Goal: Task Accomplishment & Management: Use online tool/utility

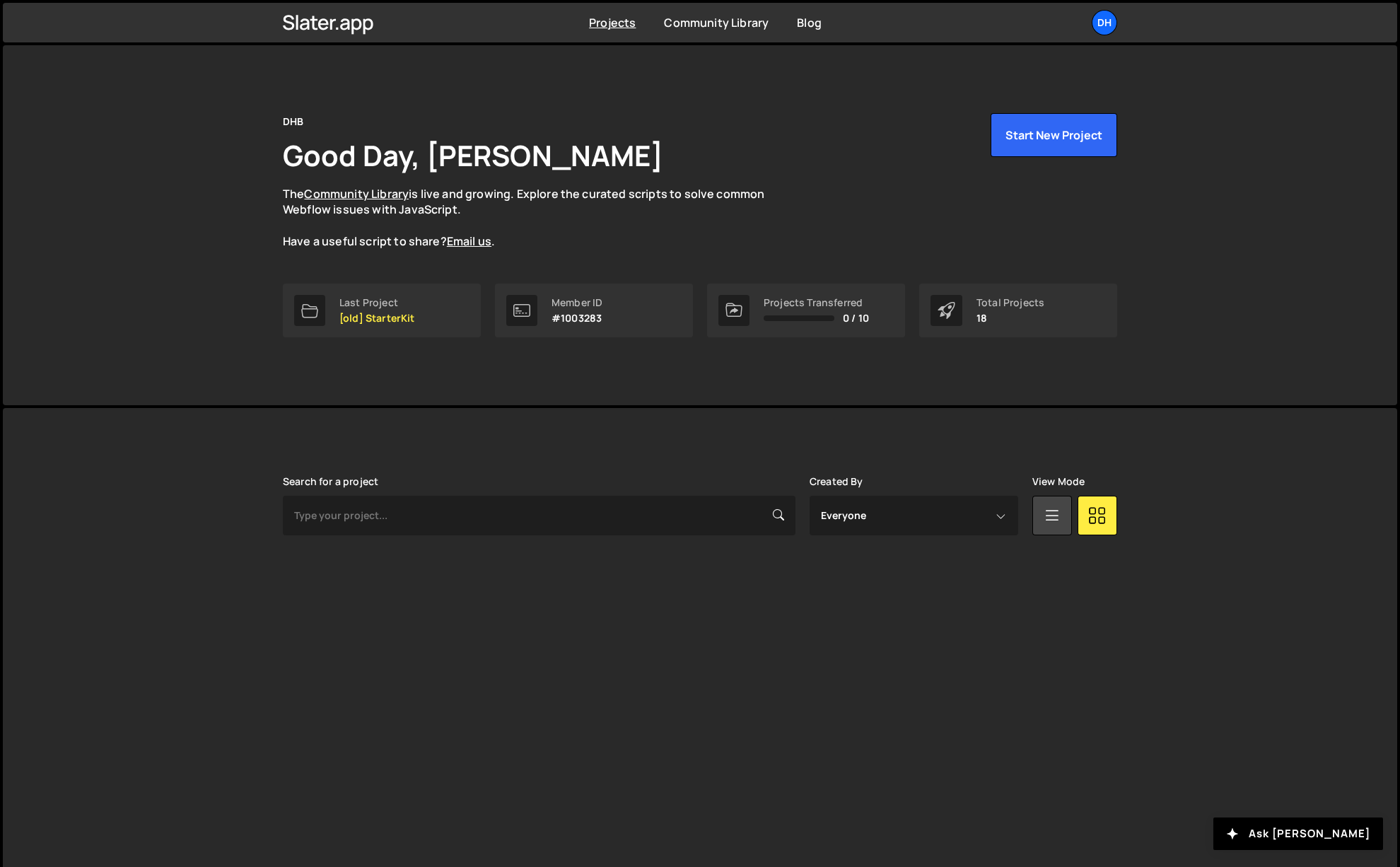
click at [1099, 8] on div "Projects Community Library Blog DH Your current team is DHB Projects Your Teams…" at bounding box center [699, 22] width 877 height 40
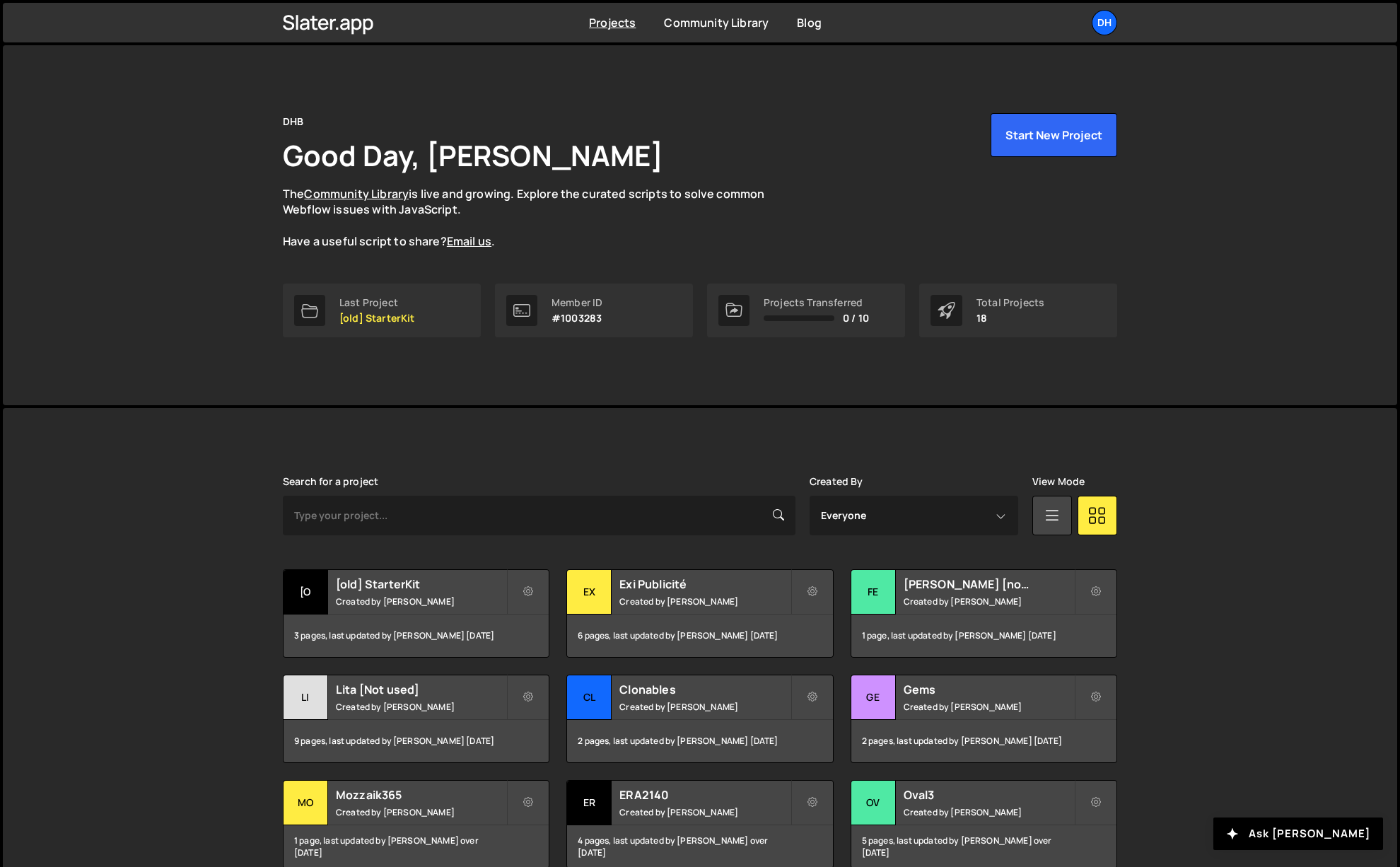
click at [1107, 17] on div "DH" at bounding box center [1104, 22] width 25 height 25
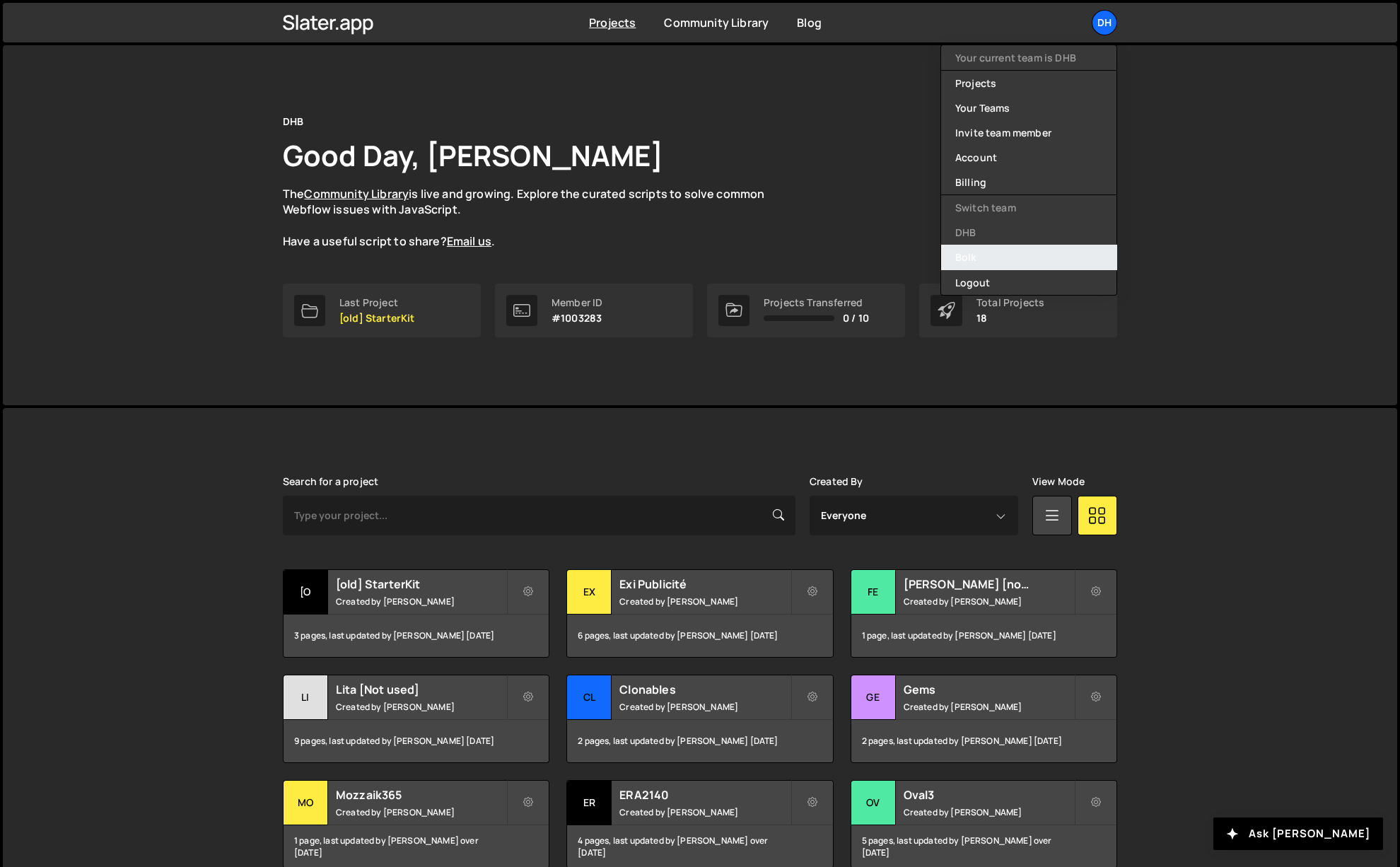
click at [978, 252] on link "Bolk" at bounding box center [1028, 256] width 176 height 24
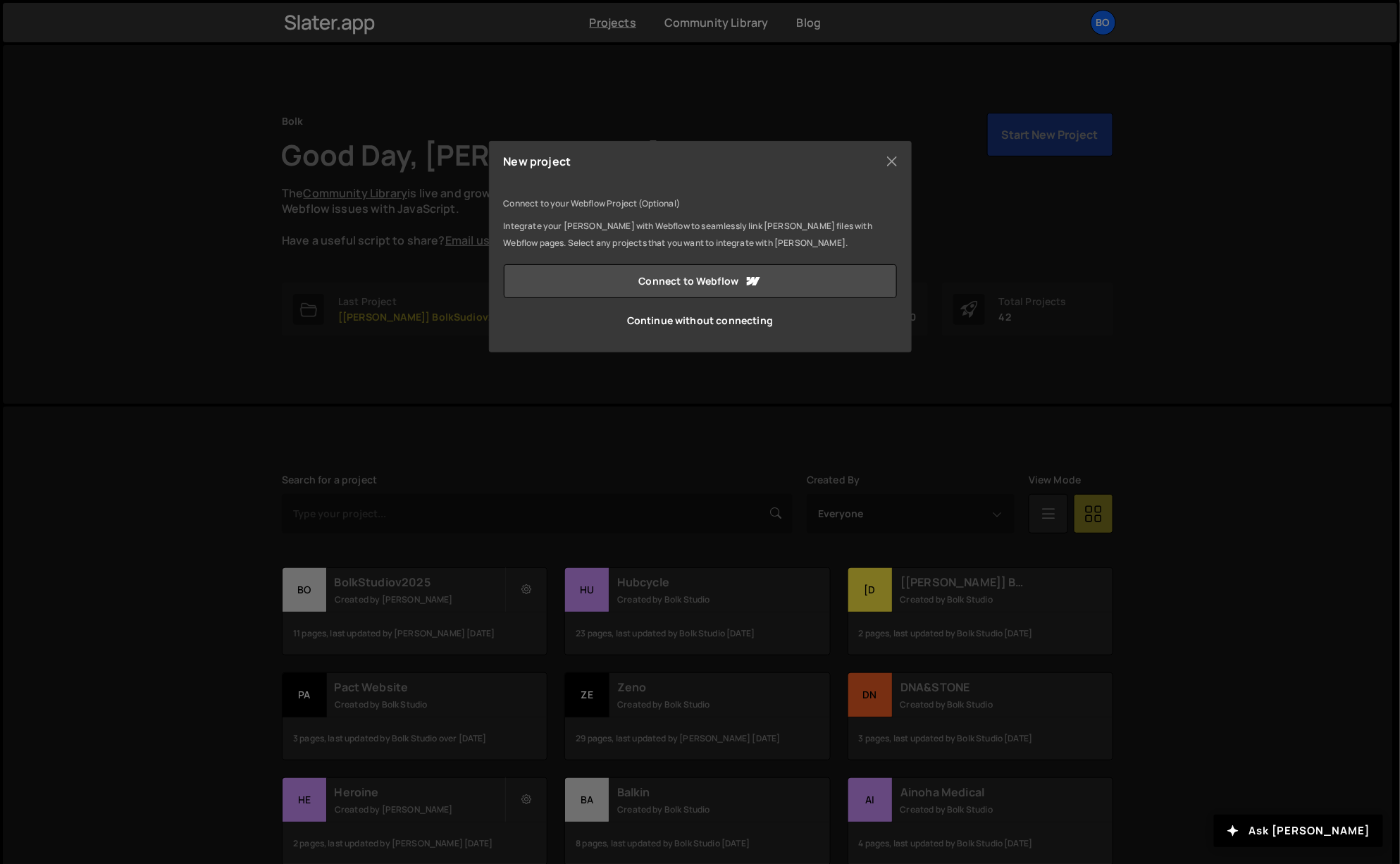
click at [720, 322] on link "Continue without connecting" at bounding box center [700, 320] width 393 height 34
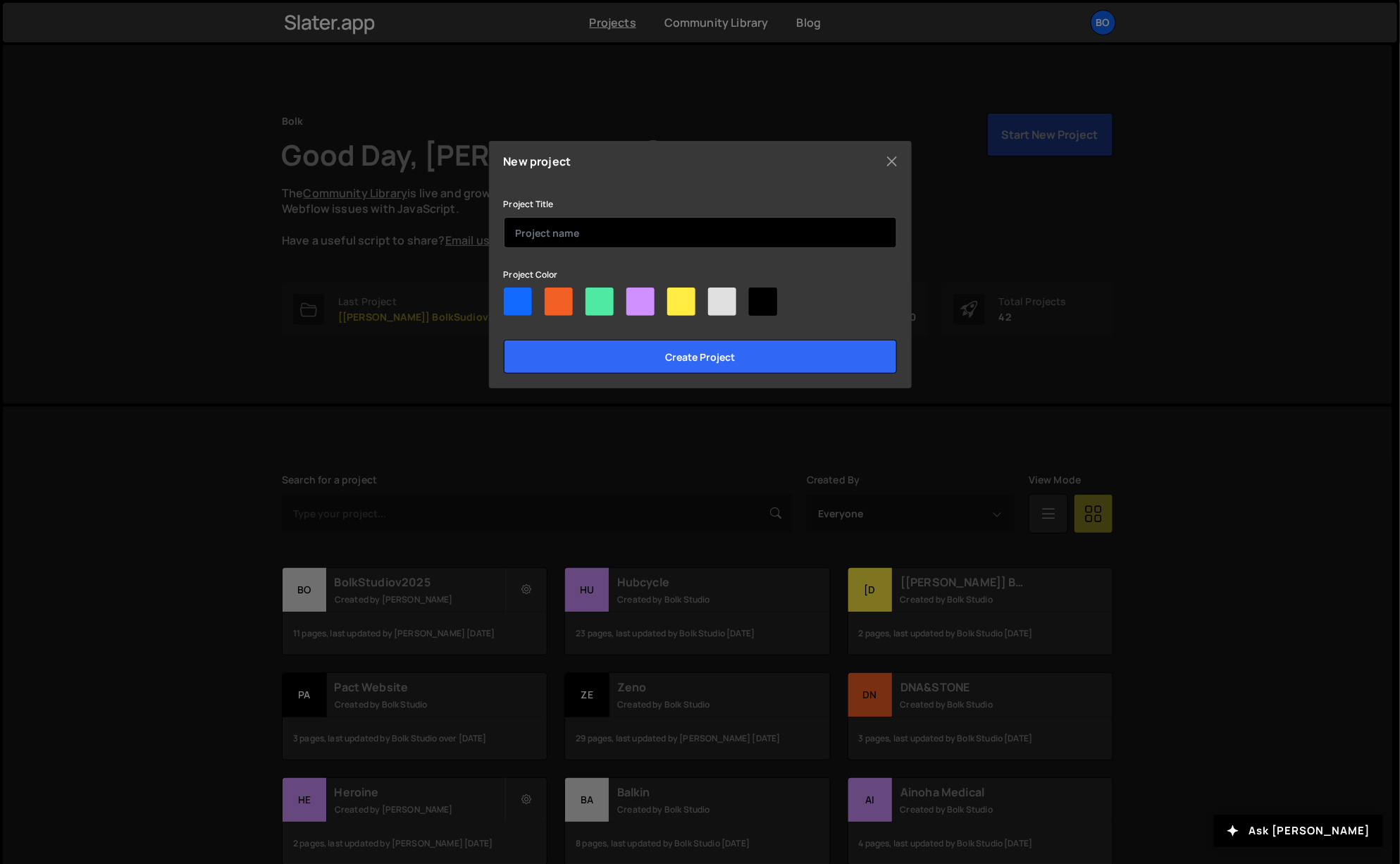
click at [618, 235] on input "text" at bounding box center [700, 232] width 393 height 31
type input "V"
type input "C"
type input "[Coraline] VoltaBrouillon"
click at [637, 297] on div at bounding box center [640, 301] width 28 height 28
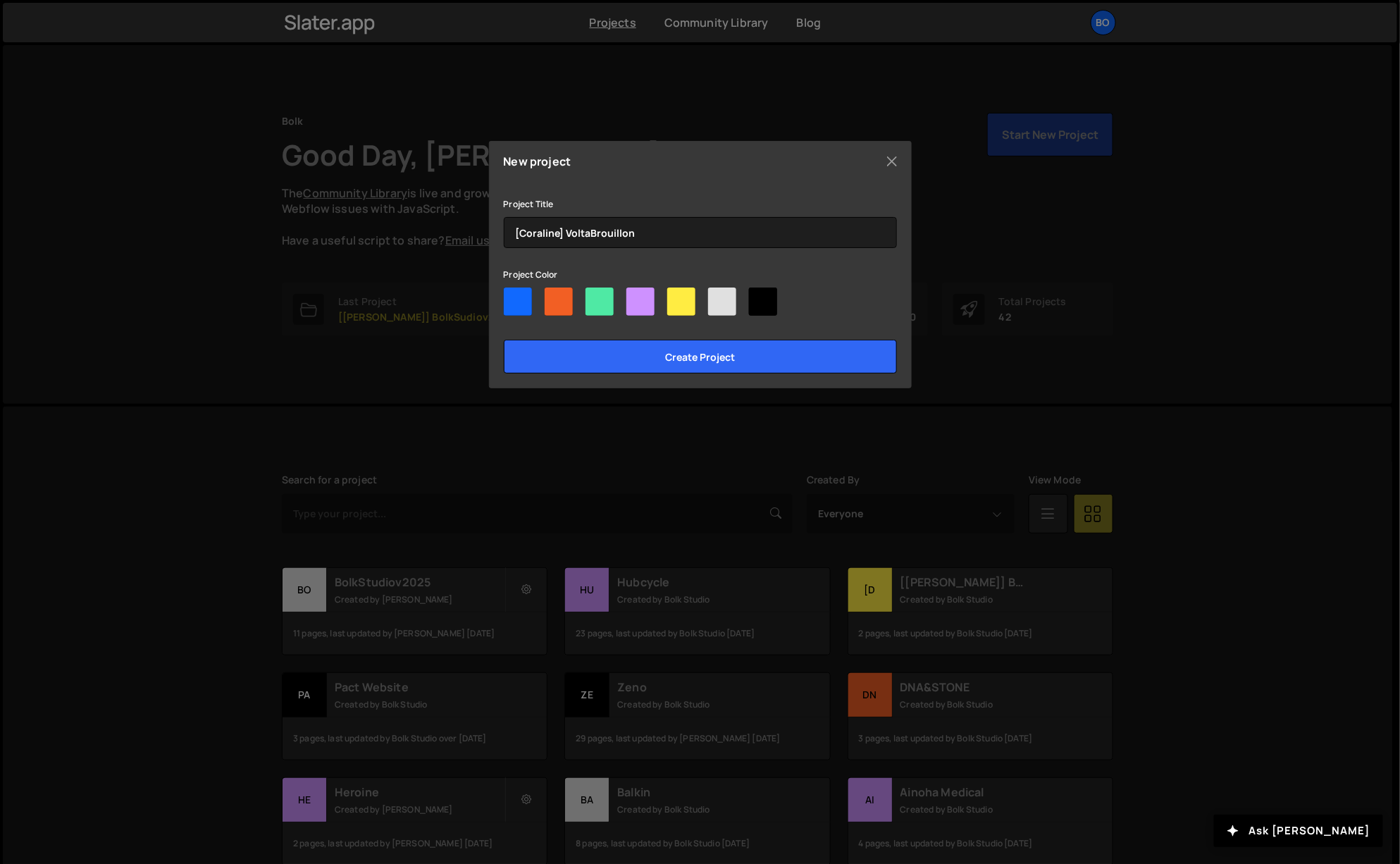
click at [636, 297] on input"] "radio" at bounding box center [630, 291] width 9 height 9
radio input"] "true"
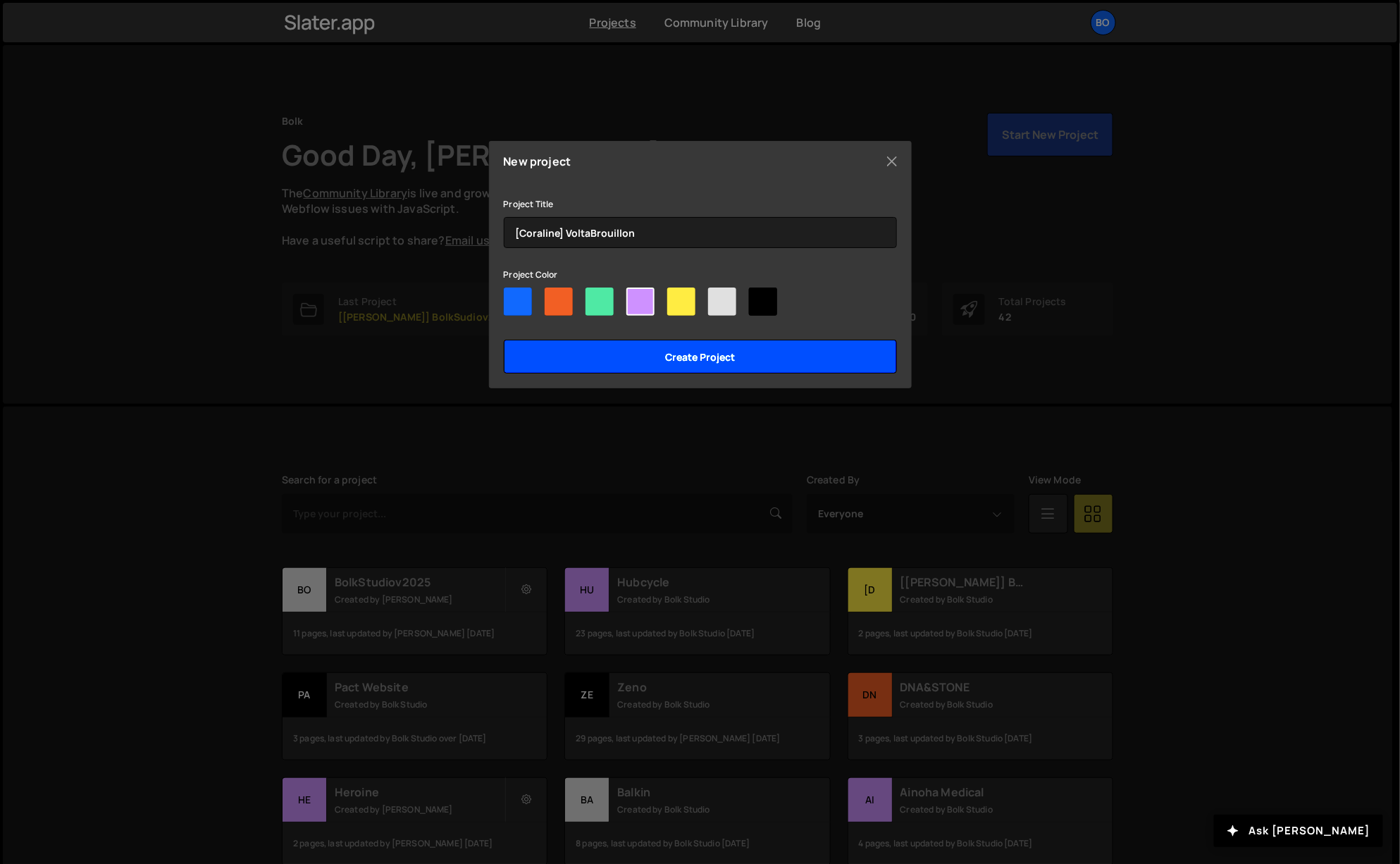
click at [682, 353] on input "Create project" at bounding box center [700, 356] width 393 height 34
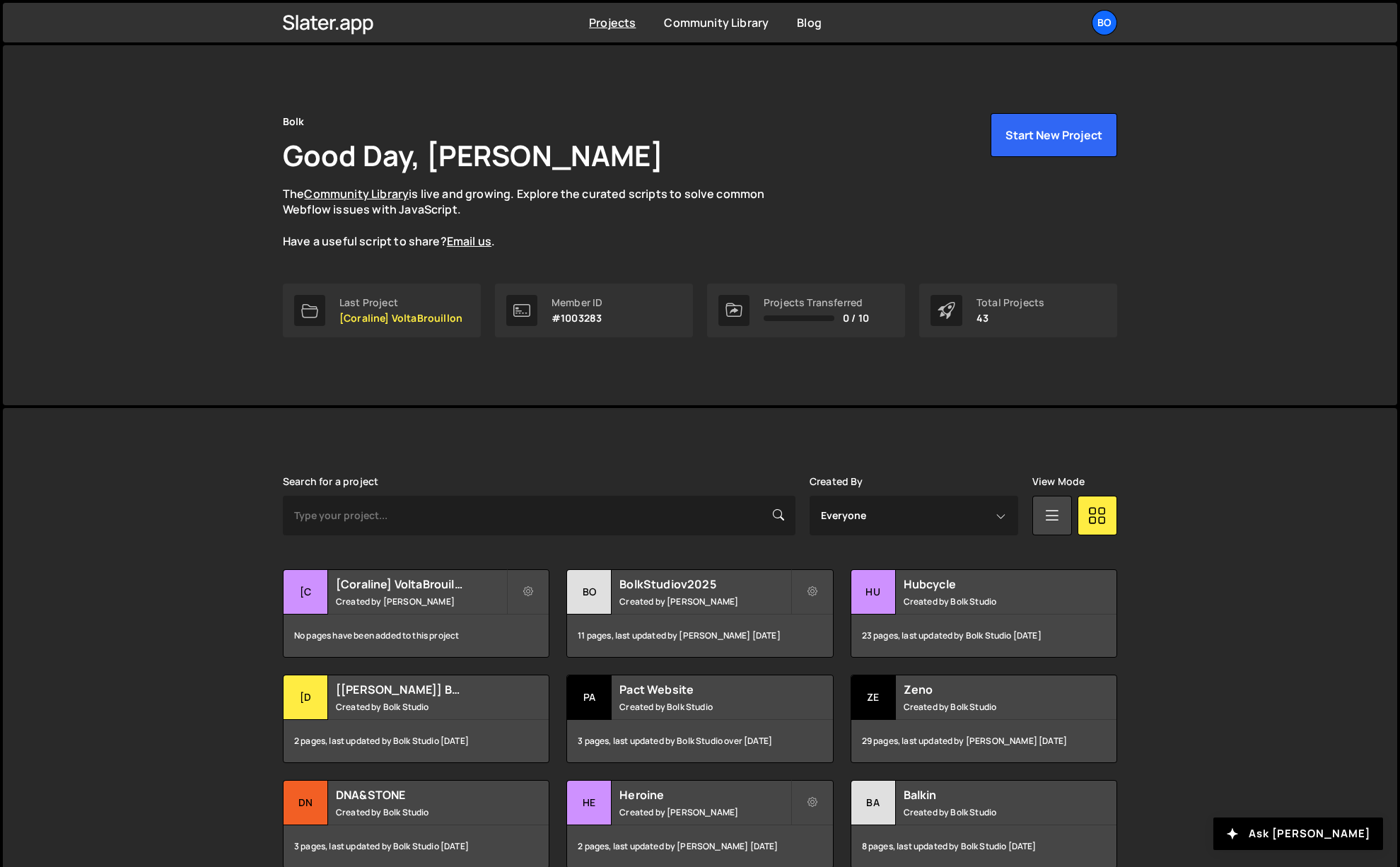
click at [428, 313] on p "[Coraline] VoltaBrouillon" at bounding box center [400, 318] width 123 height 12
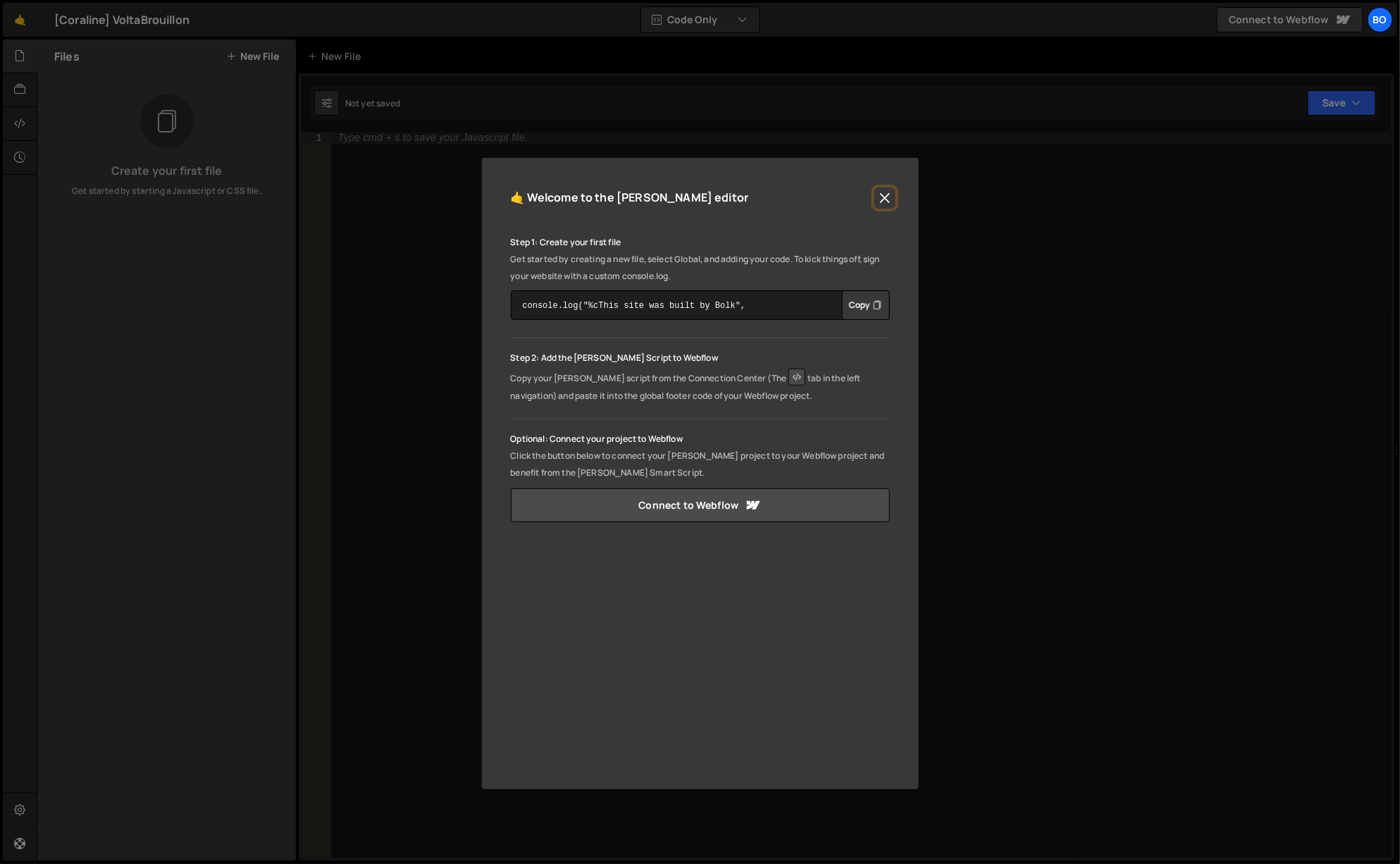
click at [884, 206] on button "Close" at bounding box center [885, 198] width 21 height 21
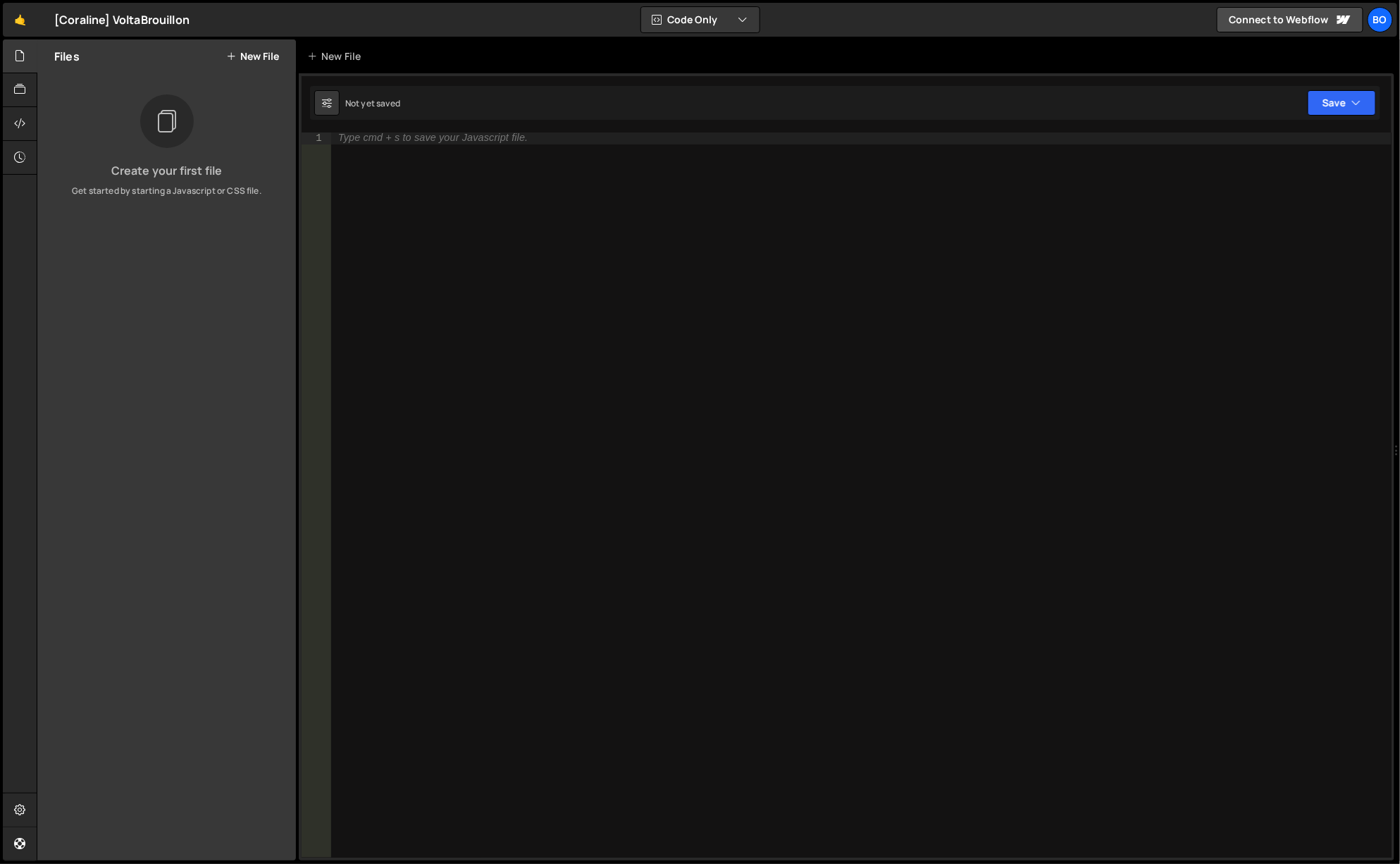
click at [452, 173] on div "Type cmd + s to save your Javascript file." at bounding box center [861, 507] width 1061 height 749
paste textarea "}); // mm.add"
type textarea "}); // mm.add"
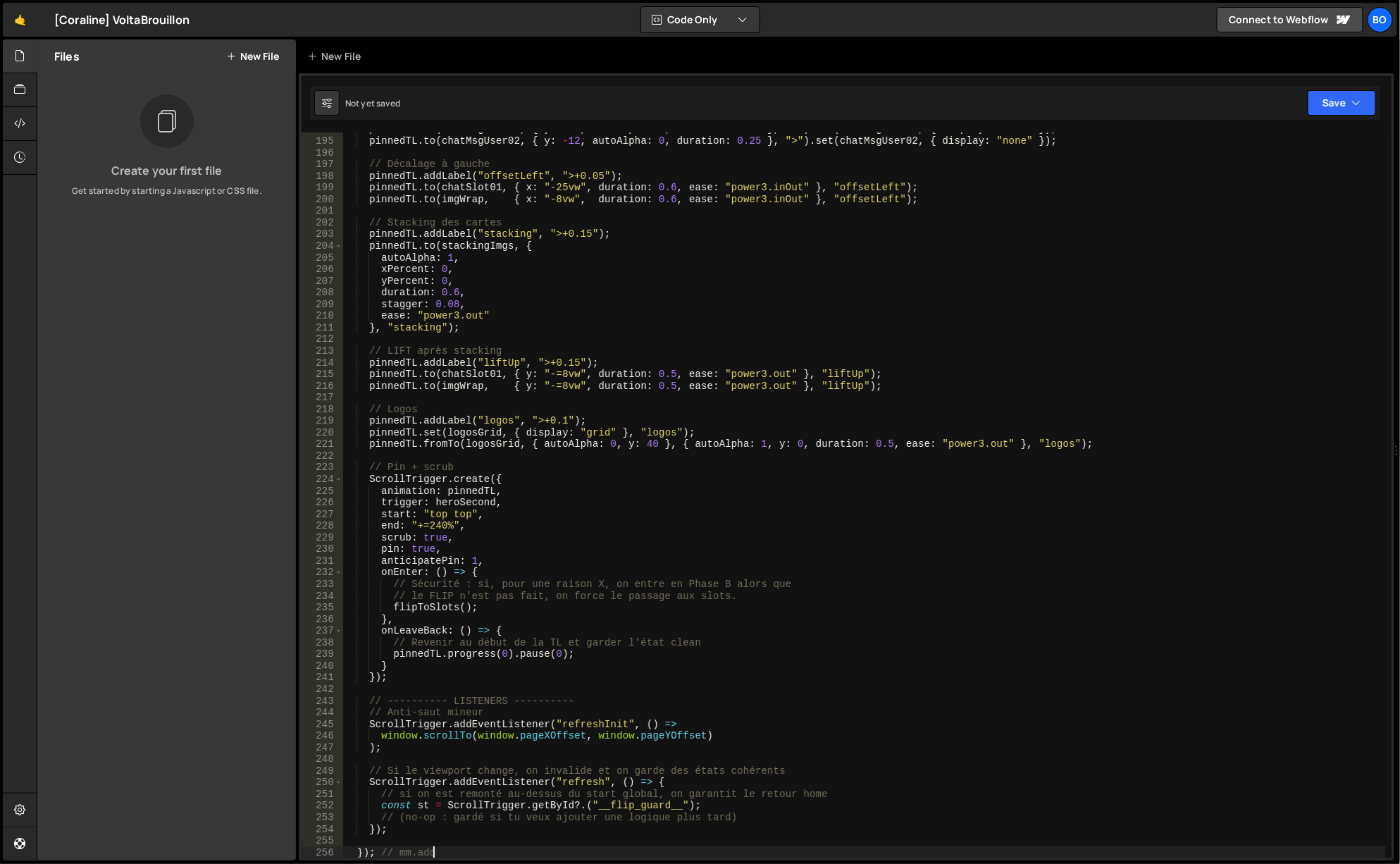
scroll to position [2258, 0]
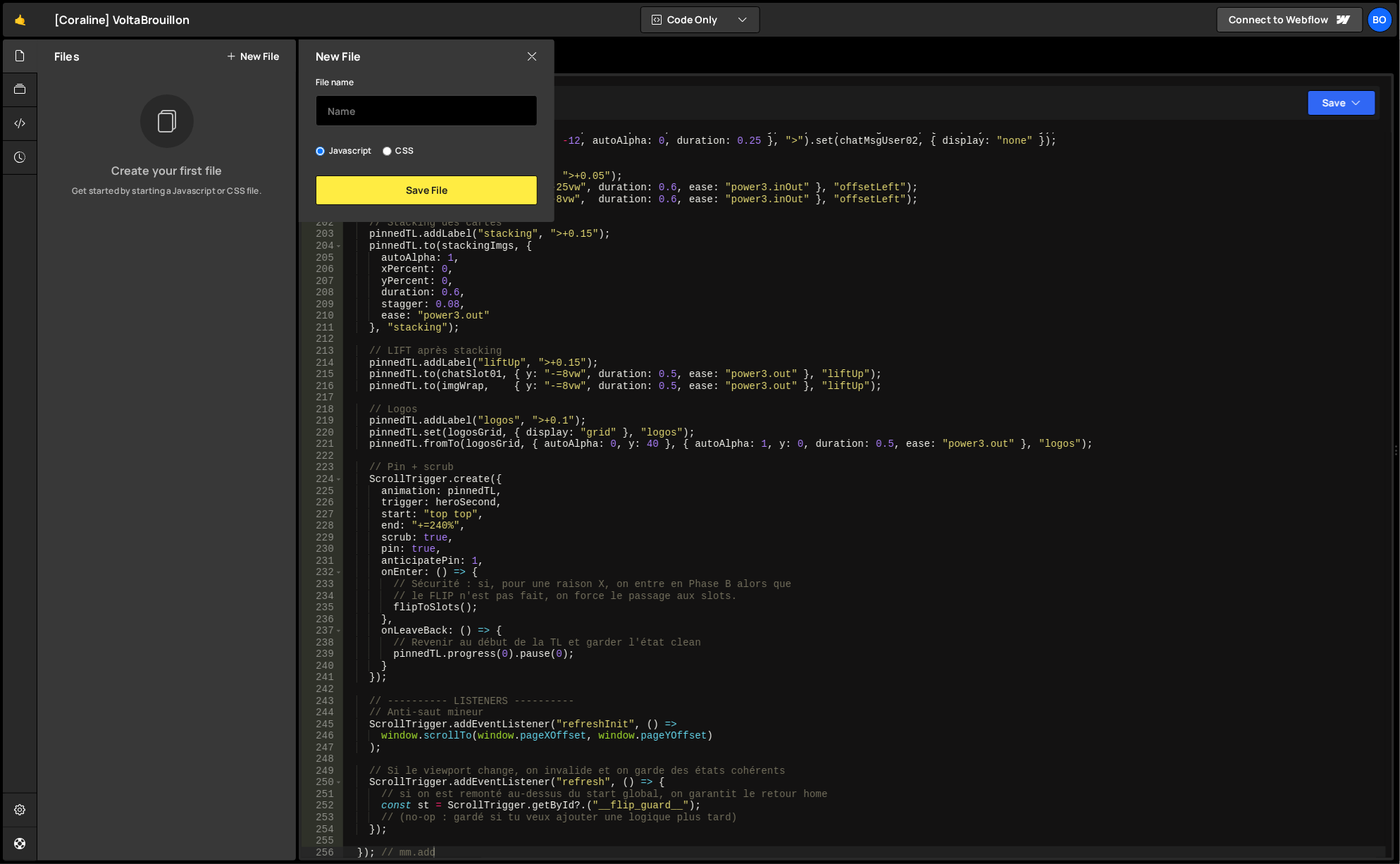
click at [378, 112] on input "text" at bounding box center [426, 110] width 222 height 31
type input "Test"
click at [449, 191] on button "Save File" at bounding box center [426, 190] width 222 height 30
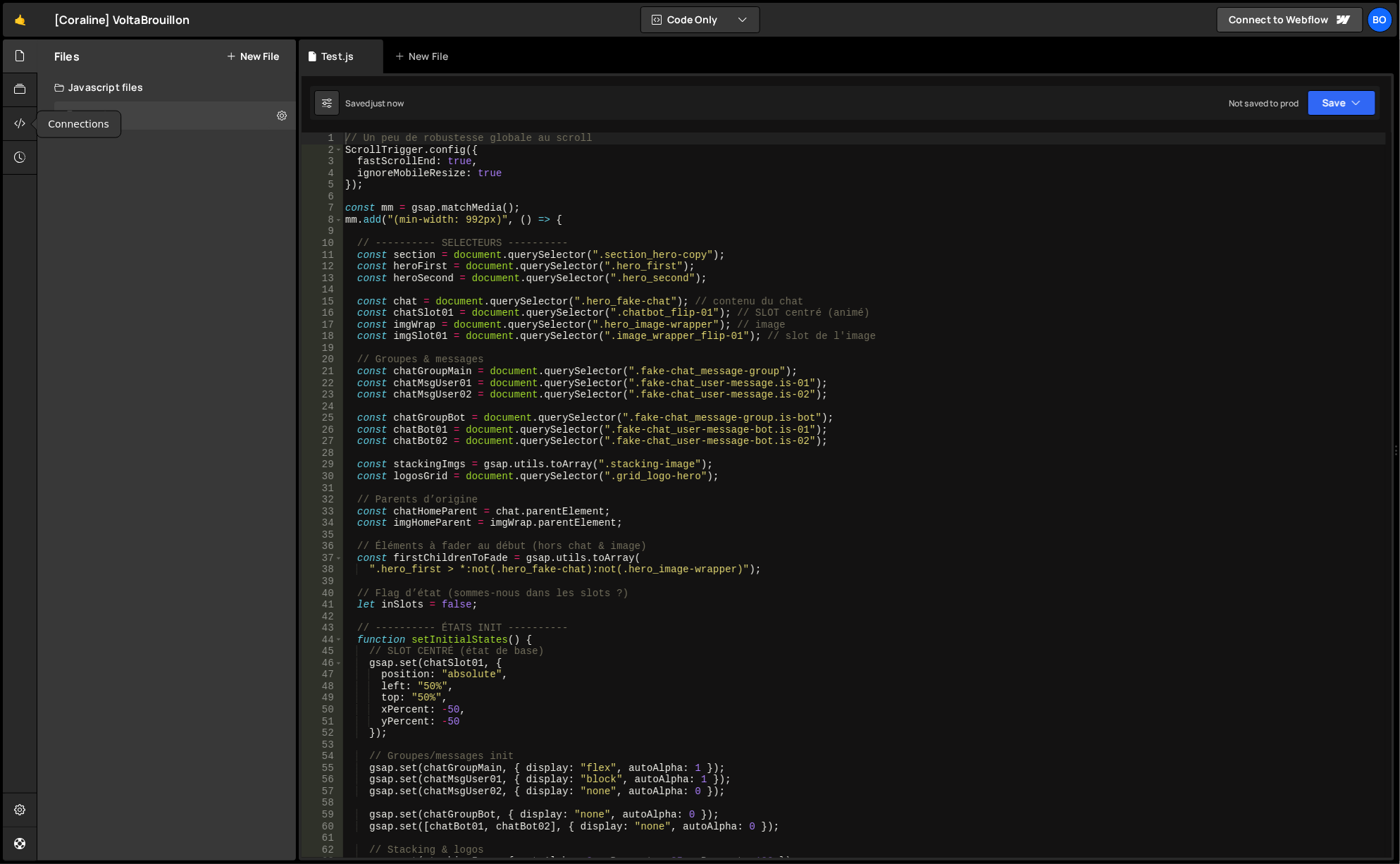
click at [12, 121] on div at bounding box center [20, 124] width 35 height 34
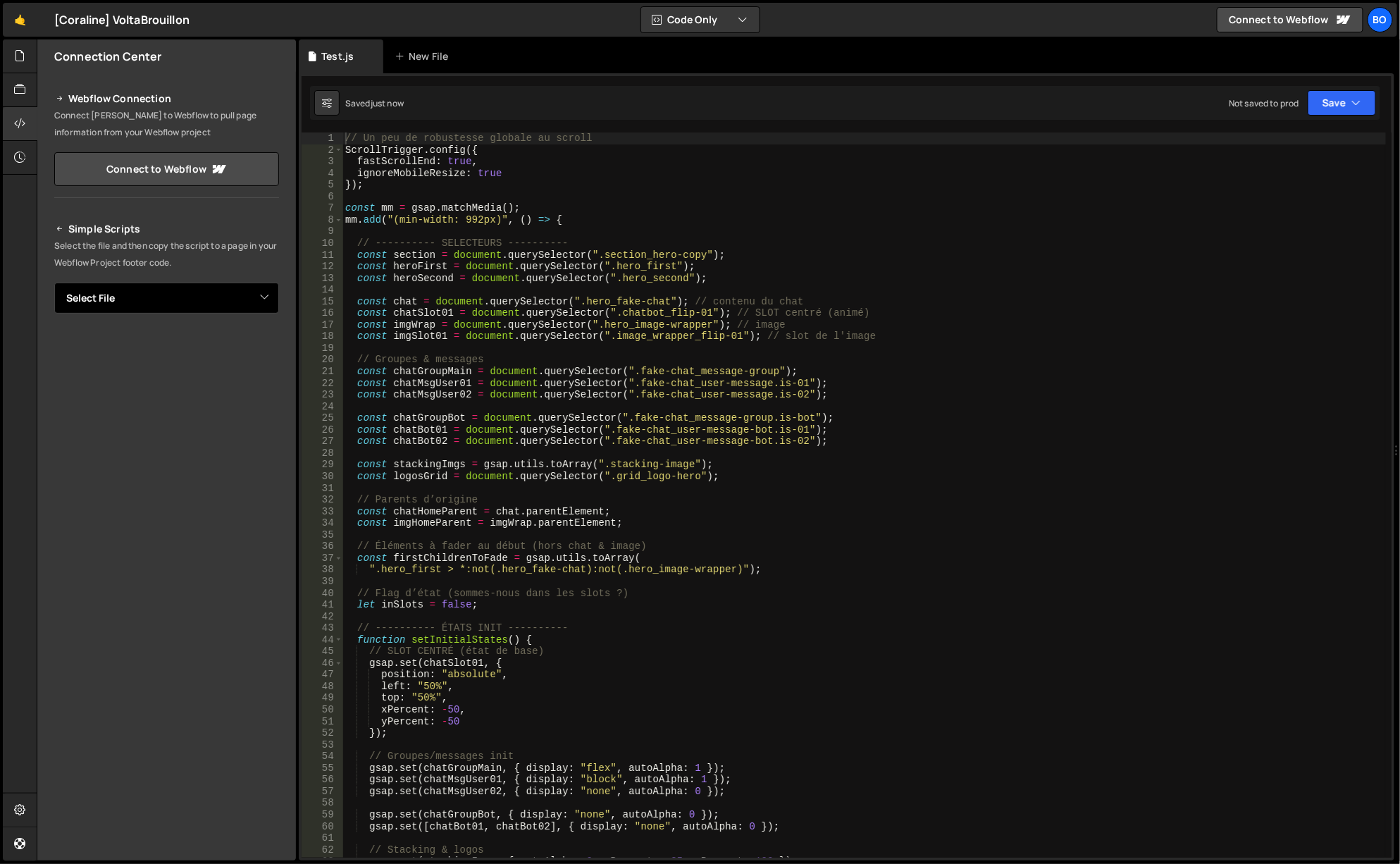
click at [236, 298] on select "Select File Test.js" at bounding box center [166, 298] width 224 height 31
select select "47794"
click at [54, 283] on select "Select File Test.js" at bounding box center [166, 298] width 224 height 31
click at [237, 348] on button "Copy" at bounding box center [236, 345] width 48 height 30
click at [356, 136] on div "// Un peu de robustesse globale au scroll ScrollTrigger . config ({ fastScrollE…" at bounding box center [865, 507] width 1045 height 749
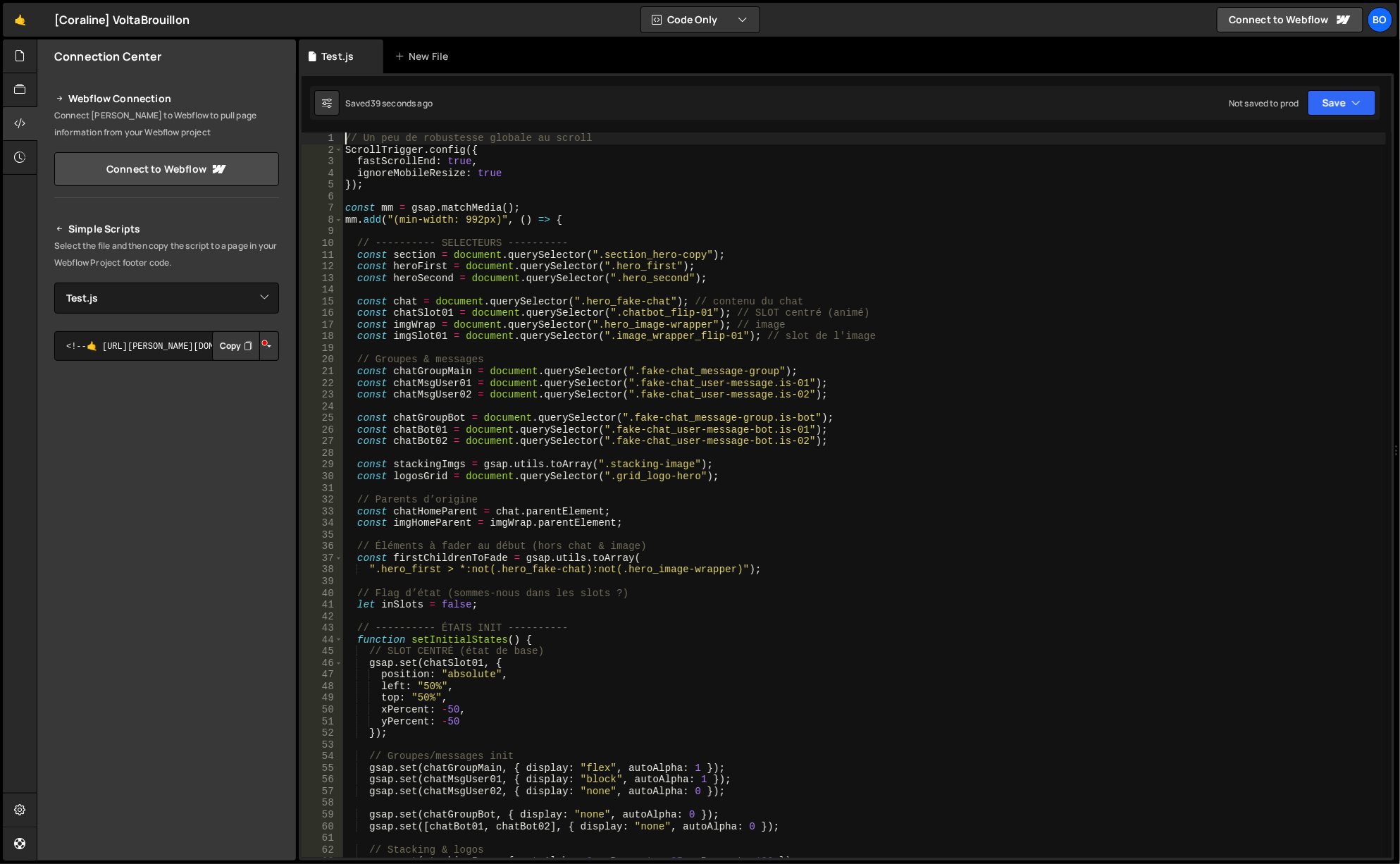
type textarea "// Un peu de robustesse globale au scroll"
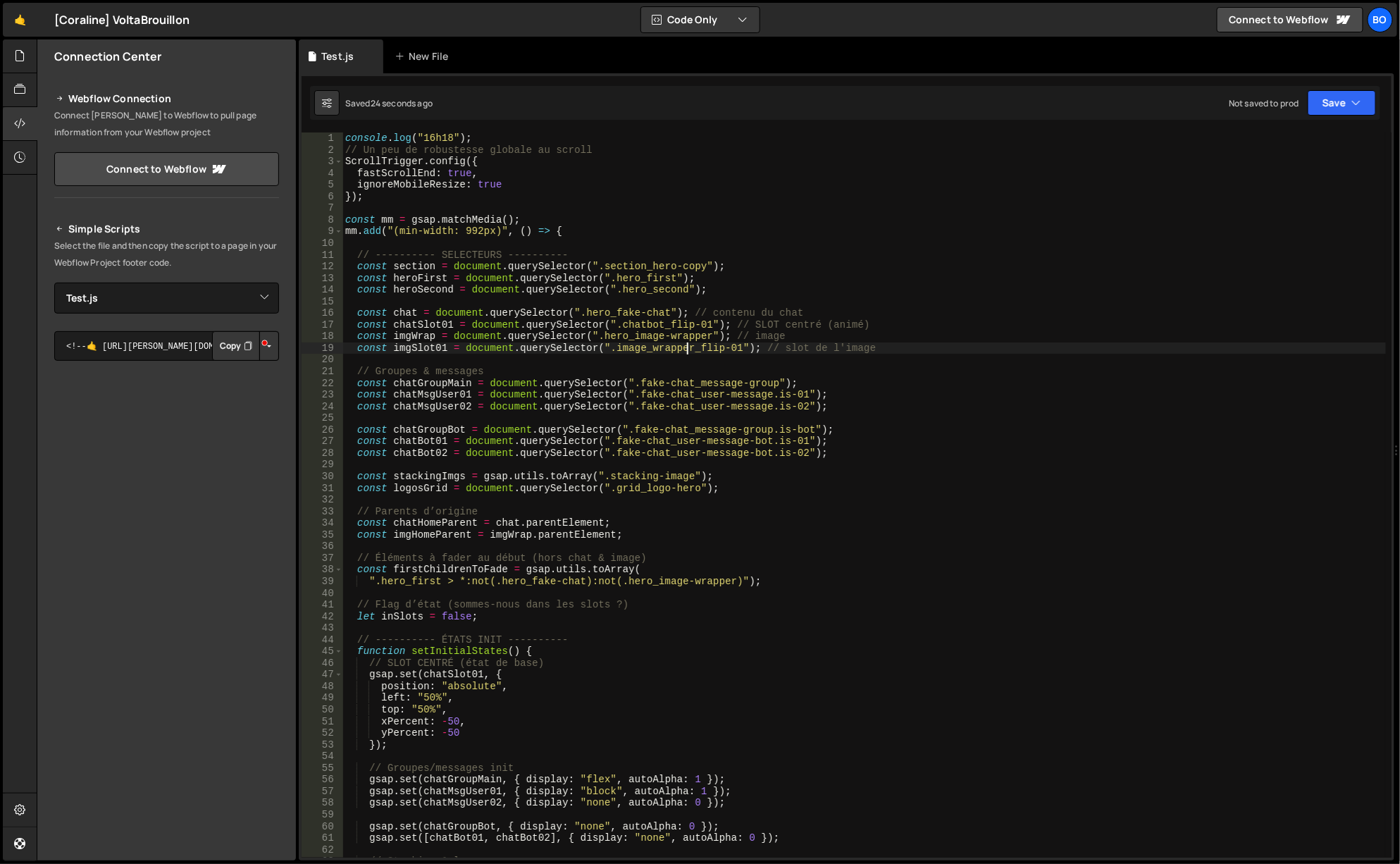
click at [684, 348] on div "console . log ( "16h18" ) ; // Un peu de robustesse globale au scroll ScrollTri…" at bounding box center [865, 507] width 1045 height 749
type textarea "const imgSlot01 = document.querySelector(".image_wrapper_flip-01"); // slot de …"
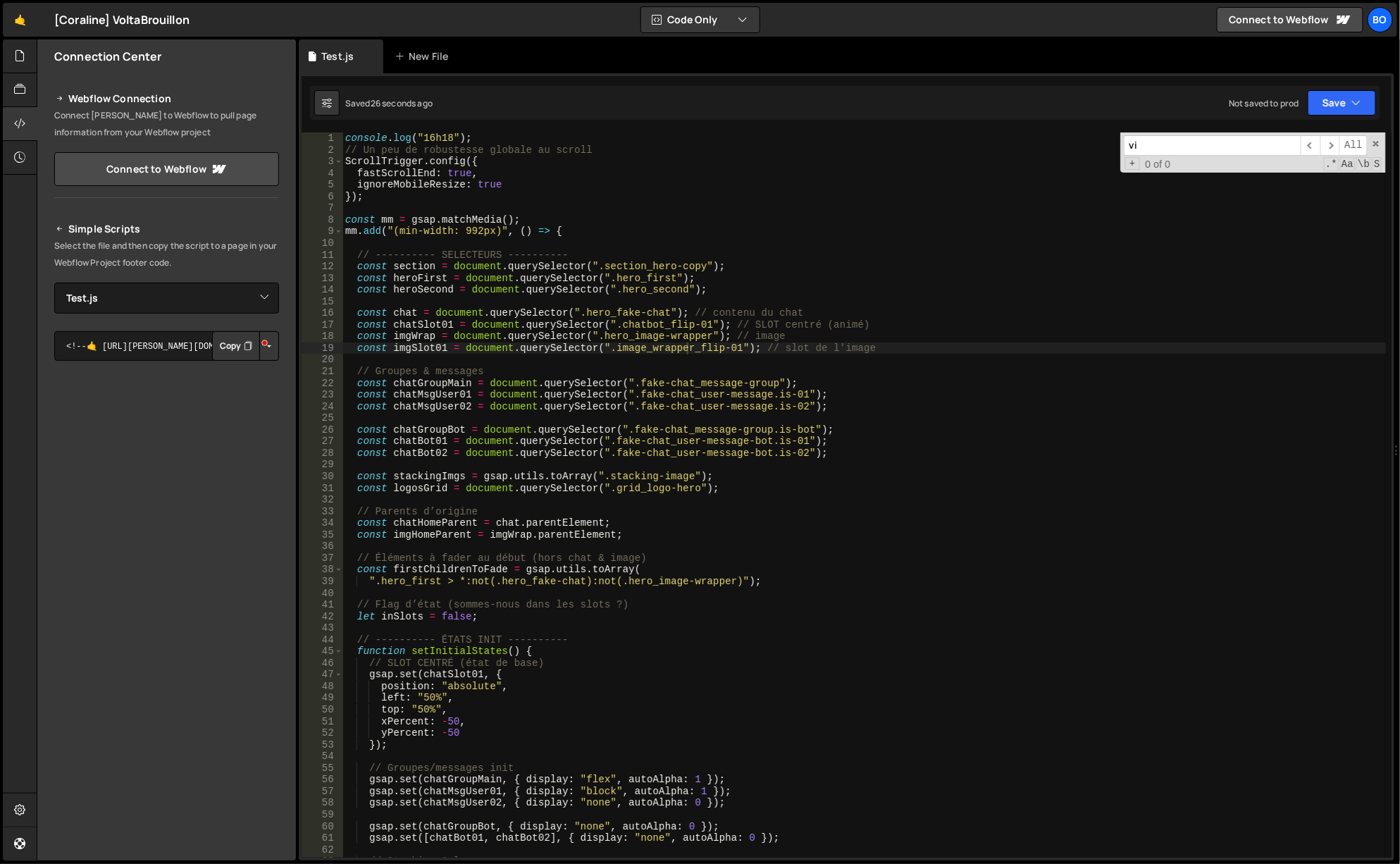
scroll to position [476, 0]
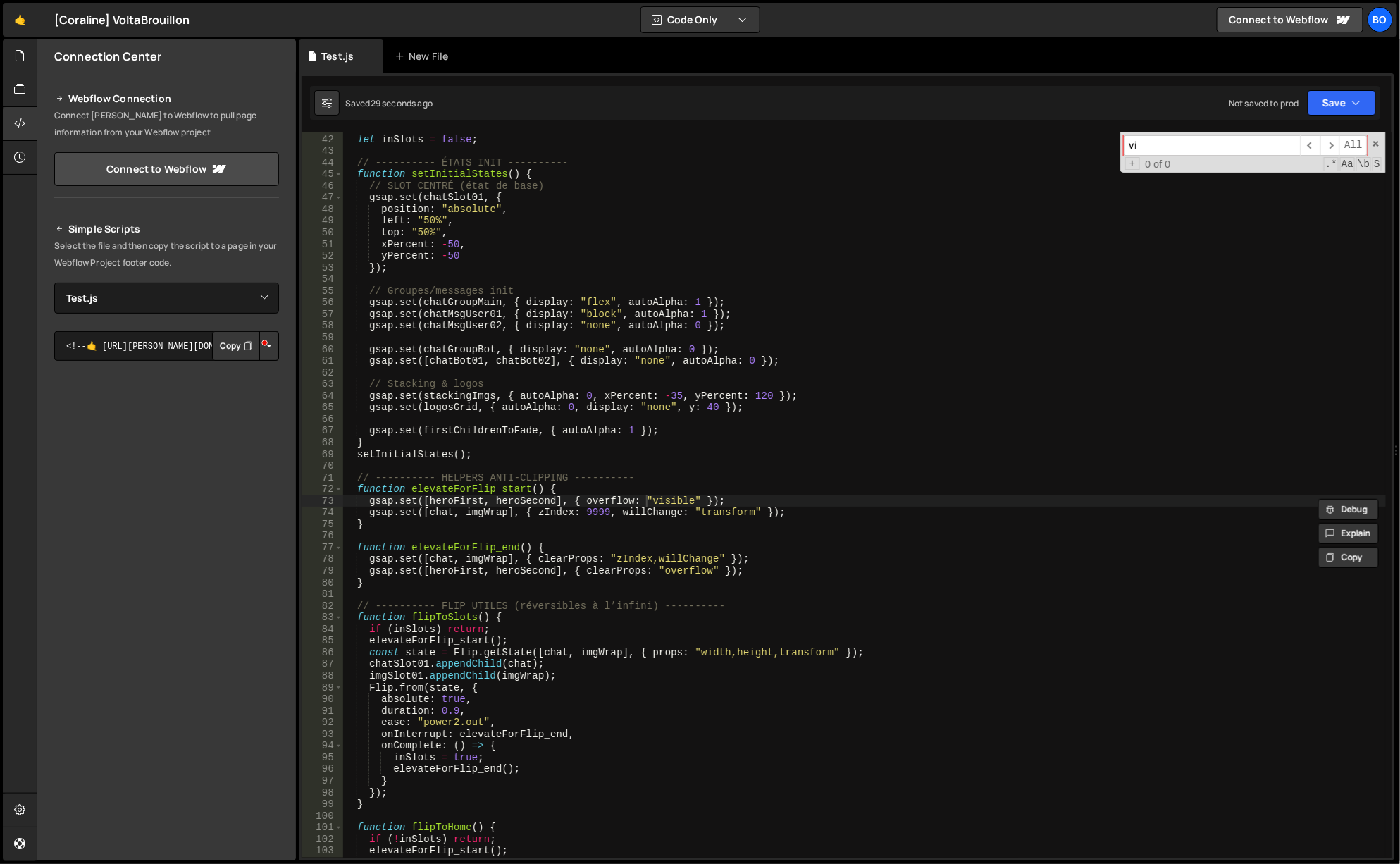
type input "v"
click at [674, 541] on div "// Flag d’état (sommes-nous dans les slots ?) let inSlots = false ; // --------…" at bounding box center [865, 496] width 1045 height 749
click at [1167, 138] on input at bounding box center [1211, 145] width 177 height 20
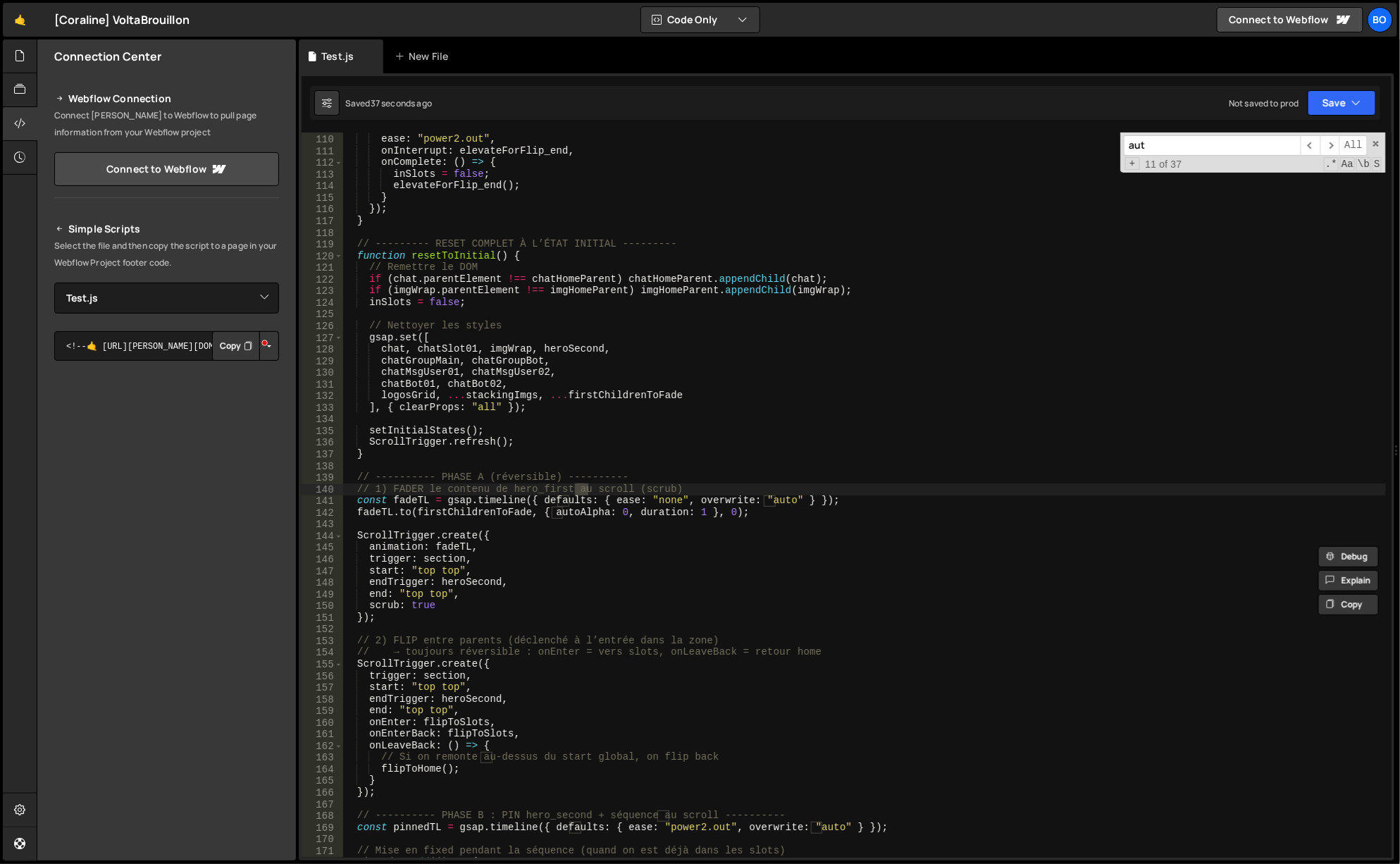
scroll to position [1269, 0]
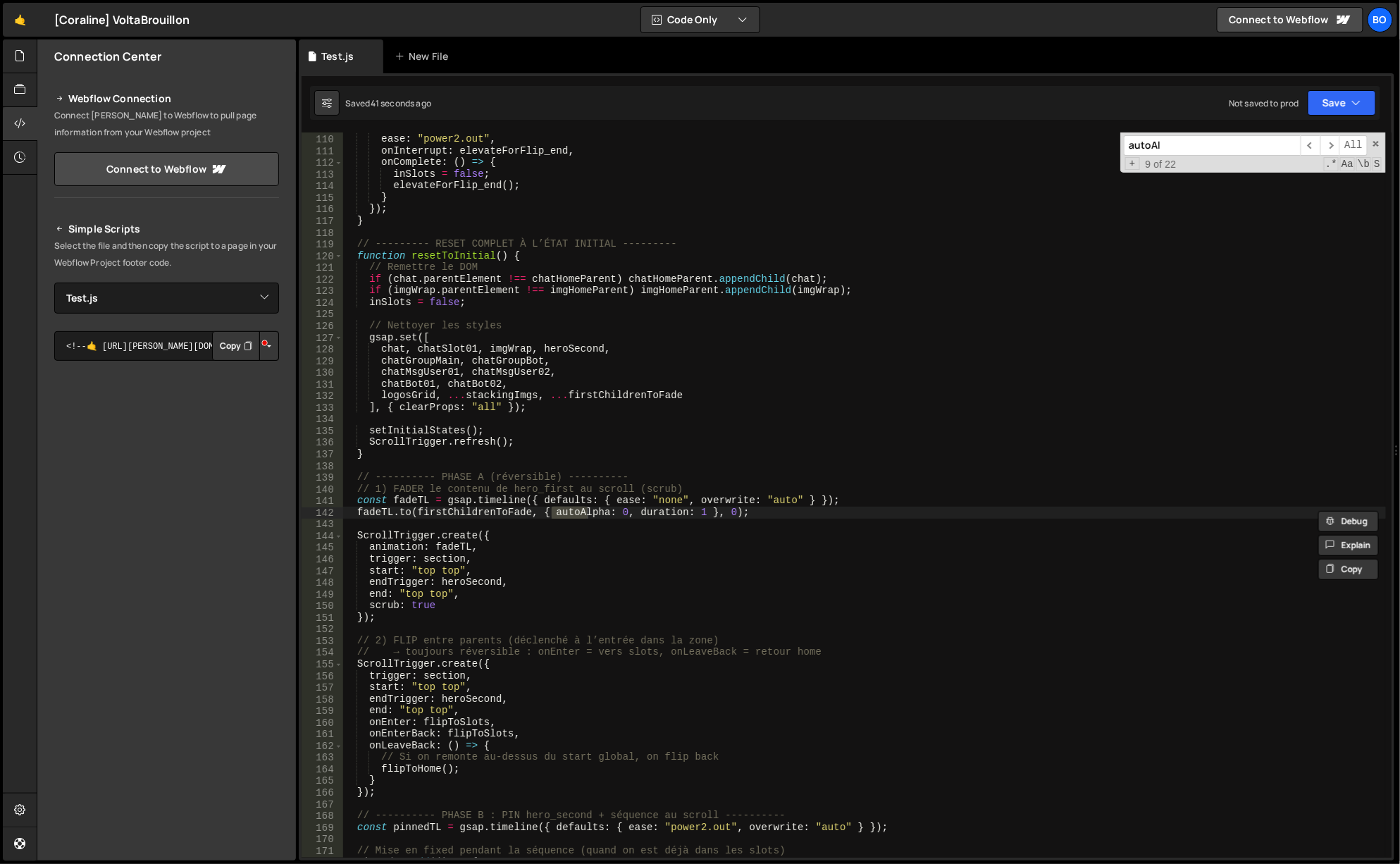
click at [1247, 146] on input "autoAl" at bounding box center [1211, 145] width 177 height 20
click at [1249, 144] on input "autoAl" at bounding box center [1211, 145] width 177 height 20
type input "a"
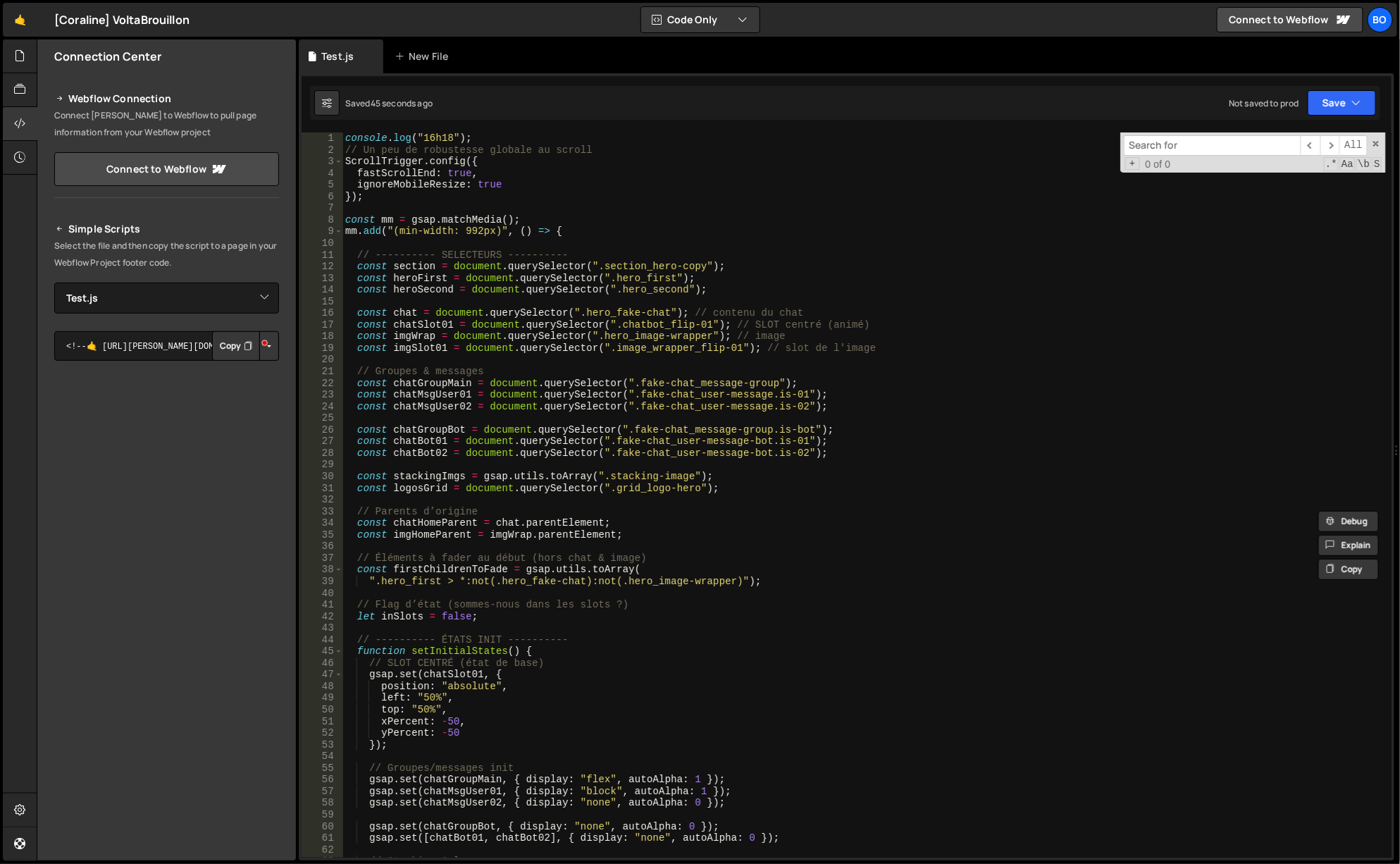
scroll to position [0, 0]
click at [910, 461] on div "console . log ( "16h18" ) ; // Un peu de robustesse globale au scroll ScrollTri…" at bounding box center [865, 507] width 1045 height 749
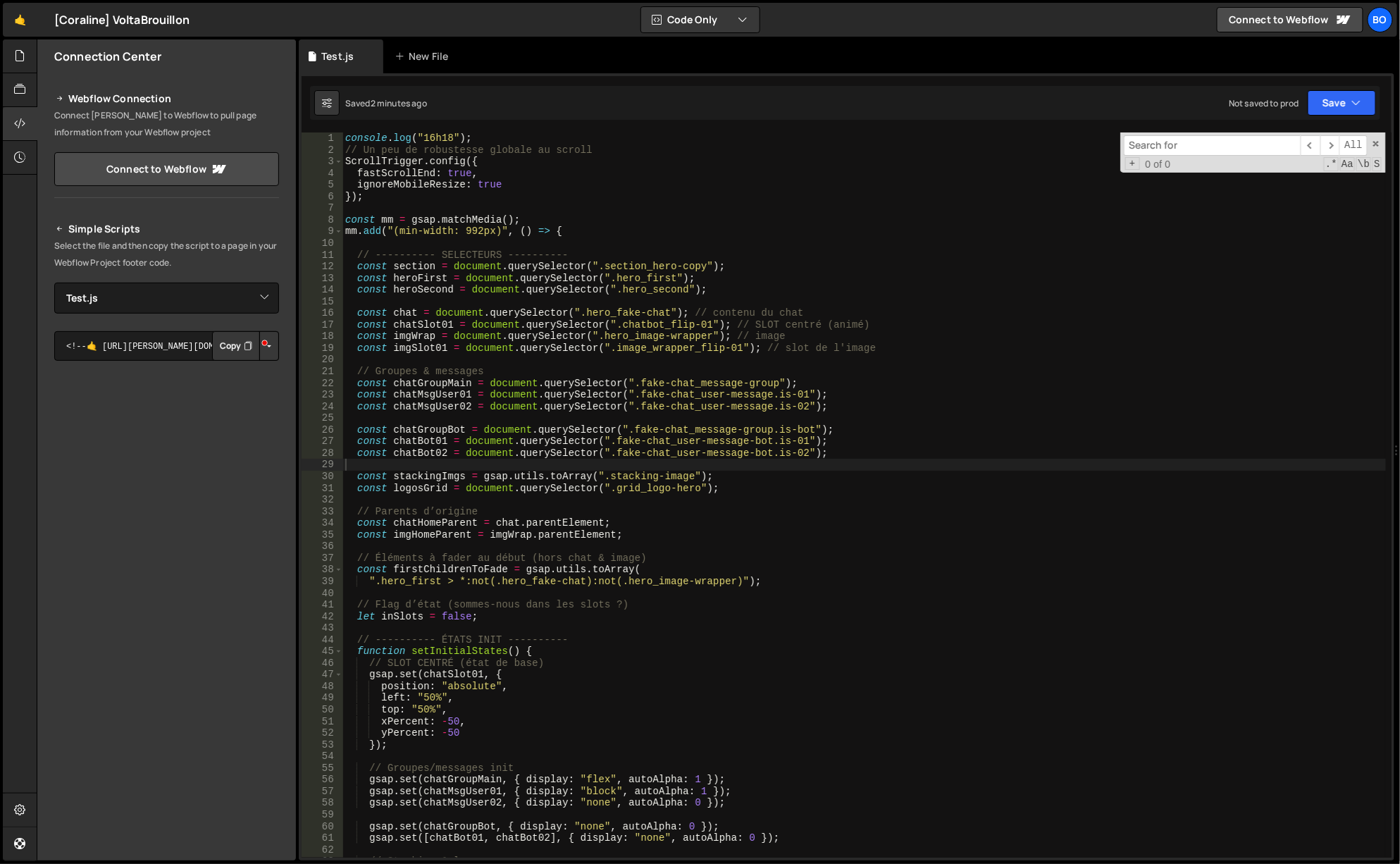
paste input "fake-chat_user-message"
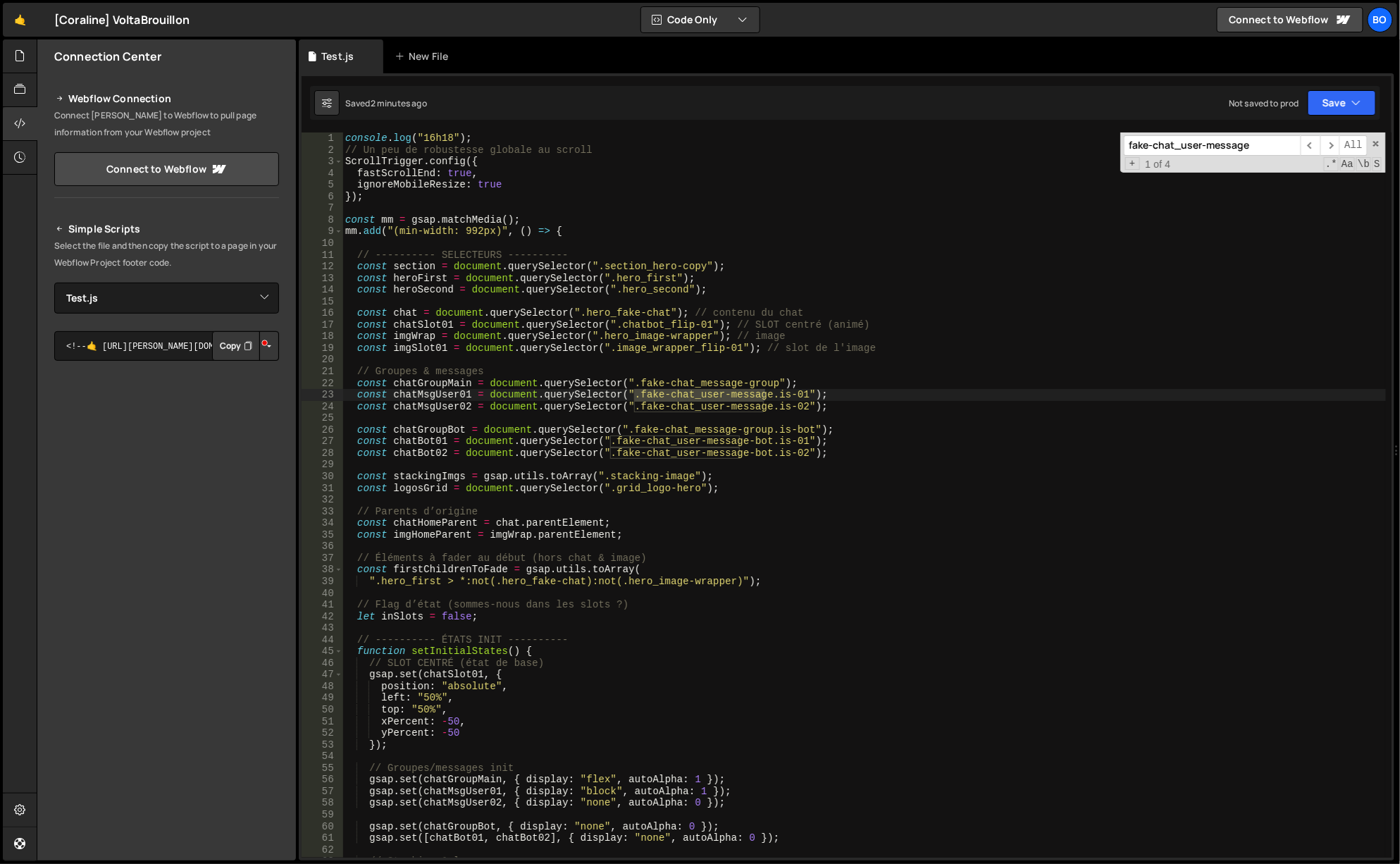
type input "fake-chat_user-message"
type textarea "const chatMsgUser02 = document.querySelector(".fake-chat_user-message.is-02");"
click at [429, 410] on div "console . log ( "16h18" ) ; // Un peu de robustesse globale au scroll ScrollTri…" at bounding box center [865, 507] width 1045 height 749
click at [1211, 139] on input "fake-chat_user-message" at bounding box center [1211, 145] width 177 height 20
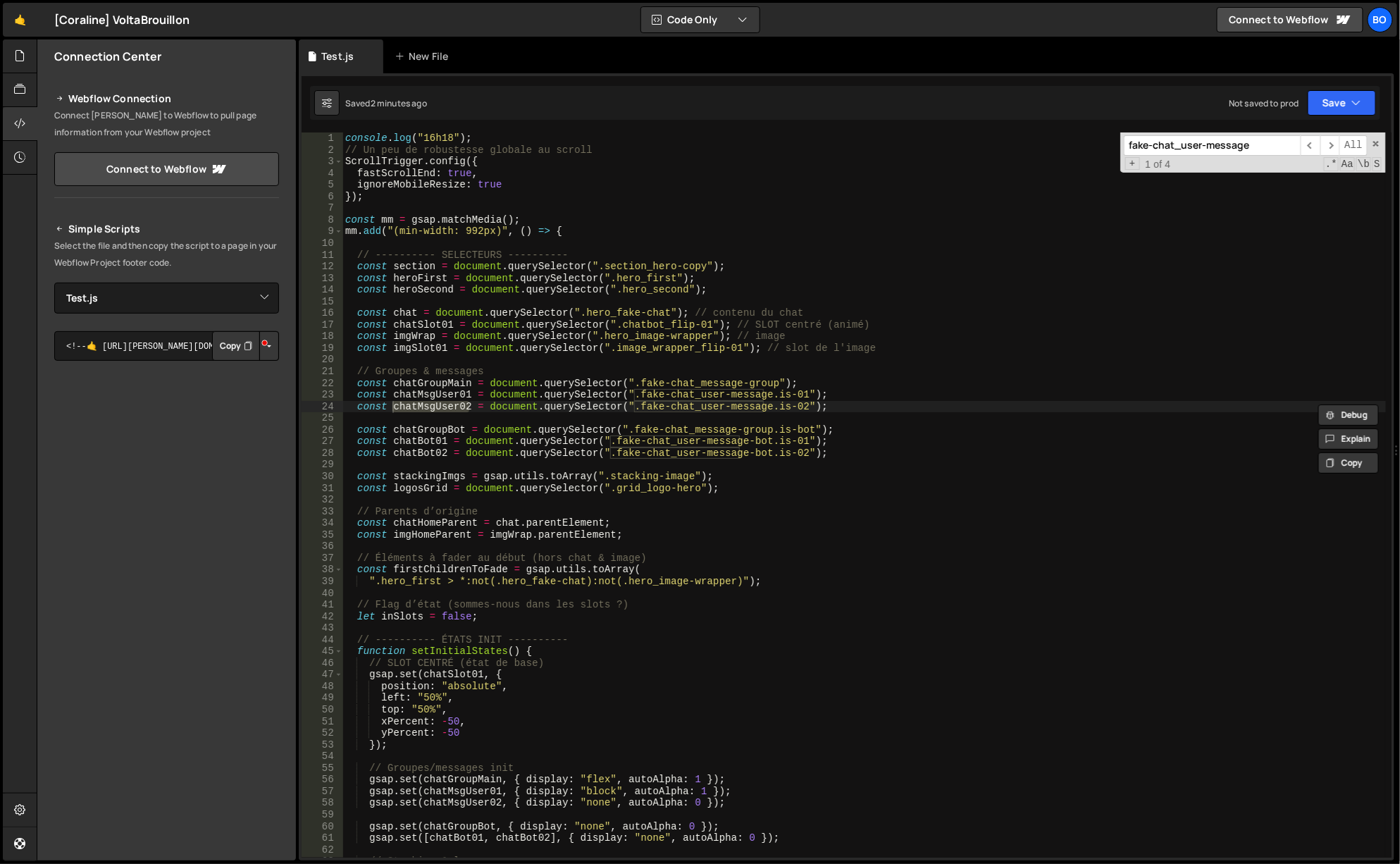
click at [1211, 139] on input "fake-chat_user-message" at bounding box center [1211, 145] width 177 height 20
paste input "chatMsgUser02"
paste input
type input "chatMsgUser02"
click at [1327, 146] on span "​" at bounding box center [1329, 145] width 19 height 20
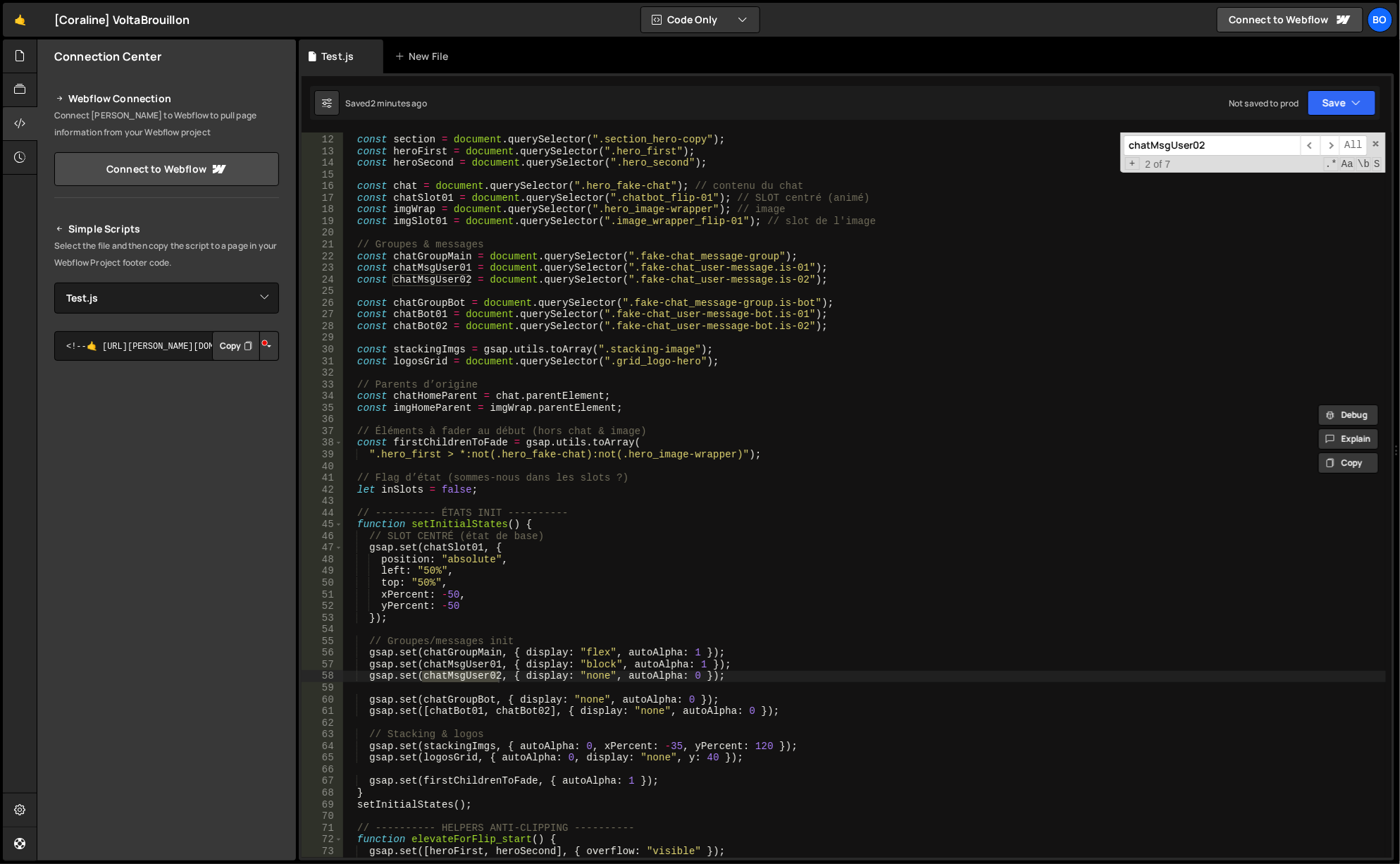
scroll to position [168, 0]
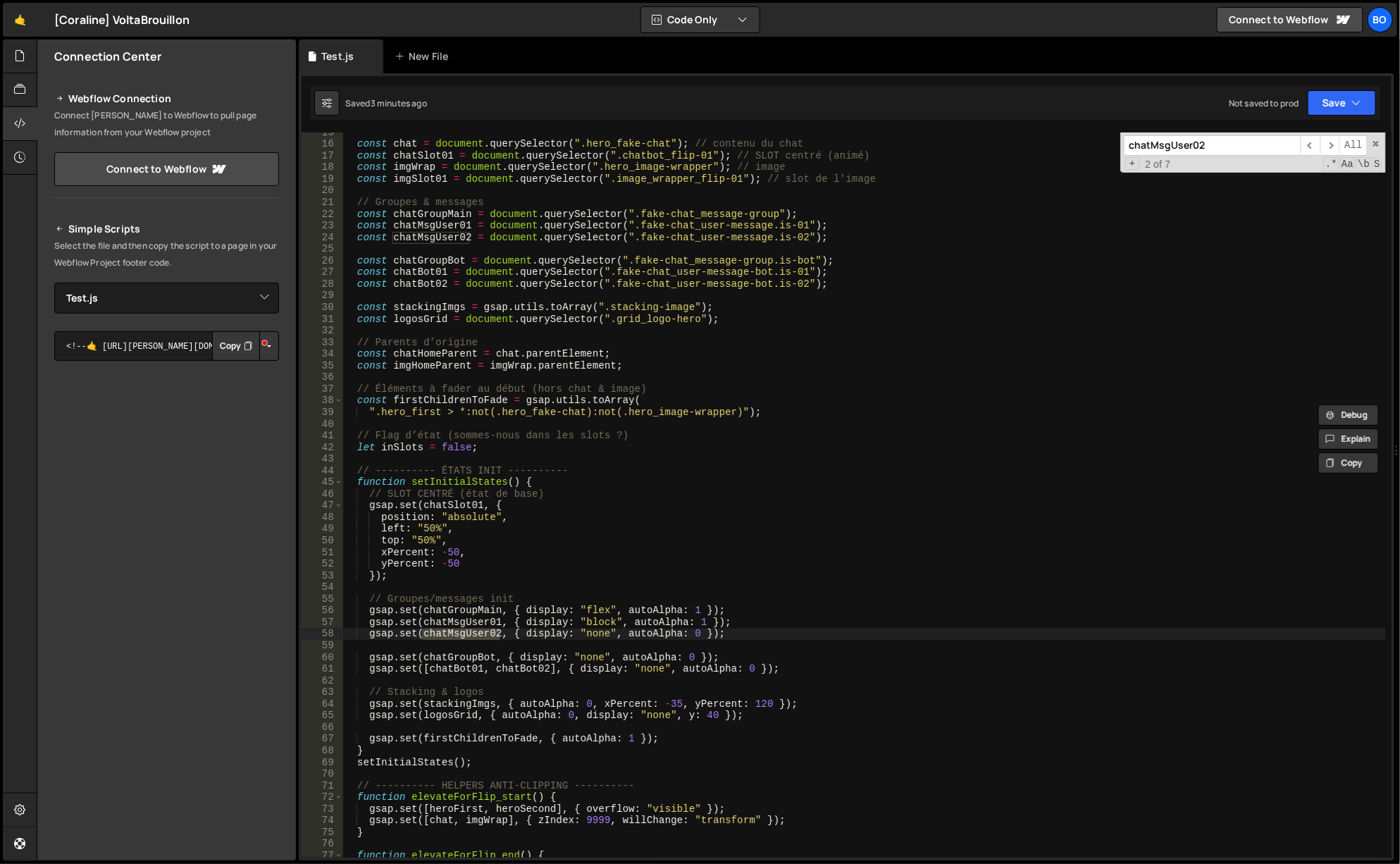
click at [414, 637] on div "const chat = document . querySelector ( ".hero_fake-chat" ) ; // contenu du cha…" at bounding box center [865, 501] width 1045 height 749
click at [470, 241] on div "const chat = document . querySelector ( ".hero_fake-chat" ) ; // contenu du cha…" at bounding box center [865, 501] width 1045 height 749
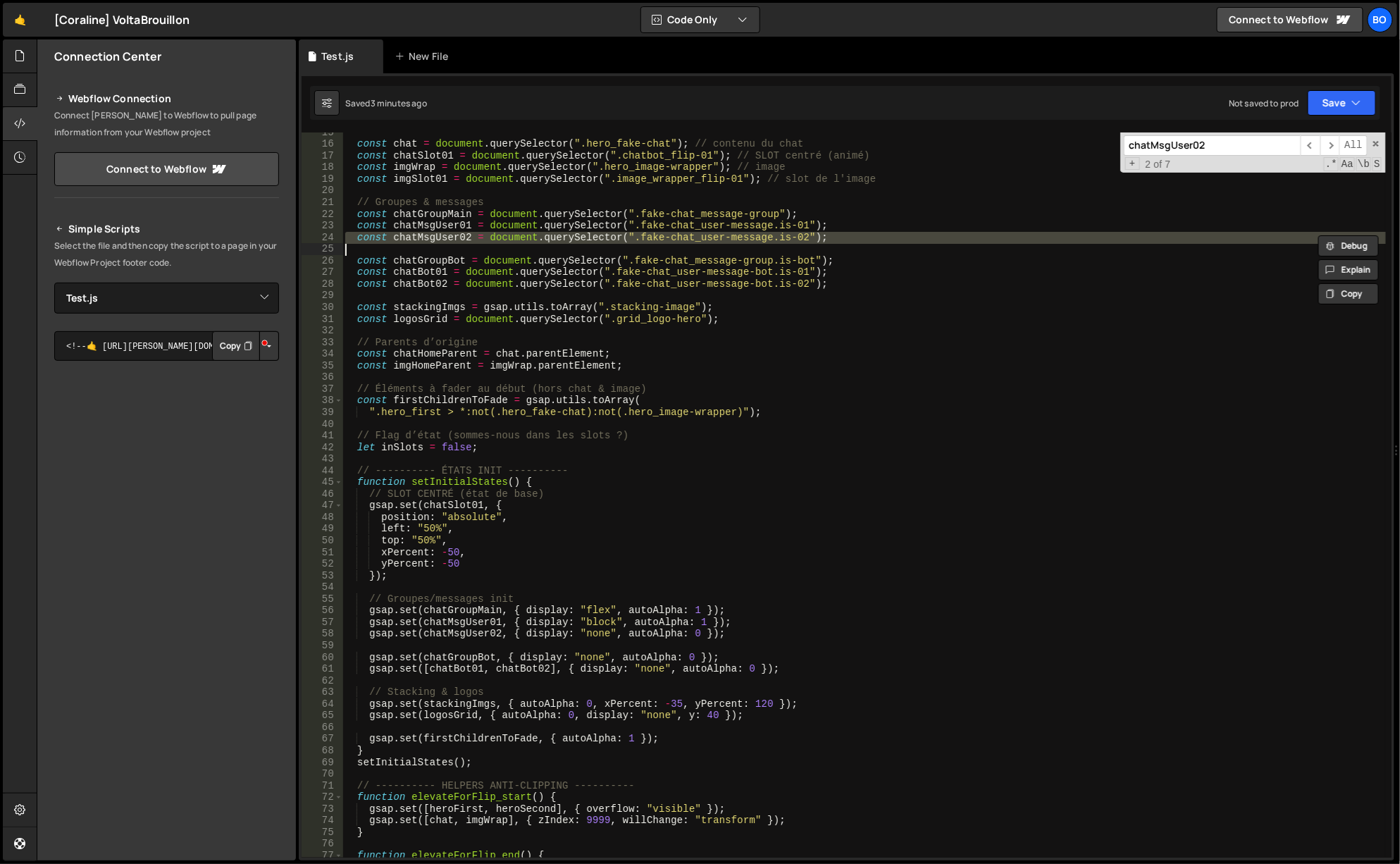
click at [470, 241] on div "const chat = document . querySelector ( ".hero_fake-chat" ) ; // contenu du cha…" at bounding box center [865, 501] width 1045 height 749
click at [500, 631] on div "const chat = document . querySelector ( ".hero_fake-chat" ) ; // contenu du cha…" at bounding box center [865, 501] width 1045 height 749
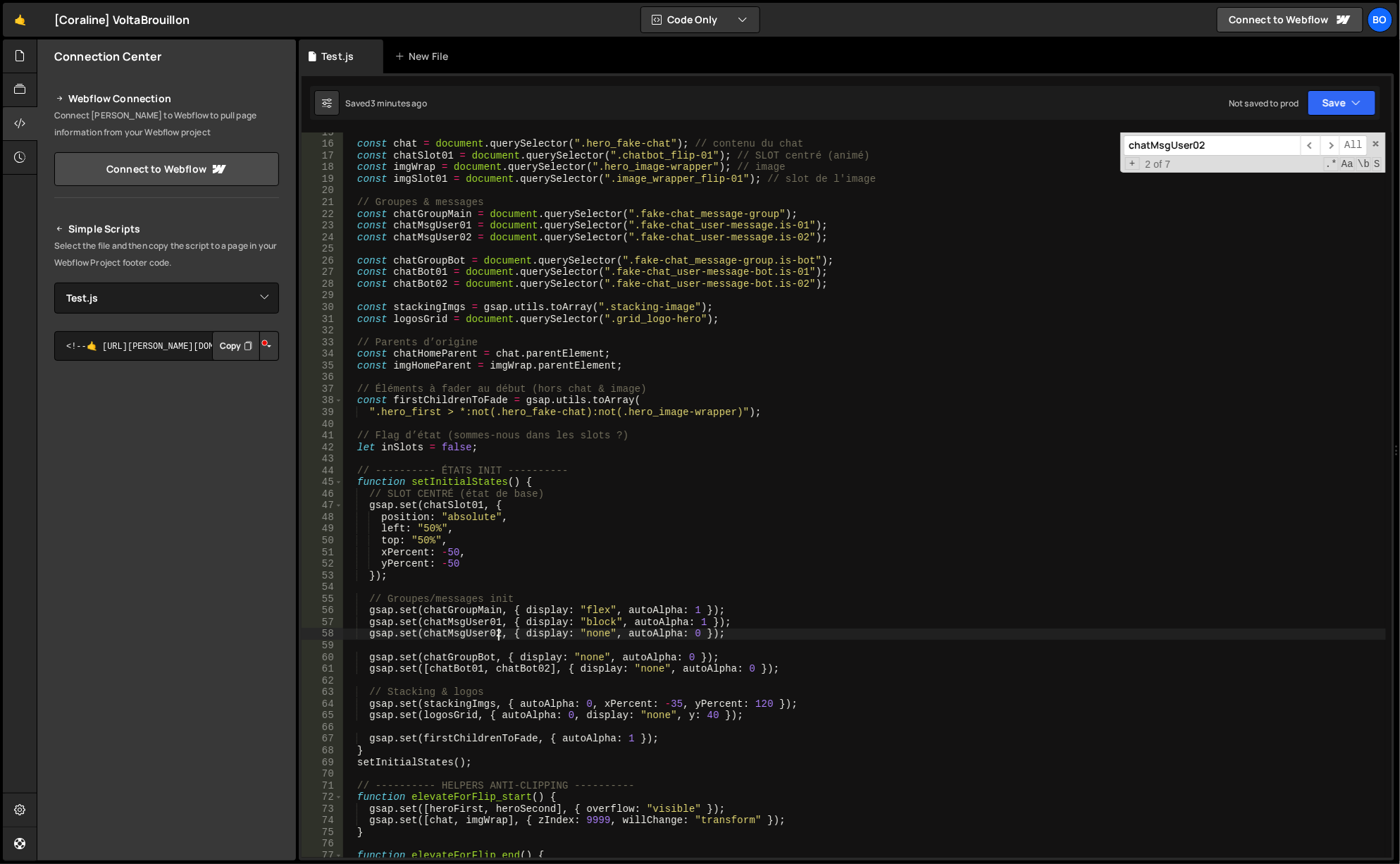
click at [500, 631] on div "const chat = document . querySelector ( ".hero_fake-chat" ) ; // contenu du cha…" at bounding box center [865, 501] width 1045 height 749
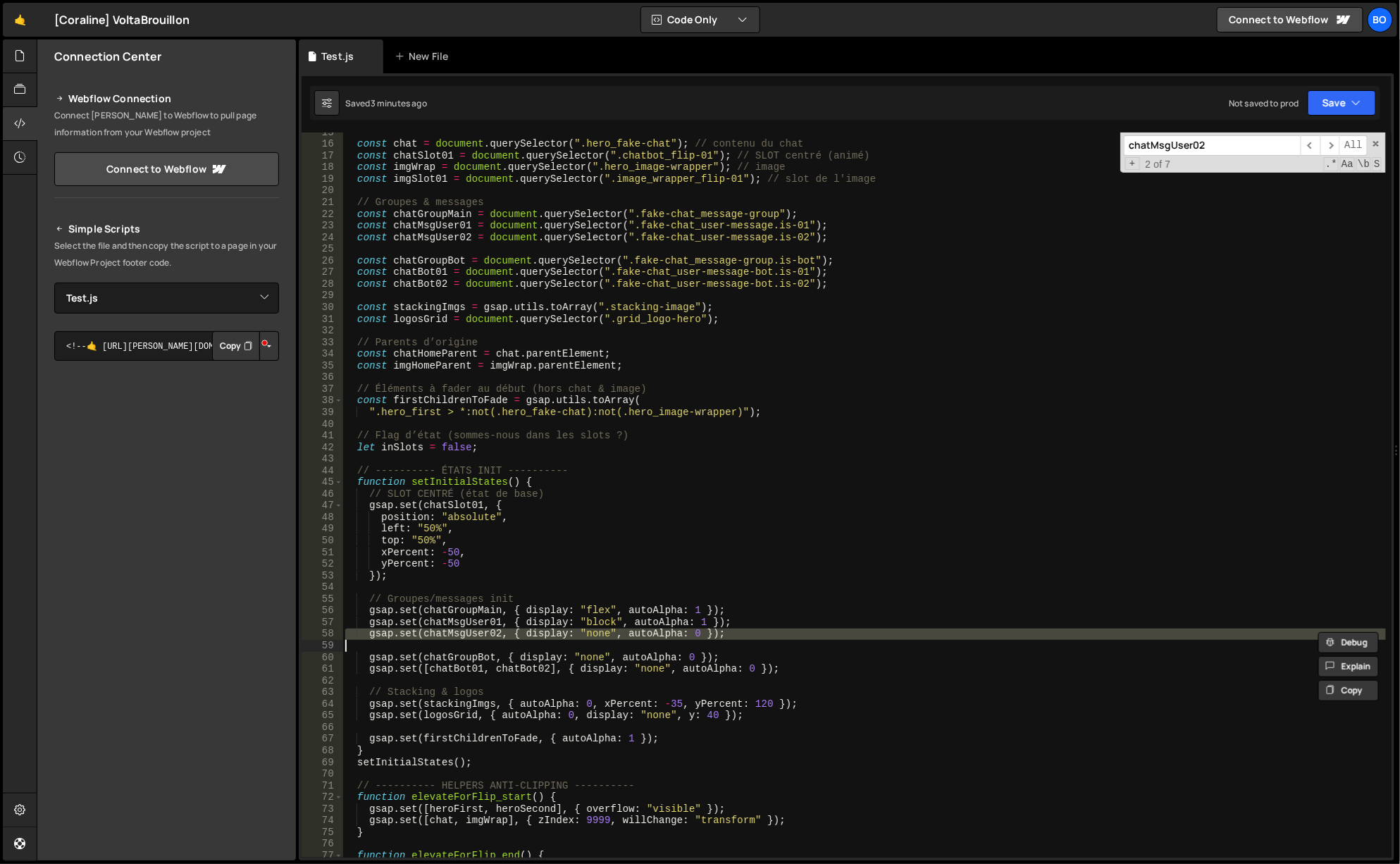
click at [500, 631] on div "const chat = document . querySelector ( ".hero_fake-chat" ) ; // contenu du cha…" at bounding box center [865, 501] width 1045 height 749
click at [1327, 142] on span "​" at bounding box center [1329, 145] width 19 height 20
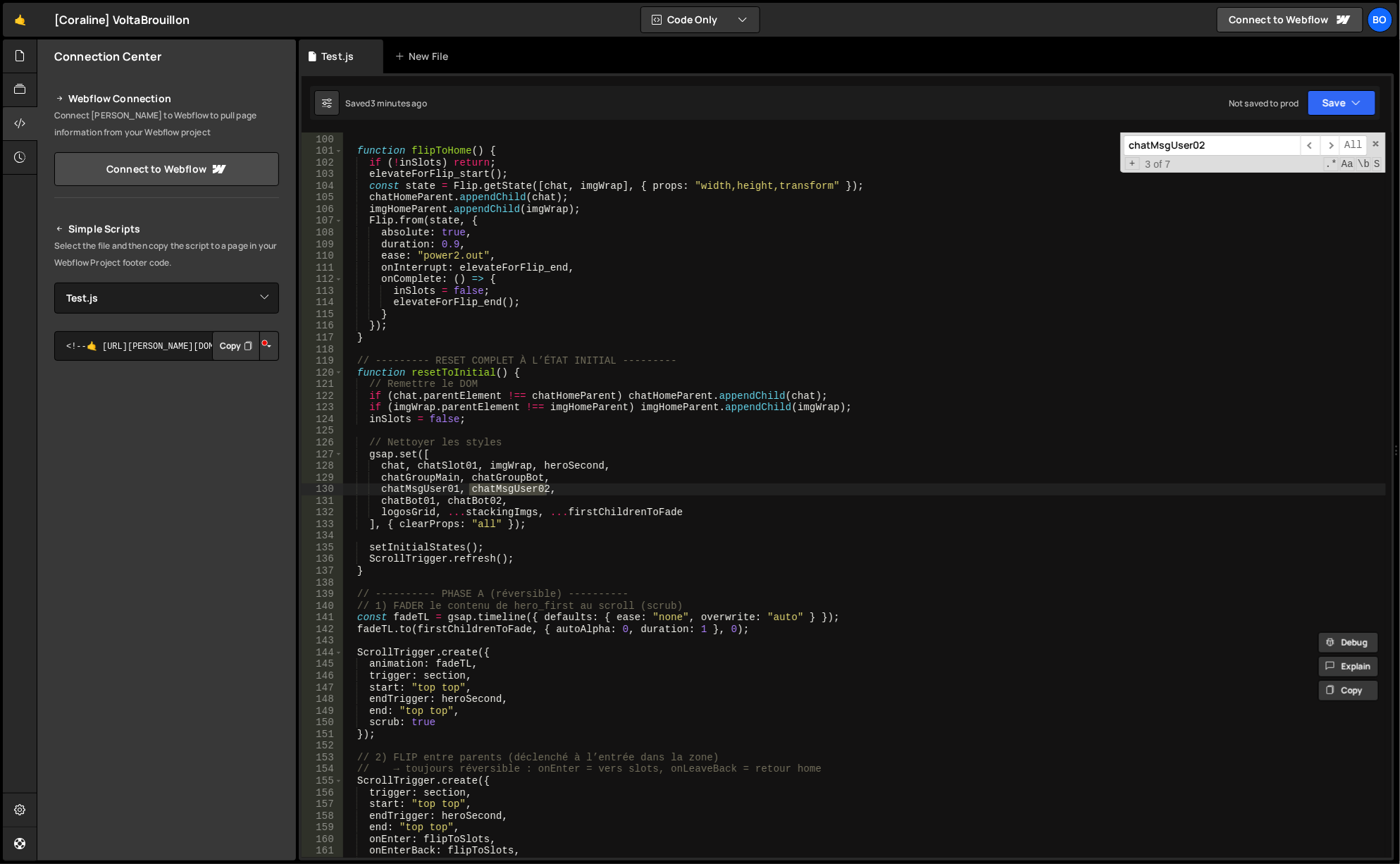
scroll to position [1152, 0]
click at [1329, 145] on span "​" at bounding box center [1329, 145] width 19 height 20
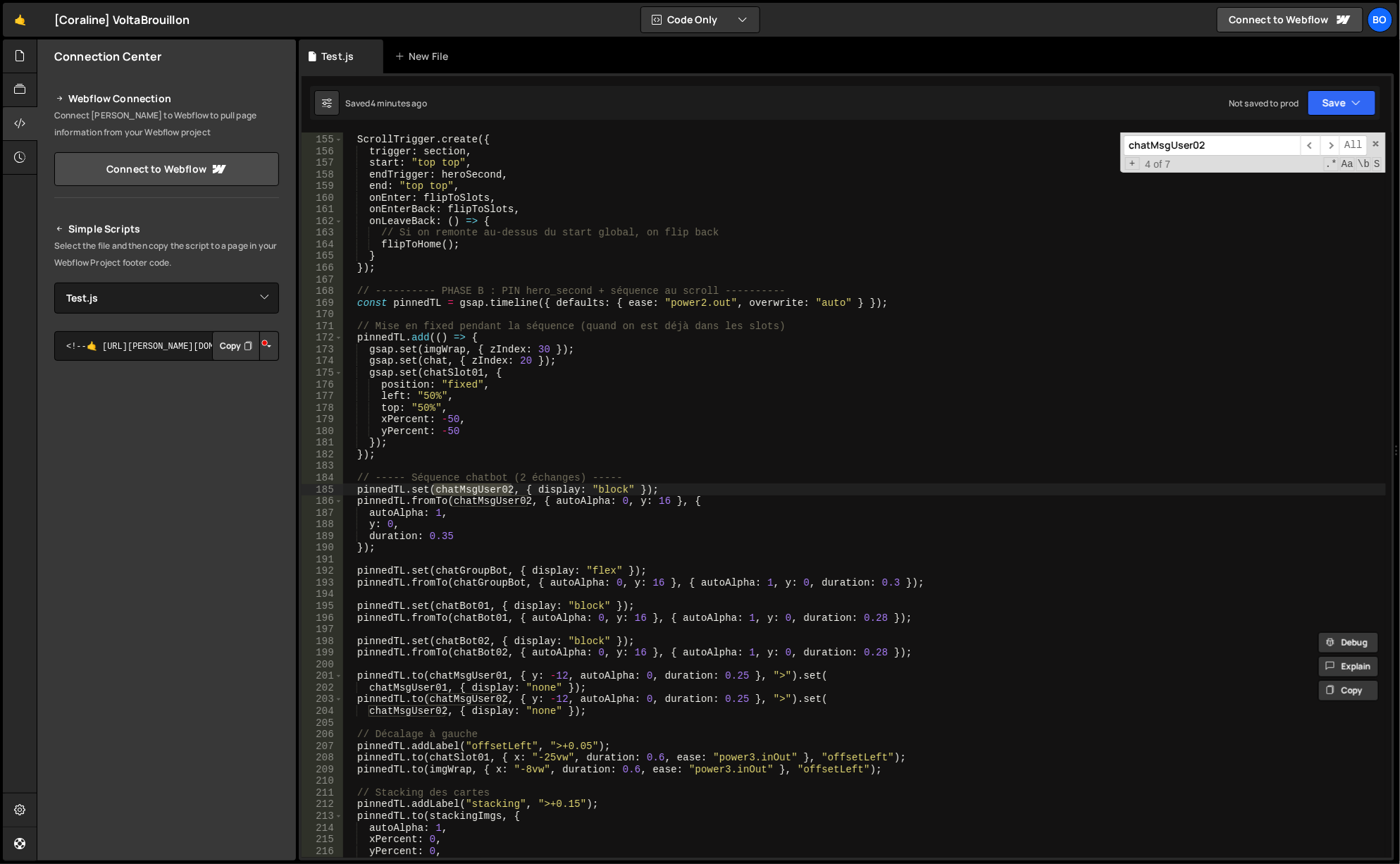
click at [551, 481] on div "// → toujours réversible : onEnter = vers slots, onLeaveBack = retour home Scro…" at bounding box center [865, 496] width 1045 height 749
click at [521, 489] on div "// → toujours réversible : onEnter = vers slots, onLeaveBack = retour home Scro…" at bounding box center [865, 496] width 1045 height 749
type textarea "pinnedTL.set(chatMsgUser02, { display: "block" });"
click at [385, 490] on div "// → toujours réversible : onEnter = vers slots, onLeaveBack = retour home Scro…" at bounding box center [865, 496] width 1045 height 749
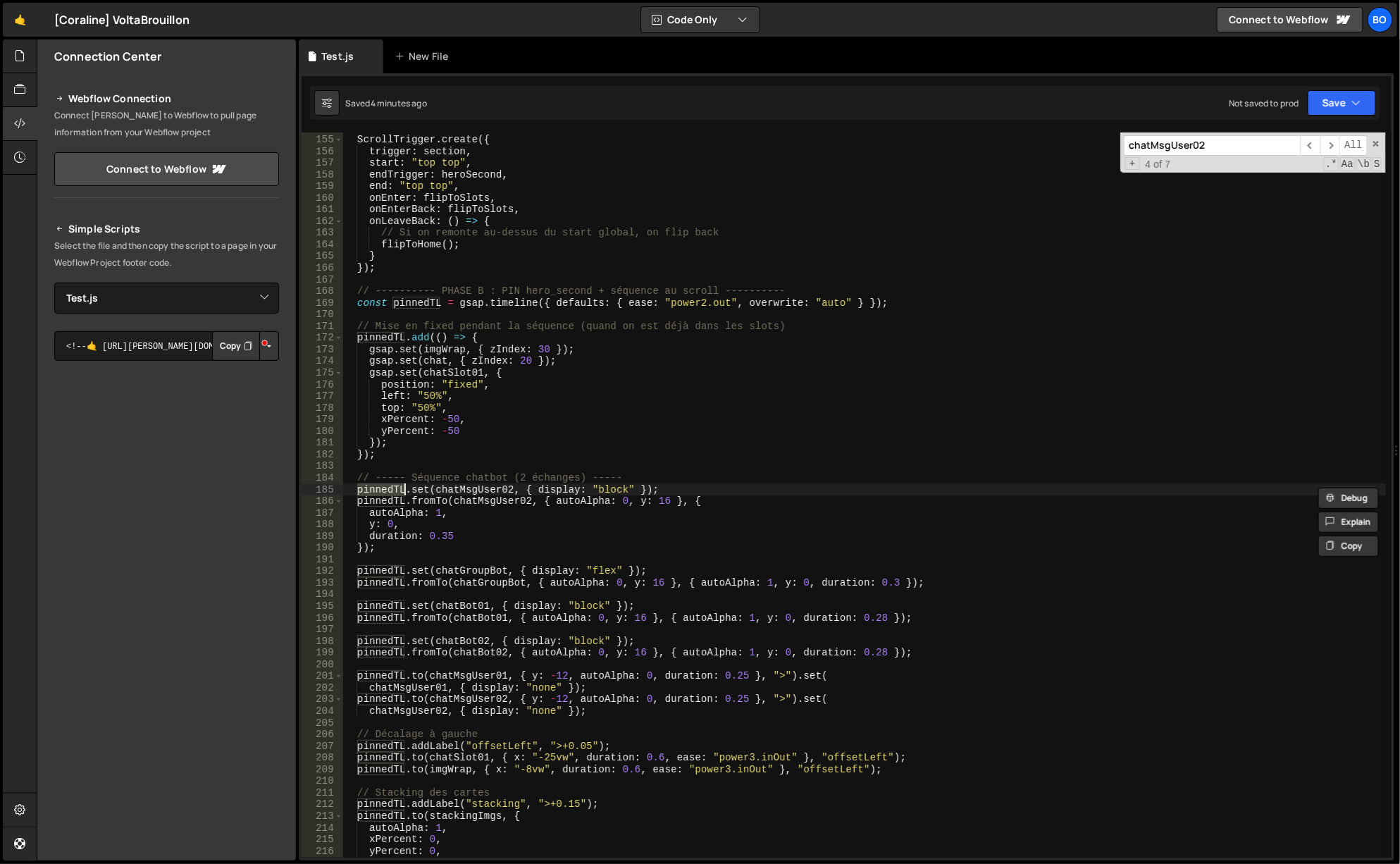
click at [416, 464] on div "// → toujours réversible : onEnter = vers slots, onLeaveBack = retour home Scro…" at bounding box center [865, 496] width 1045 height 749
click at [1332, 141] on span "​" at bounding box center [1329, 145] width 19 height 20
click at [1333, 142] on span "​" at bounding box center [1329, 145] width 19 height 20
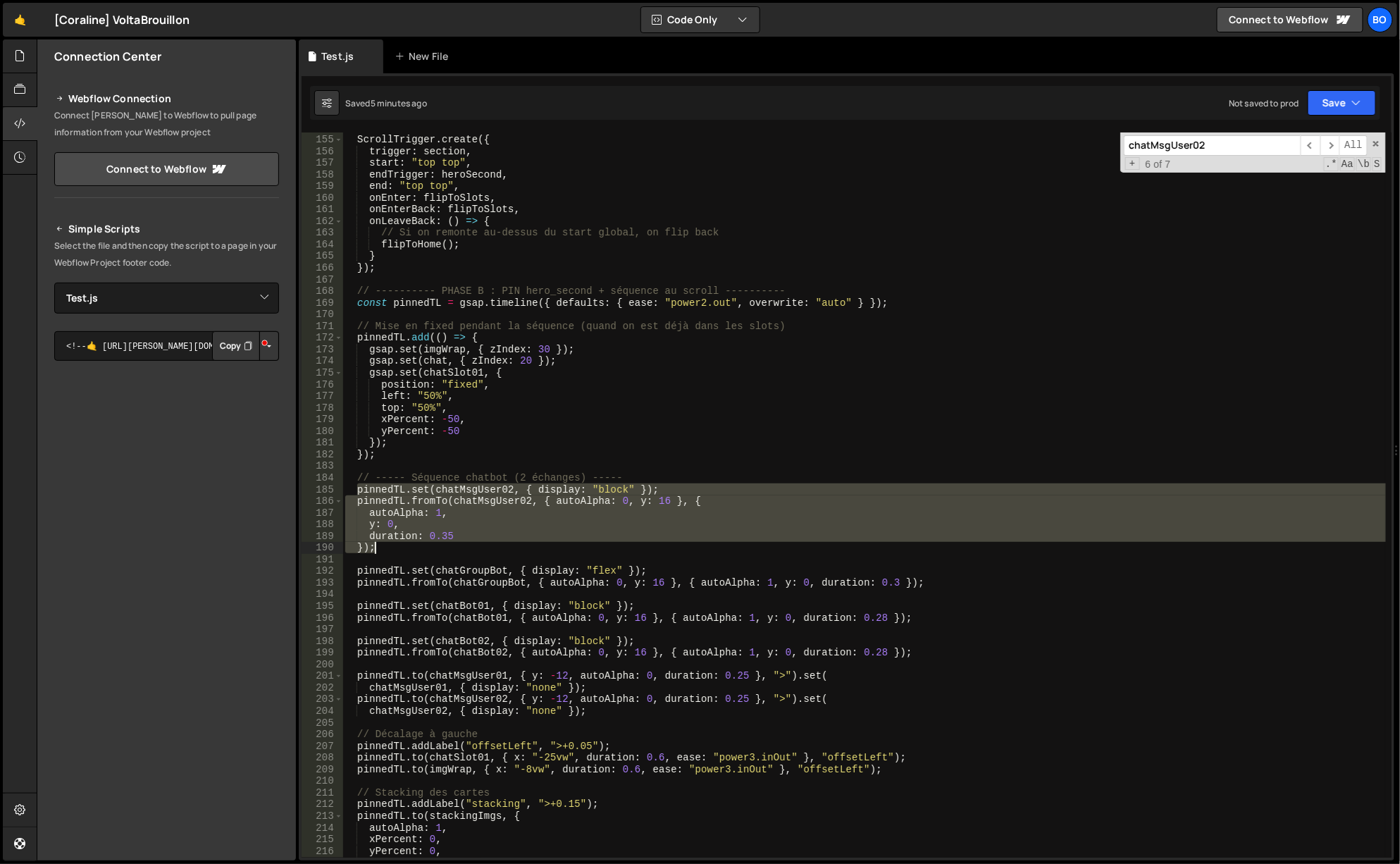
drag, startPoint x: 356, startPoint y: 493, endPoint x: 441, endPoint y: 551, distance: 102.9
click at [441, 551] on div "// → toujours réversible : onEnter = vers slots, onLeaveBack = retour home Scro…" at bounding box center [865, 496] width 1045 height 749
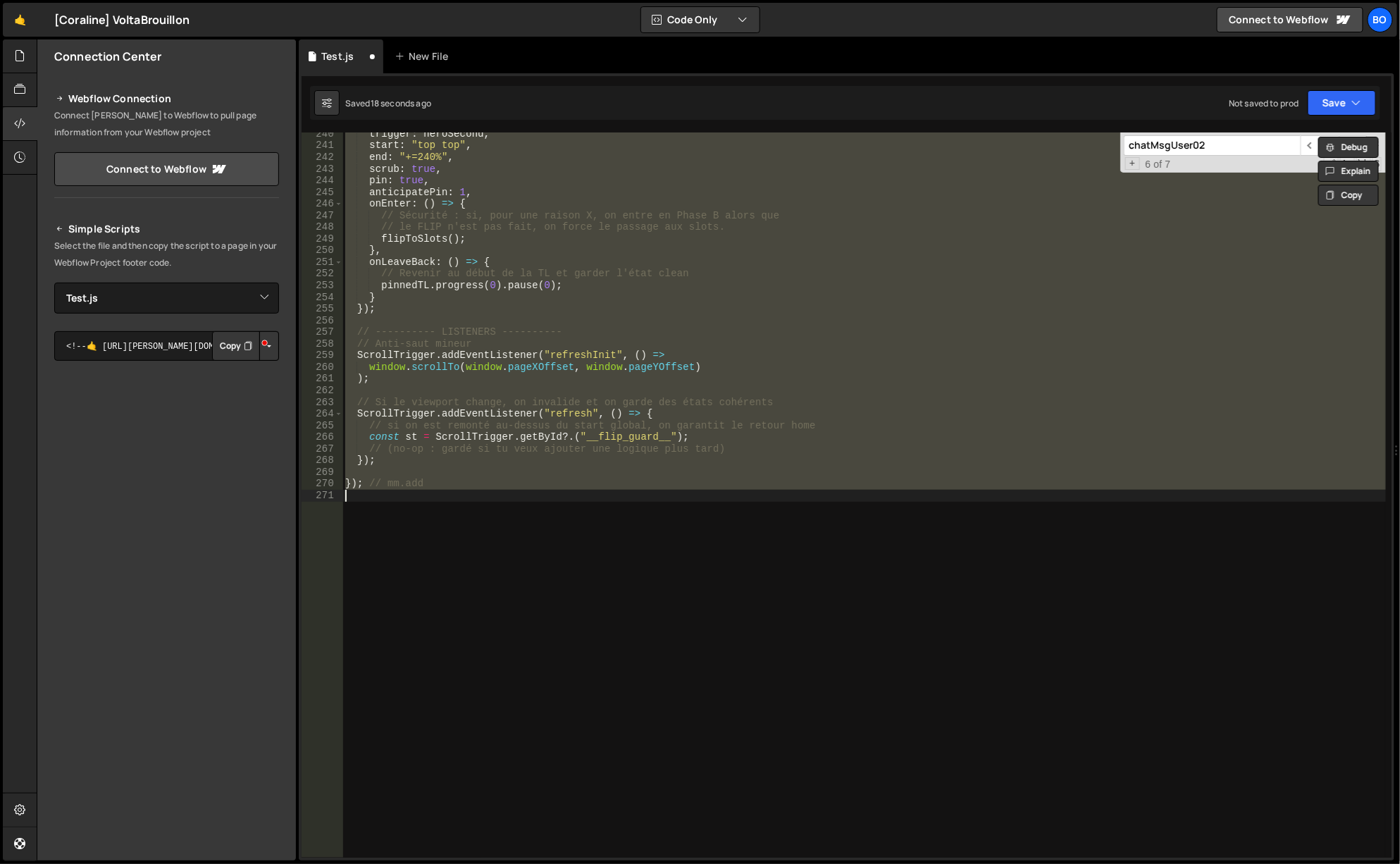
scroll to position [1782, 0]
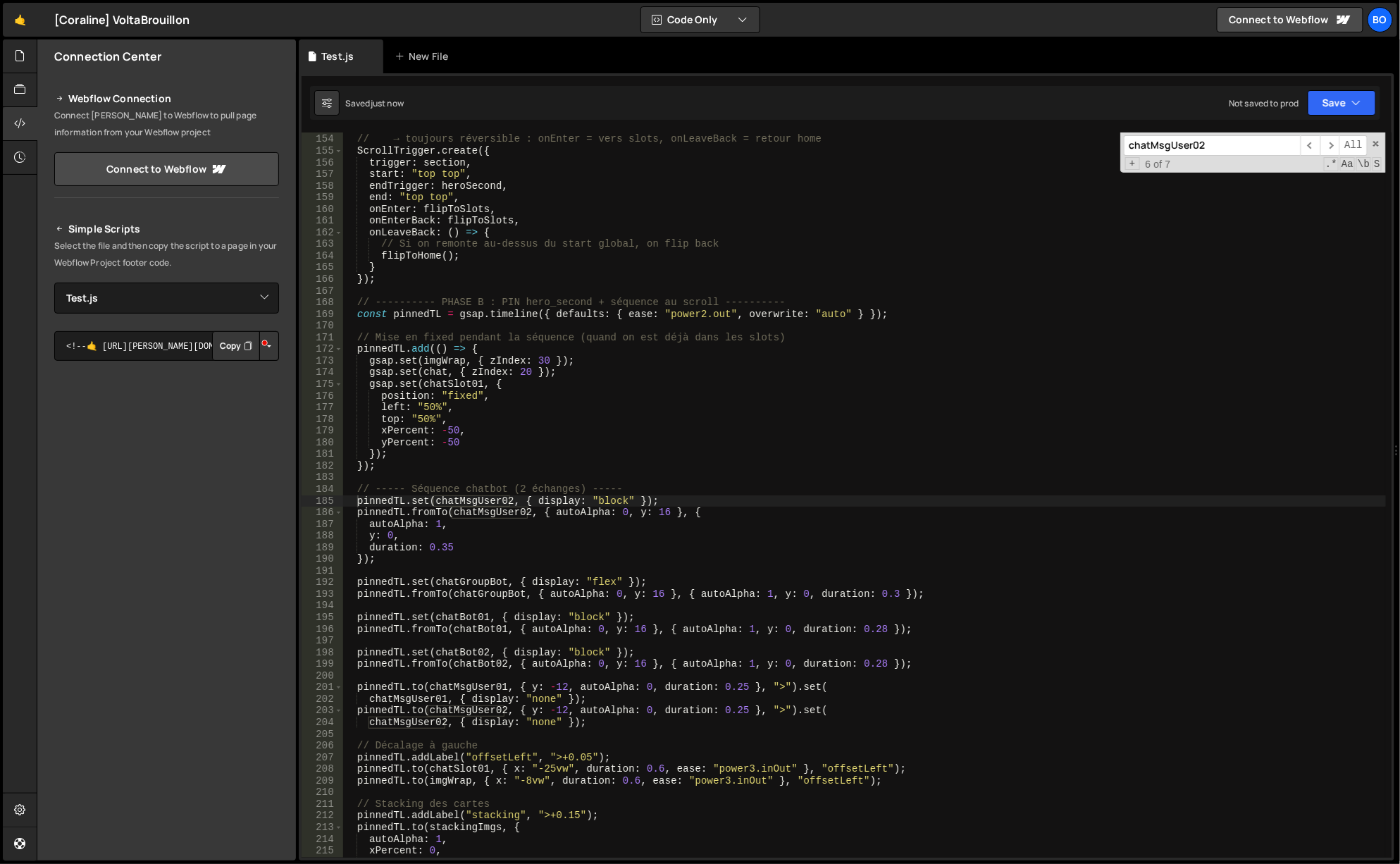
click at [1332, 140] on span "​" at bounding box center [1329, 145] width 19 height 20
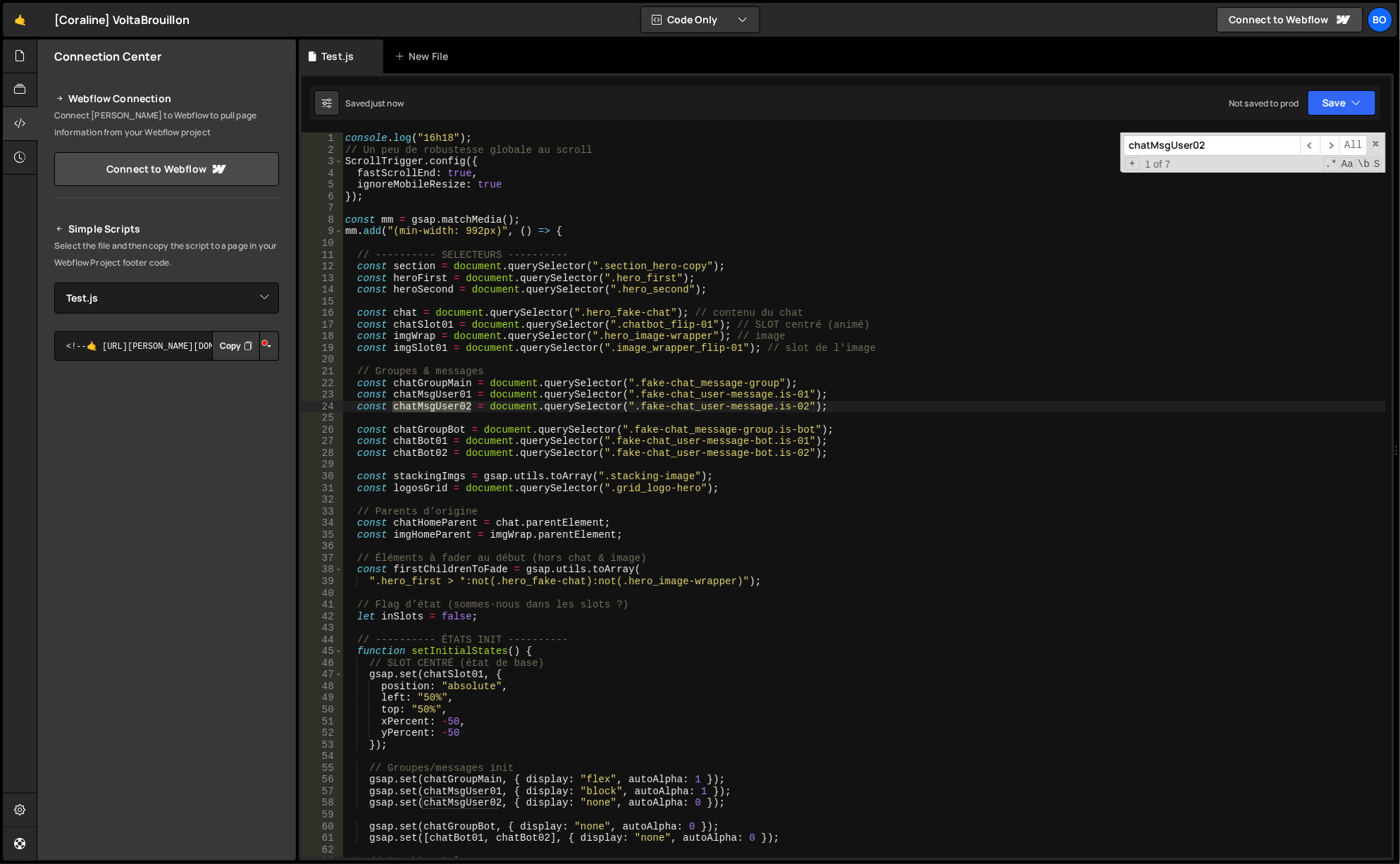
scroll to position [0, 0]
click at [1332, 140] on span "​" at bounding box center [1329, 145] width 19 height 20
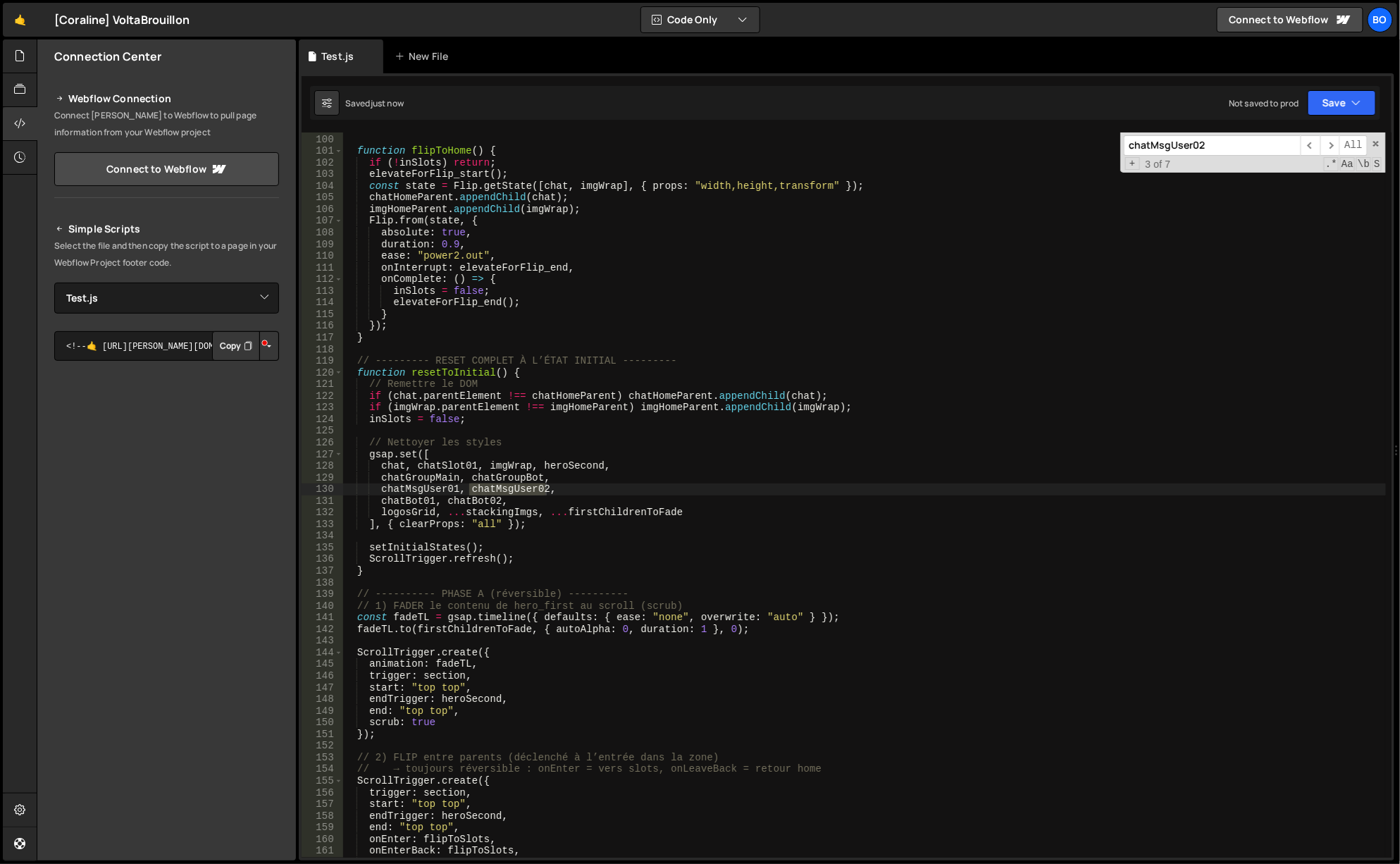
scroll to position [1152, 0]
type textarea "], { clearProps: "all" });"
click at [449, 529] on div "} function flipToHome ( ) { if ( ! inSlots ) return ; elevateForFlip_start ( ) …" at bounding box center [865, 496] width 1045 height 749
click at [416, 538] on div "} function flipToHome ( ) { if ( ! inSlots ) return ; elevateForFlip_start ( ) …" at bounding box center [865, 496] width 1045 height 749
type textarea "], { clearProps: "all" });"
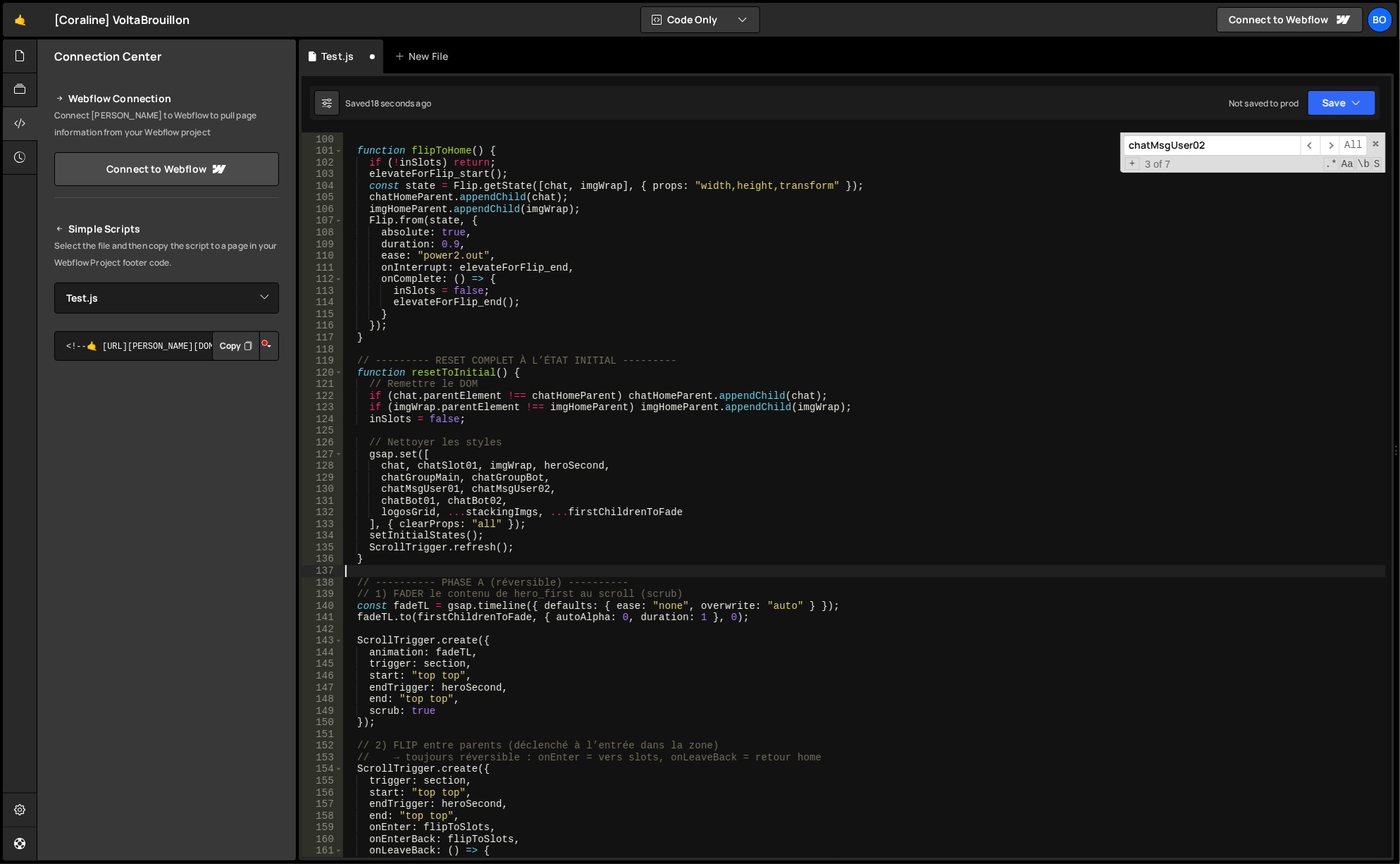
click at [430, 571] on div "} function flipToHome ( ) { if ( ! inSlots ) return ; elevateForFlip_start ( ) …" at bounding box center [865, 496] width 1045 height 749
paste textarea
click at [1169, 138] on input "chatMsgUser02" at bounding box center [1211, 145] width 177 height 20
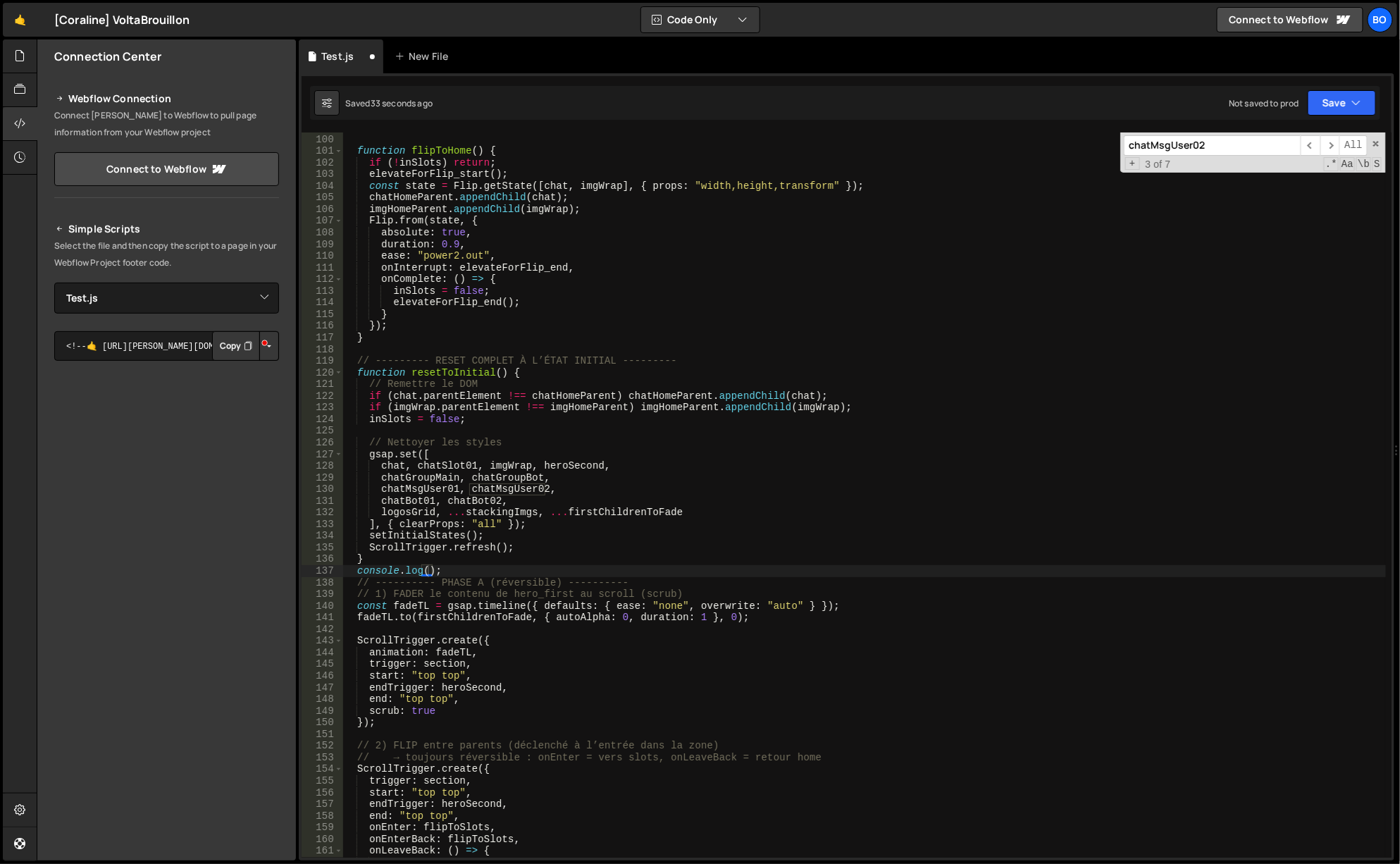
click at [1169, 138] on input "chatMsgUser02" at bounding box center [1211, 145] width 177 height 20
click at [428, 571] on div "} function flipToHome ( ) { if ( ! inSlots ) return ; elevateForFlip_start ( ) …" at bounding box center [865, 496] width 1045 height 749
paste textarea "chatMsgUser02"
click at [421, 436] on div "} function flipToHome ( ) { if ( ! inSlots ) return ; elevateForFlip_start ( ) …" at bounding box center [865, 496] width 1045 height 749
click at [387, 570] on div "} function flipToHome ( ) { if ( ! inSlots ) return ; elevateForFlip_start ( ) …" at bounding box center [865, 496] width 1045 height 749
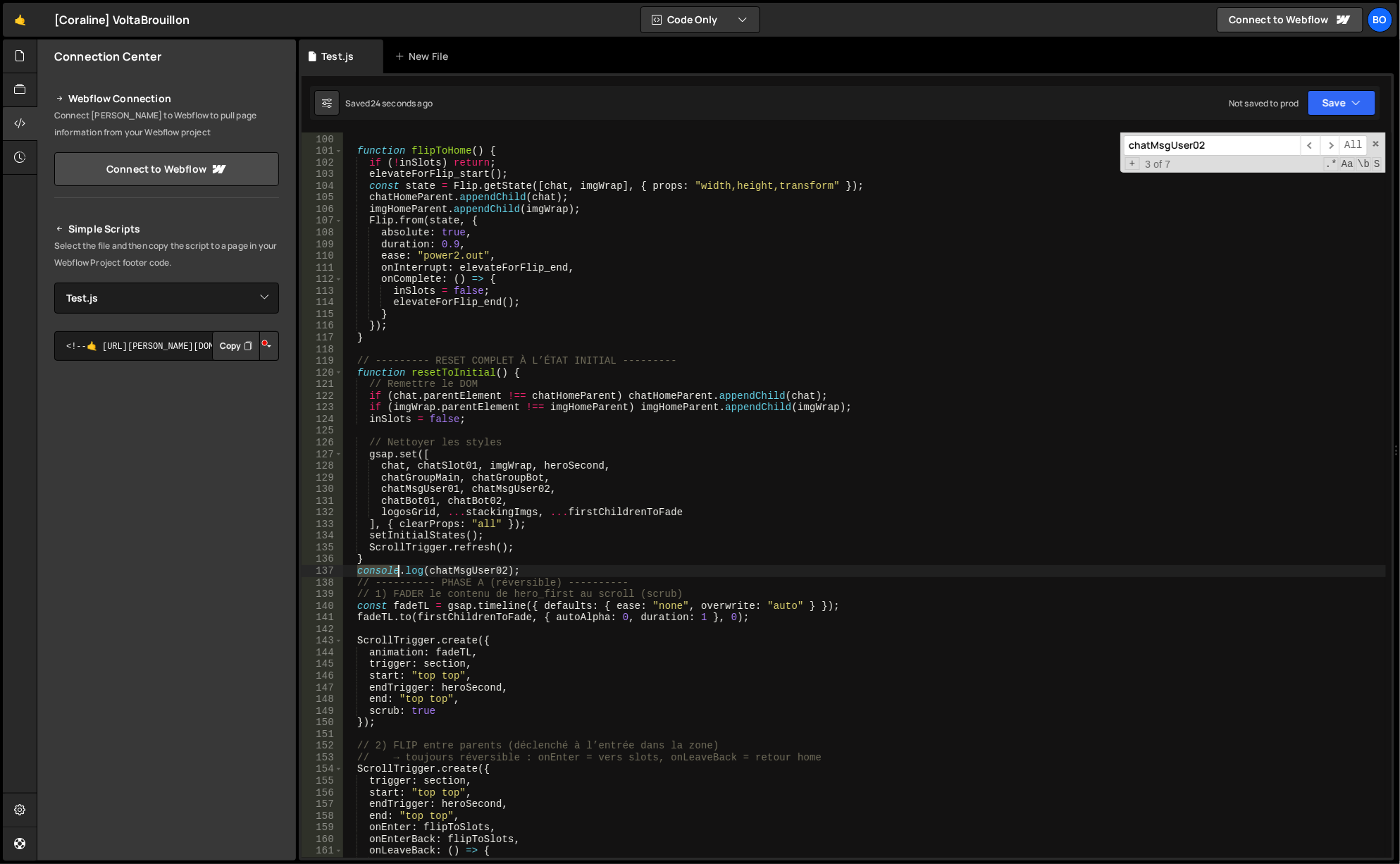
click at [387, 570] on div "} function flipToHome ( ) { if ( ! inSlots ) return ; elevateForFlip_start ( ) …" at bounding box center [865, 496] width 1045 height 749
click at [456, 370] on div "} function flipToHome ( ) { if ( ! inSlots ) return ; elevateForFlip_start ( ) …" at bounding box center [865, 496] width 1045 height 749
type textarea "function resetToInitial() {"
click at [456, 370] on div "} function flipToHome ( ) { if ( ! inSlots ) return ; elevateForFlip_start ( ) …" at bounding box center [865, 496] width 1045 height 749
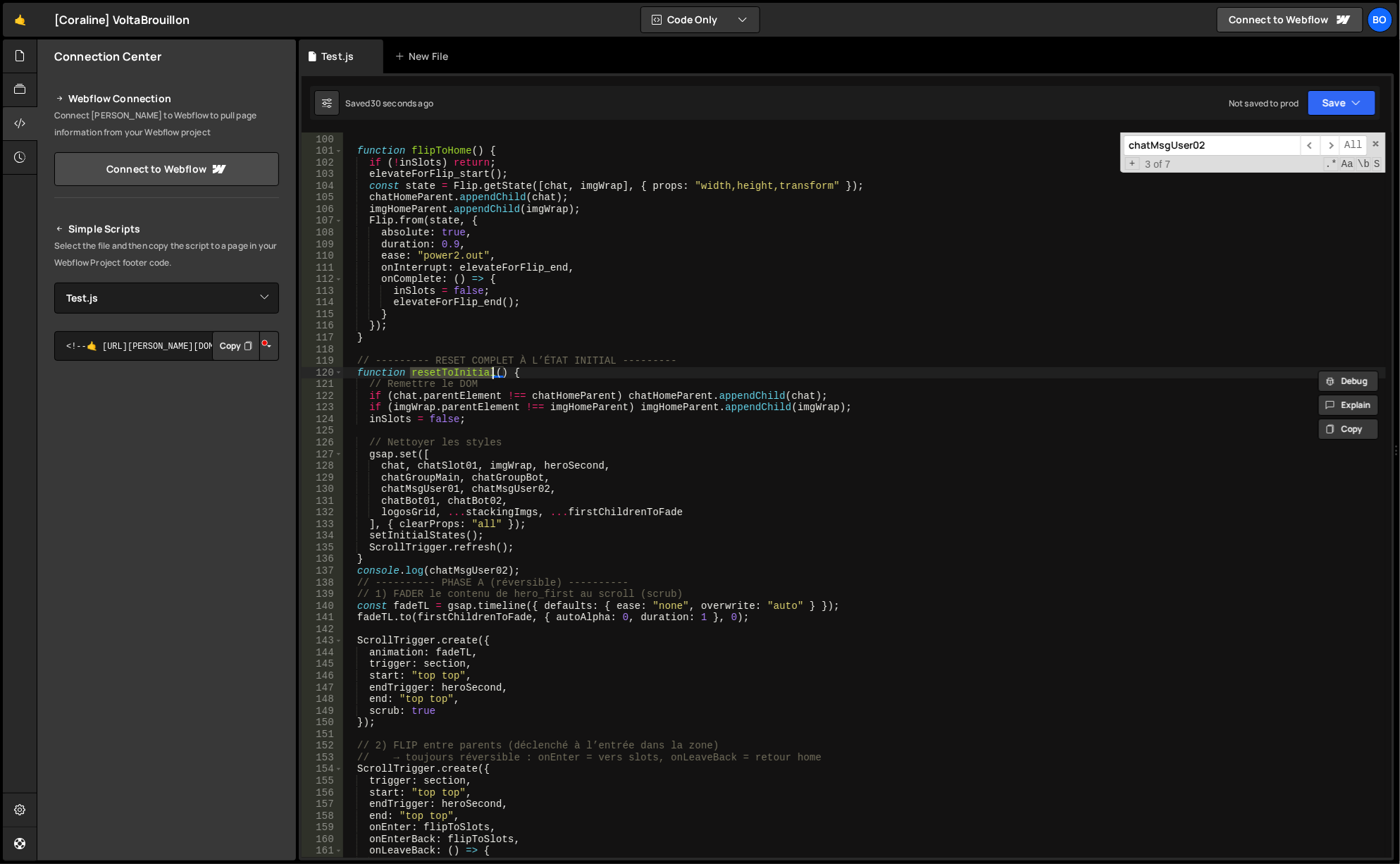
type input "resetToInitial"
click at [442, 367] on div "} function flipToHome ( ) { if ( ! inSlots ) return ; elevateForFlip_start ( ) …" at bounding box center [865, 496] width 1045 height 749
click at [444, 373] on div "} function flipToHome ( ) { if ( ! inSlots ) return ; elevateForFlip_start ( ) …" at bounding box center [865, 496] width 1045 height 749
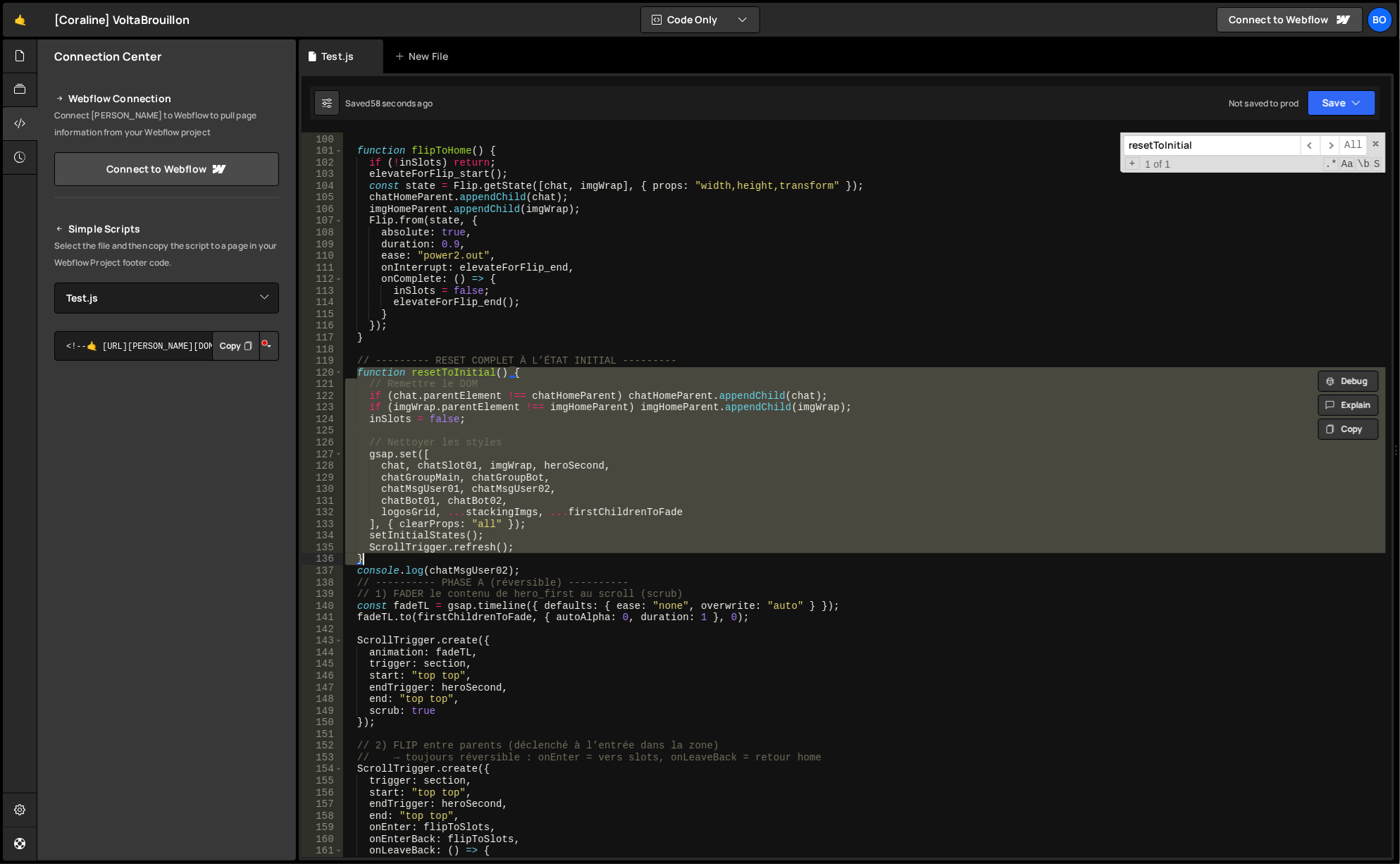
drag, startPoint x: 356, startPoint y: 372, endPoint x: 431, endPoint y: 557, distance: 199.6
click at [431, 557] on div "} function flipToHome ( ) { if ( ! inSlots ) return ; elevateForFlip_start ( ) …" at bounding box center [865, 496] width 1045 height 749
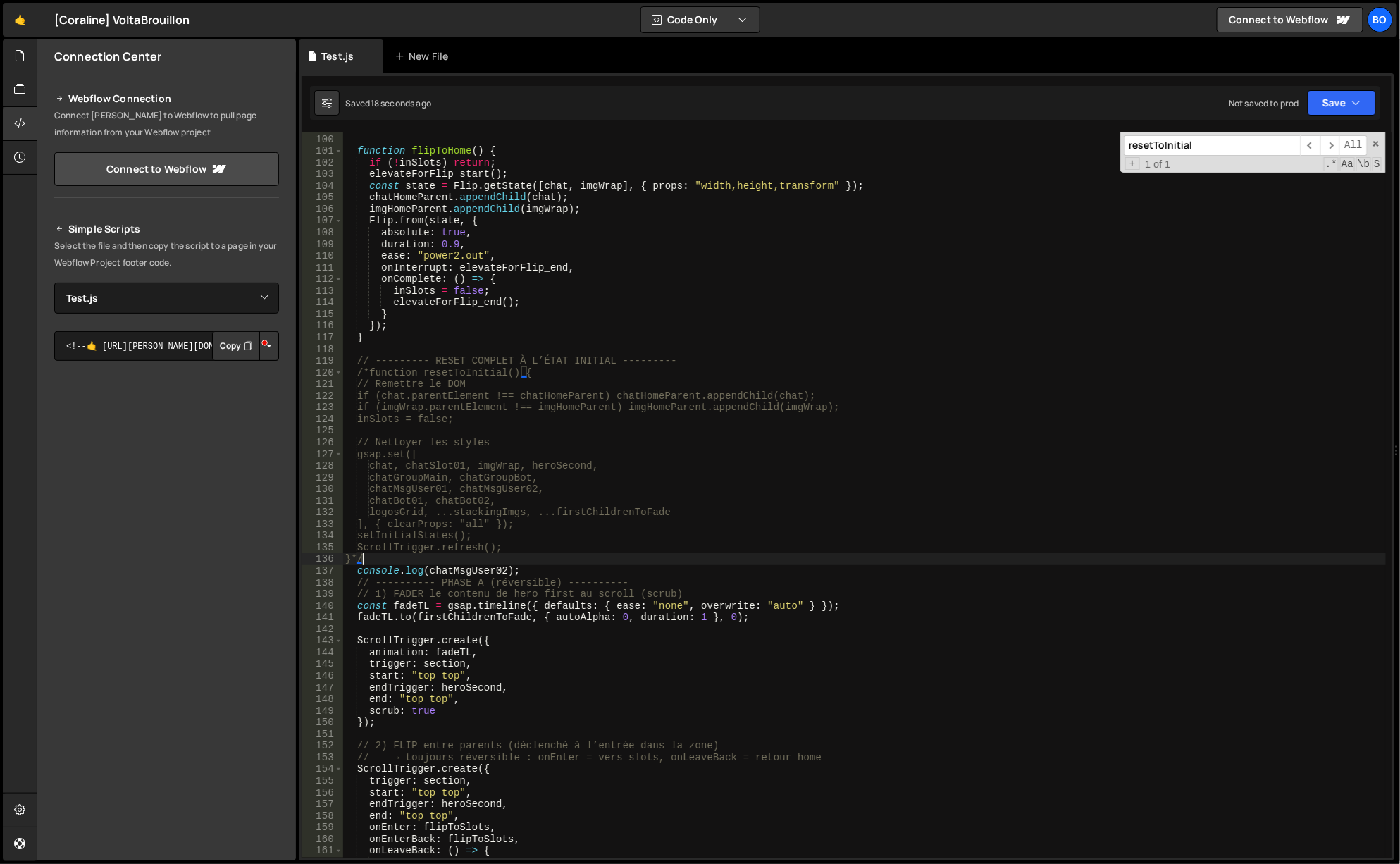
click at [434, 577] on div "} function flipToHome ( ) { if ( ! inSlots ) return ; elevateForFlip_start ( ) …" at bounding box center [865, 496] width 1045 height 749
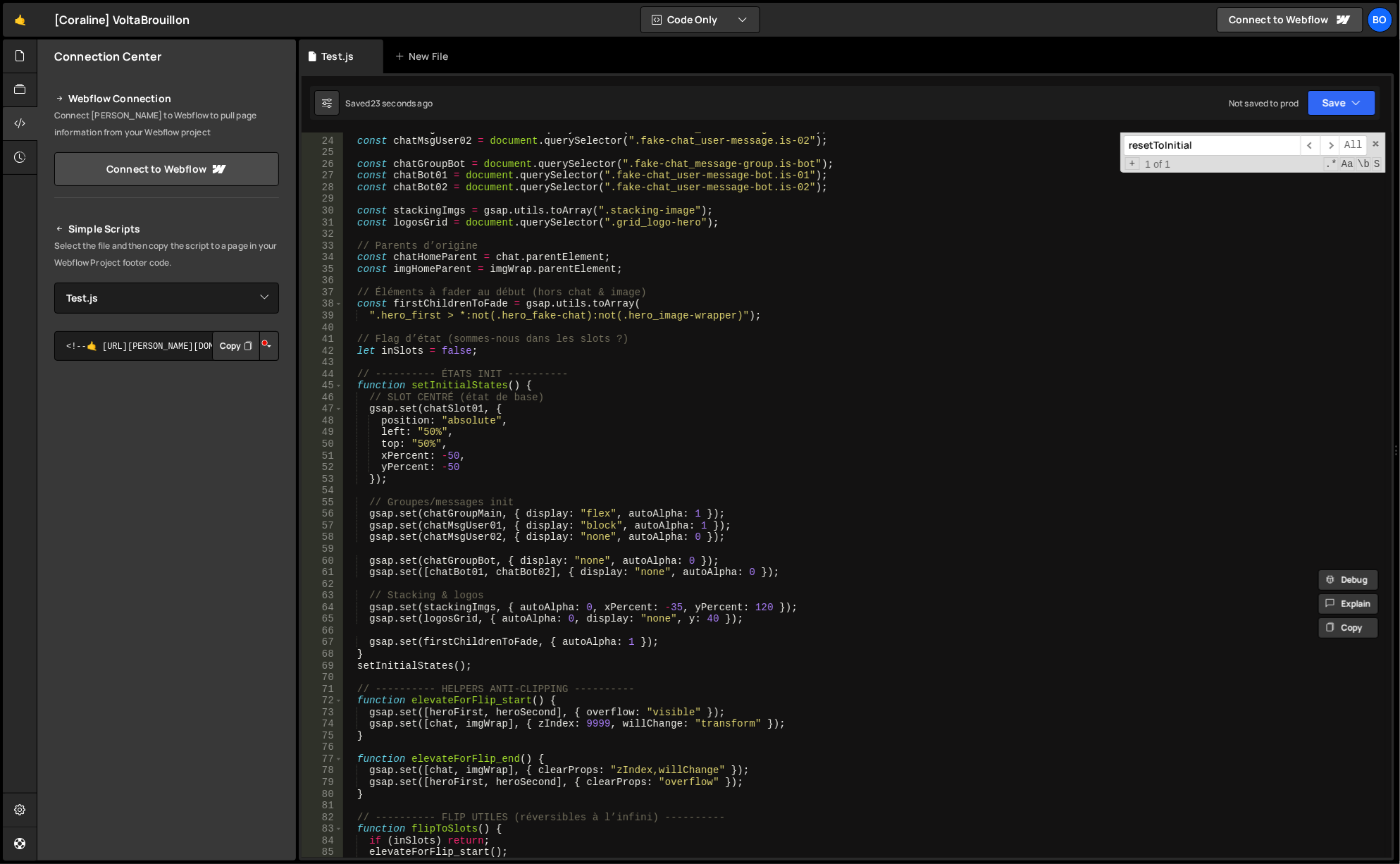
scroll to position [476, 0]
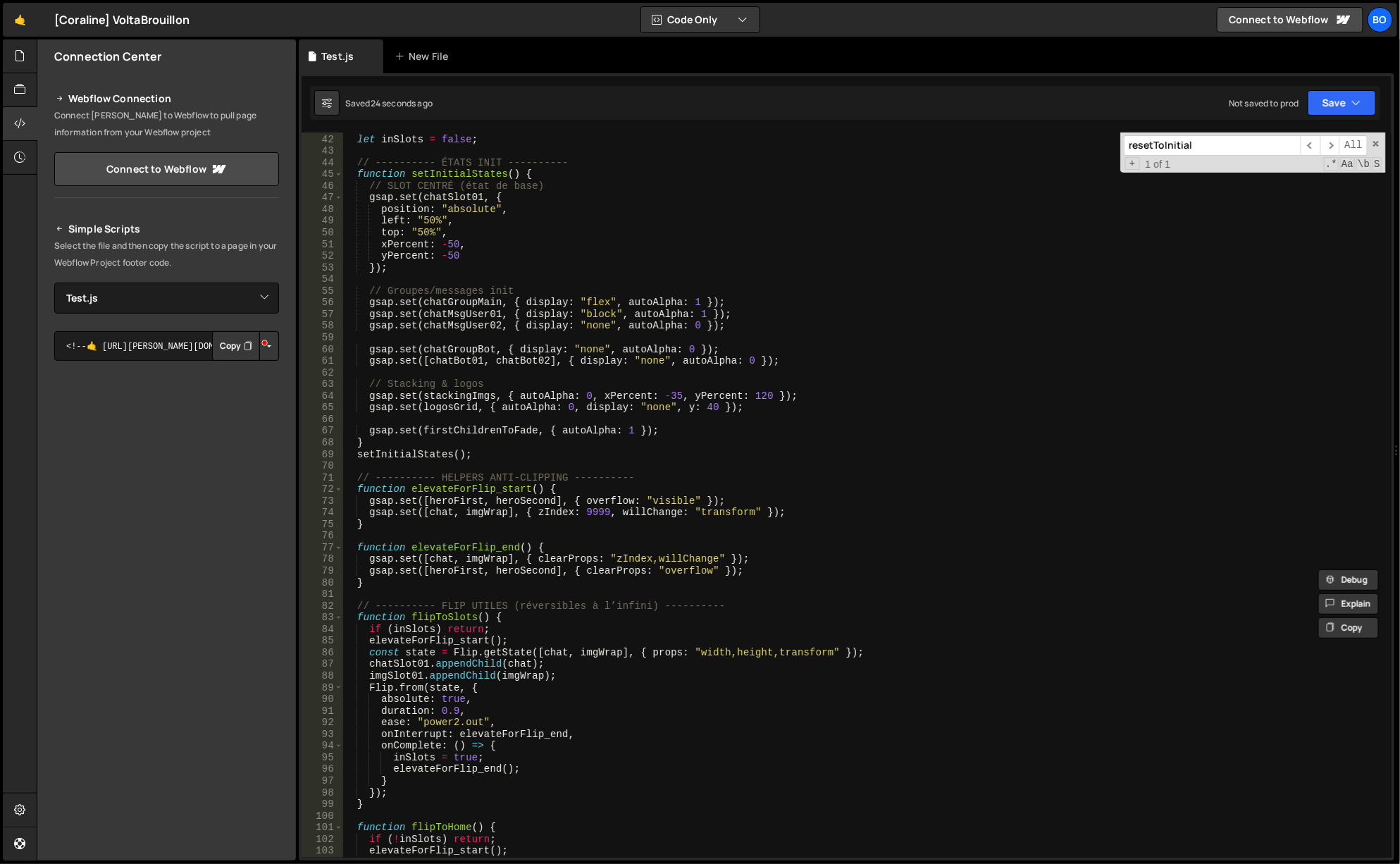
click at [447, 617] on div "// Flag d’état (sommes-nous dans les slots ?) let inSlots = false ; // --------…" at bounding box center [865, 496] width 1045 height 749
type textarea "function flipToSlots() {"
click at [447, 617] on div "// Flag d’état (sommes-nous dans les slots ?) let inSlots = false ; // --------…" at bounding box center [865, 496] width 1045 height 749
type input "flipToSlots"
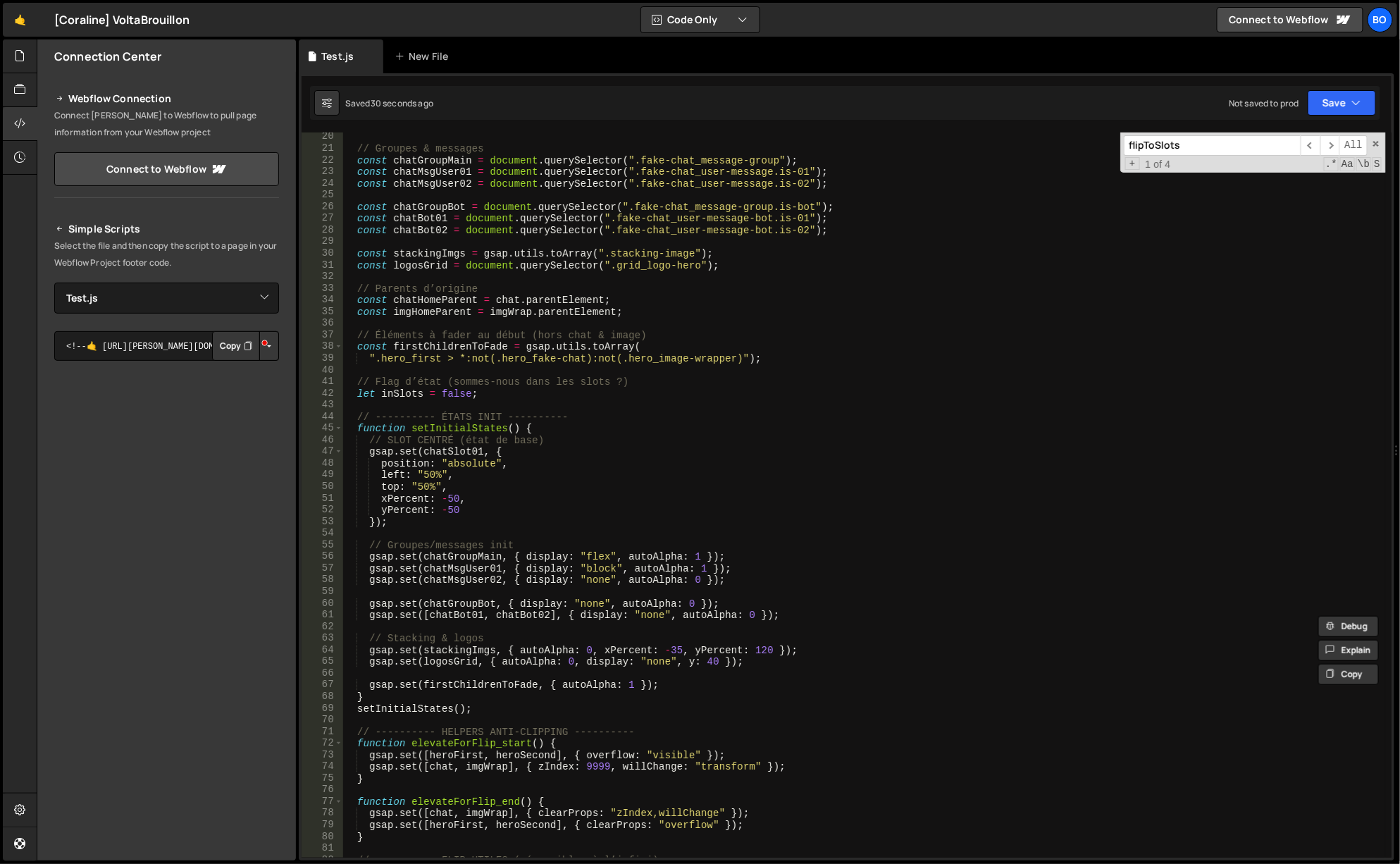
scroll to position [96, 0]
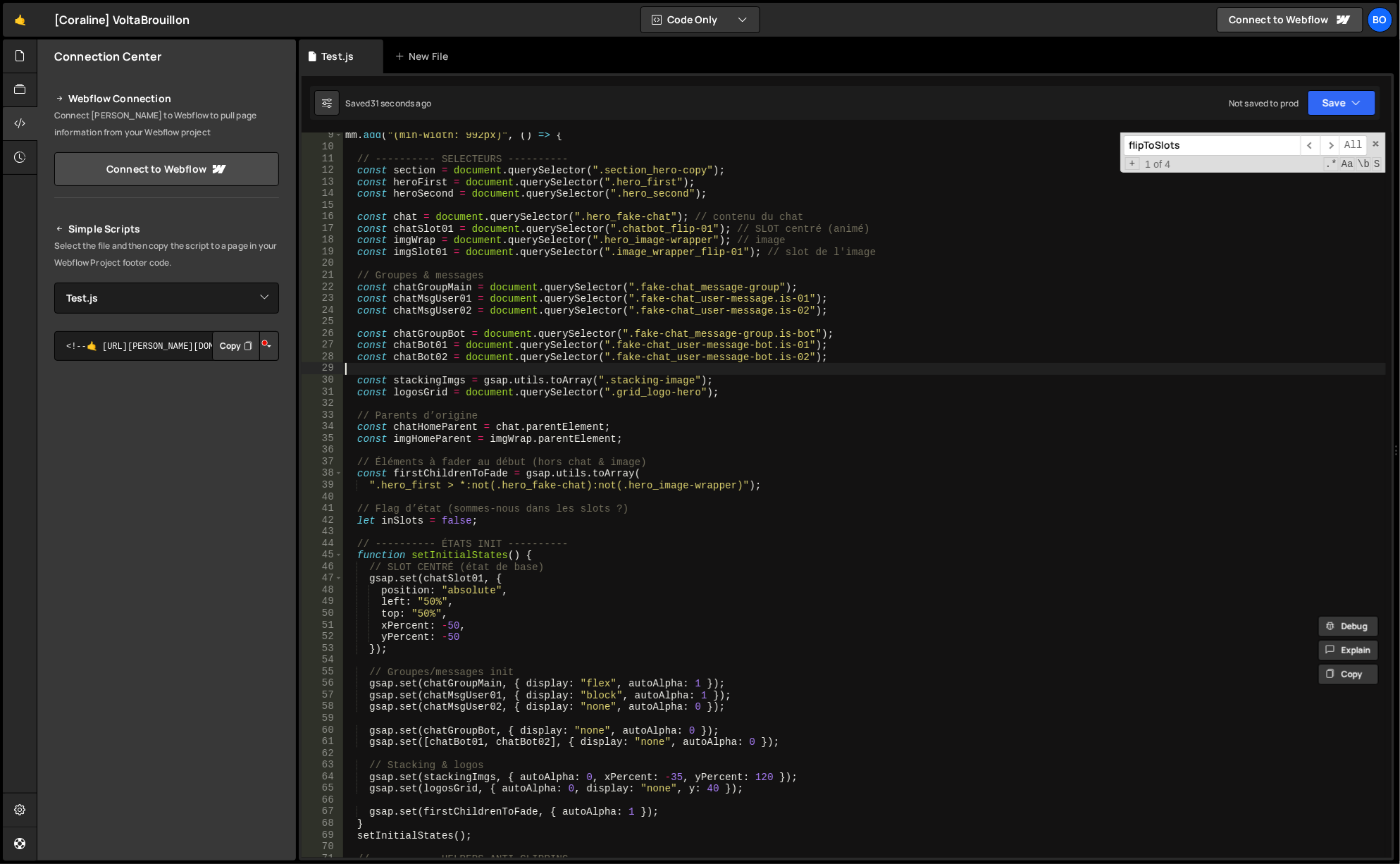
click at [433, 367] on div "mm . add ( "(min-width: 992px)" , ( ) => { // ---------- SELECTEURS ---------- …" at bounding box center [865, 504] width 1045 height 749
paste textarea "console.log(chatMsgUser02);"
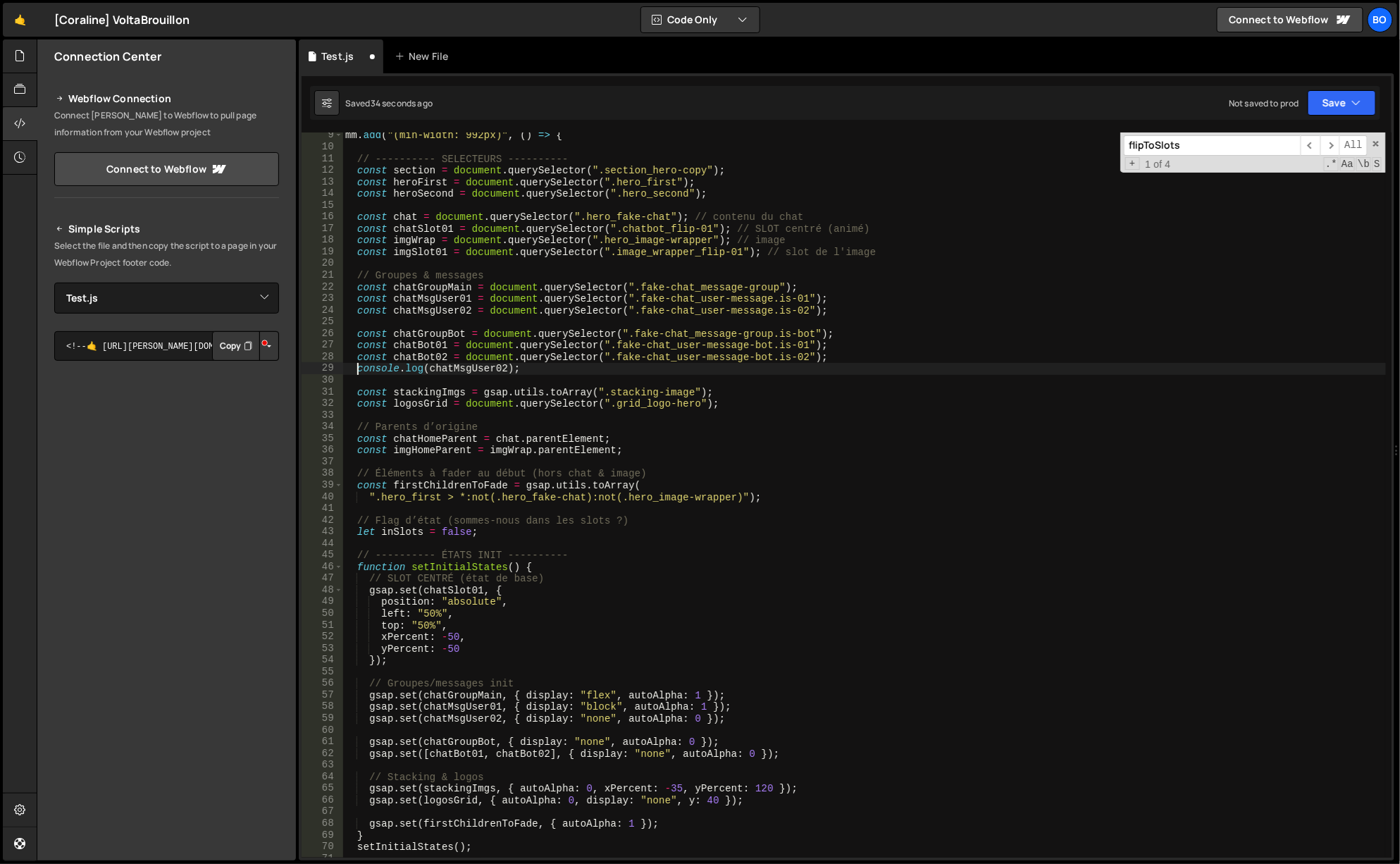
click at [358, 367] on div "mm . add ( "(min-width: 992px)" , ( ) => { // ---------- SELECTEURS ---------- …" at bounding box center [865, 504] width 1045 height 749
type textarea "console.log(chatMsgUser02);"
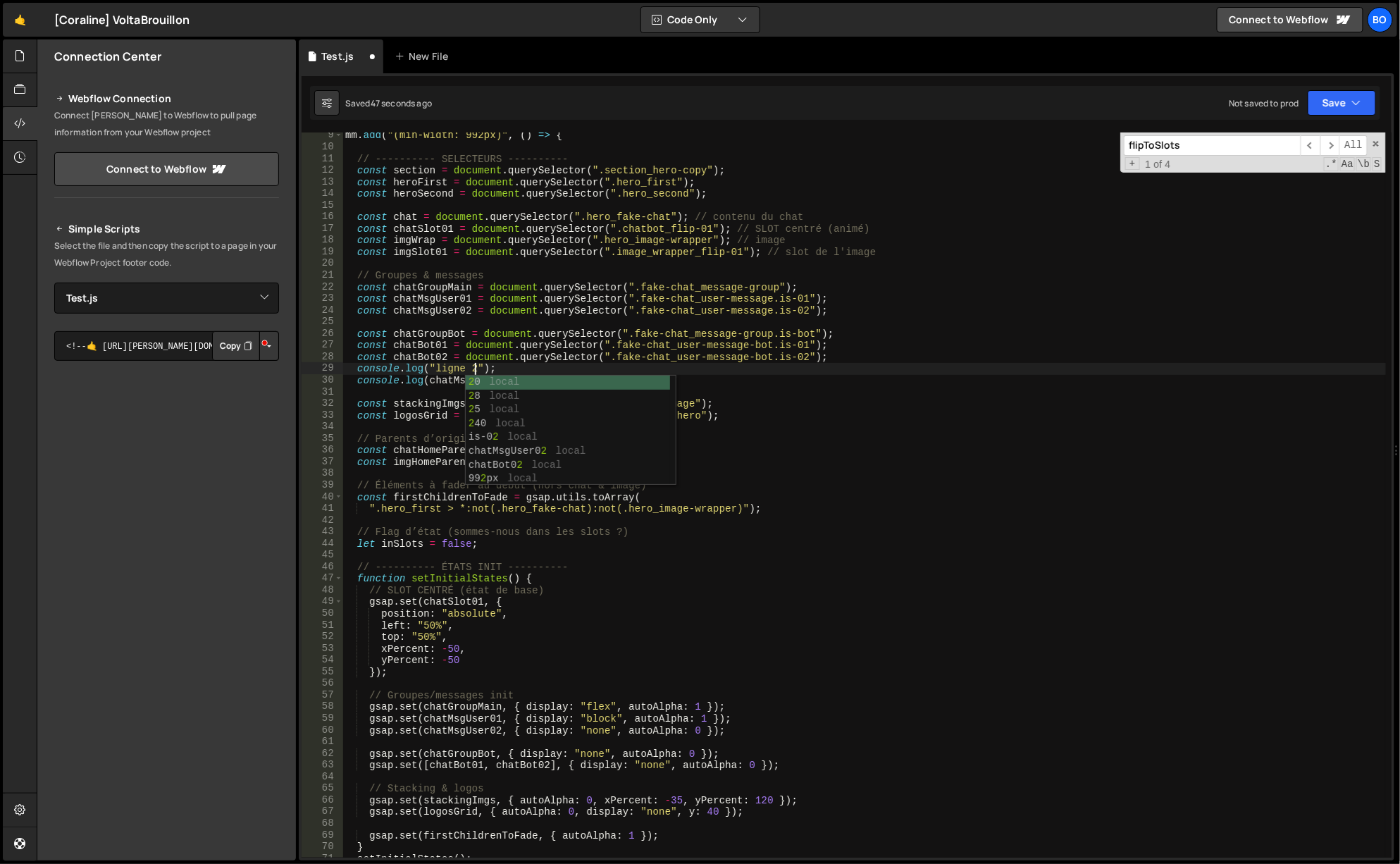
scroll to position [0, 9]
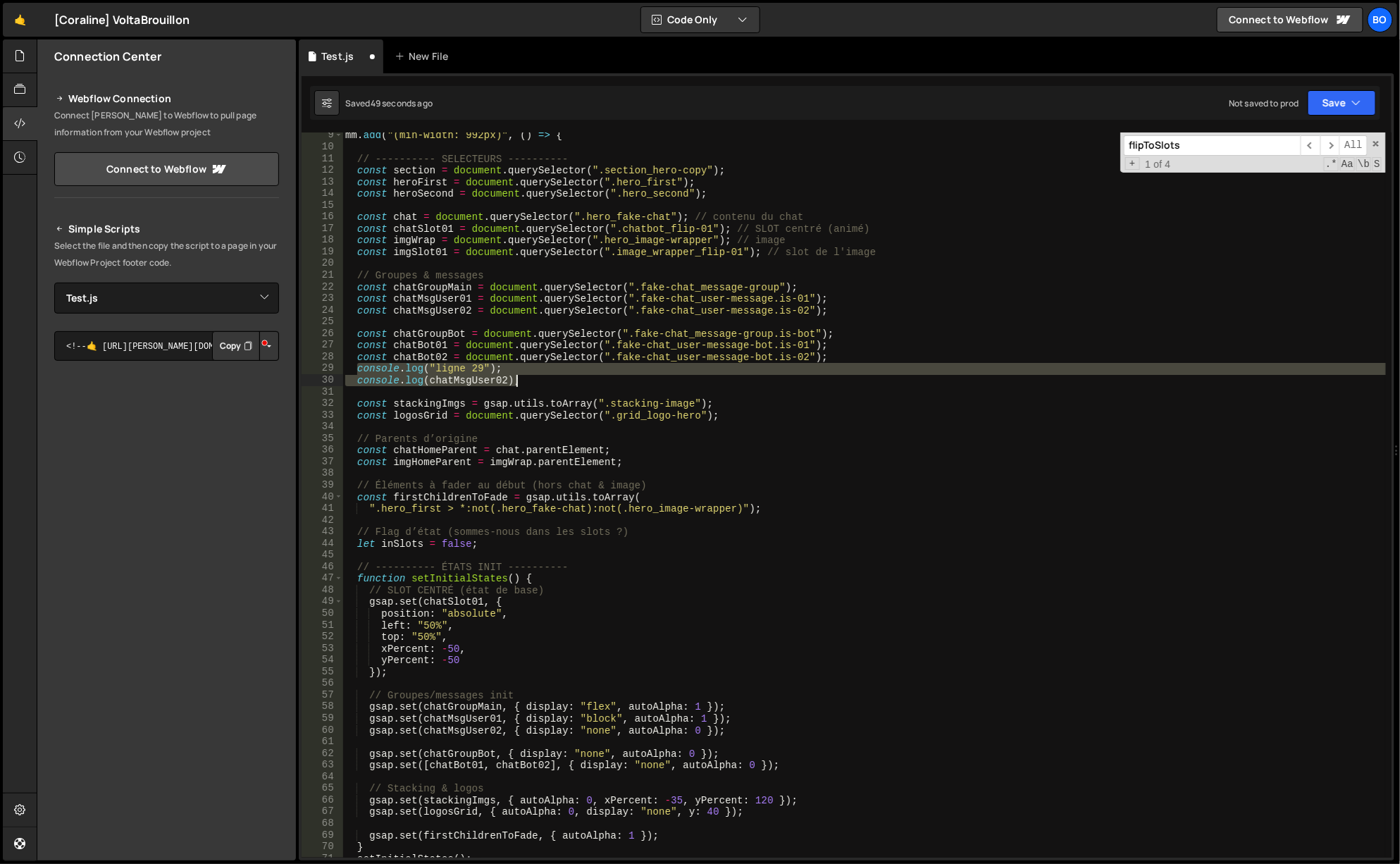
drag, startPoint x: 357, startPoint y: 364, endPoint x: 566, endPoint y: 380, distance: 209.6
click at [566, 380] on div "mm . add ( "(min-width: 992px)" , ( ) => { // ---------- SELECTEURS ---------- …" at bounding box center [865, 504] width 1045 height 749
click at [382, 368] on div "mm . add ( "(min-width: 992px)" , ( ) => { // ---------- SELECTEURS ---------- …" at bounding box center [864, 494] width 1043 height 725
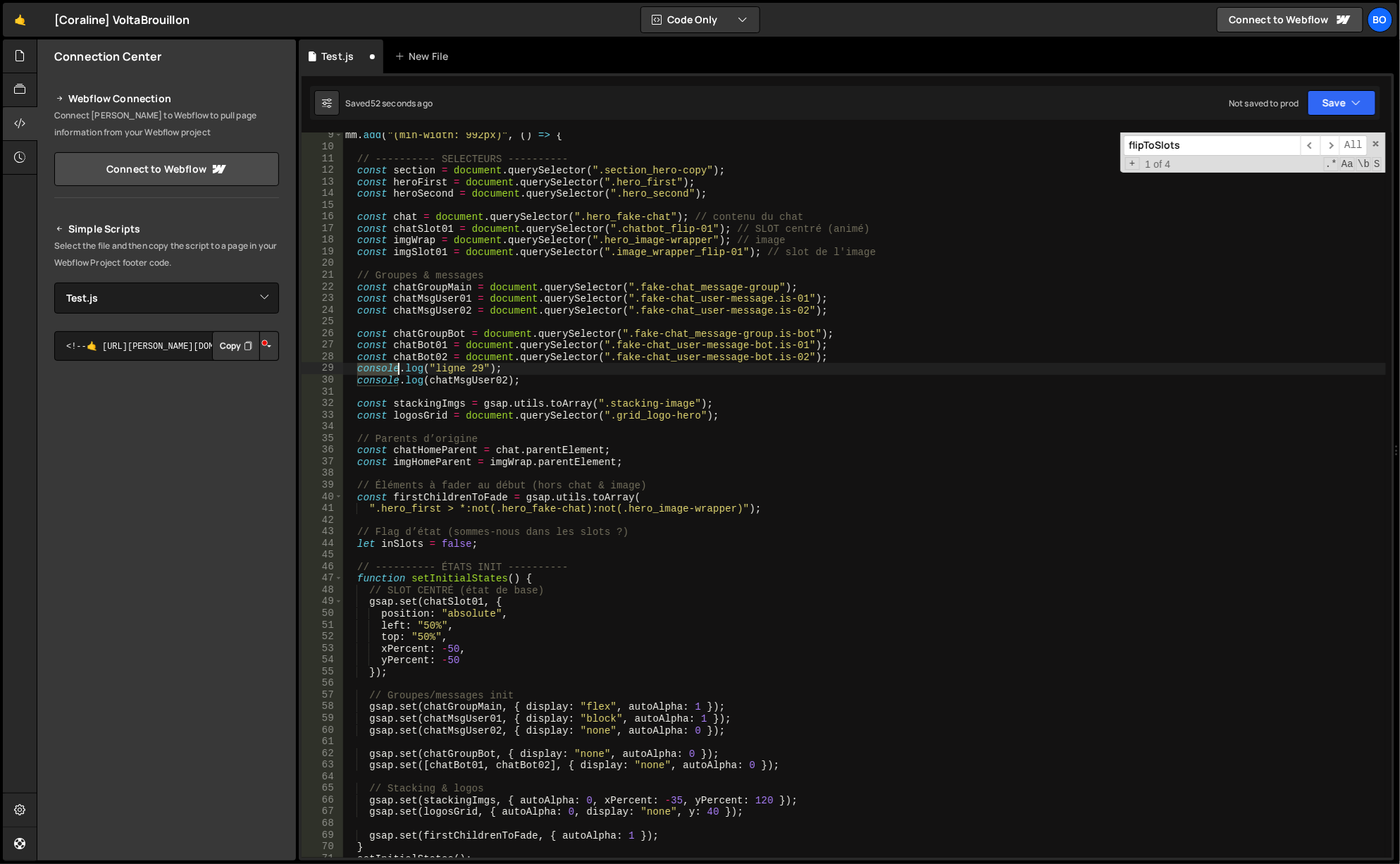
click at [382, 368] on div "mm . add ( "(min-width: 992px)" , ( ) => { // ---------- SELECTEURS ---------- …" at bounding box center [865, 504] width 1045 height 749
click at [345, 370] on div "mm . add ( "(min-width: 992px)" , ( ) => { // ---------- SELECTEURS ---------- …" at bounding box center [865, 504] width 1045 height 749
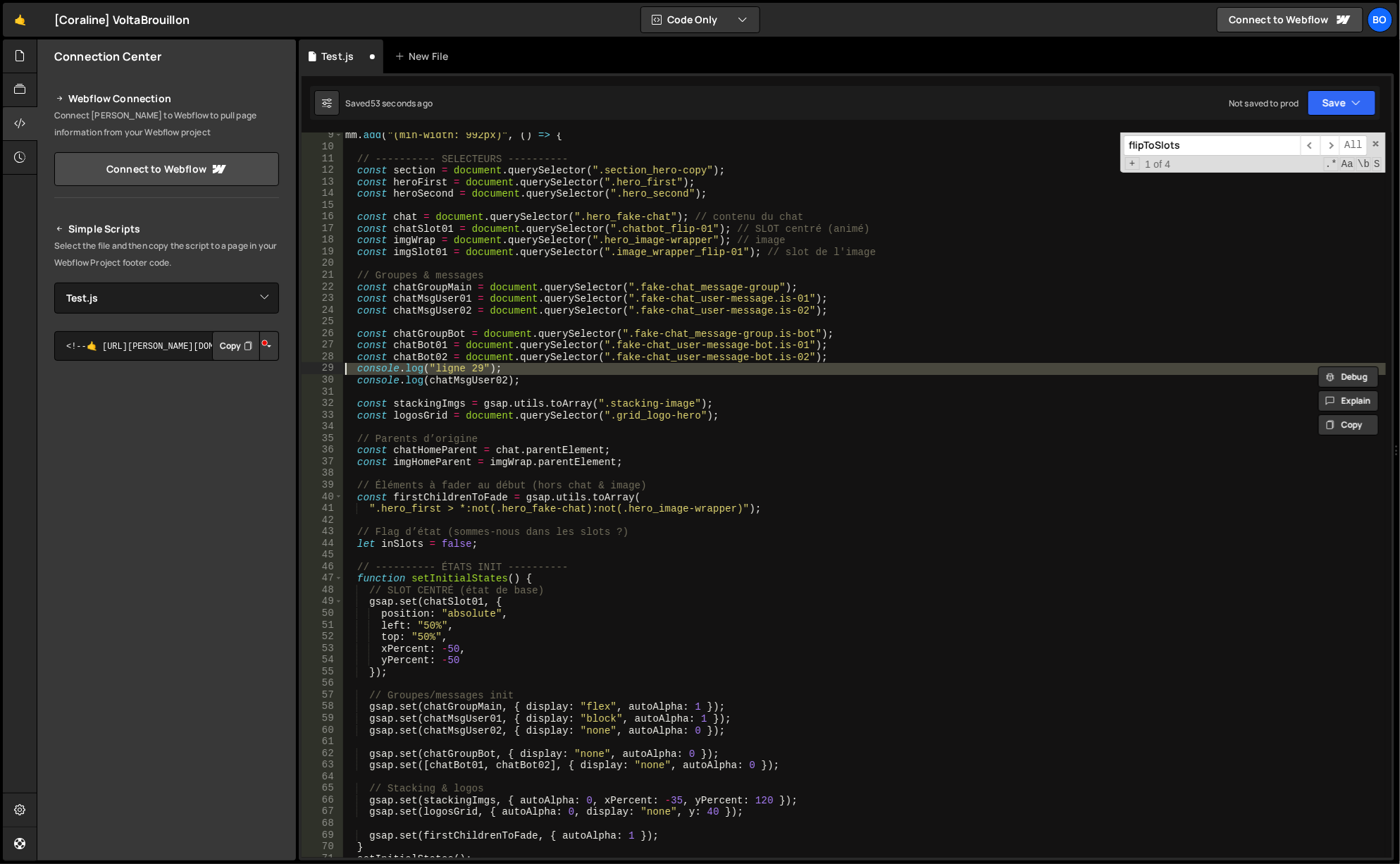
click at [345, 370] on div "mm . add ( "(min-width: 992px)" , ( ) => { // ---------- SELECTEURS ---------- …" at bounding box center [865, 504] width 1045 height 749
type textarea "console.log(chatMsgUser02);"
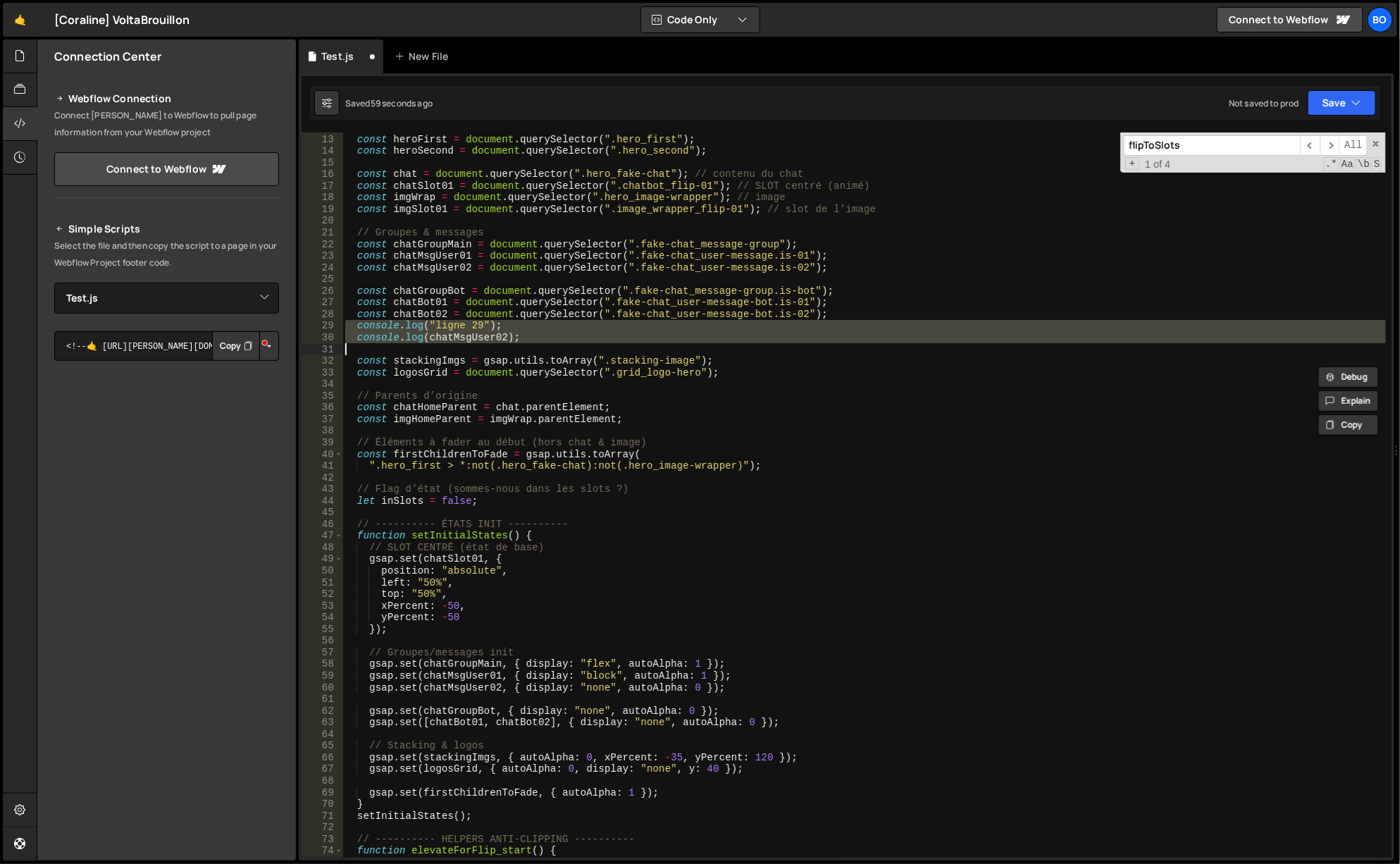
scroll to position [138, 0]
click at [348, 511] on div "const section = document . querySelector ( ".section_hero-copy" ) ; const heroF…" at bounding box center [865, 496] width 1045 height 749
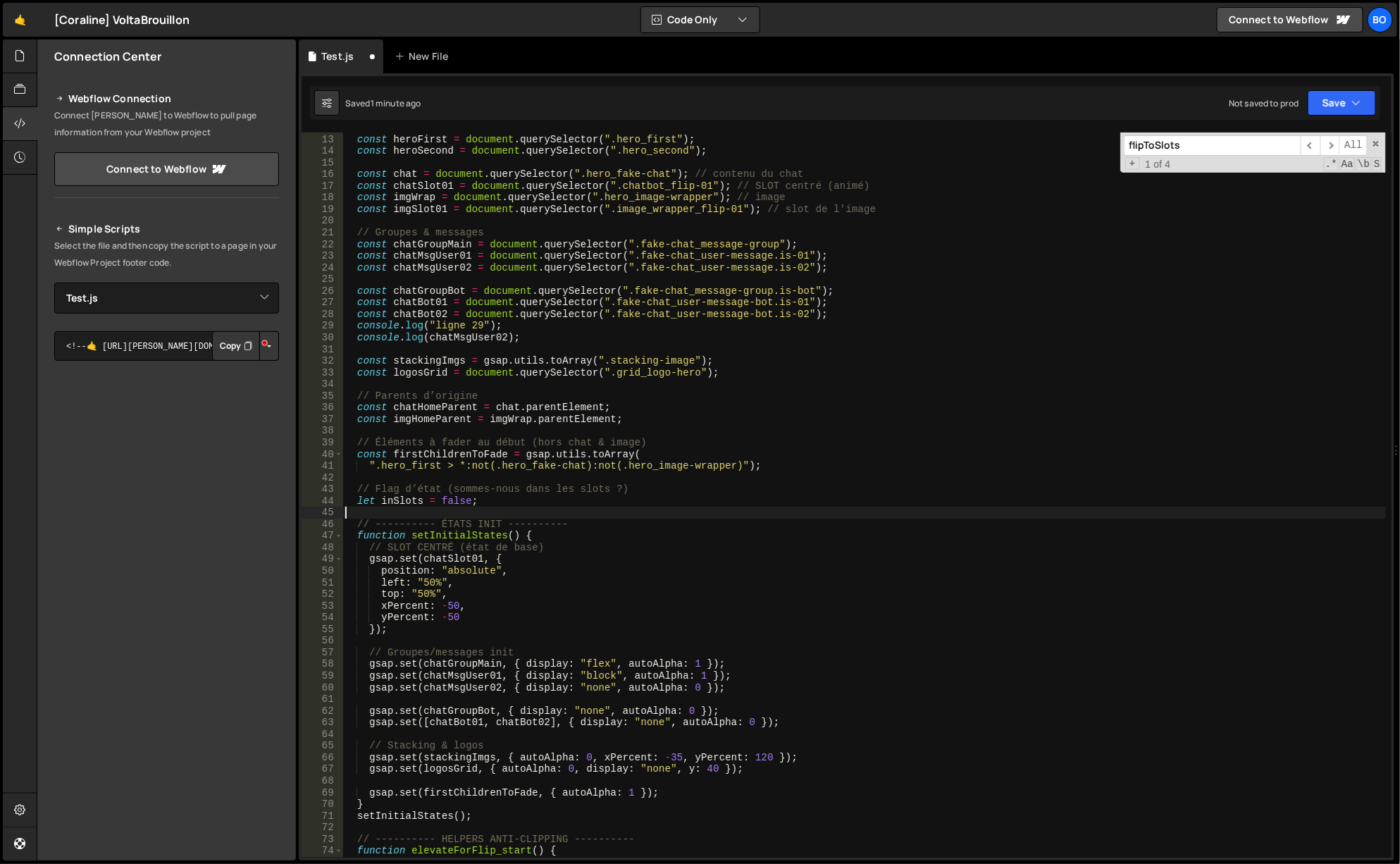
scroll to position [0, 0]
paste textarea "console.log("ligne 29");"
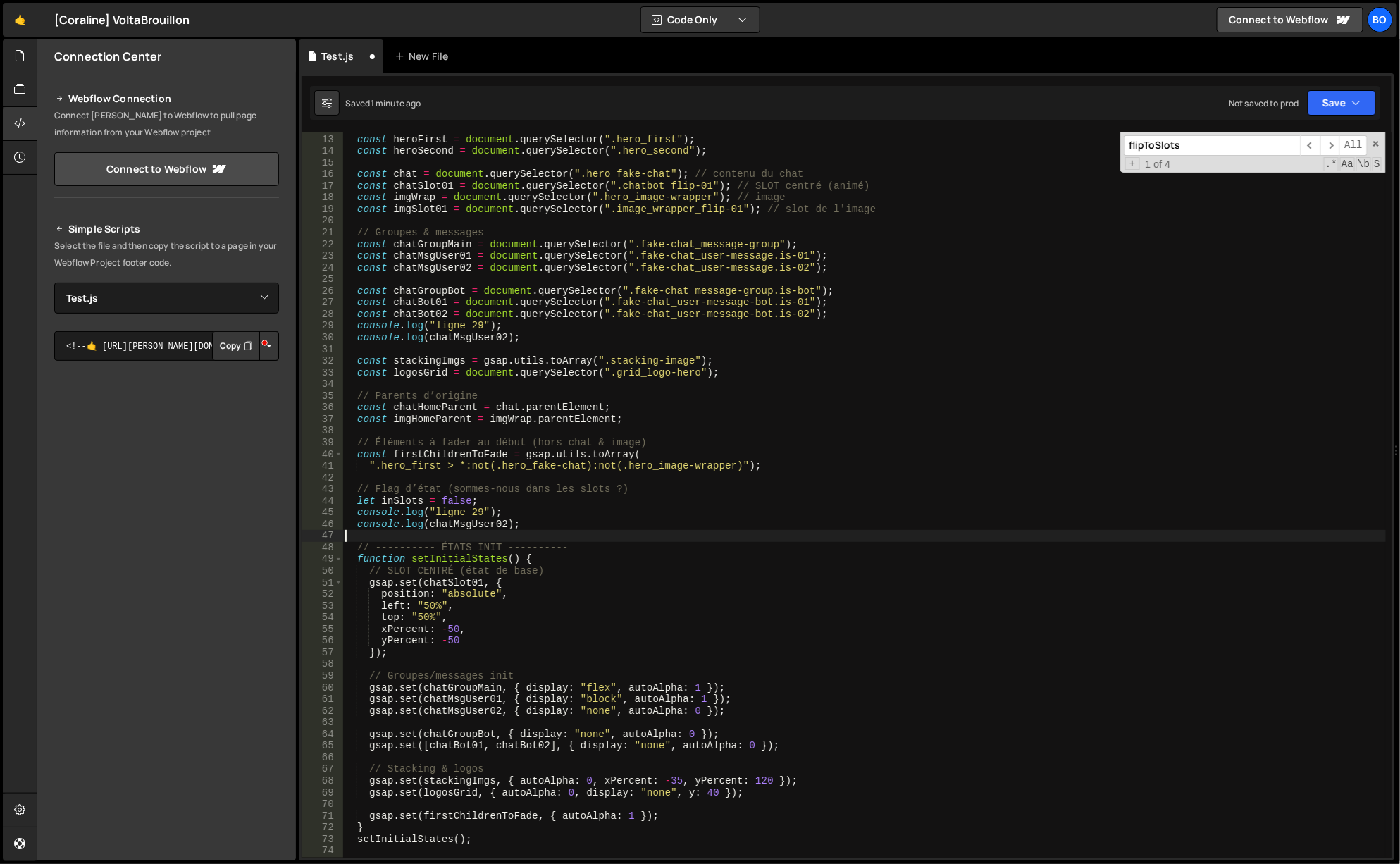
click at [478, 513] on div "const section = document . querySelector ( ".section_hero-copy" ) ; const heroF…" at bounding box center [865, 496] width 1045 height 749
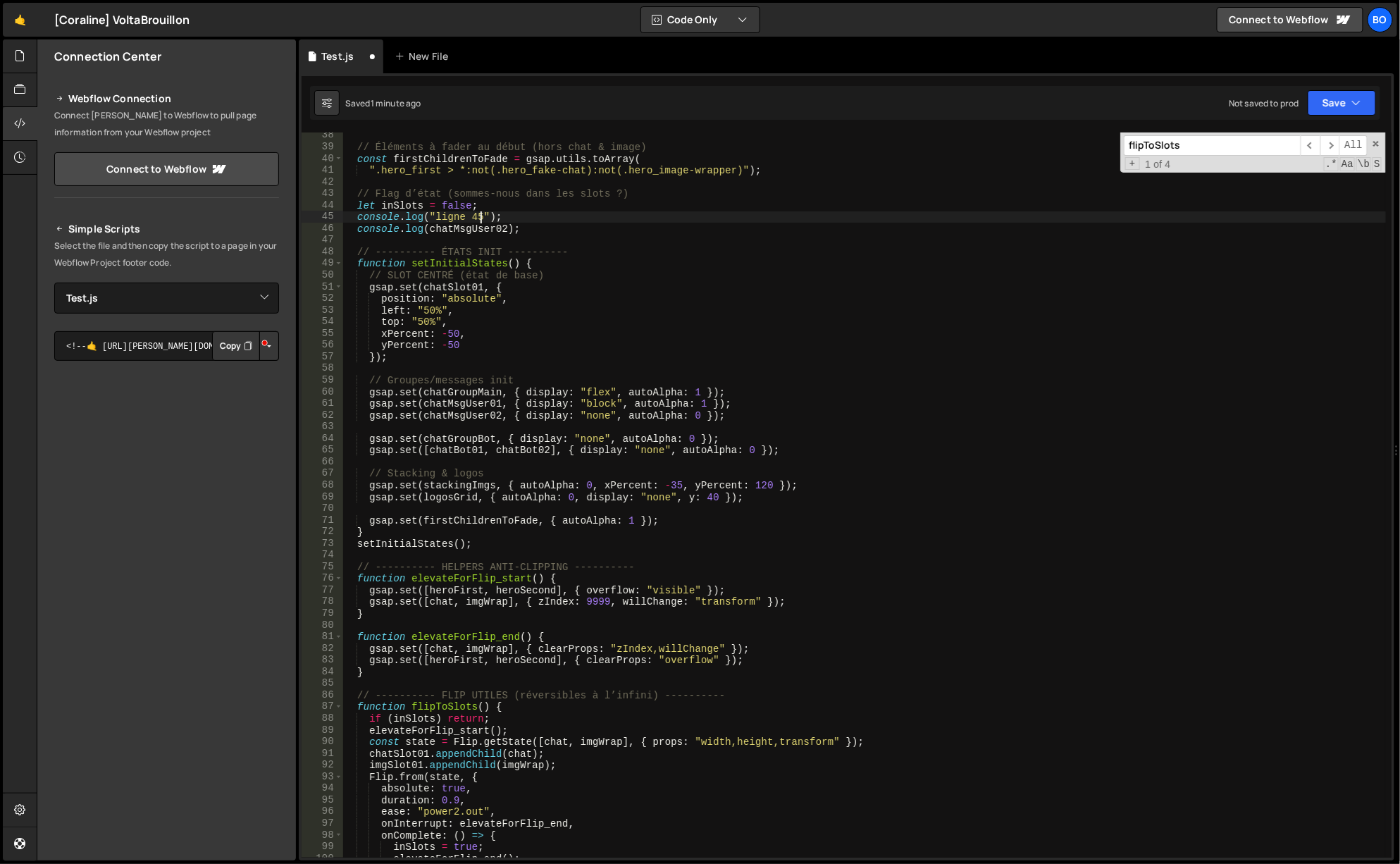
scroll to position [433, 0]
click at [458, 263] on div "// Éléments à fader au début (hors chat & image) const firstChildrenToFade = gs…" at bounding box center [865, 504] width 1045 height 749
type textarea "function setInitialStates() {"
type input "setInitialStates"
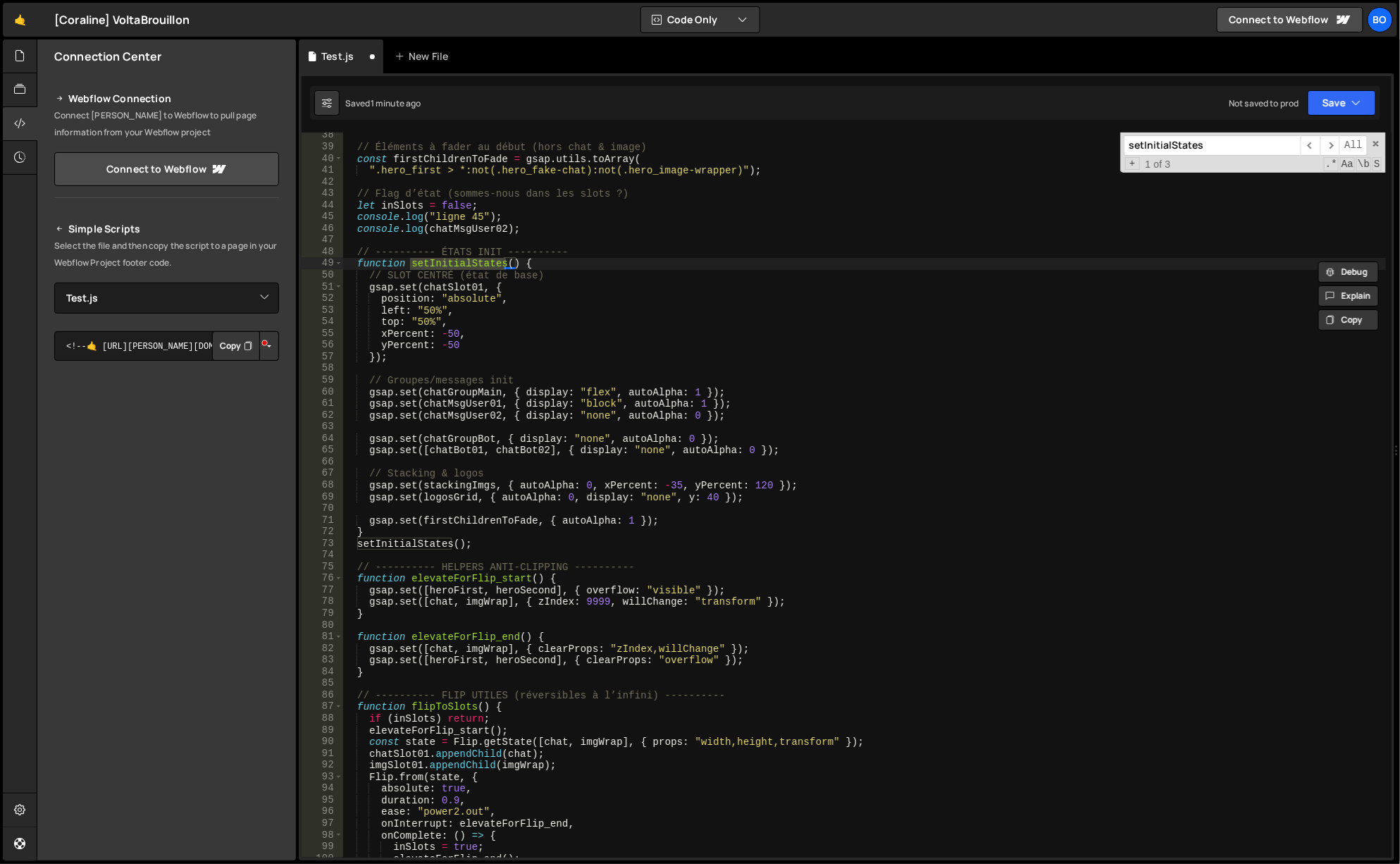
click at [1333, 144] on span "​" at bounding box center [1329, 145] width 19 height 20
click at [396, 554] on div "// Éléments à fader au début (hors chat & image) const firstChildrenToFade = gs…" at bounding box center [865, 504] width 1045 height 749
paste textarea "console.log("ligne 29");"
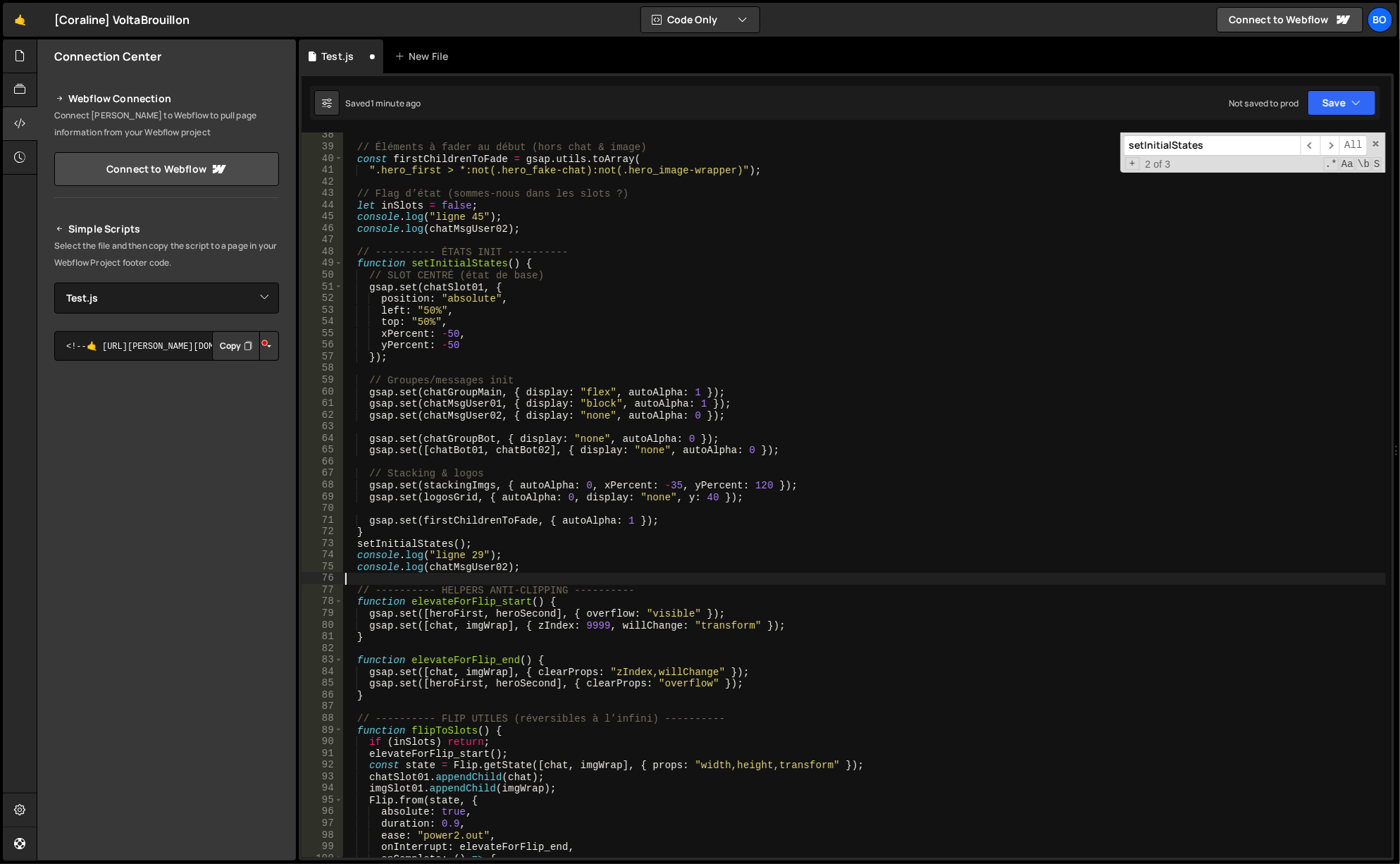
click at [482, 553] on div "// Éléments à fader au début (hors chat & image) const firstChildrenToFade = gs…" at bounding box center [865, 504] width 1045 height 749
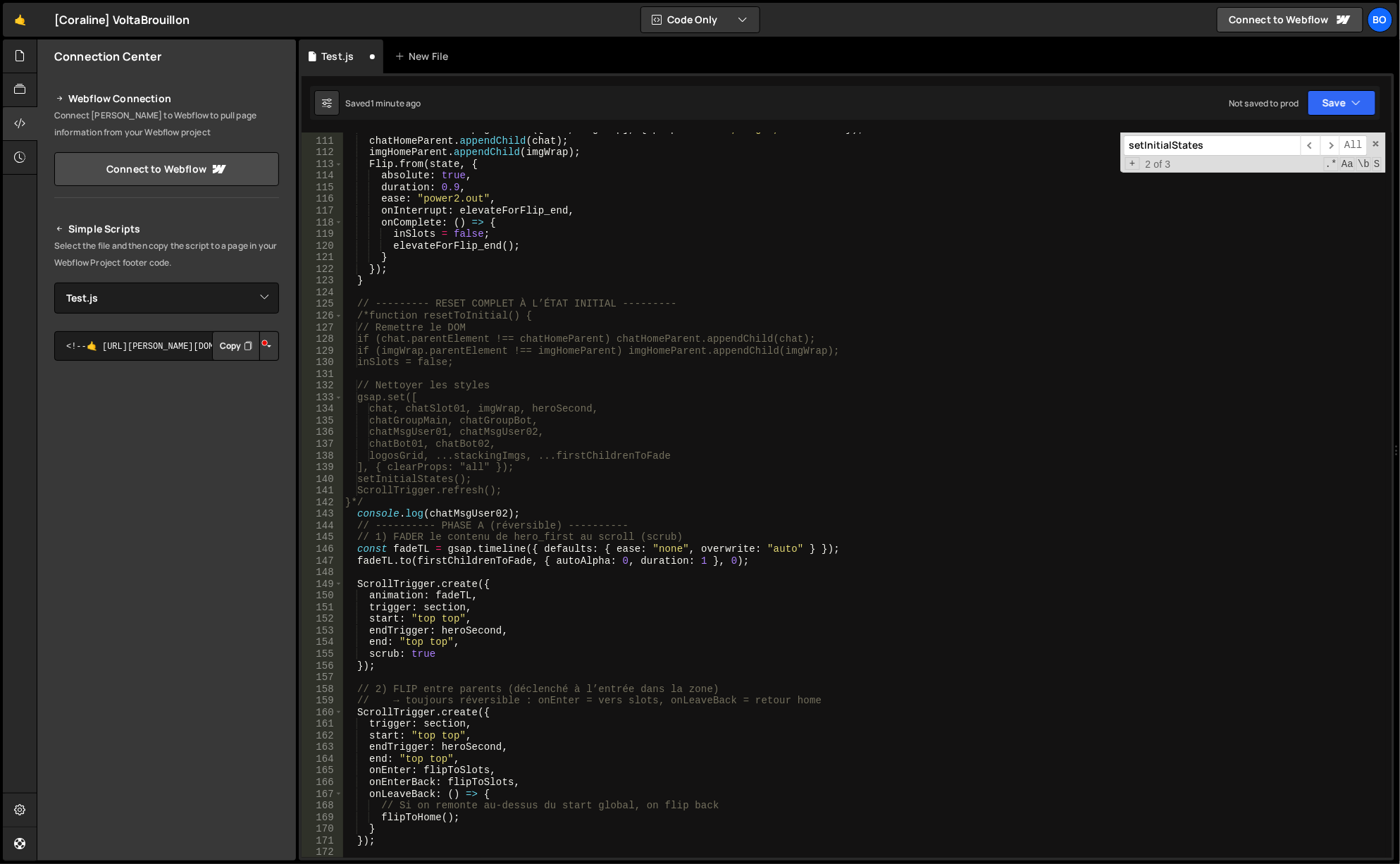
scroll to position [1279, 0]
click at [431, 510] on div "const state = Flip . getState ([ chat , imgWrap ] , { props : "width,height,tra…" at bounding box center [865, 497] width 1045 height 749
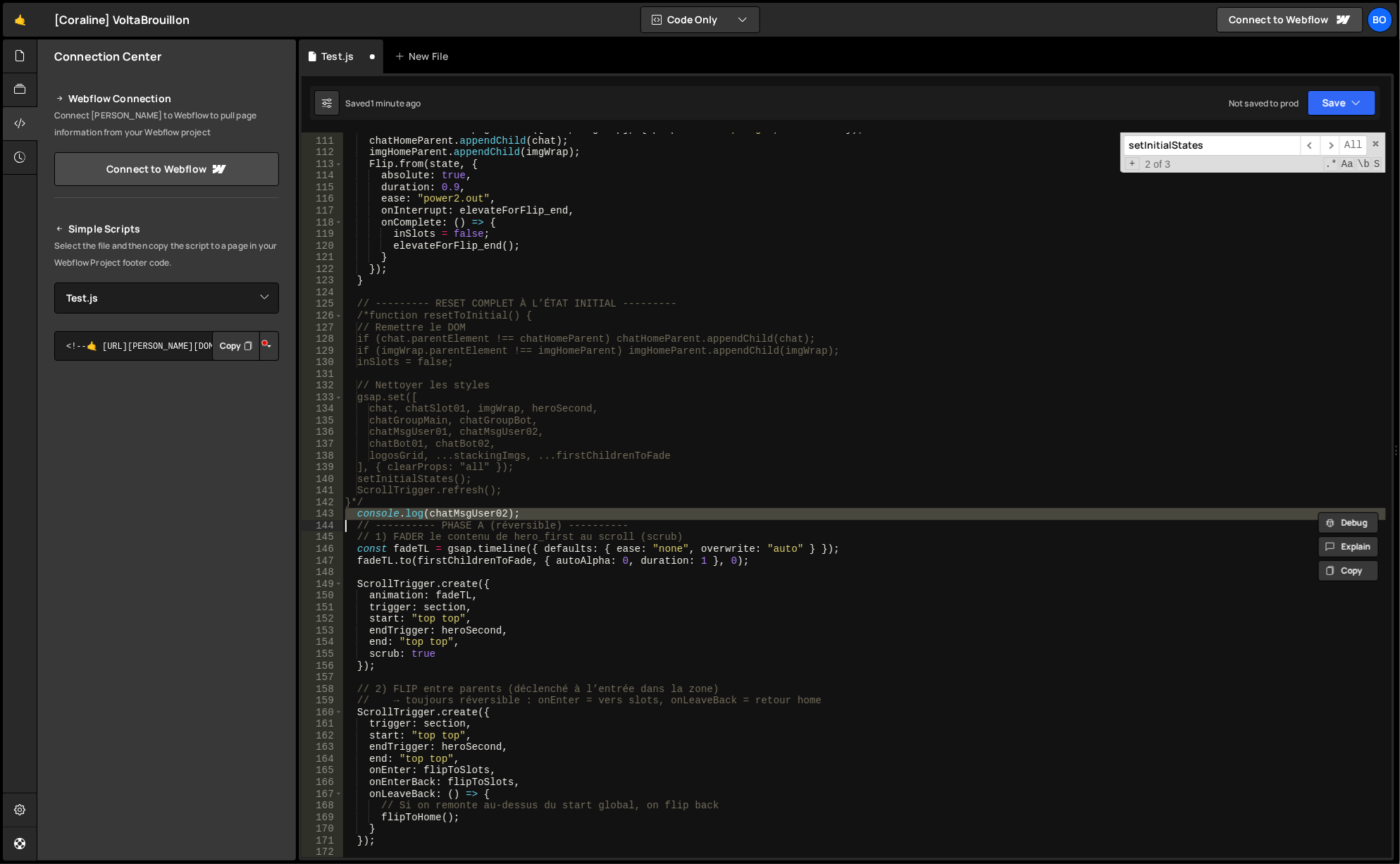
paste textarea
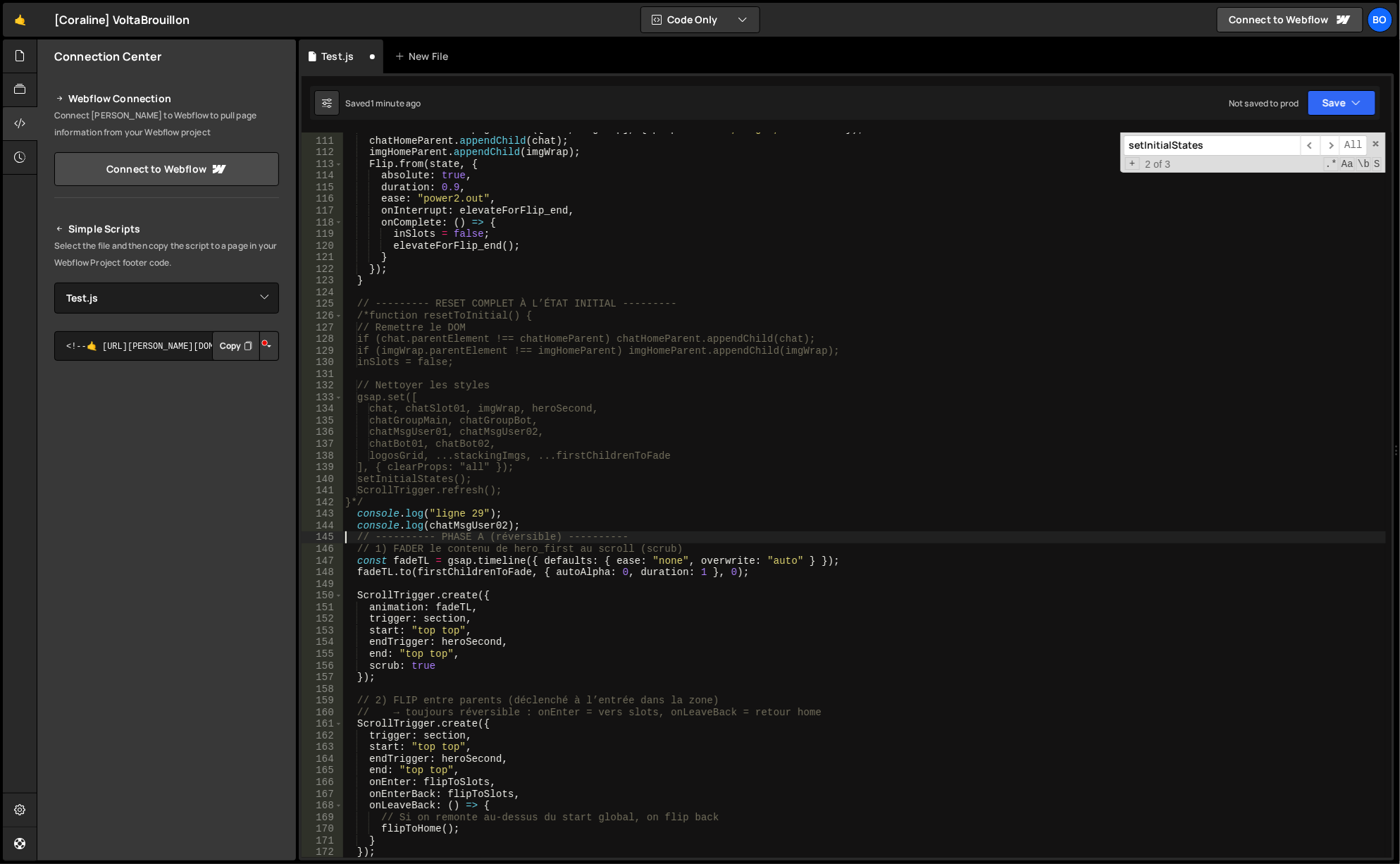
click at [475, 514] on div "const state = Flip . getState ([ chat , imgWrap ] , { props : "width,height,tra…" at bounding box center [865, 497] width 1045 height 749
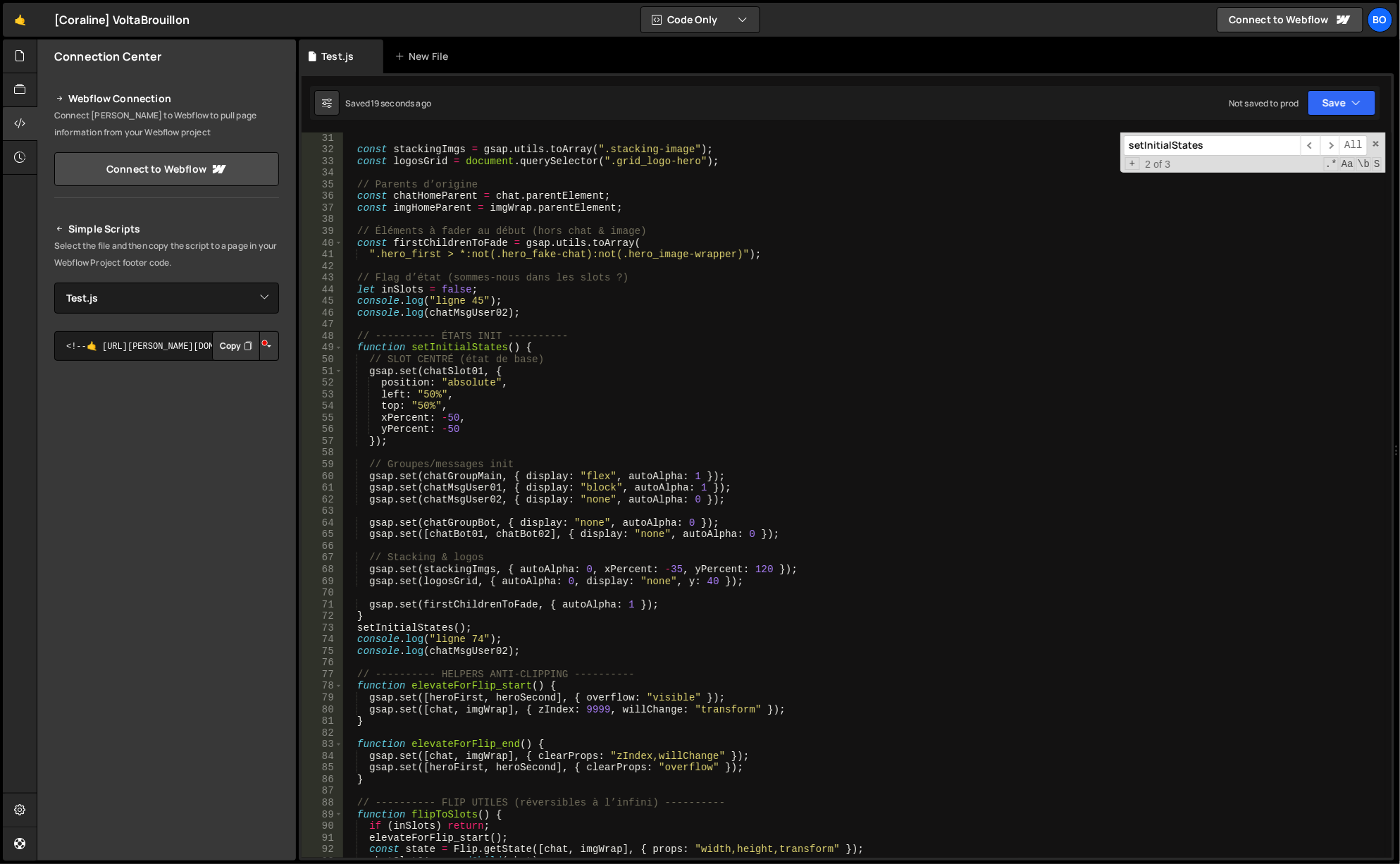
scroll to position [349, 0]
click at [502, 309] on div "const stackingImgs = gsap . utils . toArray ( ".stacking-image" ) ; const logos…" at bounding box center [865, 507] width 1045 height 749
click at [500, 310] on div "const stackingImgs = gsap . utils . toArray ( ".stacking-image" ) ; const logos…" at bounding box center [865, 507] width 1045 height 749
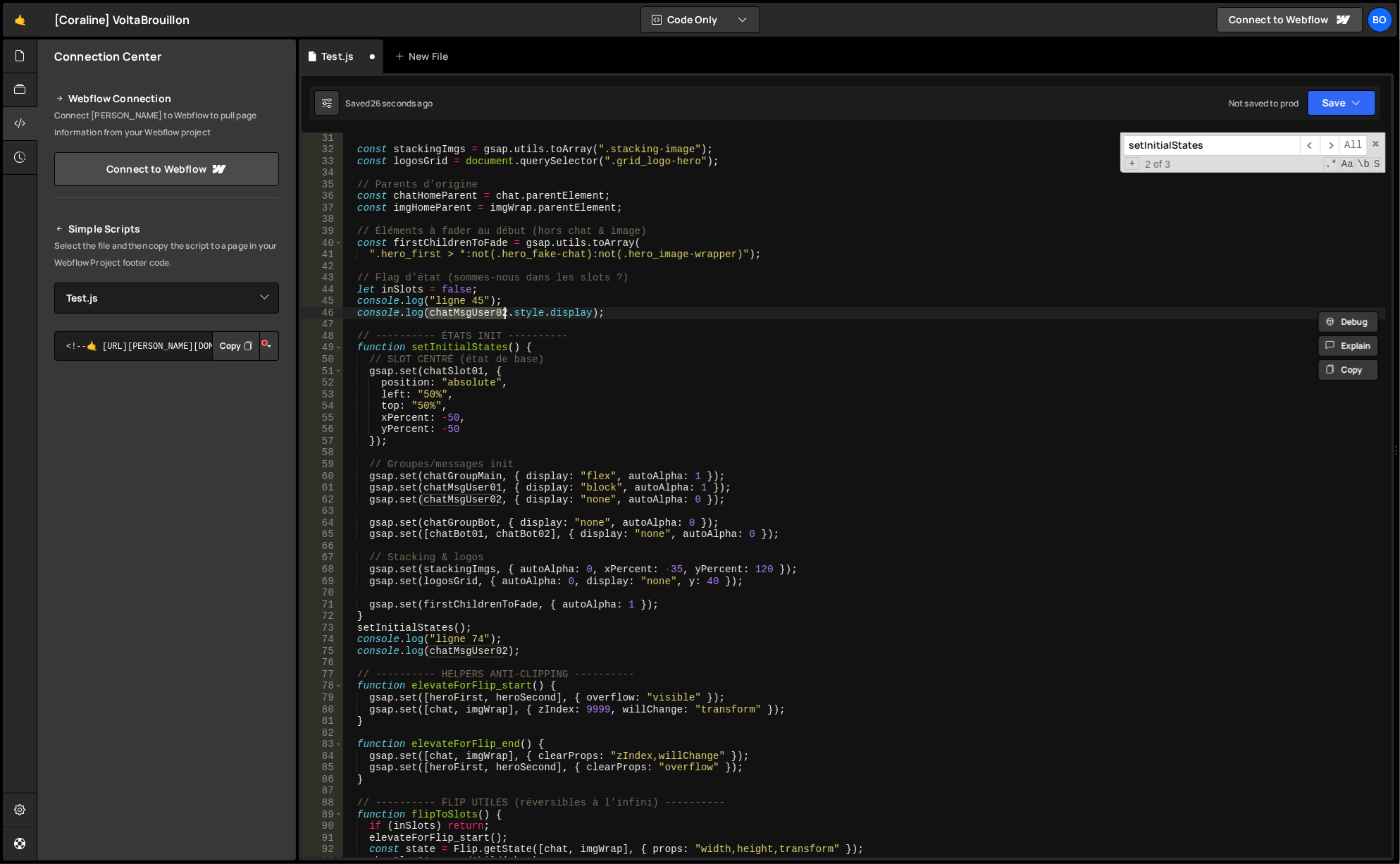
click at [500, 310] on div "const stackingImgs = gsap . utils . toArray ( ".stacking-image" ) ; const logos…" at bounding box center [865, 507] width 1045 height 749
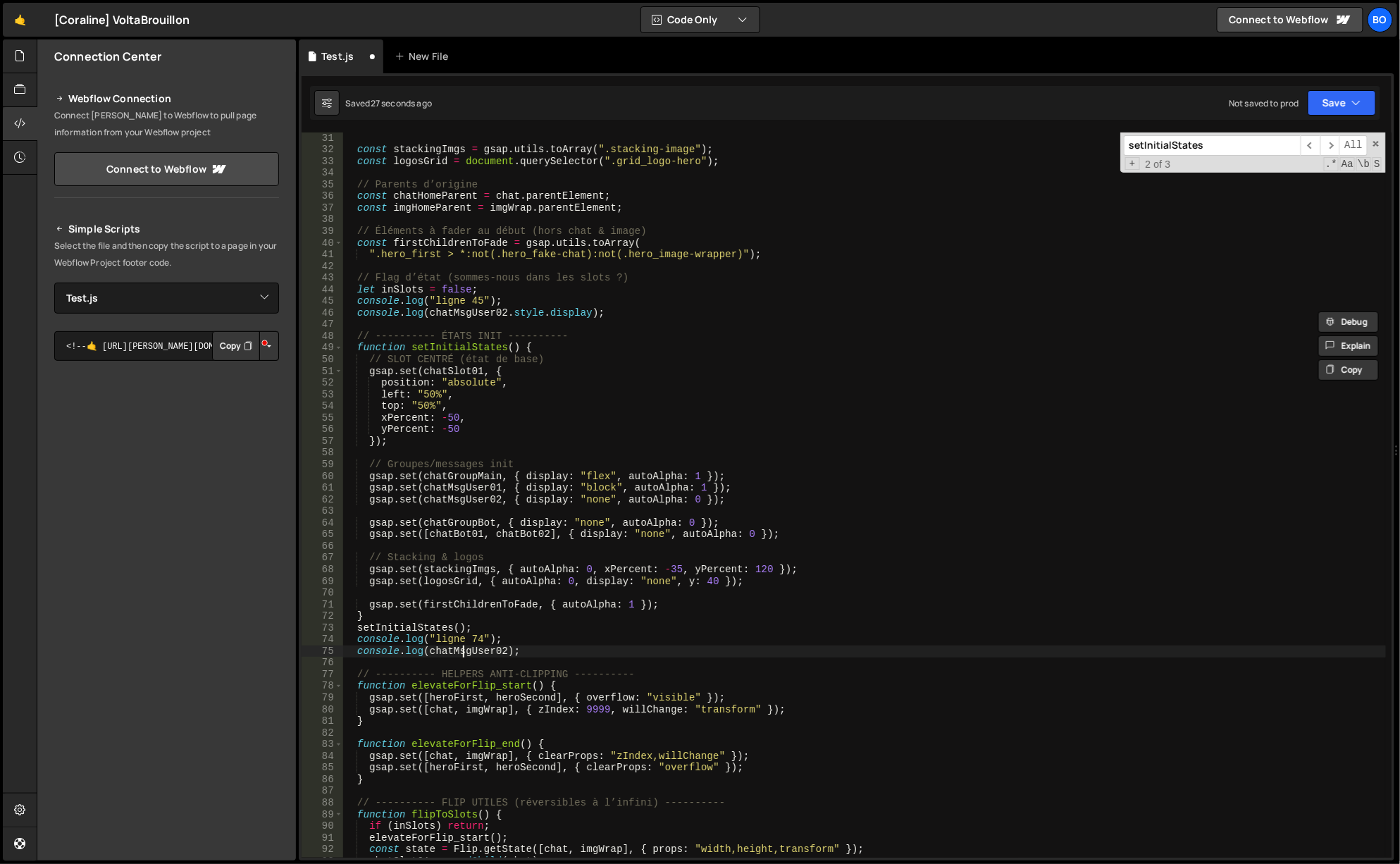
click at [460, 653] on div "const stackingImgs = gsap . utils . toArray ( ".stacking-image" ) ; const logos…" at bounding box center [865, 507] width 1045 height 749
type textarea "console.log(chatMsgUser02);"
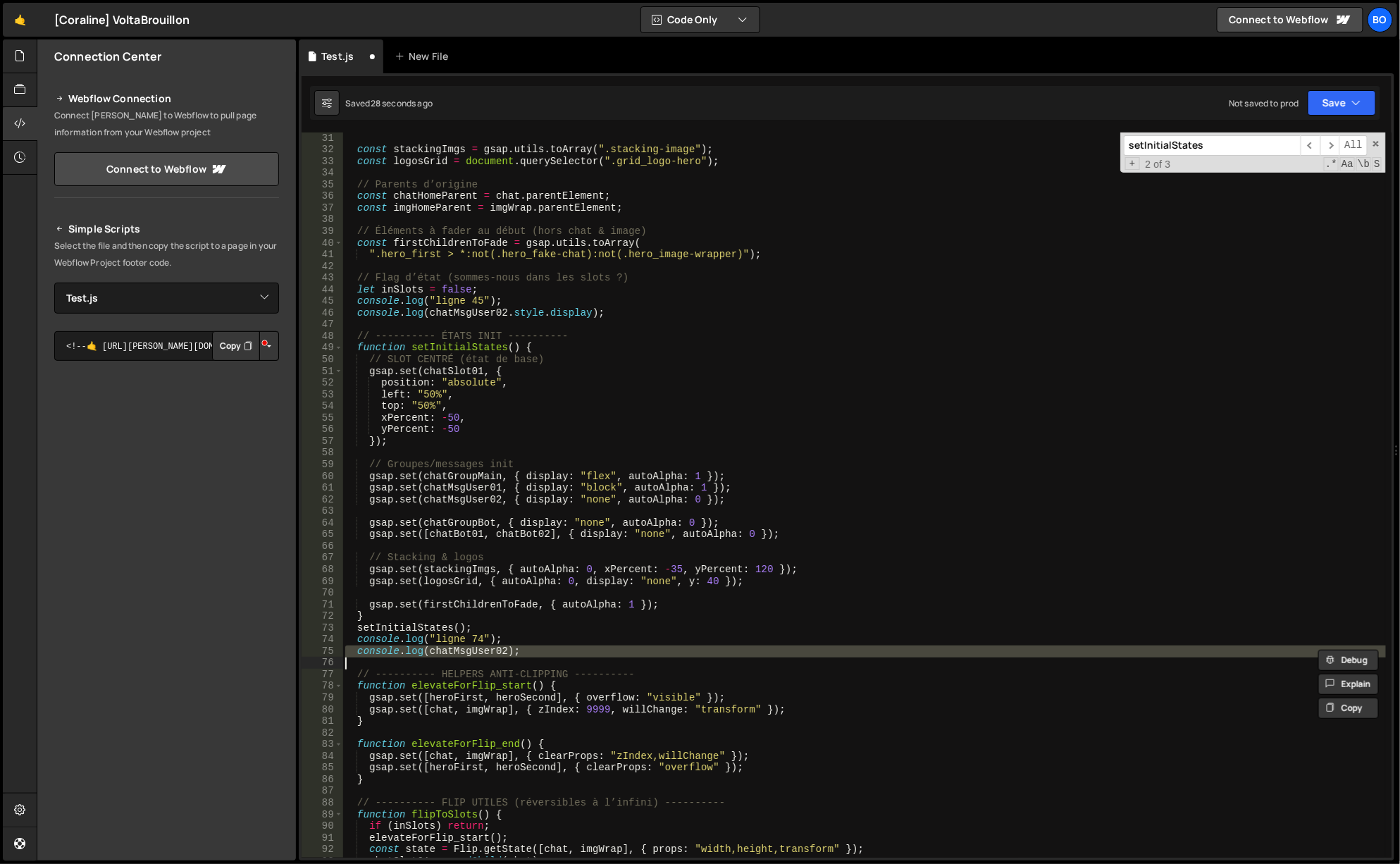
paste textarea
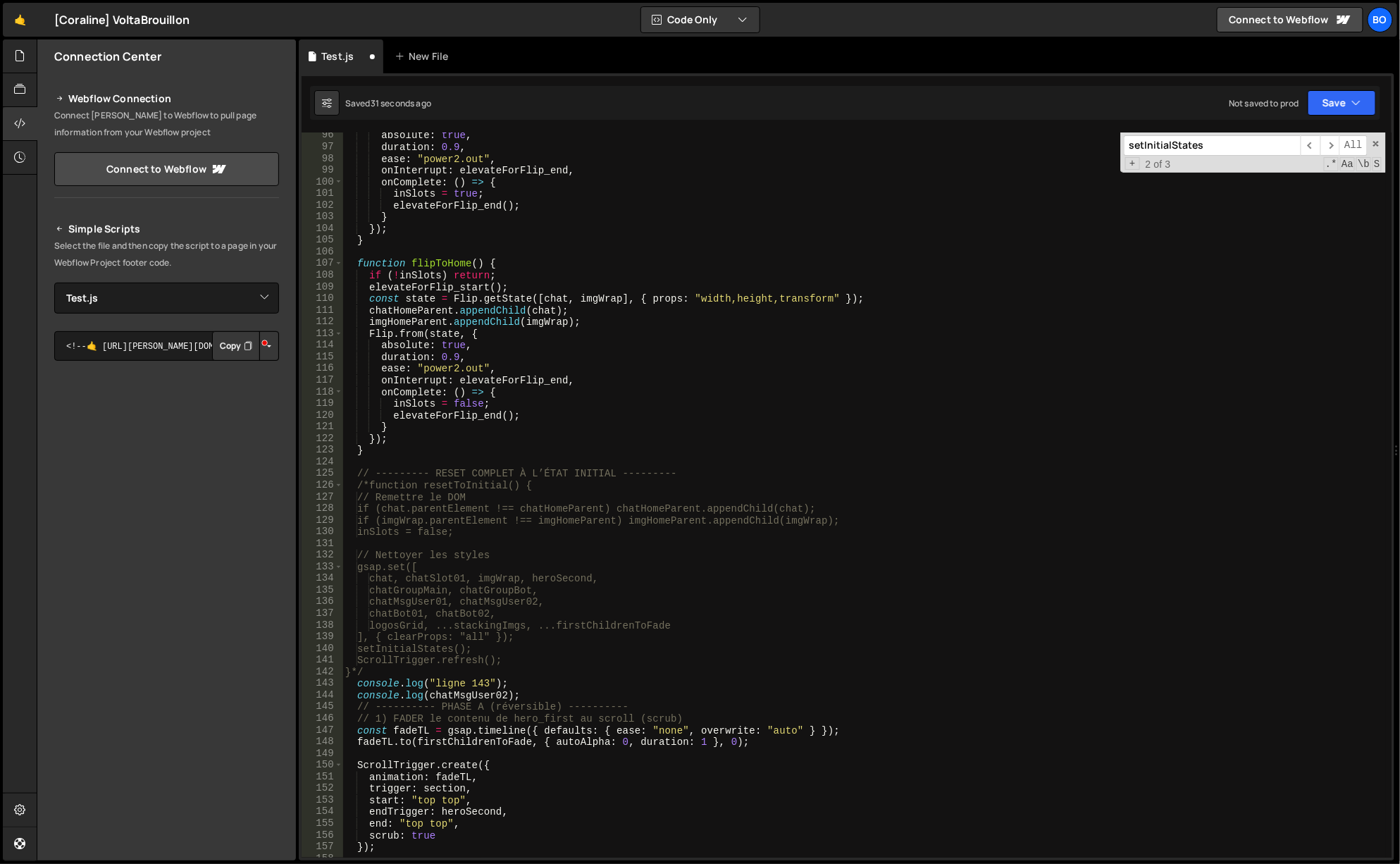
scroll to position [1110, 0]
click at [450, 696] on div "absolute : true , duration : 0.9 , ease : "power2.out" , onInterrupt : elevateF…" at bounding box center [865, 504] width 1045 height 749
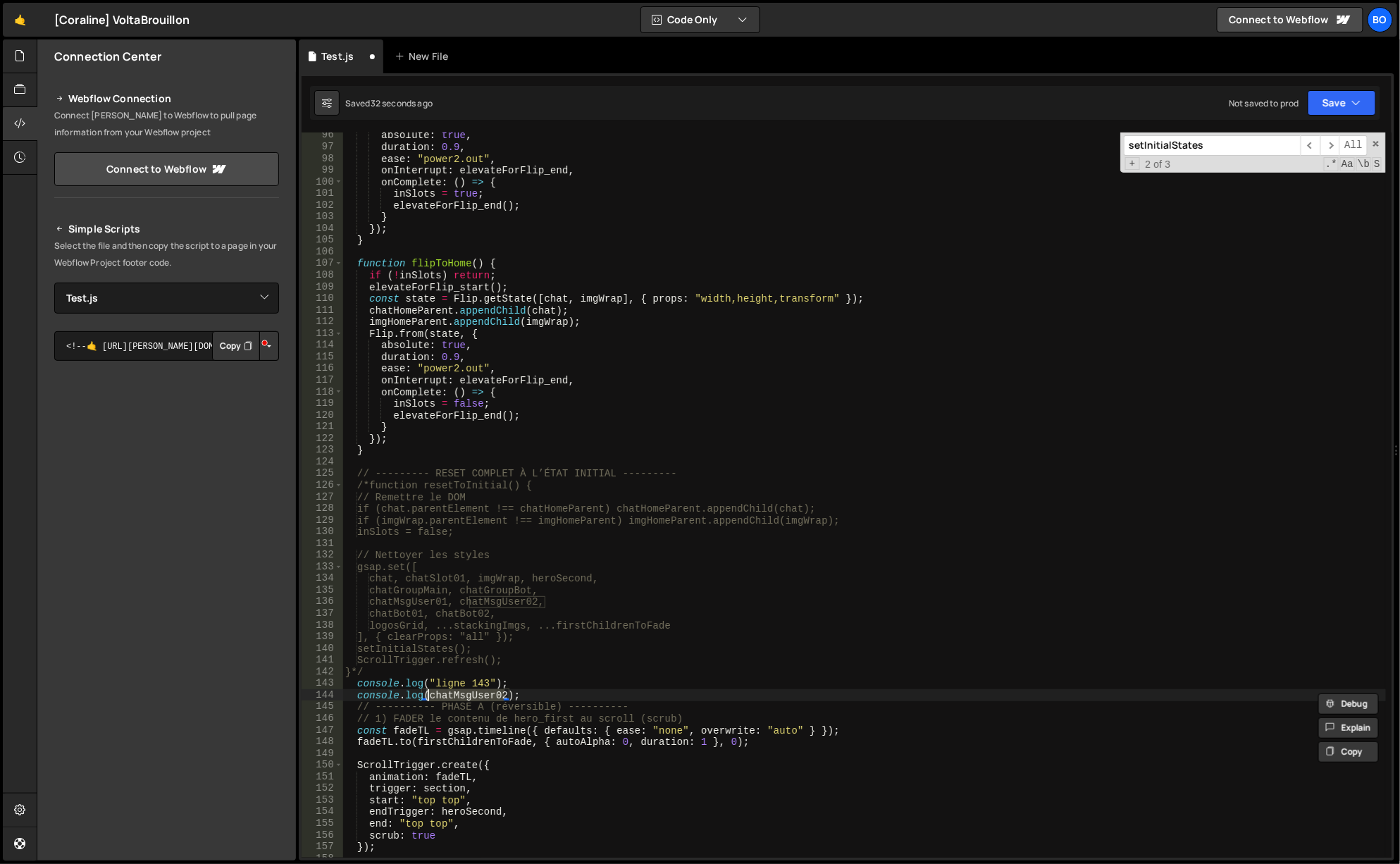
click at [450, 696] on div "absolute : true , duration : 0.9 , ease : "power2.out" , onInterrupt : elevateF…" at bounding box center [865, 504] width 1045 height 749
paste textarea
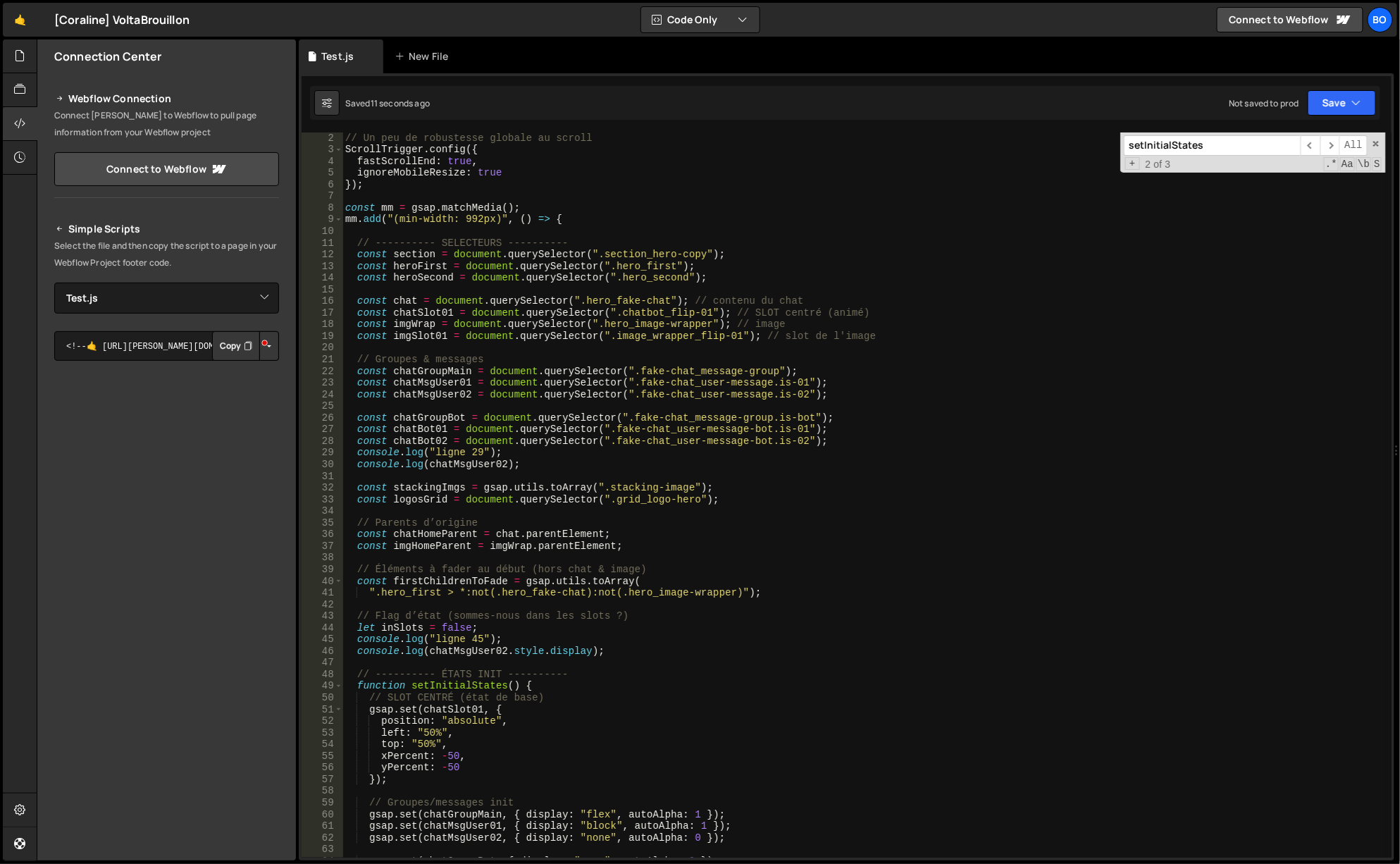
scroll to position [12, 0]
click at [441, 458] on div "// Un peu de robustesse globale au scroll ScrollTrigger . config ({ fastScrollE…" at bounding box center [865, 507] width 1045 height 749
click at [447, 464] on div "// Un peu de robustesse globale au scroll ScrollTrigger . config ({ fastScrollE…" at bounding box center [865, 507] width 1045 height 749
click at [447, 465] on div "// Un peu de robustesse globale au scroll ScrollTrigger . config ({ fastScrollE…" at bounding box center [865, 507] width 1045 height 749
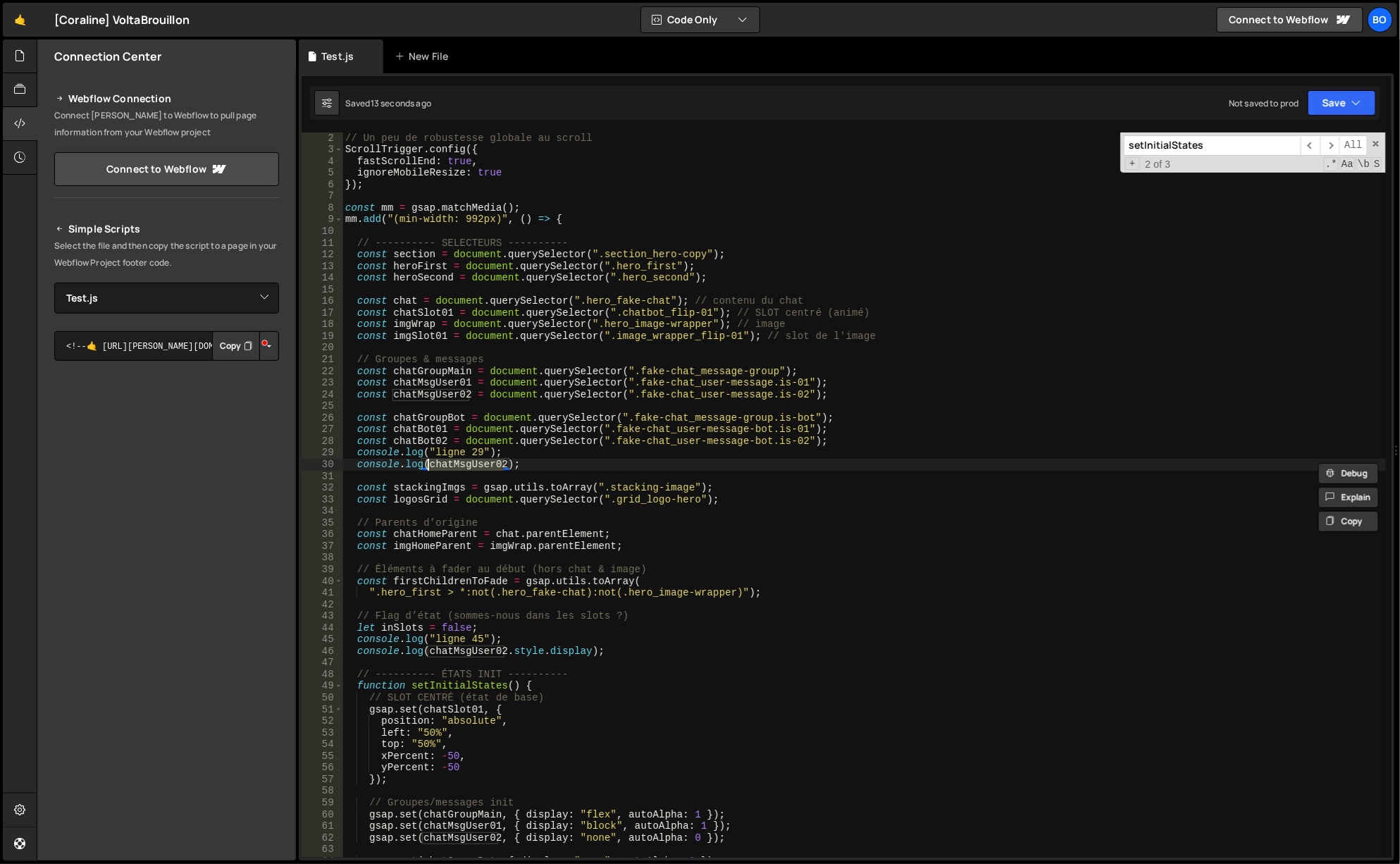
click at [447, 465] on div "// Un peu de robustesse globale au scroll ScrollTrigger . config ({ fastScrollE…" at bounding box center [865, 507] width 1045 height 749
type textarea "console.log(chatMsgUser02);"
paste textarea
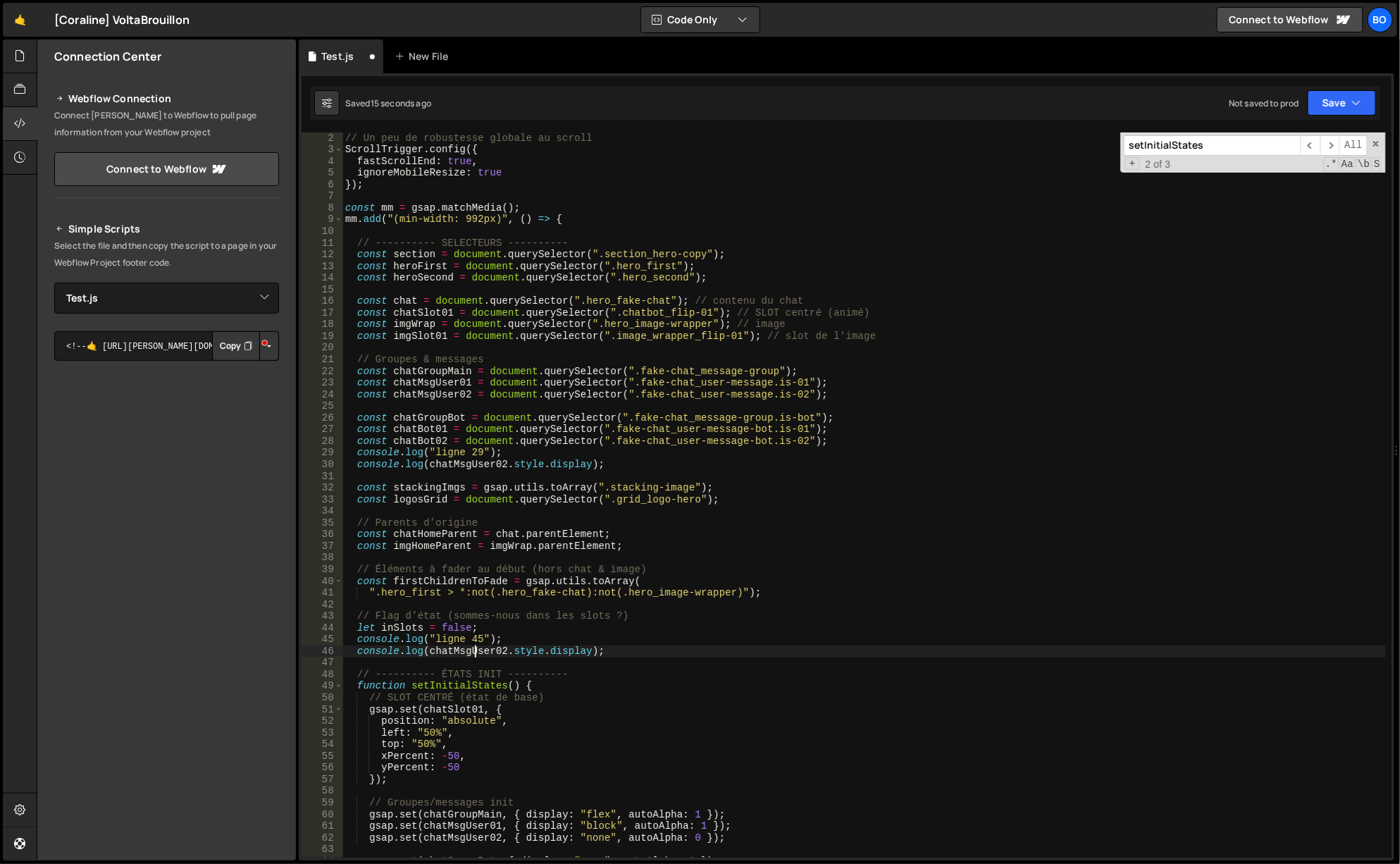
click at [475, 649] on div "// Un peu de robustesse globale au scroll ScrollTrigger . config ({ fastScrollE…" at bounding box center [865, 507] width 1045 height 749
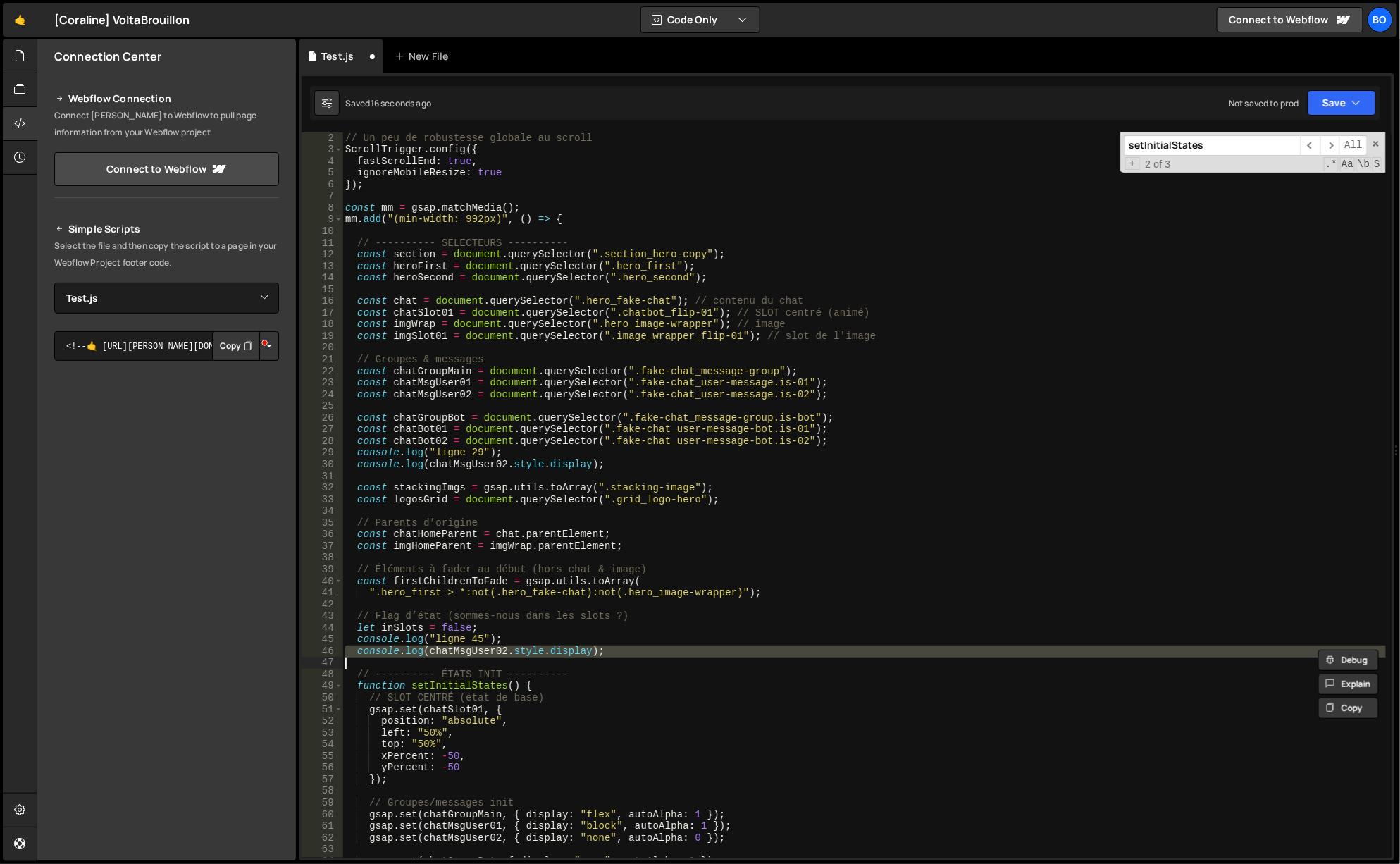
click at [475, 649] on div "// Un peu de robustesse globale au scroll ScrollTrigger . config ({ fastScrollE…" at bounding box center [865, 507] width 1045 height 749
type textarea "console.log(chatMsgUser02.style.display);"
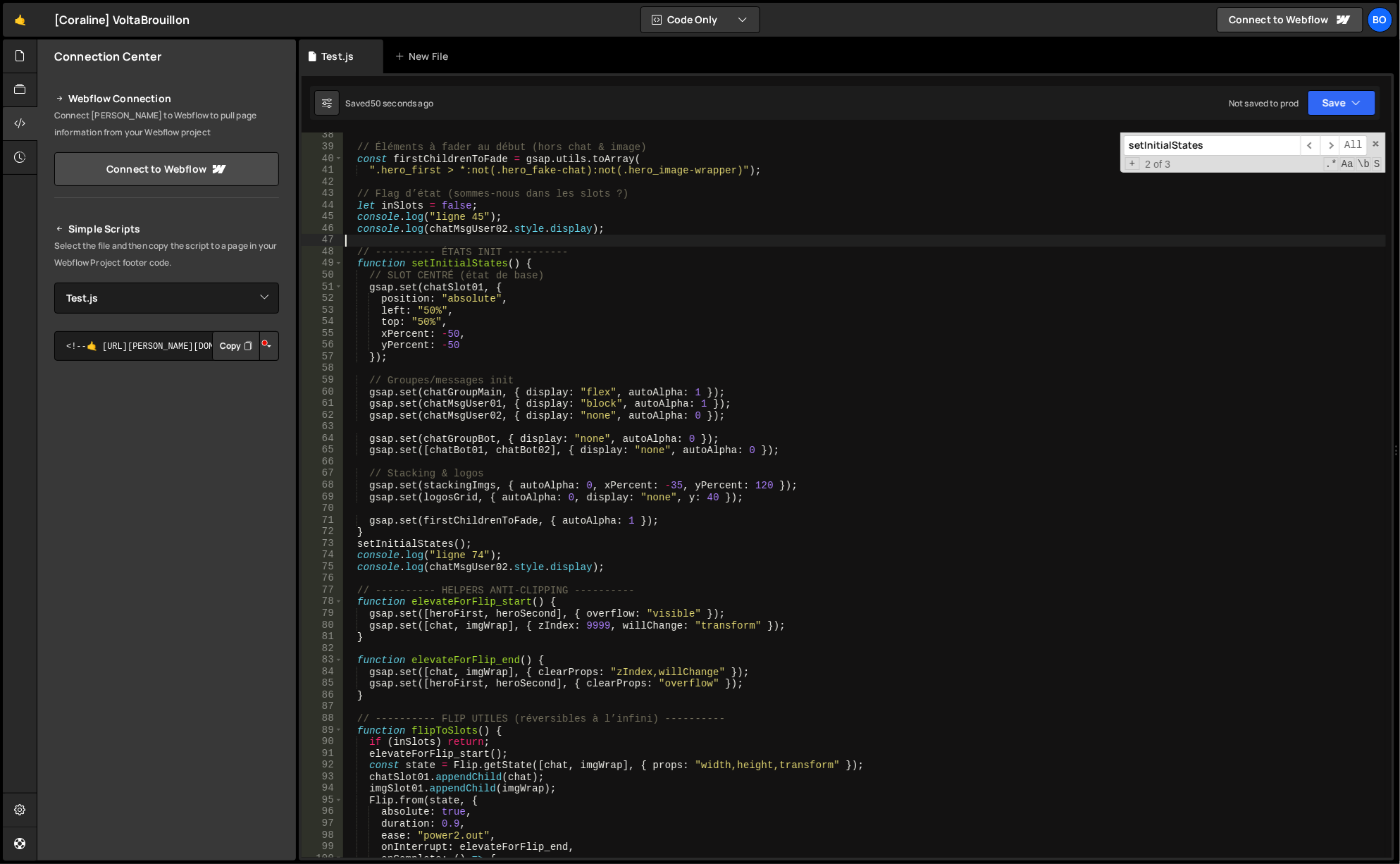
scroll to position [433, 0]
click at [355, 219] on div "// Éléments à fader au début (hors chat & image) const firstChildrenToFade = gs…" at bounding box center [865, 504] width 1045 height 749
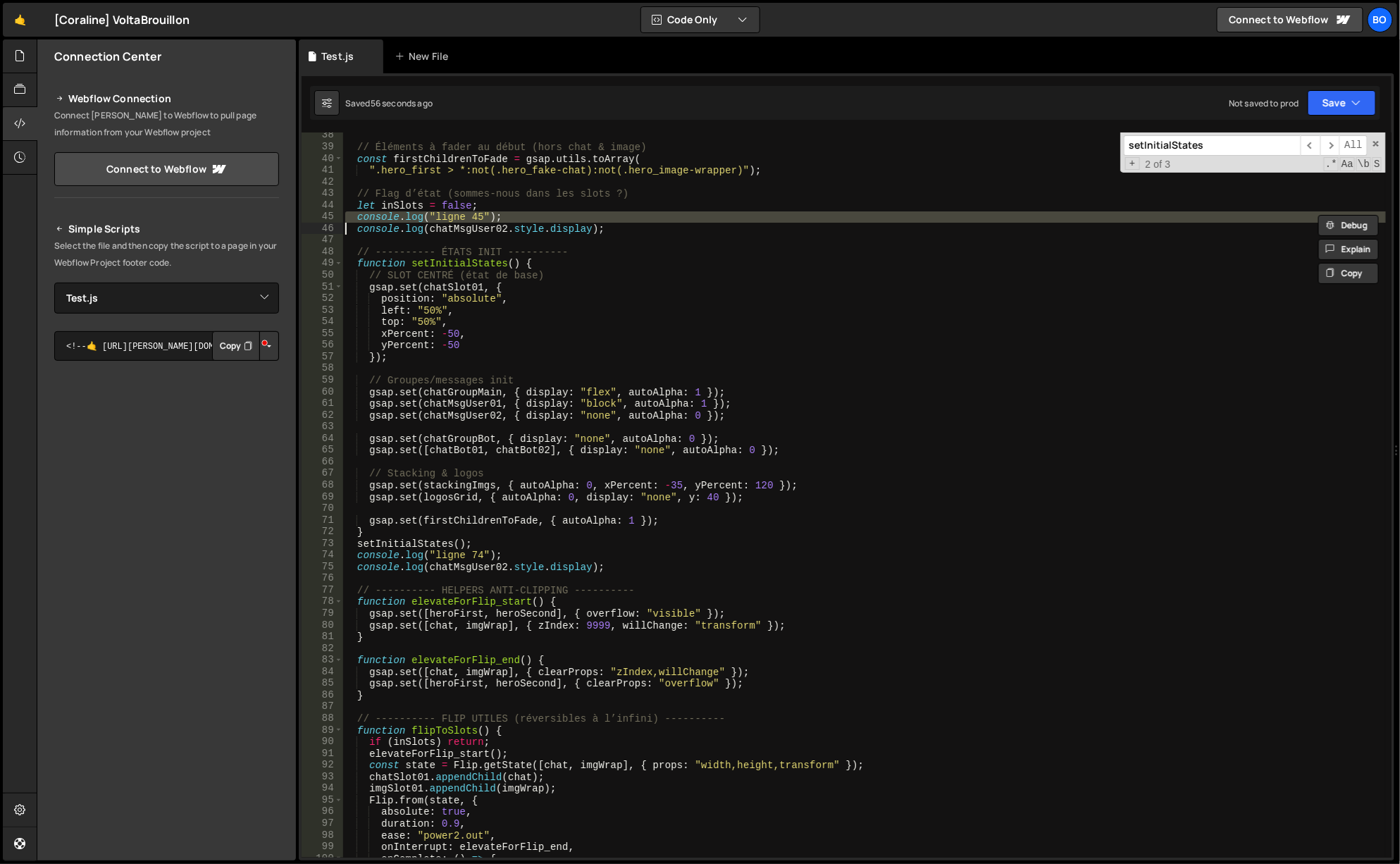
type textarea "console.log(chatMsgUser02.style.display);"
click at [543, 237] on div "// Éléments à fader au début (hors chat & image) const firstChildrenToFade = gs…" at bounding box center [864, 494] width 1043 height 725
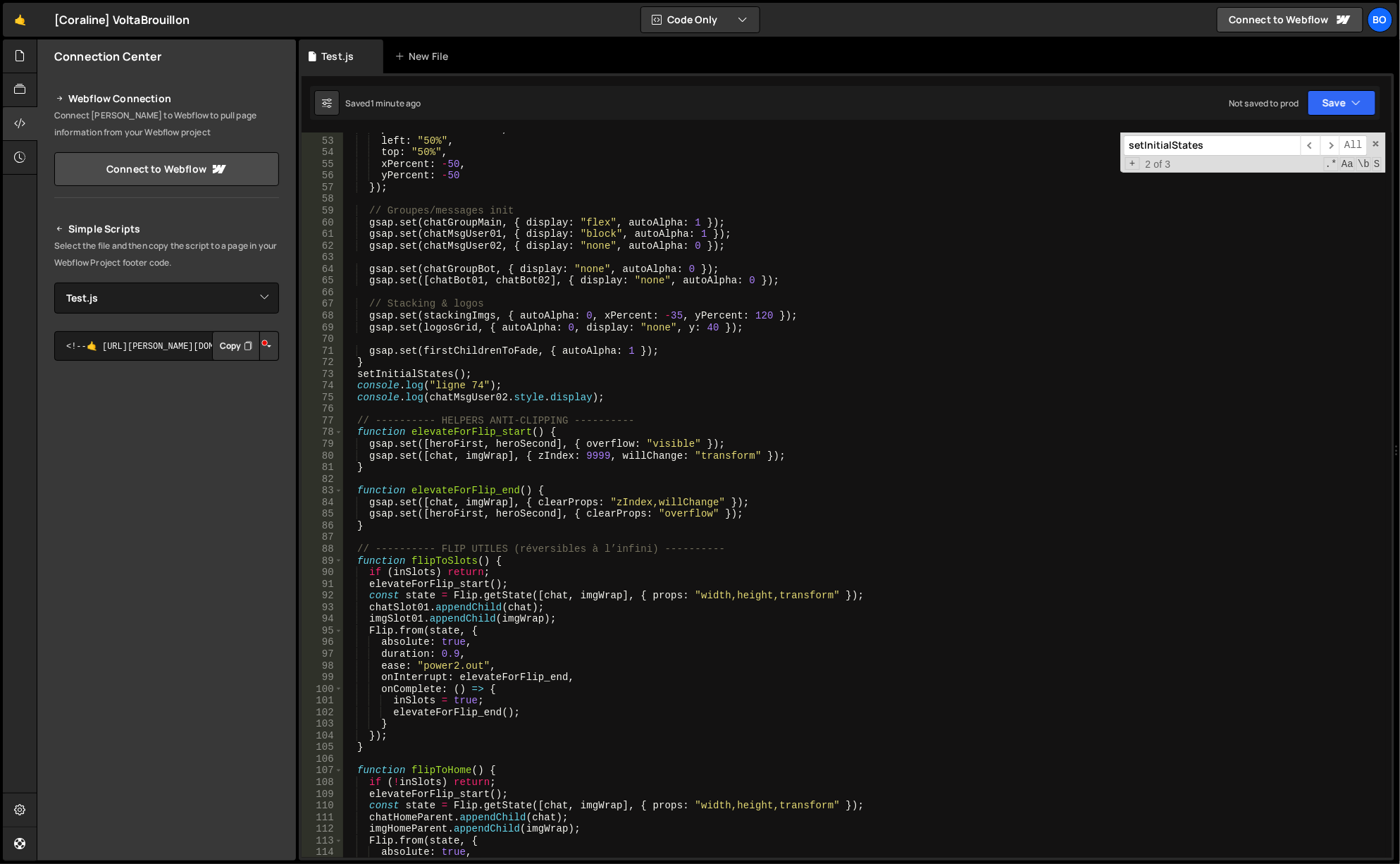
scroll to position [392, 0]
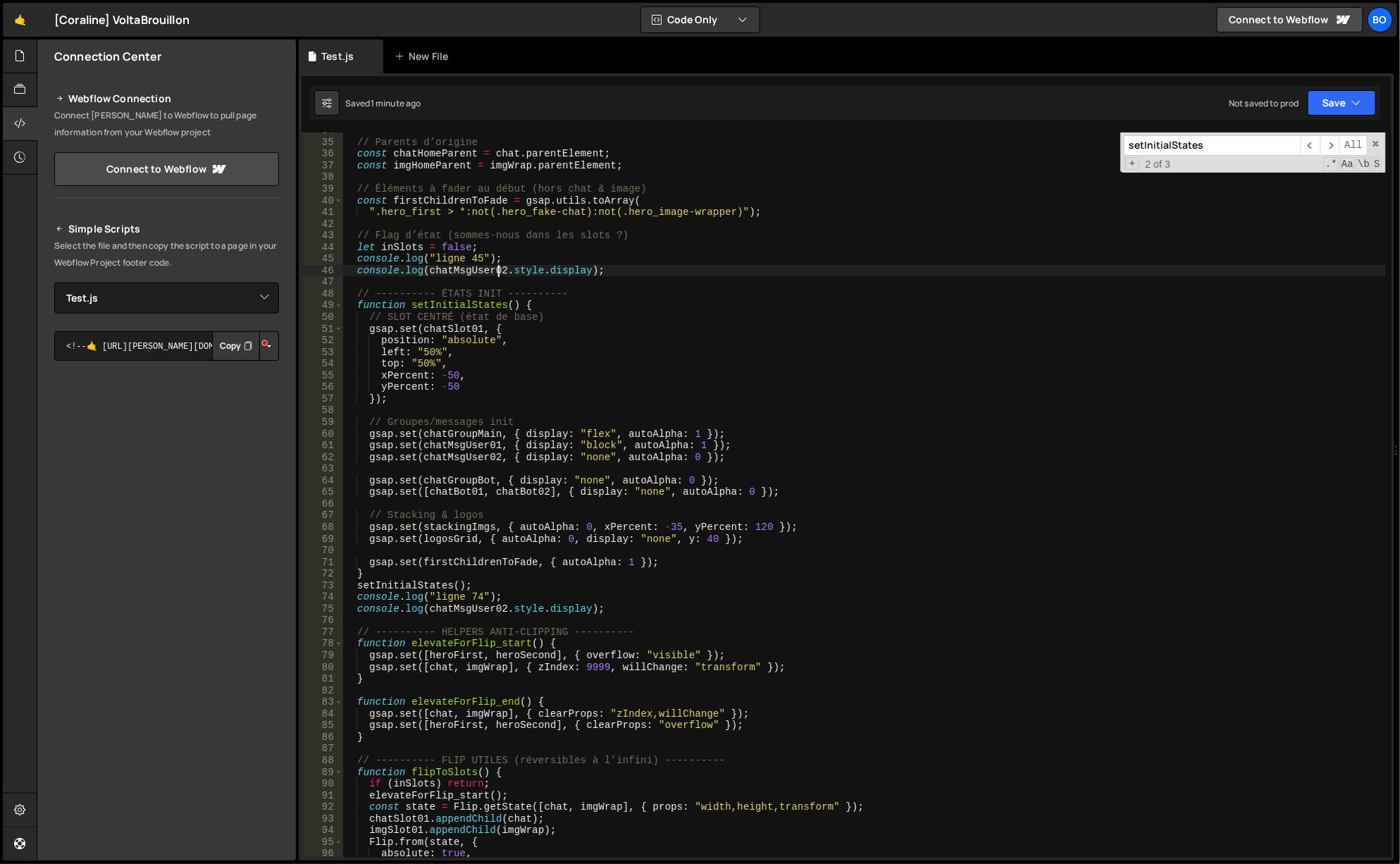
click at [495, 265] on div "// Parents d’origine const chatHomeParent = chat . parentElement ; const imgHom…" at bounding box center [865, 499] width 1045 height 749
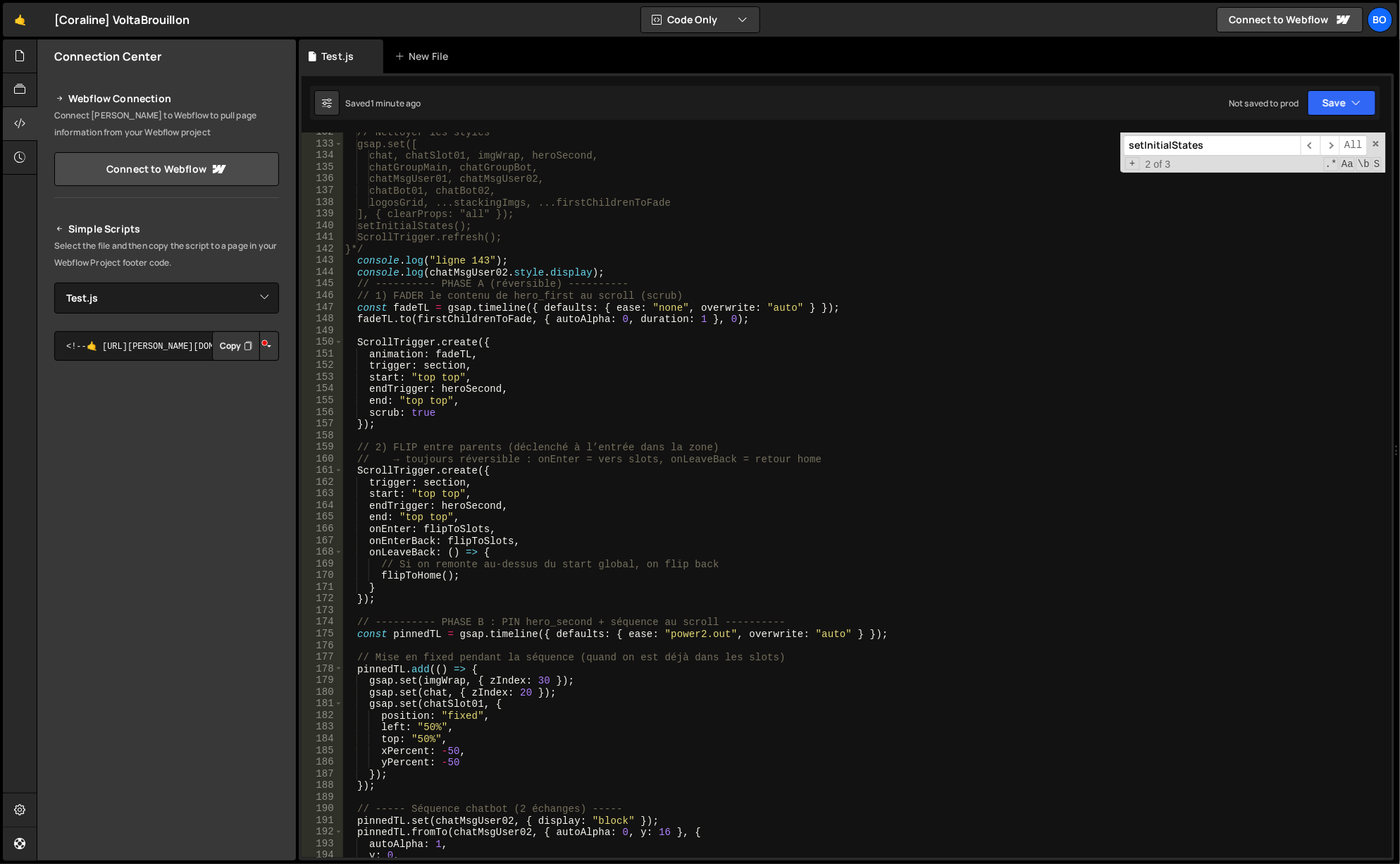
scroll to position [1491, 0]
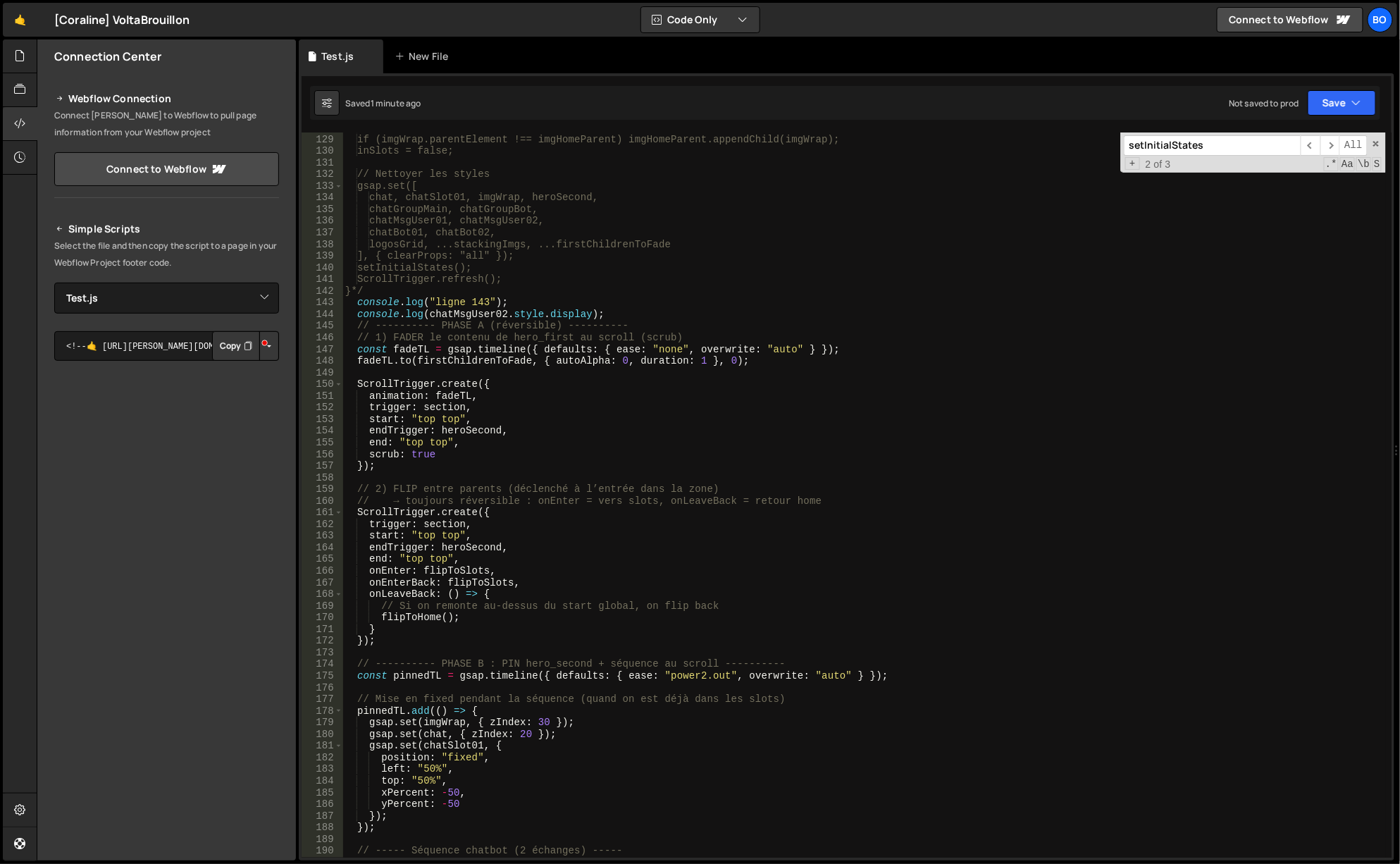
click at [408, 470] on div "if (chat.parentElement !== chatHomeParent) chatHomeParent.appendChild(chat); if…" at bounding box center [865, 496] width 1045 height 749
type textarea "});"
click at [419, 477] on div "if (chat.parentElement !== chatHomeParent) chatHomeParent.appendChild(chat); if…" at bounding box center [865, 496] width 1045 height 749
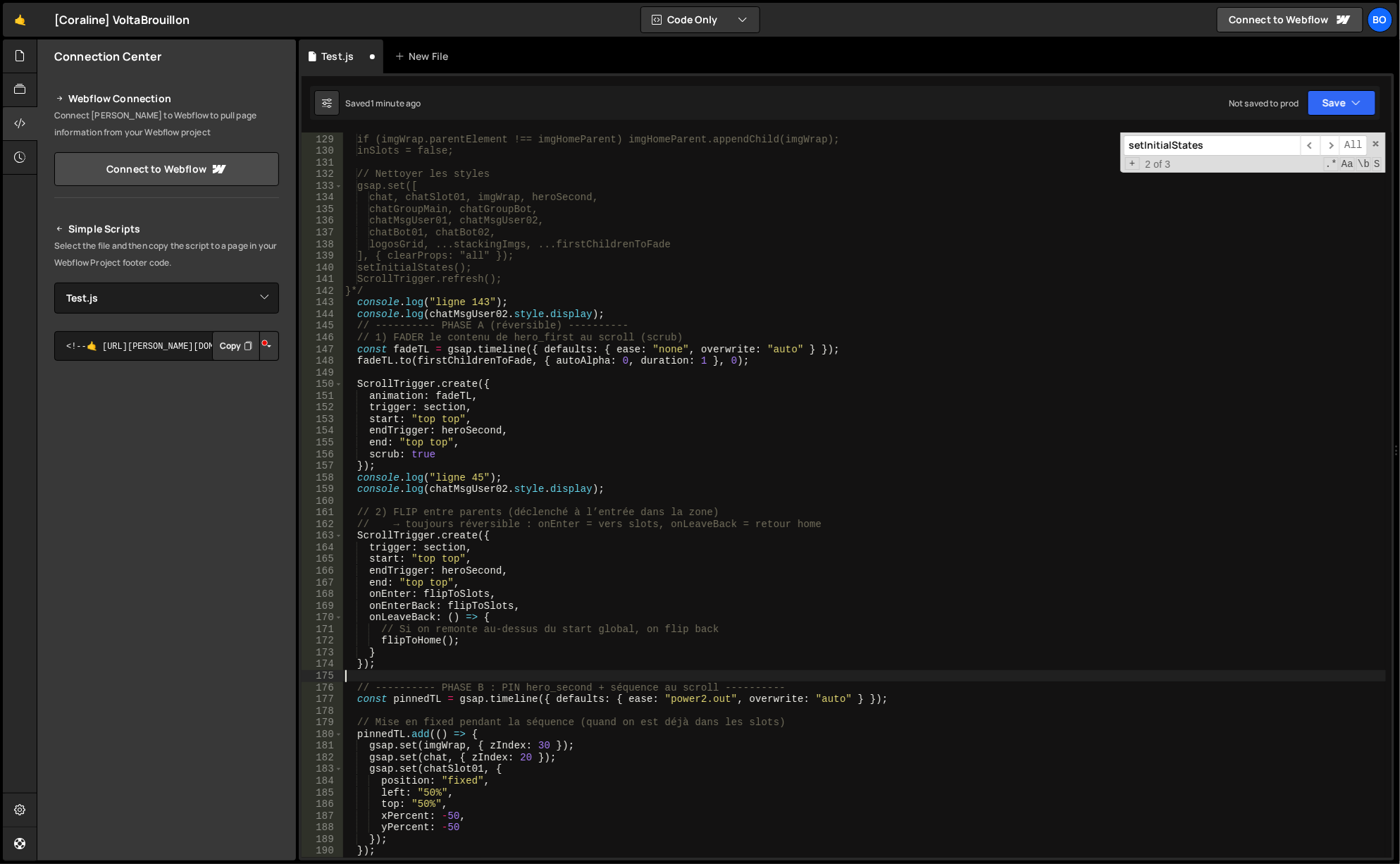
click at [388, 679] on div "if (chat.parentElement !== chatHomeParent) chatHomeParent.appendChild(chat); if…" at bounding box center [865, 496] width 1045 height 749
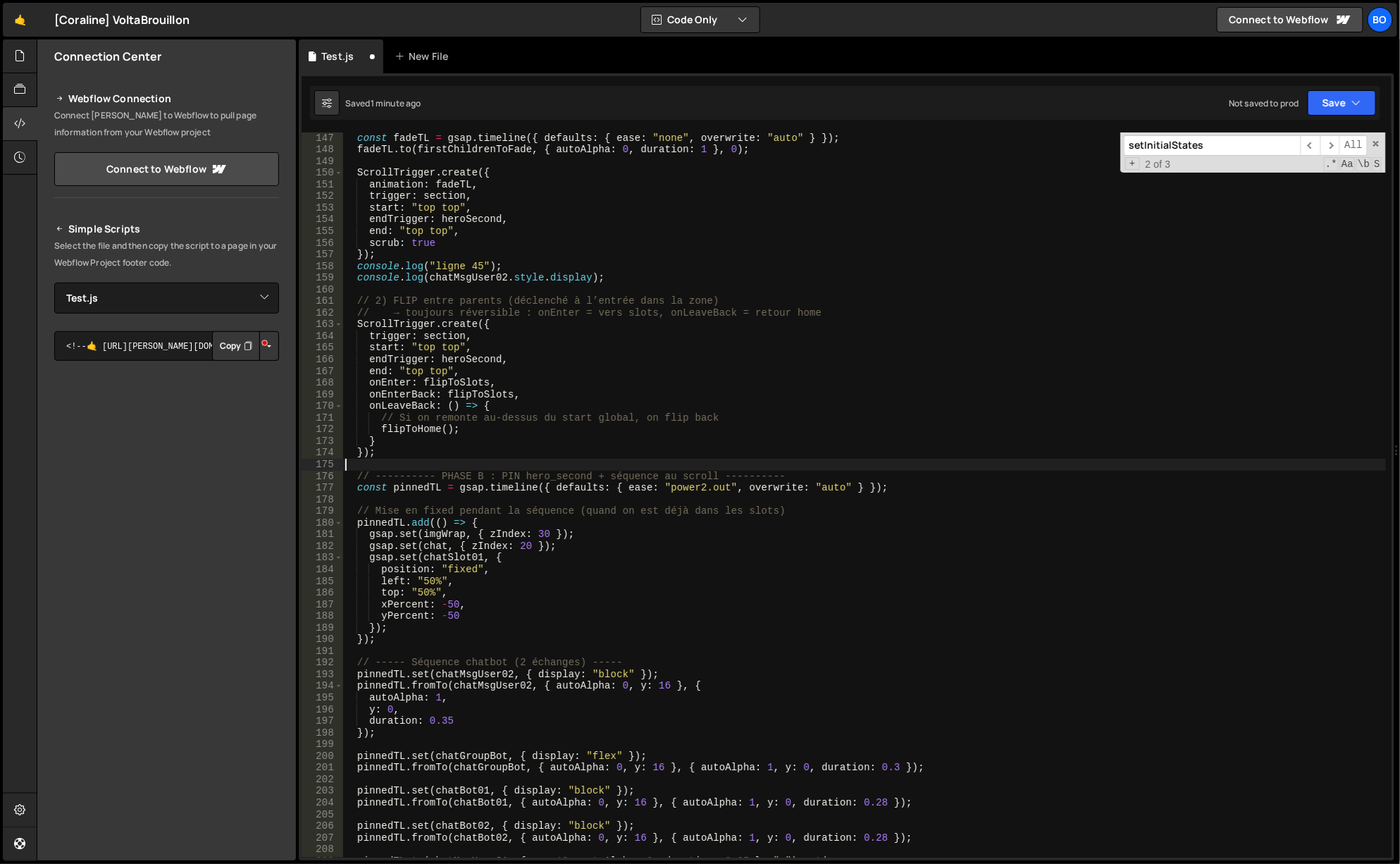
scroll to position [1744, 0]
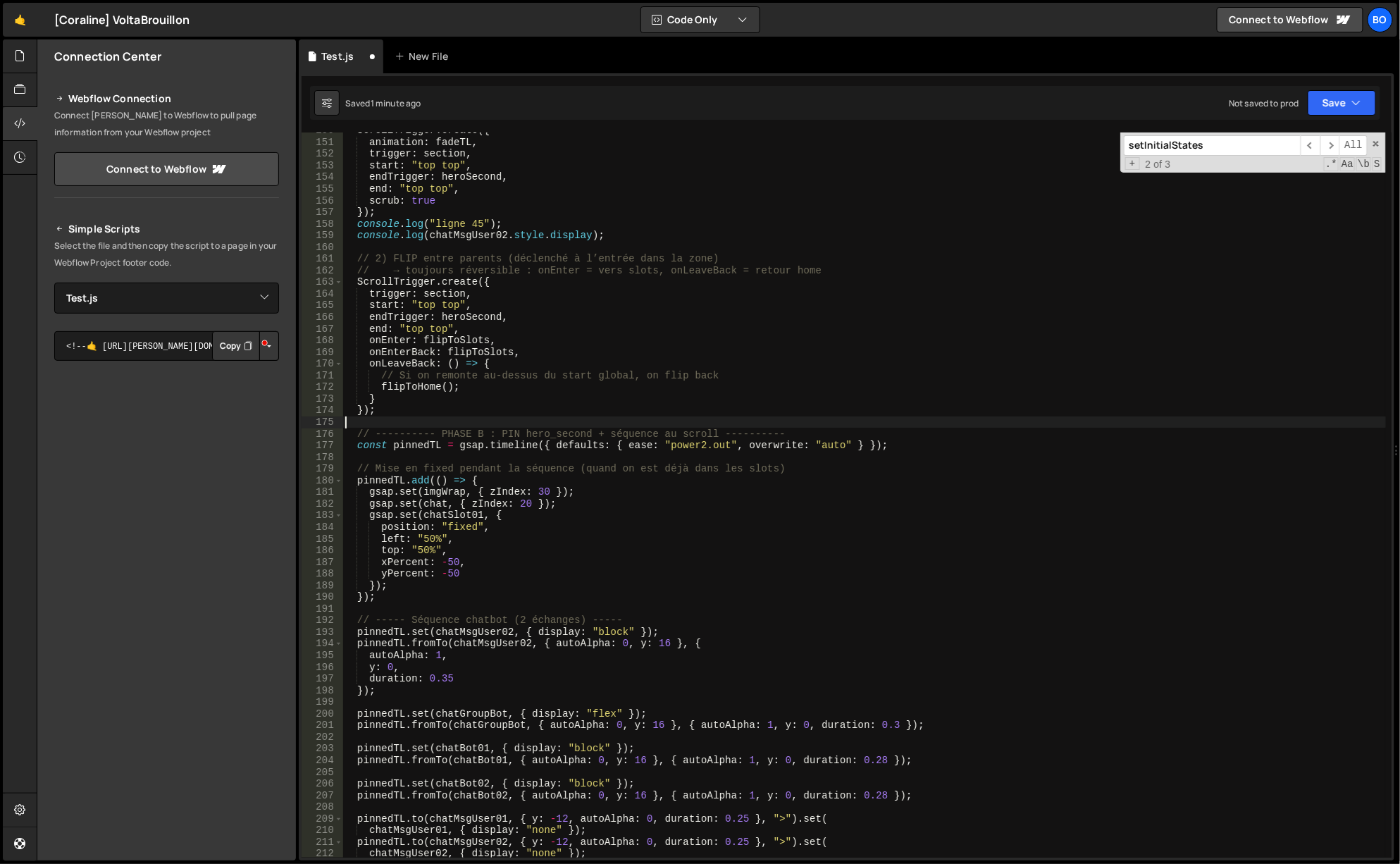
paste textarea "console.log("ligne 45");"
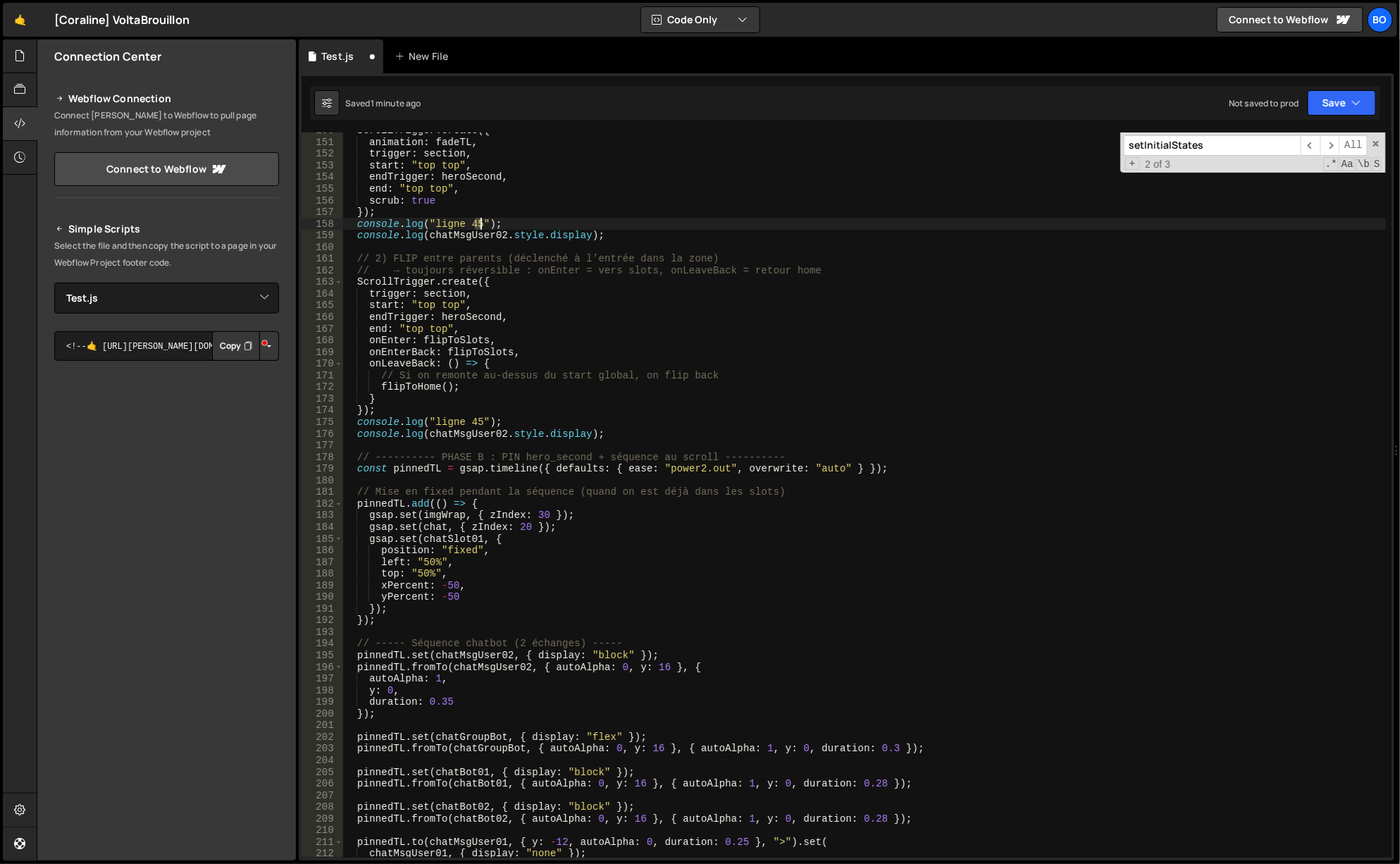
click at [479, 221] on div "ScrollTrigger . create ({ animation : fadeTL , trigger : section , start : "top…" at bounding box center [865, 499] width 1045 height 749
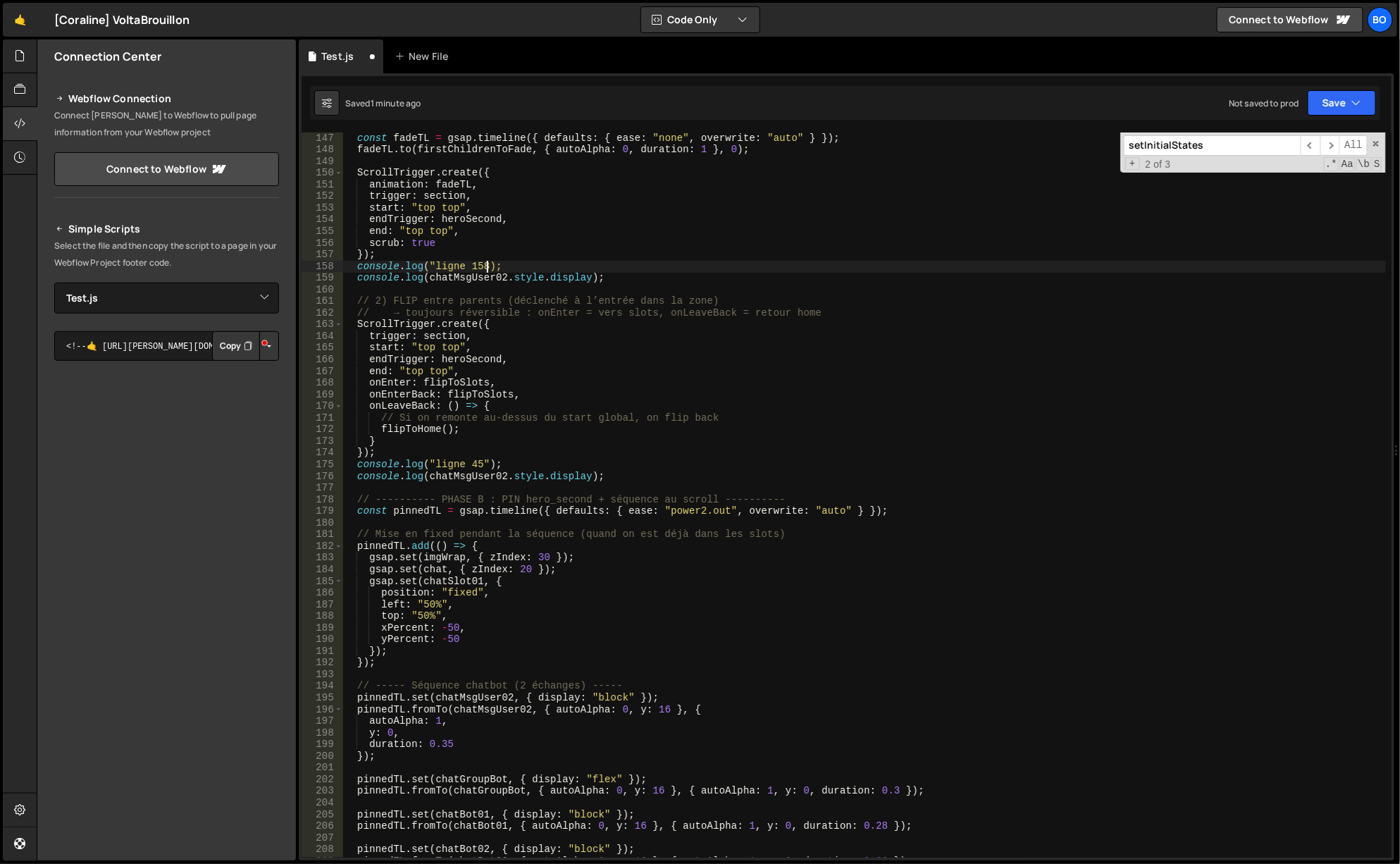
scroll to position [1702, 0]
click at [484, 463] on div "const fadeTL = gsap . timeline ({ defaults : { ease : "none" , overwrite : "aut…" at bounding box center [865, 507] width 1045 height 749
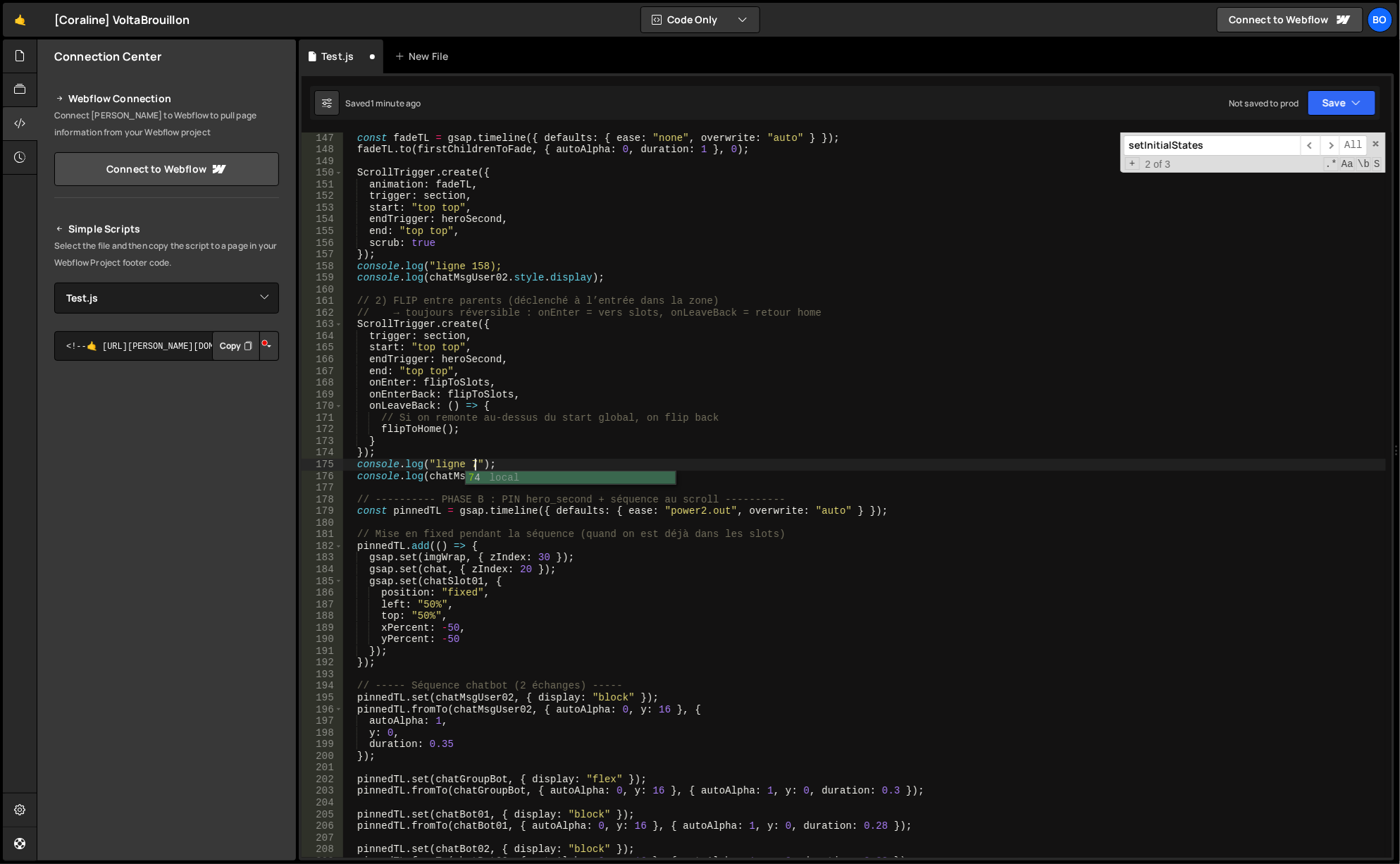
type textarea "console.log("ligne 75");"
click at [410, 518] on div "const fadeTL = gsap . timeline ({ defaults : { ease : "none" , overwrite : "aut…" at bounding box center [865, 507] width 1045 height 749
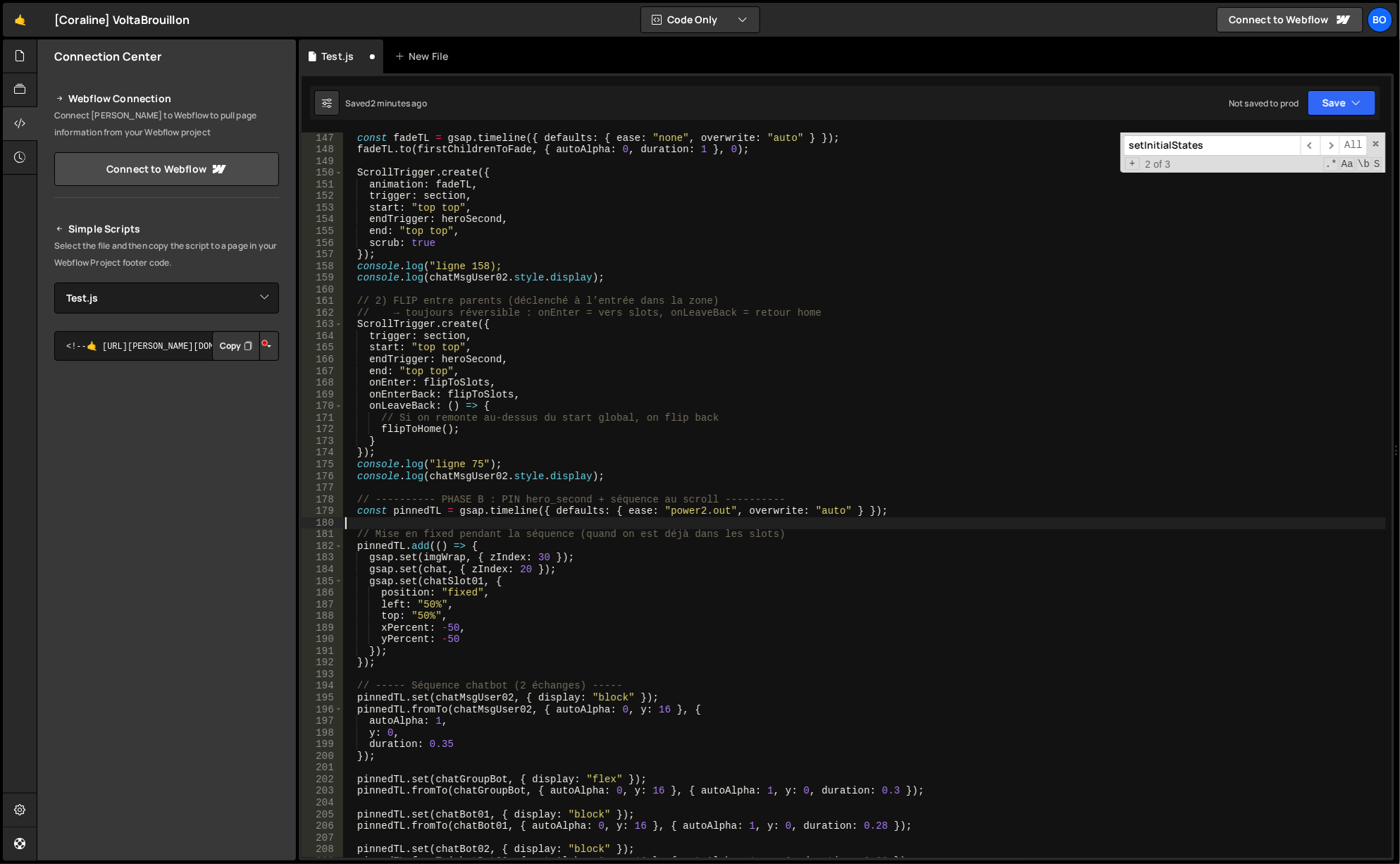
scroll to position [0, 0]
paste textarea "console.log("ligne 45");"
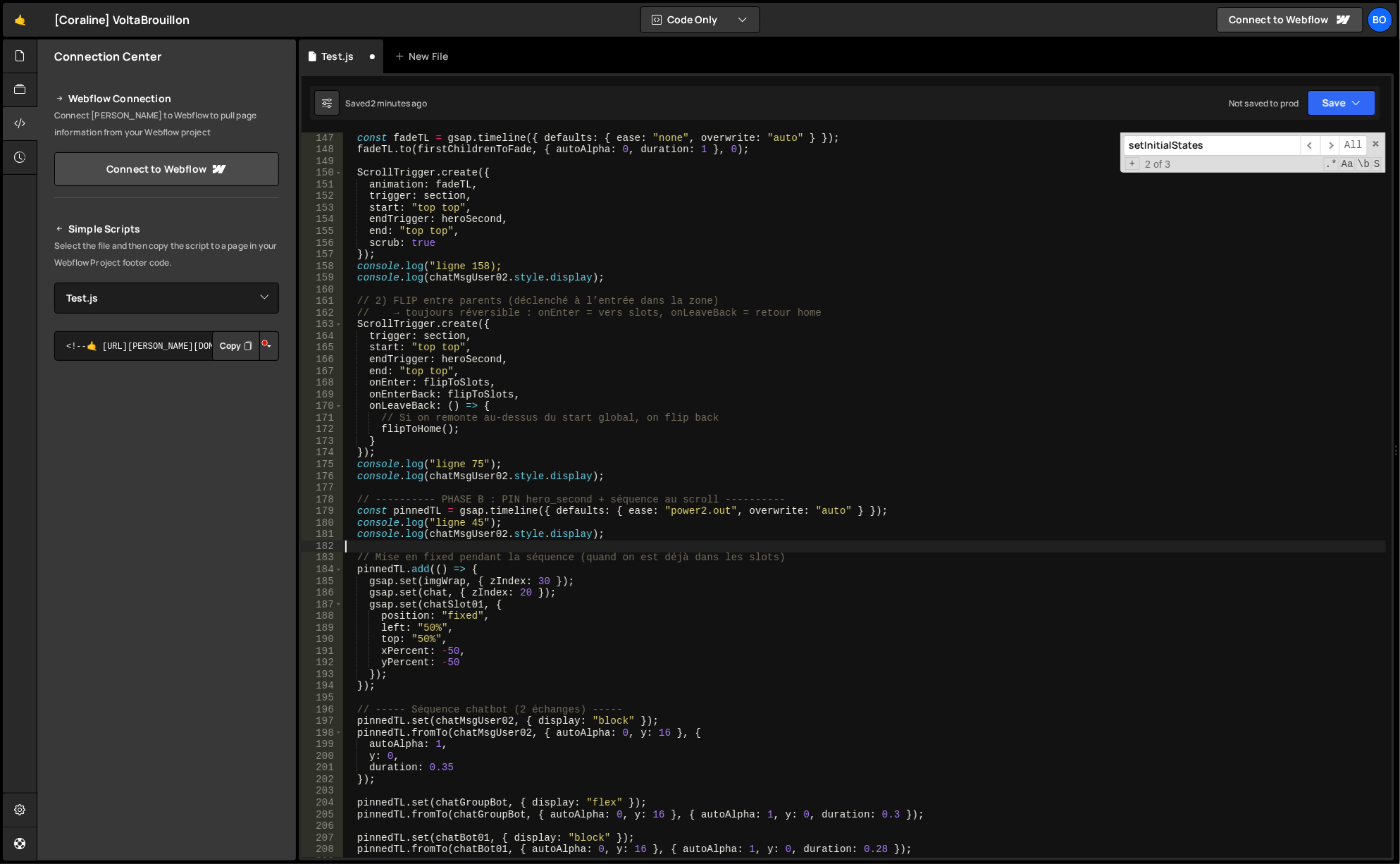
click at [479, 521] on div "const fadeTL = gsap . timeline ({ defaults : { ease : "none" , overwrite : "aut…" at bounding box center [865, 507] width 1045 height 749
type textarea "console.log("ligne 80");"
click at [433, 695] on div "const fadeTL = gsap . timeline ({ defaults : { ease : "none" , overwrite : "aut…" at bounding box center [865, 507] width 1045 height 749
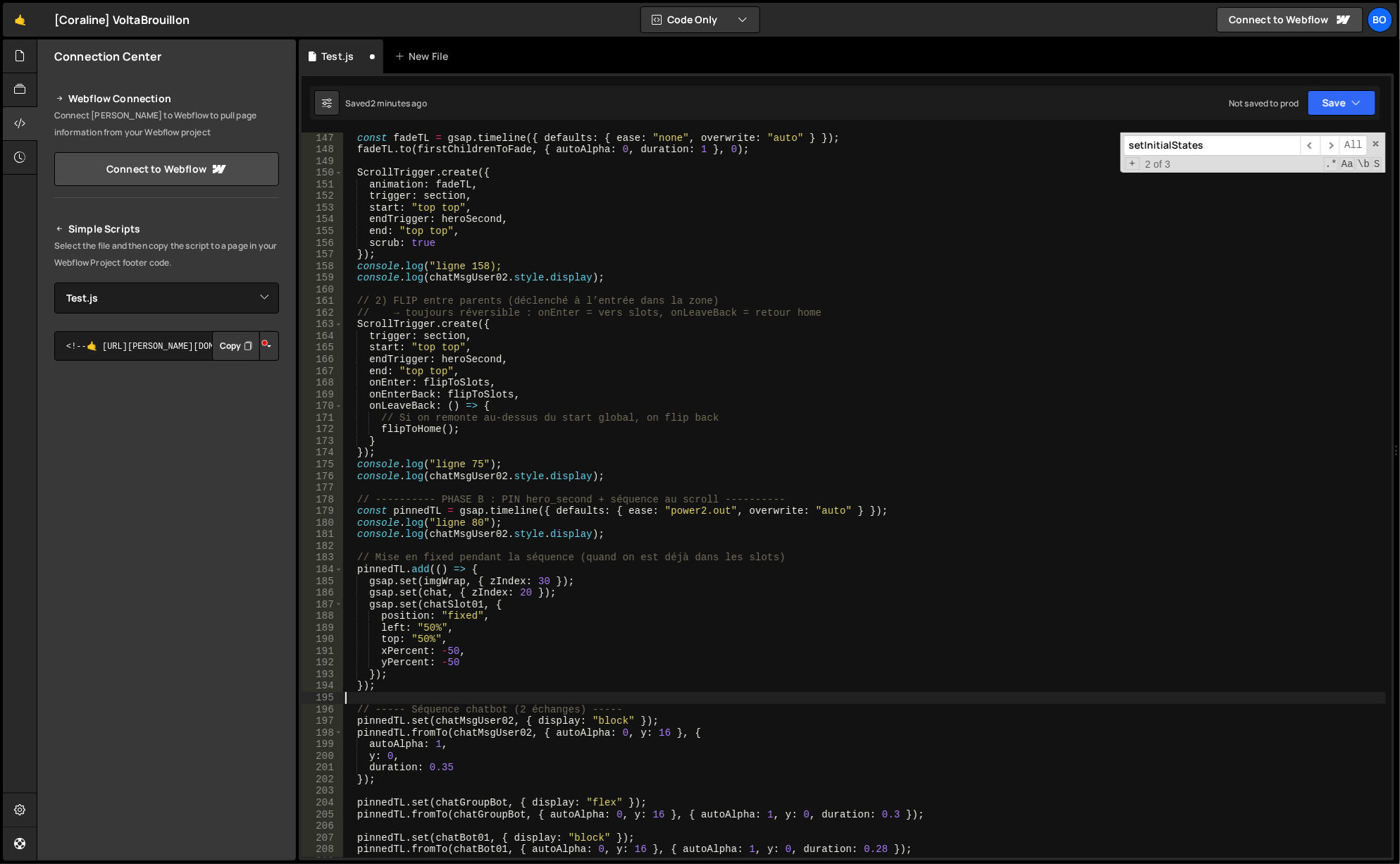
paste textarea "console.log("ligne 45");"
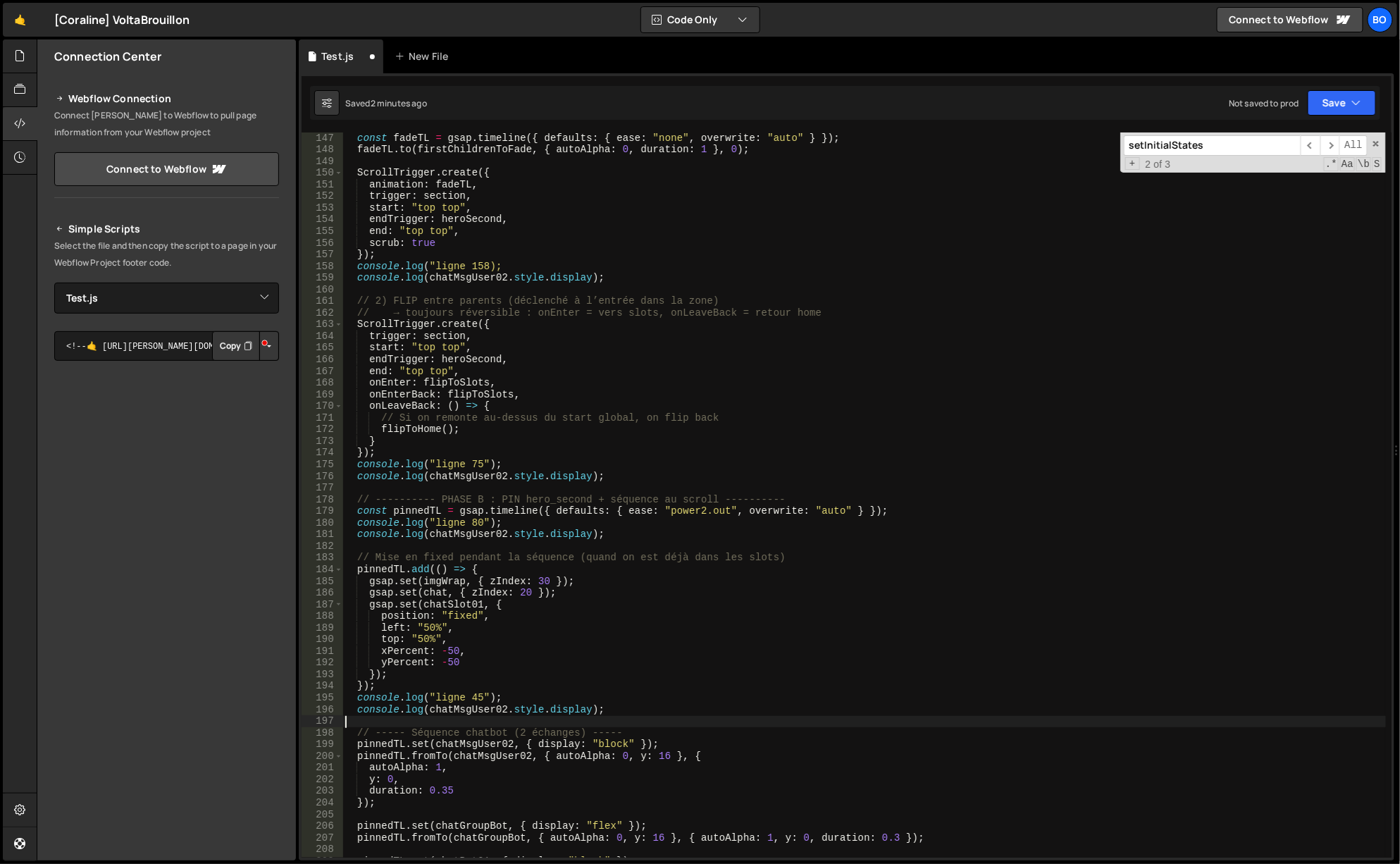
click at [473, 697] on div "const fadeTL = gsap . timeline ({ defaults : { ease : "none" , overwrite : "aut…" at bounding box center [865, 507] width 1045 height 749
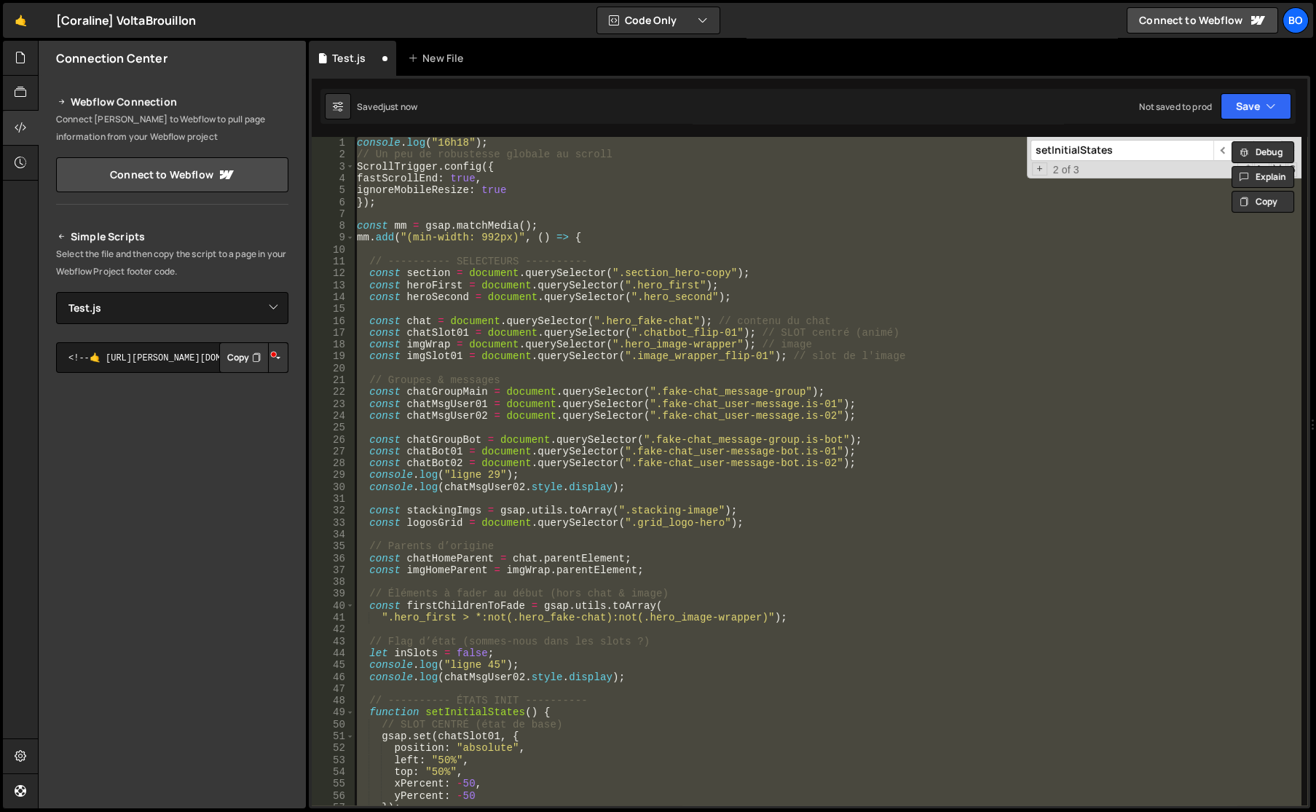
click at [523, 336] on div "console . log ( "16h18" ) ; // Un peu de robustesse globale au scroll ScrollTri…" at bounding box center [827, 471] width 947 height 668
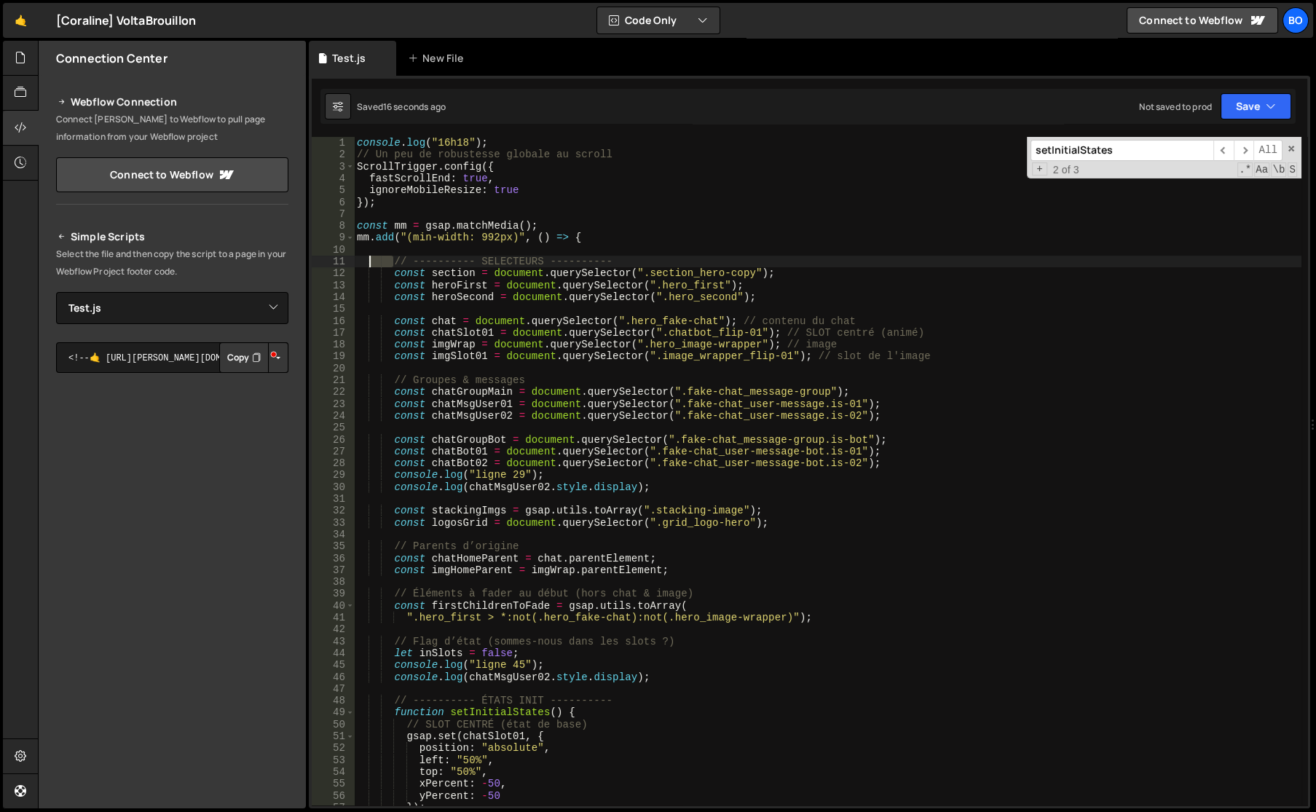
drag, startPoint x: 391, startPoint y: 259, endPoint x: 369, endPoint y: 263, distance: 22.1
click at [369, 263] on div "console . log ( "16h18" ) ; // Un peu de robustesse globale au scroll ScrollTri…" at bounding box center [827, 483] width 947 height 692
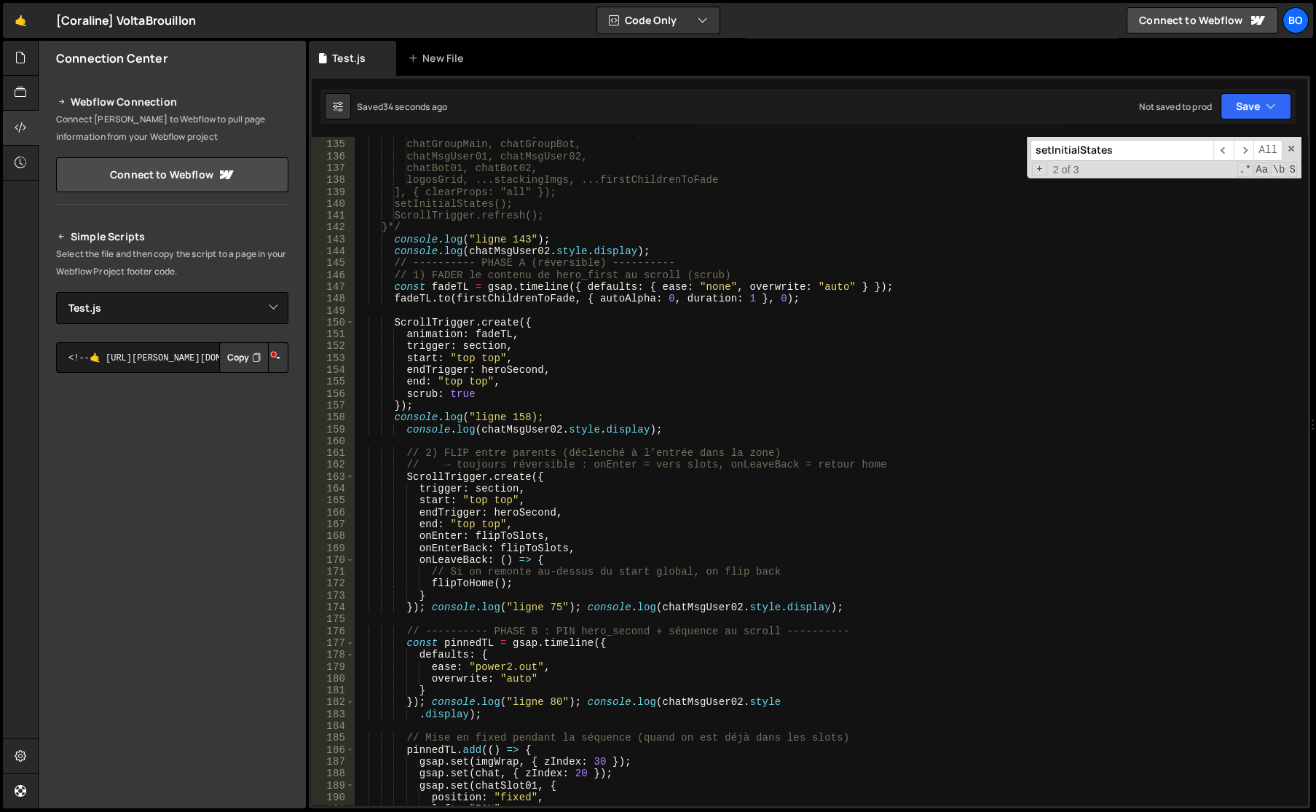
scroll to position [1588, 0]
click at [524, 420] on div "chat, chatSlot01, imgWrap, heroSecond, chatGroupMain, chatGroupBot, chatMsgUser…" at bounding box center [827, 473] width 947 height 692
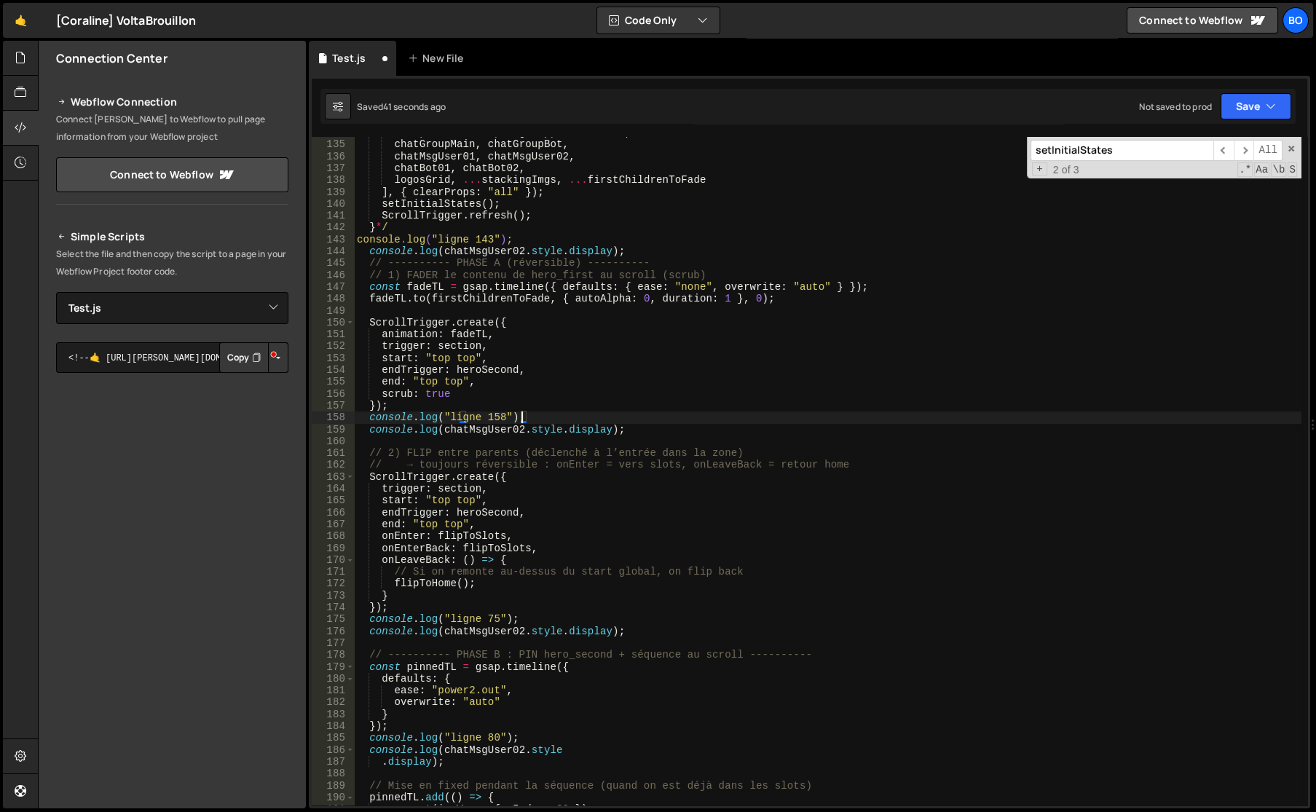
scroll to position [0, 11]
type textarea "console.log("ligne 158");"
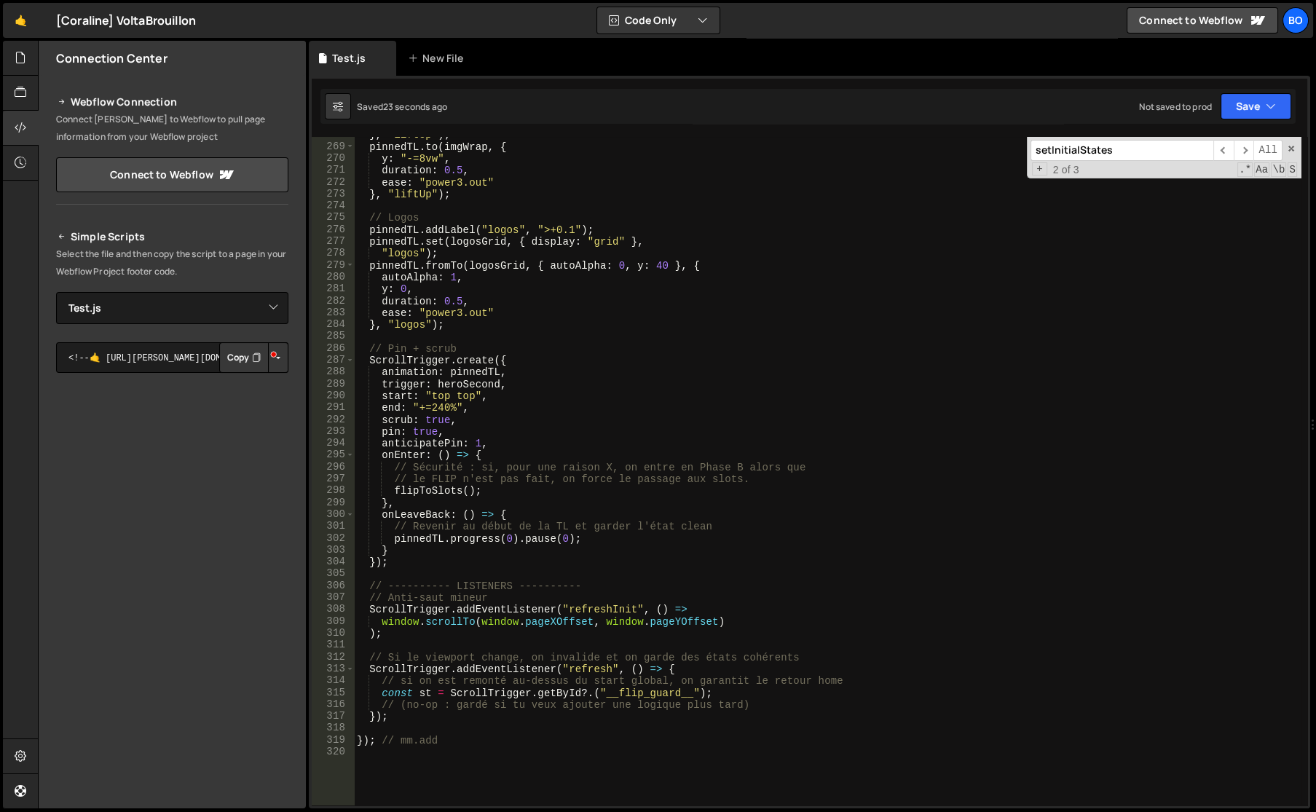
scroll to position [3217, 0]
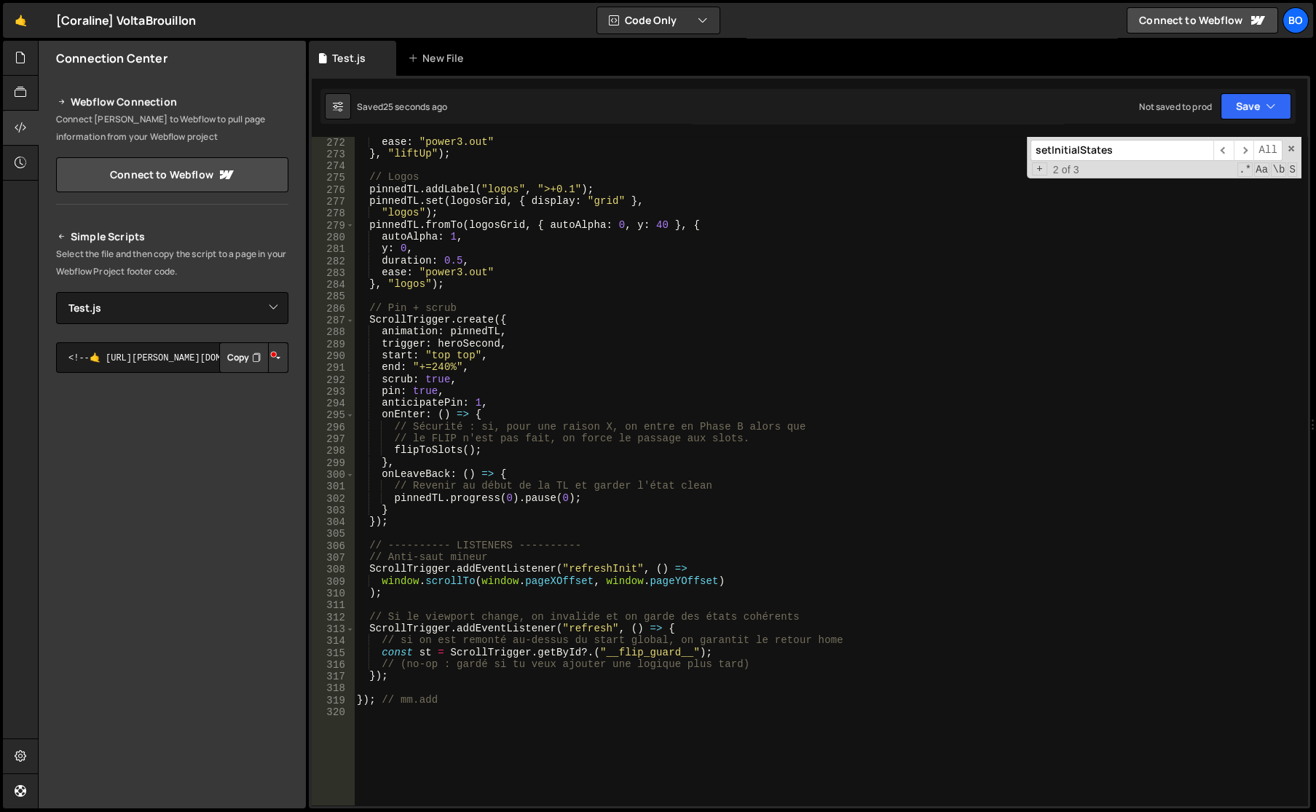
click at [471, 535] on div "ease : "power3.out" } , "liftUp" ) ; // Logos pinnedTL . addLabel ( "logos" , "…" at bounding box center [827, 482] width 947 height 692
paste textarea "console.log("ligne 45");"
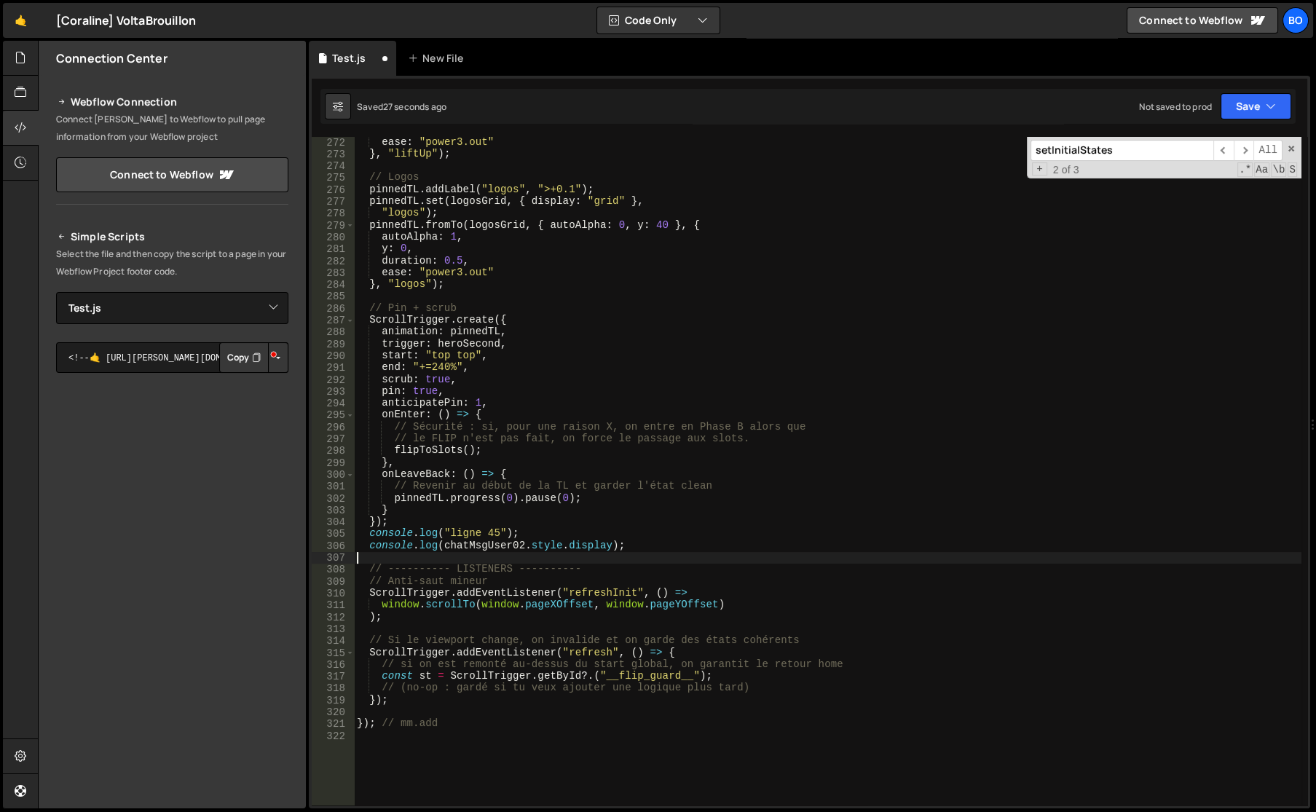
click at [496, 533] on div "ease : "power3.out" } , "liftUp" ) ; // Logos pinnedTL . addLabel ( "logos" , "…" at bounding box center [827, 482] width 947 height 692
type textarea "console.log("ligne 305");"
click at [471, 706] on div "ease : "power3.out" } , "liftUp" ) ; // Logos pinnedTL . addLabel ( "logos" , "…" at bounding box center [827, 482] width 947 height 692
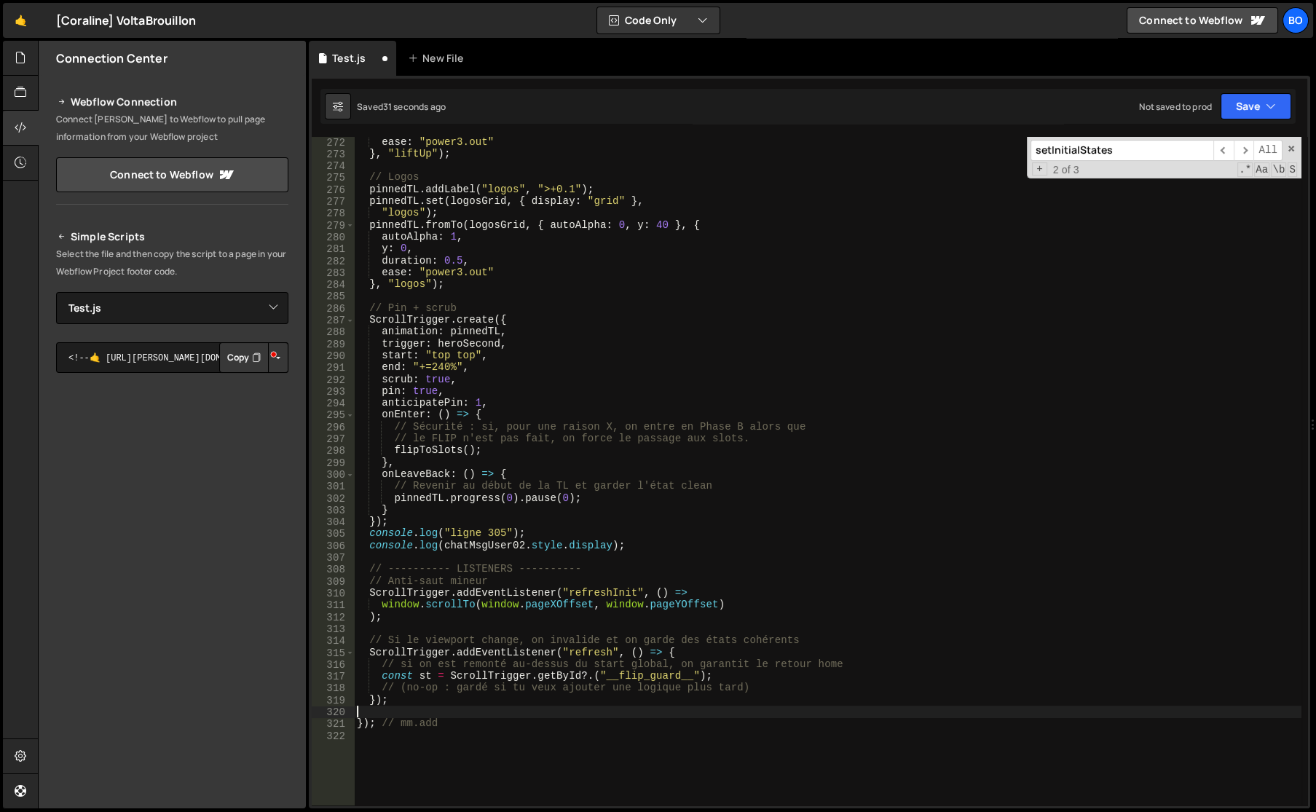
paste textarea "console.log("ligne 45");"
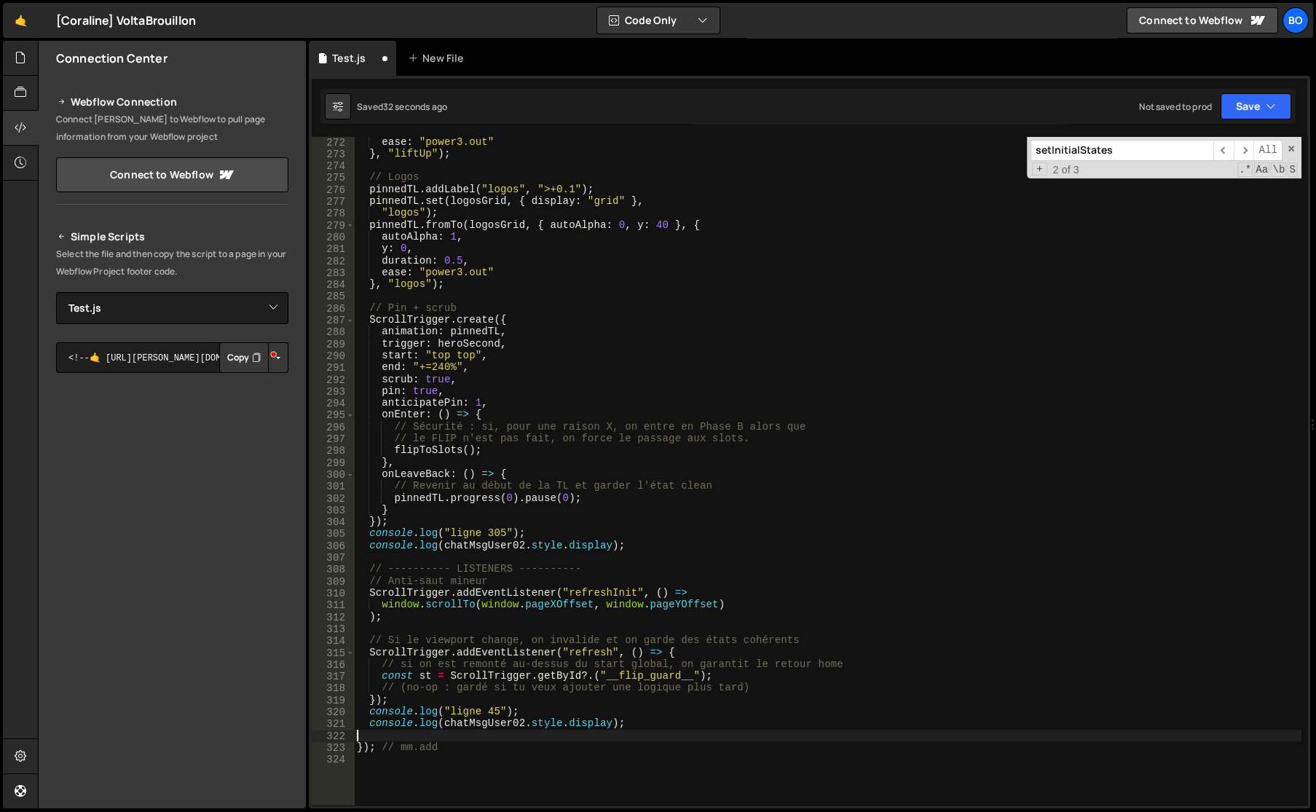
click at [491, 710] on div "ease : "power3.out" } , "liftUp" ) ; // Logos pinnedTL . addLabel ( "logos" , "…" at bounding box center [827, 482] width 947 height 692
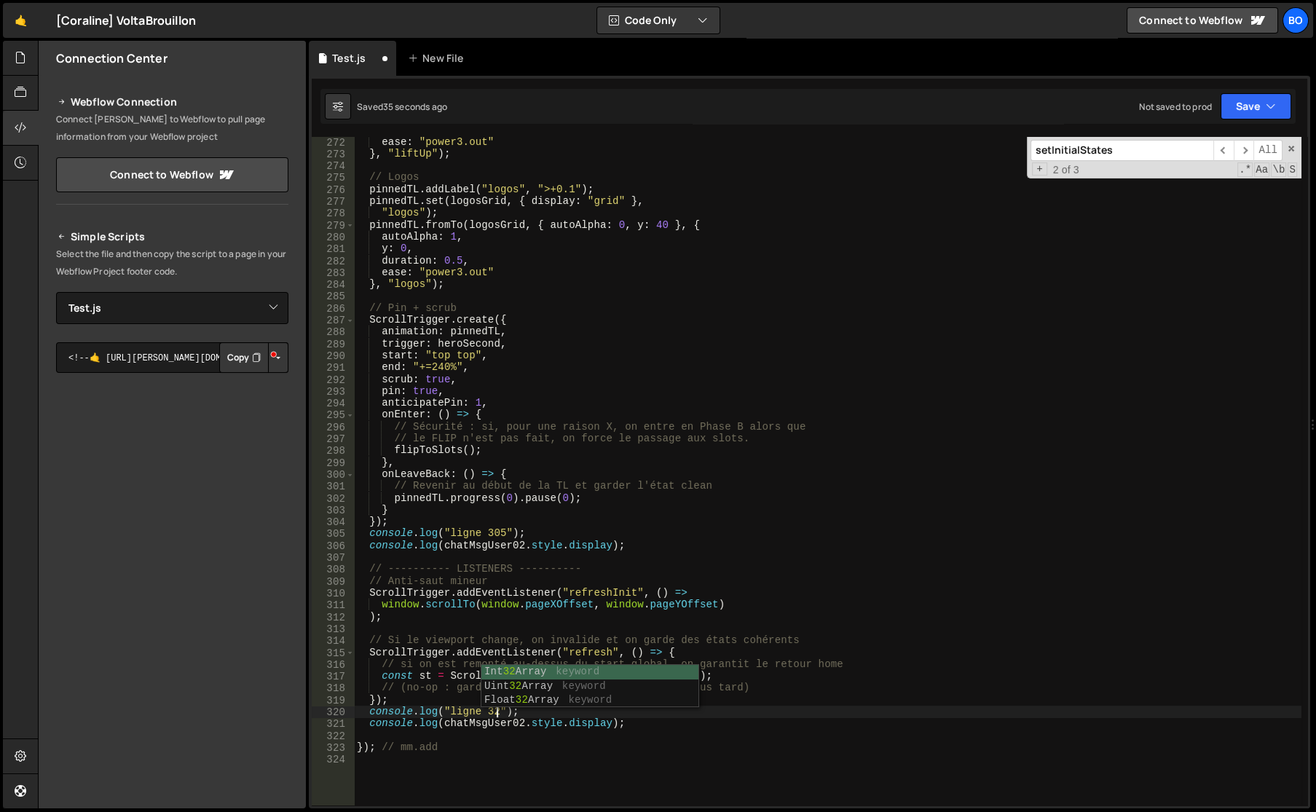
scroll to position [0, 9]
click at [453, 581] on div "ease : "power3.out" } , "liftUp" ) ; // Logos pinnedTL . addLabel ( "logos" , "…" at bounding box center [827, 482] width 947 height 692
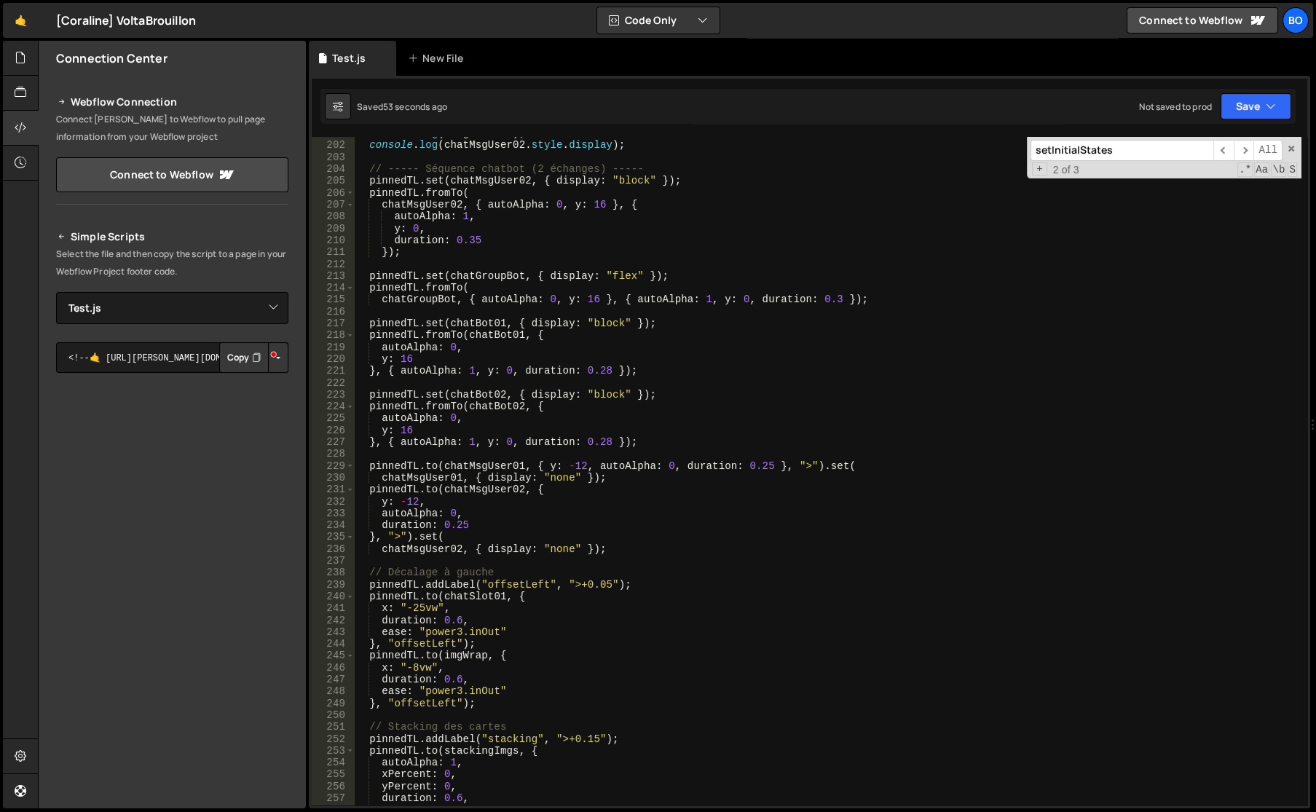
scroll to position [2382, 0]
click at [393, 460] on div "console . log ( "ligne 195" ) ; console . log ( chatMsgUser02 . style . display…" at bounding box center [827, 473] width 947 height 692
type textarea "pinnedTL.to(chatMsgUser01, { y: -12, autoAlpha: 0, duration: 0.25 }, ">").set("
click at [390, 456] on div "console . log ( "ligne 195" ) ; console . log ( chatMsgUser02 . style . display…" at bounding box center [827, 473] width 947 height 692
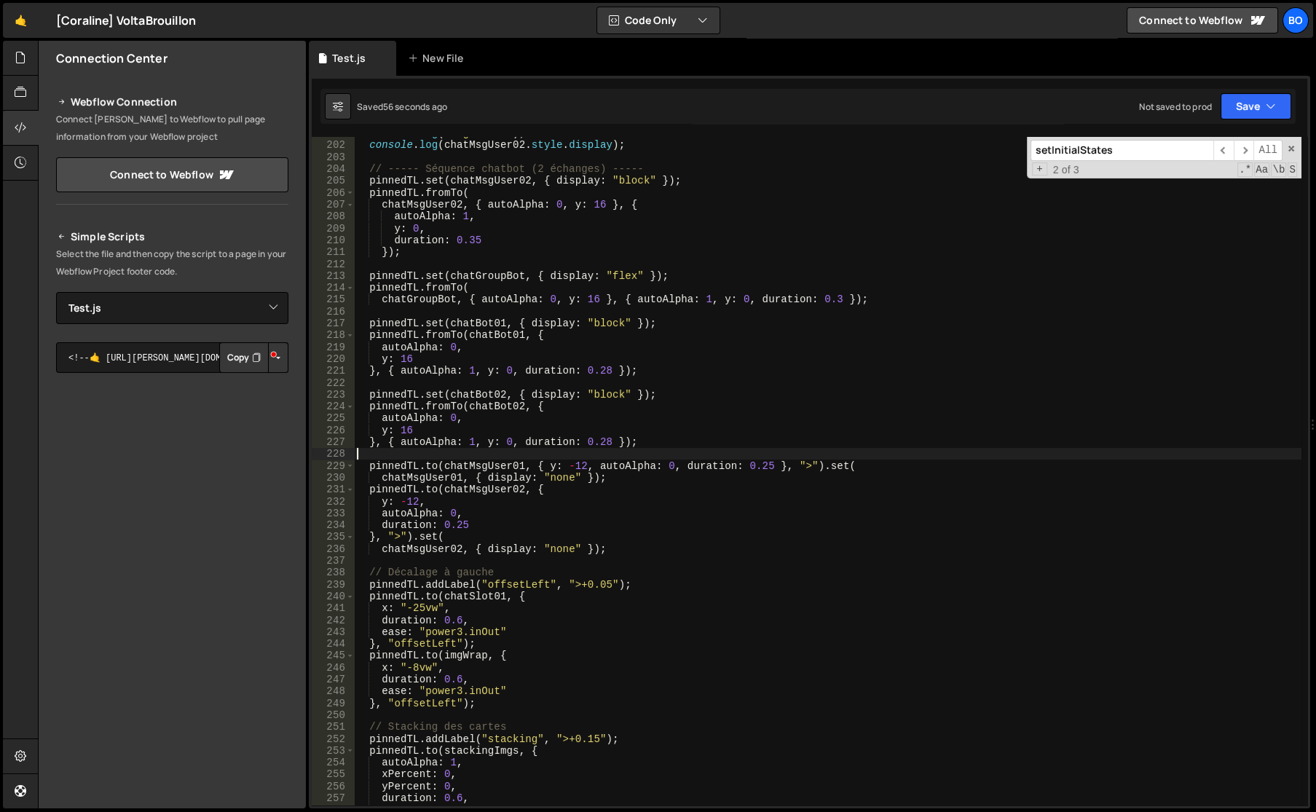
paste textarea "console.log("ligne 45");"
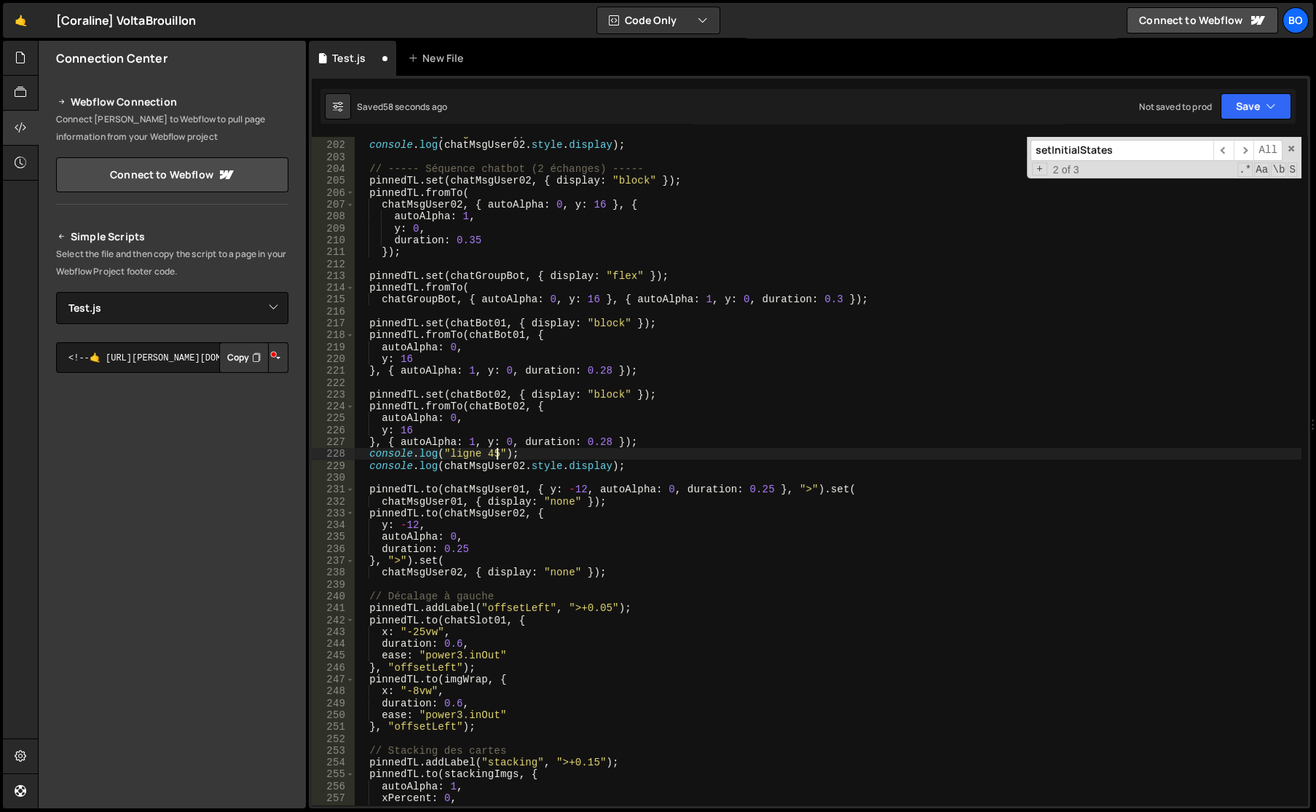
click at [497, 456] on div "console . log ( "ligne 195" ) ; console . log ( chatMsgUser02 . style . display…" at bounding box center [827, 473] width 947 height 692
type textarea "console.log("ligne 228");"
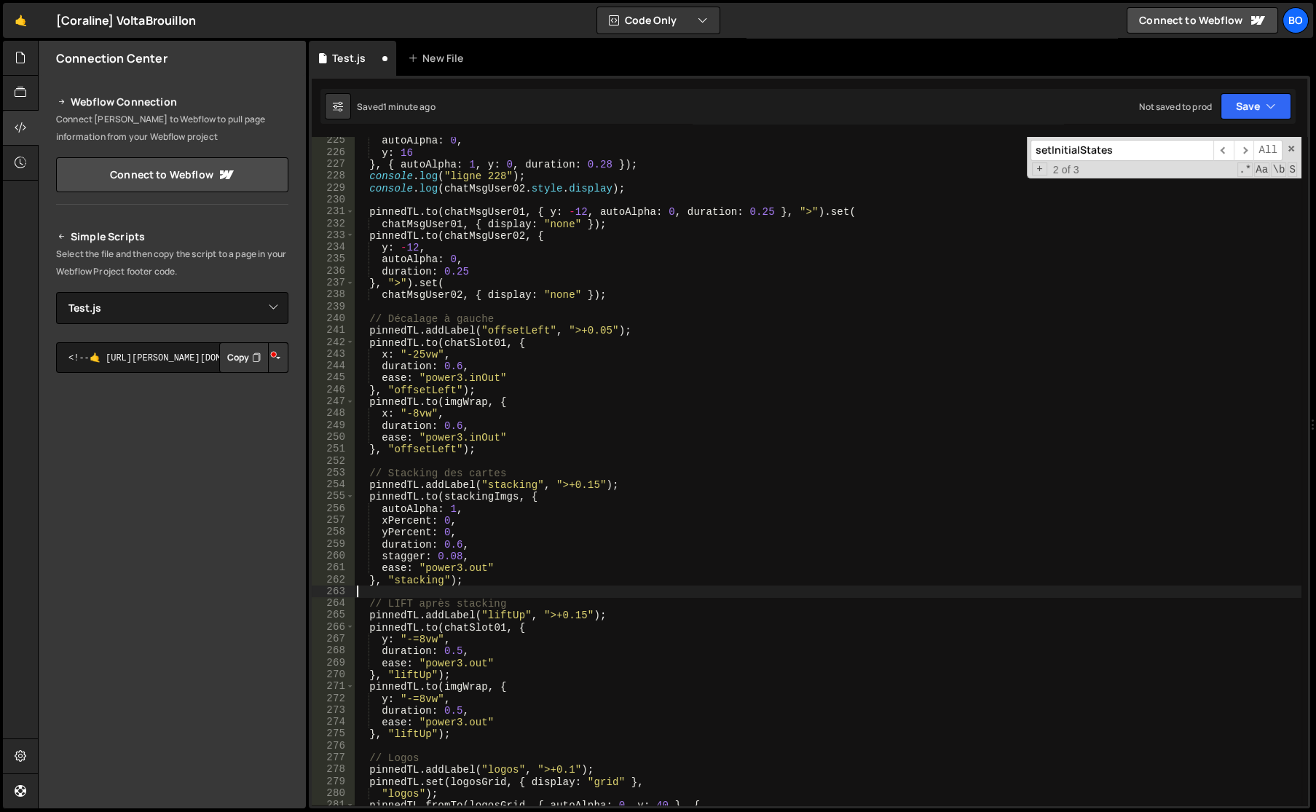
click at [426, 595] on div "autoAlpha : 0 , y : 16 } , { autoAlpha : 1 , y : 0 , duration : 0.28 }) ; conso…" at bounding box center [827, 481] width 947 height 692
paste textarea "console.log("ligne 45");"
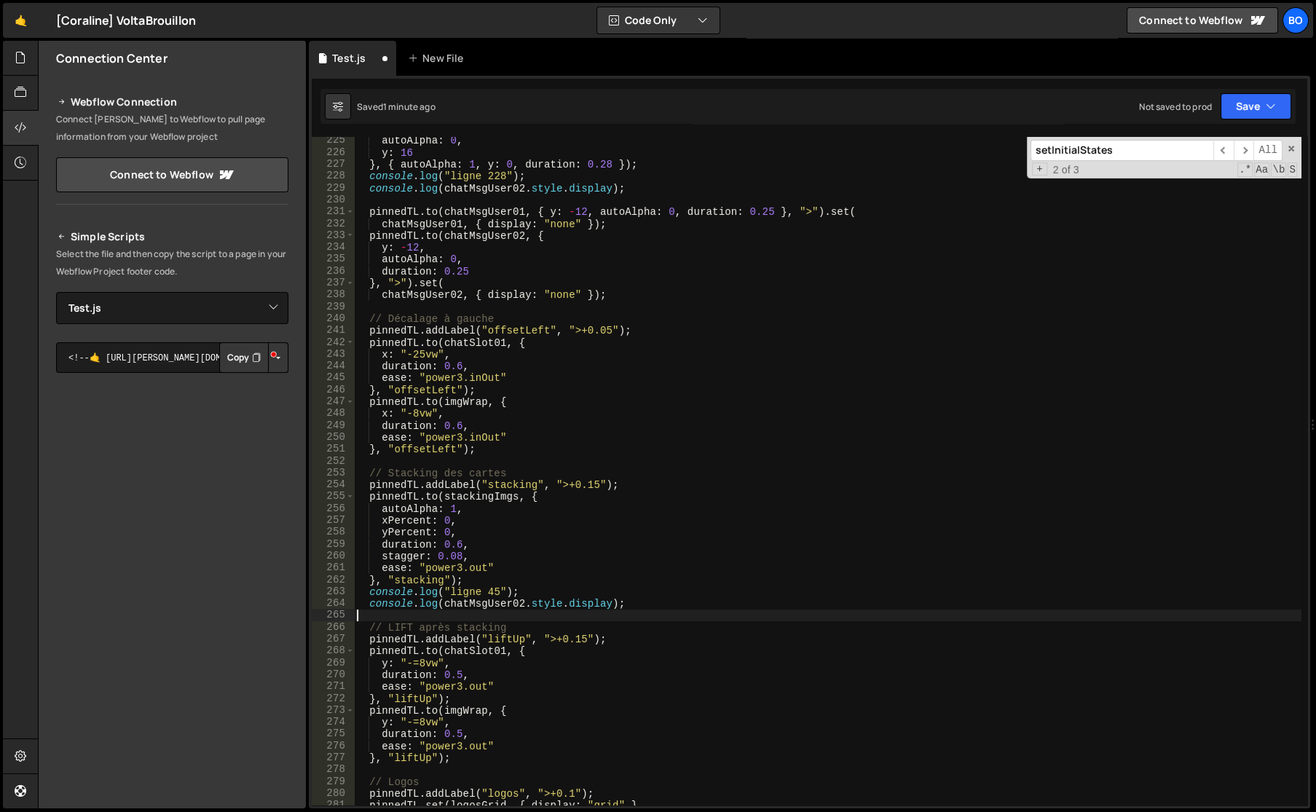
click at [495, 595] on div "autoAlpha : 0 , y : 16 } , { autoAlpha : 1 , y : 0 , duration : 0.28 }) ; conso…" at bounding box center [827, 481] width 947 height 692
type textarea "console.log("ligne 263");"
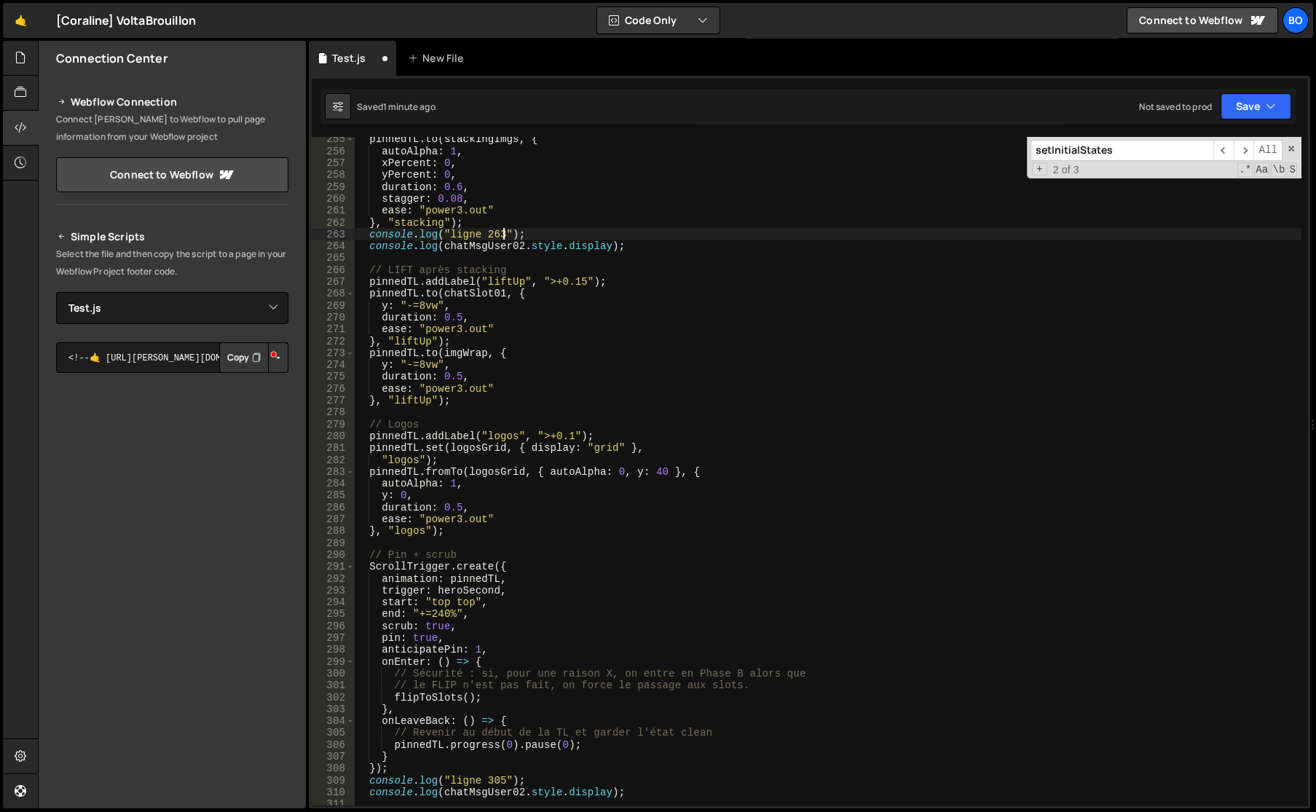
scroll to position [3018, 0]
click at [439, 541] on div "pinnedTL . to ( stackingImgs , { autoAlpha : 1 , xPercent : 0 , yPercent : 0 , …" at bounding box center [827, 479] width 947 height 692
paste textarea "console.log("ligne 45");"
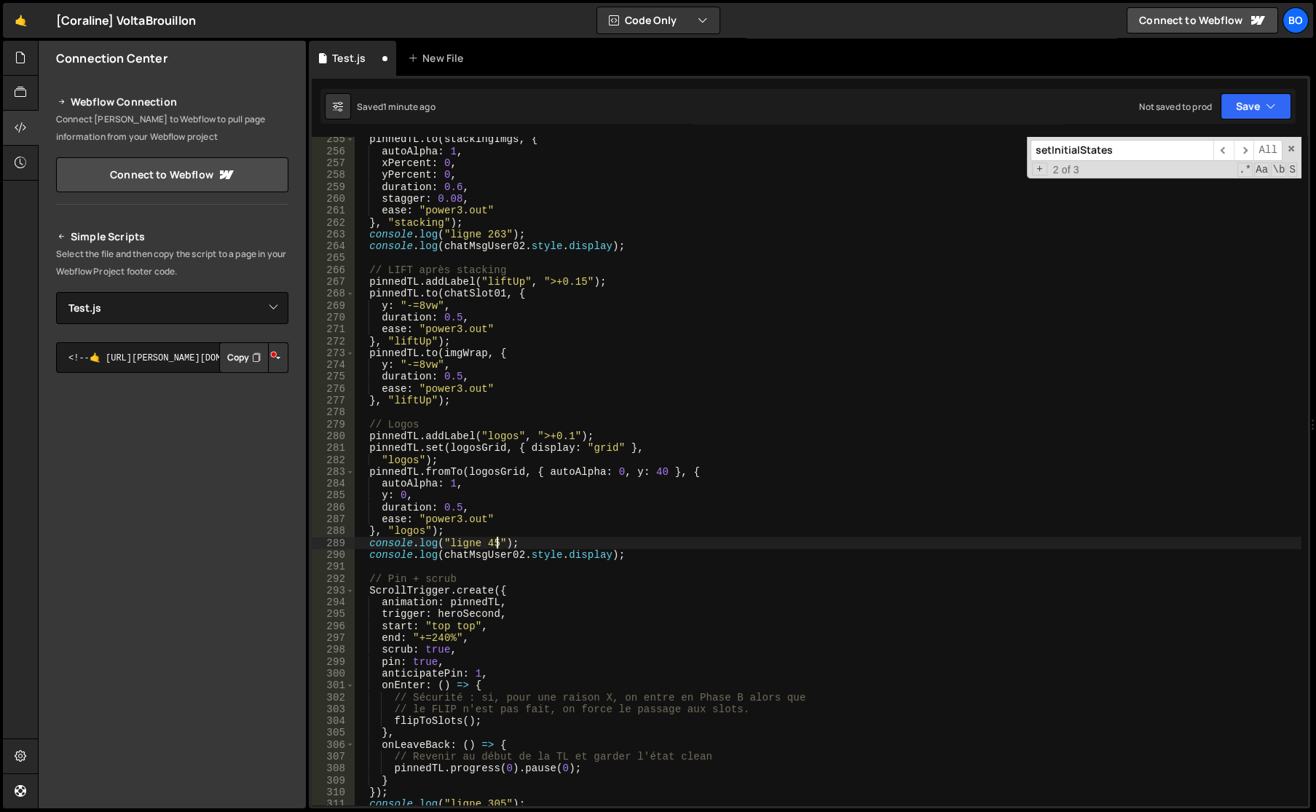
click at [497, 545] on div "pinnedTL . to ( stackingImgs , { autoAlpha : 1 , xPercent : 0 , yPercent : 0 , …" at bounding box center [827, 479] width 947 height 692
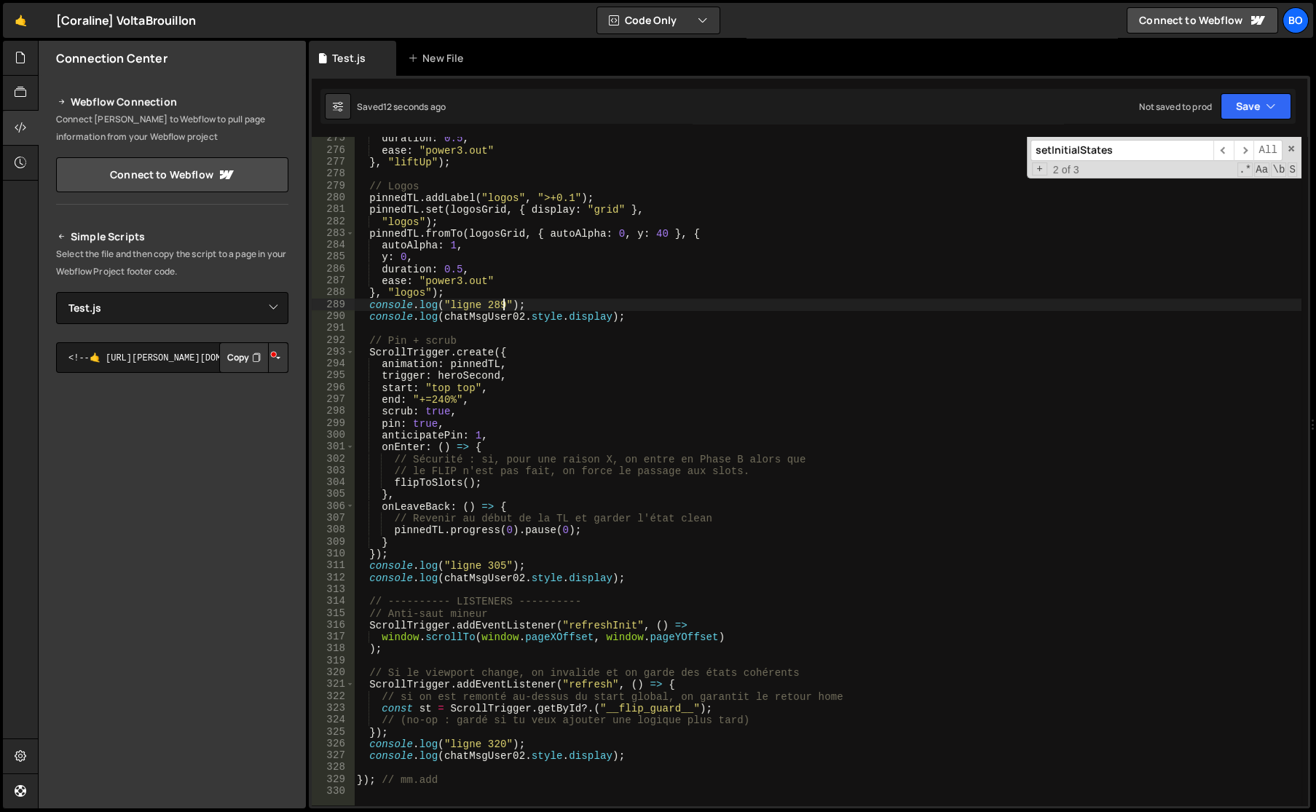
scroll to position [3256, 0]
click at [419, 483] on div "duration : 0.5 , ease : "power3.out" } , "liftUp" ) ; // Logos pinnedTL . addLa…" at bounding box center [827, 479] width 947 height 692
type textarea "flipToSlots();"
click at [419, 483] on div "duration : 0.5 , ease : "power3.out" } , "liftUp" ) ; // Logos pinnedTL . addLa…" at bounding box center [827, 479] width 947 height 692
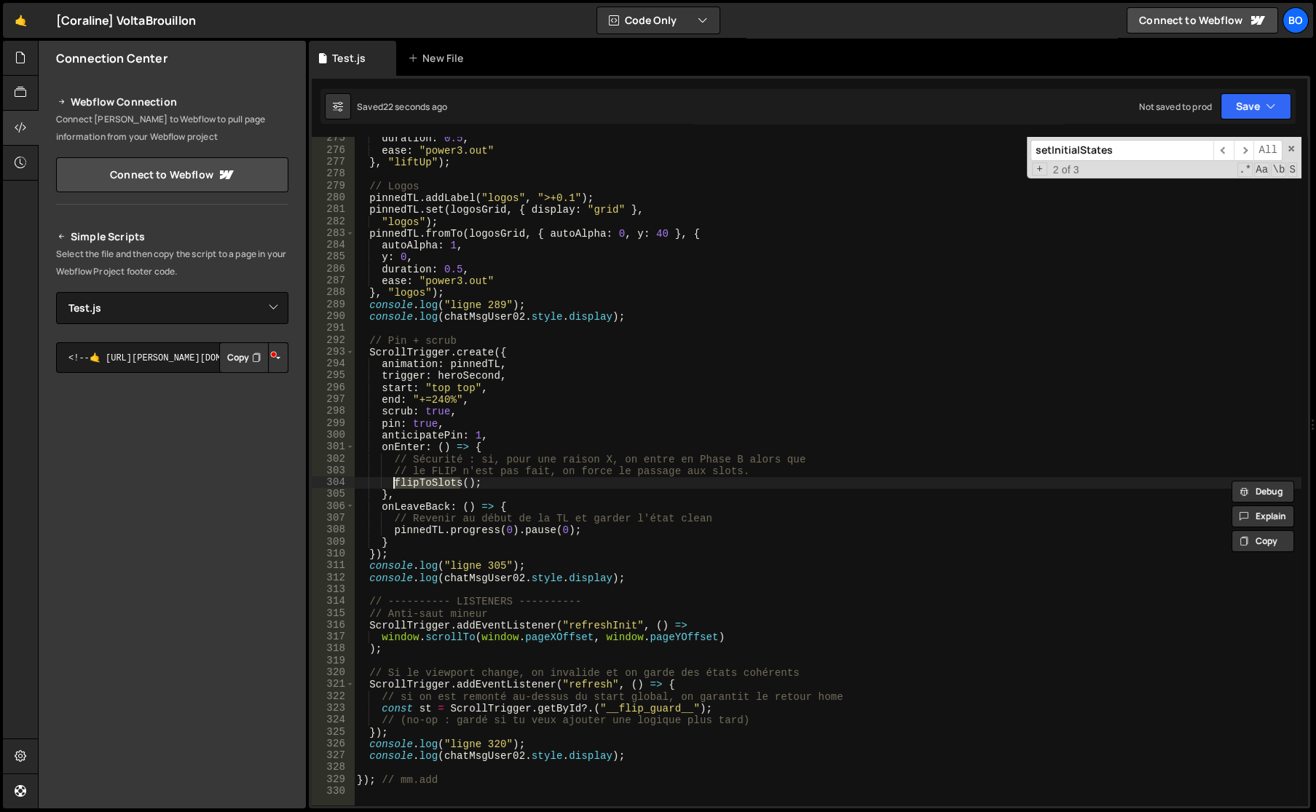
type input "flipToSlots"
click at [1226, 154] on span "​" at bounding box center [1223, 150] width 20 height 21
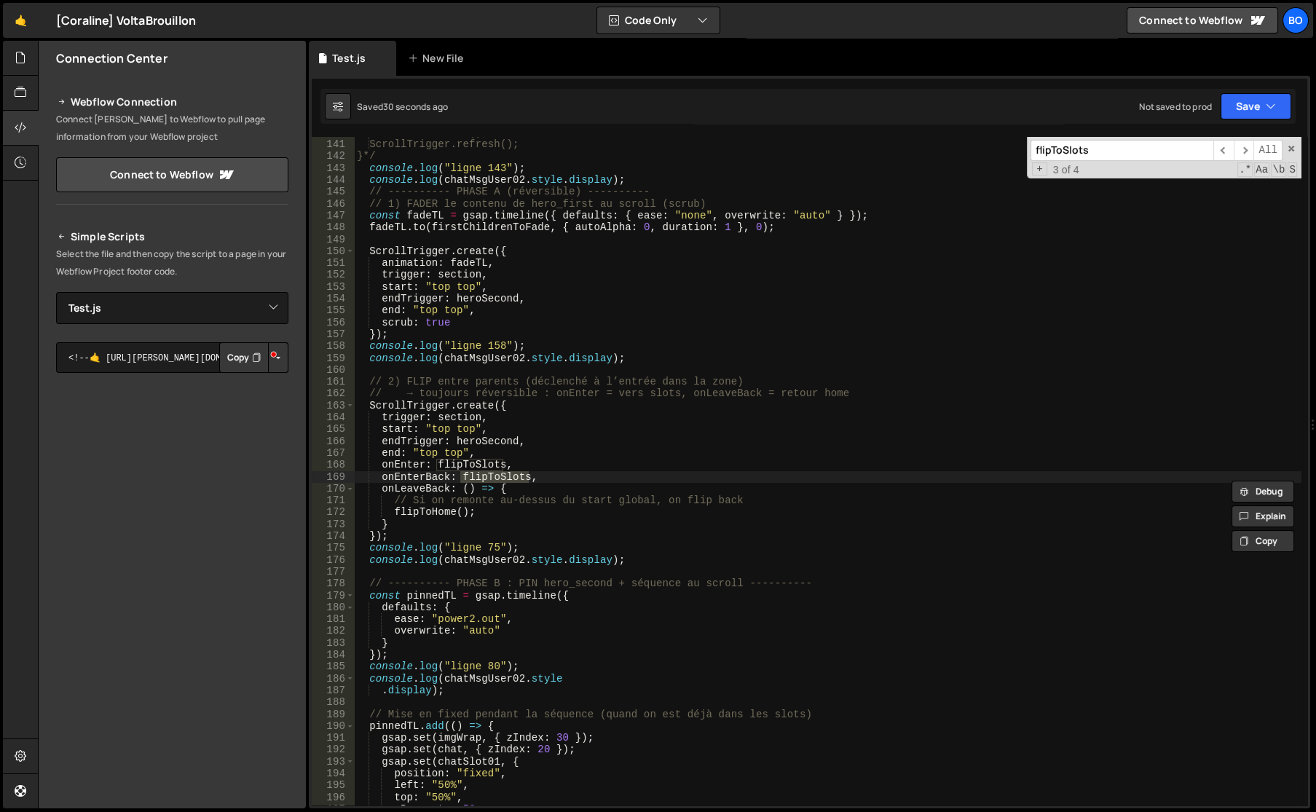
click at [1226, 153] on span "​" at bounding box center [1223, 150] width 20 height 21
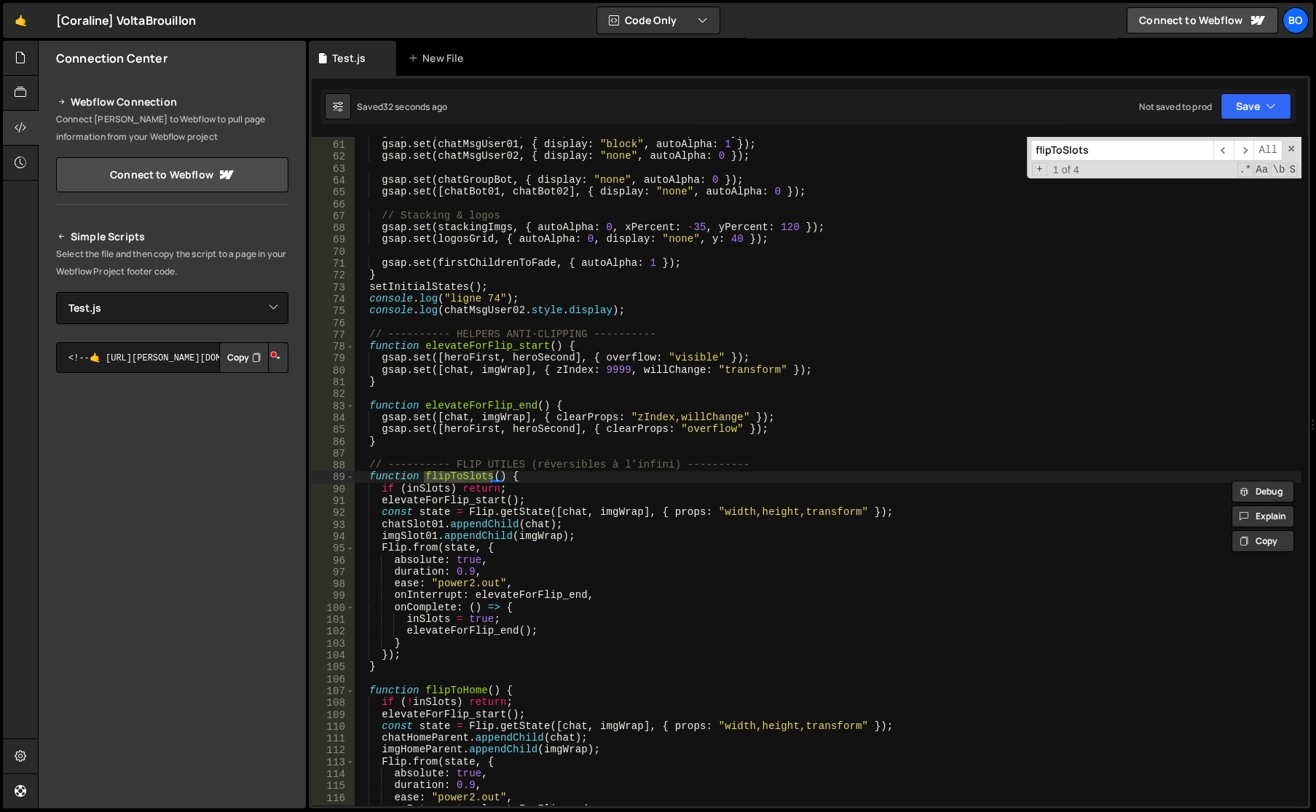
scroll to position [710, 0]
click at [528, 488] on div "gsap . set ( chatGroupMain , { display : "flex" , autoAlpha : 1 }) ; gsap . set…" at bounding box center [827, 473] width 947 height 692
click at [532, 478] on div "gsap . set ( chatGroupMain , { display : "flex" , autoAlpha : 1 }) ; gsap . set…" at bounding box center [827, 473] width 947 height 692
type textarea "function flipToSlots() {"
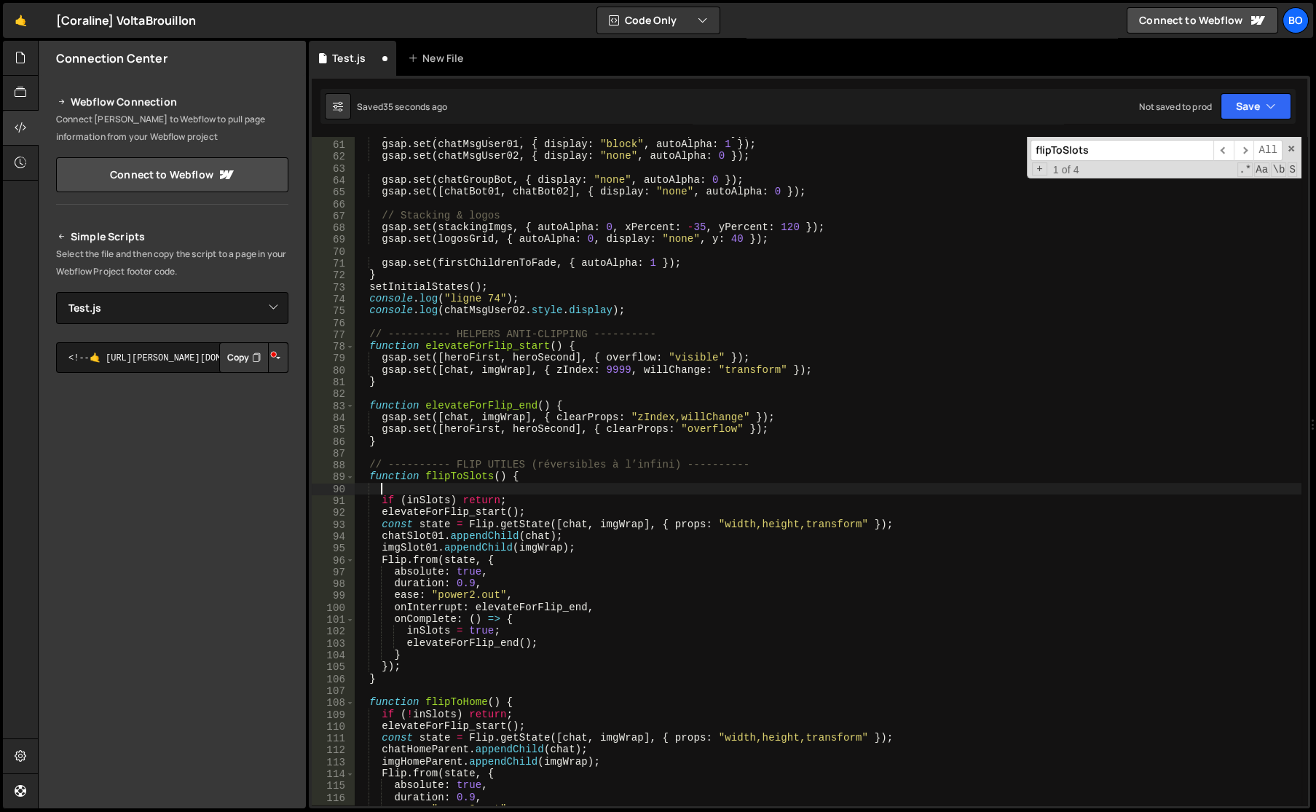
paste textarea
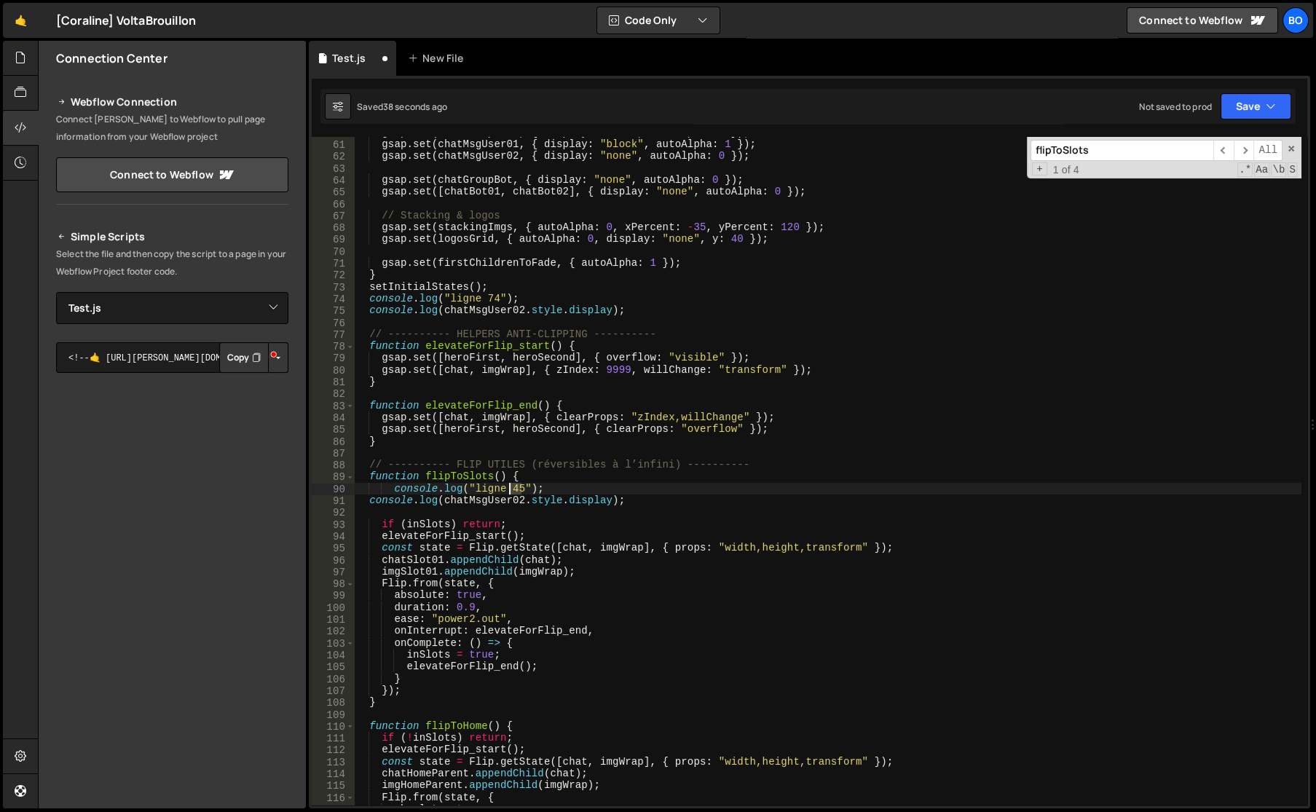
drag, startPoint x: 520, startPoint y: 485, endPoint x: 510, endPoint y: 487, distance: 10.4
click at [510, 487] on div "gsap . set ( chatGroupMain , { display : "flex" , autoAlpha : 1 }) ; gsap . set…" at bounding box center [827, 473] width 947 height 692
click at [466, 689] on div "gsap . set ( chatGroupMain , { display : "flex" , autoAlpha : 1 }) ; gsap . set…" at bounding box center [827, 473] width 947 height 692
type textarea "});"
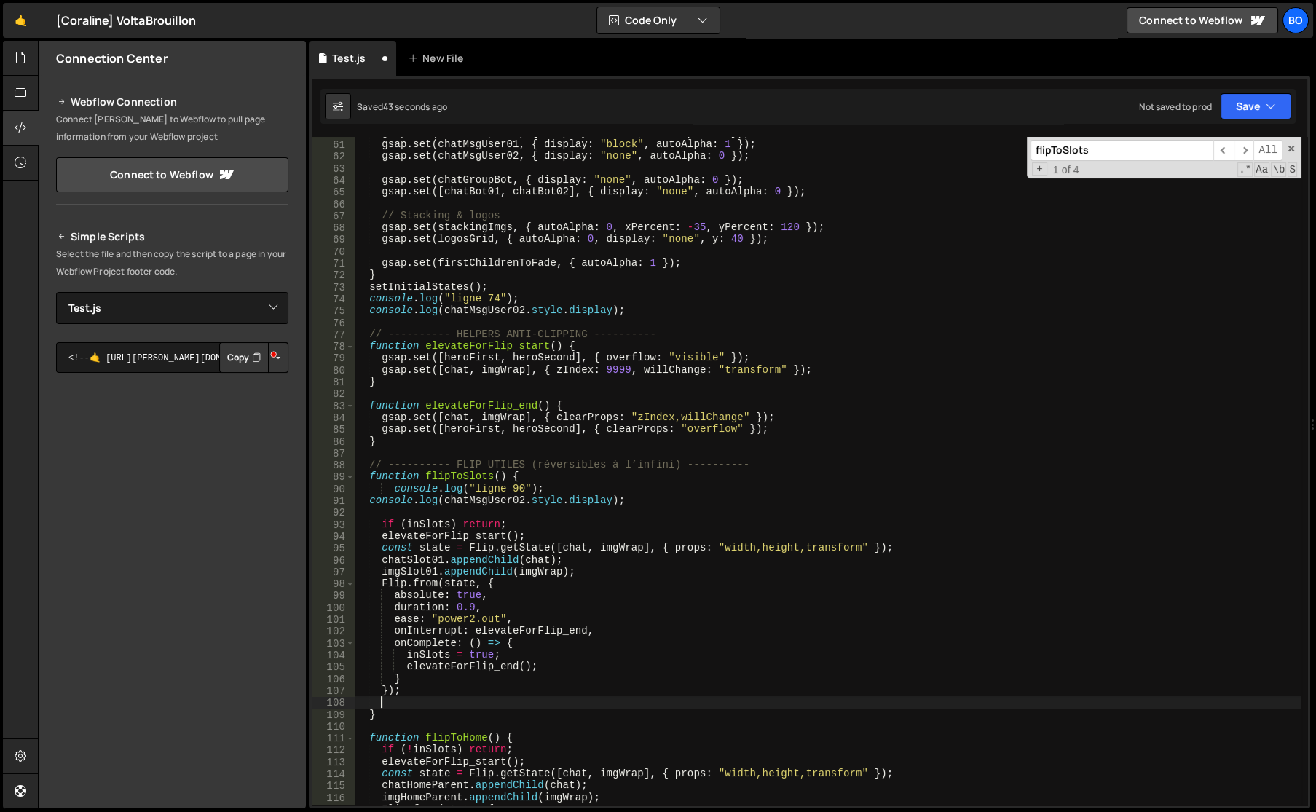
scroll to position [0, 1]
paste textarea
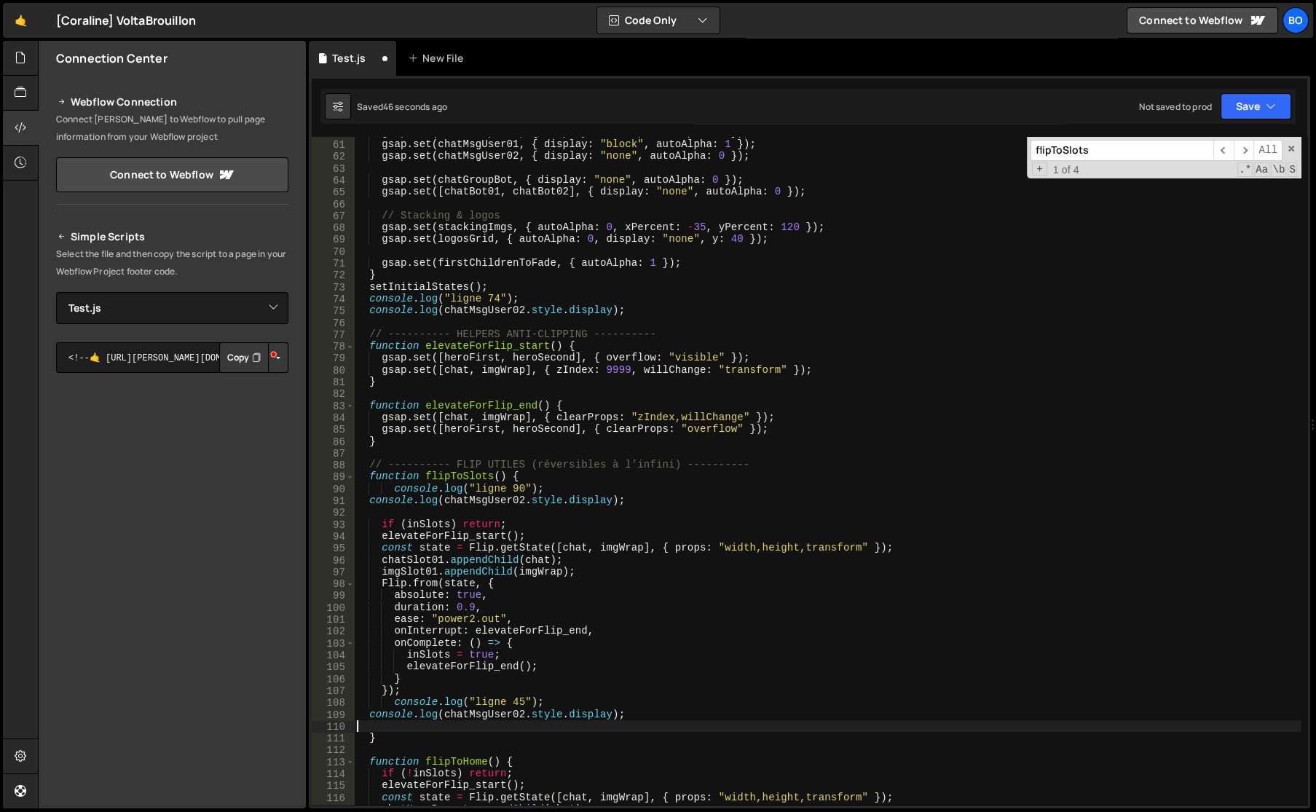
click at [515, 703] on div "gsap . set ( chatGroupMain , { display : "flex" , autoAlpha : 1 }) ; gsap . set…" at bounding box center [827, 473] width 947 height 692
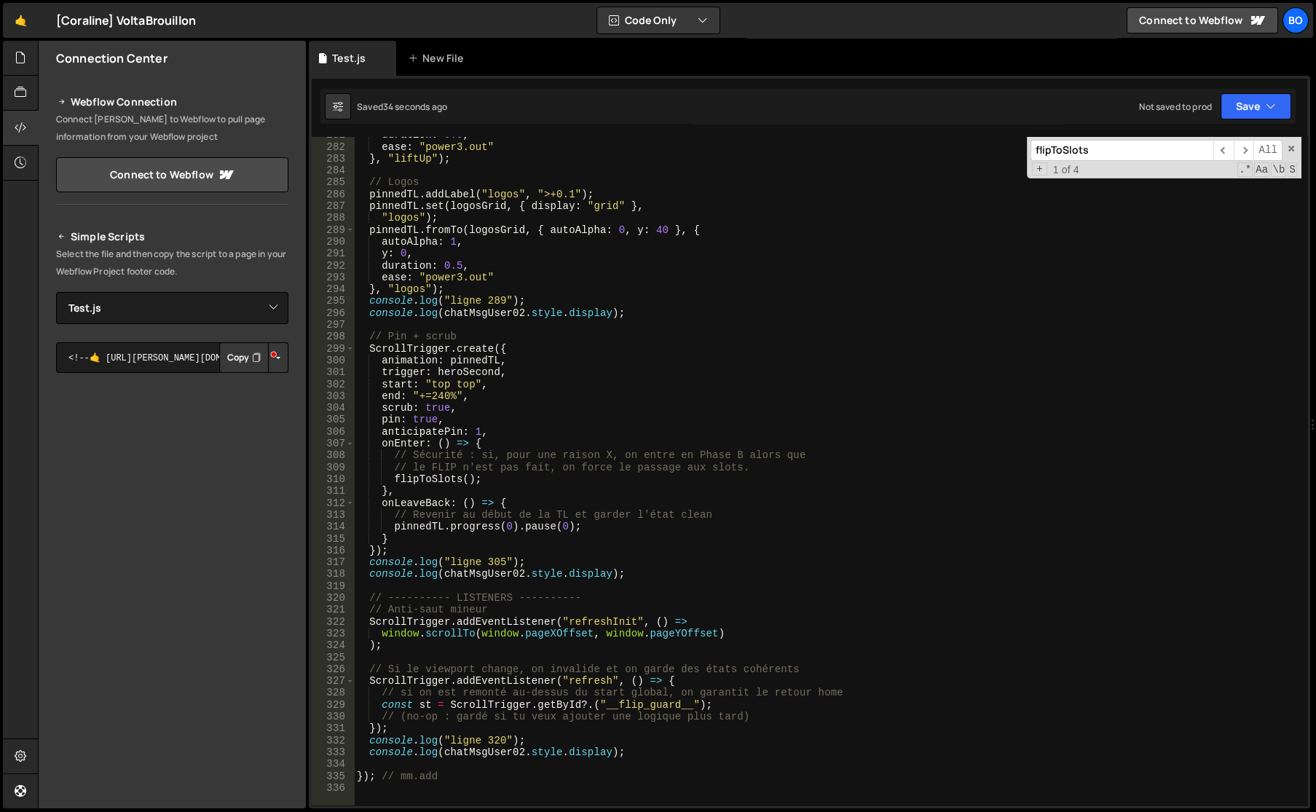
scroll to position [3292, 0]
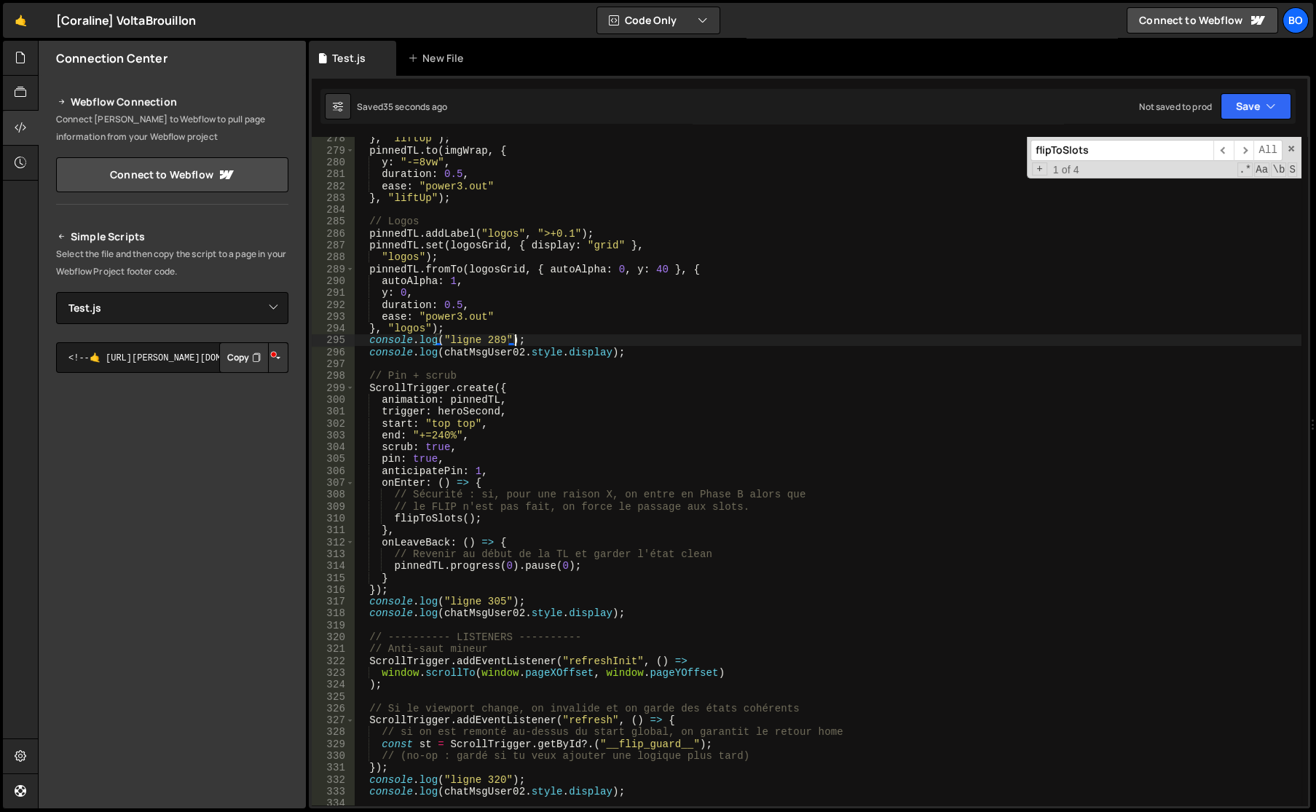
click at [516, 341] on div "} , "liftUp" ) ; pinnedTL . to ( imgWrap , { y : "-=8vw" , duration : 0.5 , eas…" at bounding box center [827, 479] width 947 height 692
click at [488, 339] on div "} , "liftUp" ) ; pinnedTL . to ( imgWrap , { y : "-=8vw" , duration : 0.5 , eas…" at bounding box center [827, 479] width 947 height 692
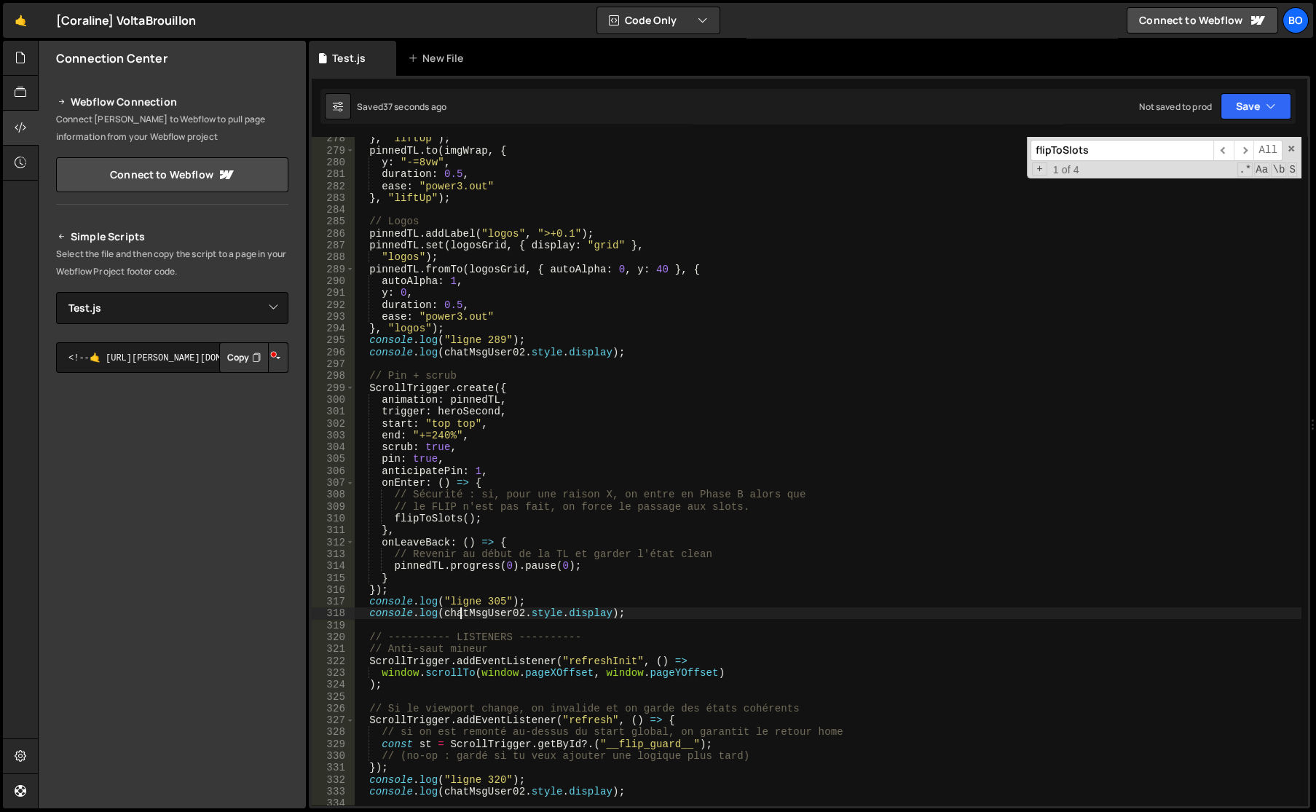
click at [457, 609] on div "} , "liftUp" ) ; pinnedTL . to ( imgWrap , { y : "-=8vw" , duration : 0.5 , eas…" at bounding box center [827, 479] width 947 height 692
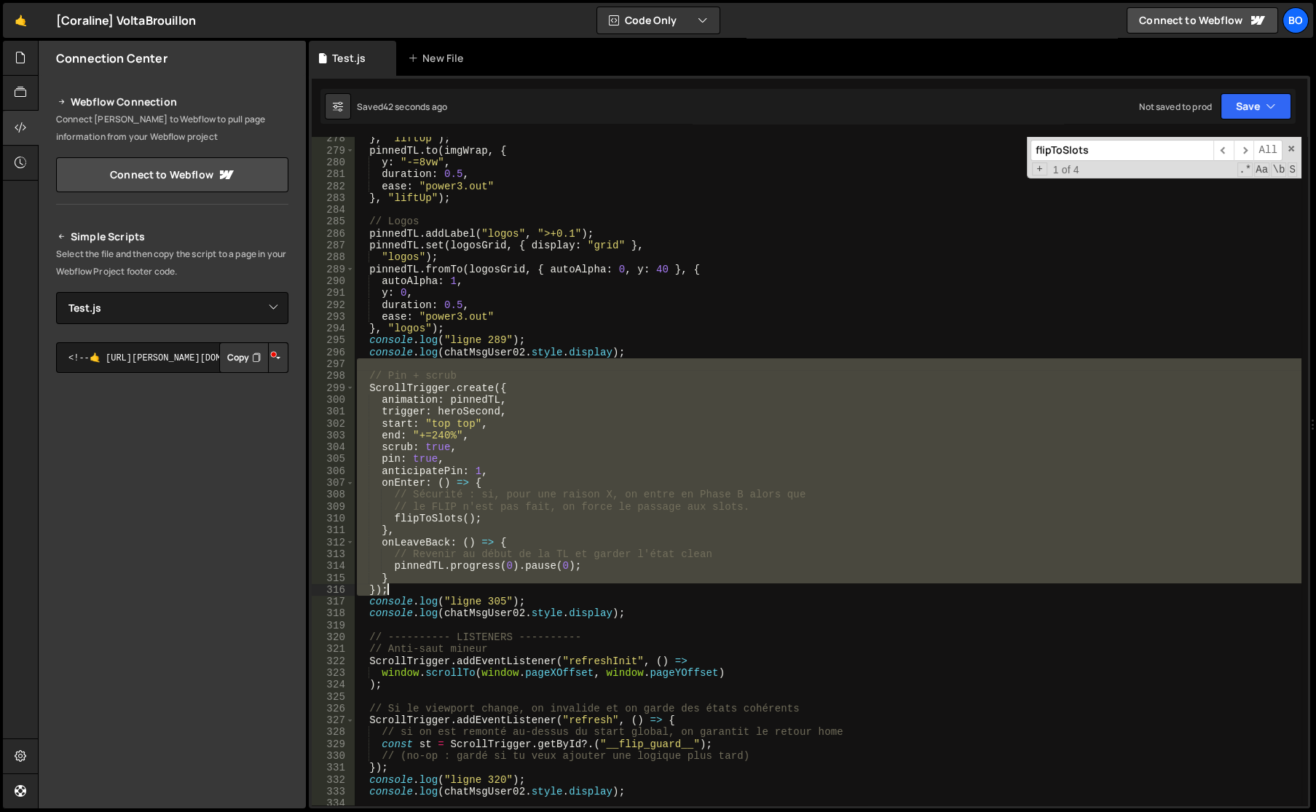
drag, startPoint x: 414, startPoint y: 367, endPoint x: 481, endPoint y: 593, distance: 236.3
click at [481, 593] on div "} , "liftUp" ) ; pinnedTL . to ( imgWrap , { y : "-=8vw" , duration : 0.5 , eas…" at bounding box center [827, 479] width 947 height 692
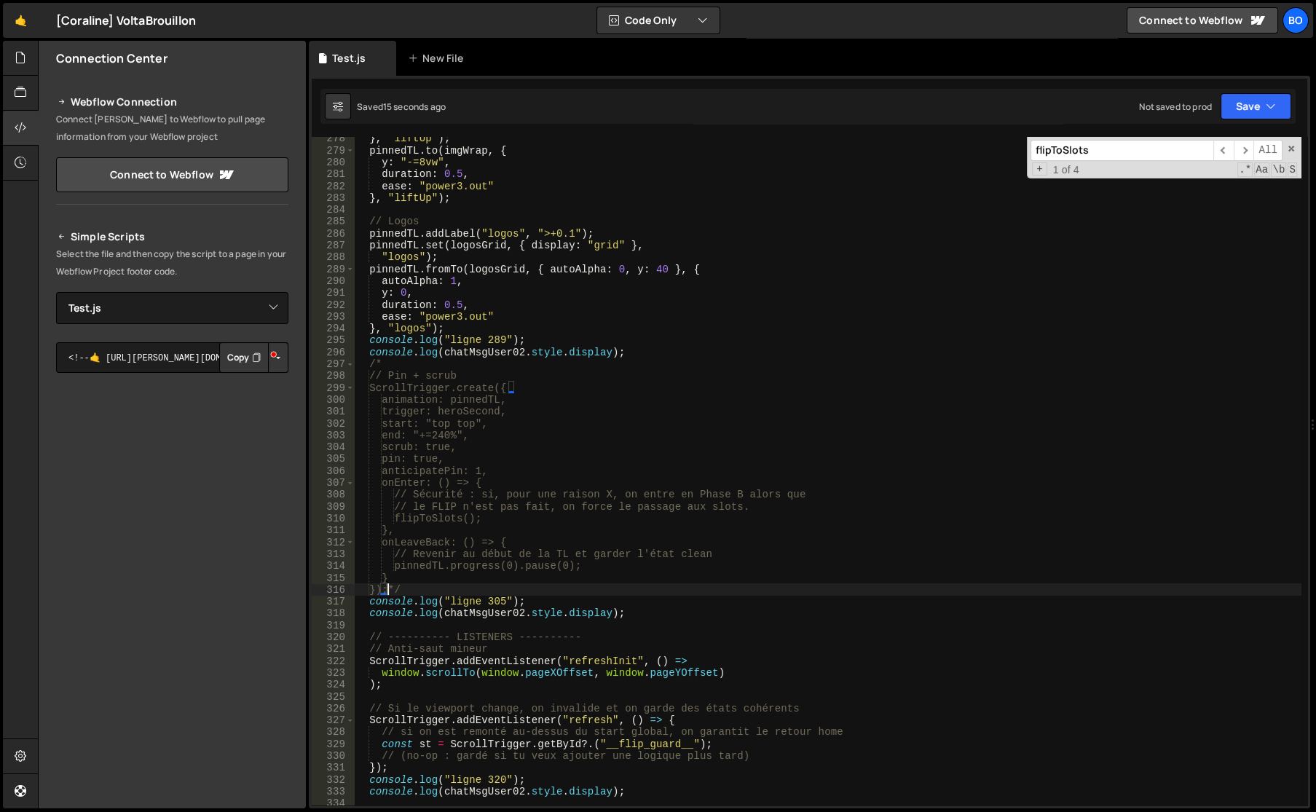
type textarea "}); // mm.add"
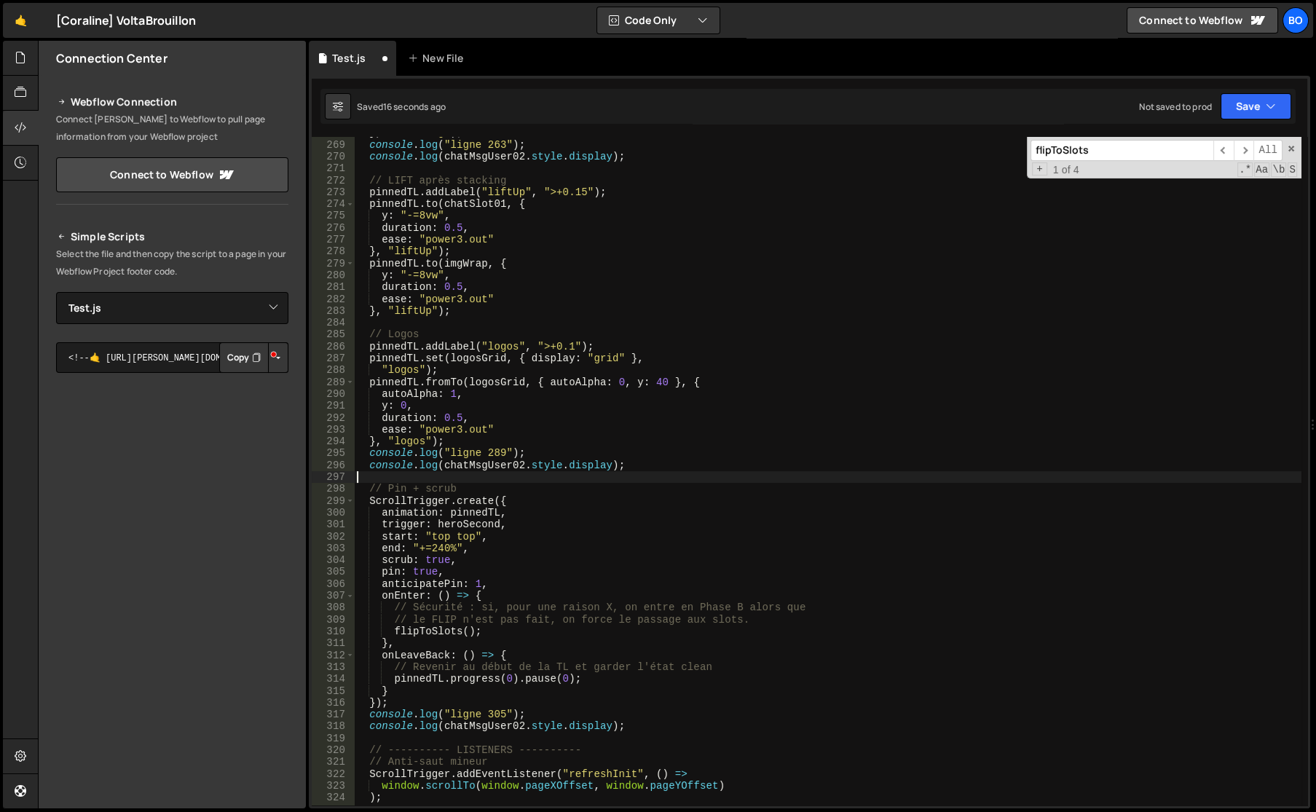
scroll to position [3179, 0]
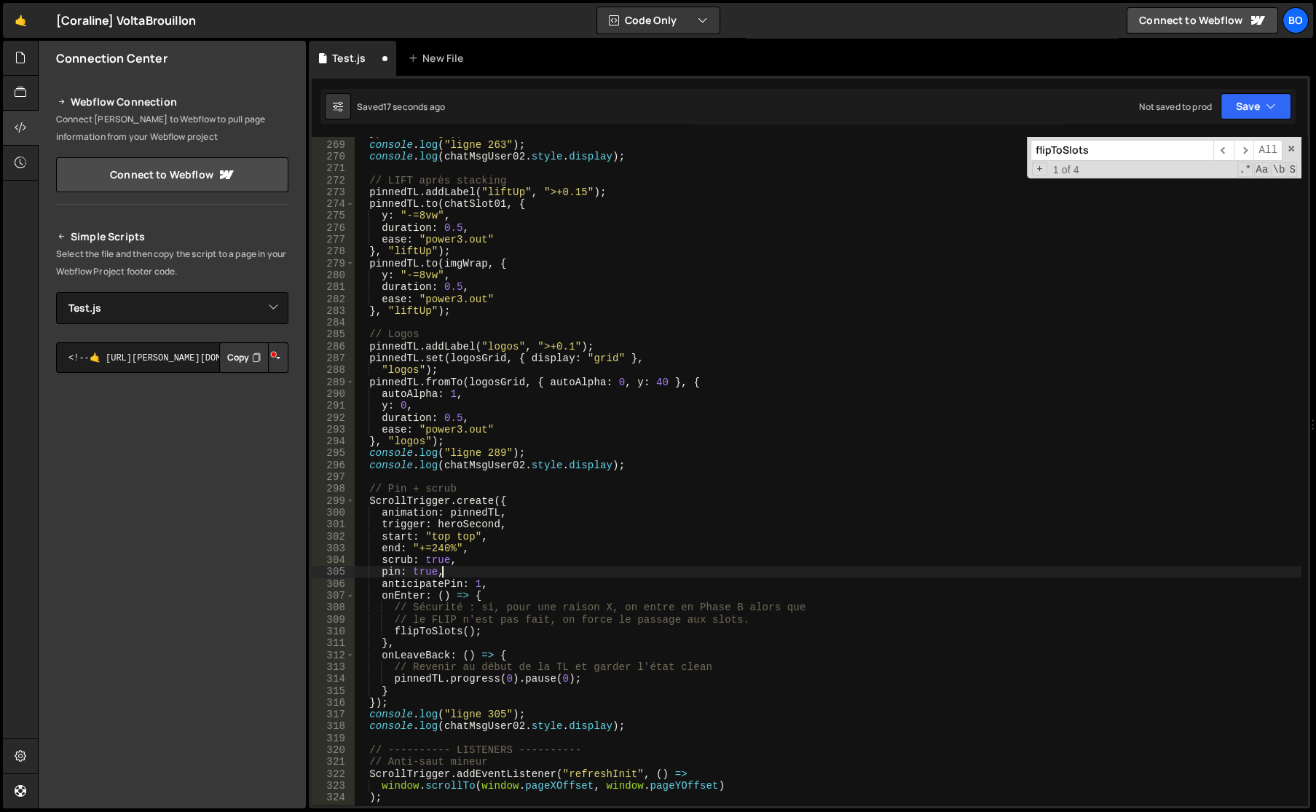
click at [456, 573] on div "} , "stacking" ) ; console . log ( "ligne 263" ) ; console . log ( chatMsgUser0…" at bounding box center [827, 473] width 947 height 692
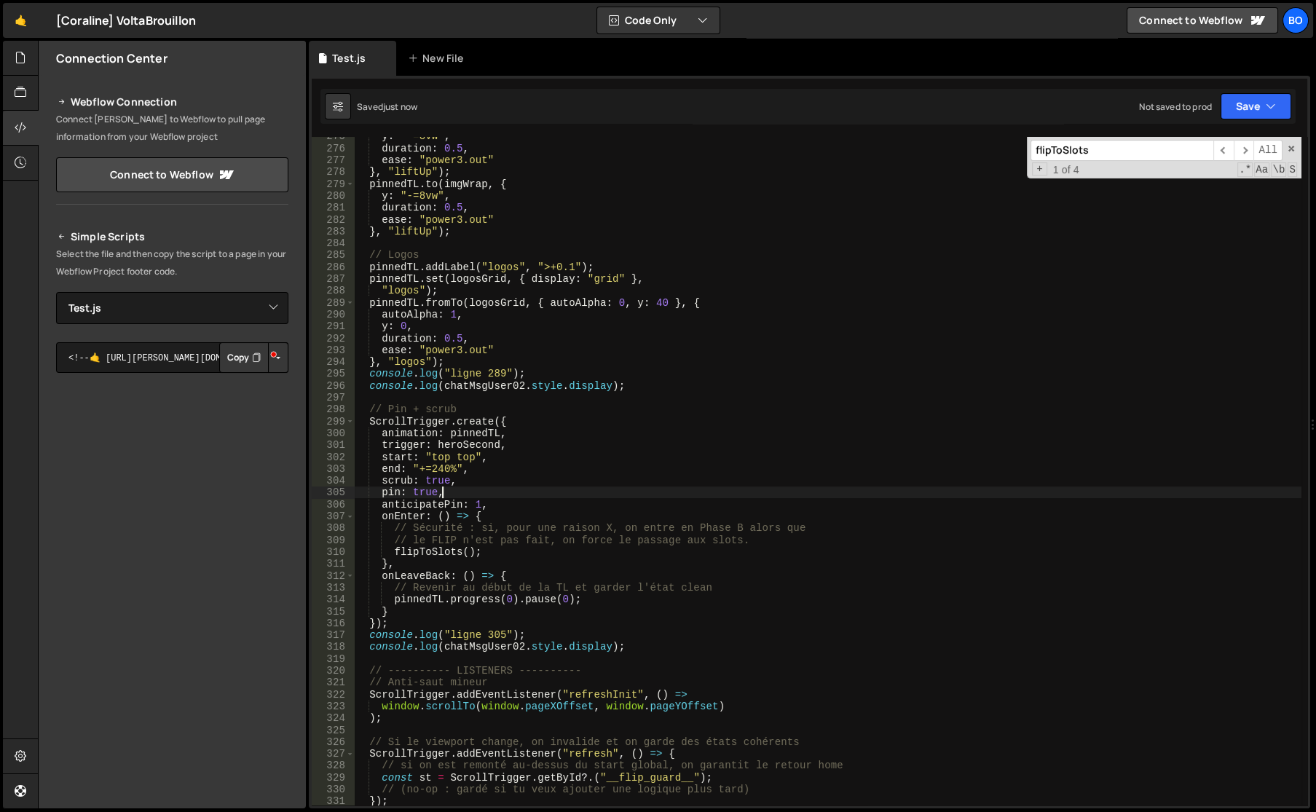
click at [462, 558] on div "y : "-=8vw" , duration : 0.5 , ease : "power3.out" } , "liftUp" ) ; pinnedTL . …" at bounding box center [827, 476] width 947 height 692
click at [389, 556] on div "y : "-=8vw" , duration : 0.5 , ease : "power3.out" } , "liftUp" ) ; pinnedTL . …" at bounding box center [827, 476] width 947 height 692
click at [393, 556] on div "y : "-=8vw" , duration : 0.5 , ease : "power3.out" } , "liftUp" ) ; pinnedTL . …" at bounding box center [827, 476] width 947 height 692
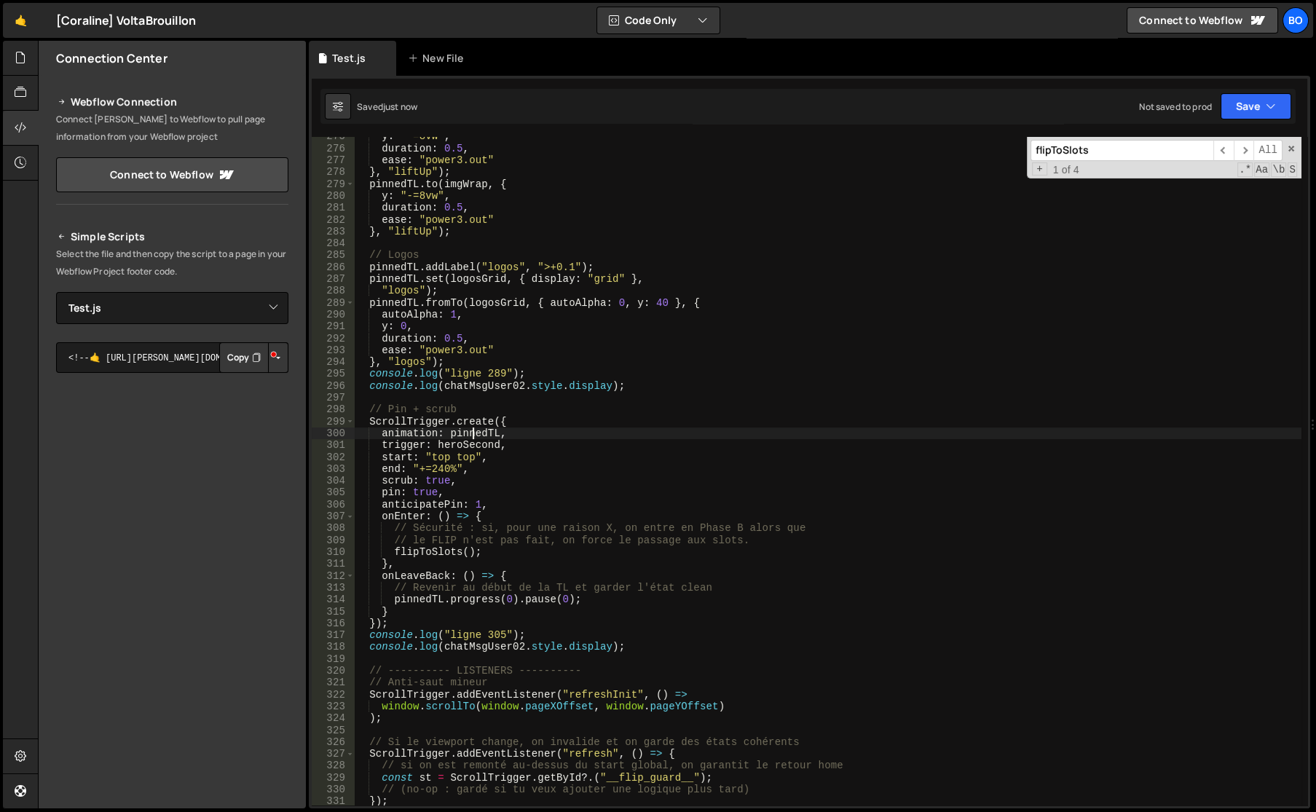
click at [473, 431] on div "y : "-=8vw" , duration : 0.5 , ease : "power3.out" } , "liftUp" ) ; pinnedTL . …" at bounding box center [827, 476] width 947 height 692
click at [454, 432] on div "y : "-=8vw" , duration : 0.5 , ease : "power3.out" } , "liftUp" ) ; pinnedTL . …" at bounding box center [827, 476] width 947 height 692
click at [459, 435] on div "y : "-=8vw" , duration : 0.5 , ease : "power3.out" } , "liftUp" ) ; pinnedTL . …" at bounding box center [827, 471] width 947 height 668
click at [459, 435] on div "y : "-=8vw" , duration : 0.5 , ease : "power3.out" } , "liftUp" ) ; pinnedTL . …" at bounding box center [827, 476] width 947 height 692
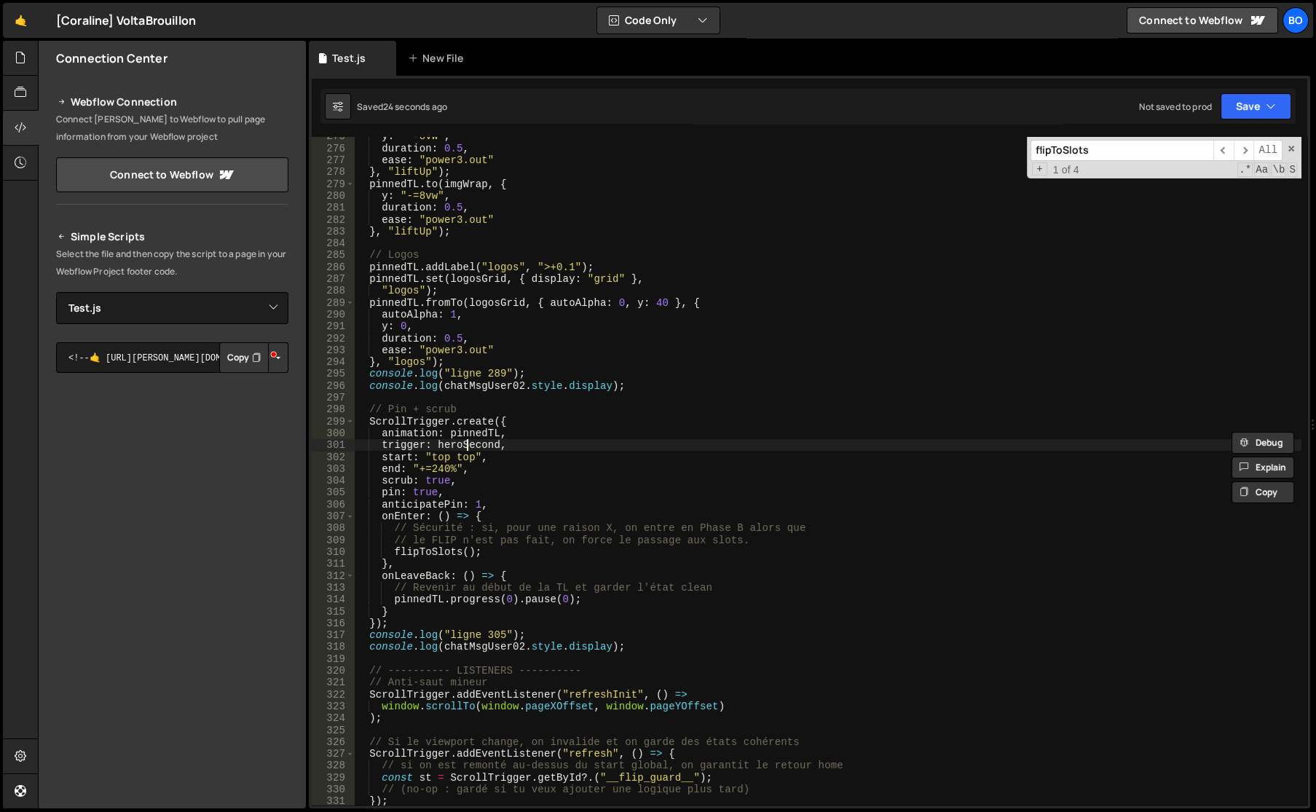
click at [465, 442] on div "y : "-=8vw" , duration : 0.5 , ease : "power3.out" } , "liftUp" ) ; pinnedTL . …" at bounding box center [827, 476] width 947 height 692
click at [470, 435] on div "y : "-=8vw" , duration : 0.5 , ease : "power3.out" } , "liftUp" ) ; pinnedTL . …" at bounding box center [827, 476] width 947 height 692
click at [1219, 149] on span "​" at bounding box center [1223, 150] width 20 height 21
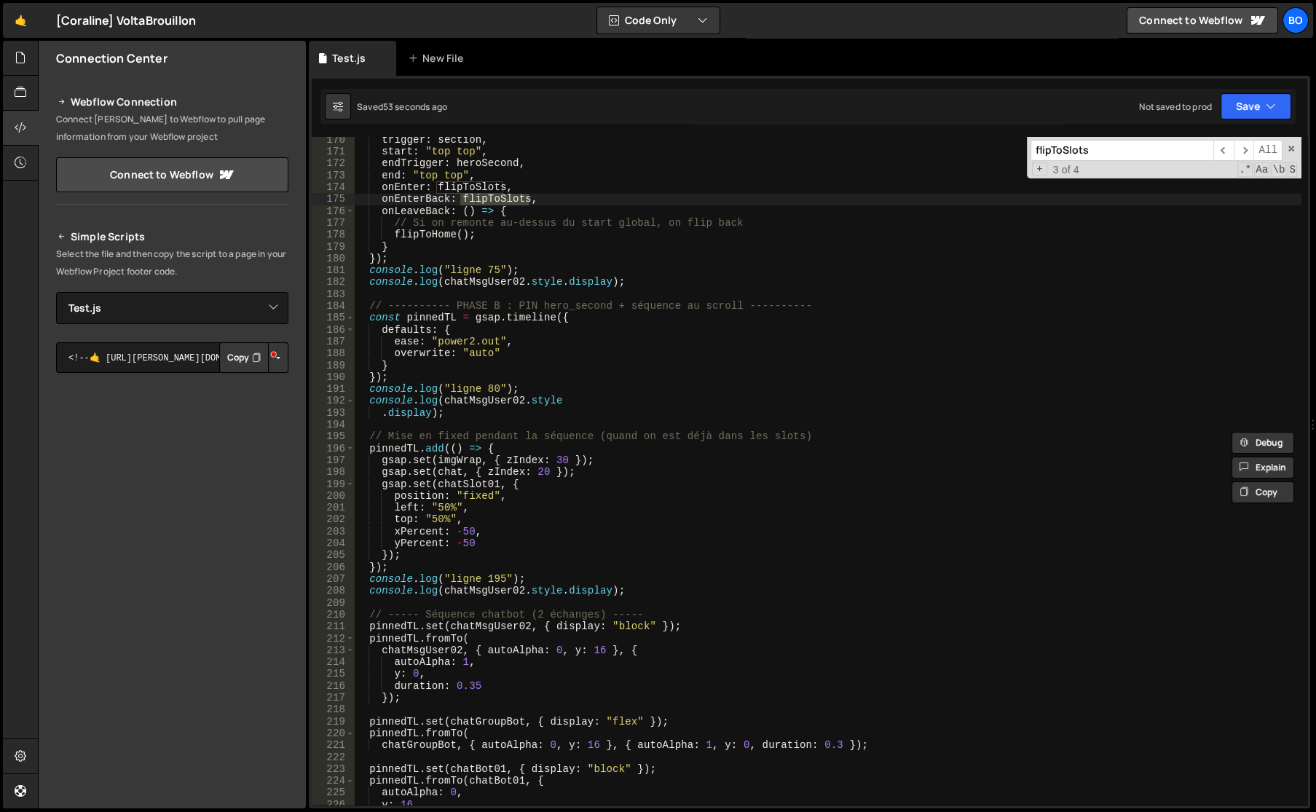
scroll to position [2048, 0]
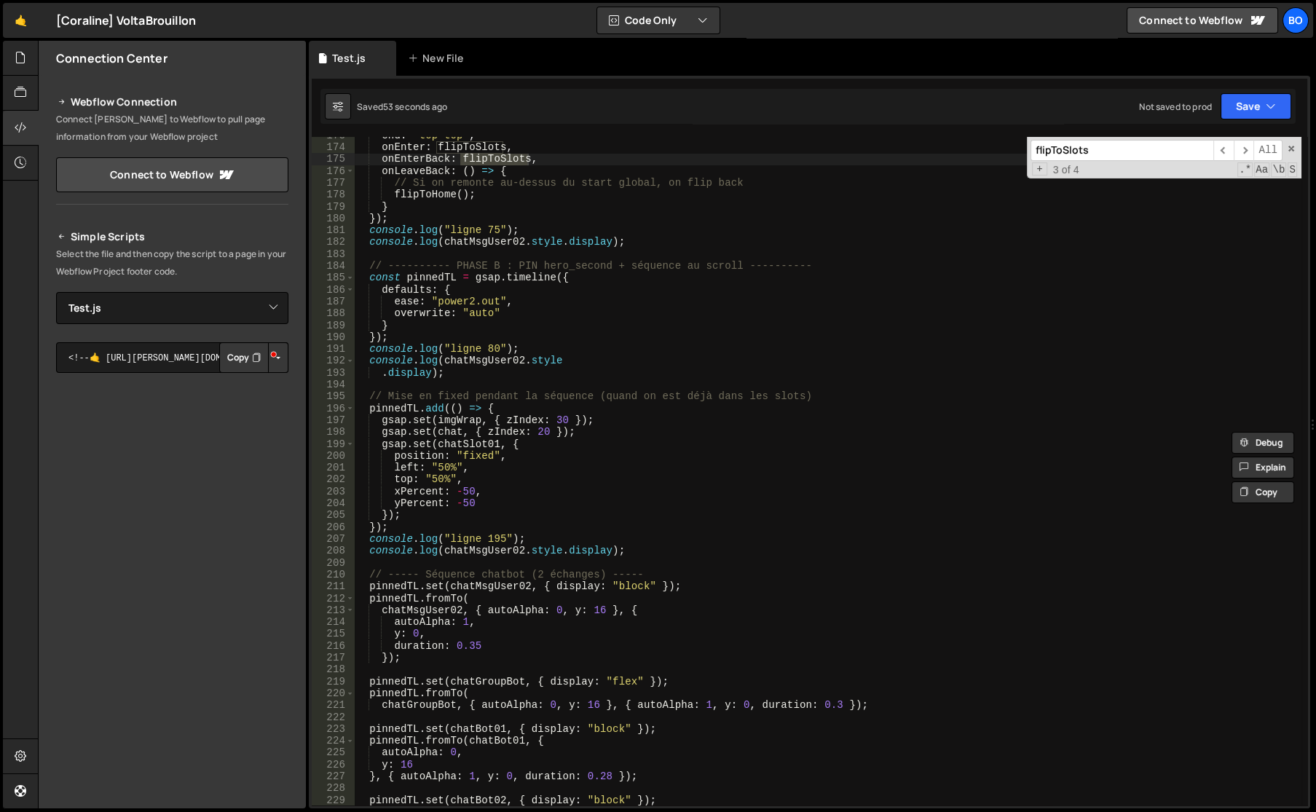
click at [419, 293] on div "end : "top top" , onEnter : flipToSlots , onEnterBack : flipToSlots , onLeaveBa…" at bounding box center [827, 476] width 947 height 692
click at [543, 292] on div "end : "top top" , onEnter : flipToSlots , onEnterBack : flipToSlots , onLeaveBa…" at bounding box center [827, 476] width 947 height 692
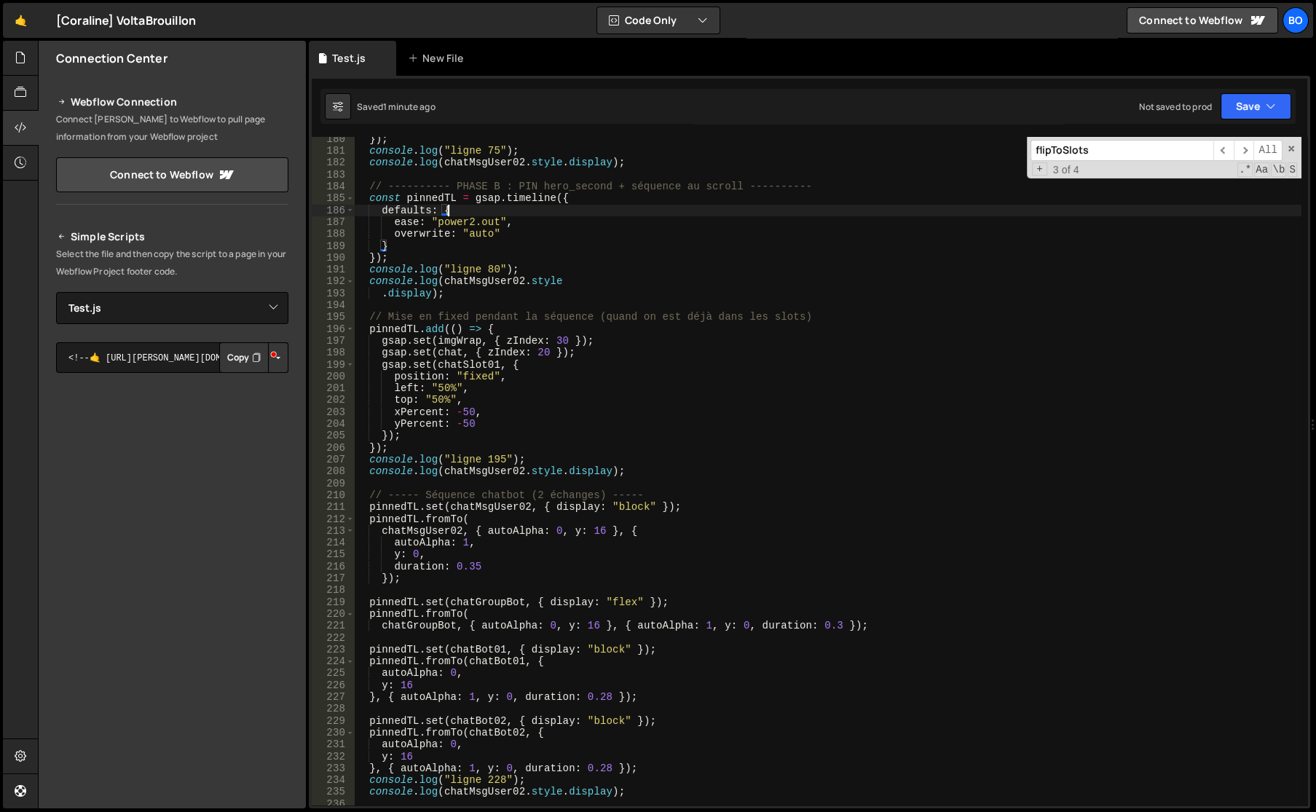
scroll to position [2127, 0]
click at [422, 527] on div "}) ; console . log ( "ligne 75" ) ; console . log ( chatMsgUser02 . style . dis…" at bounding box center [827, 479] width 947 height 692
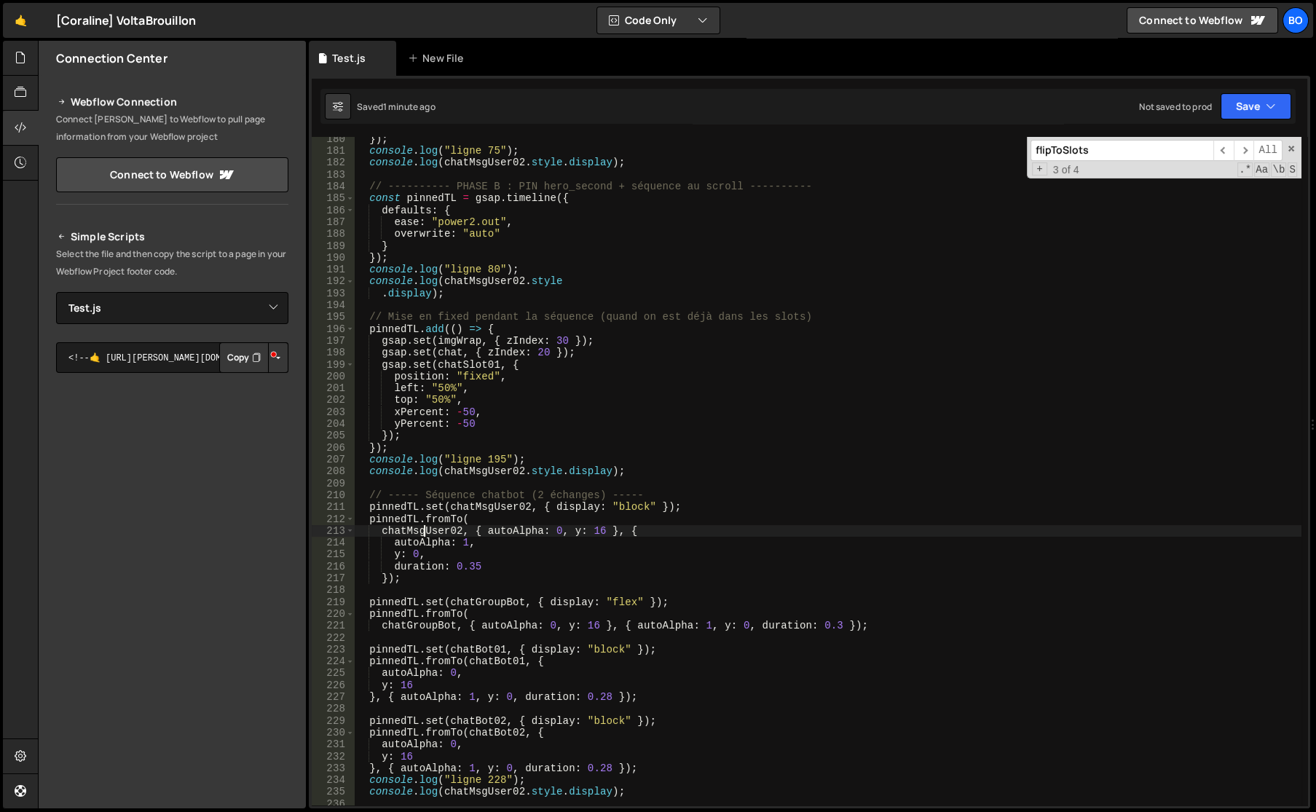
click at [422, 527] on div "}) ; console . log ( "ligne 75" ) ; console . log ( chatMsgUser02 . style . dis…" at bounding box center [827, 479] width 947 height 692
click at [614, 518] on div "}) ; console . log ( "ligne 75" ) ; console . log ( chatMsgUser02 . style . dis…" at bounding box center [827, 479] width 947 height 692
click at [620, 509] on div "}) ; console . log ( "ligne 75" ) ; console . log ( chatMsgUser02 . style . dis…" at bounding box center [827, 479] width 947 height 692
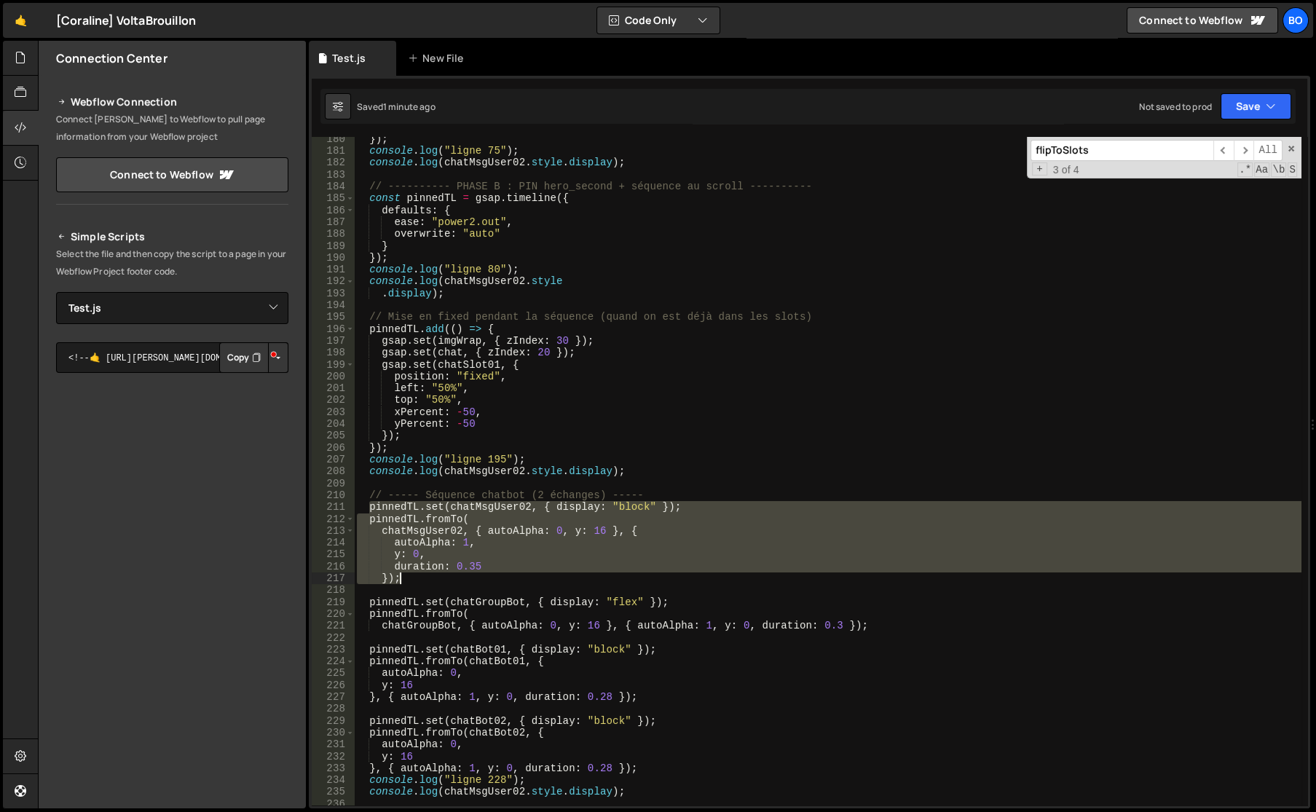
drag, startPoint x: 371, startPoint y: 506, endPoint x: 407, endPoint y: 577, distance: 79.5
click at [407, 577] on div "}) ; console . log ( "ligne 75" ) ; console . log ( chatMsgUser02 . style . dis…" at bounding box center [827, 479] width 947 height 692
click at [451, 498] on div "}) ; console . log ( "ligne 75" ) ; console . log ( chatMsgUser02 . style . dis…" at bounding box center [827, 479] width 947 height 692
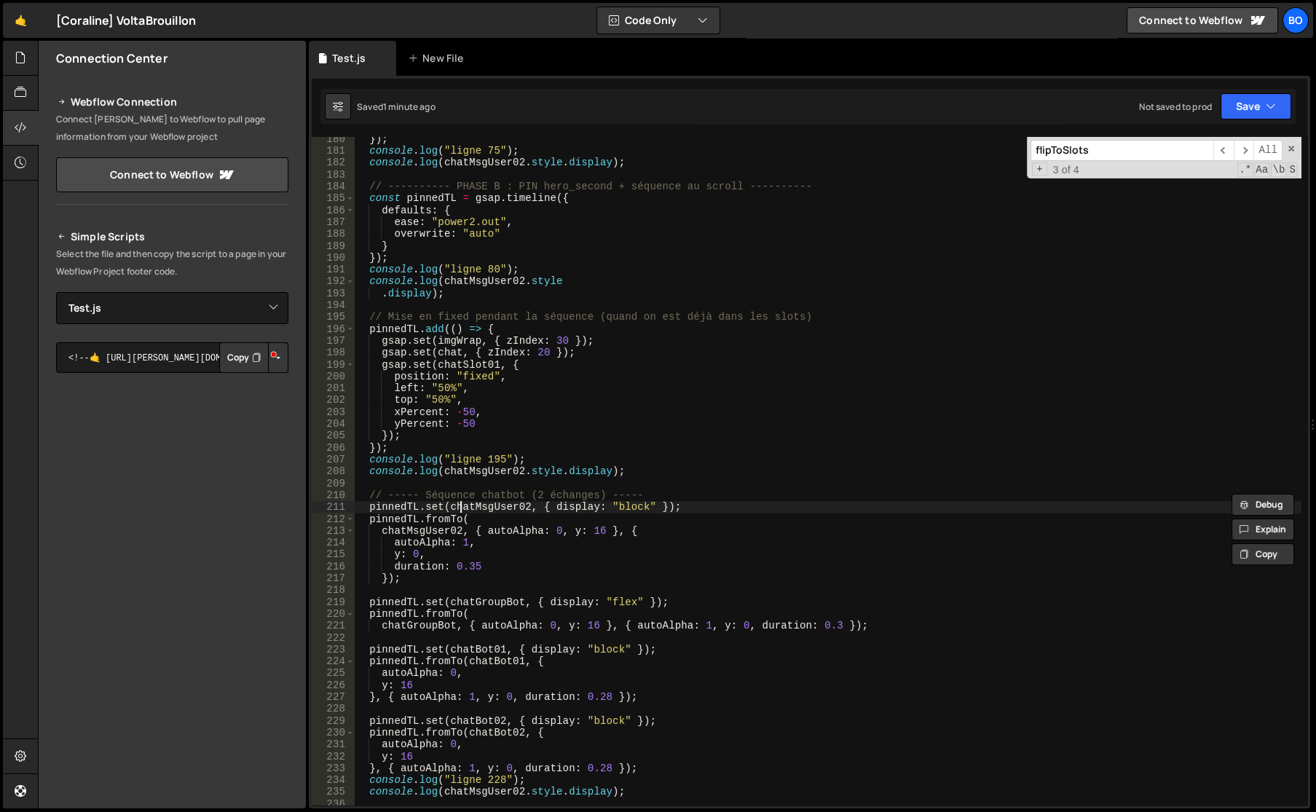
click at [463, 510] on div "}) ; console . log ( "ligne 75" ) ; console . log ( chatMsgUser02 . style . dis…" at bounding box center [827, 479] width 947 height 692
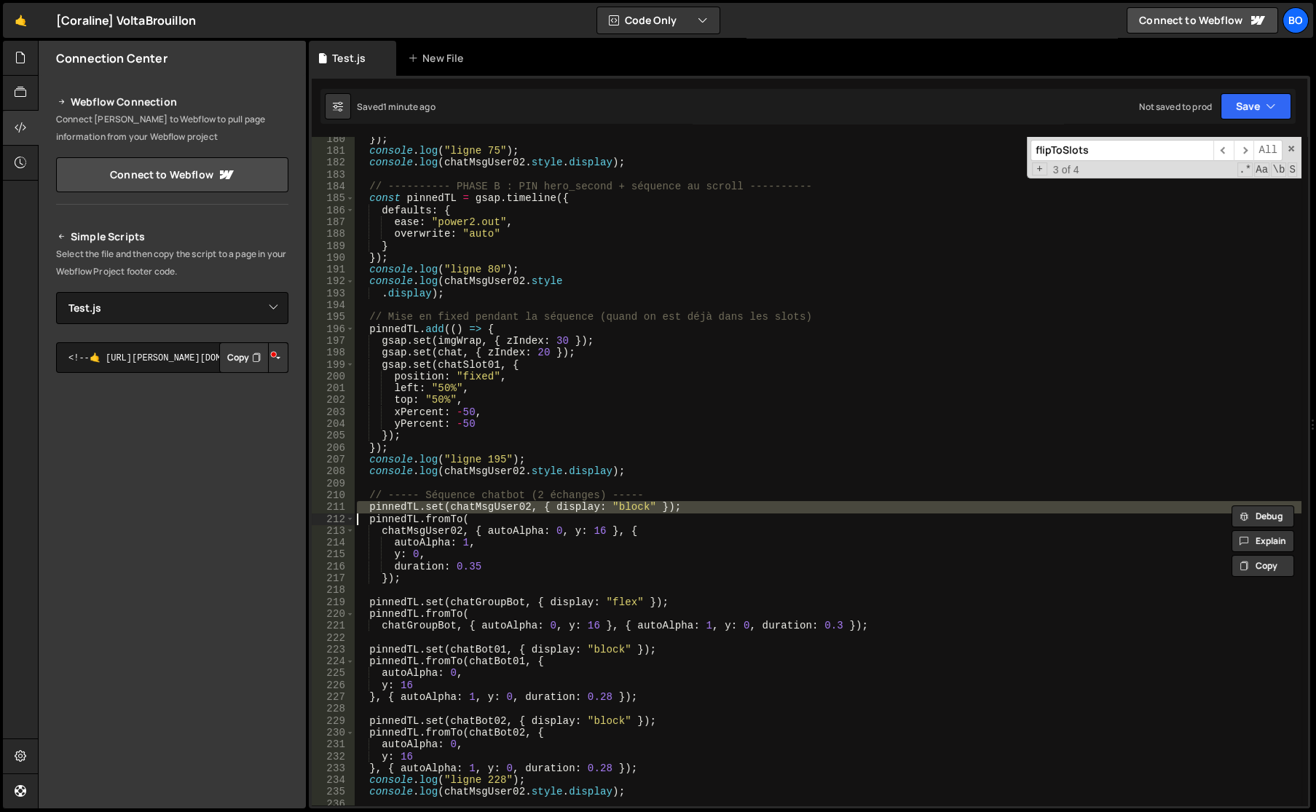
click at [463, 510] on div "}) ; console . log ( "ligne 75" ) ; console . log ( chatMsgUser02 . style . dis…" at bounding box center [827, 479] width 947 height 692
click at [648, 505] on div "}) ; console . log ( "ligne 75" ) ; console . log ( chatMsgUser02 . style . dis…" at bounding box center [827, 471] width 947 height 668
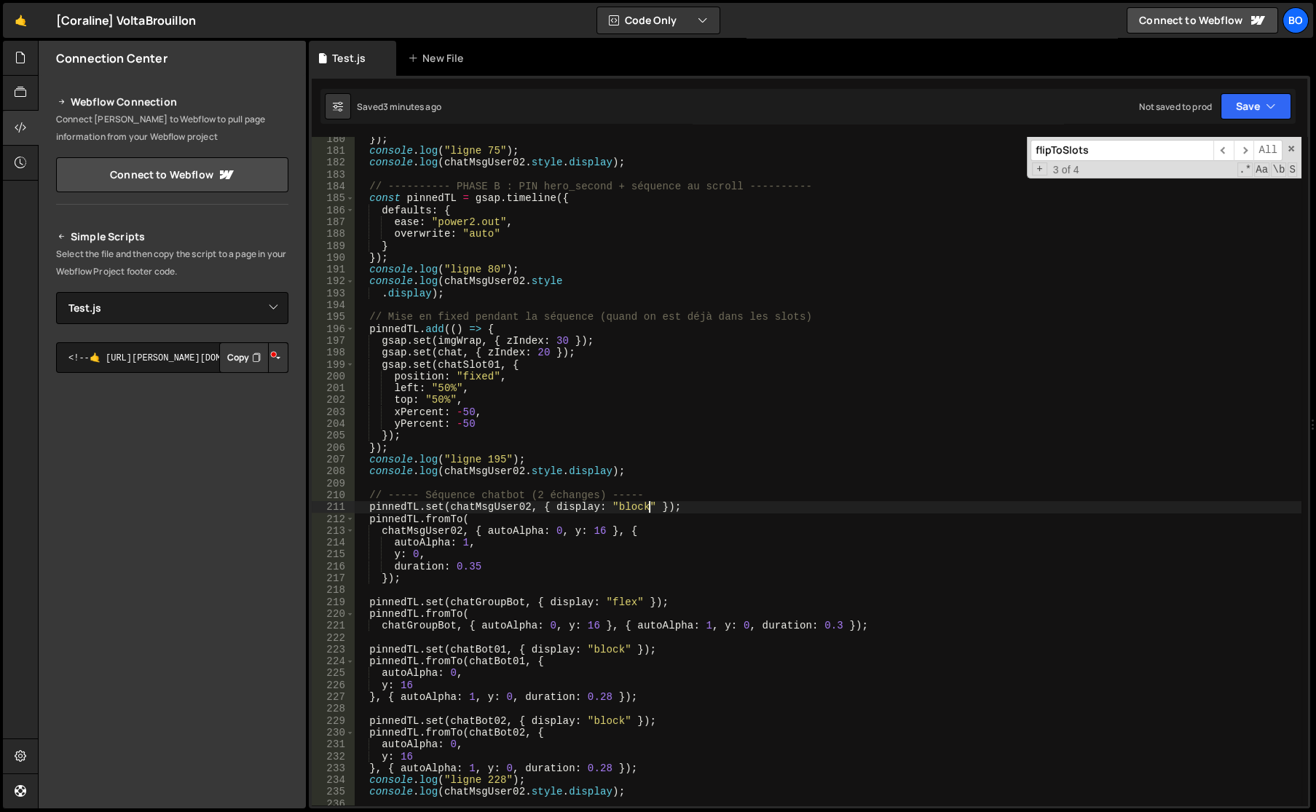
click at [370, 507] on div "}) ; console . log ( "ligne 75" ) ; console . log ( chatMsgUser02 . style . dis…" at bounding box center [827, 479] width 947 height 692
paste textarea "});"
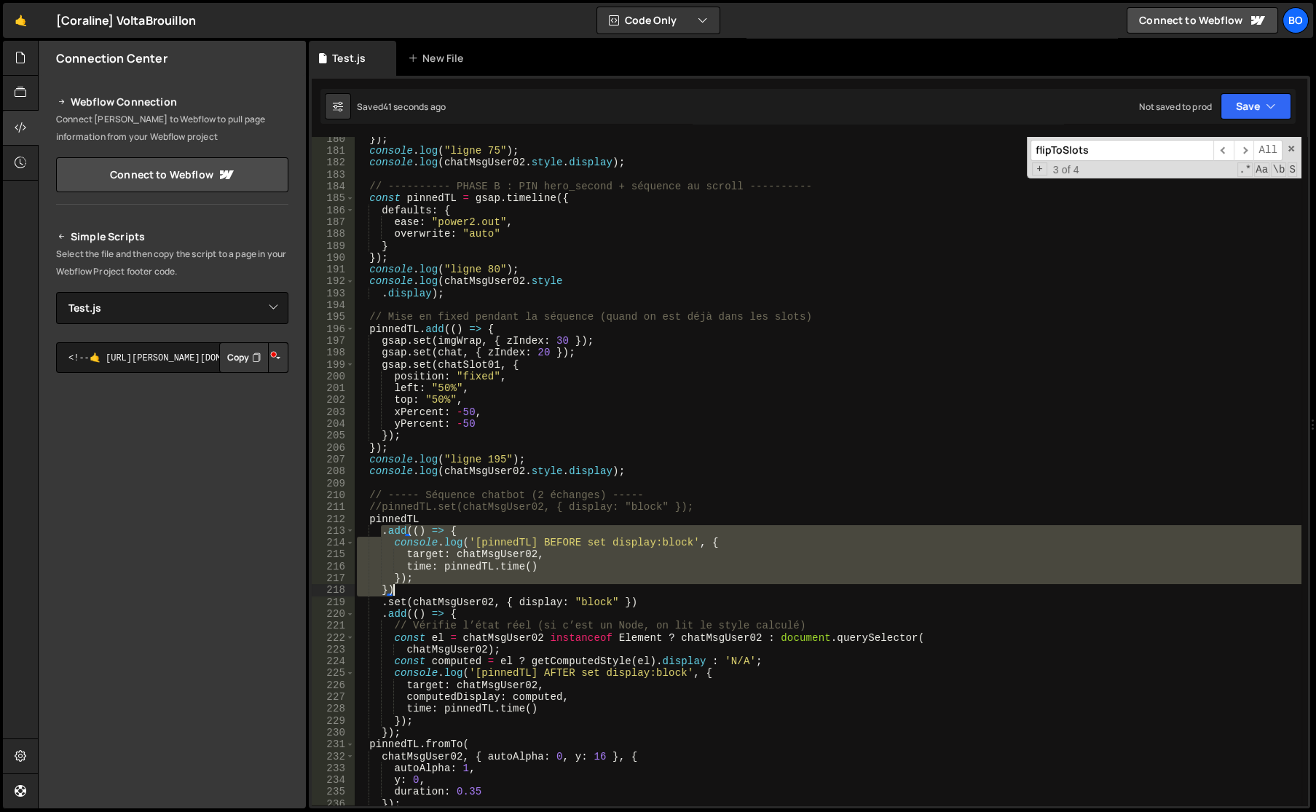
drag, startPoint x: 381, startPoint y: 534, endPoint x: 425, endPoint y: 586, distance: 68.7
click at [425, 586] on div "}) ; console . log ( "ligne 75" ) ; console . log ( chatMsgUser02 . style . dis…" at bounding box center [827, 479] width 947 height 692
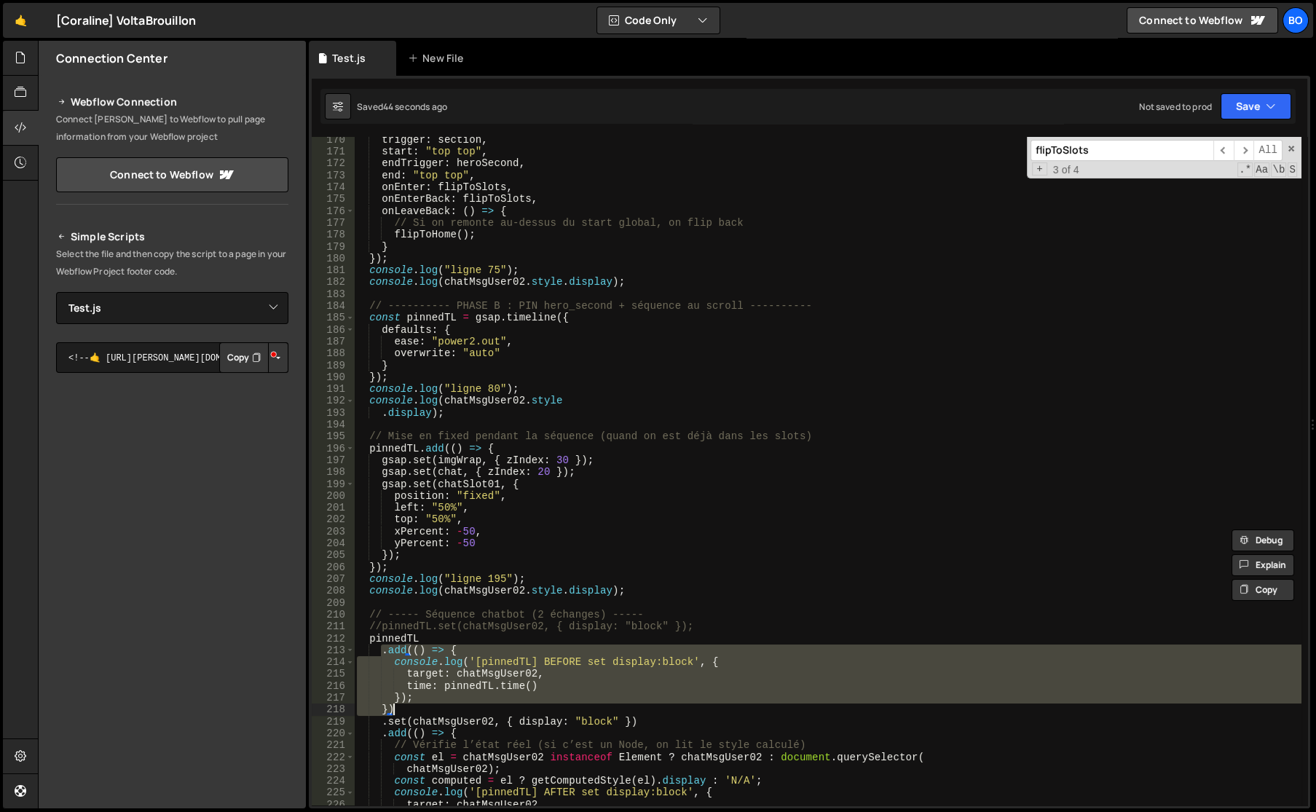
scroll to position [1929, 0]
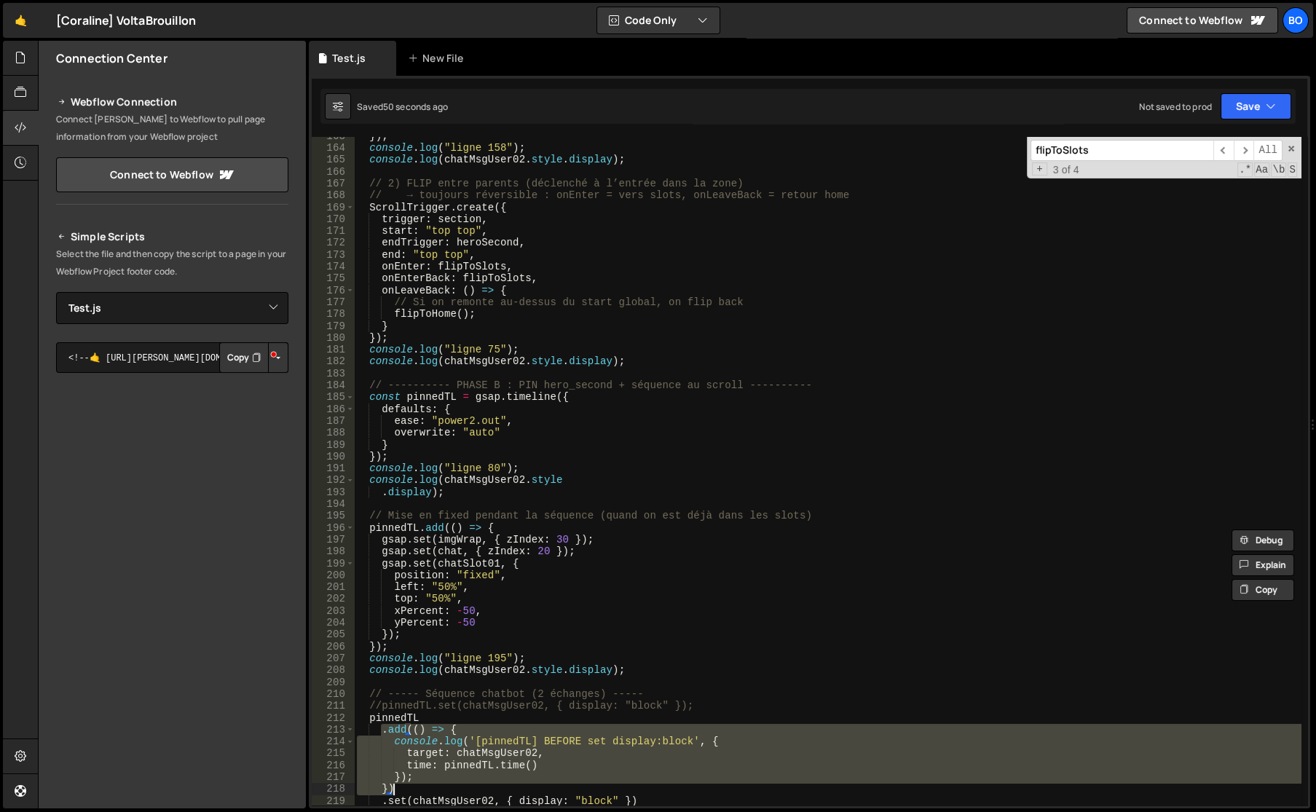
click at [427, 459] on div "}) ; console . log ( "ligne 158" ) ; console . log ( chatMsgUser02 . style . di…" at bounding box center [827, 476] width 947 height 692
type textarea "});"
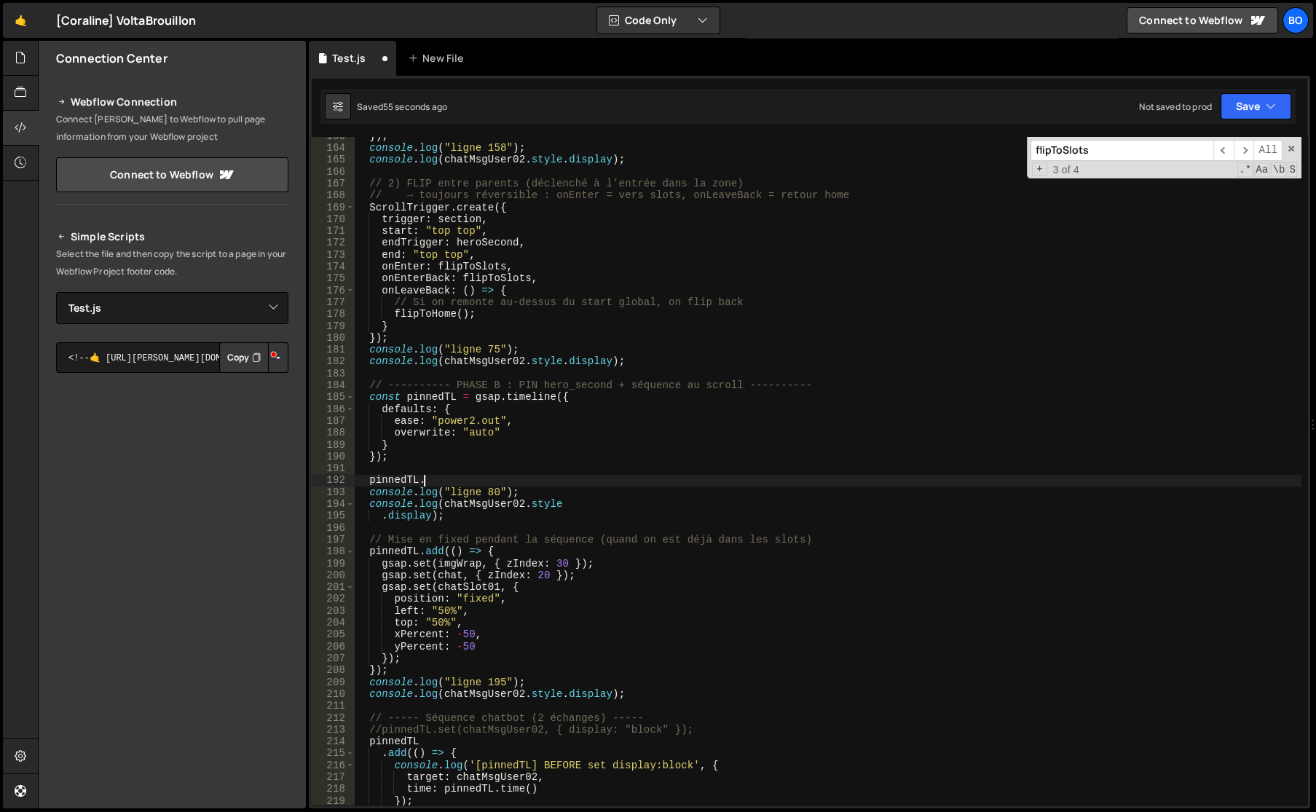
scroll to position [0, 4]
paste textarea "})"
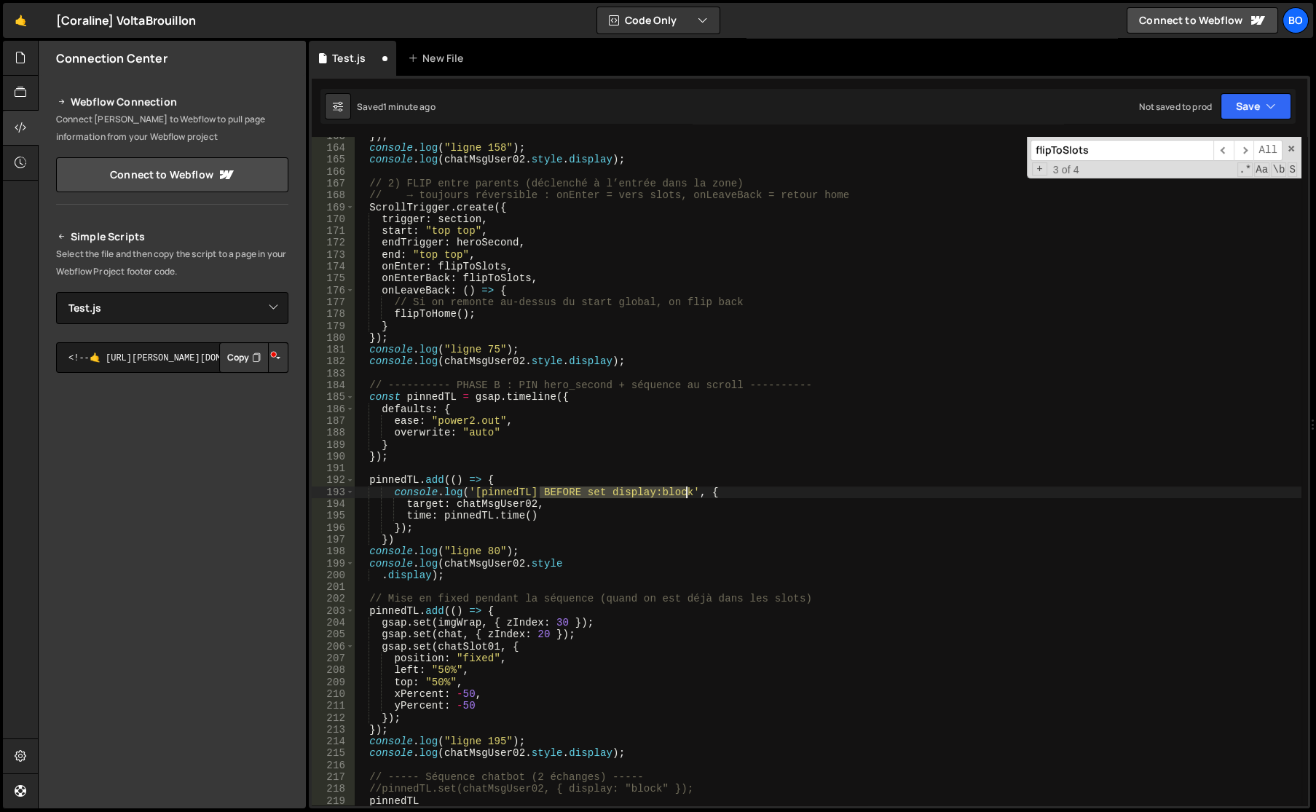
drag, startPoint x: 538, startPoint y: 489, endPoint x: 685, endPoint y: 494, distance: 147.2
click at [685, 494] on div "}) ; console . log ( "ligne 158" ) ; console . log ( chatMsgUser02 . style . di…" at bounding box center [827, 476] width 947 height 692
type textarea "console.log('[pinnedTL] Start pin animation', {"
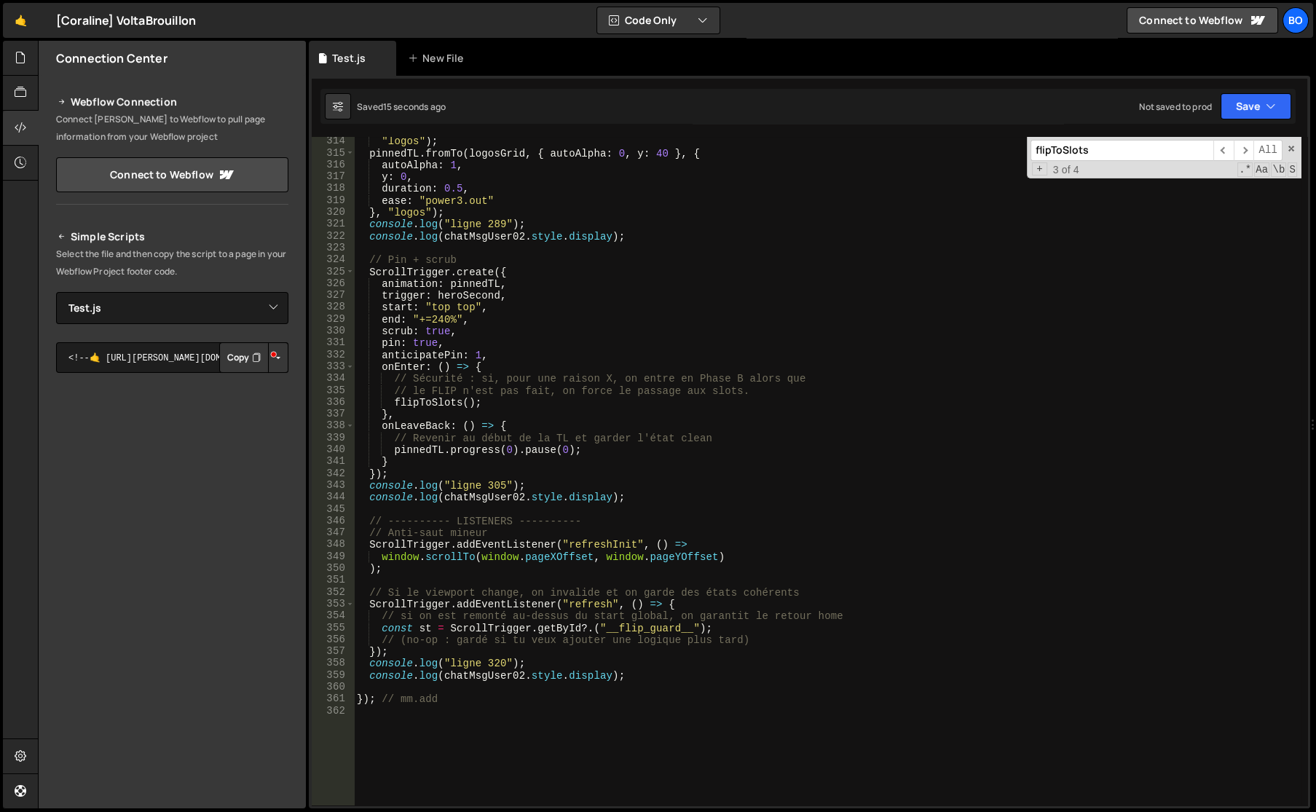
scroll to position [3677, 0]
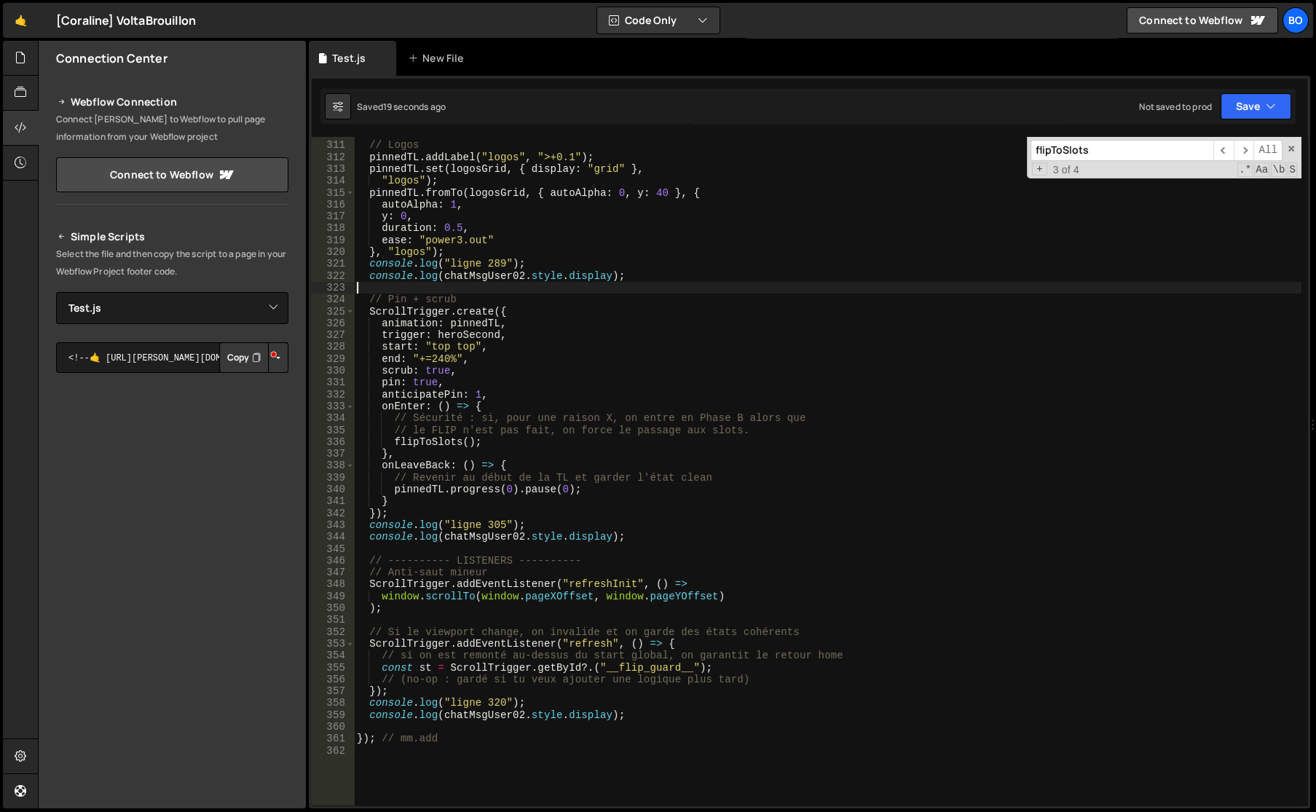
click at [418, 285] on div "// Logos pinnedTL . addLabel ( "logos" , ">+0.1" ) ; pinnedTL . set ( logosGrid…" at bounding box center [827, 473] width 947 height 692
click at [414, 359] on div "// Logos pinnedTL . addLabel ( "logos" , ">+0.1" ) ; pinnedTL . set ( logosGrid…" at bounding box center [827, 473] width 947 height 692
click at [504, 368] on div "// Logos pinnedTL . addLabel ( "logos" , ">+0.1" ) ; pinnedTL . set ( logosGrid…" at bounding box center [827, 473] width 947 height 692
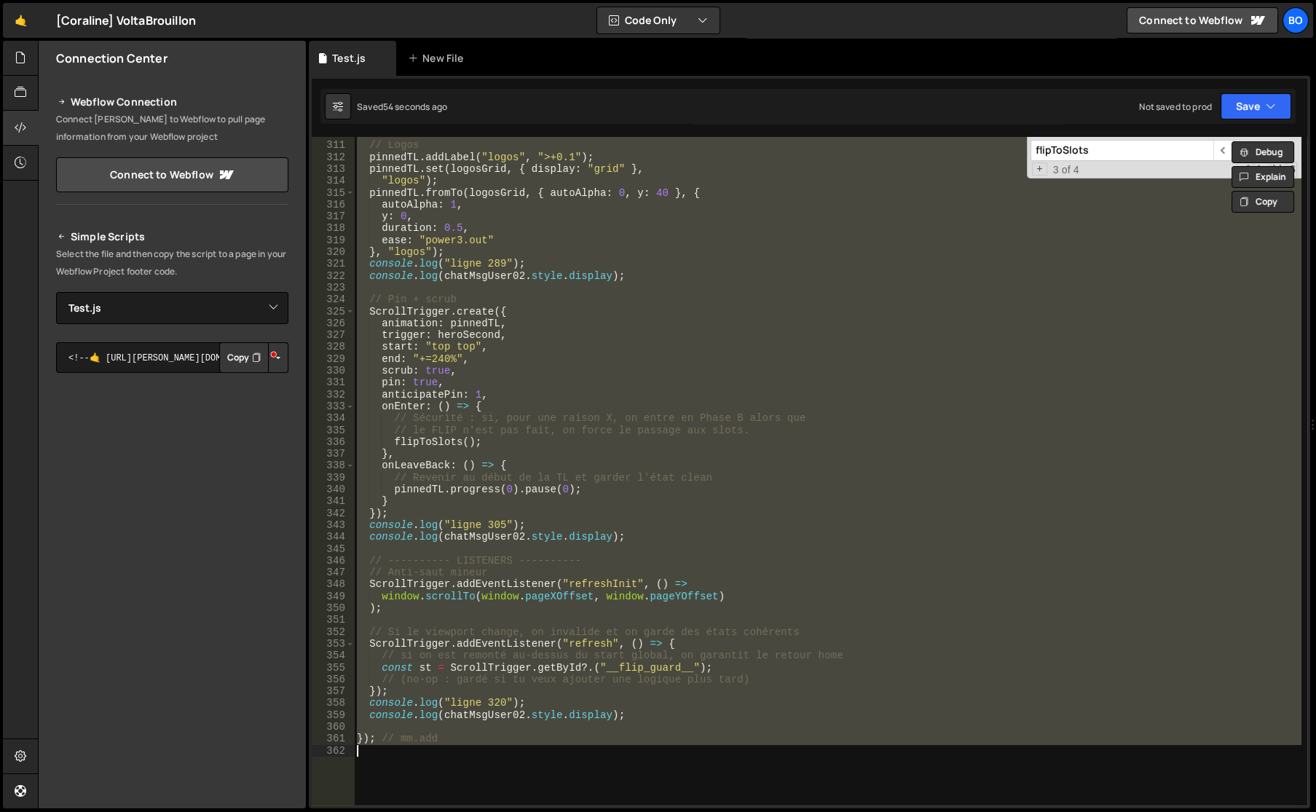
click at [556, 336] on div "// Logos pinnedTL . addLabel ( "logos" , ">+0.1" ) ; pinnedTL . set ( logosGrid…" at bounding box center [827, 471] width 947 height 668
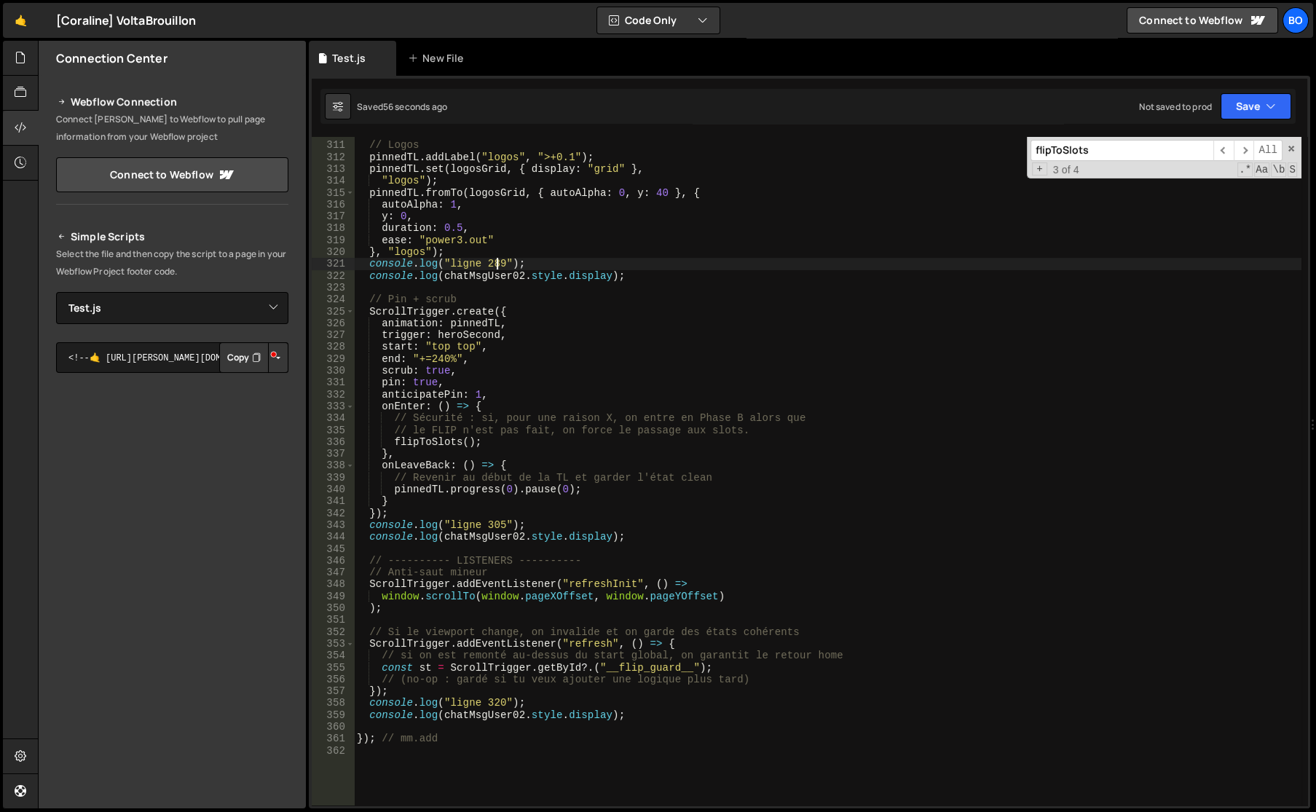
click at [495, 264] on div "// Logos pinnedTL . addLabel ( "logos" , ">+0.1" ) ; pinnedTL . set ( logosGrid…" at bounding box center [827, 473] width 947 height 692
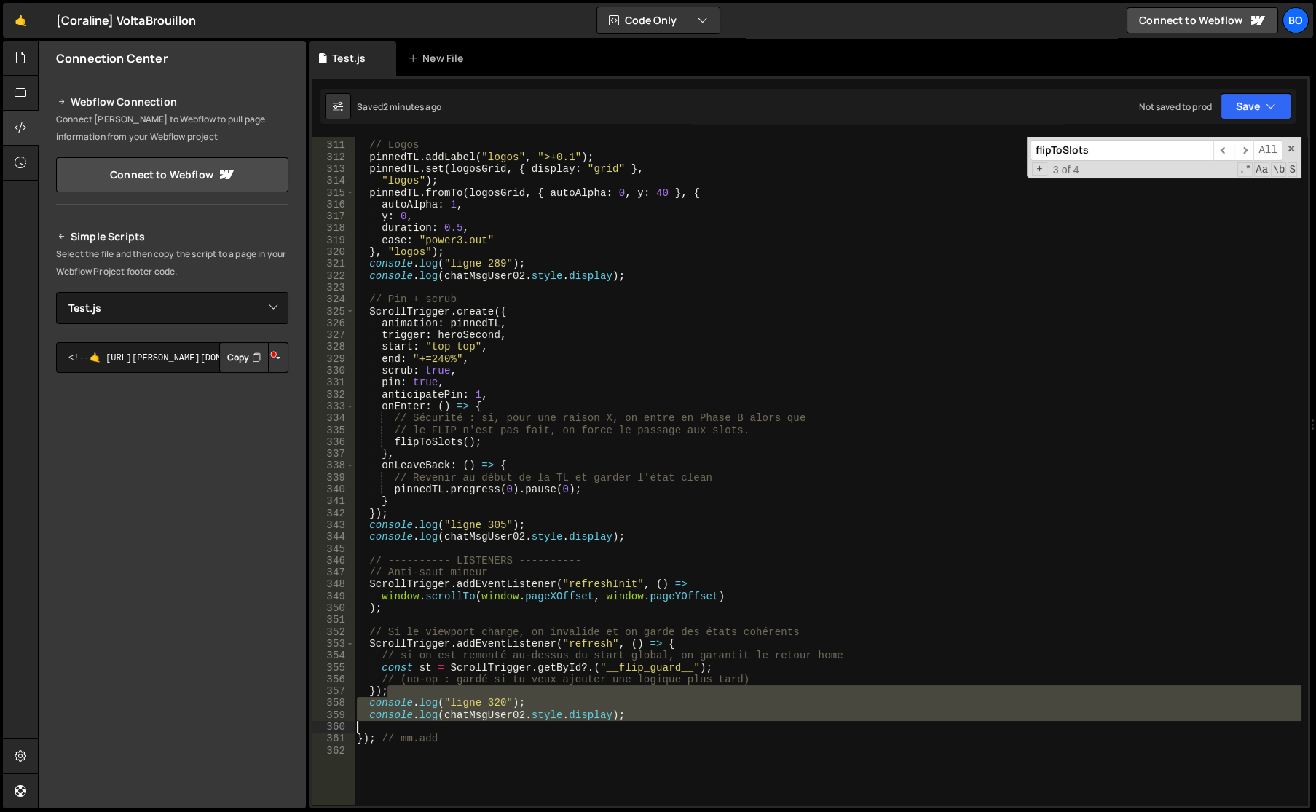
drag, startPoint x: 467, startPoint y: 689, endPoint x: 656, endPoint y: 721, distance: 191.1
click at [656, 721] on div "// Logos pinnedTL . addLabel ( "logos" , ">+0.1" ) ; pinnedTL . set ( logosGrid…" at bounding box center [827, 473] width 947 height 692
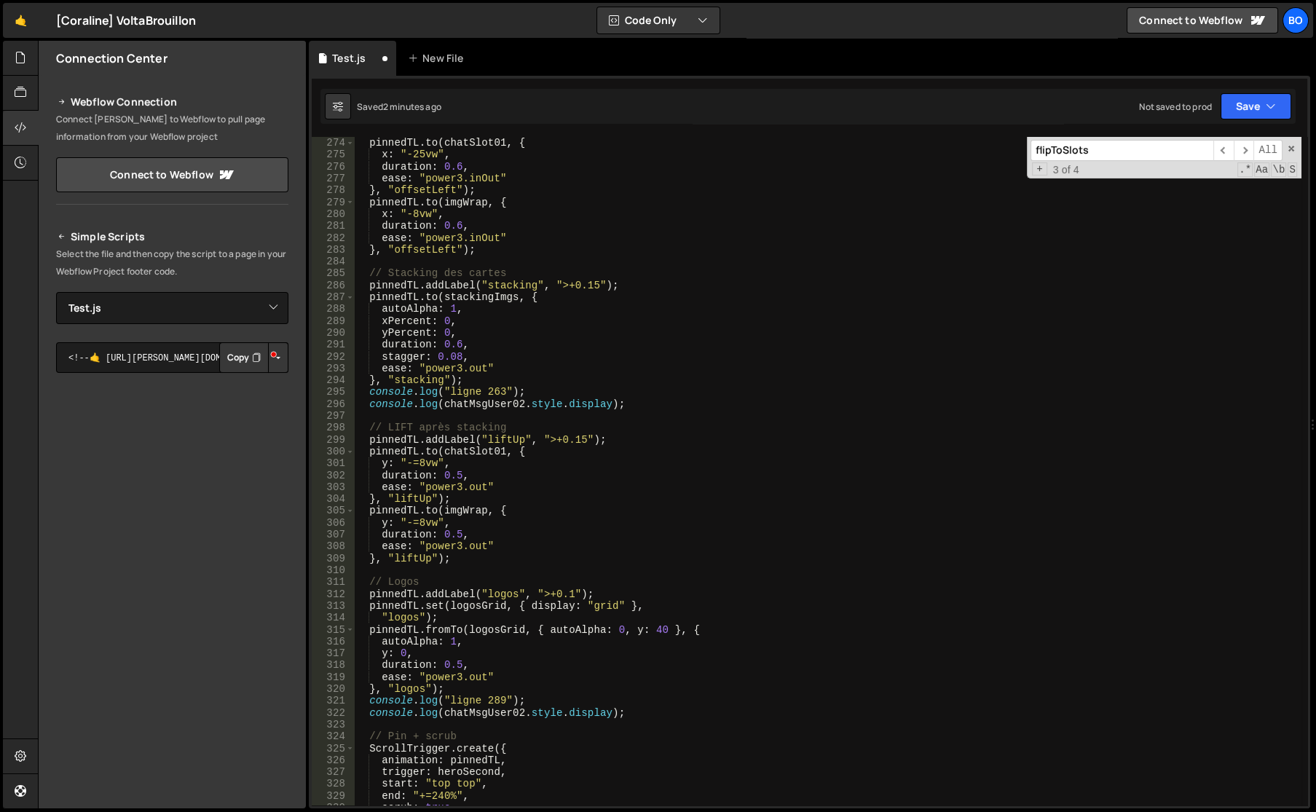
scroll to position [3240, 0]
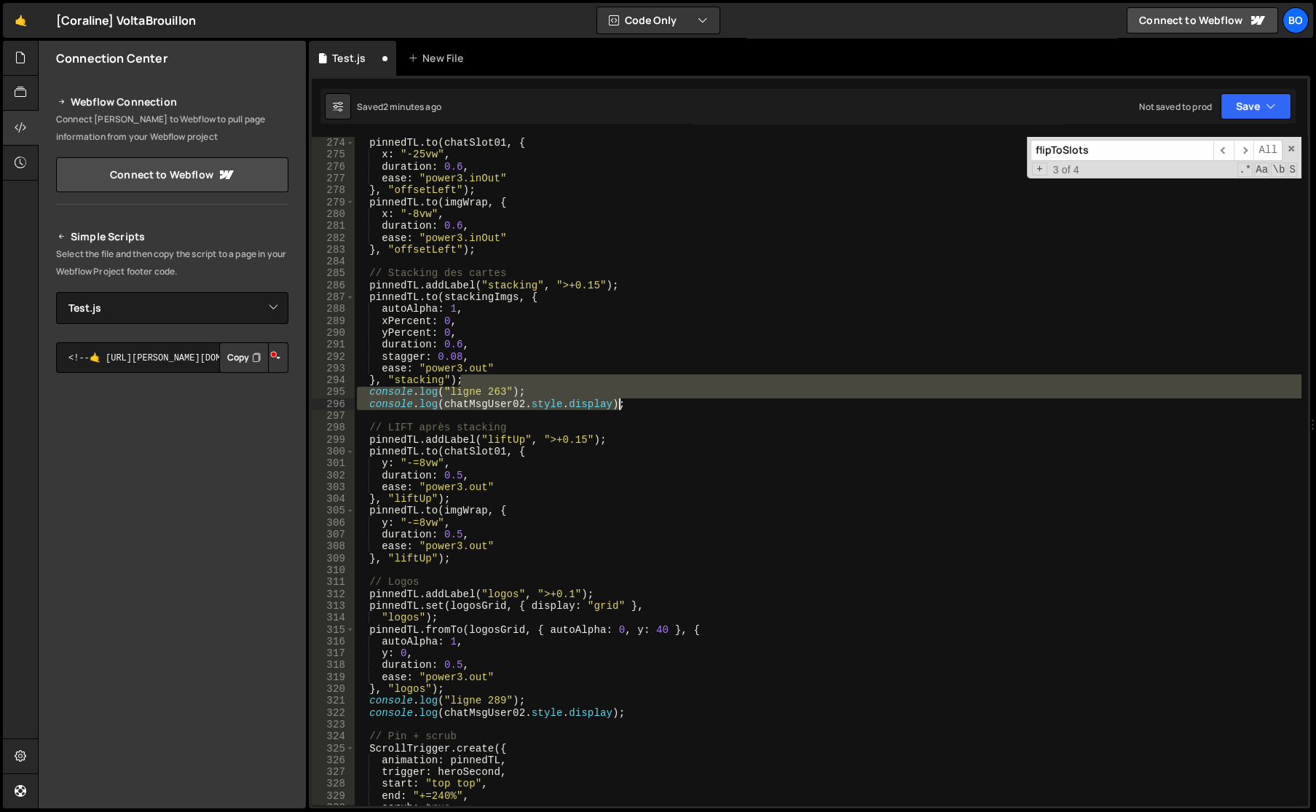
drag, startPoint x: 517, startPoint y: 376, endPoint x: 669, endPoint y: 406, distance: 155.2
click at [669, 406] on div "pinnedTL . addLabel ( "offsetLeft" , ">+0.05" ) ; pinnedTL . to ( chatSlot01 , …" at bounding box center [827, 471] width 947 height 692
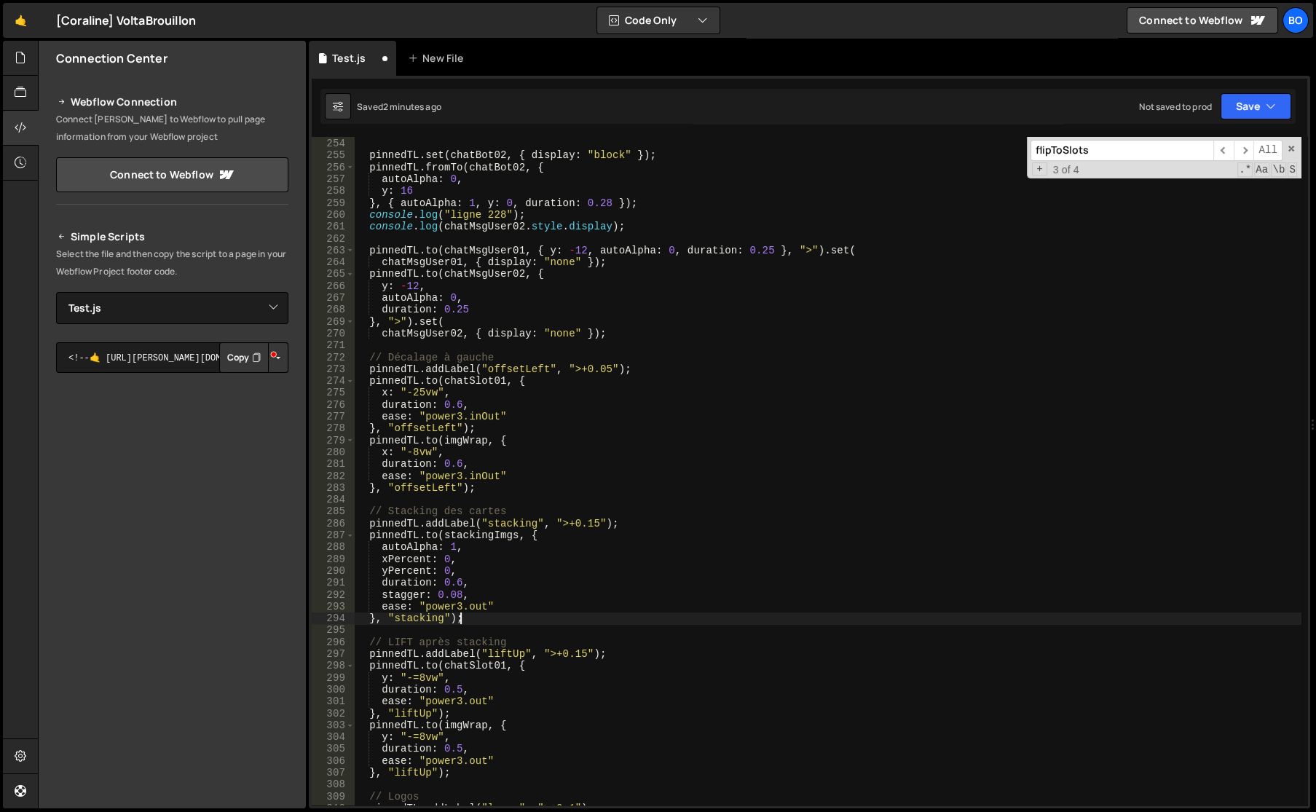
scroll to position [2922, 0]
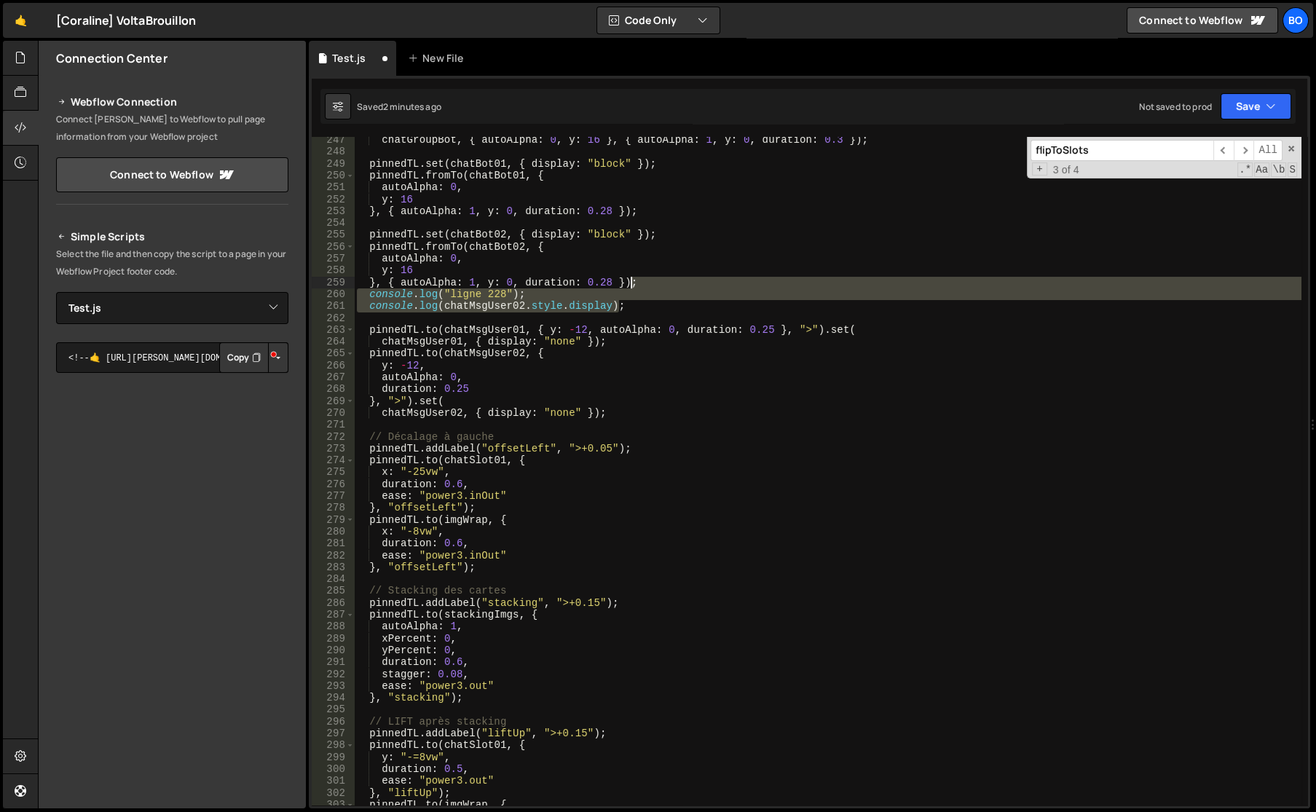
drag, startPoint x: 636, startPoint y: 307, endPoint x: 665, endPoint y: 278, distance: 41.2
click at [665, 278] on div "chatGroupBot , { autoAlpha : 0 , y : 16 } , { autoAlpha : 1 , y : 0 , duration …" at bounding box center [827, 480] width 947 height 692
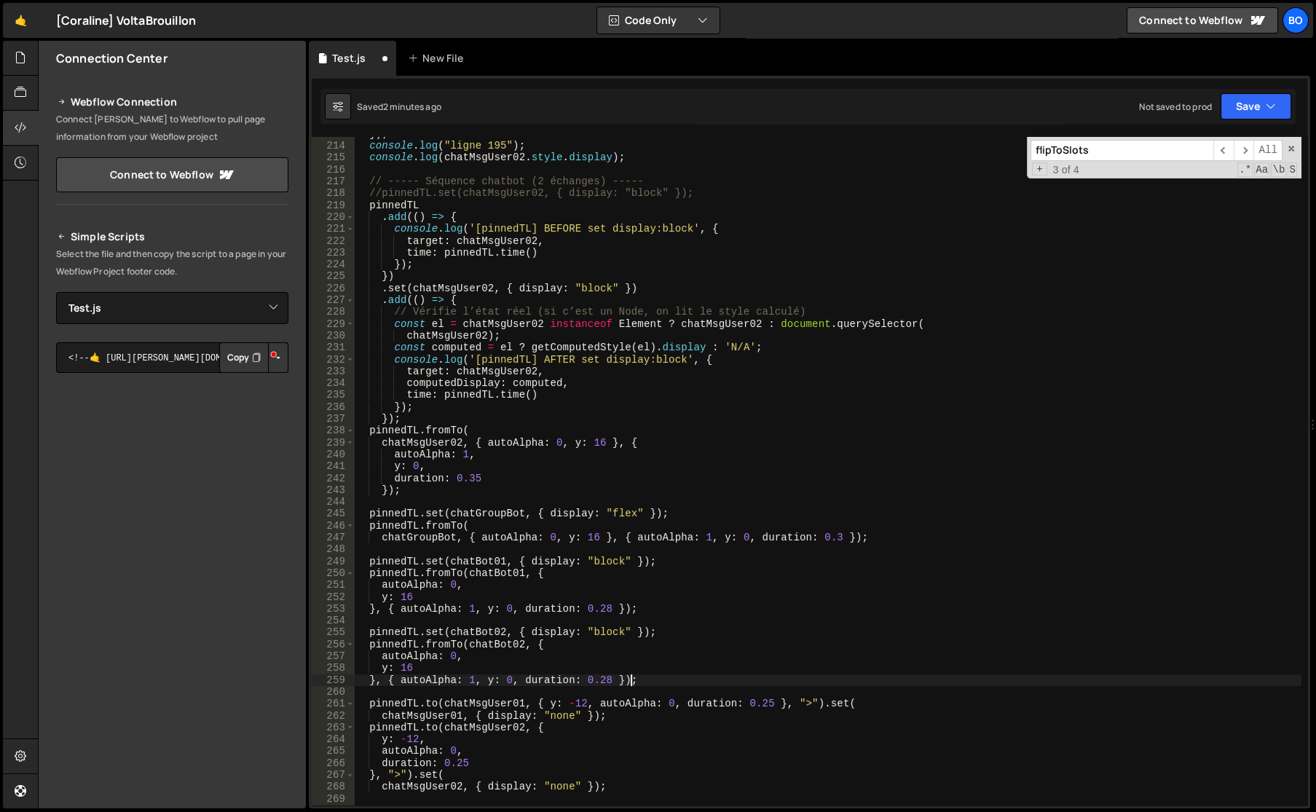
scroll to position [2326, 0]
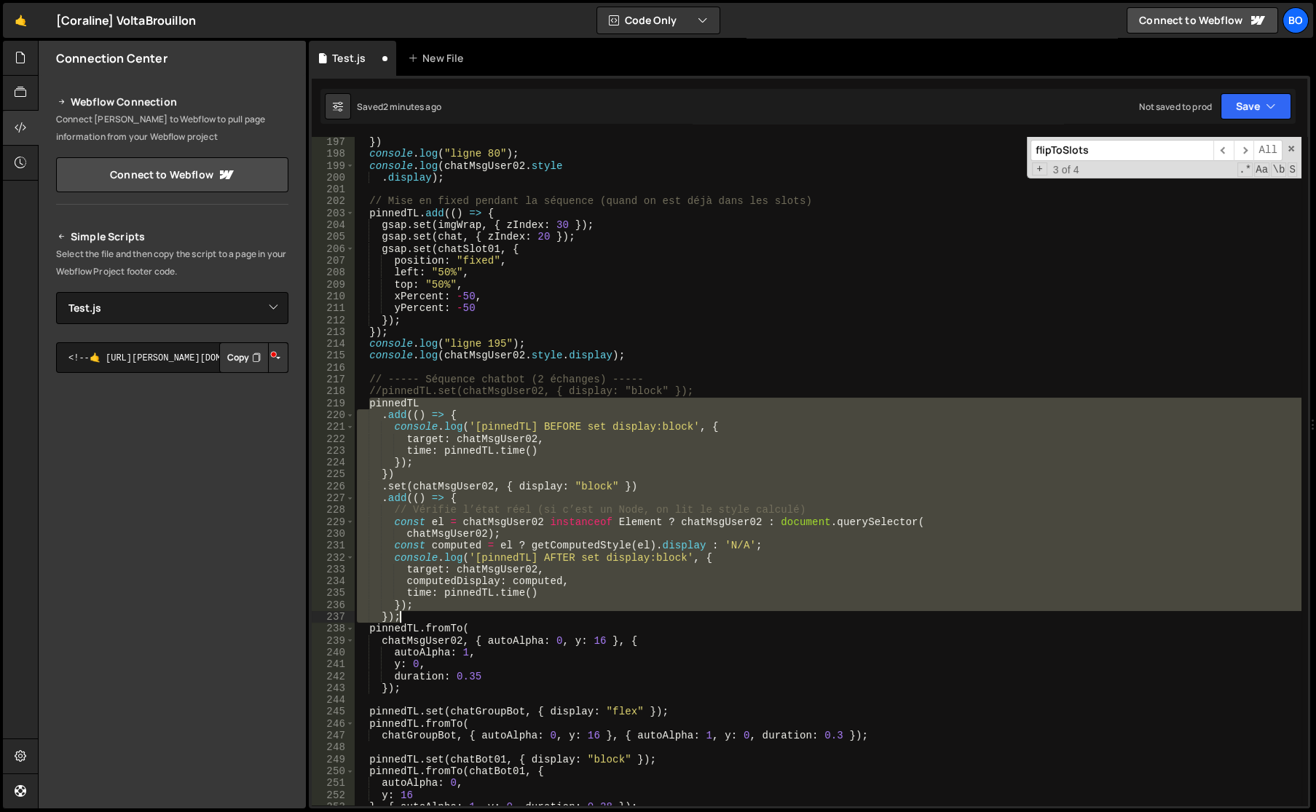
drag, startPoint x: 369, startPoint y: 405, endPoint x: 451, endPoint y: 617, distance: 227.0
click at [451, 617] on div "}) console . log ( "ligne 80" ) ; console . log ( chatMsgUser02 . style . displ…" at bounding box center [827, 482] width 947 height 692
type textarea "}); });"
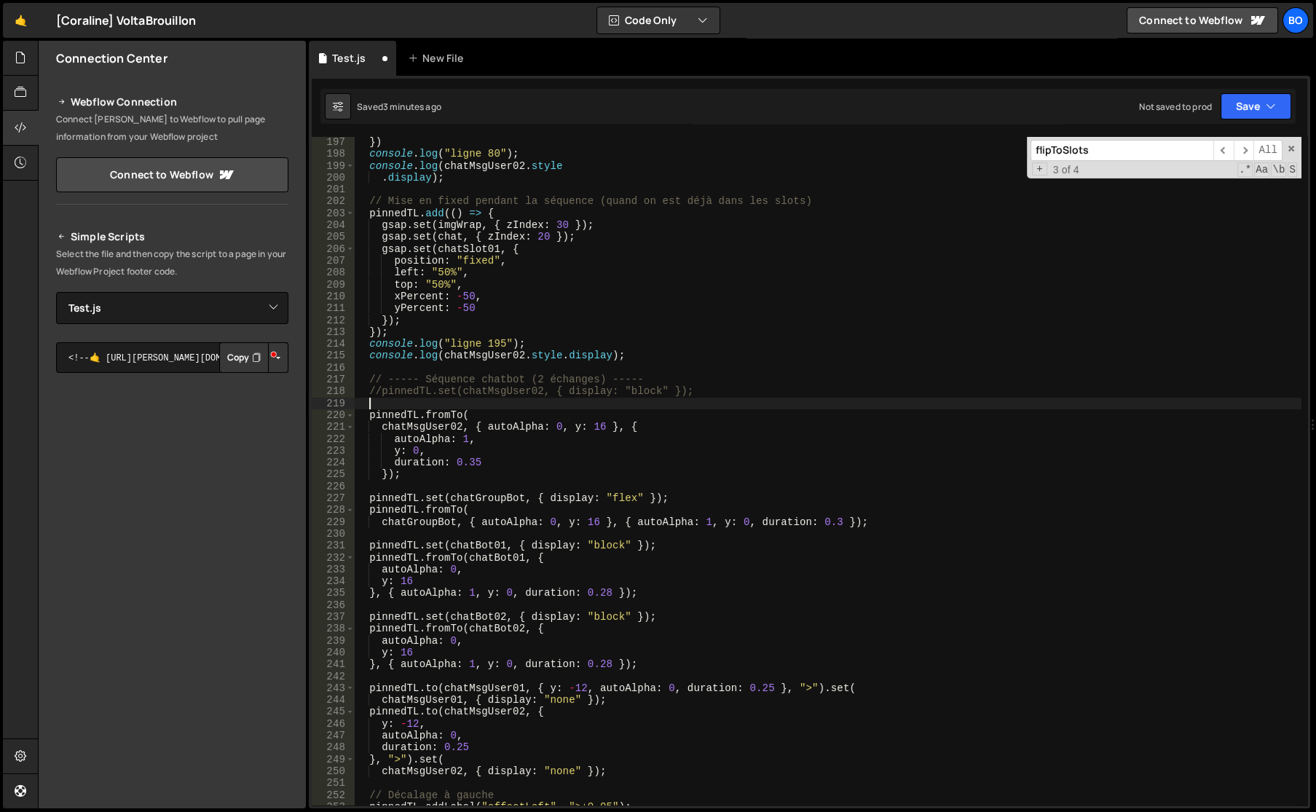
click at [379, 394] on div "}) console . log ( "ligne 80" ) ; console . log ( chatMsgUser02 . style . displ…" at bounding box center [827, 482] width 947 height 692
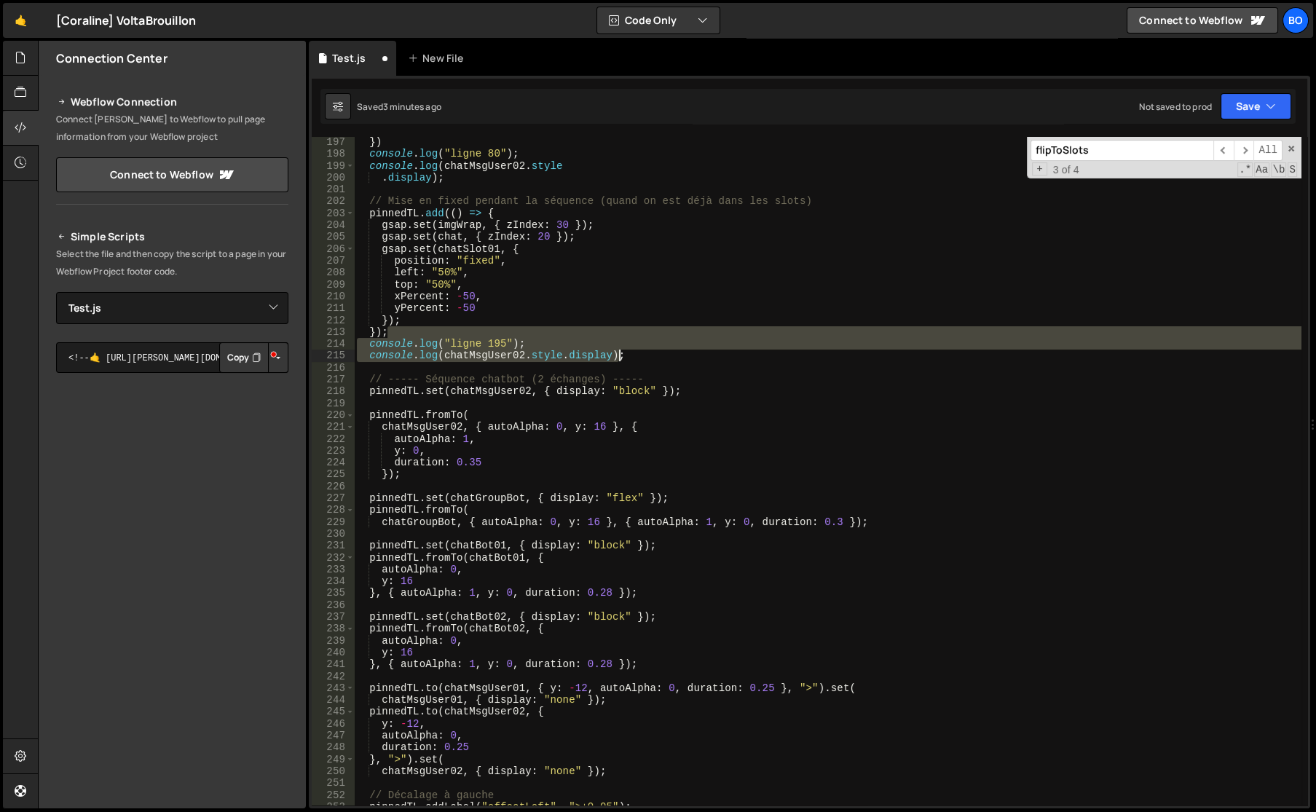
drag, startPoint x: 396, startPoint y: 338, endPoint x: 685, endPoint y: 360, distance: 289.9
click at [685, 360] on div "}) console . log ( "ligne 80" ) ; console . log ( chatMsgUser02 . style . displ…" at bounding box center [827, 482] width 947 height 692
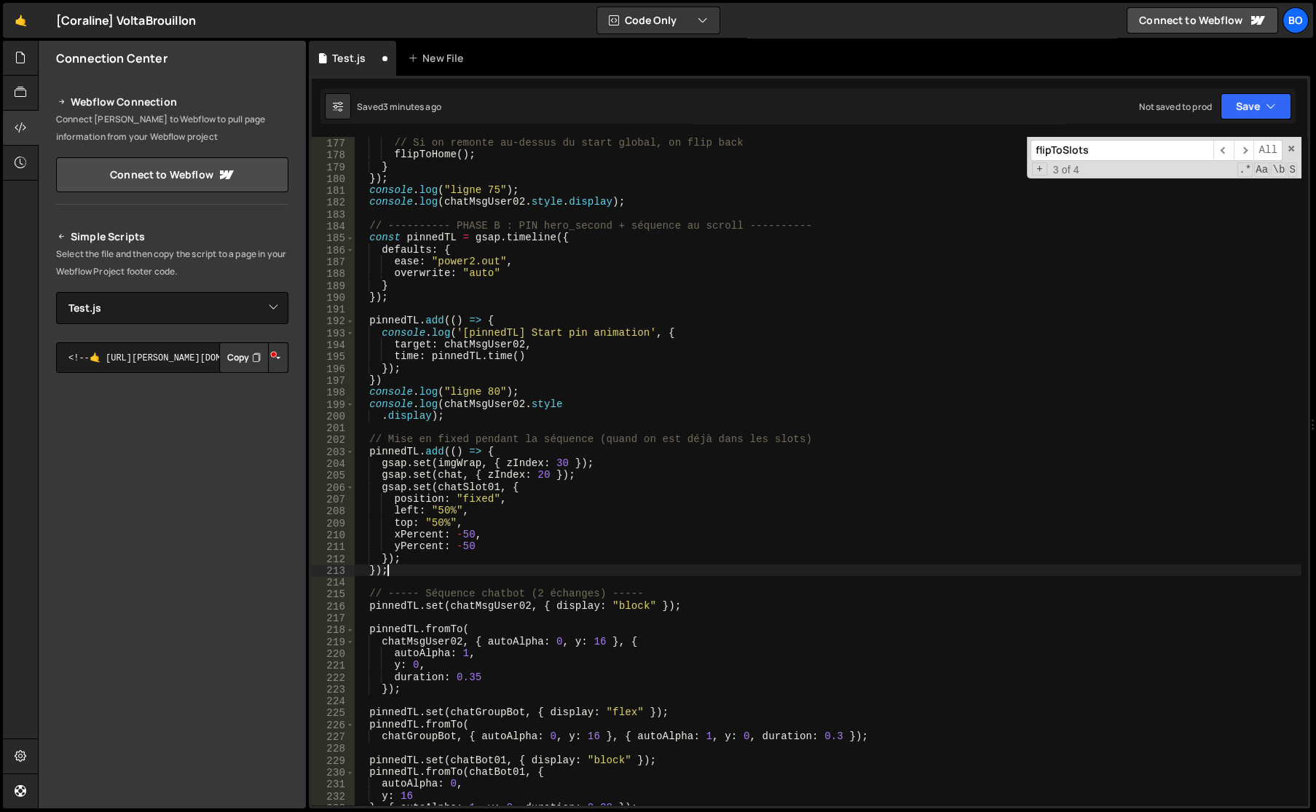
scroll to position [2088, 0]
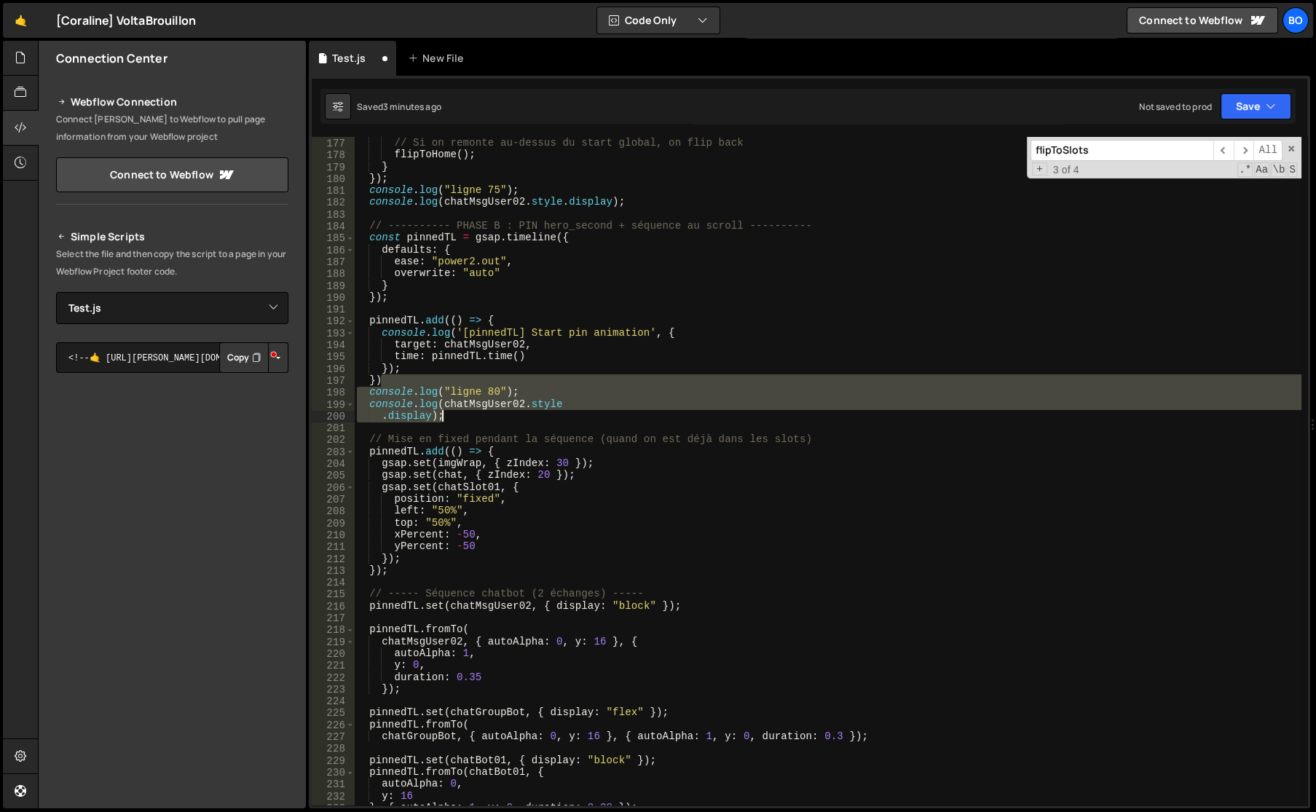
drag, startPoint x: 462, startPoint y: 377, endPoint x: 606, endPoint y: 421, distance: 150.6
click at [606, 421] on div "onLeaveBack : ( ) => { // Si on remonte au-dessus du start global, on flip back…" at bounding box center [827, 471] width 947 height 692
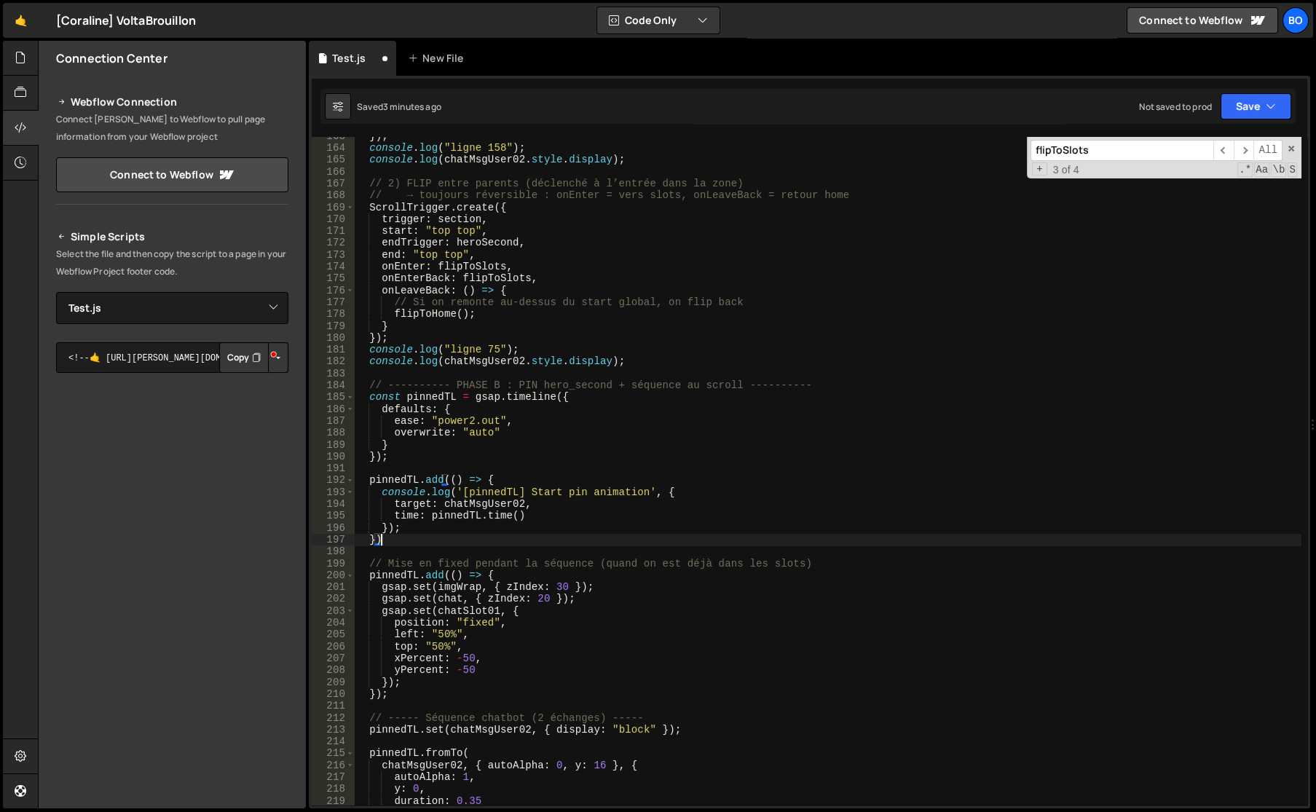
scroll to position [1929, 0]
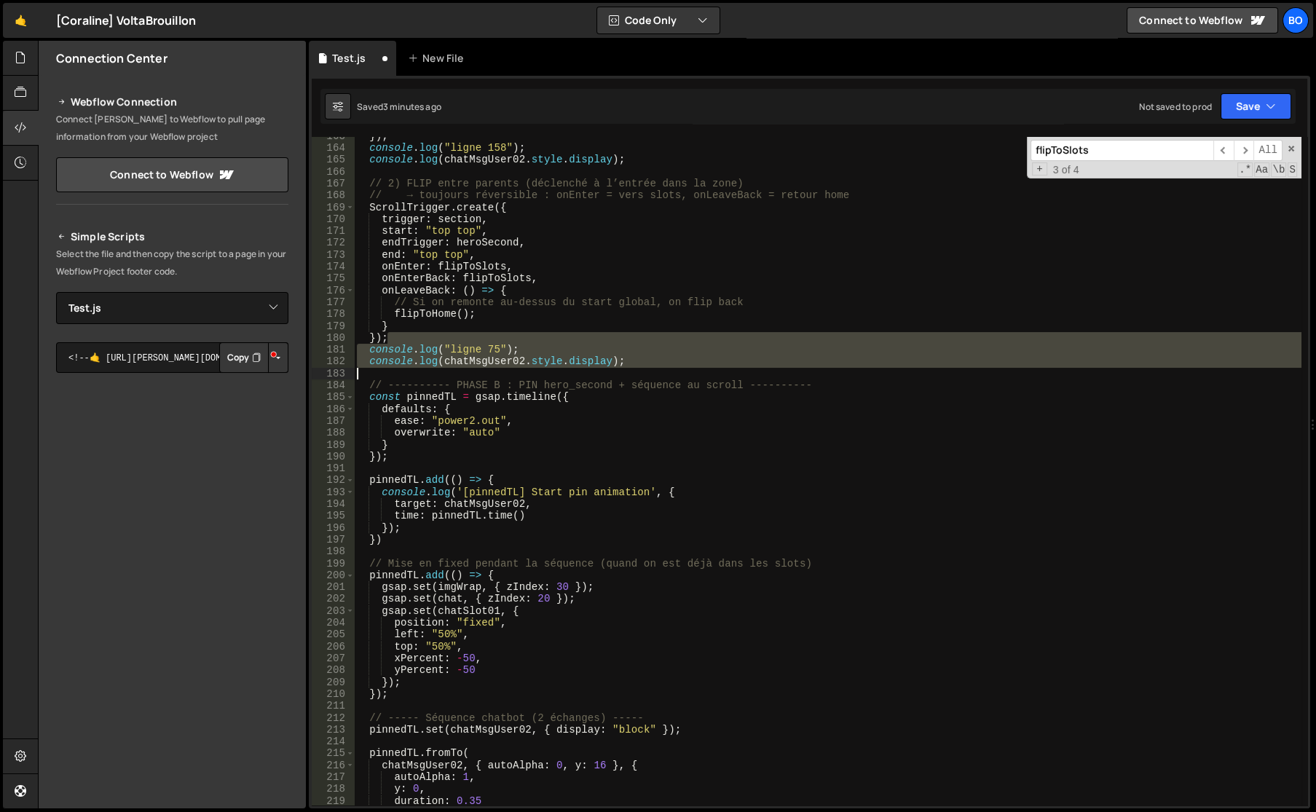
drag, startPoint x: 400, startPoint y: 340, endPoint x: 647, endPoint y: 369, distance: 248.5
click at [647, 369] on div "}) ; console . log ( "ligne 158" ) ; console . log ( chatMsgUser02 . style . di…" at bounding box center [827, 476] width 947 height 692
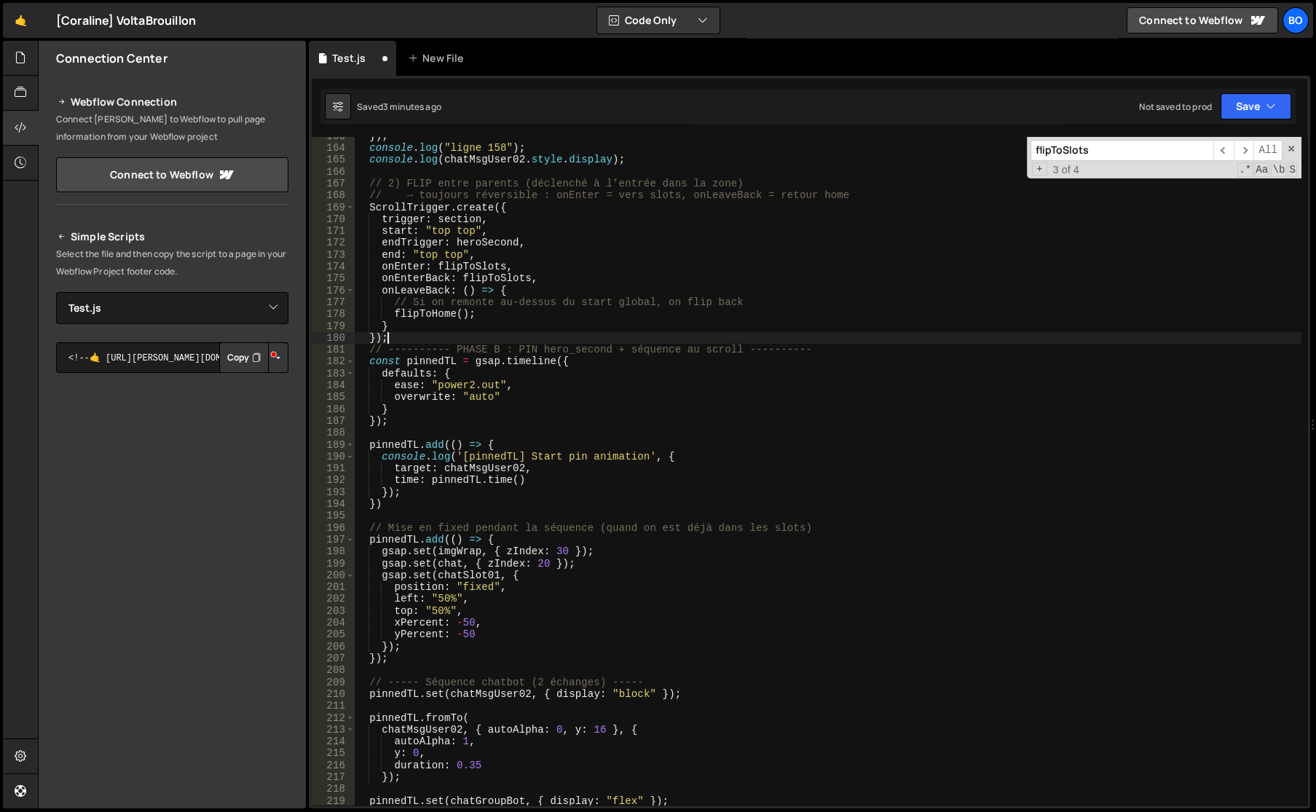
scroll to position [1691, 0]
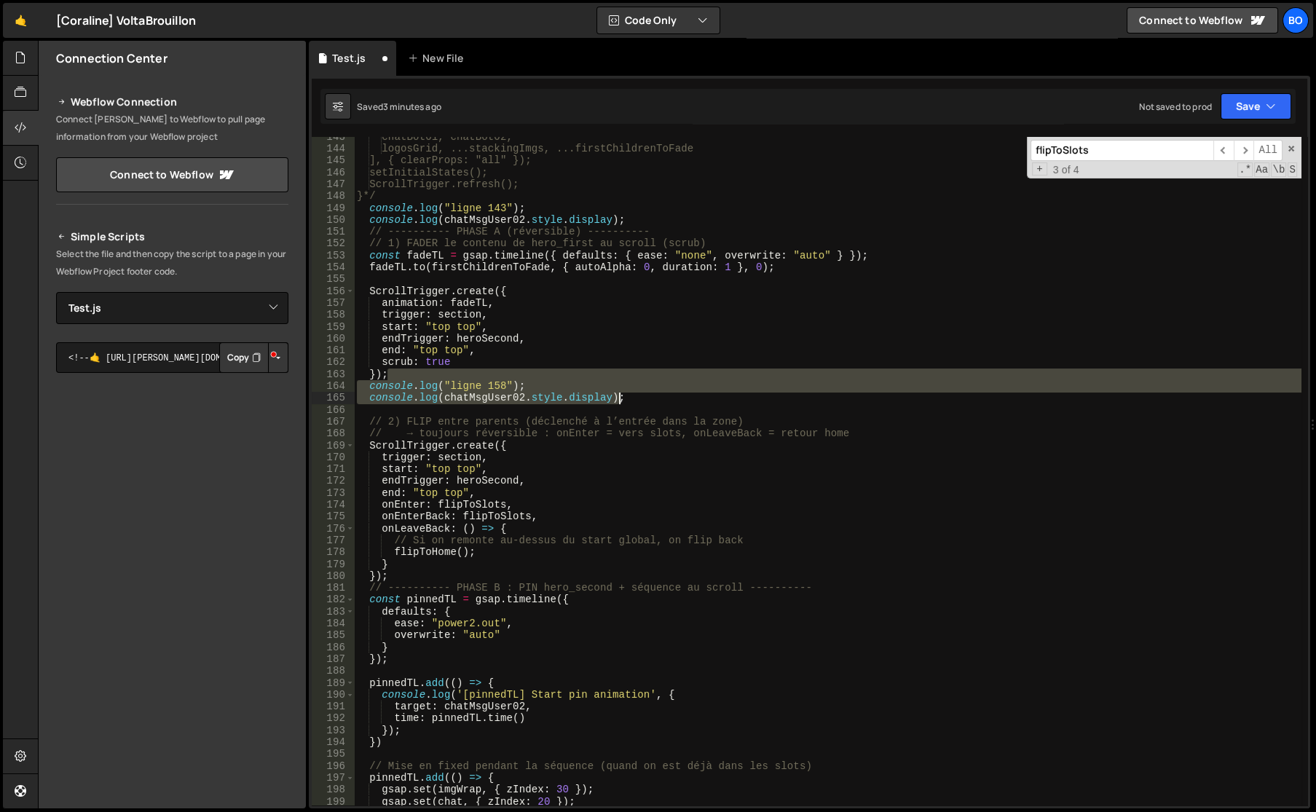
drag, startPoint x: 424, startPoint y: 375, endPoint x: 685, endPoint y: 402, distance: 262.0
click at [685, 402] on div "chatBot01, chatBot02, logosGrid, ...stackingImgs, ...firstChildrenToFade ], { c…" at bounding box center [827, 477] width 947 height 692
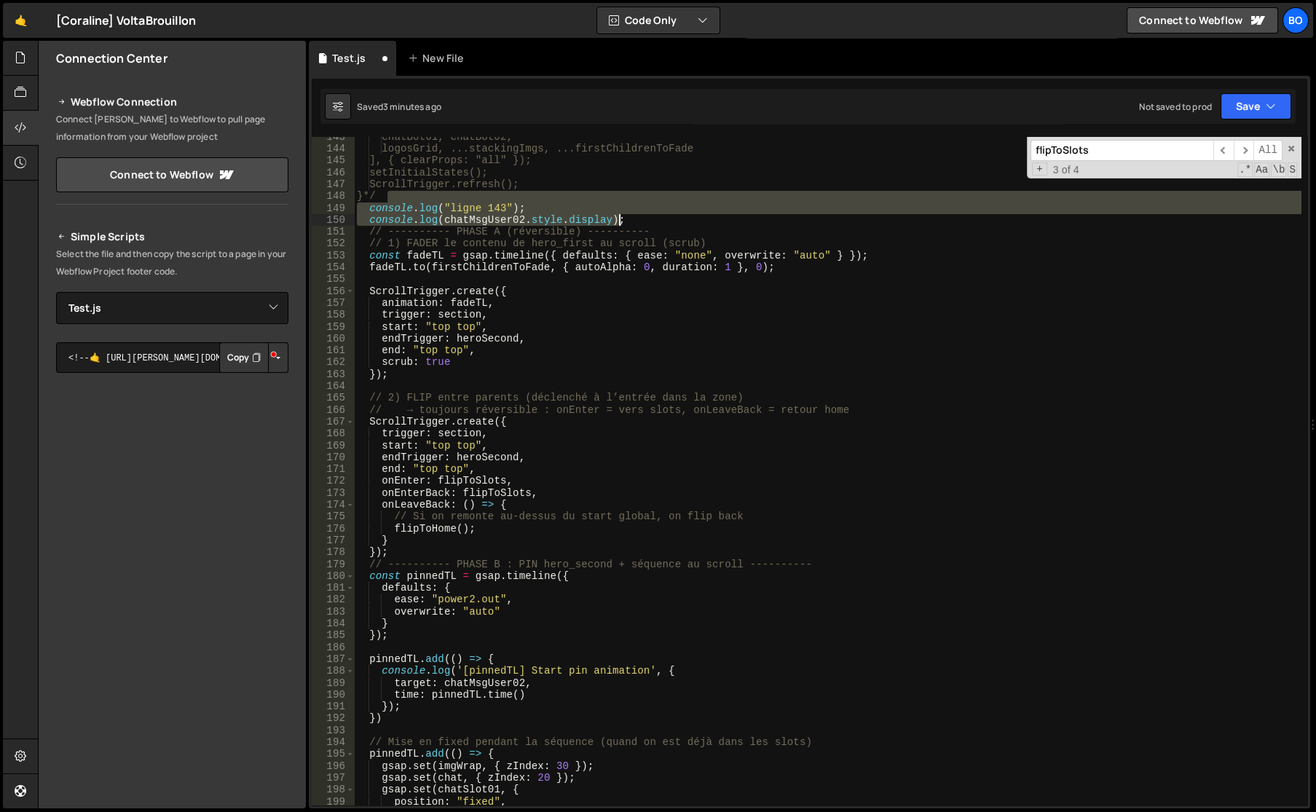
drag, startPoint x: 401, startPoint y: 197, endPoint x: 690, endPoint y: 226, distance: 290.4
click at [690, 226] on div "chatBot01, chatBot02, logosGrid, ...stackingImgs, ...firstChildrenToFade ], { c…" at bounding box center [827, 477] width 947 height 692
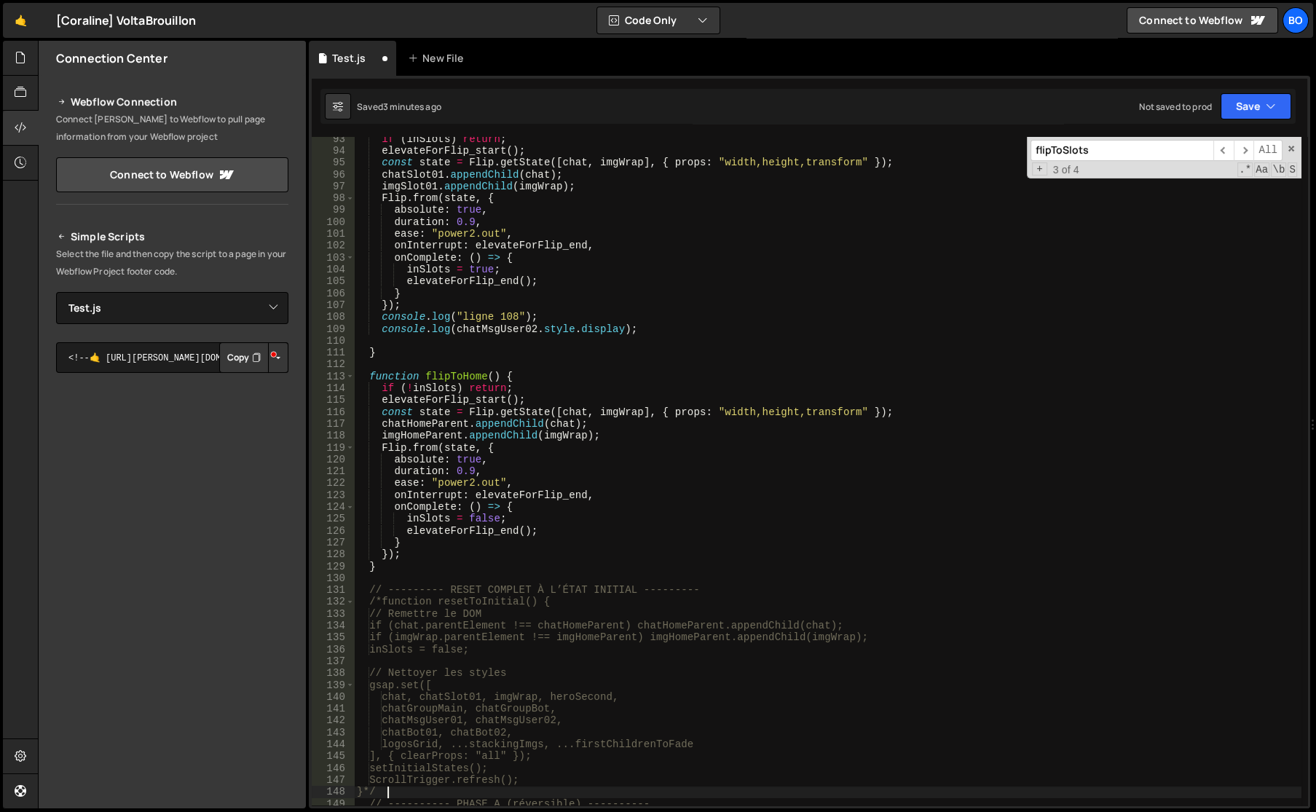
scroll to position [1095, 0]
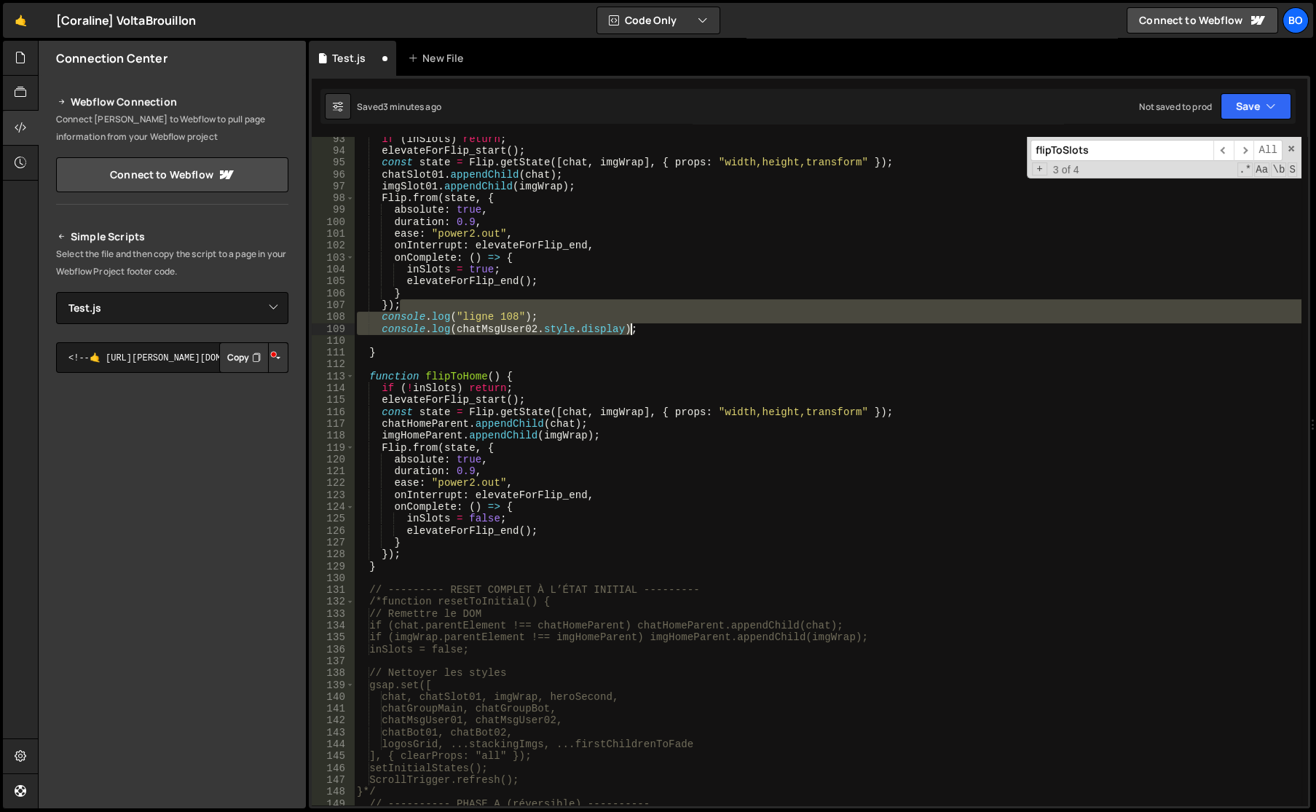
drag, startPoint x: 466, startPoint y: 309, endPoint x: 672, endPoint y: 327, distance: 206.8
click at [672, 327] on div "if ( inSlots ) return ; elevateForFlip_start ( ) ; const state = Flip . getStat…" at bounding box center [827, 479] width 947 height 692
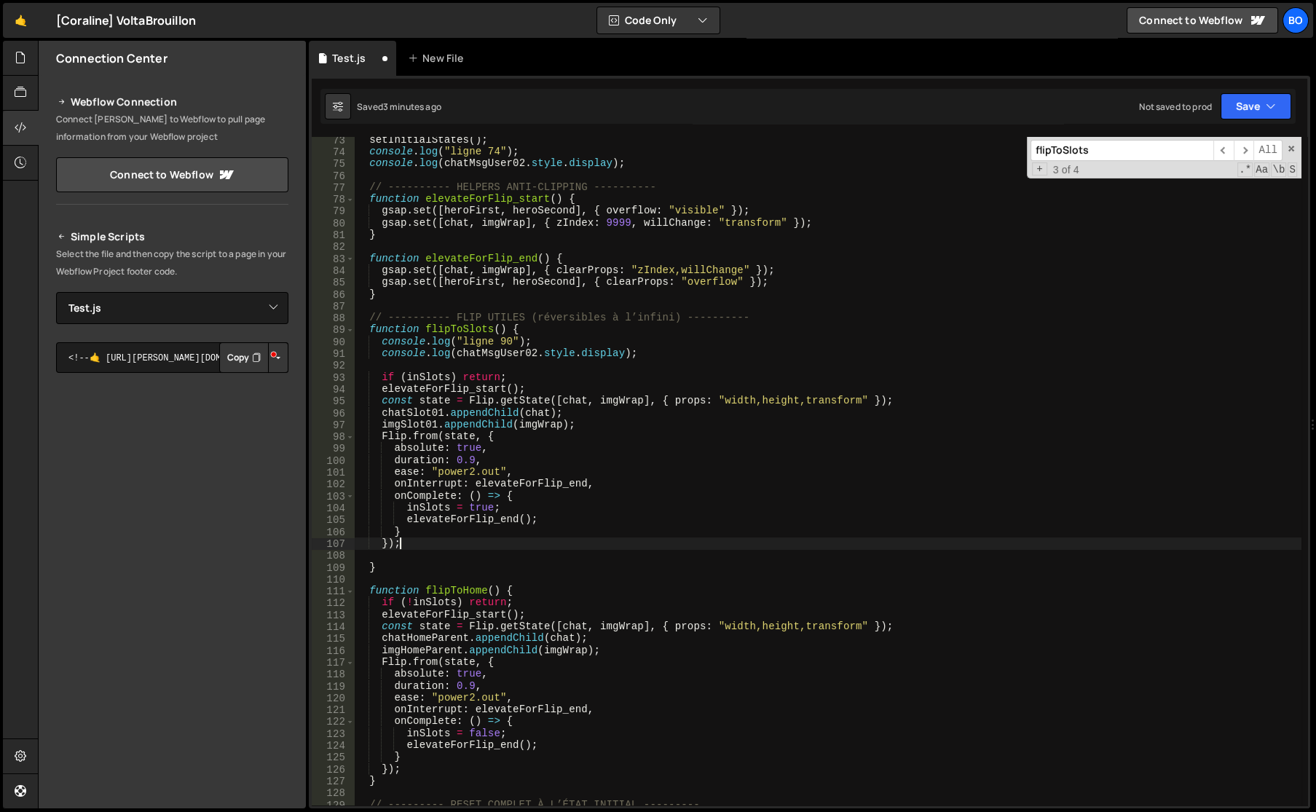
scroll to position [817, 0]
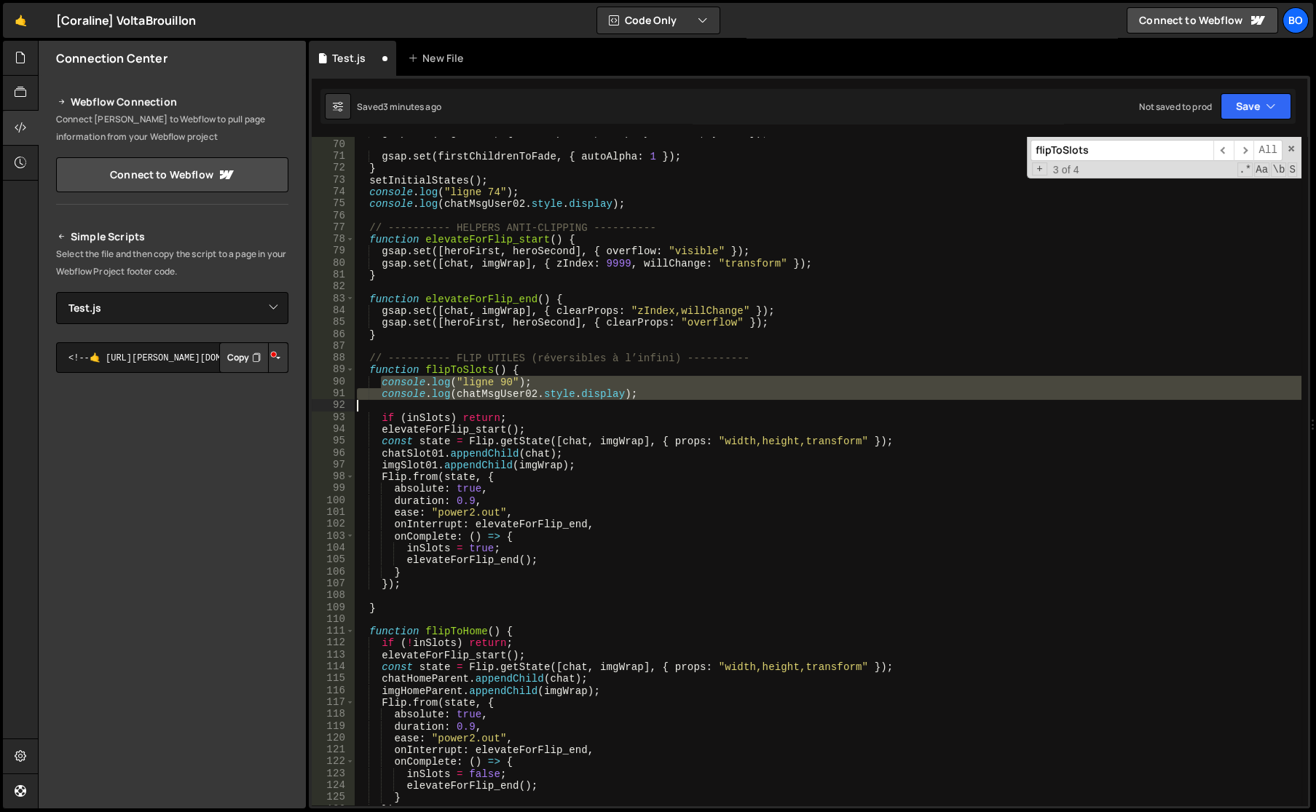
drag, startPoint x: 380, startPoint y: 382, endPoint x: 660, endPoint y: 400, distance: 280.2
click at [660, 400] on div "gsap . set ( logosGrid , { autoAlpha : 0 , display : "none" , y : 40 }) ; gsap …" at bounding box center [827, 473] width 947 height 692
type textarea "console.log(chatMsgUser02.style.display);"
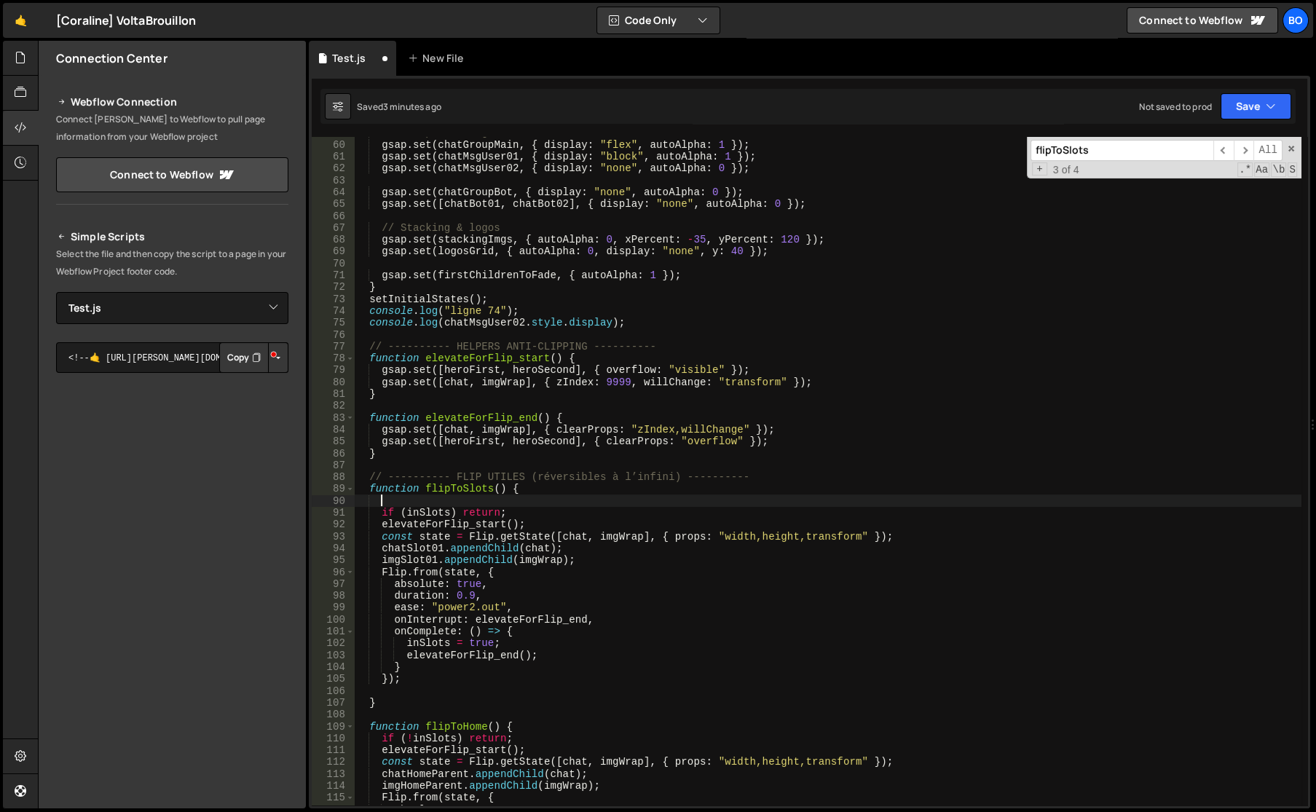
scroll to position [658, 0]
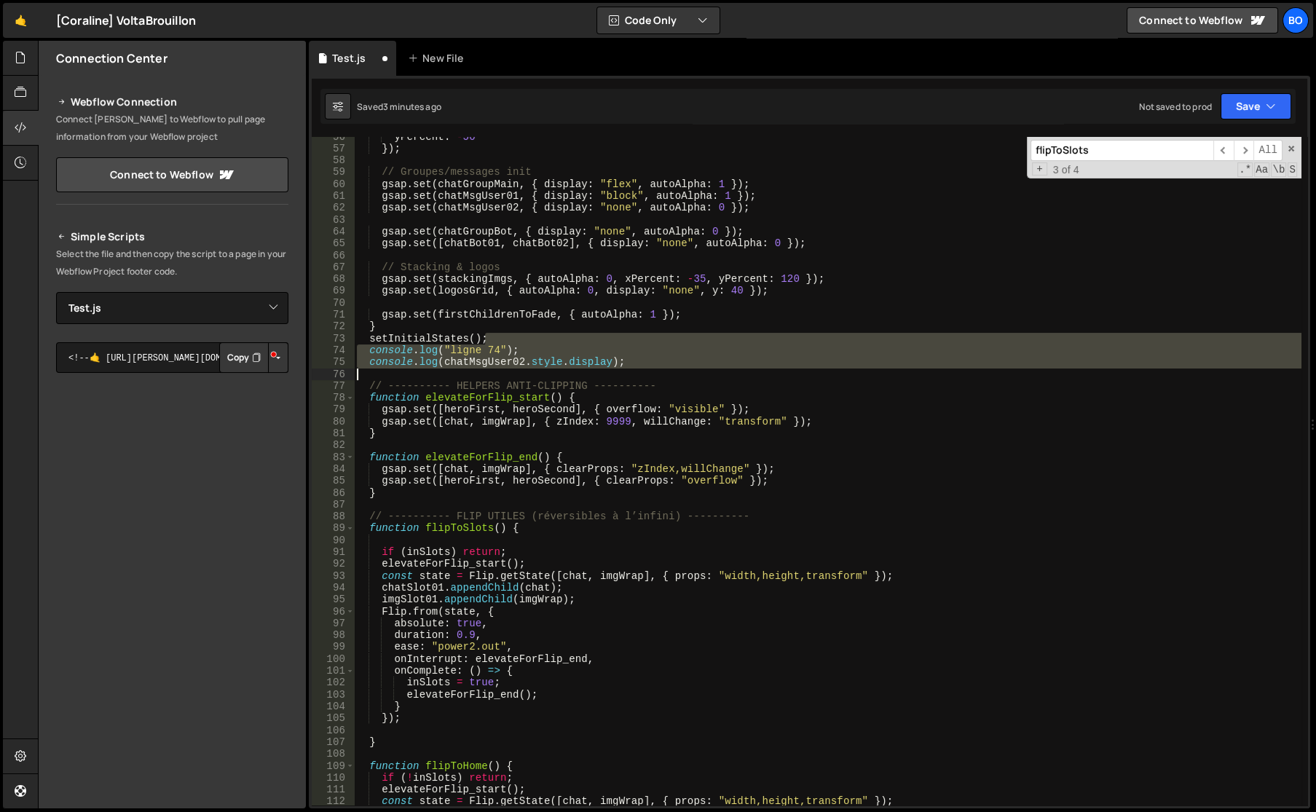
drag, startPoint x: 492, startPoint y: 340, endPoint x: 643, endPoint y: 372, distance: 154.1
click at [643, 372] on div "yPercent : - 50 }) ; // Groupes/messages init gsap . set ( chatGroupMain , { di…" at bounding box center [827, 477] width 947 height 692
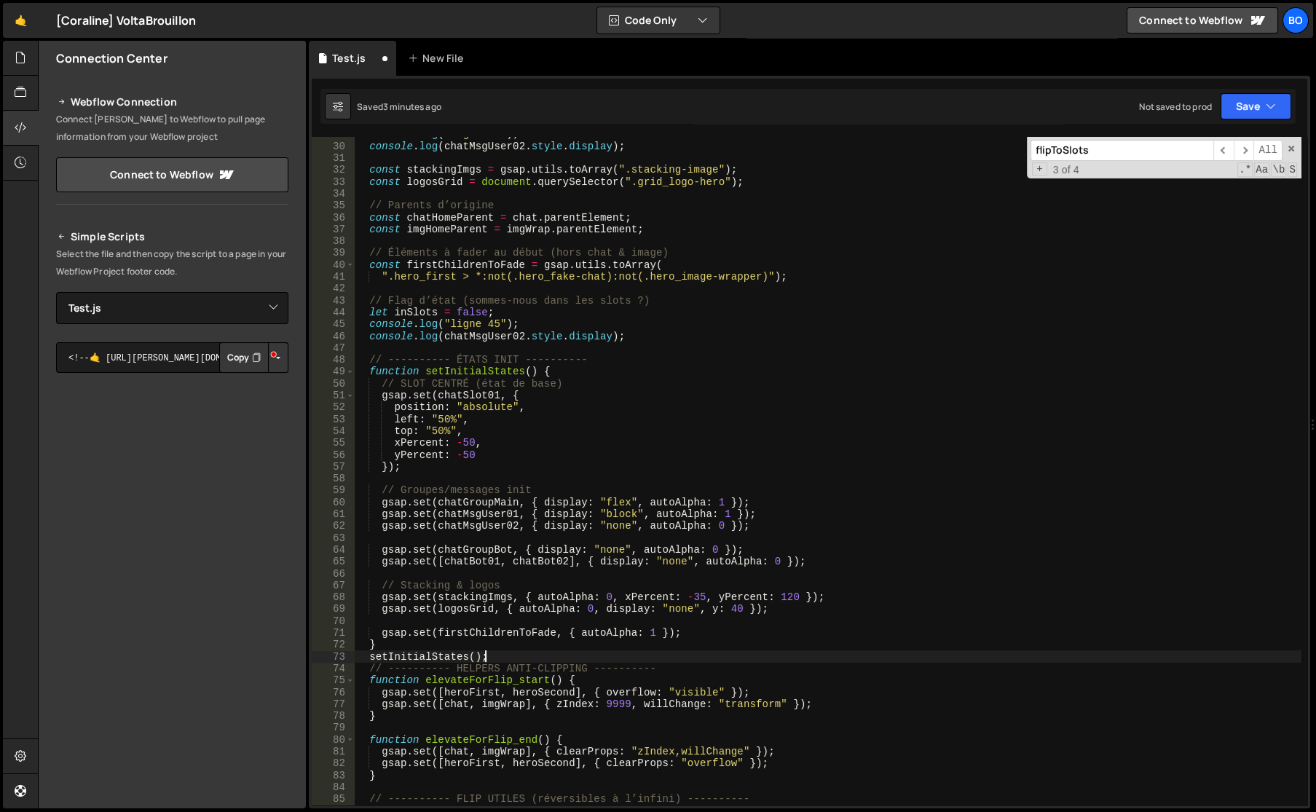
scroll to position [341, 0]
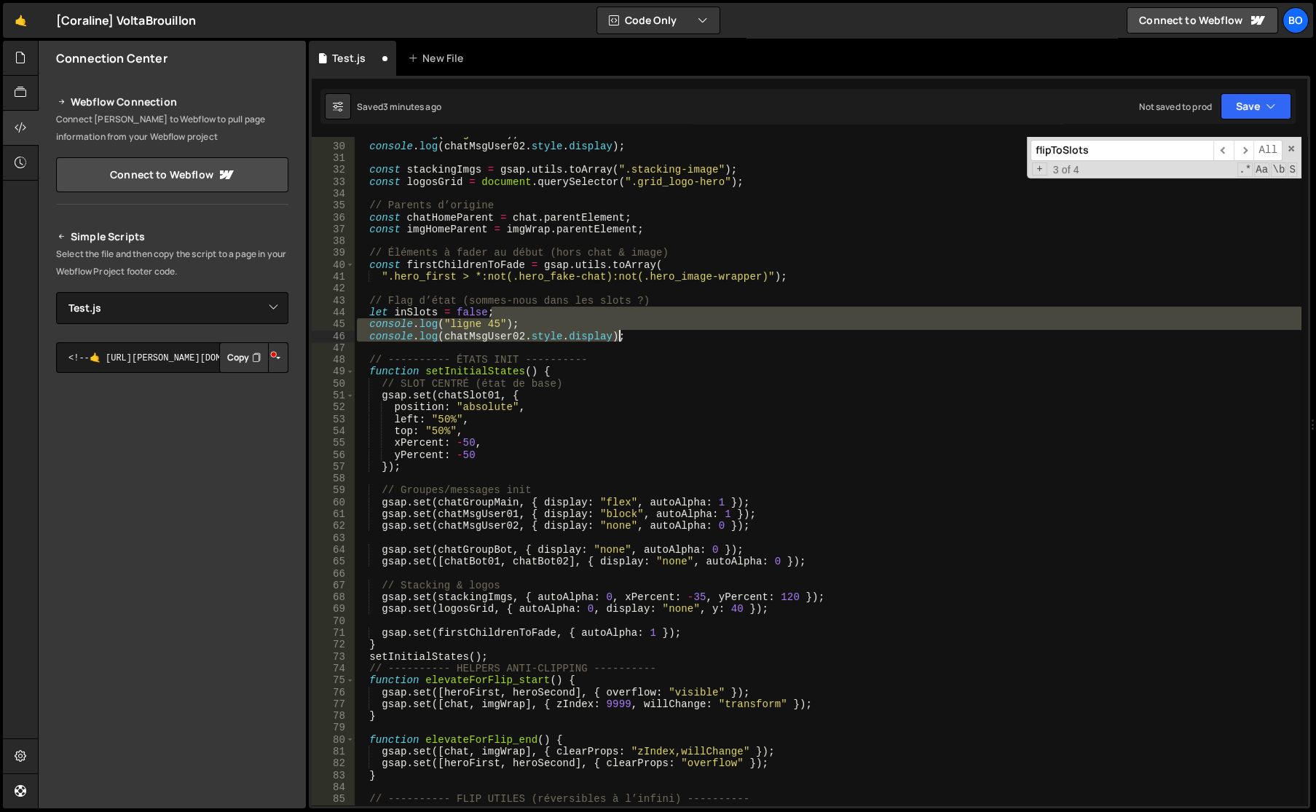
drag, startPoint x: 499, startPoint y: 316, endPoint x: 701, endPoint y: 341, distance: 203.3
click at [701, 341] on div "console . log ( "ligne 29" ) ; console . log ( chatMsgUser02 . style . display …" at bounding box center [827, 474] width 947 height 692
type textarea "let inSlots = false;"
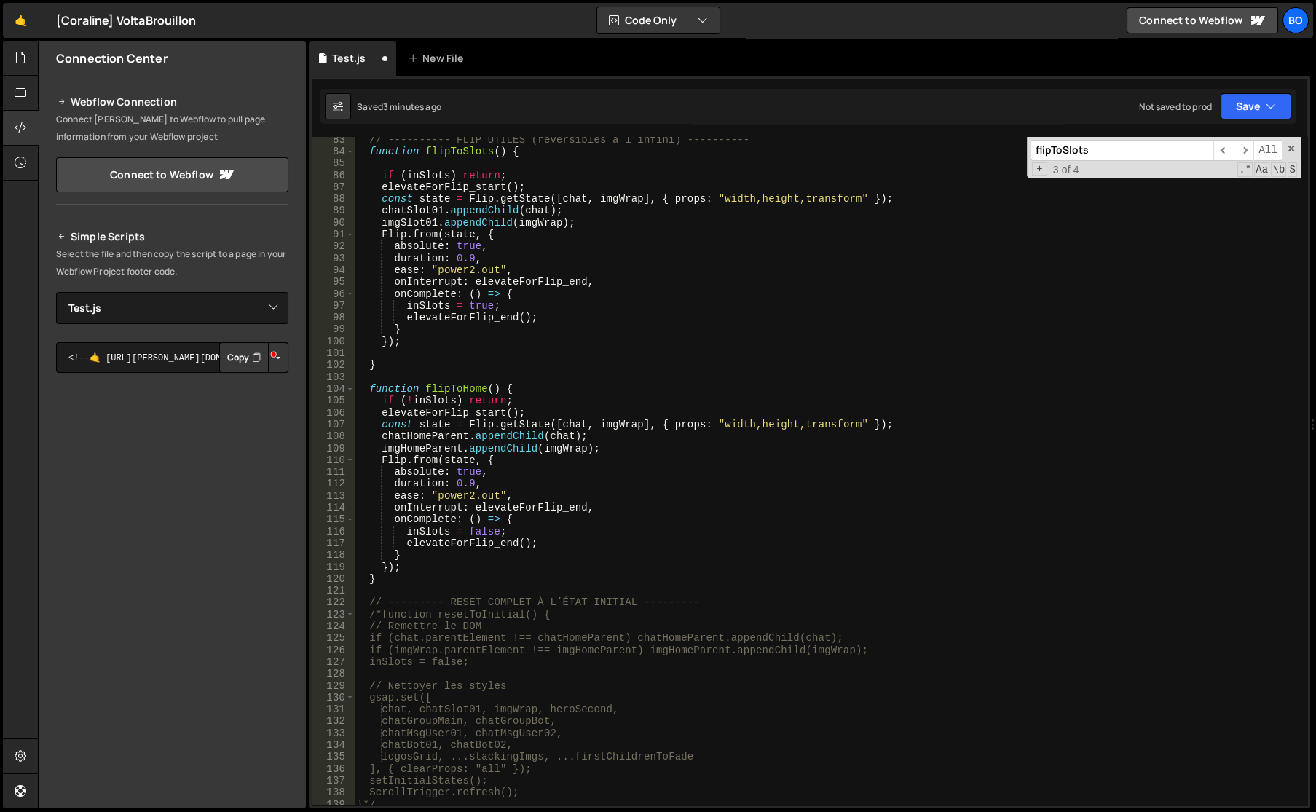
scroll to position [976, 0]
click at [419, 167] on div "// ---------- FLIP UTILES (réversibles à l’infini) ---------- function flipToSl…" at bounding box center [827, 480] width 947 height 692
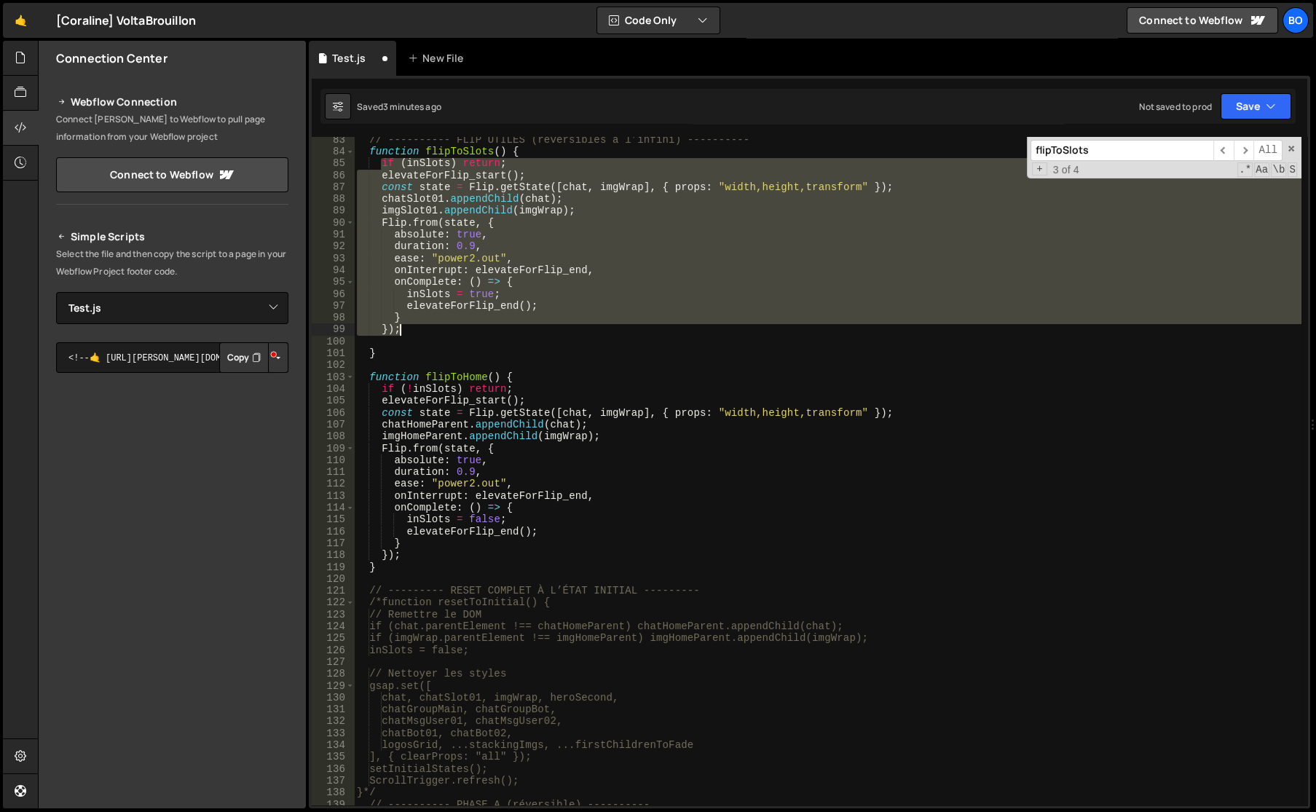
drag, startPoint x: 381, startPoint y: 166, endPoint x: 529, endPoint y: 332, distance: 222.7
click at [529, 332] on div "// ---------- FLIP UTILES (réversibles à l’infini) ---------- function flipToSl…" at bounding box center [827, 480] width 947 height 692
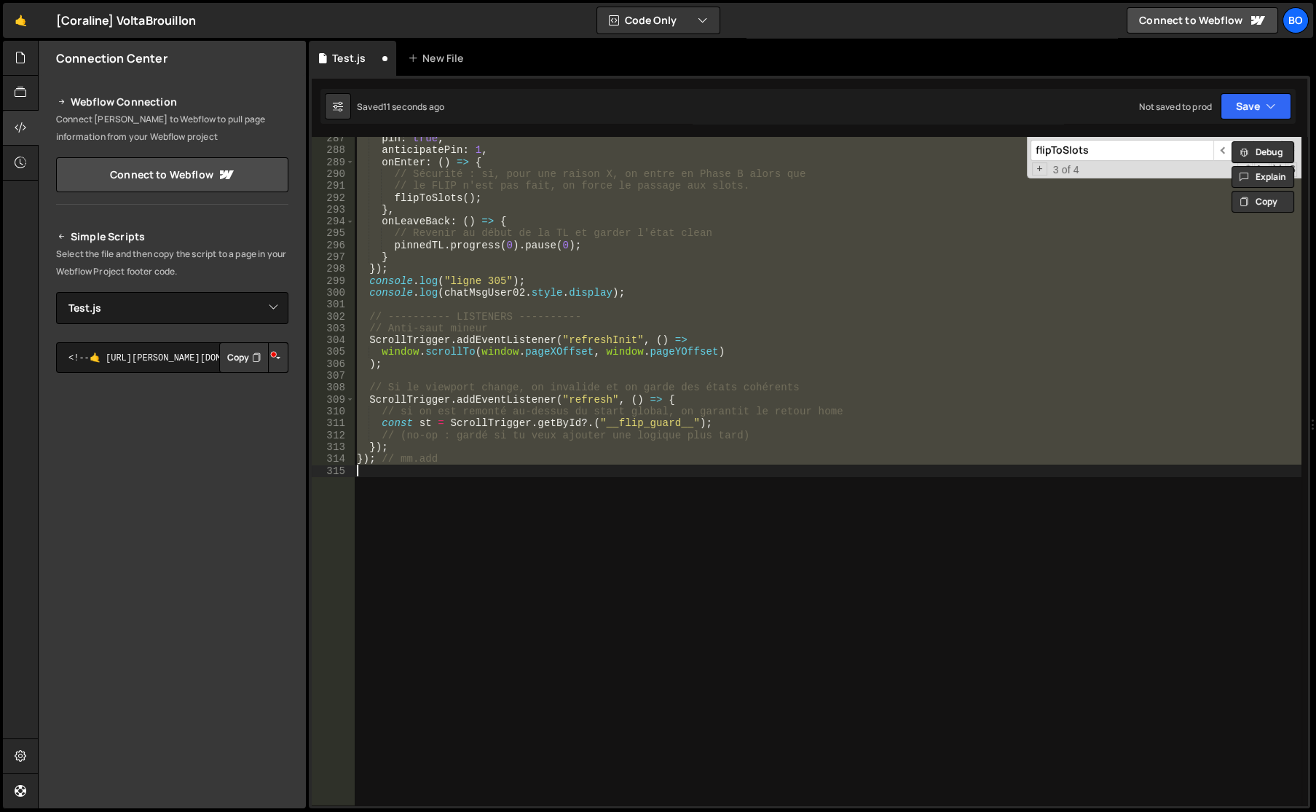
scroll to position [3398, 0]
type textarea "if (inSlots) return;"
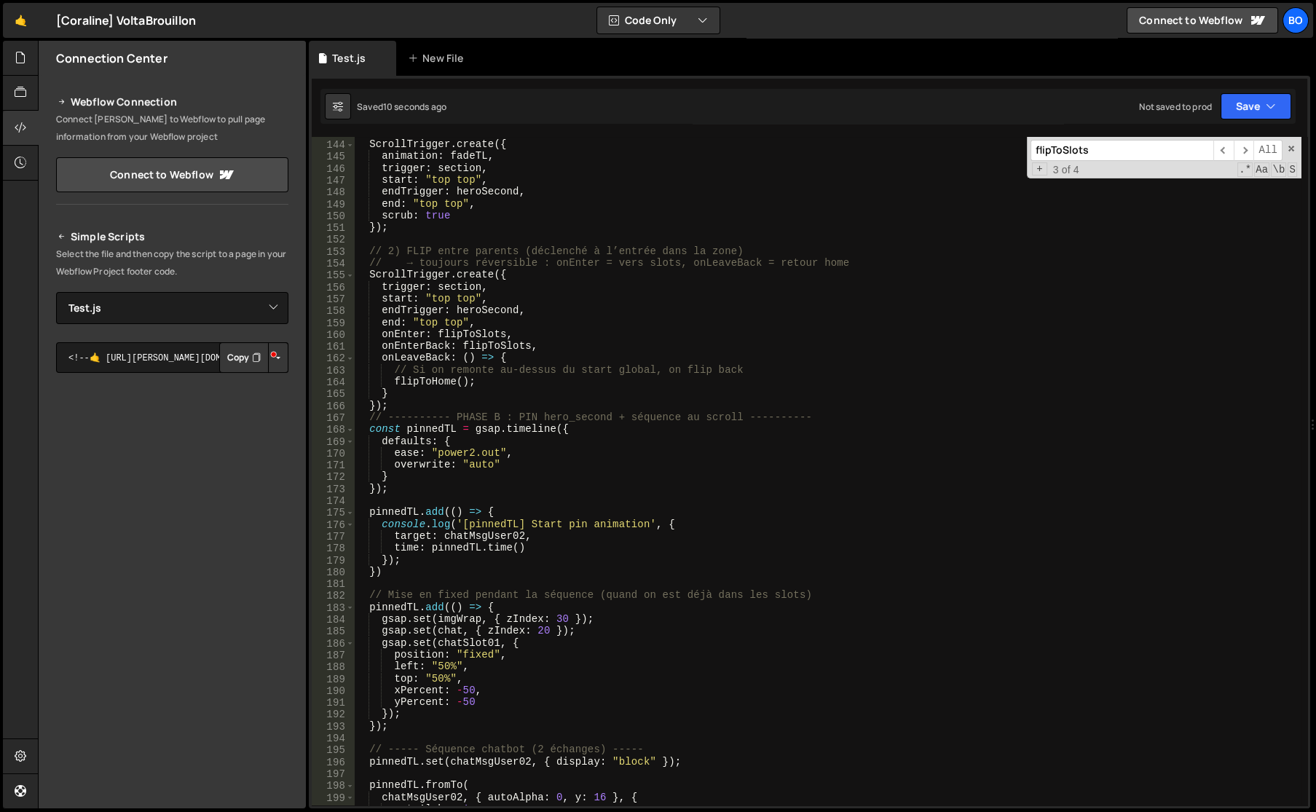
scroll to position [1655, 0]
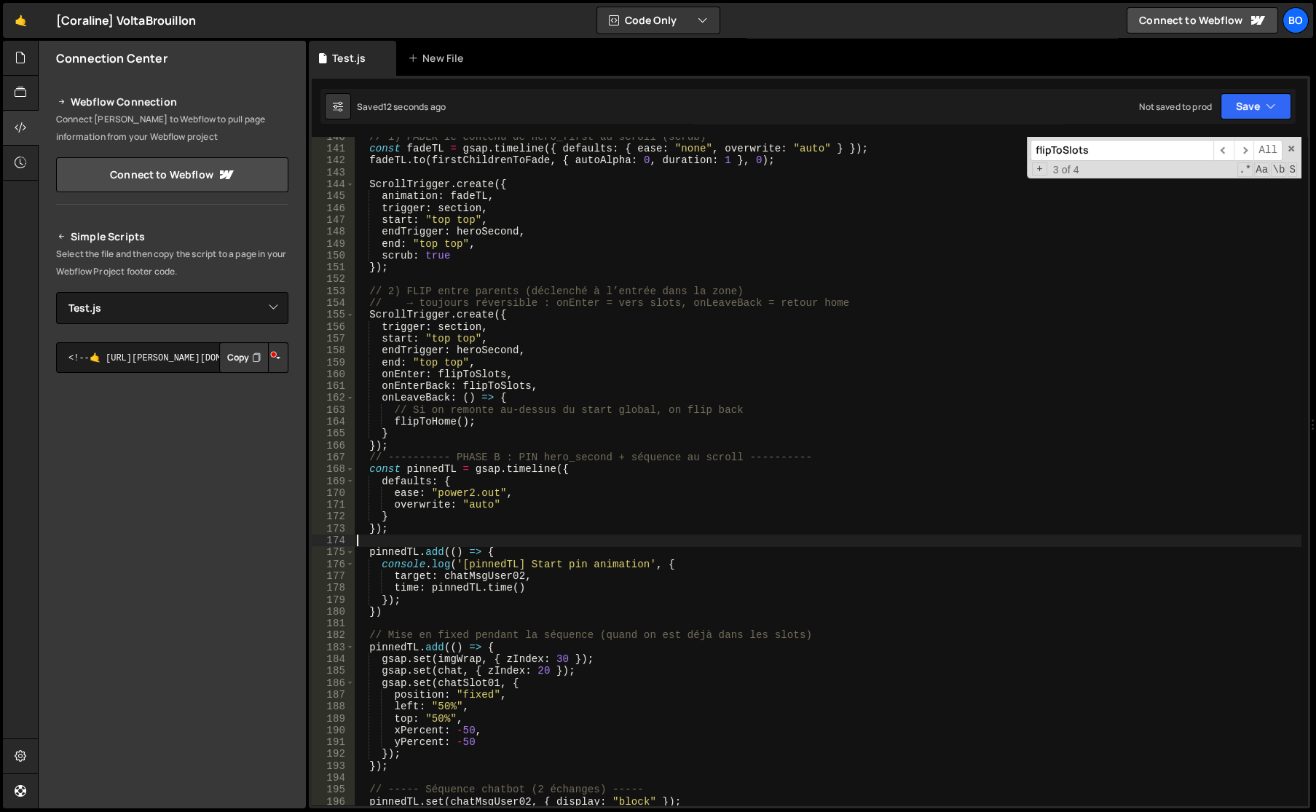
click at [430, 539] on div "// 1) FADER le contenu de hero_first au scroll (scrub) const fadeTL = gsap . ti…" at bounding box center [827, 477] width 947 height 692
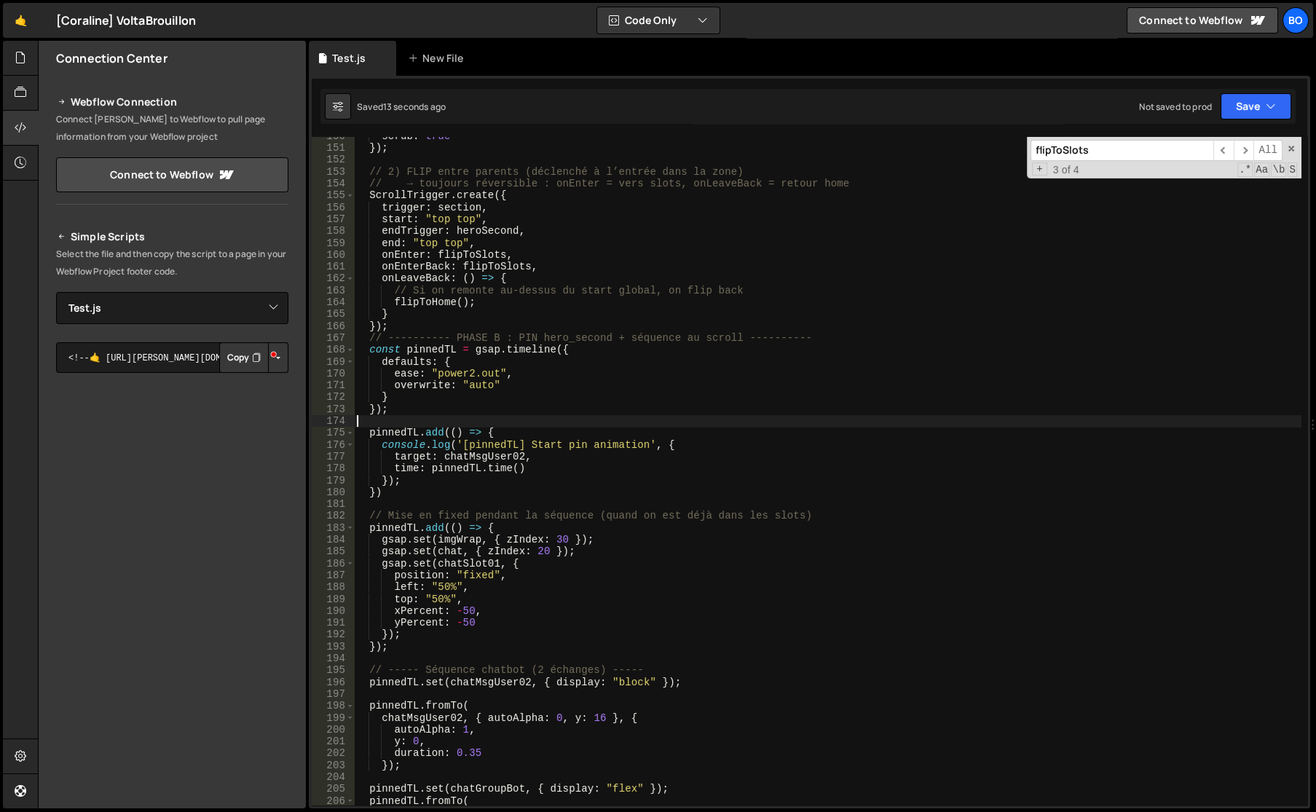
scroll to position [1854, 0]
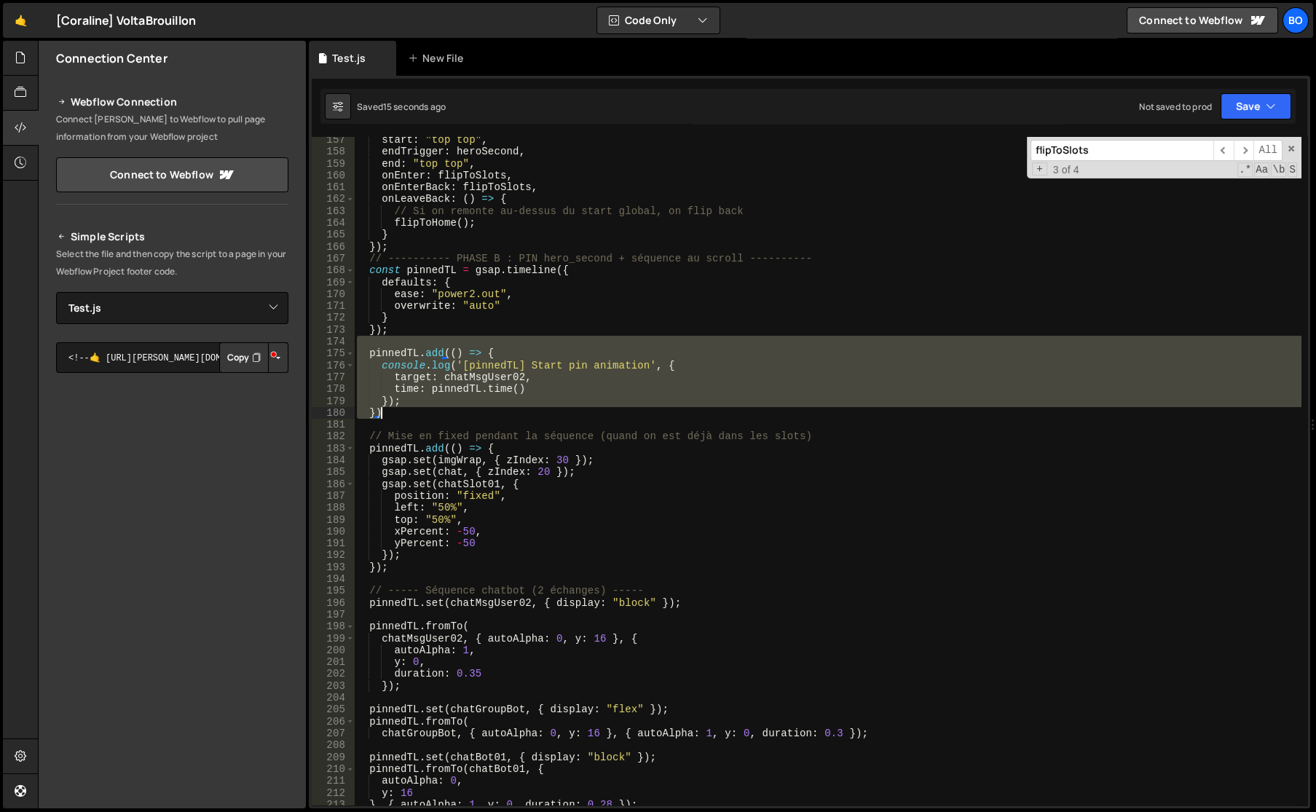
drag, startPoint x: 406, startPoint y: 339, endPoint x: 479, endPoint y: 413, distance: 104.5
click at [479, 413] on div "start : "top top" , endTrigger : heroSecond , end : "top top" , onEnter : flipT…" at bounding box center [827, 480] width 947 height 692
click at [479, 413] on div "start : "top top" , endTrigger : heroSecond , end : "top top" , onEnter : flipT…" at bounding box center [827, 471] width 947 height 668
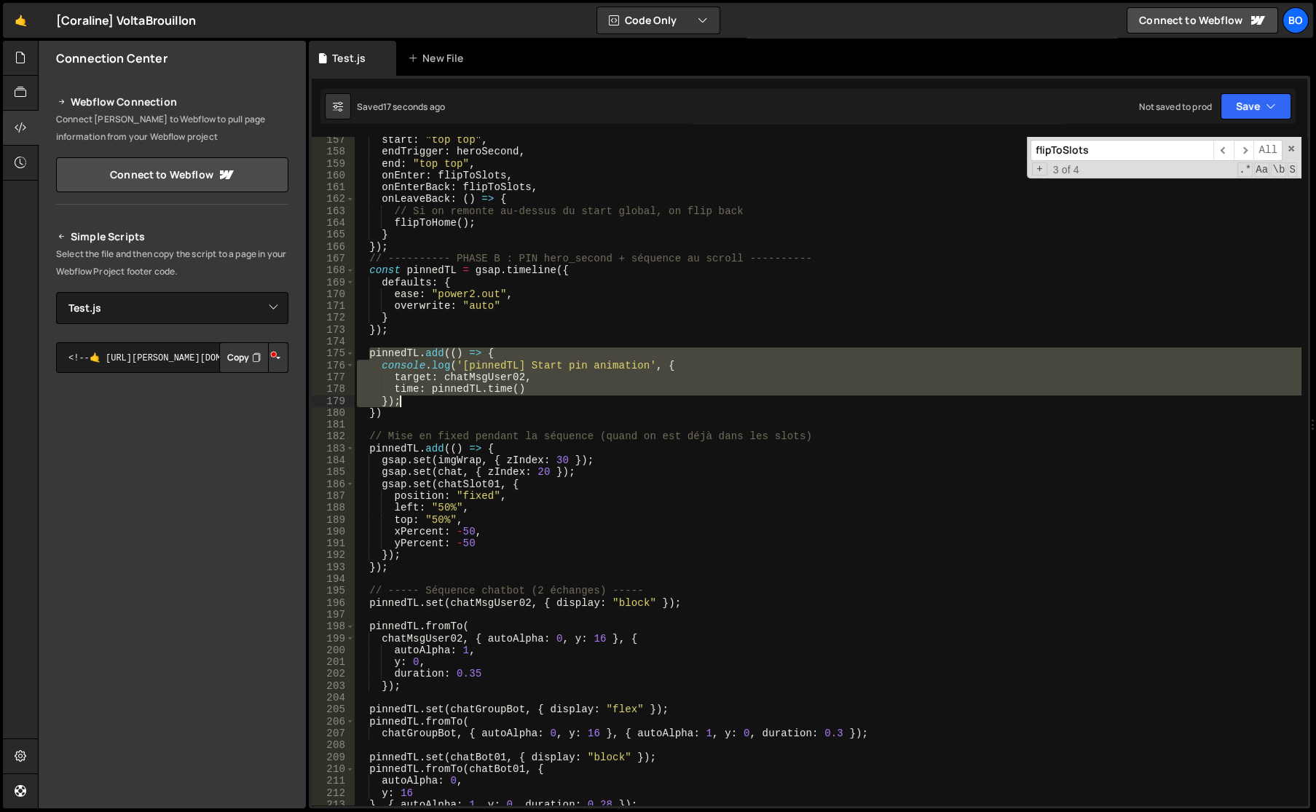
drag, startPoint x: 368, startPoint y: 355, endPoint x: 422, endPoint y: 400, distance: 71.3
click at [422, 400] on div "start : "top top" , endTrigger : heroSecond , end : "top top" , onEnter : flipT…" at bounding box center [827, 480] width 947 height 692
click at [422, 400] on div "start : "top top" , endTrigger : heroSecond , end : "top top" , onEnter : flipT…" at bounding box center [827, 471] width 947 height 668
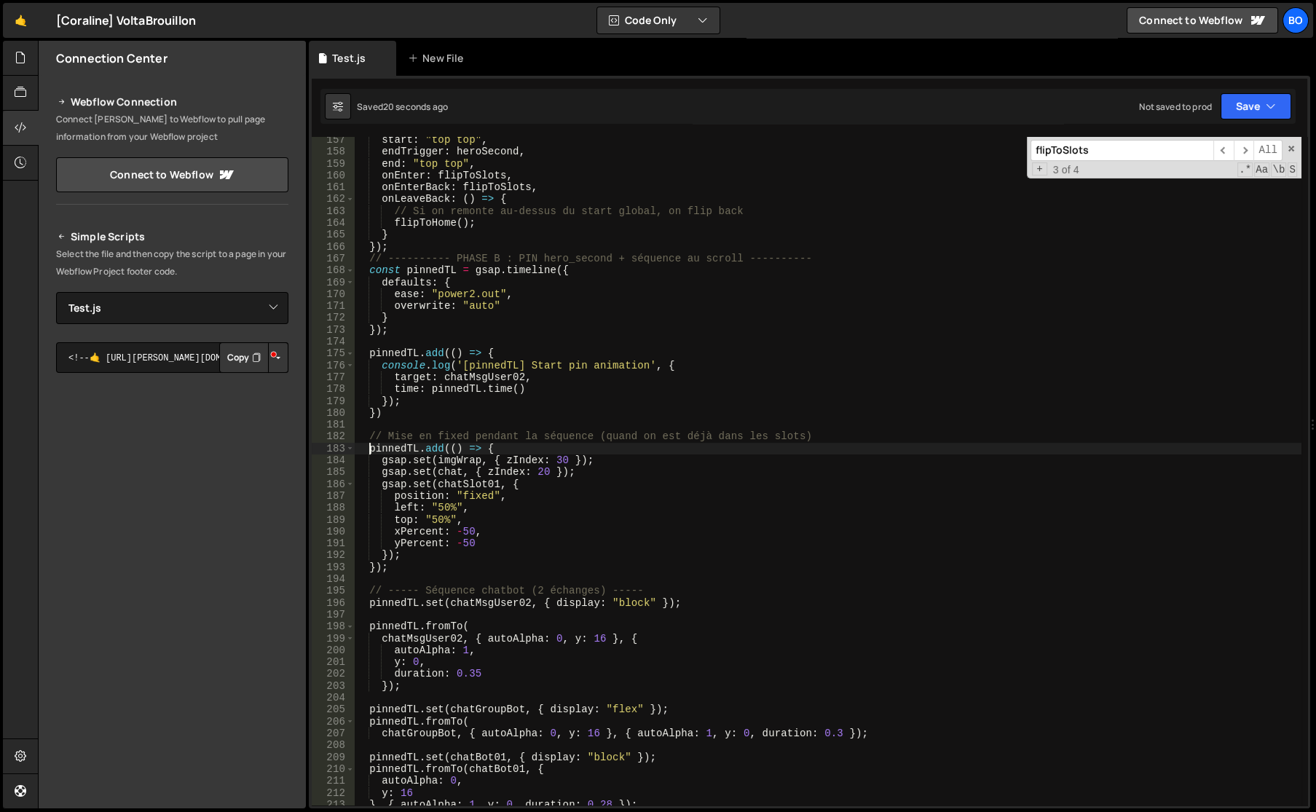
click at [367, 448] on div "start : "top top" , endTrigger : heroSecond , end : "top top" , onEnter : flipT…" at bounding box center [827, 480] width 947 height 692
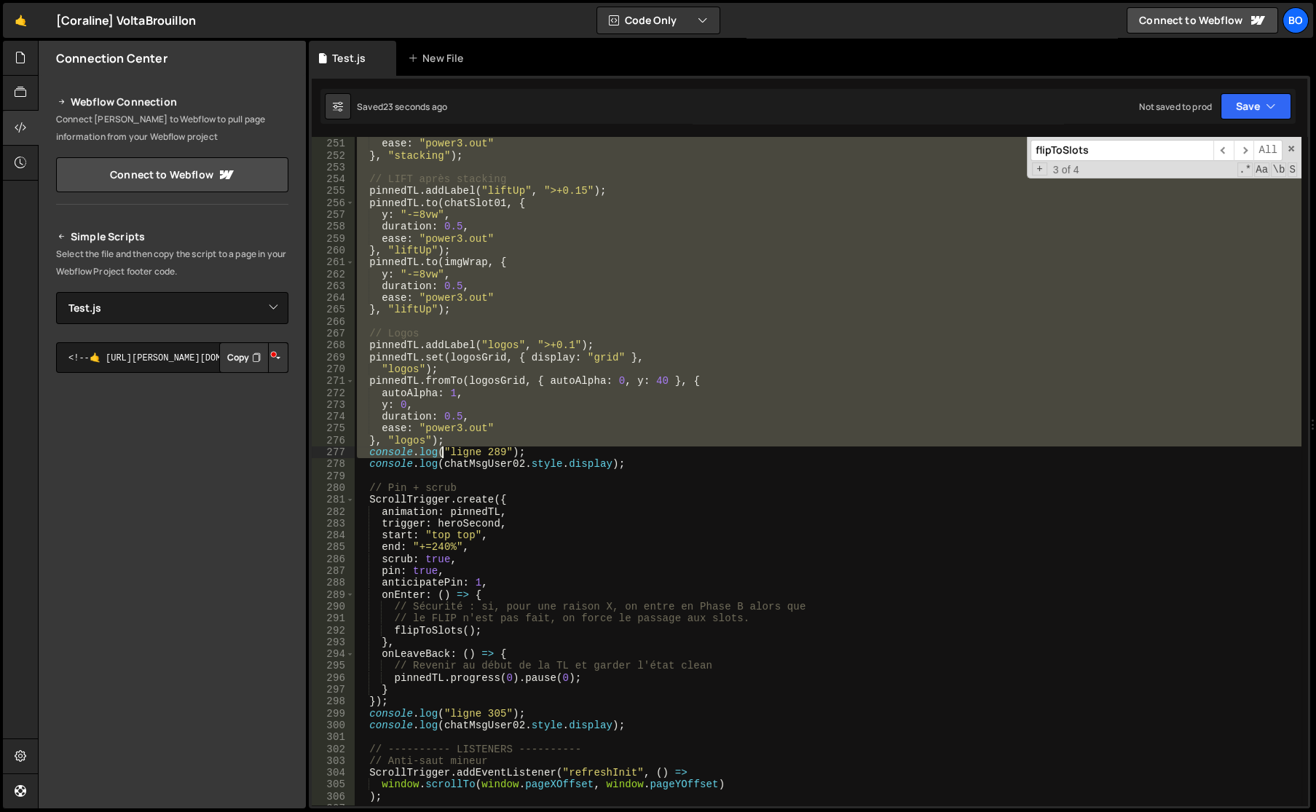
scroll to position [2965, 0]
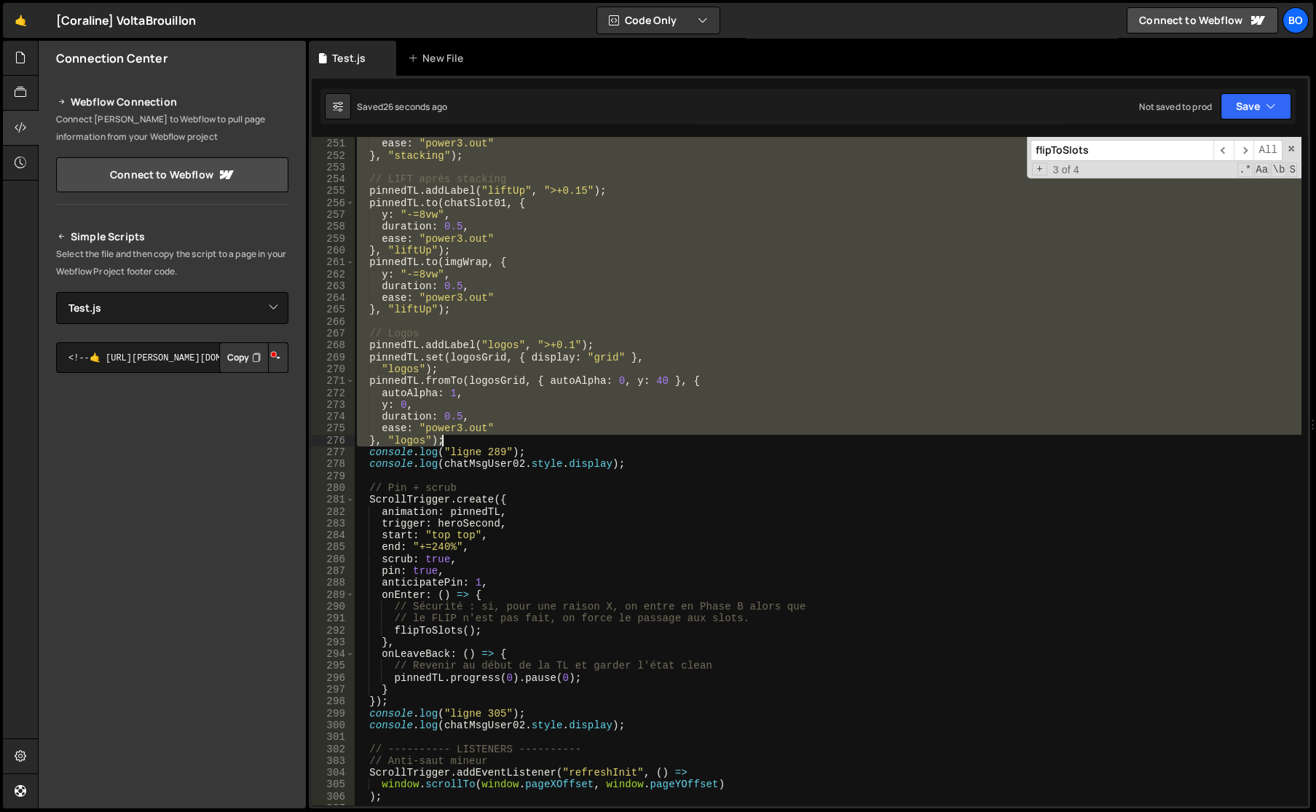
drag, startPoint x: 367, startPoint y: 448, endPoint x: 510, endPoint y: 440, distance: 143.6
click at [510, 440] on div "stagger : 0.08 , ease : "power3.out" } , "stacking" ) ; // LIFT après stacking …" at bounding box center [827, 472] width 947 height 692
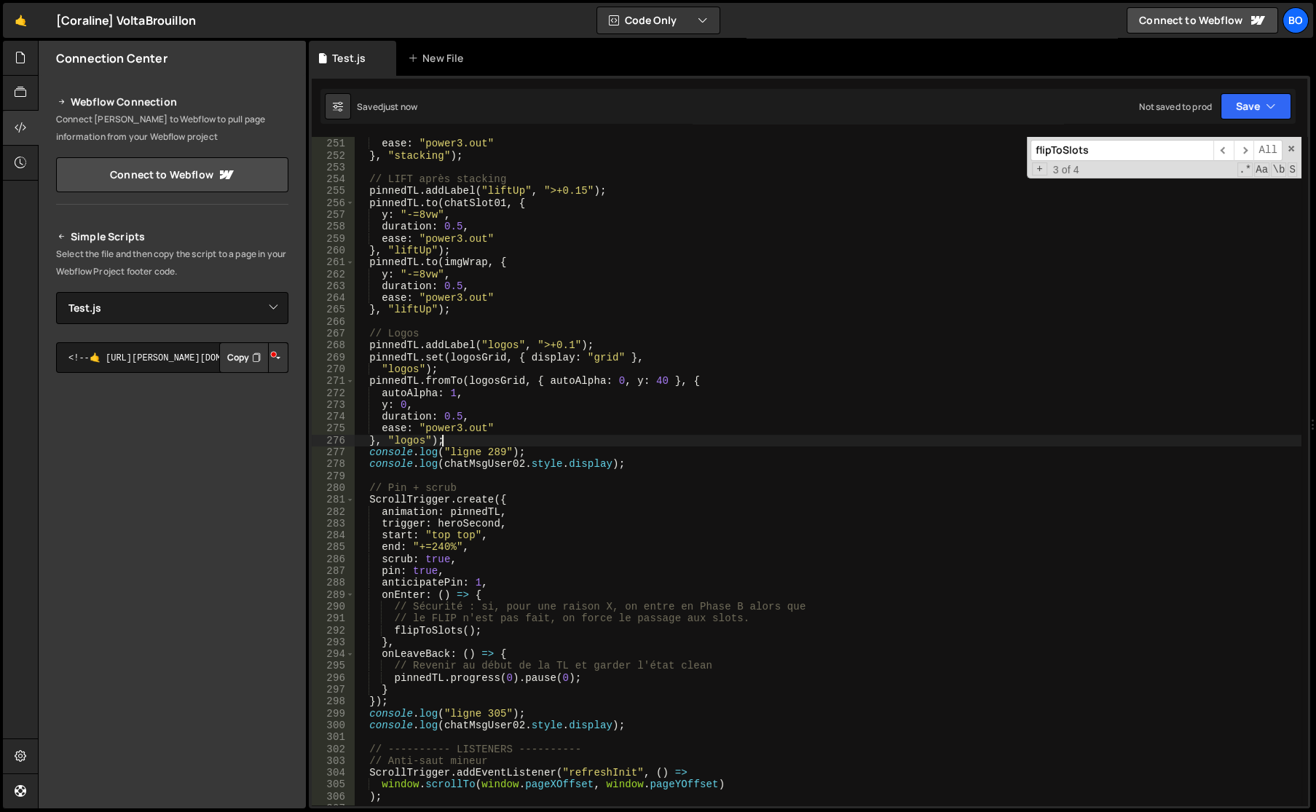
click at [440, 355] on div "stagger : 0.08 , ease : "power3.out" } , "stacking" ) ; // LIFT après stacking …" at bounding box center [827, 472] width 947 height 692
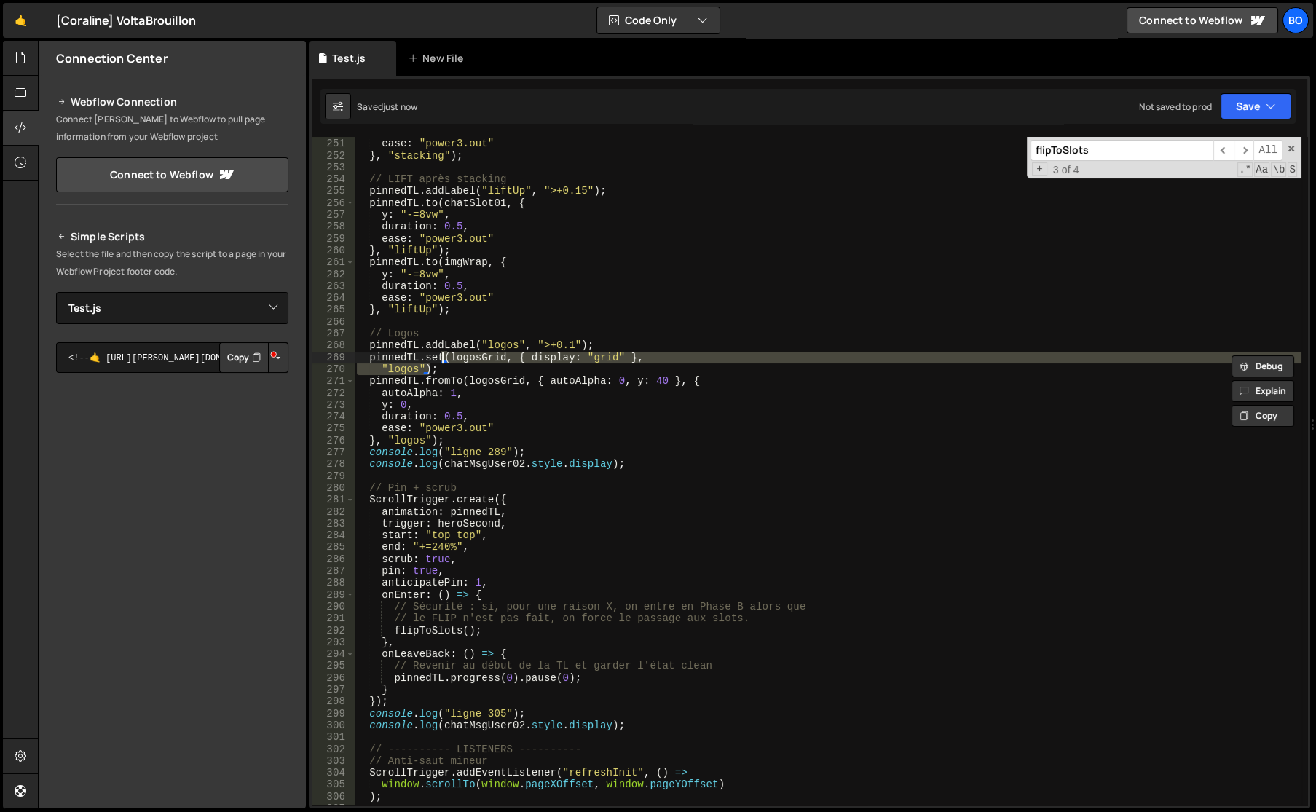
click at [428, 356] on div "stagger : 0.08 , ease : "power3.out" } , "stacking" ) ; // LIFT après stacking …" at bounding box center [827, 472] width 947 height 692
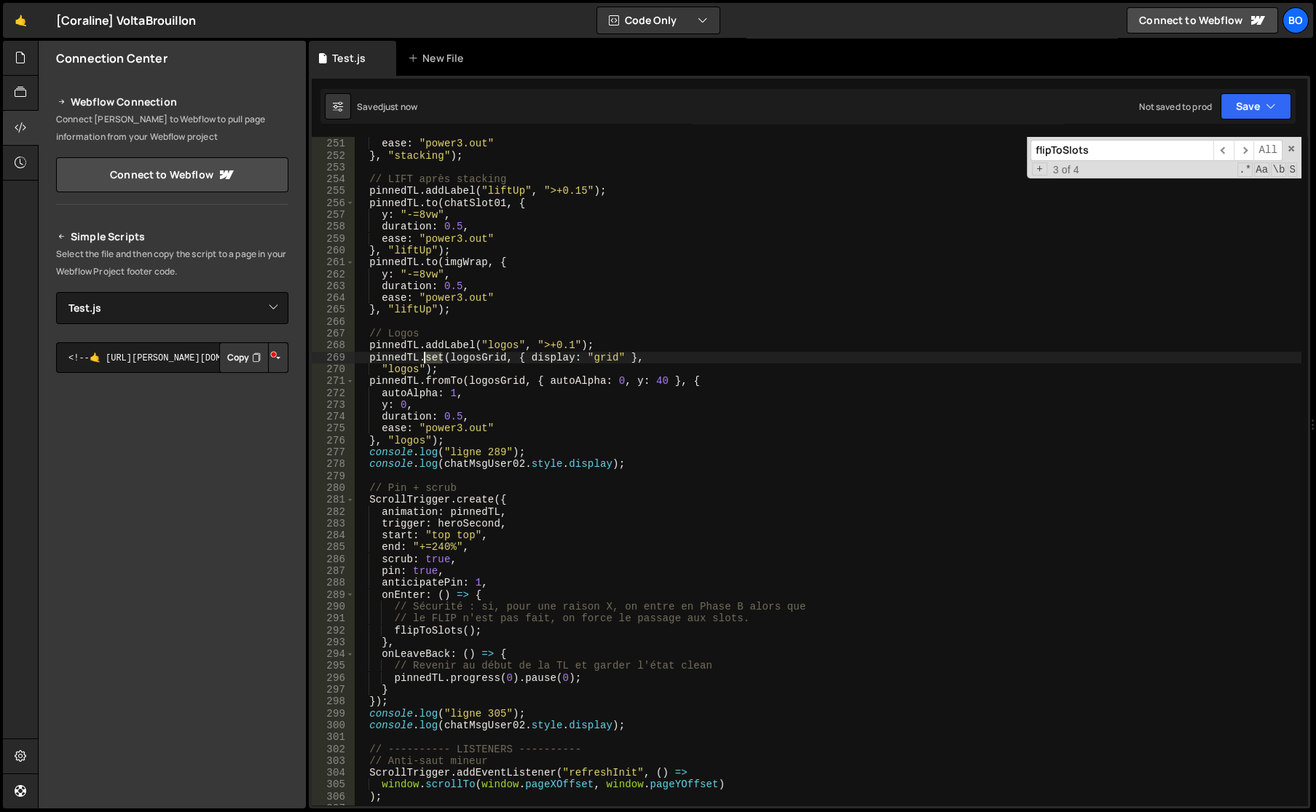
click at [428, 356] on div "stagger : 0.08 , ease : "power3.out" } , "stacking" ) ; // LIFT après stacking …" at bounding box center [827, 472] width 947 height 692
click at [505, 352] on div "stagger : 0.08 , ease : "power3.out" } , "stacking" ) ; // LIFT après stacking …" at bounding box center [827, 472] width 947 height 692
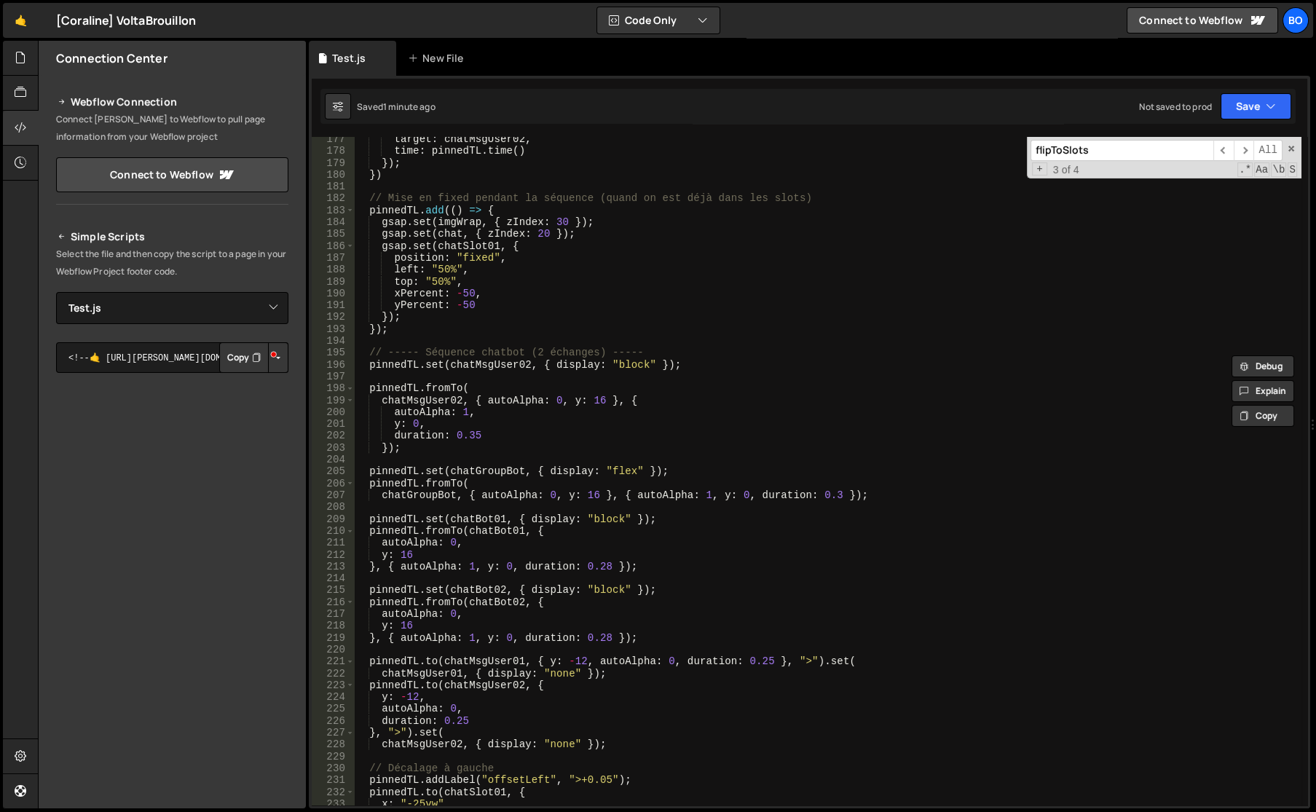
scroll to position [2052, 0]
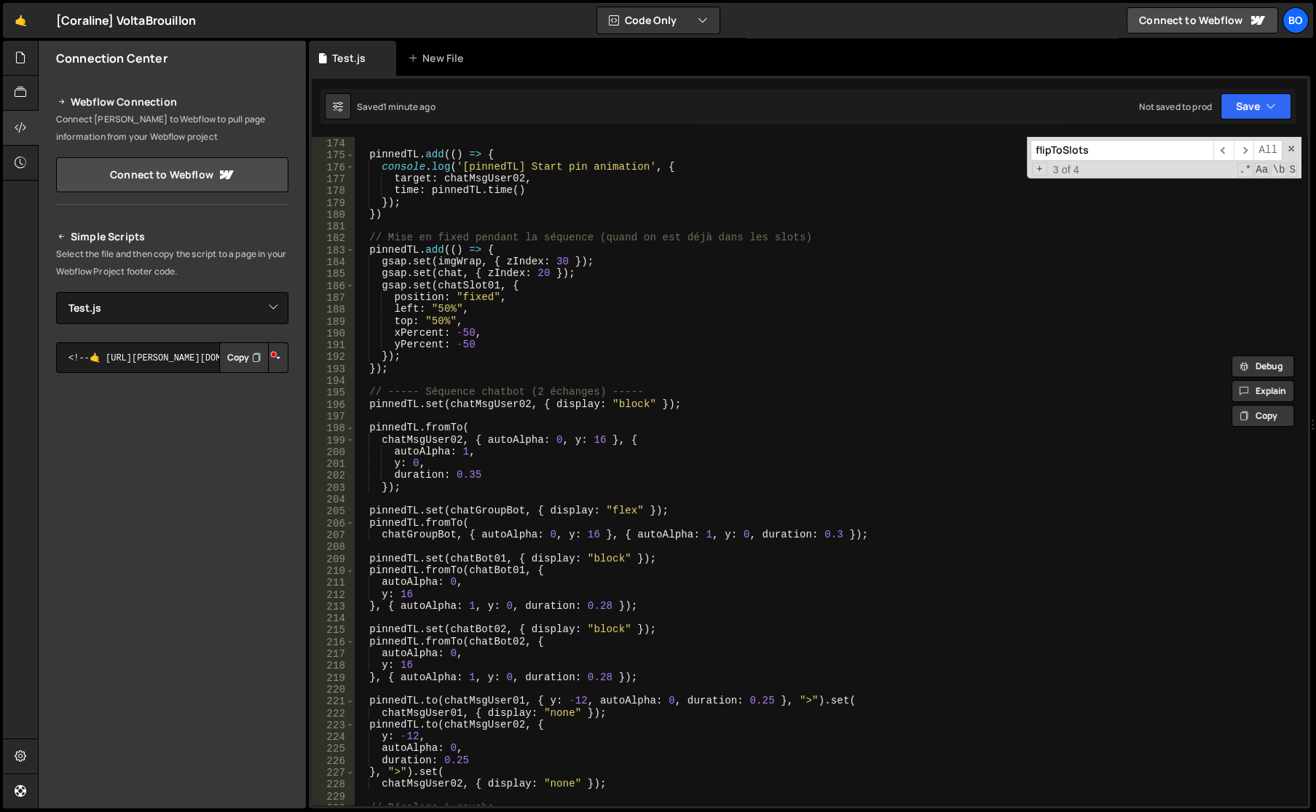
click at [660, 403] on div "}) ; pinnedTL . add (( ) => { console . log ( '[pinnedTL] Start pin animation' …" at bounding box center [827, 471] width 947 height 692
paste textarea ", 0.001"
click at [368, 403] on div "}) ; pinnedTL . add (( ) => { console . log ( '[pinnedTL] Start pin animation' …" at bounding box center [827, 471] width 947 height 692
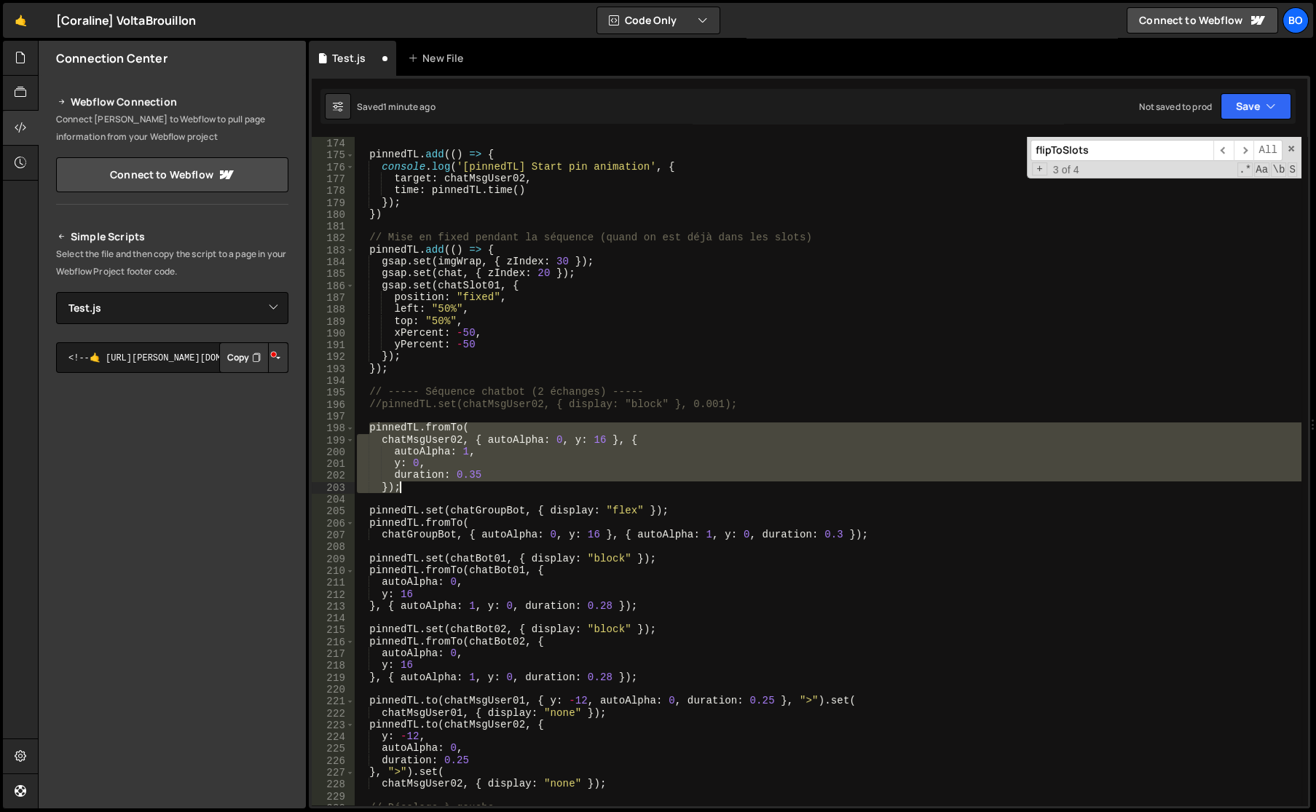
drag, startPoint x: 370, startPoint y: 427, endPoint x: 431, endPoint y: 489, distance: 87.0
click at [431, 489] on div "}) ; pinnedTL . add (( ) => { console . log ( '[pinnedTL] Start pin animation' …" at bounding box center [827, 471] width 947 height 692
type textarea "duration: 0.35 });*/"
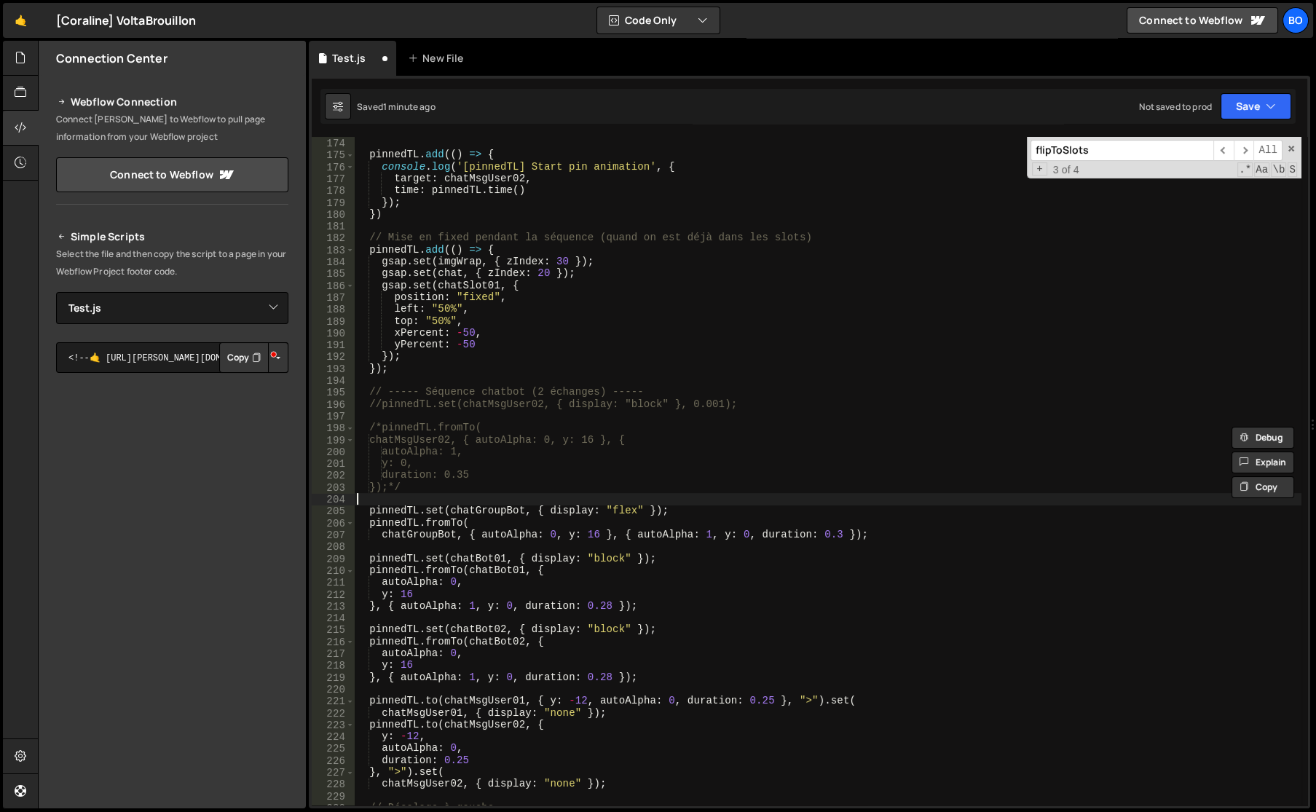
paste textarea ")"
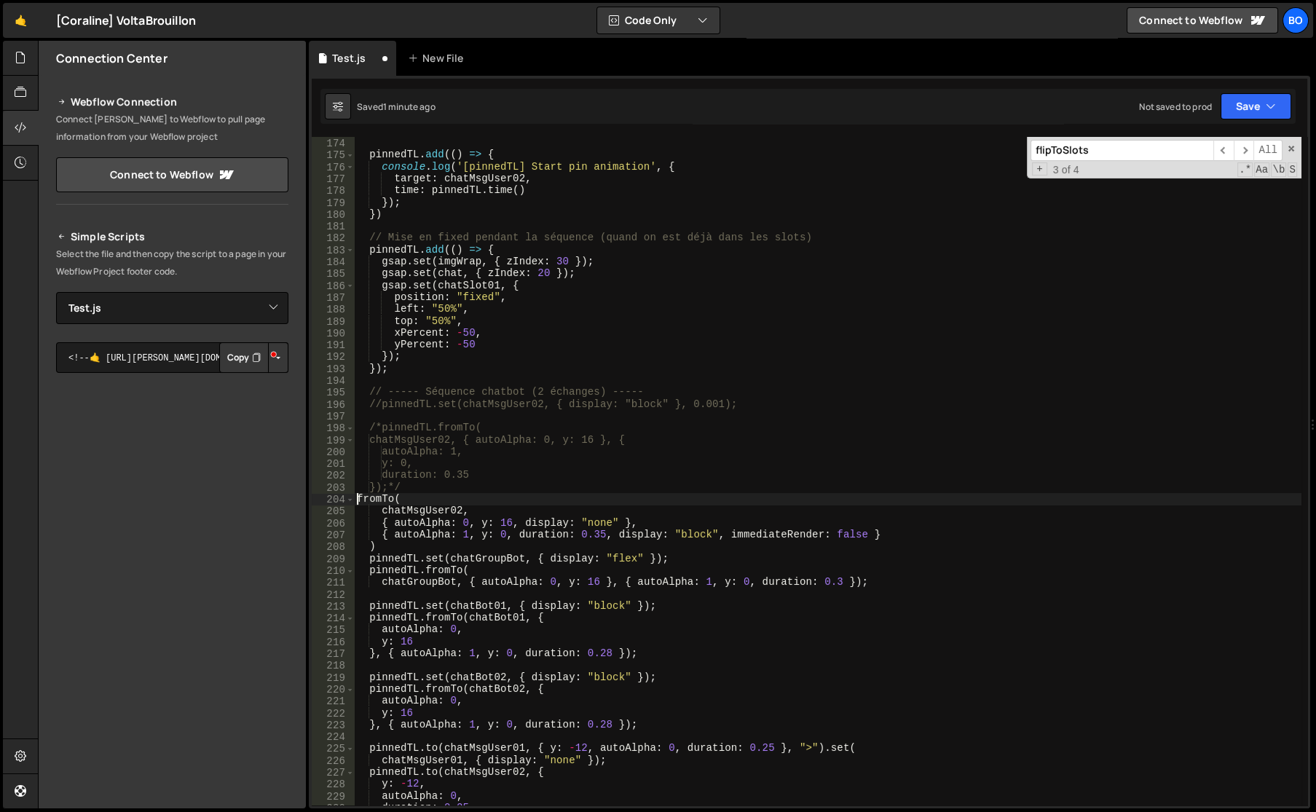
click at [357, 502] on div "}) ; pinnedTL . add (( ) => { console . log ( '[pinnedTL] Start pin animation' …" at bounding box center [827, 471] width 947 height 692
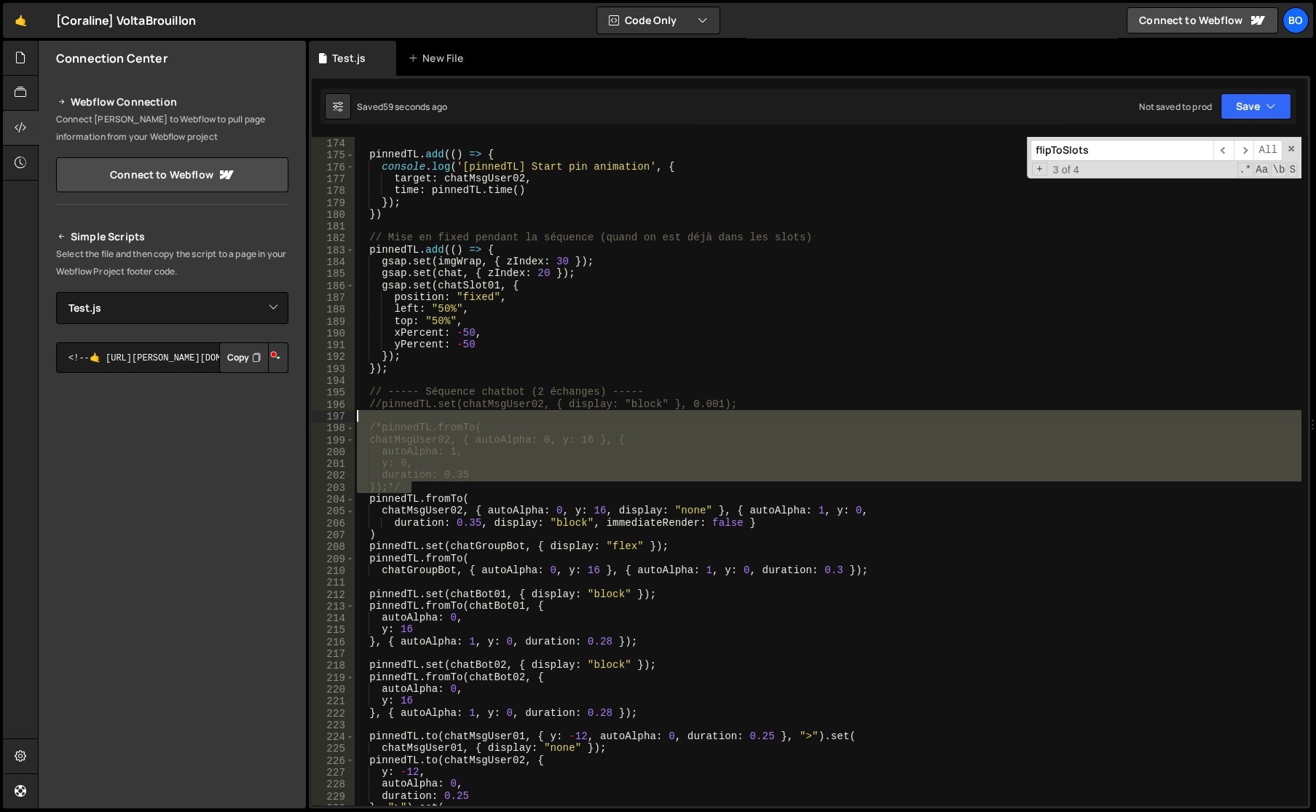
drag, startPoint x: 467, startPoint y: 491, endPoint x: 360, endPoint y: 418, distance: 129.9
click at [360, 418] on div "}) ; pinnedTL . add (( ) => { console . log ( '[pinnedTL] Start pin animation' …" at bounding box center [827, 471] width 947 height 692
type textarea "/*pinnedTL.fromTo("
click at [363, 418] on div "}) ; pinnedTL . add (( ) => { console . log ( '[pinnedTL] Start pin animation' …" at bounding box center [827, 471] width 947 height 692
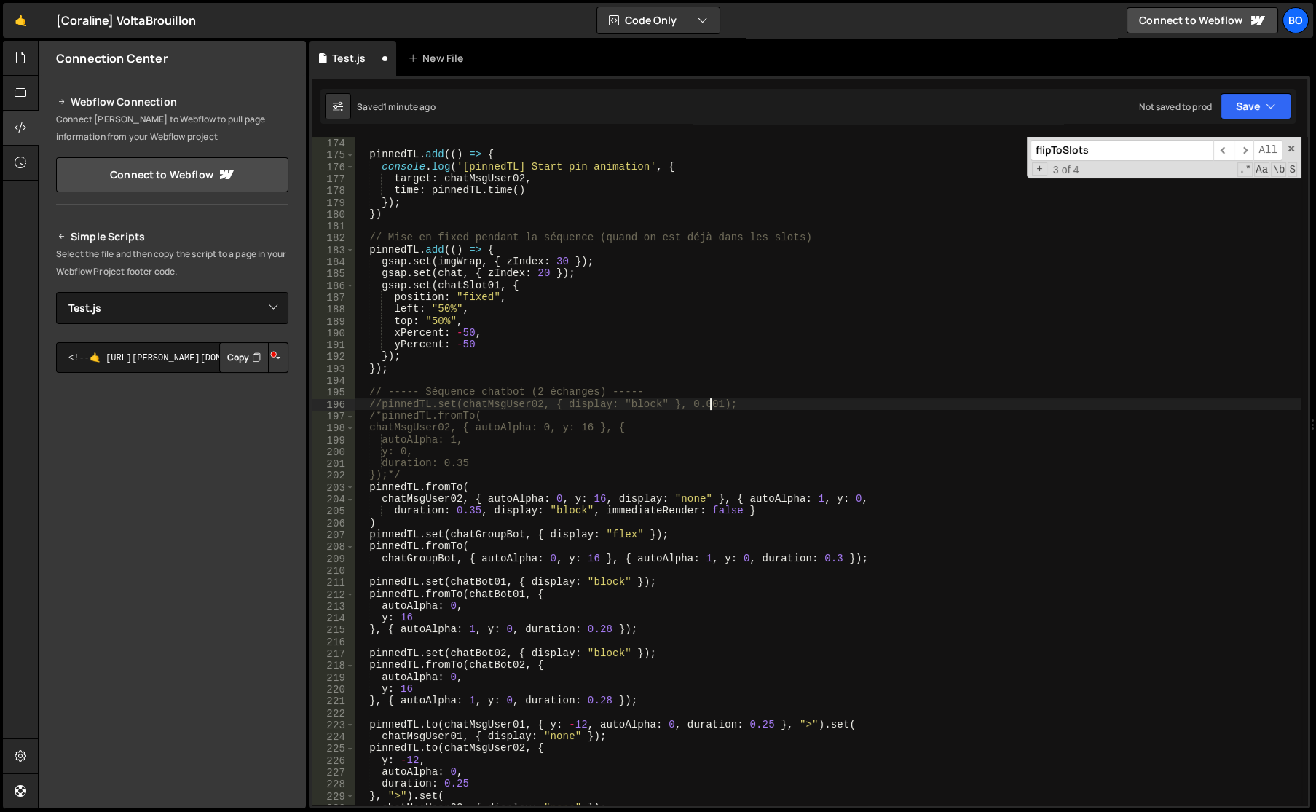
click at [709, 408] on div "}) ; pinnedTL . add (( ) => { console . log ( '[pinnedTL] Start pin animation' …" at bounding box center [827, 471] width 947 height 692
click at [693, 406] on div "}) ; pinnedTL . add (( ) => { console . log ( '[pinnedTL] Start pin animation' …" at bounding box center [827, 471] width 947 height 692
click at [370, 484] on div "}) ; pinnedTL . add (( ) => { console . log ( '[pinnedTL] Start pin animation' …" at bounding box center [827, 471] width 947 height 692
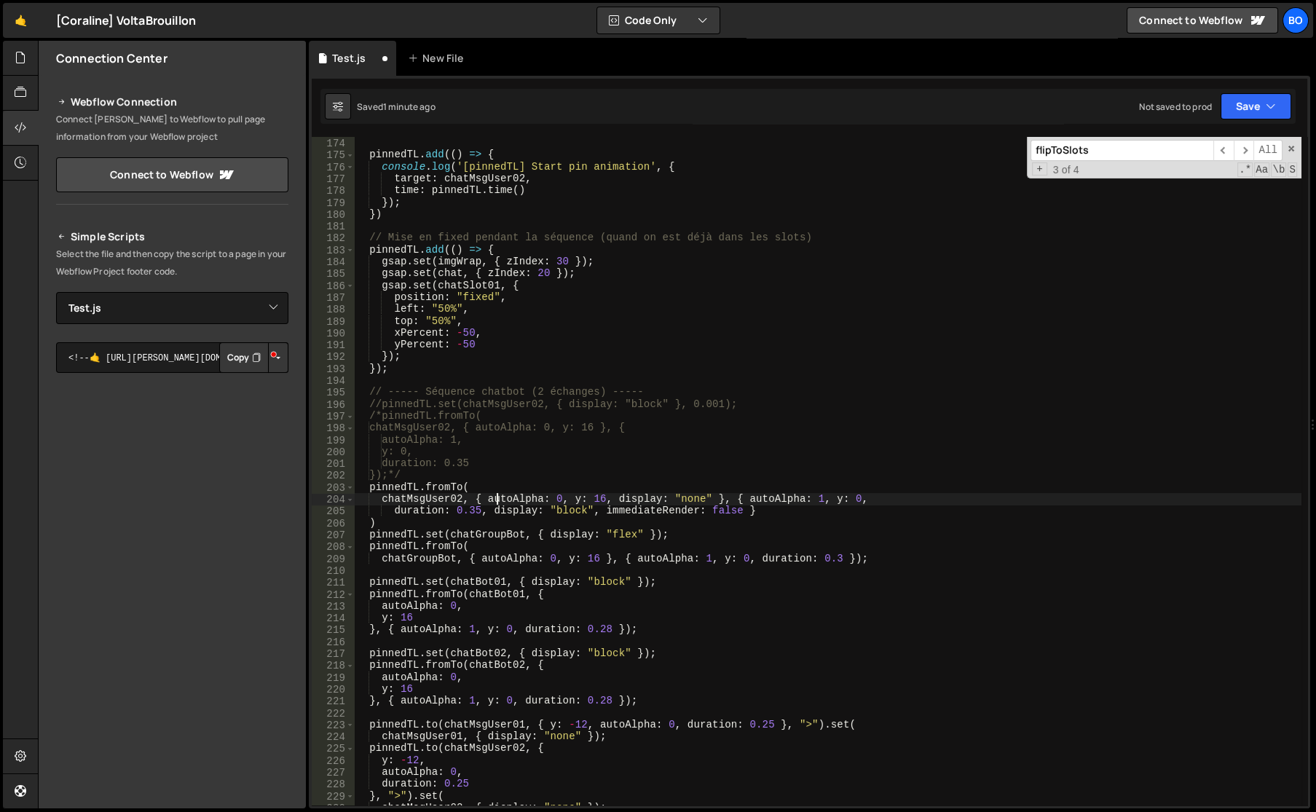
click at [496, 499] on div "}) ; pinnedTL . add (( ) => { console . log ( '[pinnedTL] Start pin animation' …" at bounding box center [827, 471] width 947 height 692
click at [692, 498] on div "}) ; pinnedTL . add (( ) => { console . log ( '[pinnedTL] Start pin animation' …" at bounding box center [827, 471] width 947 height 692
click at [505, 502] on div "}) ; pinnedTL . add (( ) => { console . log ( '[pinnedTL] Start pin animation' …" at bounding box center [827, 471] width 947 height 692
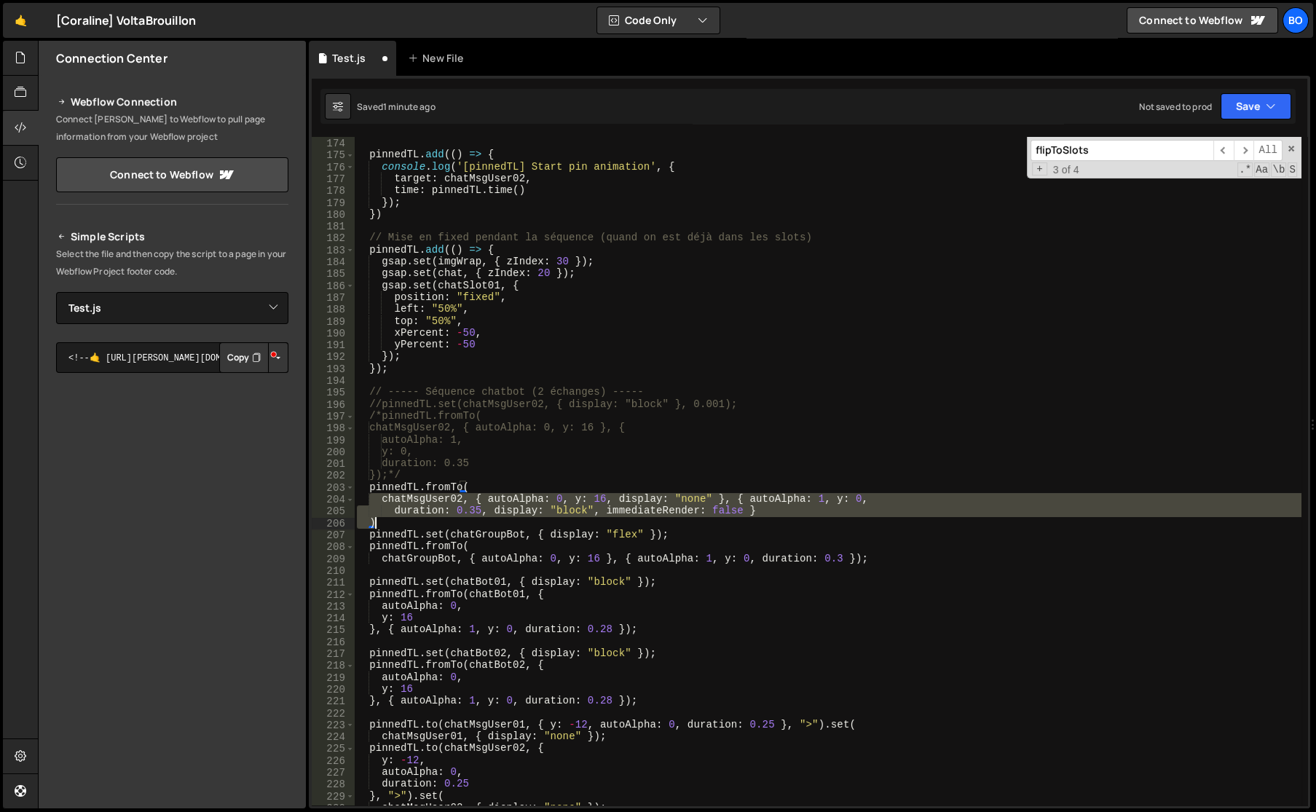
drag, startPoint x: 369, startPoint y: 494, endPoint x: 413, endPoint y: 518, distance: 50.2
click at [413, 518] on div "}) ; pinnedTL . add (( ) => { console . log ( '[pinnedTL] Start pin animation' …" at bounding box center [827, 471] width 947 height 692
click at [700, 408] on div "}) ; pinnedTL . add (( ) => { console . log ( '[pinnedTL] Start pin animation' …" at bounding box center [827, 471] width 947 height 692
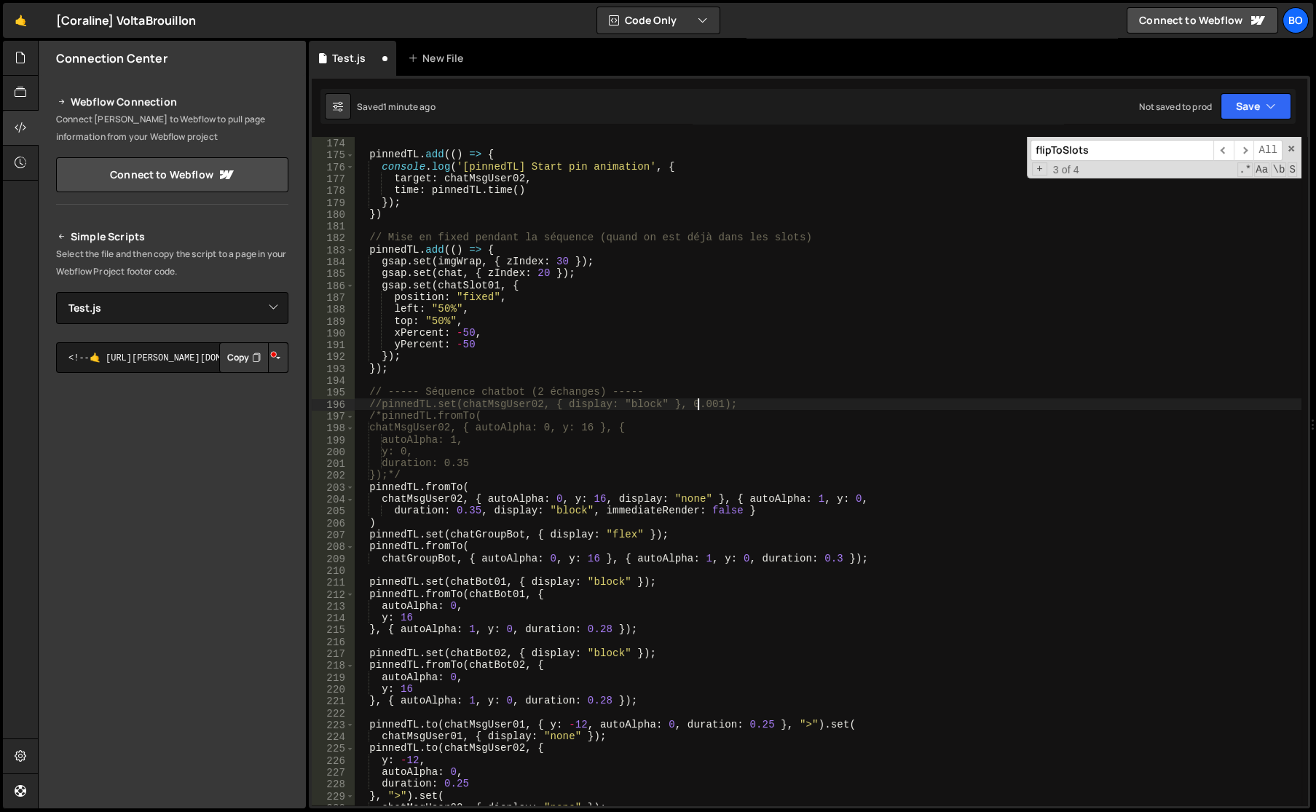
click at [700, 408] on div "}) ; pinnedTL . add (( ) => { console . log ( '[pinnedTL] Start pin animation' …" at bounding box center [827, 471] width 947 height 692
click at [789, 438] on div "}) ; pinnedTL . add (( ) => { console . log ( '[pinnedTL] Start pin animation' …" at bounding box center [827, 471] width 947 height 692
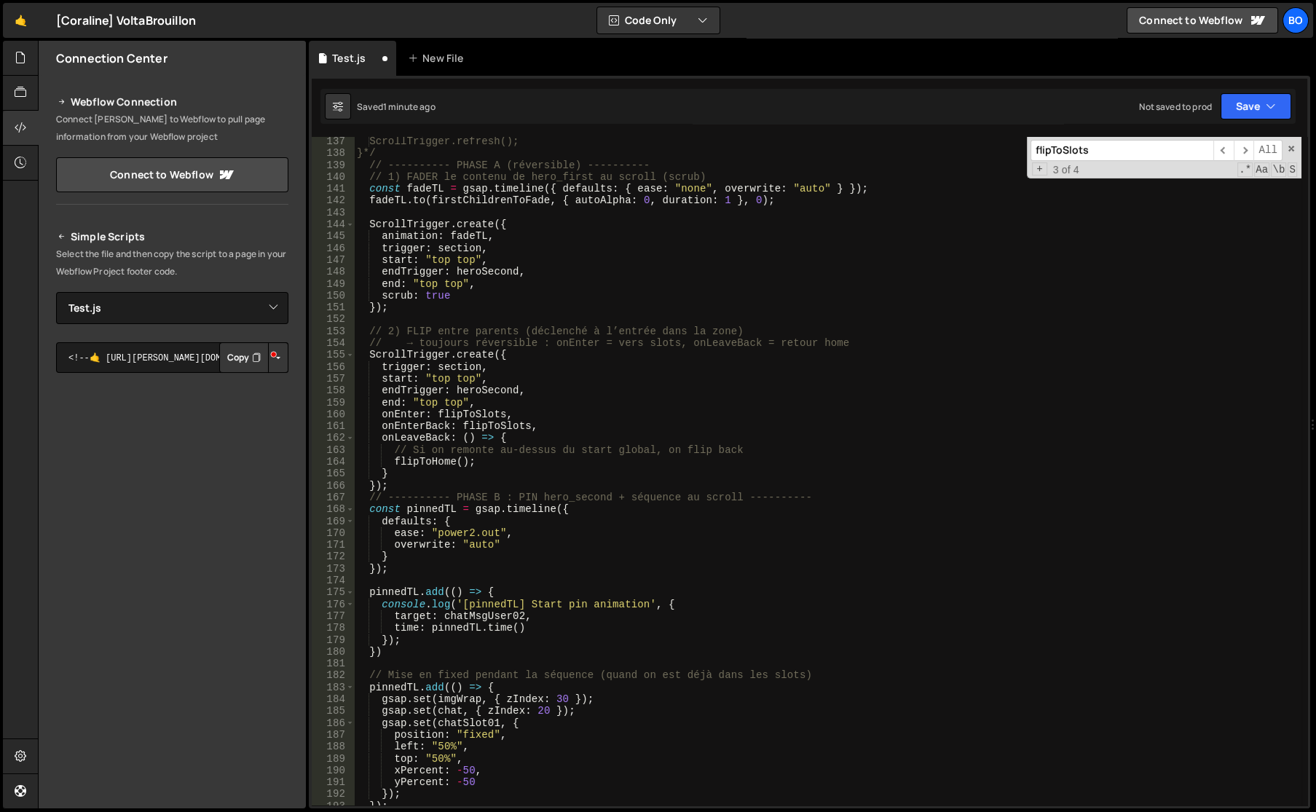
scroll to position [1616, 0]
click at [476, 390] on div "ScrollTrigger.refresh(); }*/ // ---------- PHASE A (réversible) ---------- // 1…" at bounding box center [827, 481] width 947 height 692
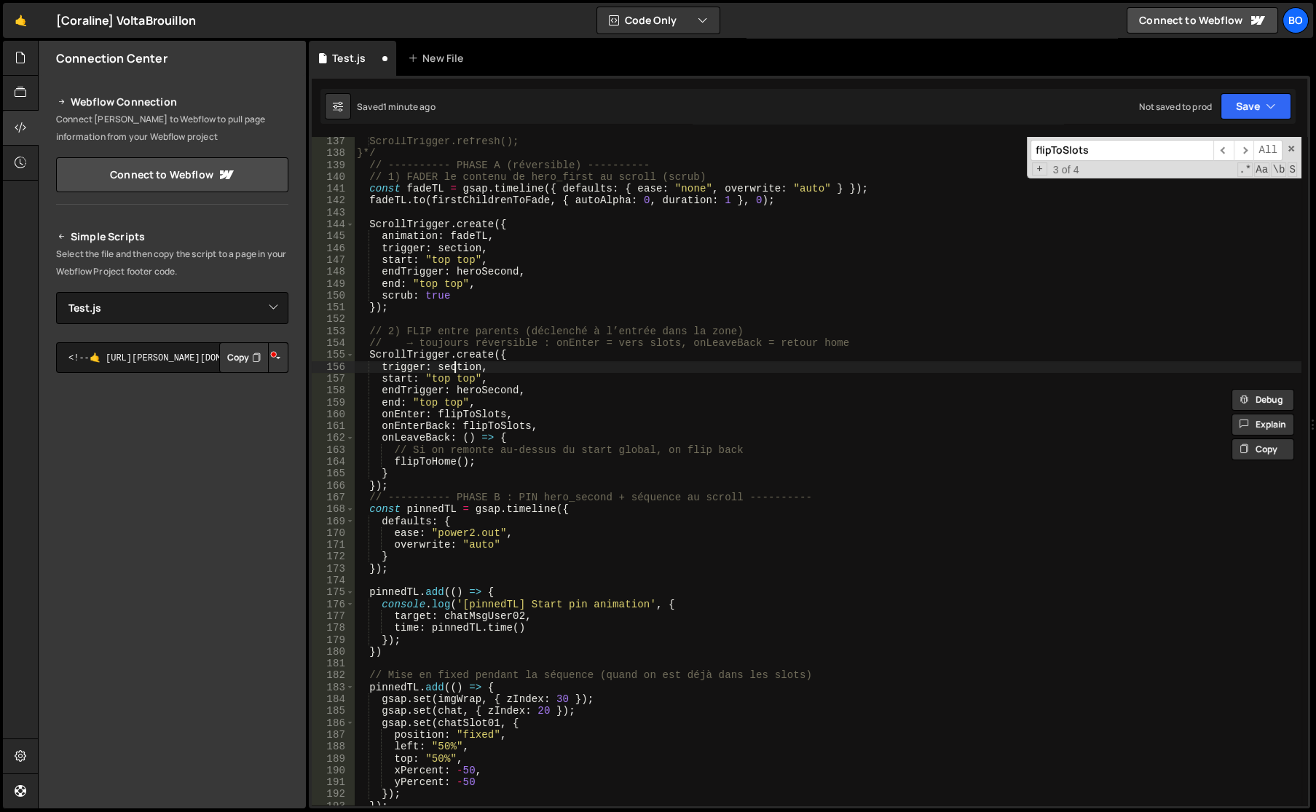
click at [452, 371] on div "ScrollTrigger.refresh(); }*/ // ---------- PHASE A (réversible) ---------- // 1…" at bounding box center [827, 481] width 947 height 692
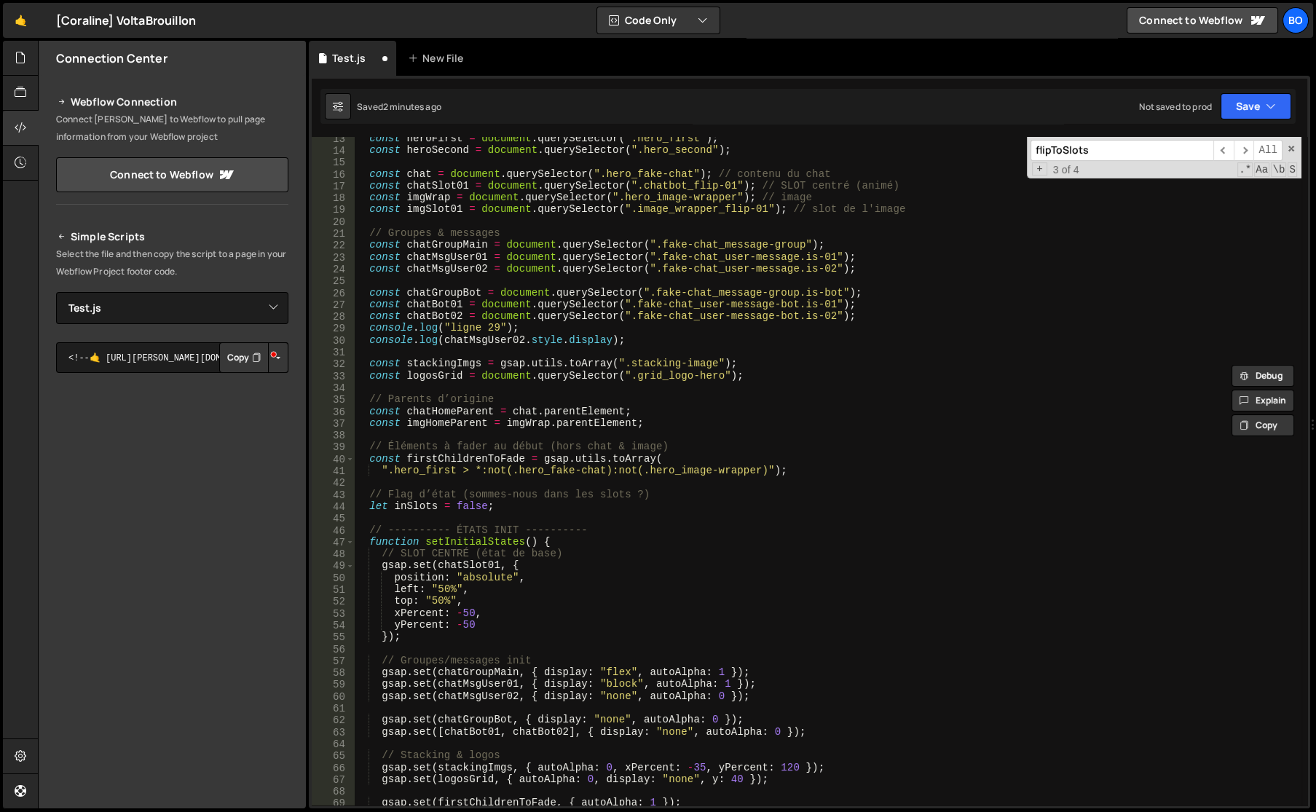
scroll to position [67, 0]
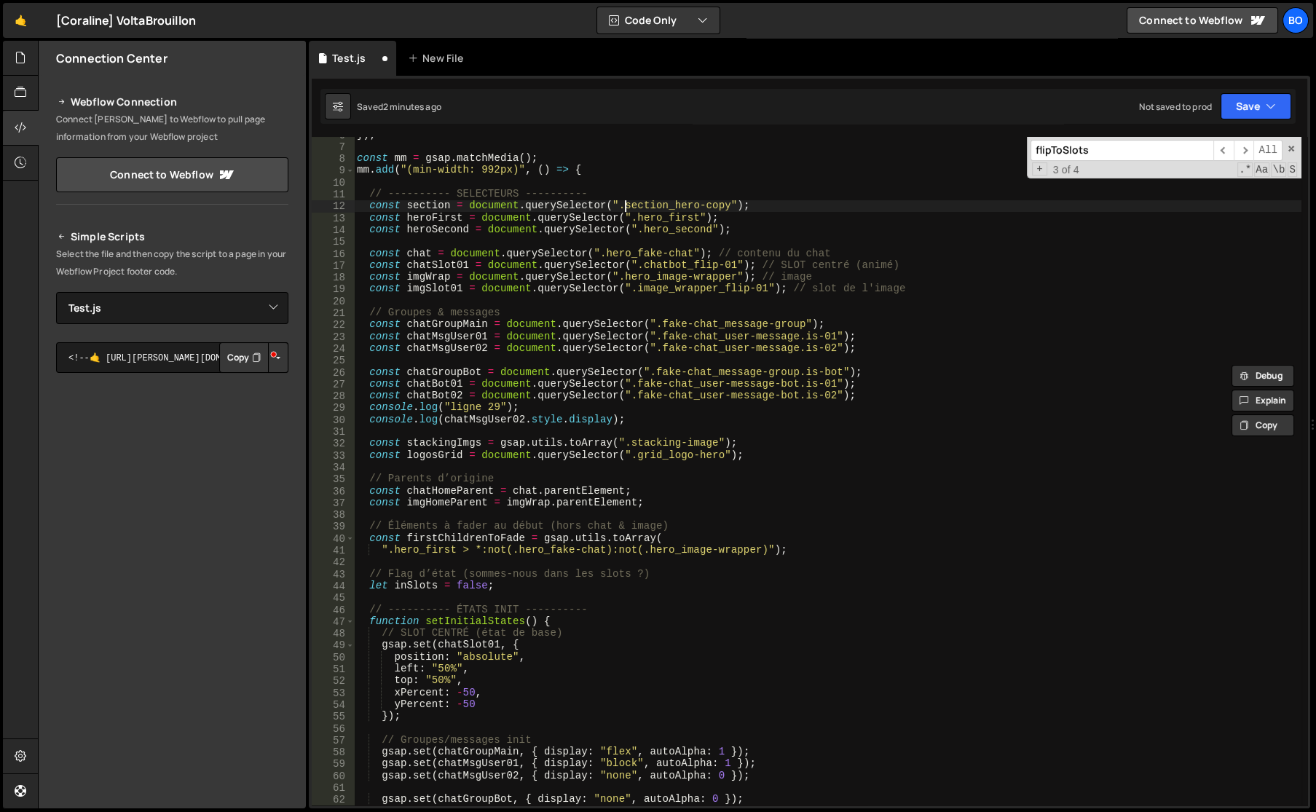
click at [625, 208] on div "}) ; const mm = gsap . matchMedia ( ) ; mm . add ( "(min-width: 992px)" , ( ) =…" at bounding box center [827, 475] width 947 height 692
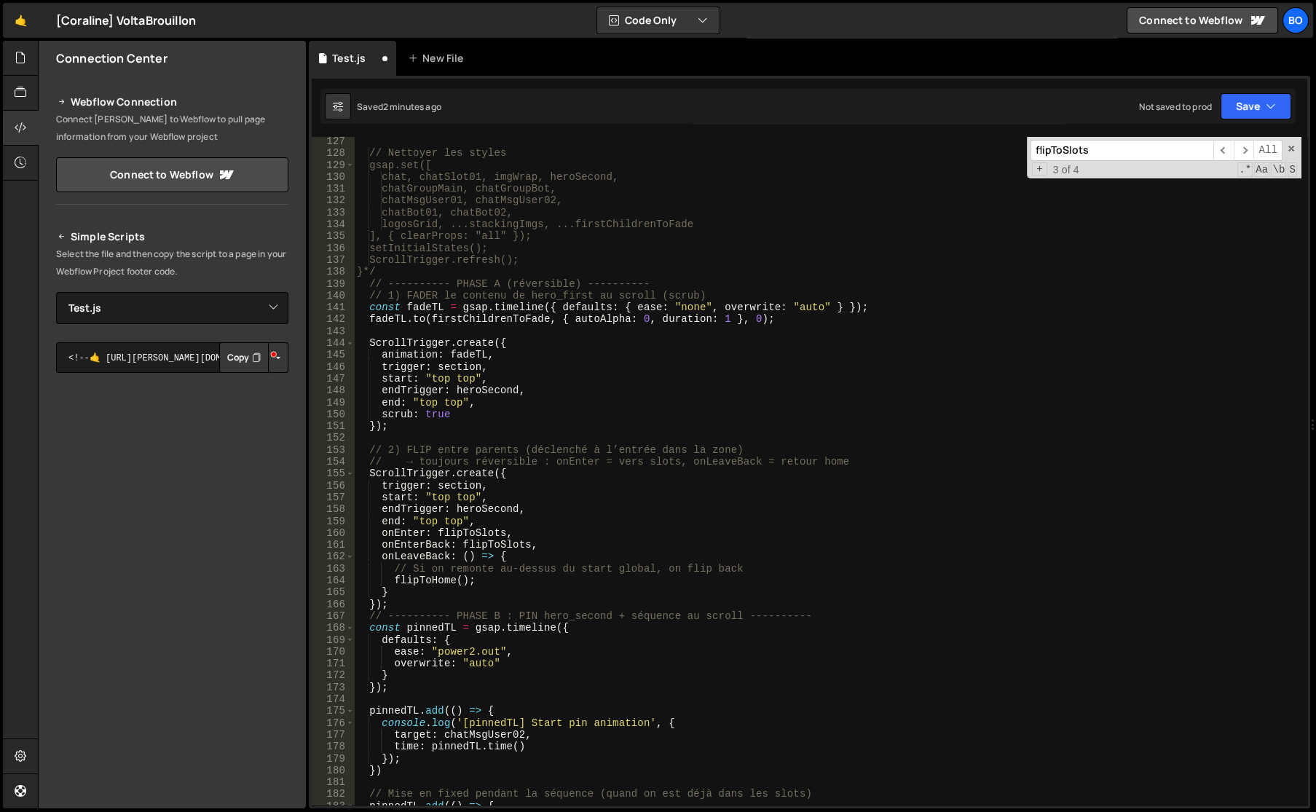
scroll to position [1536, 0]
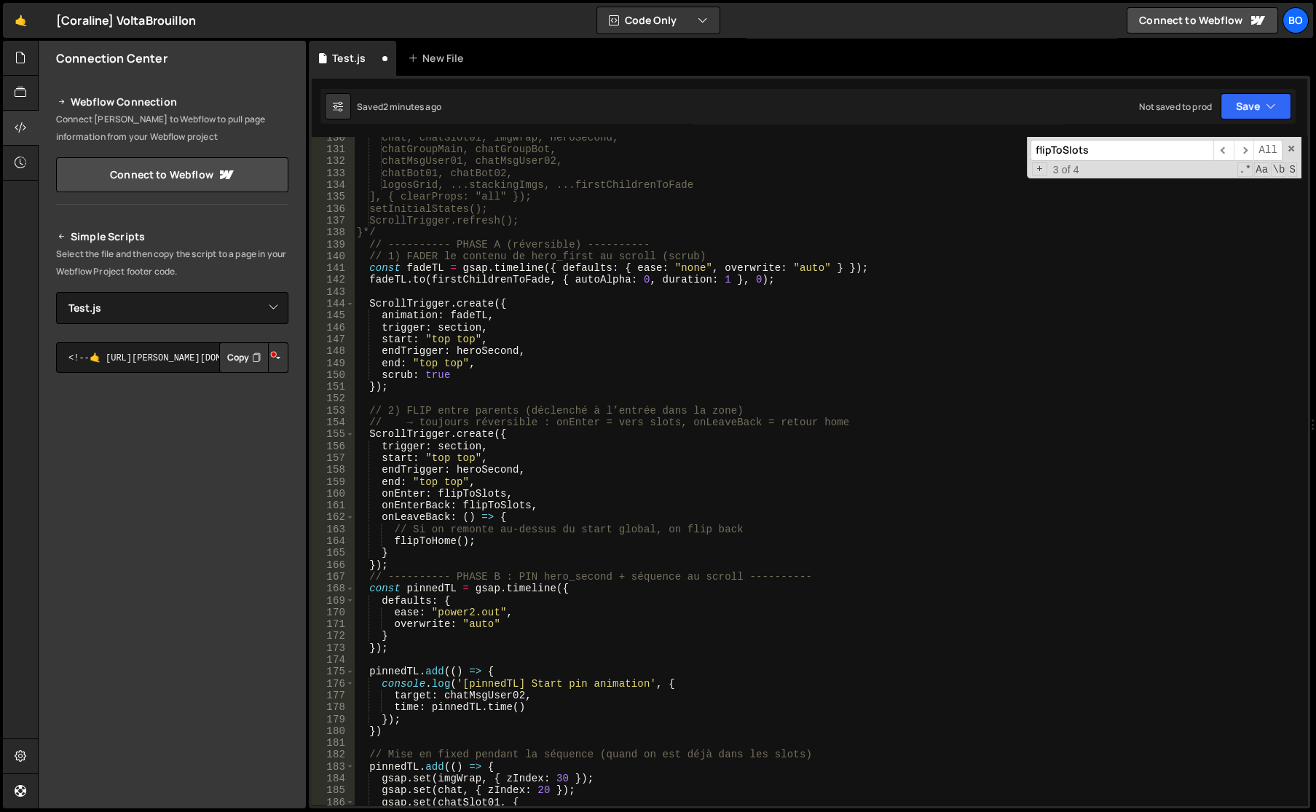
click at [483, 482] on div "chat, chatSlot01, imgWrap, heroSecond, chatGroupMain, chatGroupBot, chatMsgUser…" at bounding box center [827, 478] width 947 height 692
type textarea "end: "top top","
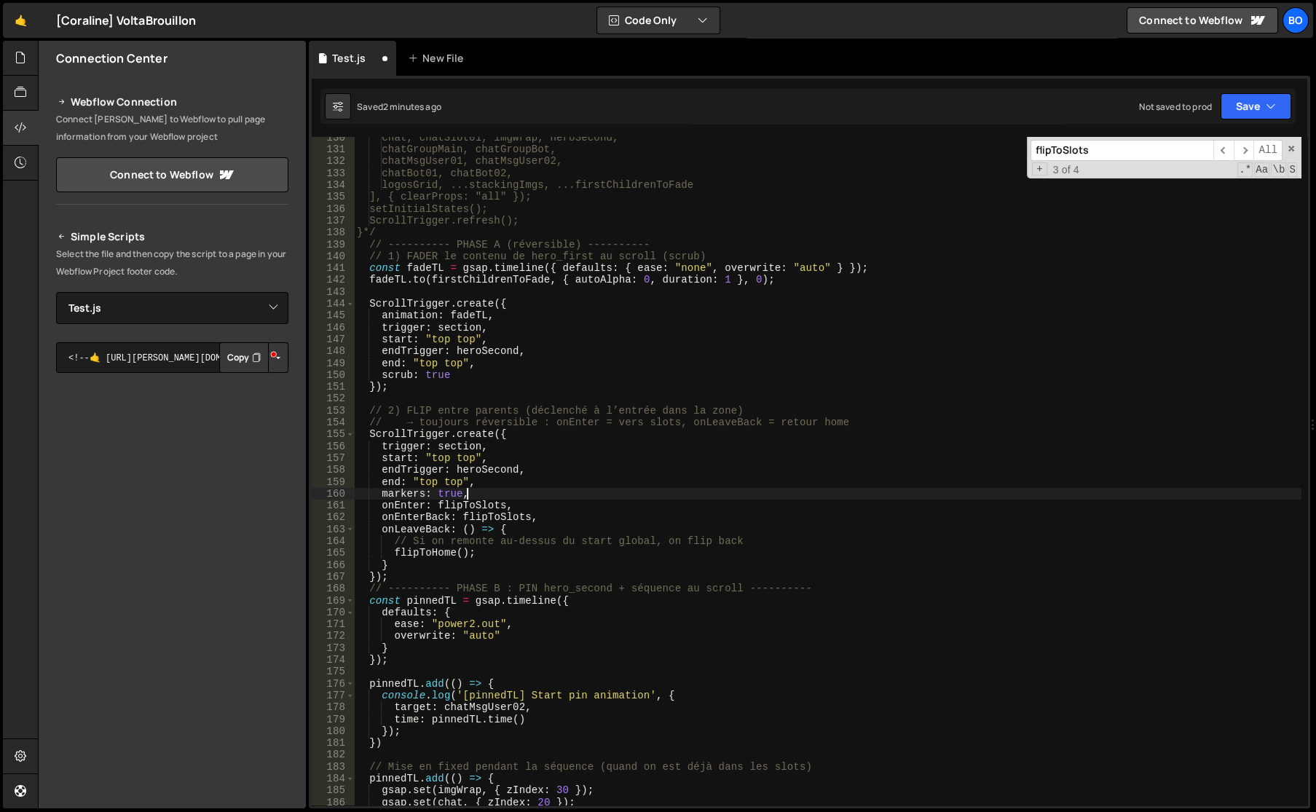
scroll to position [0, 7]
click at [472, 481] on div "chat, chatSlot01, imgWrap, heroSecond, chatGroupMain, chatGroupBot, chatMsgUser…" at bounding box center [827, 478] width 947 height 692
click at [430, 553] on div "chat, chatSlot01, imgWrap, heroSecond, chatGroupMain, chatGroupBot, chatMsgUser…" at bounding box center [827, 478] width 947 height 692
click at [471, 507] on div "chat, chatSlot01, imgWrap, heroSecond, chatGroupMain, chatGroupBot, chatMsgUser…" at bounding box center [827, 478] width 947 height 692
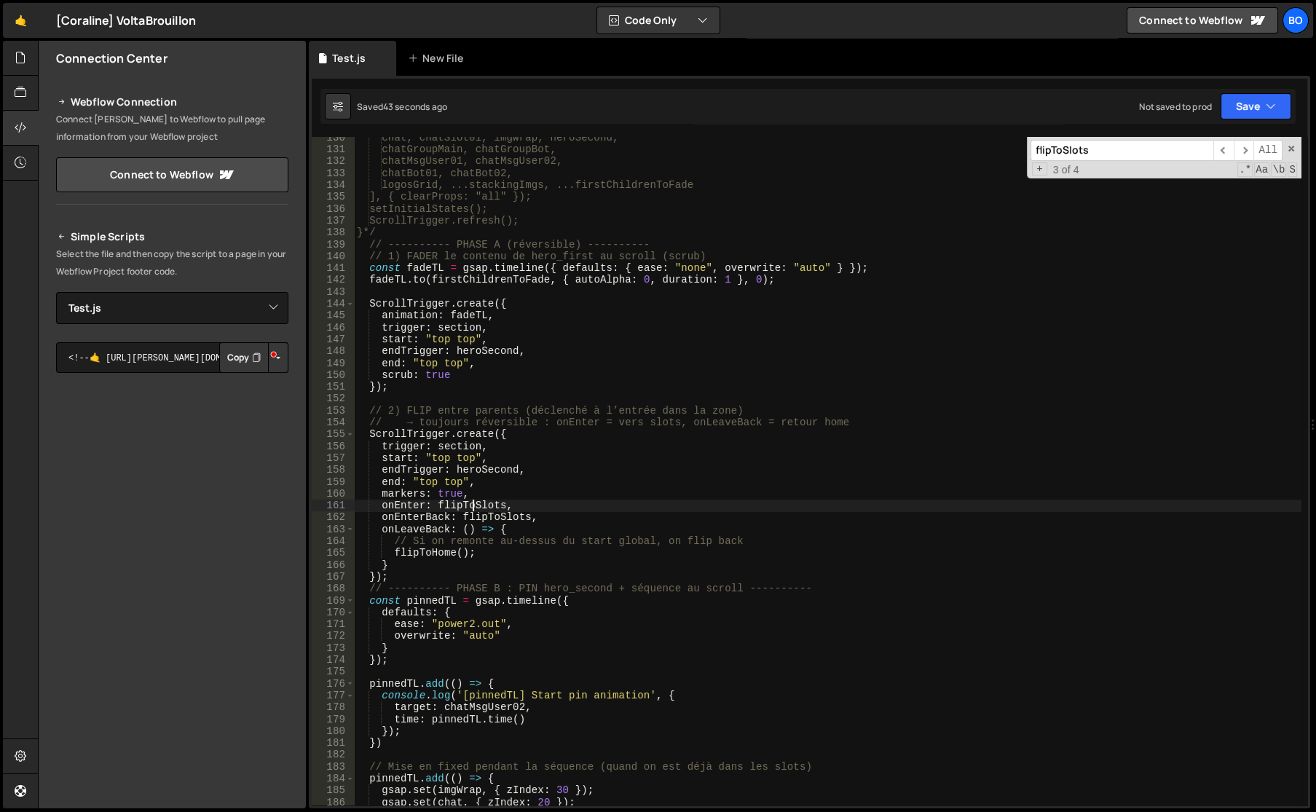
click at [471, 507] on div "chat, chatSlot01, imgWrap, heroSecond, chatGroupMain, chatGroupBot, chatMsgUser…" at bounding box center [827, 478] width 947 height 692
click at [498, 517] on div "chat, chatSlot01, imgWrap, heroSecond, chatGroupMain, chatGroupBot, chatMsgUser…" at bounding box center [827, 478] width 947 height 692
click at [446, 520] on div "chat, chatSlot01, imgWrap, heroSecond, chatGroupMain, chatGroupBot, chatMsgUser…" at bounding box center [827, 478] width 947 height 692
click at [382, 520] on div "chat, chatSlot01, imgWrap, heroSecond, chatGroupMain, chatGroupBot, chatMsgUser…" at bounding box center [827, 478] width 947 height 692
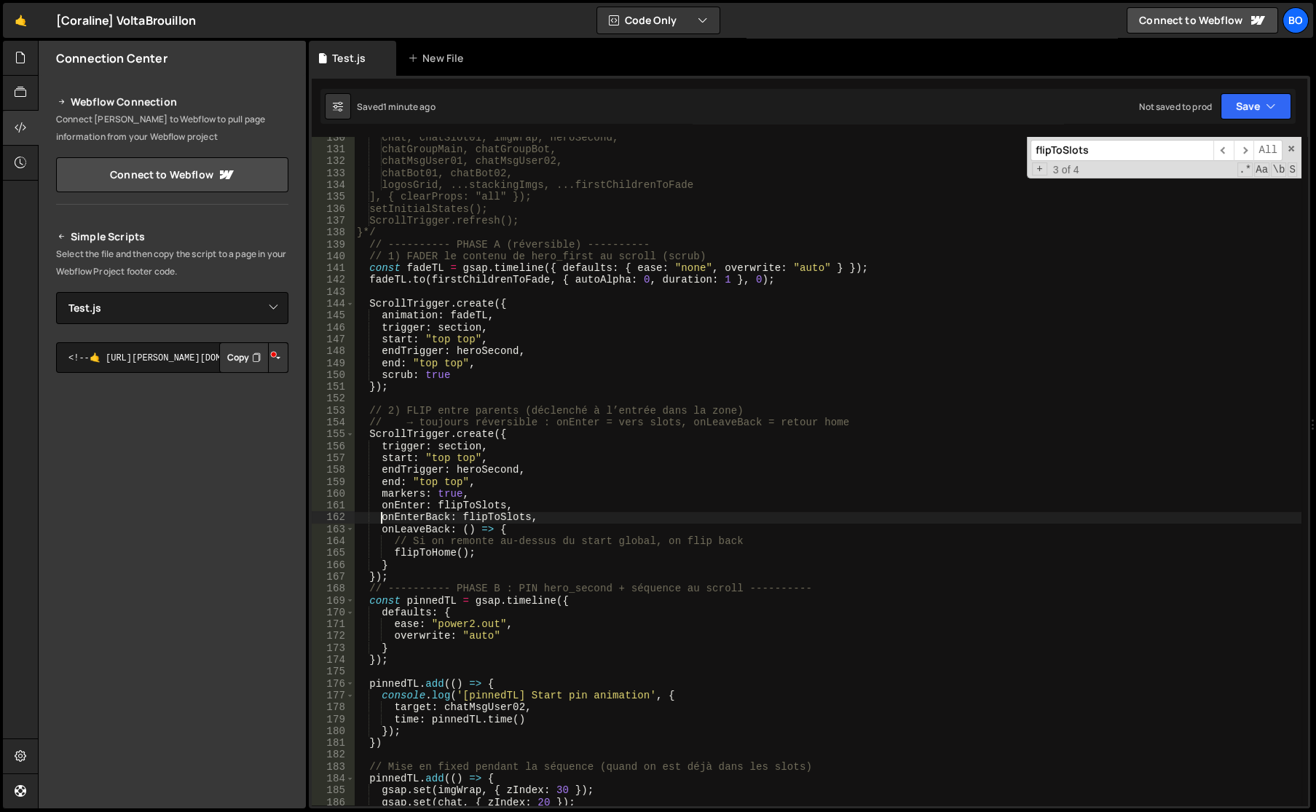
click at [382, 520] on div "chat, chatSlot01, imgWrap, heroSecond, chatGroupMain, chatGroupBot, chatMsgUser…" at bounding box center [827, 478] width 947 height 692
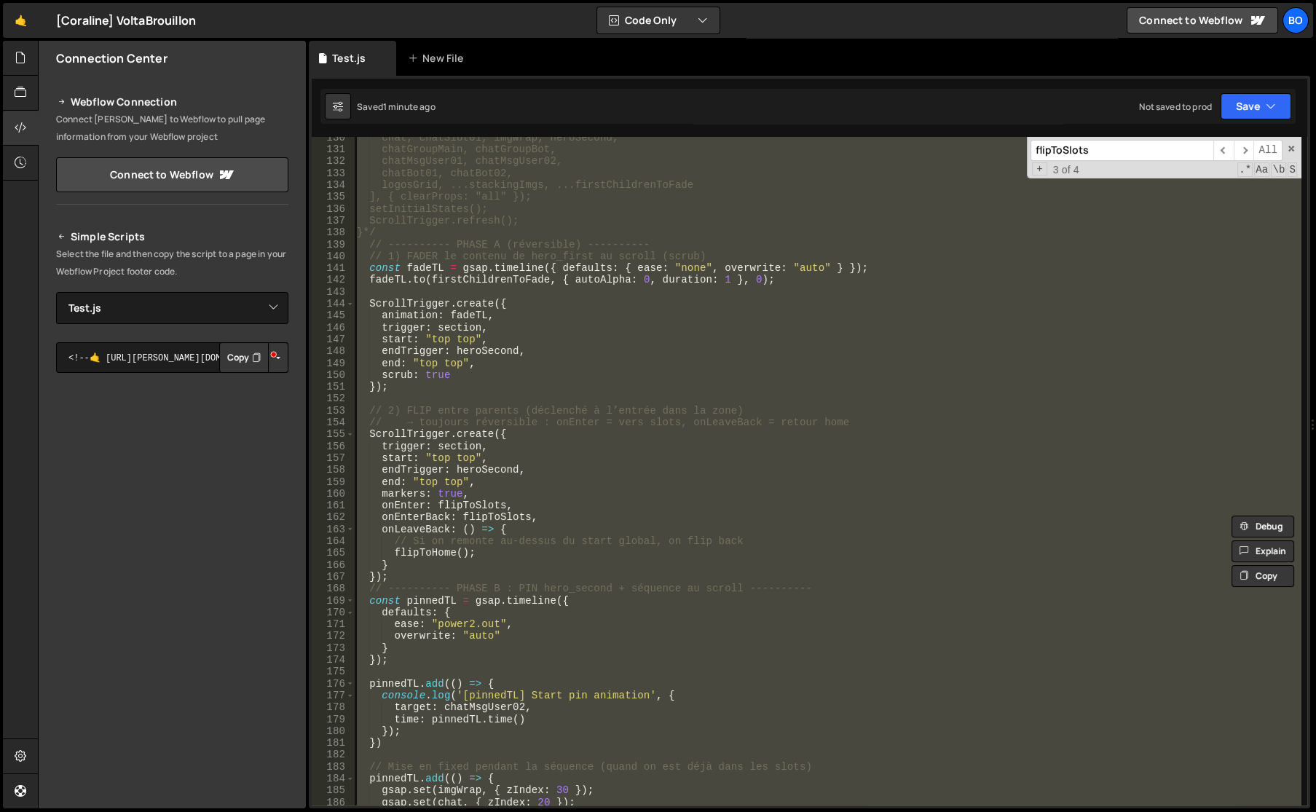
click at [382, 520] on div "chat, chatSlot01, imgWrap, heroSecond, chatGroupMain, chatGroupBot, chatMsgUser…" at bounding box center [827, 478] width 947 height 692
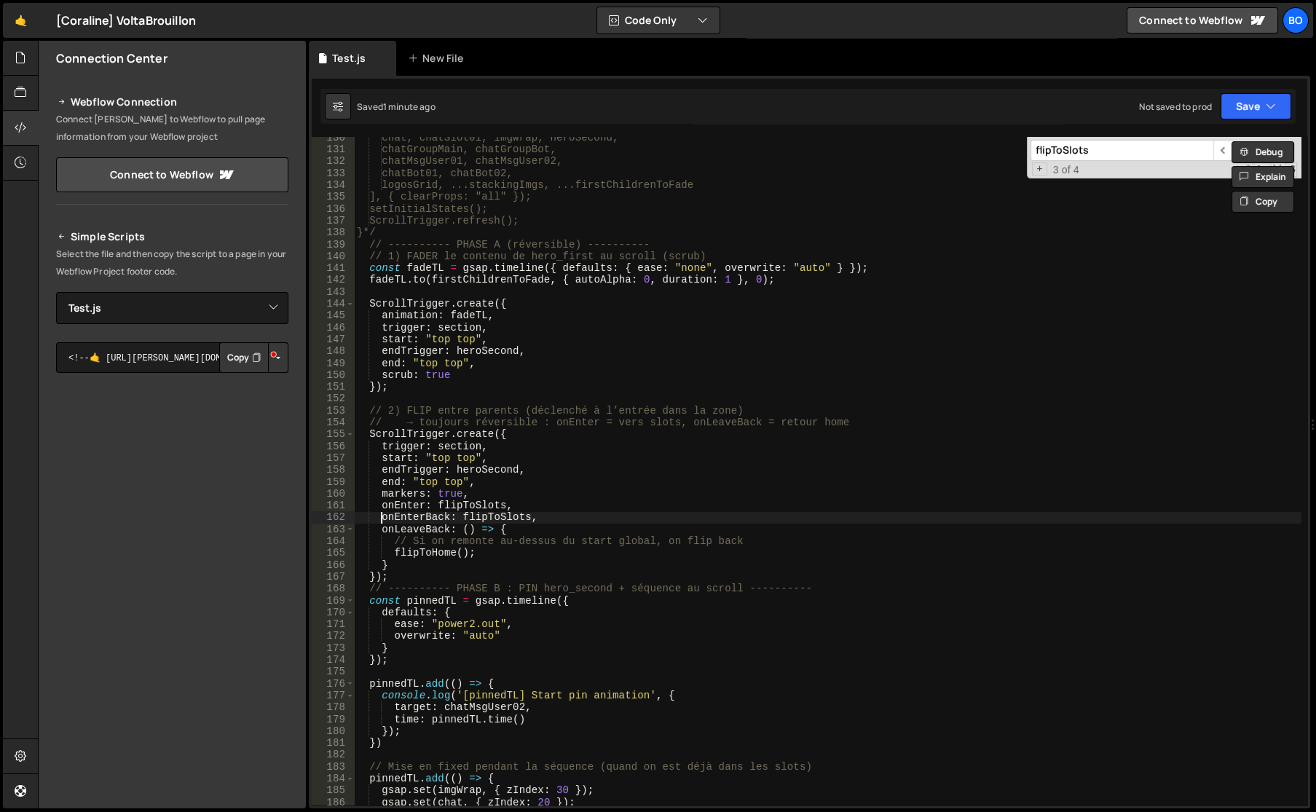
click at [382, 520] on div "chat, chatSlot01, imgWrap, heroSecond, chatGroupMain, chatGroupBot, chatMsgUser…" at bounding box center [827, 478] width 947 height 692
click at [537, 515] on div "chat, chatSlot01, imgWrap, heroSecond, chatGroupMain, chatGroupBot, chatMsgUser…" at bounding box center [827, 478] width 947 height 692
click at [523, 537] on div "chat, chatSlot01, imgWrap, heroSecond, chatGroupMain, chatGroupBot, chatMsgUser…" at bounding box center [827, 478] width 947 height 692
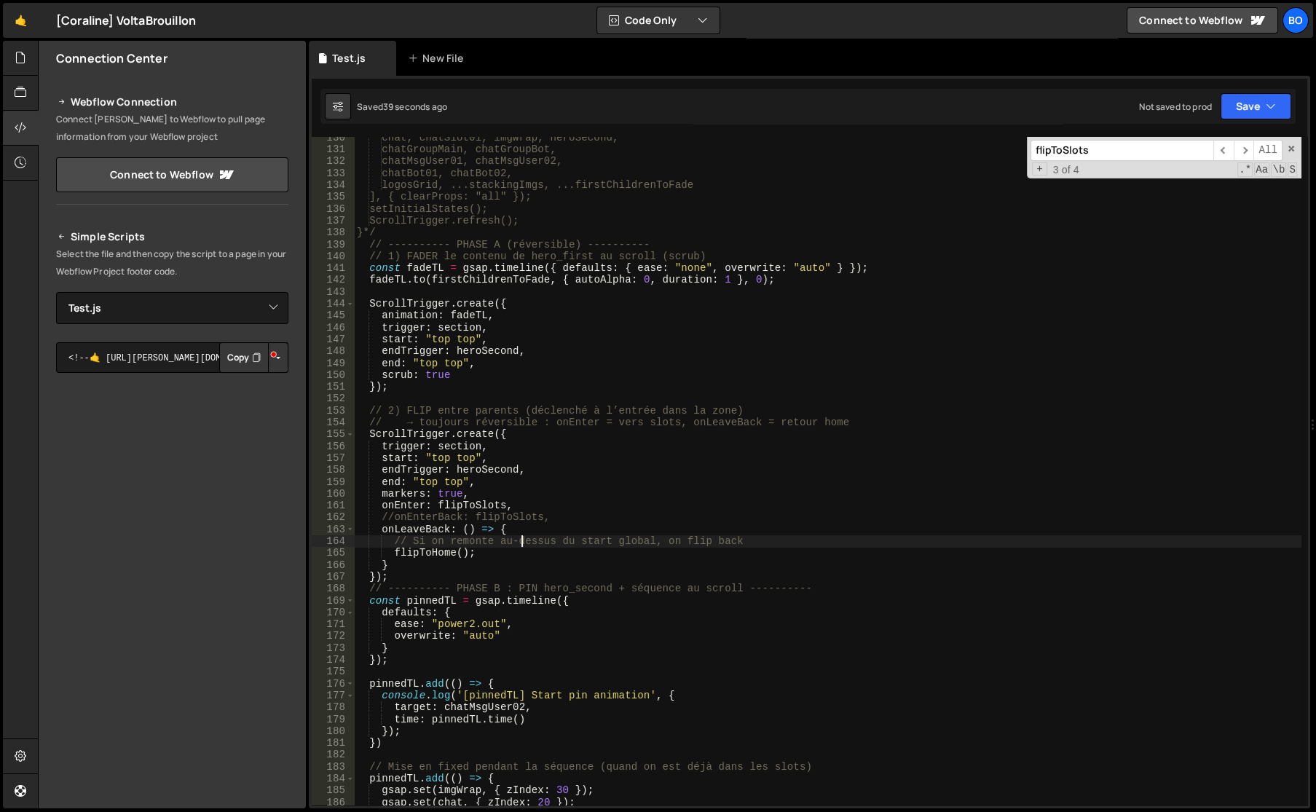
click at [639, 541] on div "chat, chatSlot01, imgWrap, heroSecond, chatGroupMain, chatGroupBot, chatMsgUser…" at bounding box center [827, 478] width 947 height 692
click at [440, 556] on div "chat, chatSlot01, imgWrap, heroSecond, chatGroupMain, chatGroupBot, chatMsgUser…" at bounding box center [827, 478] width 947 height 692
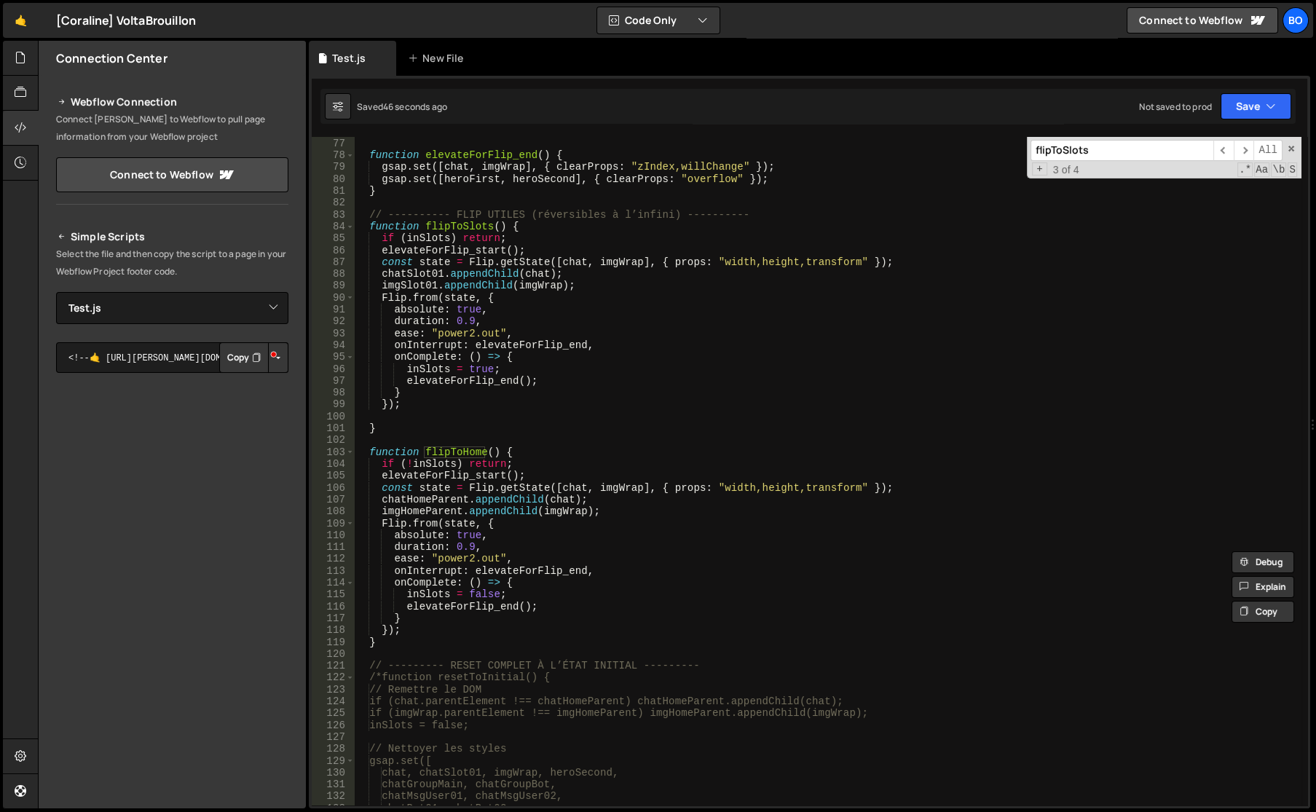
scroll to position [901, 0]
click at [407, 272] on div "} function elevateForFlip_end ( ) { gsap . set ([ chat , imgWrap ] , { clearPro…" at bounding box center [827, 472] width 947 height 692
click at [523, 540] on div "} function elevateForFlip_end ( ) { gsap . set ([ chat , imgWrap ] , { clearPro…" at bounding box center [827, 472] width 947 height 692
click at [428, 251] on div "} function elevateForFlip_end ( ) { gsap . set ([ chat , imgWrap ] , { clearPro…" at bounding box center [827, 472] width 947 height 692
type textarea "elevateForFlip_start();"
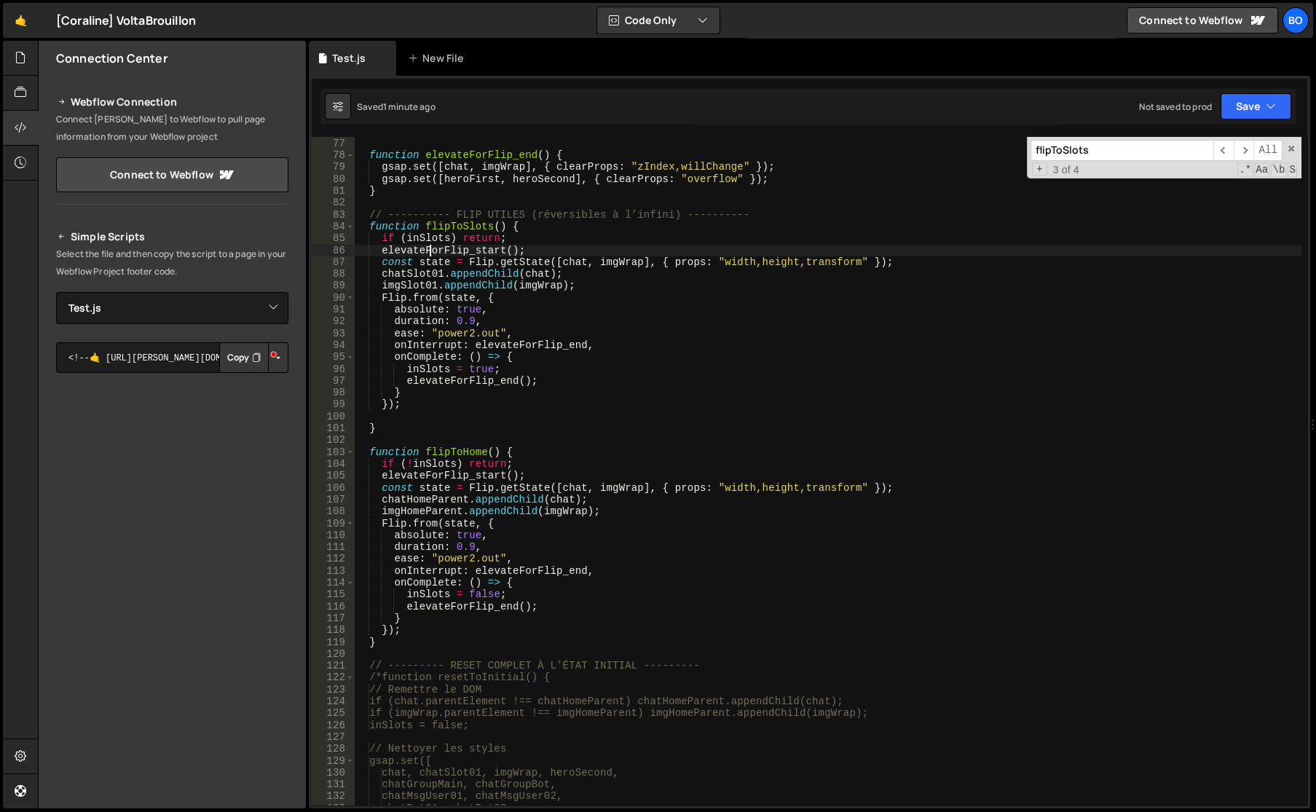
click at [428, 251] on div "} function elevateForFlip_end ( ) { gsap . set ([ chat , imgWrap ] , { clearPro…" at bounding box center [827, 472] width 947 height 692
type input "elevateForFlip_start"
click at [1230, 150] on span "​" at bounding box center [1223, 150] width 20 height 21
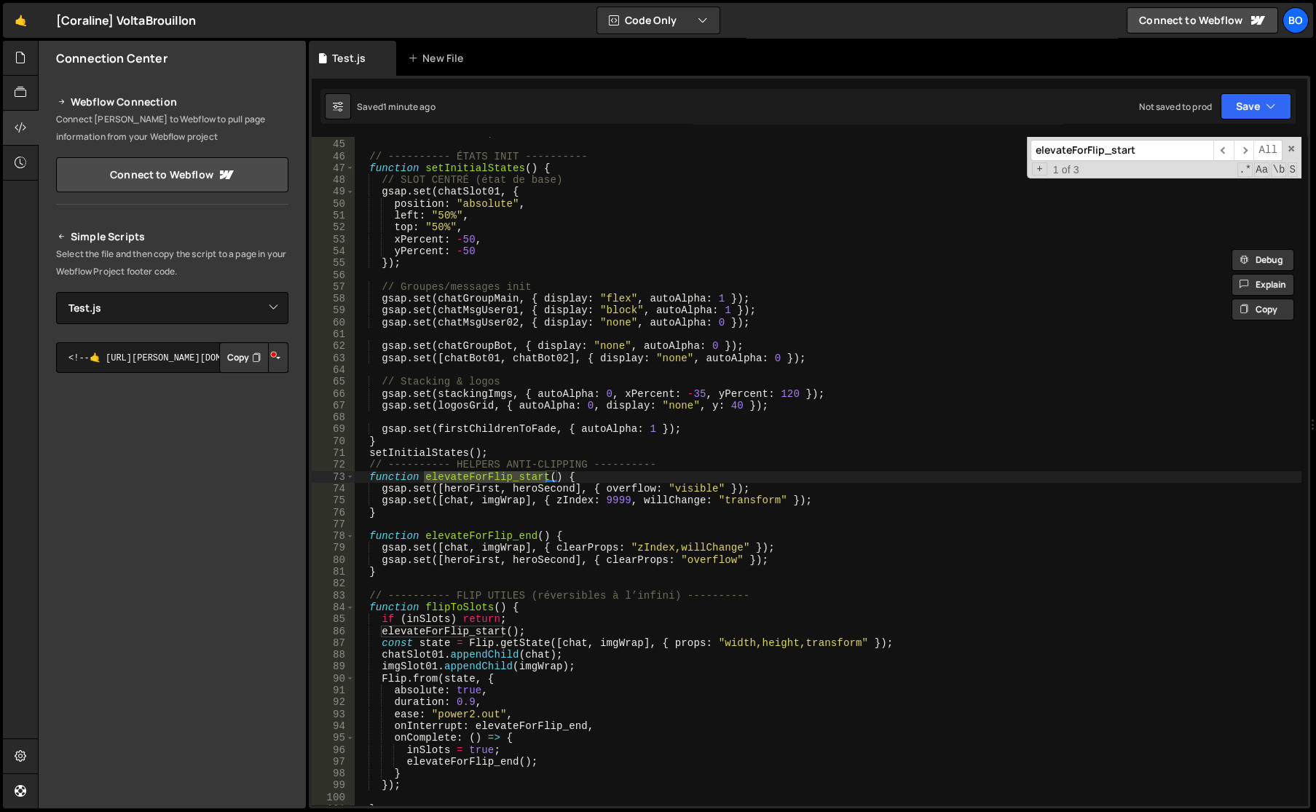
click at [422, 490] on div "let inSlots = false ; // ---------- ÉTATS INIT ---------- function setInitialSt…" at bounding box center [827, 473] width 947 height 692
click at [462, 489] on div "let inSlots = false ; // ---------- ÉTATS INIT ---------- function setInitialSt…" at bounding box center [827, 473] width 947 height 692
click at [538, 487] on div "let inSlots = false ; // ---------- ÉTATS INIT ---------- function setInitialSt…" at bounding box center [827, 473] width 947 height 692
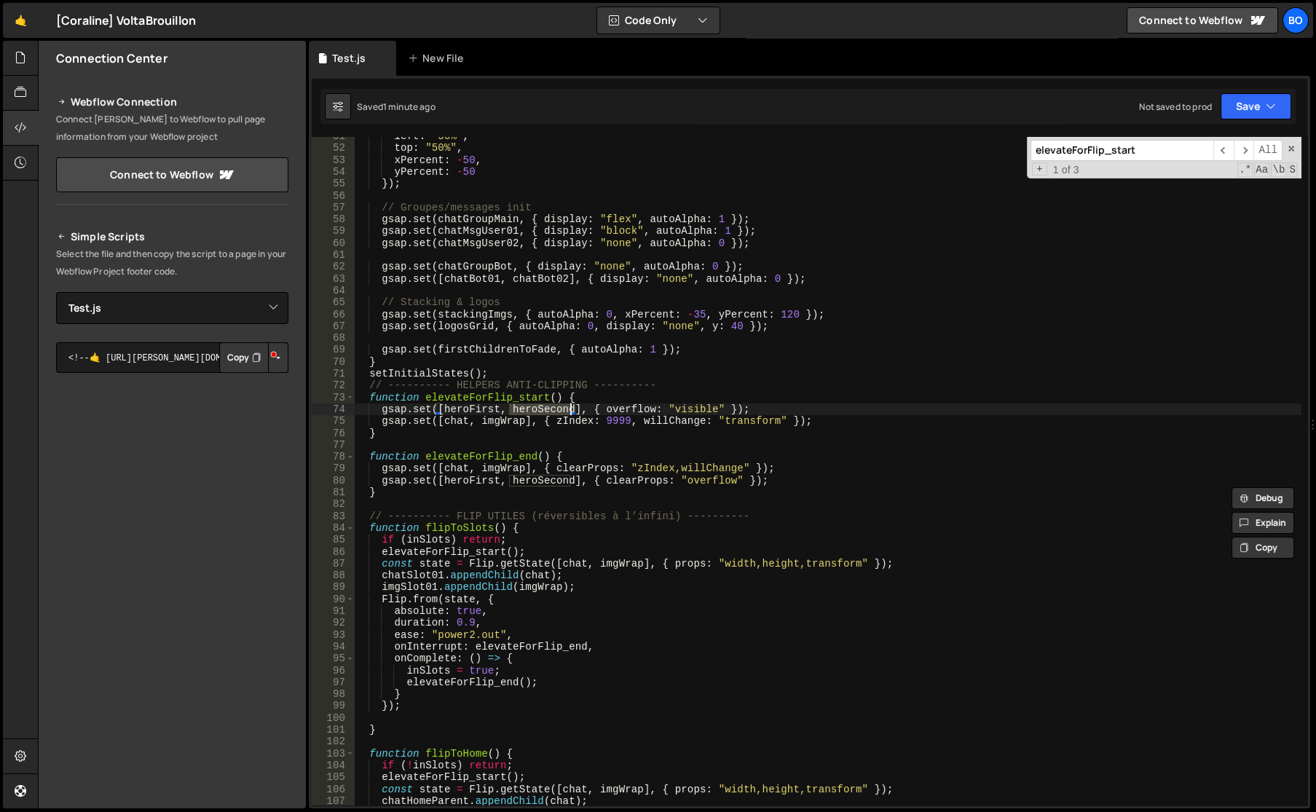
scroll to position [599, 0]
click at [441, 427] on div "left : "50%" , top : "50%" , xPercent : - 50 , yPercent : - 50 }) ; // Groupes/…" at bounding box center [827, 476] width 947 height 692
click at [491, 422] on div "left : "50%" , top : "50%" , xPercent : - 50 , yPercent : - 50 }) ; // Groupes/…" at bounding box center [827, 476] width 947 height 692
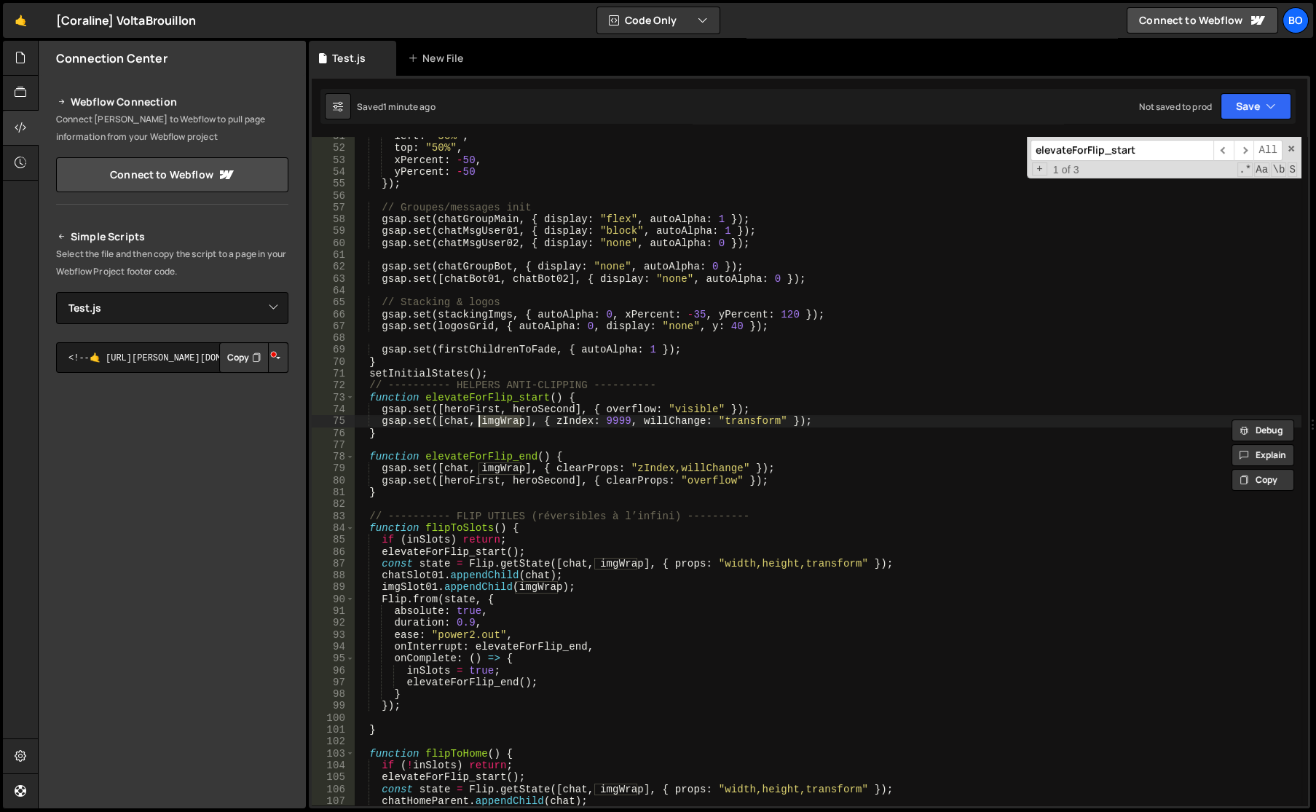
click at [568, 420] on div "left : "50%" , top : "50%" , xPercent : - 50 , yPercent : - 50 }) ; // Groupes/…" at bounding box center [827, 476] width 947 height 692
click at [676, 419] on div "left : "50%" , top : "50%" , xPercent : - 50 , yPercent : - 50 }) ; // Groupes/…" at bounding box center [827, 476] width 947 height 692
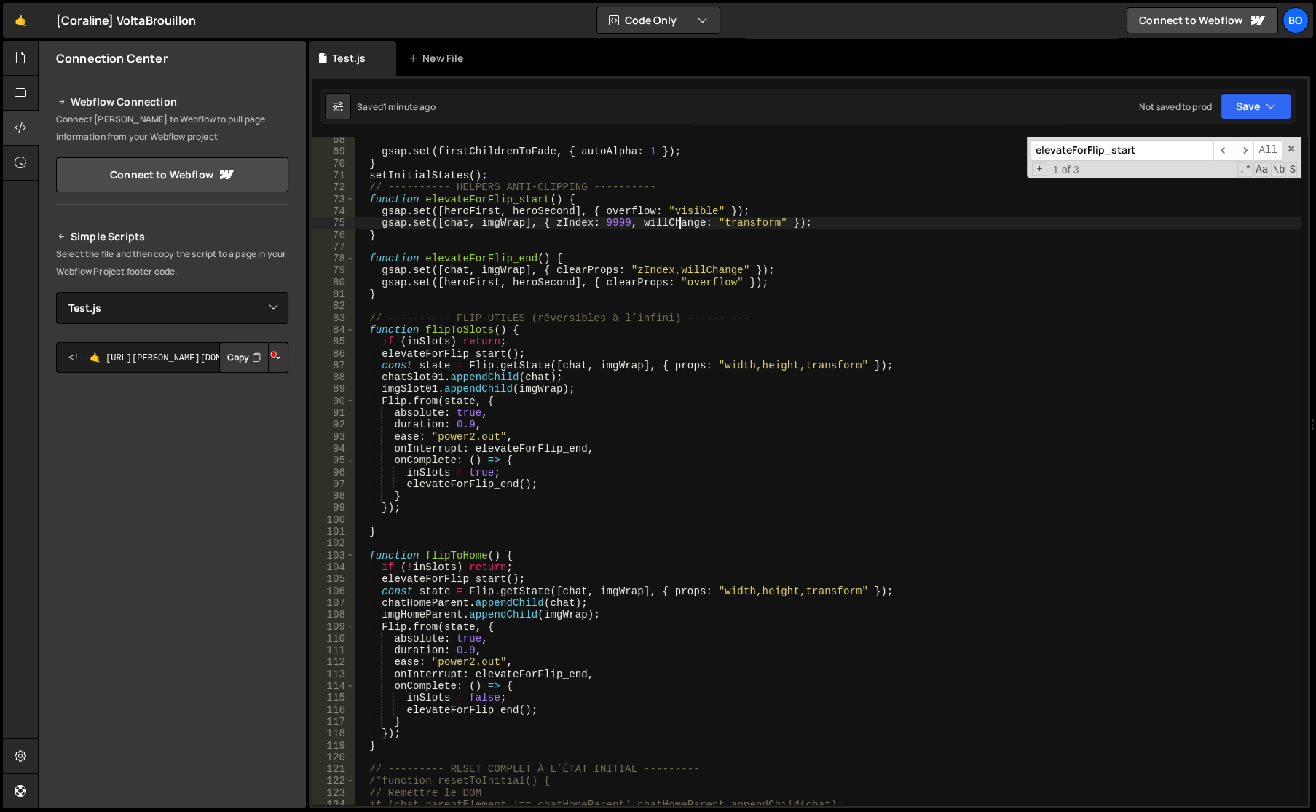
scroll to position [759, 0]
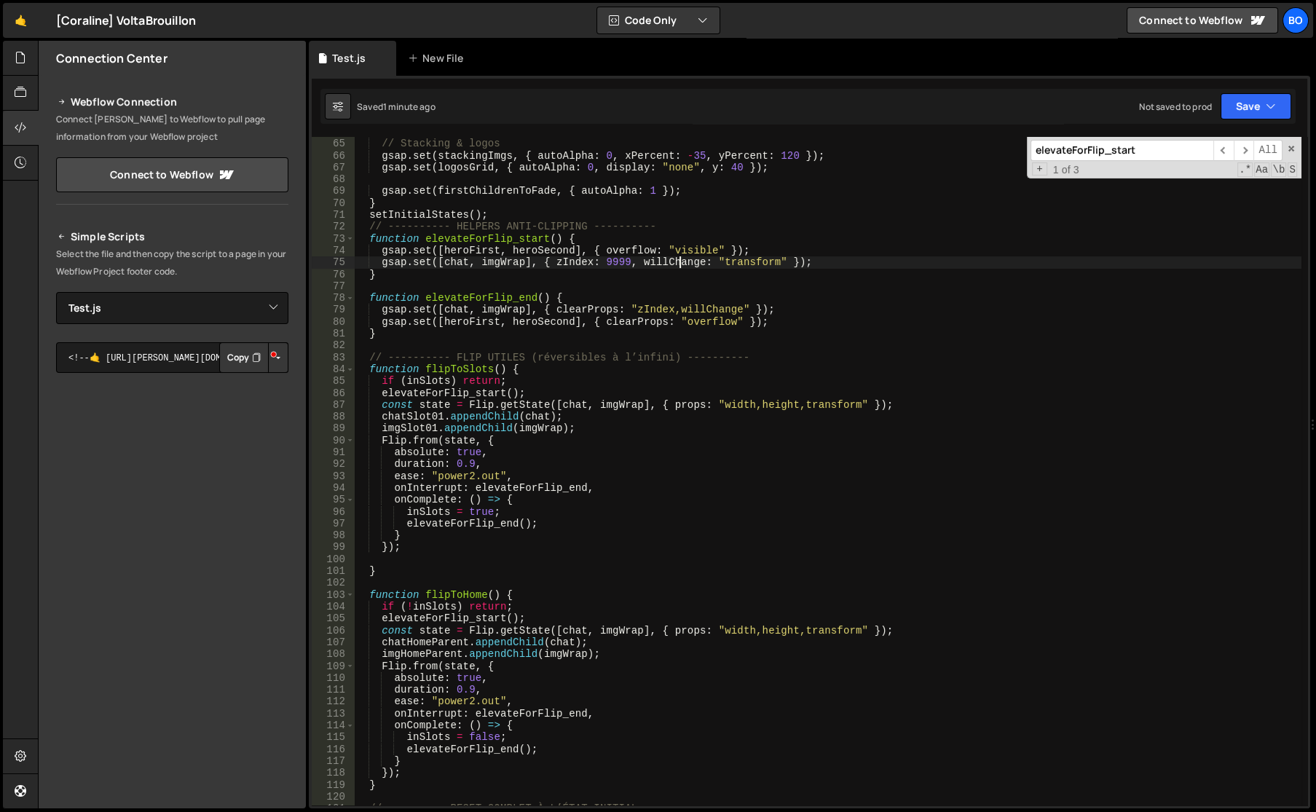
click at [427, 404] on div "// Stacking & logos gsap . set ( stackingImgs , { autoAlpha : 0 , xPercent : - …" at bounding box center [827, 472] width 947 height 692
drag, startPoint x: 644, startPoint y: 405, endPoint x: 867, endPoint y: 401, distance: 222.8
click at [867, 401] on div "// Stacking & logos gsap . set ( stackingImgs , { autoAlpha : 0 , xPercent : - …" at bounding box center [827, 472] width 947 height 692
click at [382, 409] on div "// Stacking & logos gsap . set ( stackingImgs , { autoAlpha : 0 , xPercent : - …" at bounding box center [827, 472] width 947 height 692
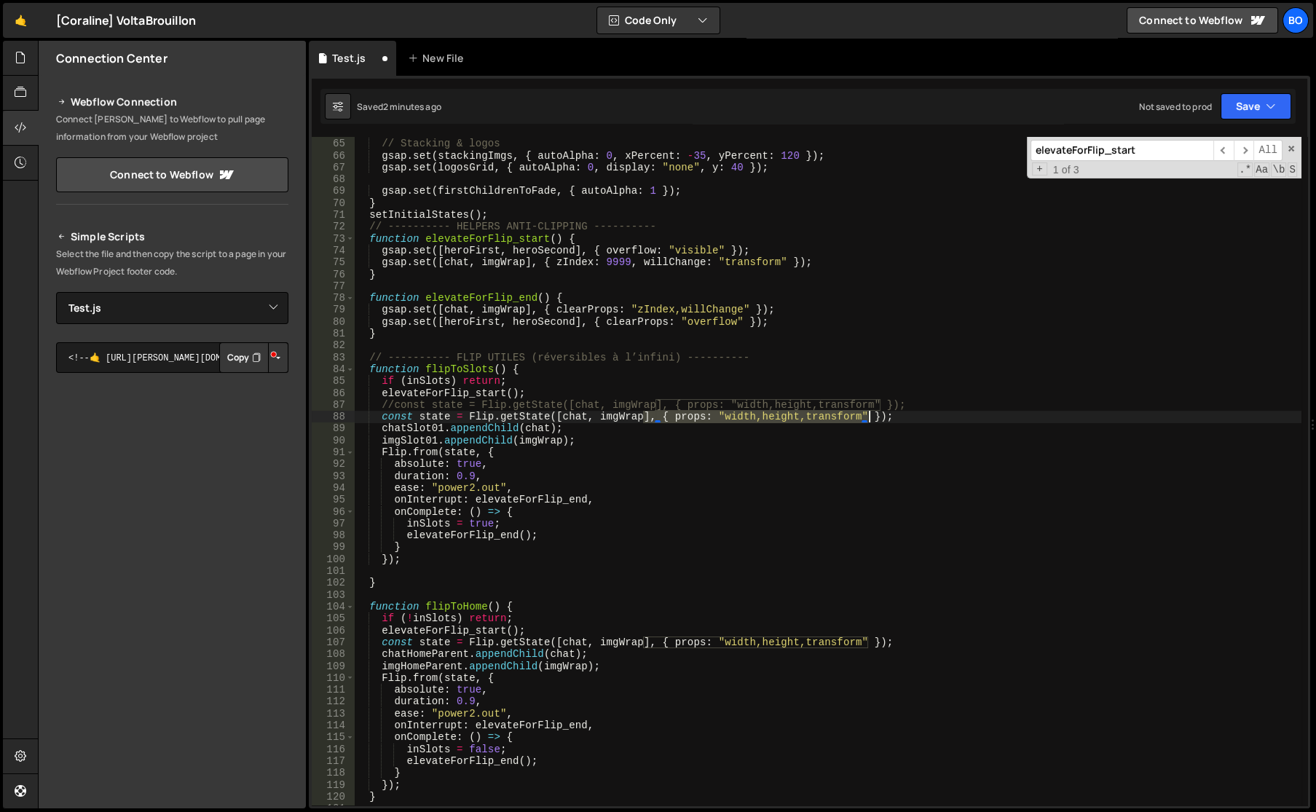
drag, startPoint x: 642, startPoint y: 419, endPoint x: 866, endPoint y: 415, distance: 224.3
click at [866, 415] on div "// Stacking & logos gsap . set ( stackingImgs , { autoAlpha : 0 , xPercent : - …" at bounding box center [827, 472] width 947 height 692
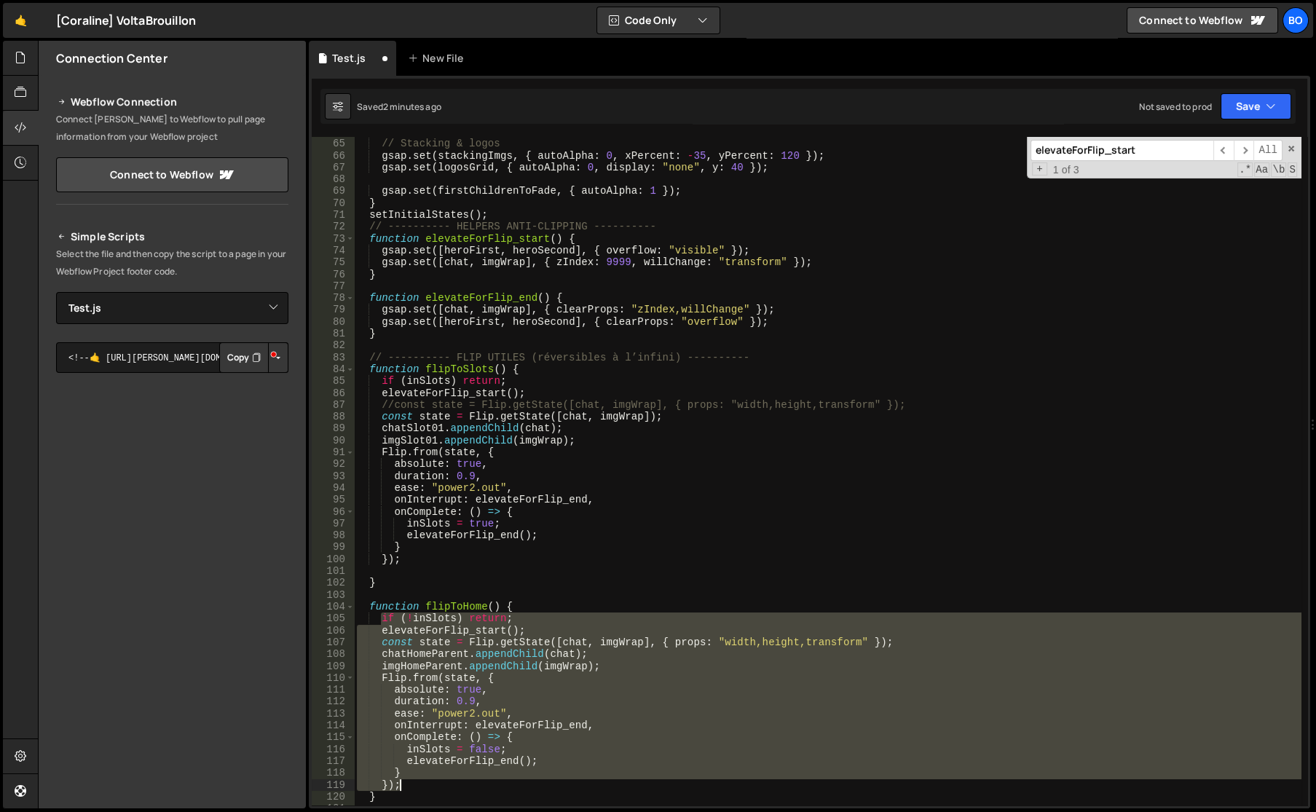
drag, startPoint x: 382, startPoint y: 617, endPoint x: 424, endPoint y: 785, distance: 173.6
click at [424, 785] on div "// Stacking & logos gsap . set ( stackingImgs , { autoAlpha : 0 , xPercent : - …" at bounding box center [827, 472] width 947 height 692
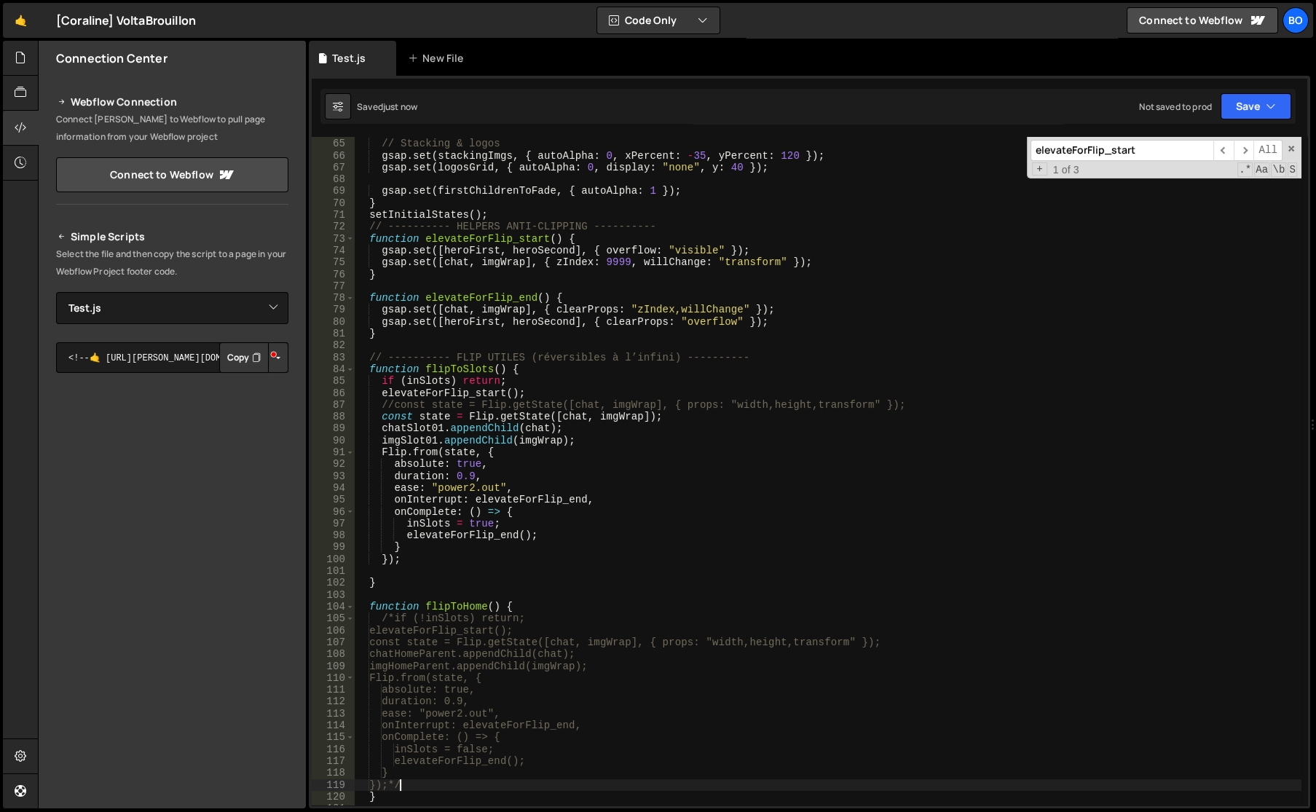
click at [571, 419] on div "// Stacking & logos gsap . set ( stackingImgs , { autoAlpha : 0 , xPercent : - …" at bounding box center [827, 472] width 947 height 692
click at [609, 419] on div "// Stacking & logos gsap . set ( stackingImgs , { autoAlpha : 0 , xPercent : - …" at bounding box center [827, 472] width 947 height 692
click at [411, 429] on div "// Stacking & logos gsap . set ( stackingImgs , { autoAlpha : 0 , xPercent : - …" at bounding box center [827, 472] width 947 height 692
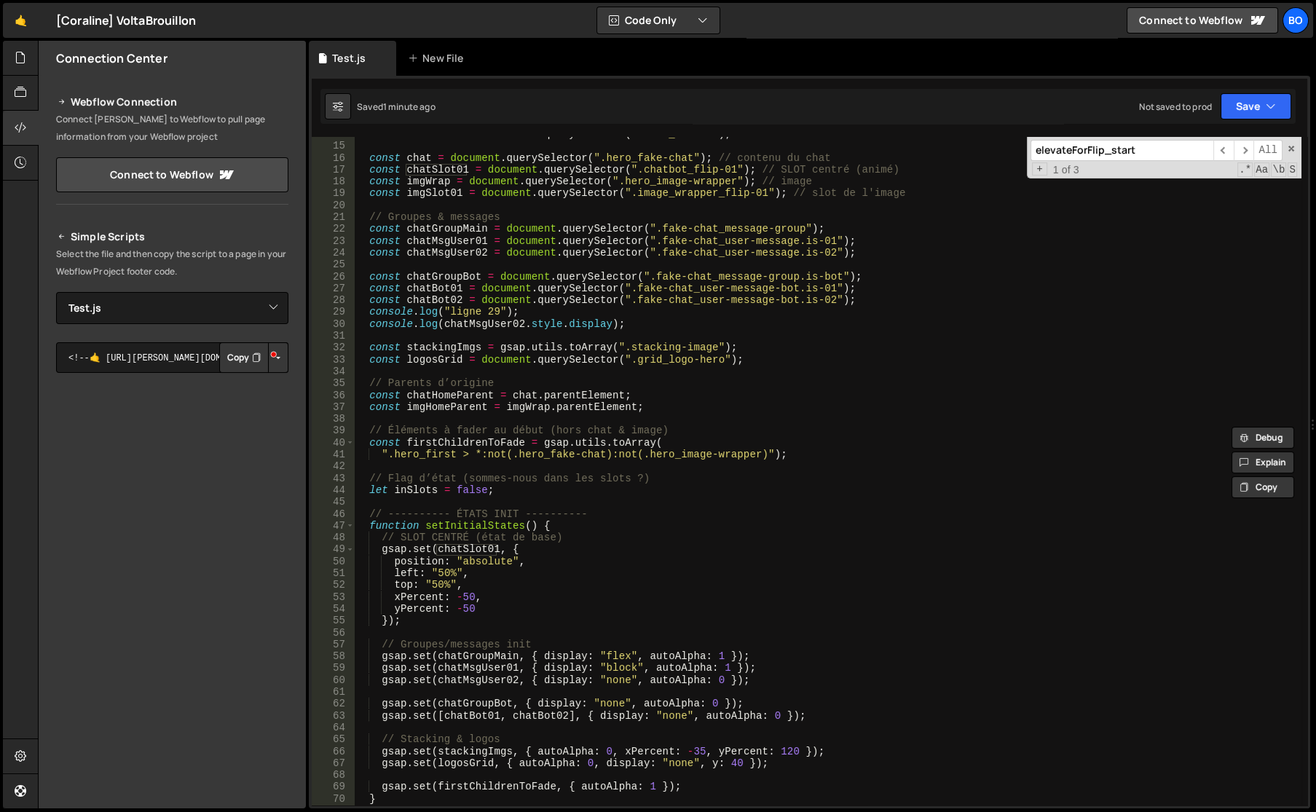
scroll to position [83, 0]
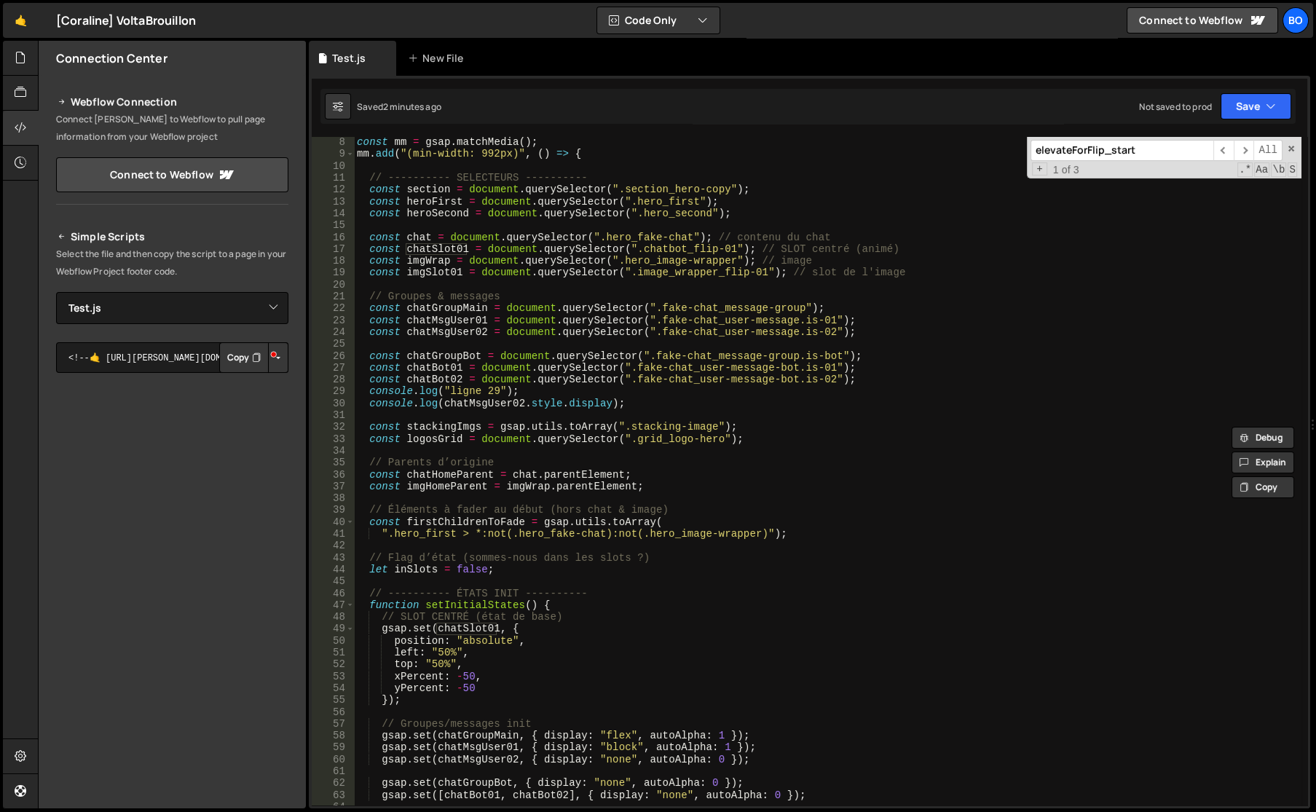
click at [634, 268] on div "const mm = gsap . matchMedia ( ) ; mm . add ( "(min-width: 992px)" , ( ) => { /…" at bounding box center [827, 482] width 947 height 692
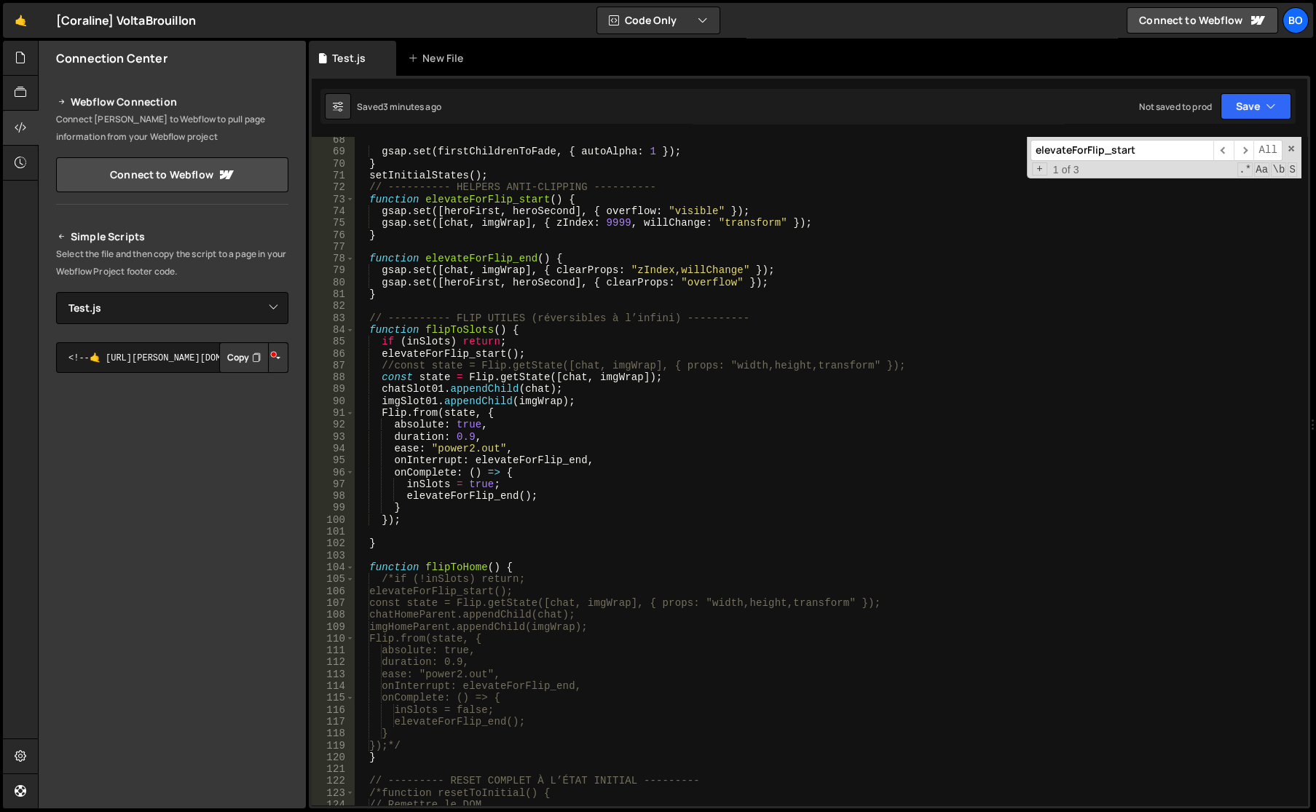
scroll to position [877, 0]
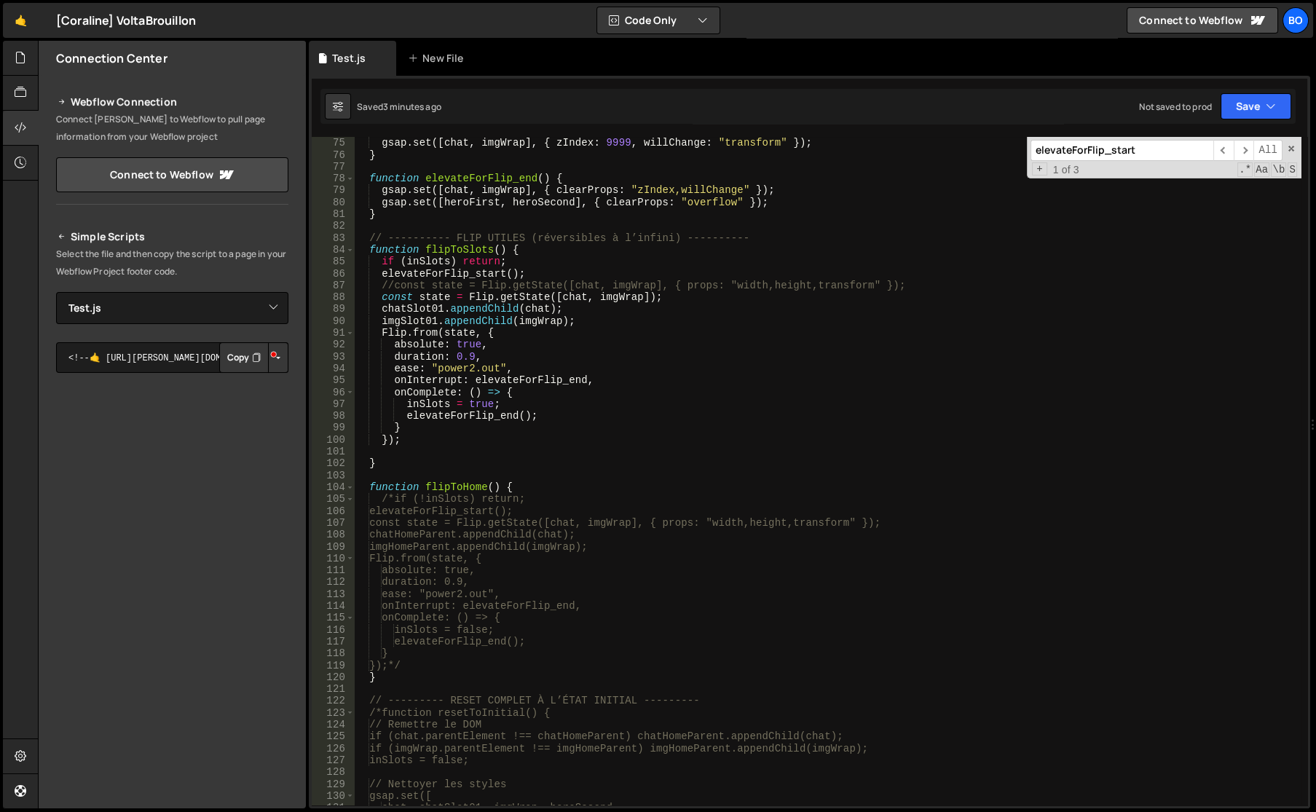
click at [431, 379] on div "gsap . set ([ heroFirst , heroSecond ] , { overflow : "visible" }) ; gsap . set…" at bounding box center [827, 471] width 947 height 692
click at [393, 382] on div "gsap . set ([ heroFirst , heroSecond ] , { overflow : "visible" }) ; gsap . set…" at bounding box center [827, 471] width 947 height 668
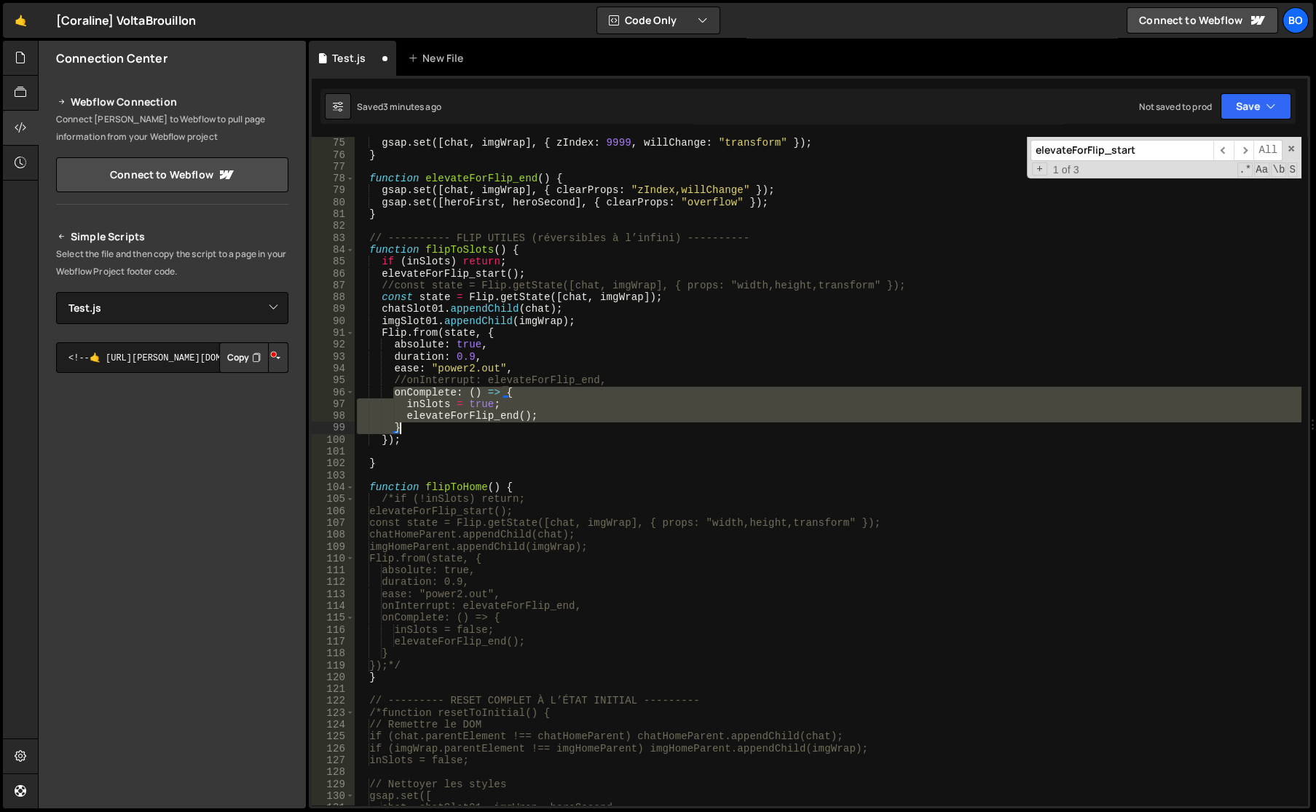
drag, startPoint x: 394, startPoint y: 395, endPoint x: 427, endPoint y: 430, distance: 47.9
click at [427, 430] on div "gsap . set ([ heroFirst , heroSecond ] , { overflow : "visible" }) ; gsap . set…" at bounding box center [827, 471] width 947 height 692
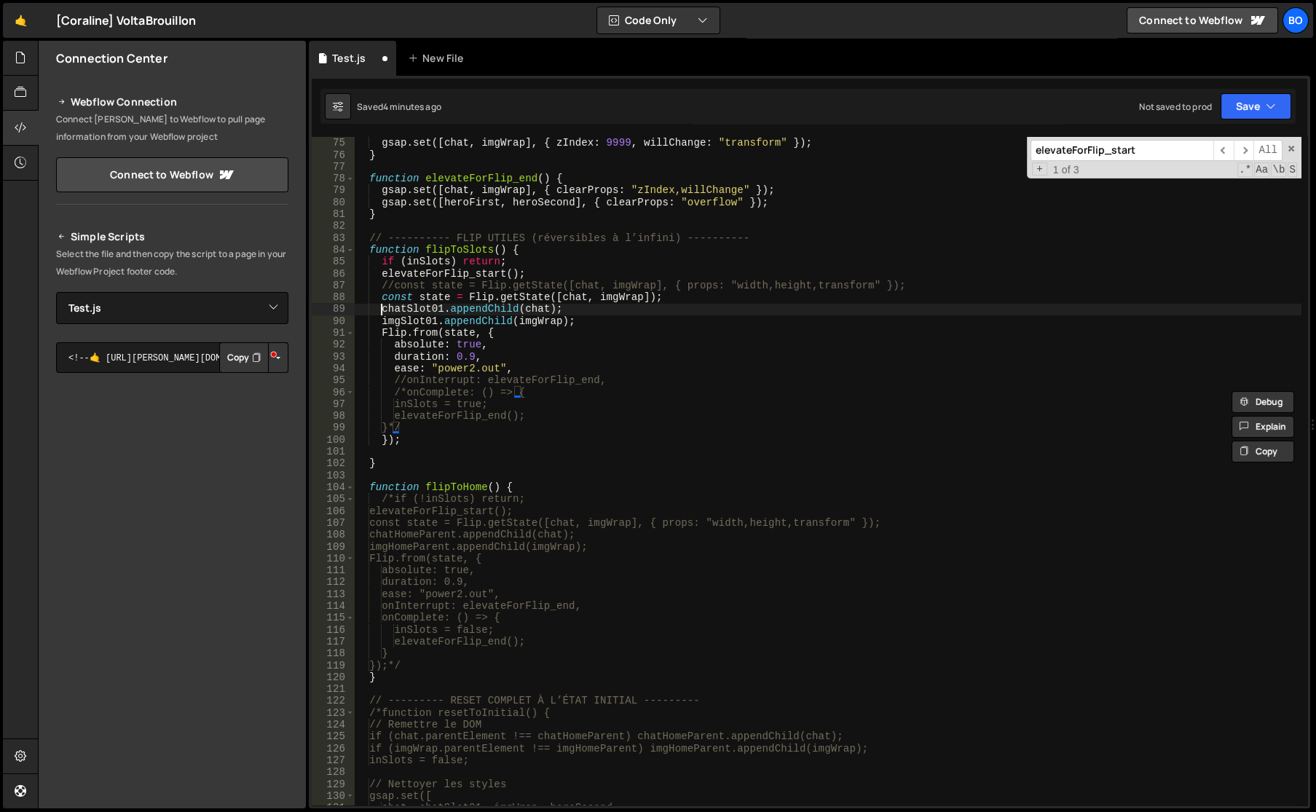
click at [382, 308] on div "gsap . set ([ heroFirst , heroSecond ] , { overflow : "visible" }) ; gsap . set…" at bounding box center [827, 471] width 947 height 692
click at [569, 298] on div "gsap . set ([ heroFirst , heroSecond ] , { overflow : "visible" }) ; gsap . set…" at bounding box center [827, 471] width 947 height 692
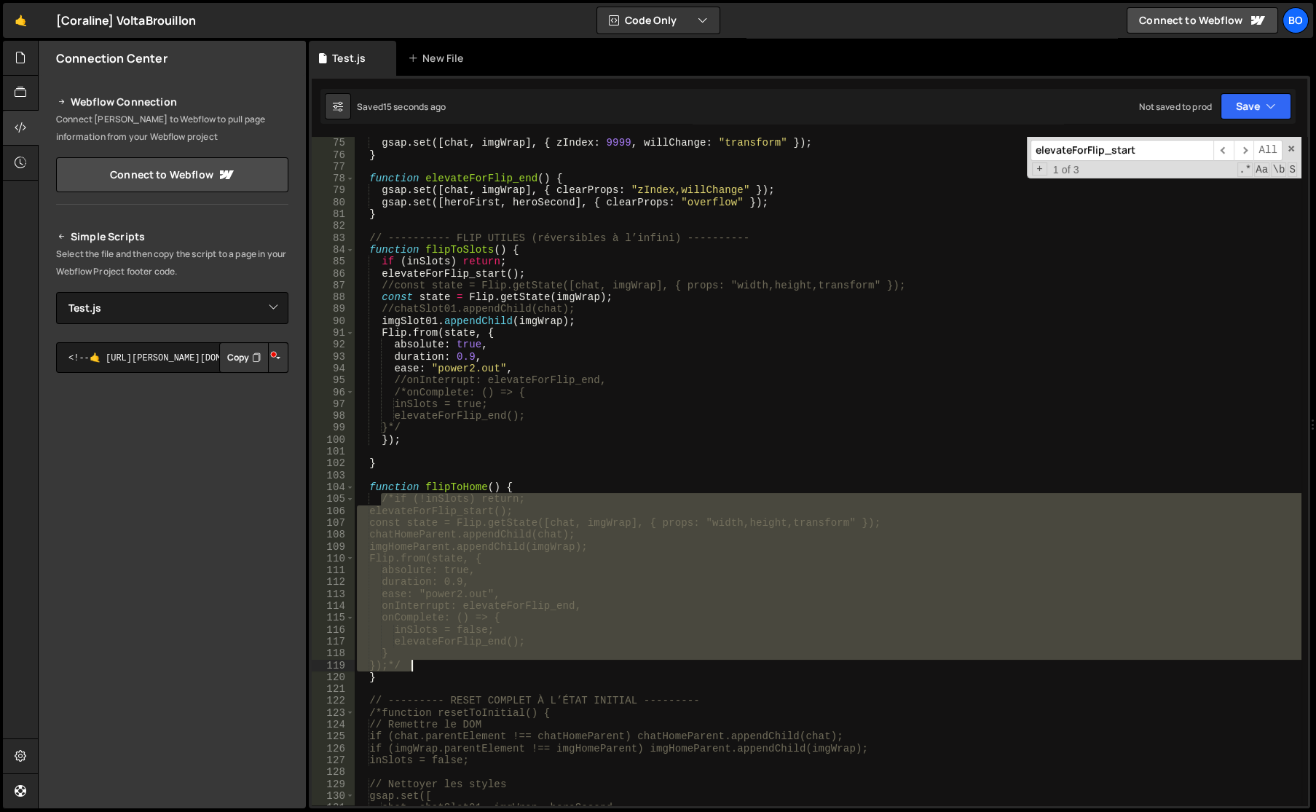
drag, startPoint x: 381, startPoint y: 499, endPoint x: 431, endPoint y: 671, distance: 178.3
click at [431, 671] on div "gsap . set ([ heroFirst , heroSecond ] , { overflow : "visible" }) ; gsap . set…" at bounding box center [827, 471] width 947 height 692
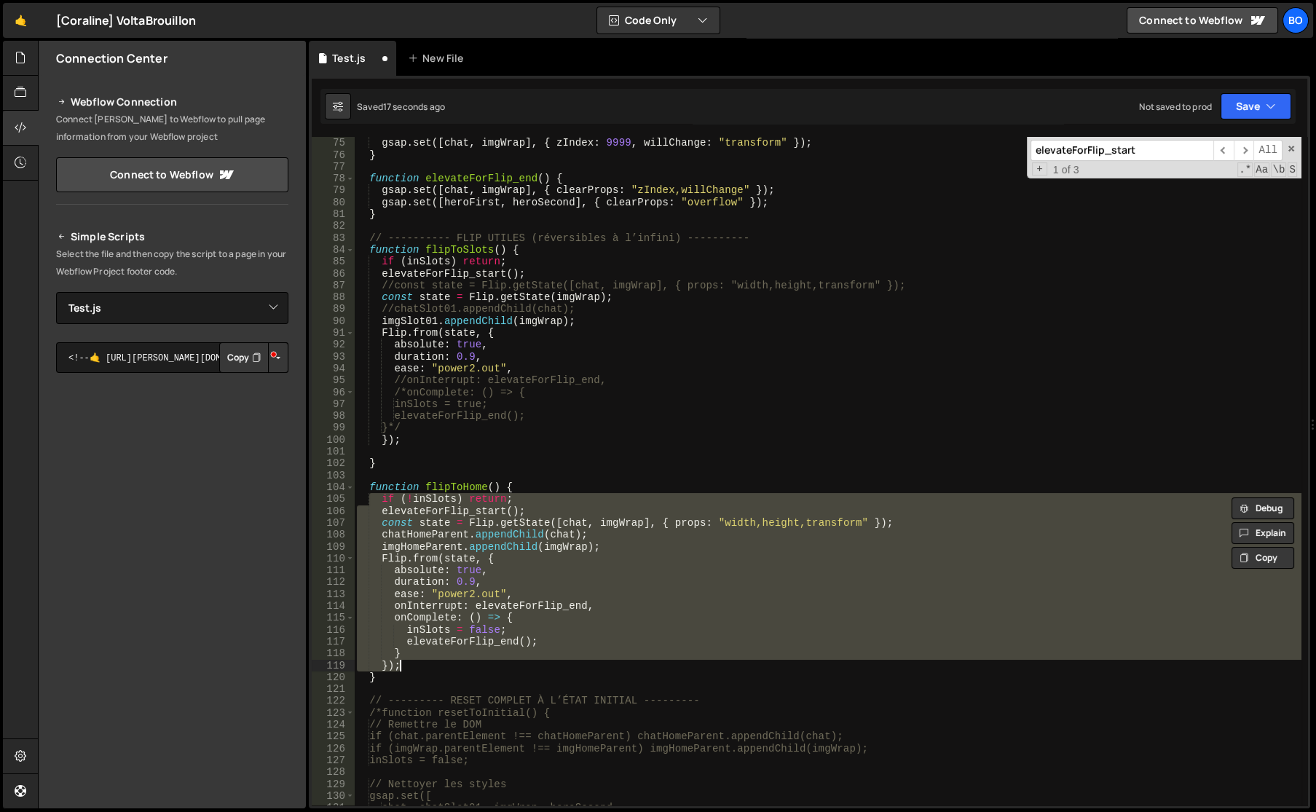
click at [383, 519] on div "gsap . set ([ heroFirst , heroSecond ] , { overflow : "visible" }) ; gsap . set…" at bounding box center [827, 471] width 947 height 668
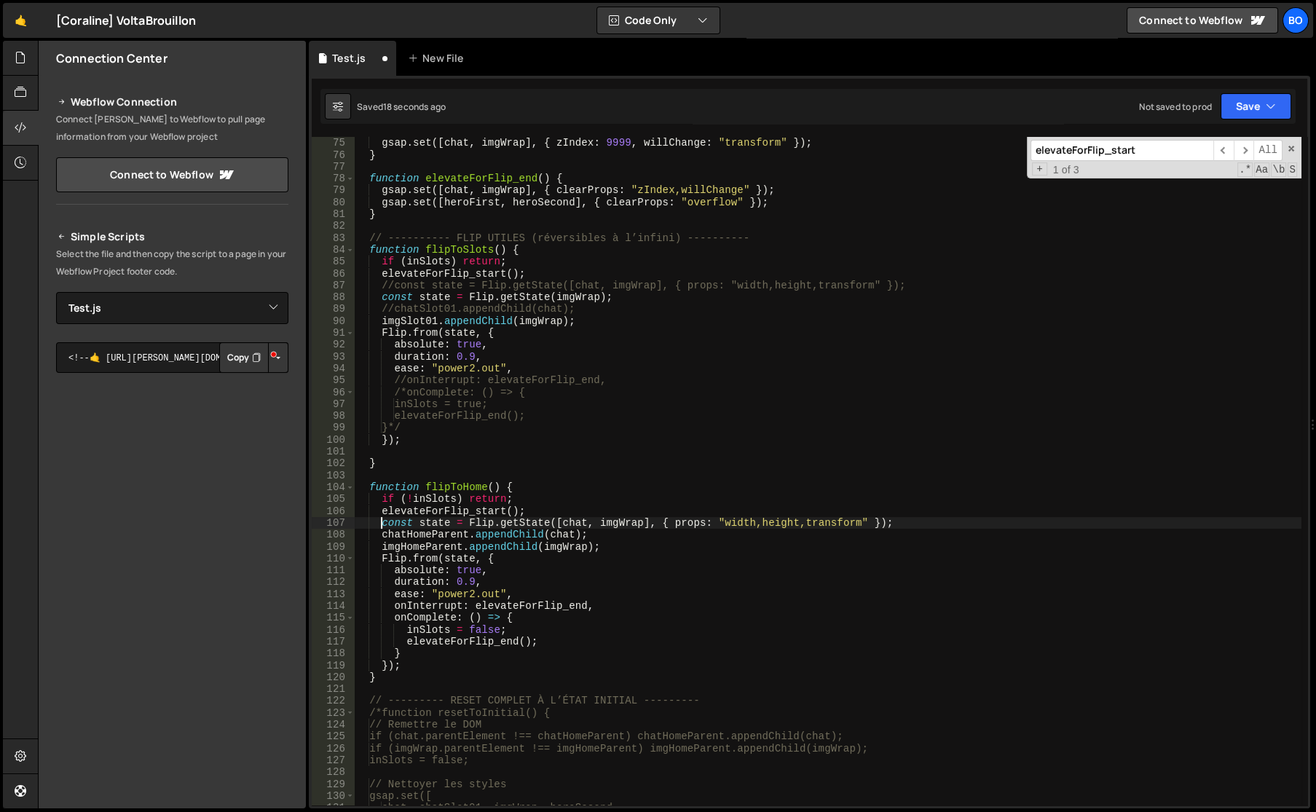
click at [608, 524] on div "gsap . set ([ heroFirst , heroSecond ] , { overflow : "visible" }) ; gsap . set…" at bounding box center [827, 471] width 947 height 692
click at [398, 525] on div "gsap . set ([ heroFirst , heroSecond ] , { overflow : "visible" }) ; gsap . set…" at bounding box center [827, 471] width 947 height 692
click at [399, 524] on div "gsap . set ([ heroFirst , heroSecond ] , { overflow : "visible" }) ; gsap . set…" at bounding box center [827, 471] width 947 height 692
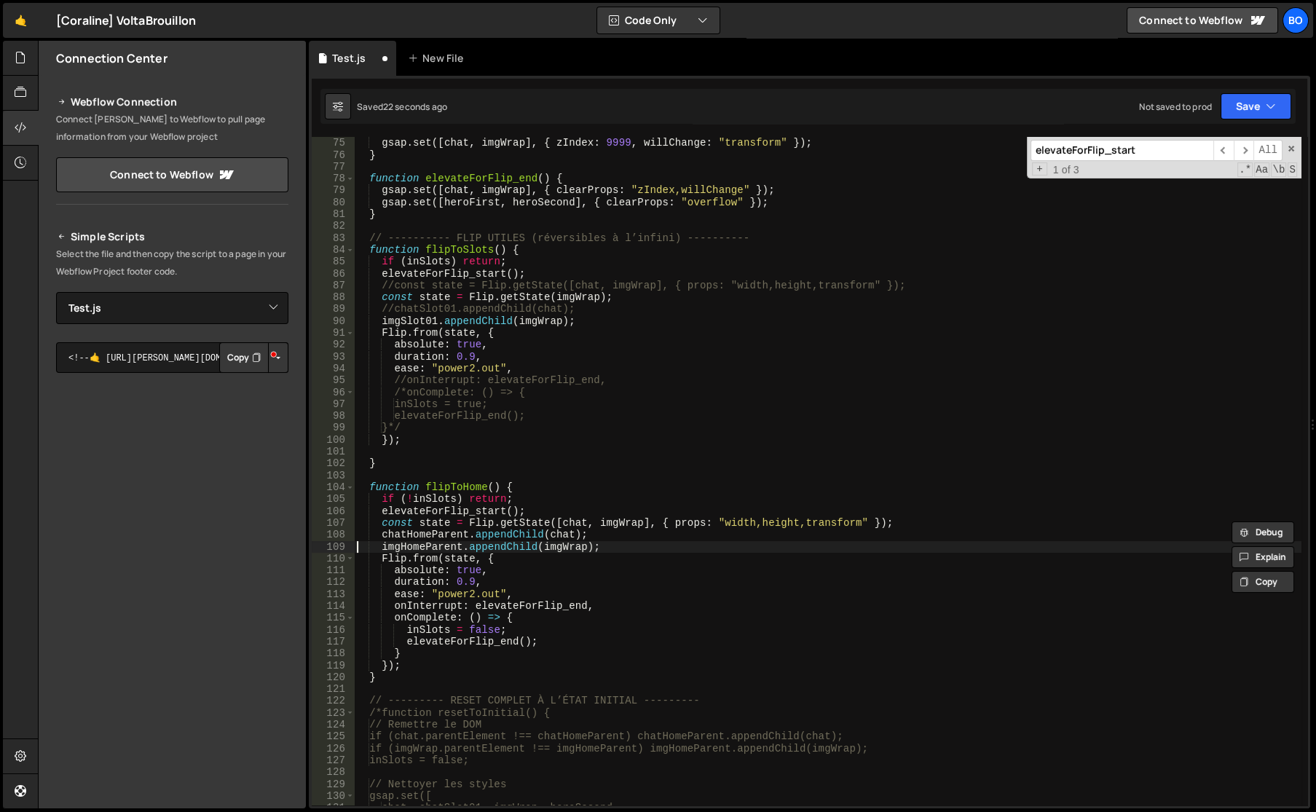
paste textarea "onst state = Flip.getState([chat, imgWrap], { props: "width,height,transform" }"
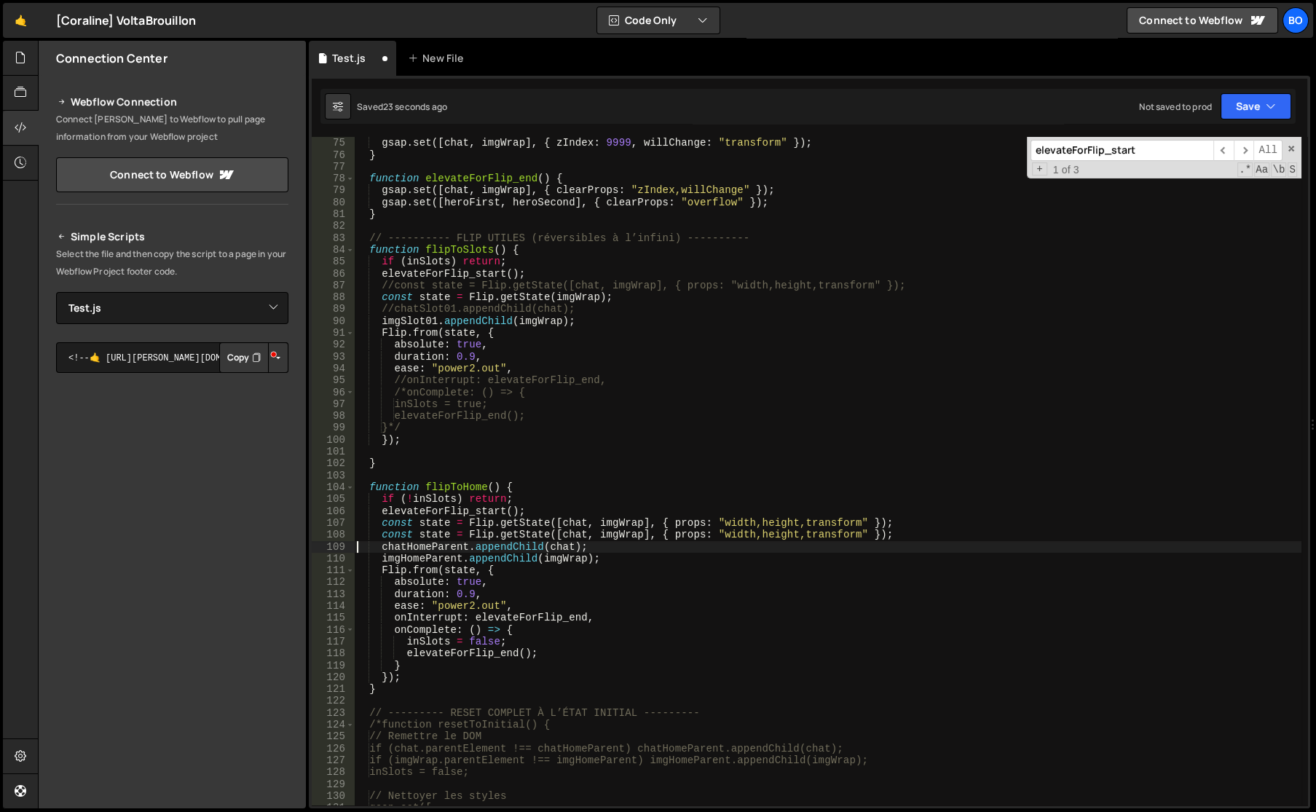
click at [384, 521] on div "gsap . set ([ heroFirst , heroSecond ] , { overflow : "visible" }) ; gsap . set…" at bounding box center [827, 471] width 947 height 692
click at [612, 535] on div "gsap . set ([ heroFirst , heroSecond ] , { overflow : "visible" }) ; gsap . set…" at bounding box center [827, 471] width 947 height 692
click at [580, 538] on div "gsap . set ([ heroFirst , heroSecond ] , { overflow : "visible" }) ; gsap . set…" at bounding box center [827, 471] width 947 height 692
click at [566, 535] on div "gsap . set ([ heroFirst , heroSecond ] , { overflow : "visible" }) ; gsap . set…" at bounding box center [827, 471] width 947 height 692
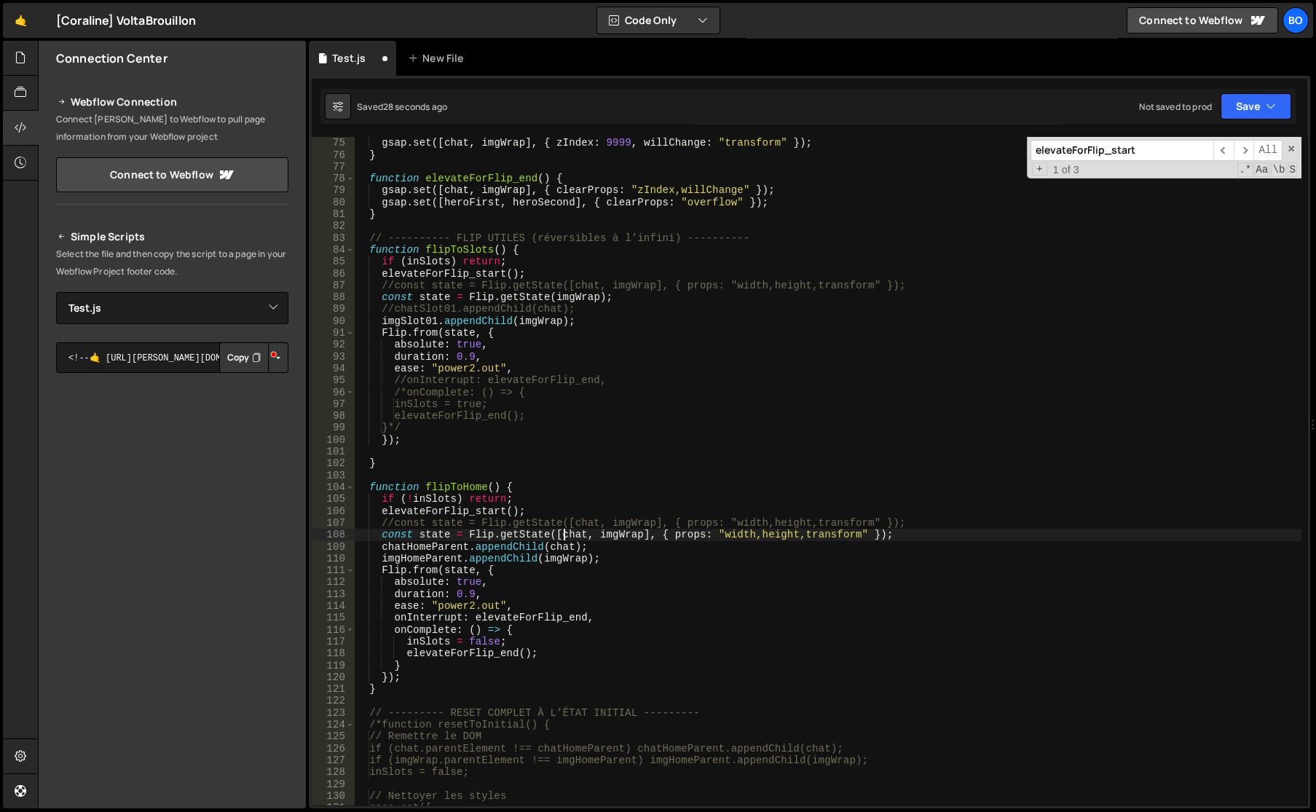
click at [566, 535] on div "gsap . set ([ heroFirst , heroSecond ] , { overflow : "visible" }) ; gsap . set…" at bounding box center [827, 471] width 947 height 692
drag, startPoint x: 597, startPoint y: 536, endPoint x: 821, endPoint y: 534, distance: 223.5
click at [821, 534] on div "gsap . set ([ heroFirst , heroSecond ] , { overflow : "visible" }) ; gsap . set…" at bounding box center [827, 471] width 947 height 692
click at [387, 546] on div "gsap . set ([ heroFirst , heroSecond ] , { overflow : "visible" }) ; gsap . set…" at bounding box center [827, 471] width 947 height 692
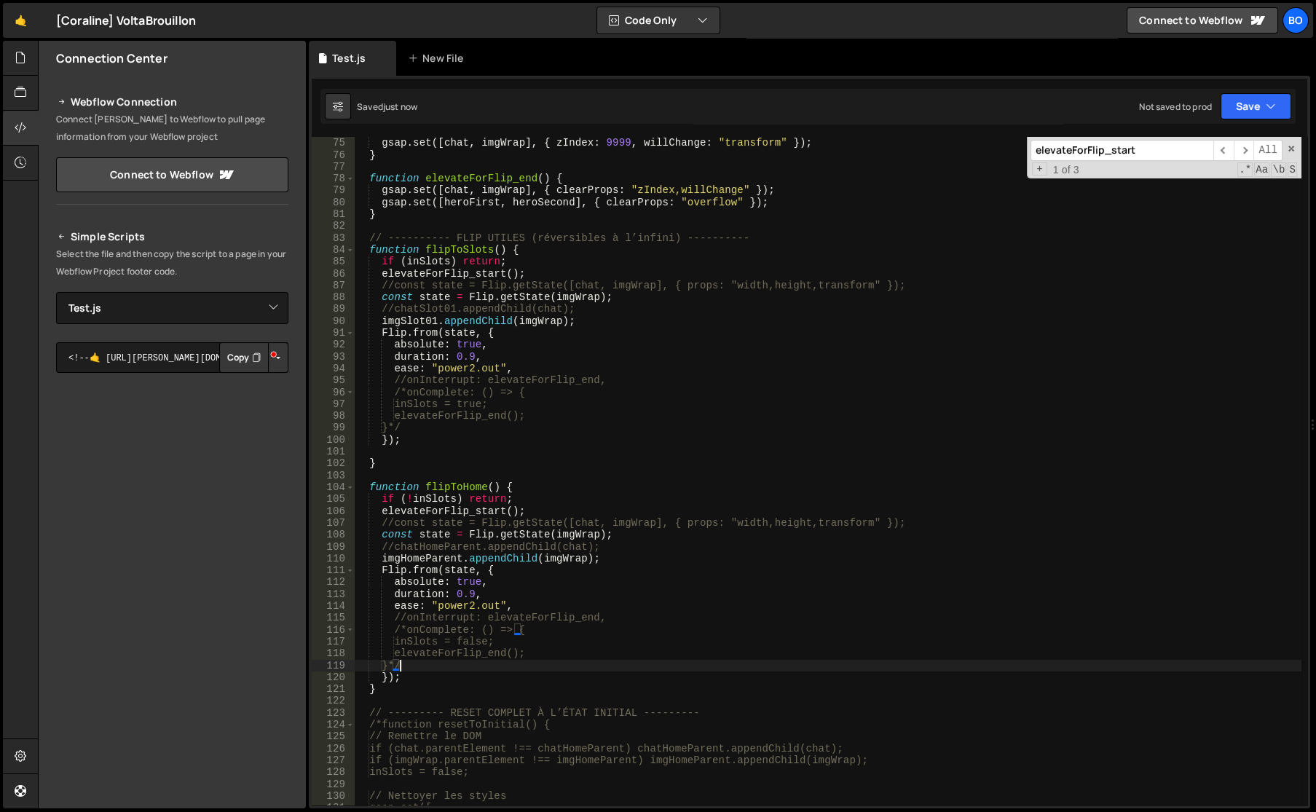
type textarea "}*/"
click at [1236, 119] on div "Saved 28 seconds ago Not saved to prod Upgrade to Edit Save Save to Staging S S…" at bounding box center [807, 106] width 975 height 35
click at [1238, 109] on button "Save" at bounding box center [1255, 106] width 71 height 26
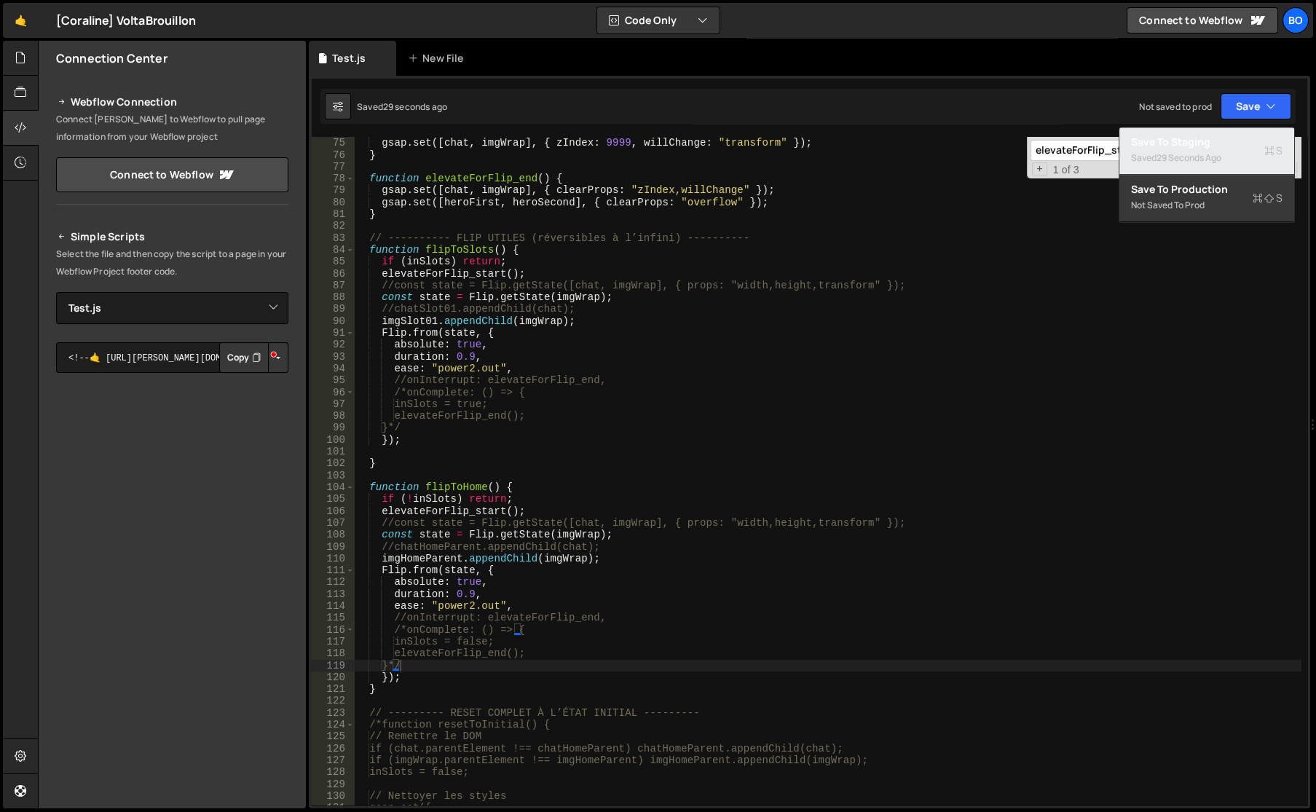
click at [1184, 158] on div "29 seconds ago" at bounding box center [1188, 157] width 65 height 12
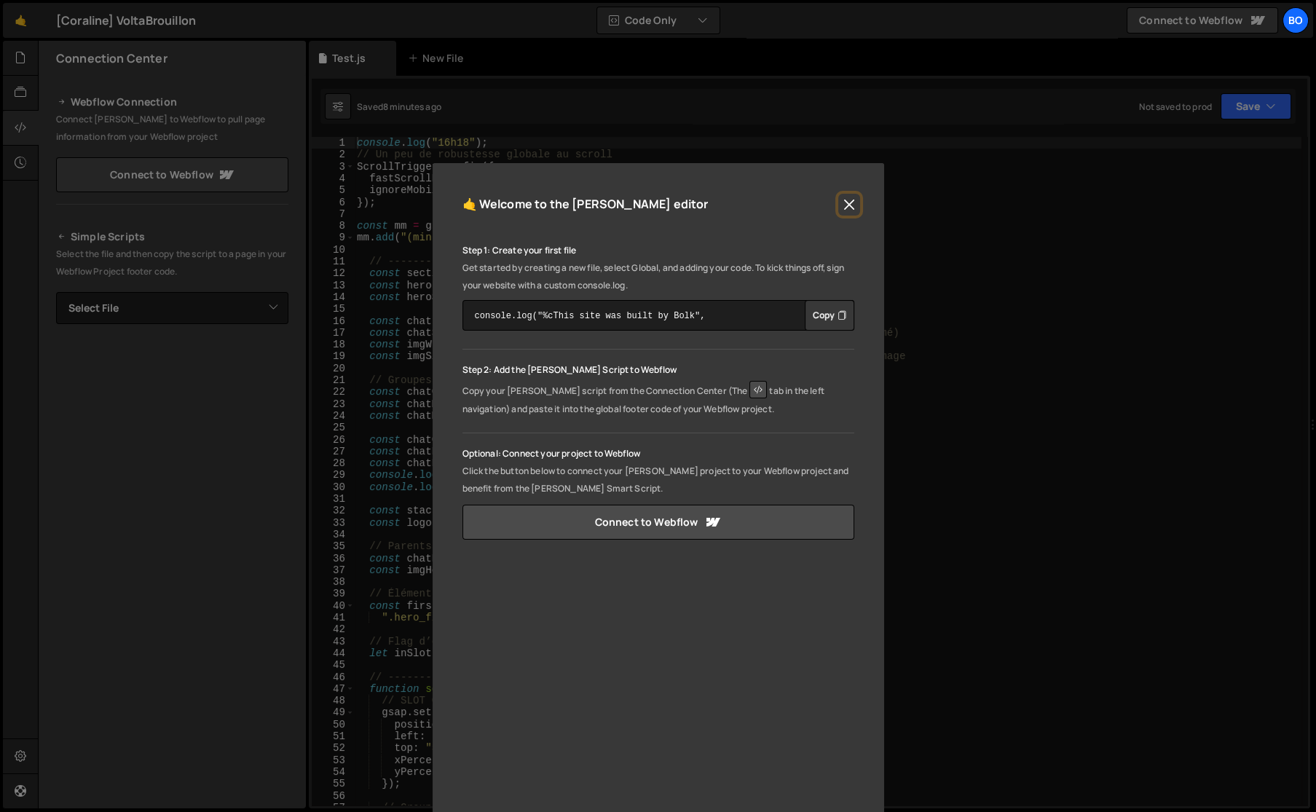
click at [840, 210] on button "Close" at bounding box center [849, 205] width 22 height 22
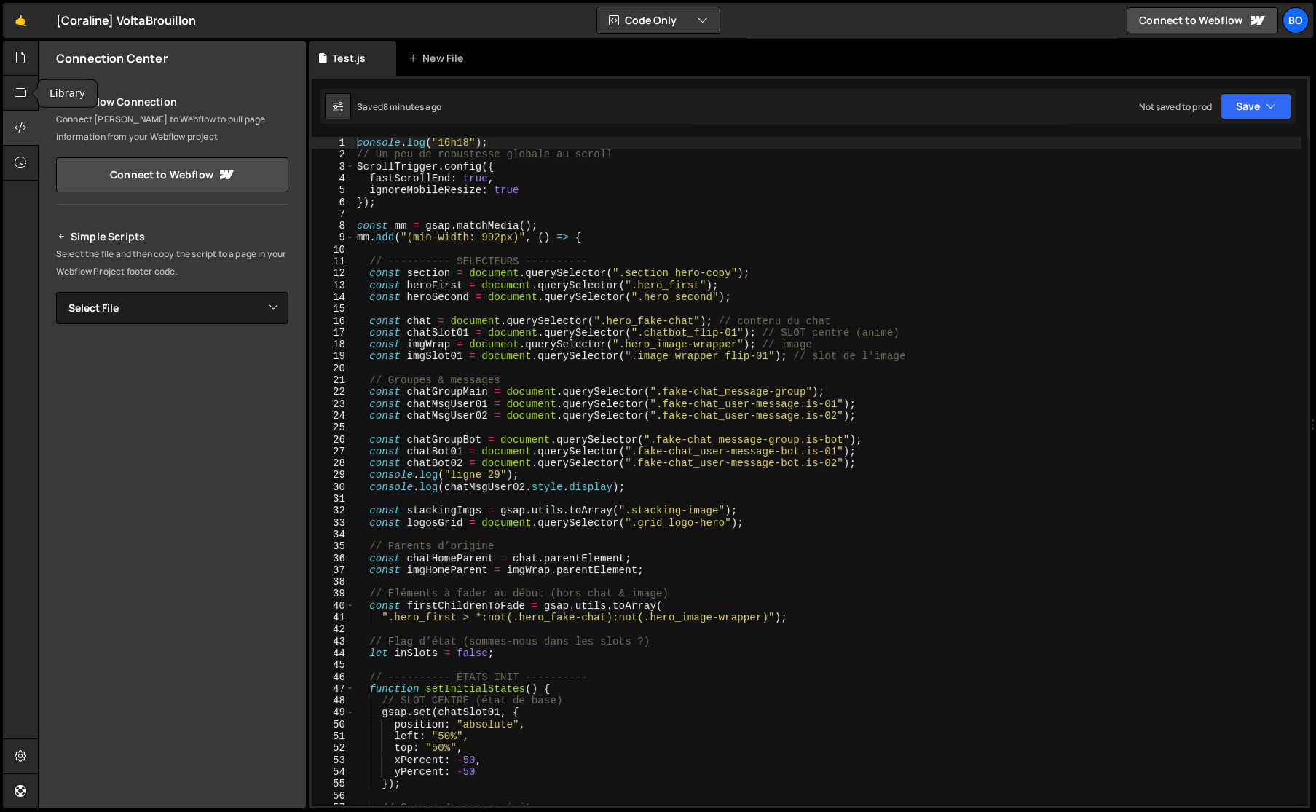
click at [10, 124] on div at bounding box center [21, 128] width 36 height 35
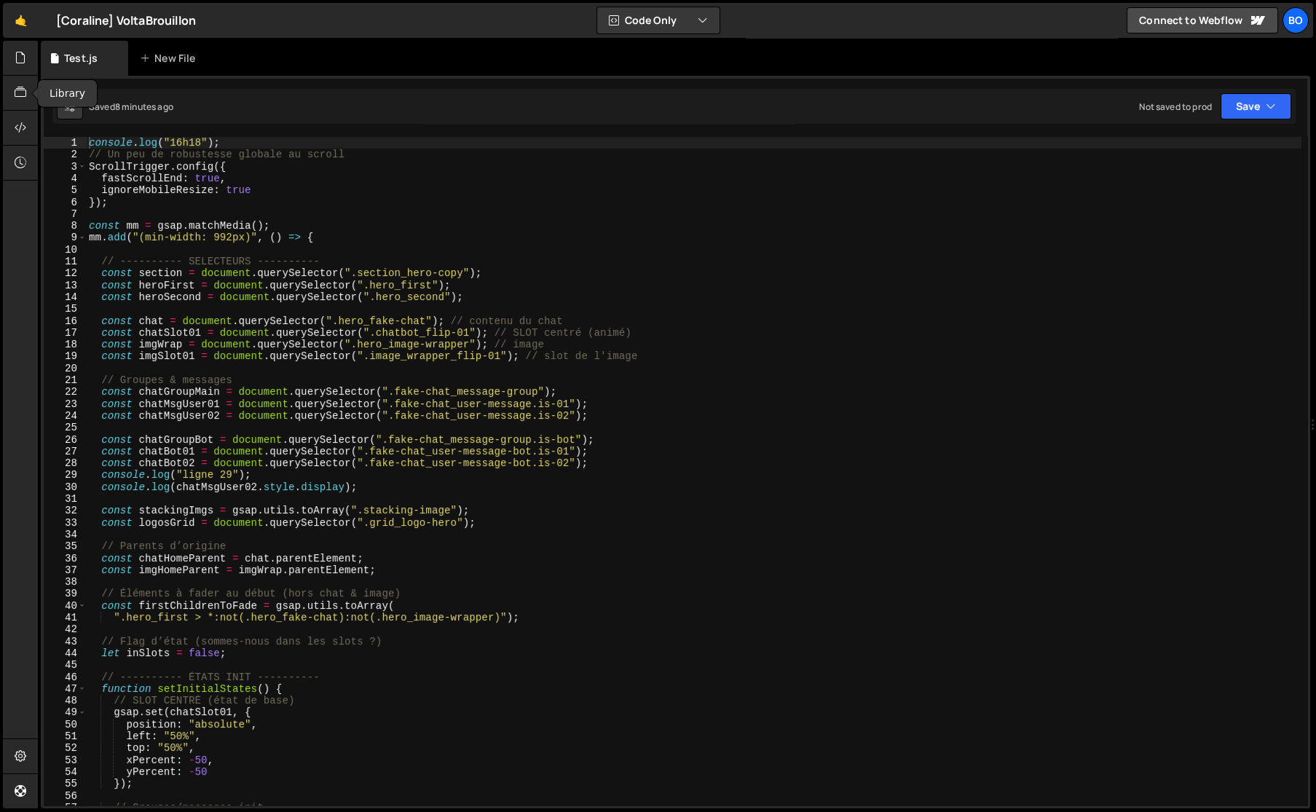
click at [0, 130] on div "Hold on a sec... Are you certain you wish to leave this page? Any changes you'v…" at bounding box center [658, 406] width 1316 height 812
click at [16, 135] on icon at bounding box center [21, 127] width 12 height 16
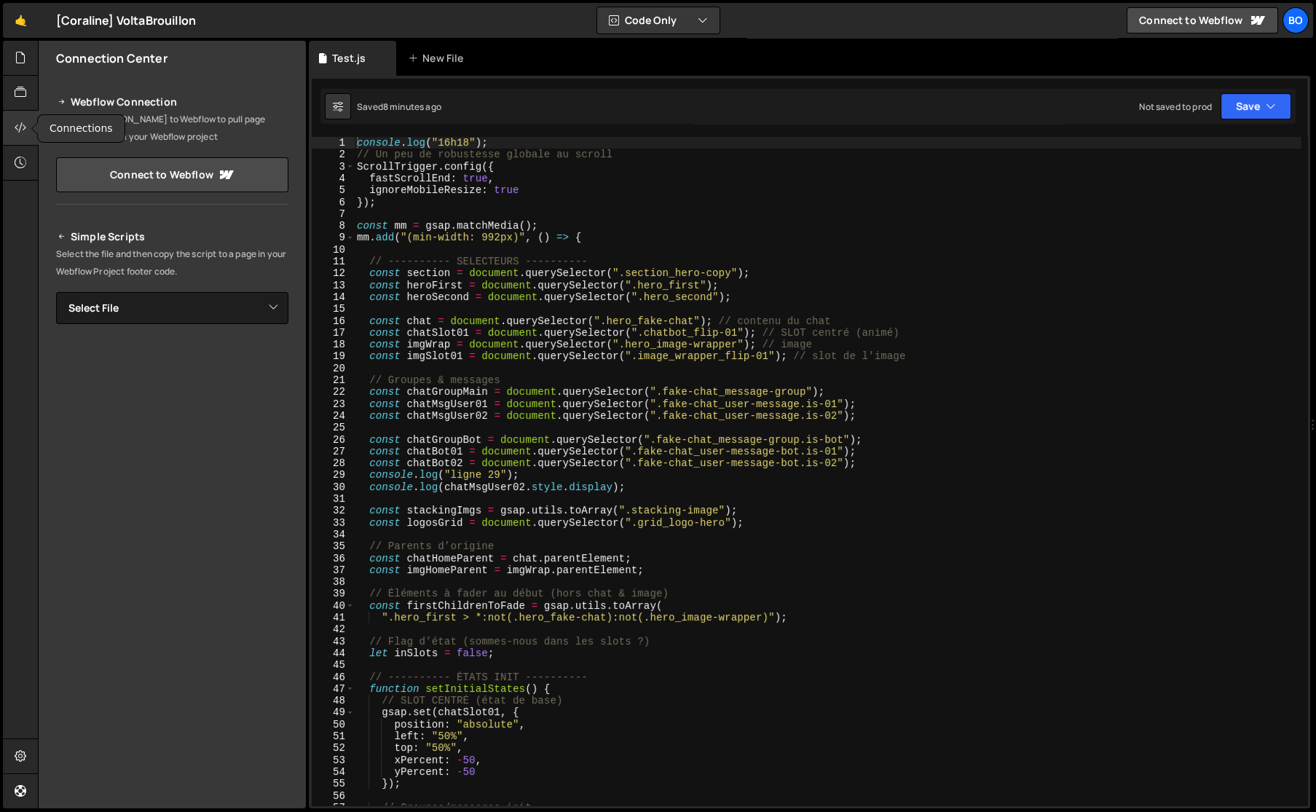
click at [22, 131] on icon at bounding box center [21, 127] width 12 height 16
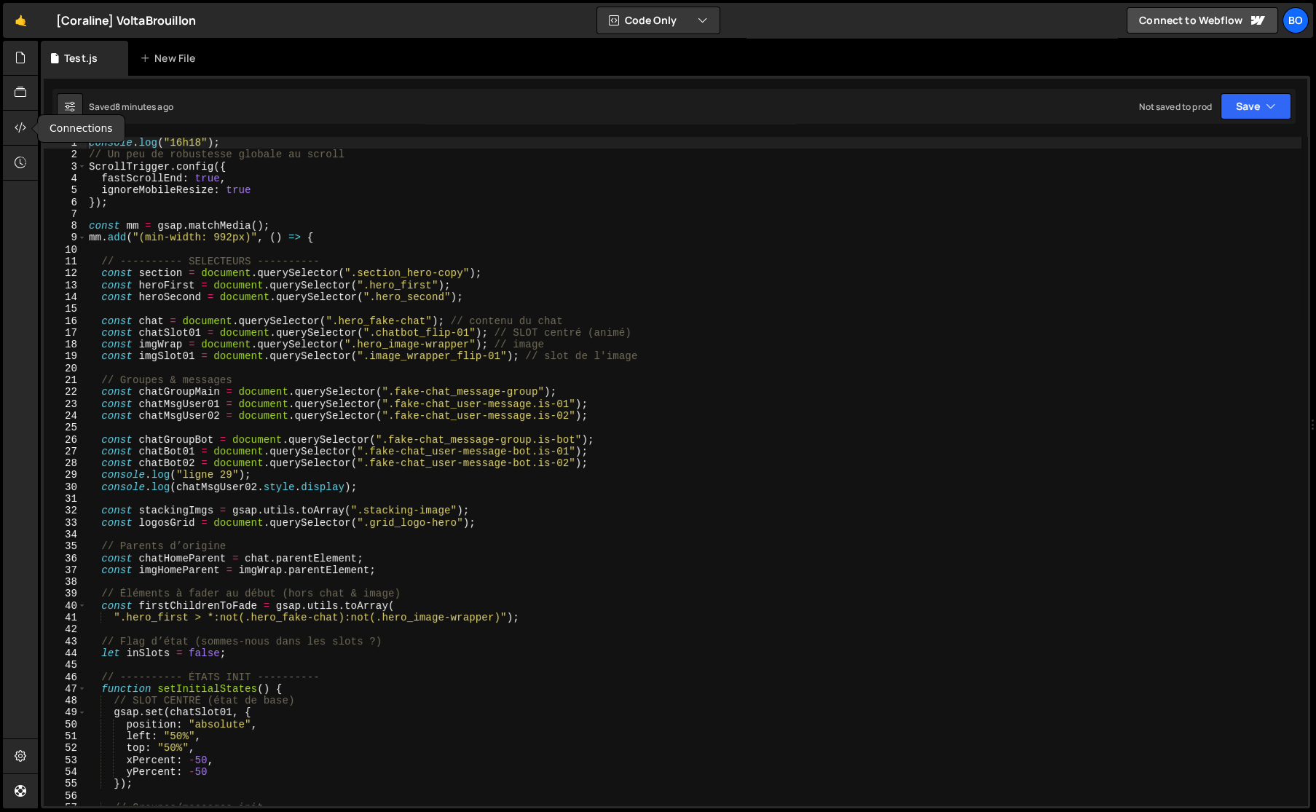
click at [20, 130] on icon at bounding box center [21, 127] width 12 height 16
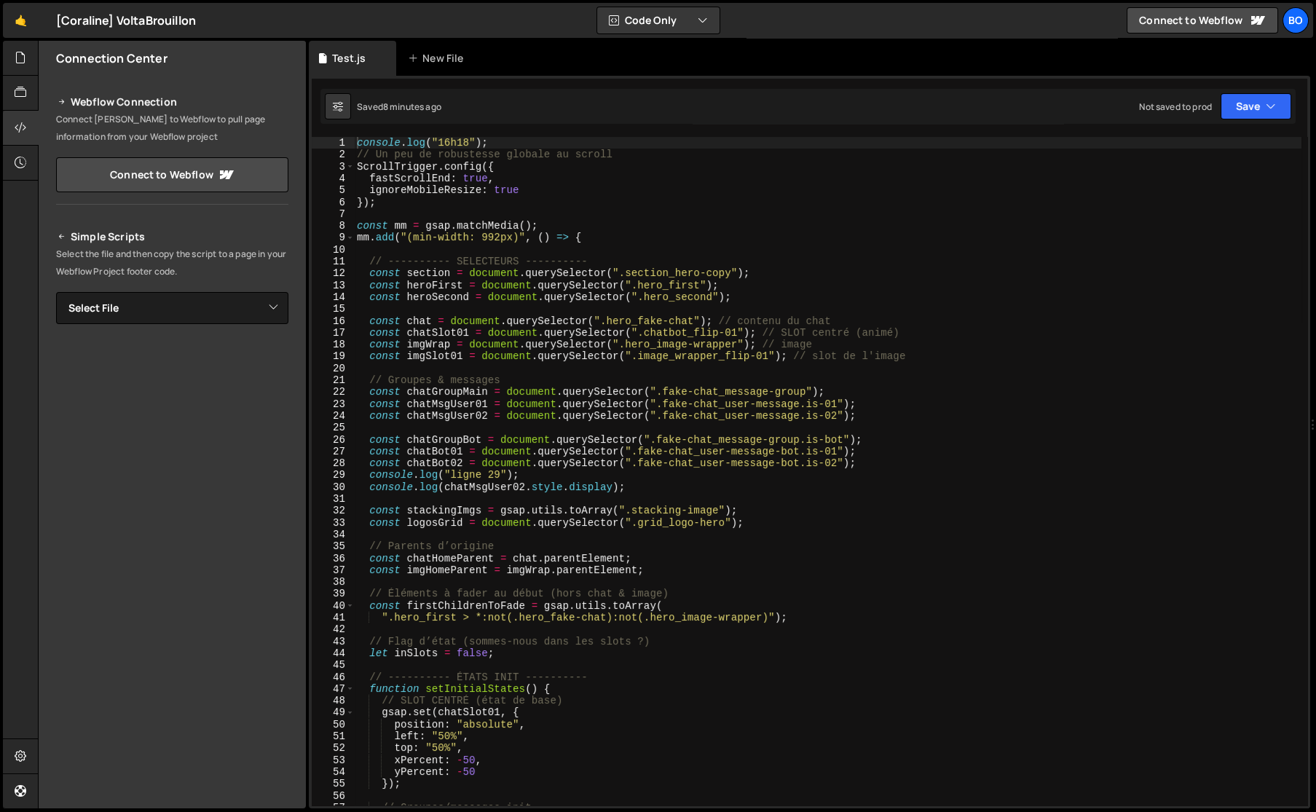
click at [497, 448] on div "console . log ( "16h18" ) ; // Un peu de robustesse globale au scroll ScrollTri…" at bounding box center [827, 483] width 947 height 692
click at [535, 379] on div "console . log ( "16h18" ) ; // Un peu de robustesse globale au scroll ScrollTri…" at bounding box center [827, 483] width 947 height 692
type textarea "}); // mm.add"
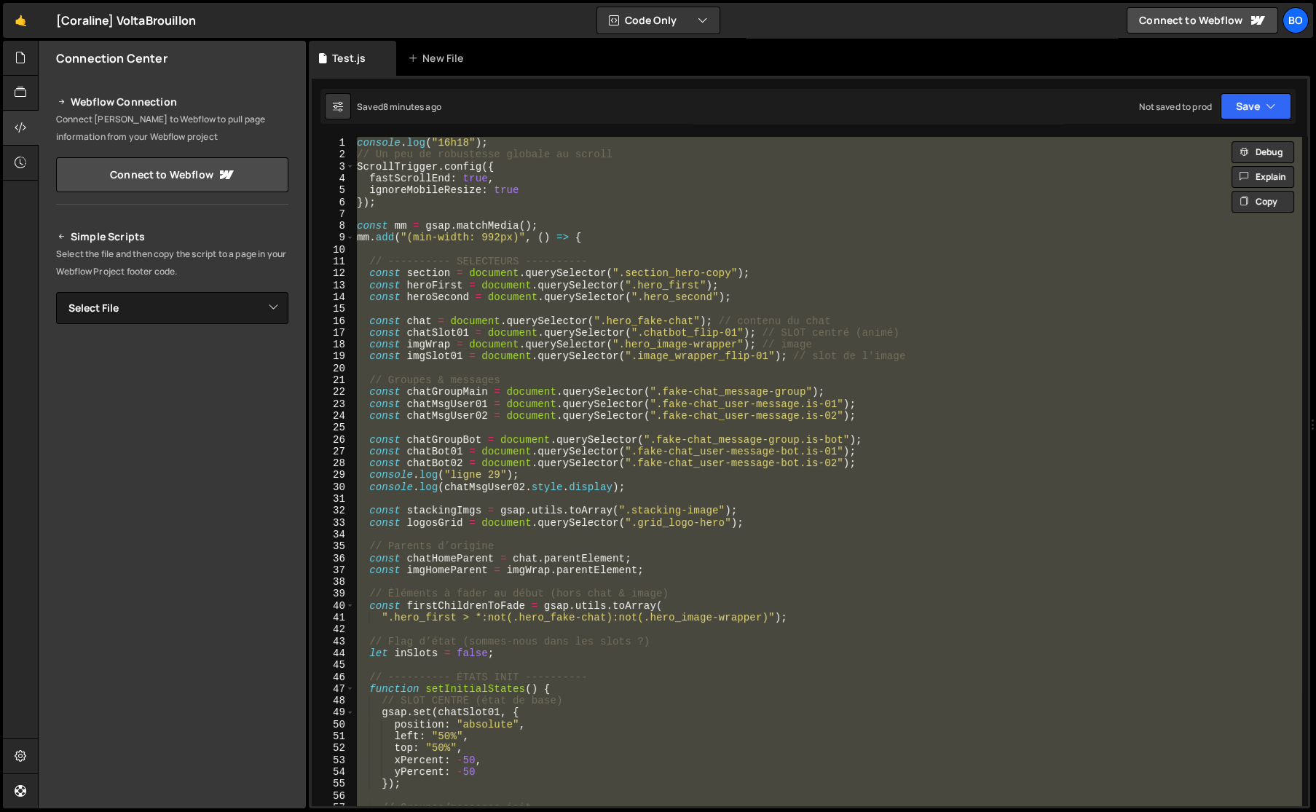
click at [424, 71] on div "New File" at bounding box center [442, 58] width 87 height 35
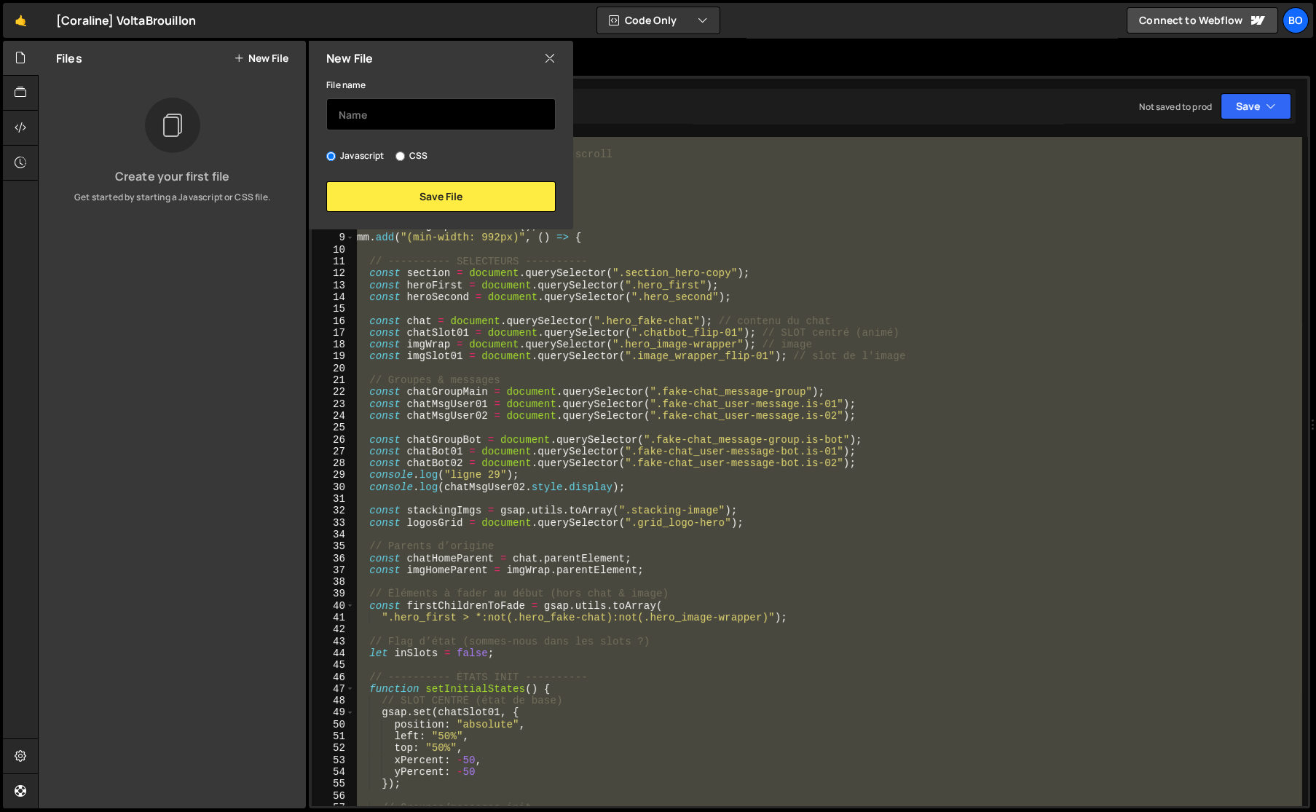
click at [468, 121] on input "text" at bounding box center [440, 114] width 229 height 32
type input "TestFlipOnly"
click at [462, 169] on div "File name TestFlipOnly Javascript CSS Save File" at bounding box center [441, 144] width 264 height 136
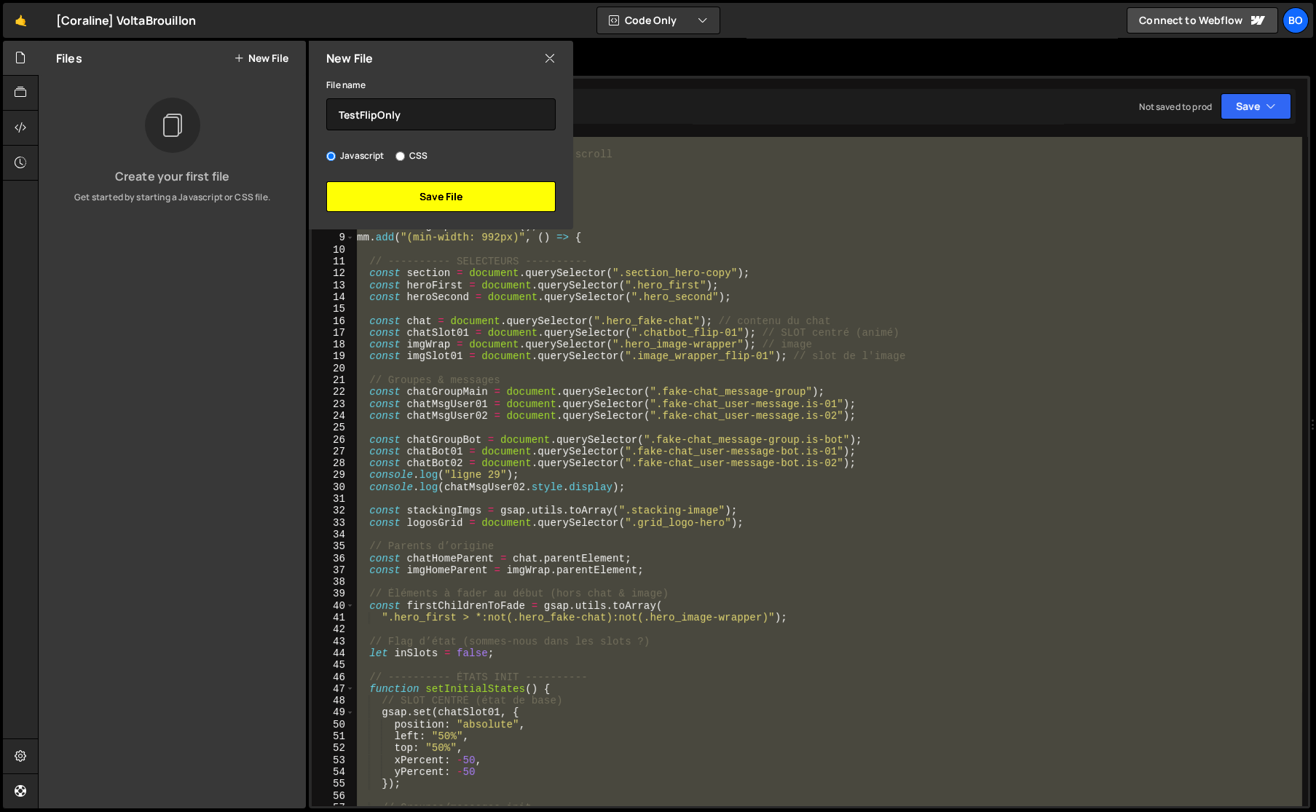
click at [475, 186] on button "Save File" at bounding box center [440, 196] width 229 height 31
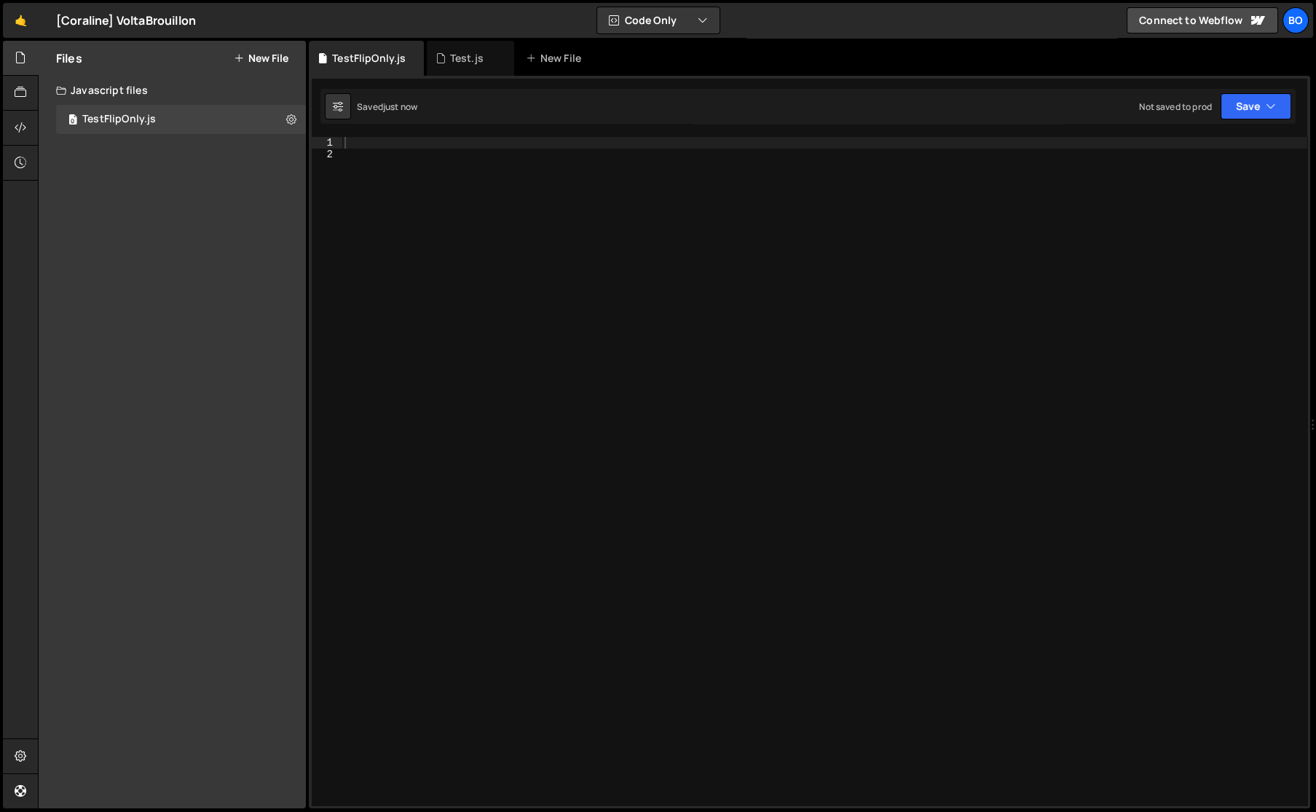
click at [541, 310] on div at bounding box center [823, 483] width 965 height 692
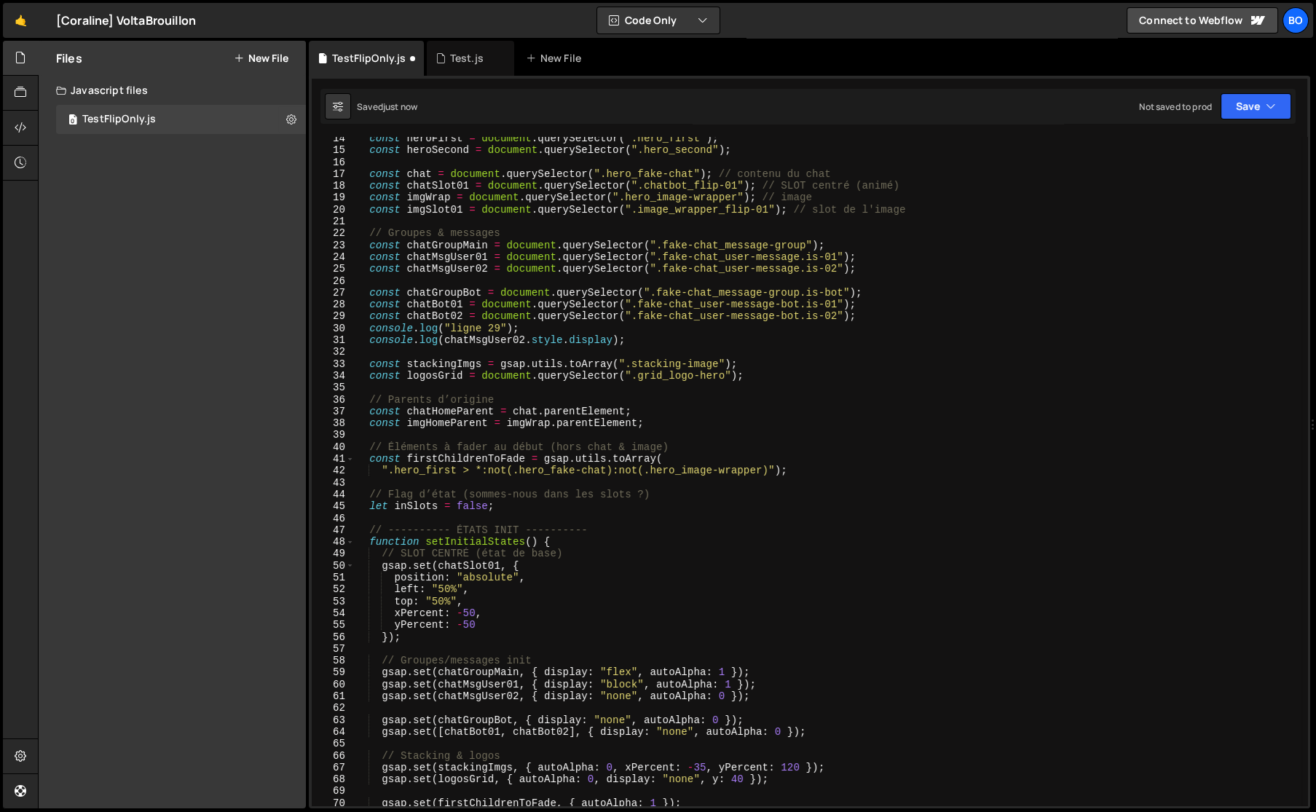
scroll to position [277, 0]
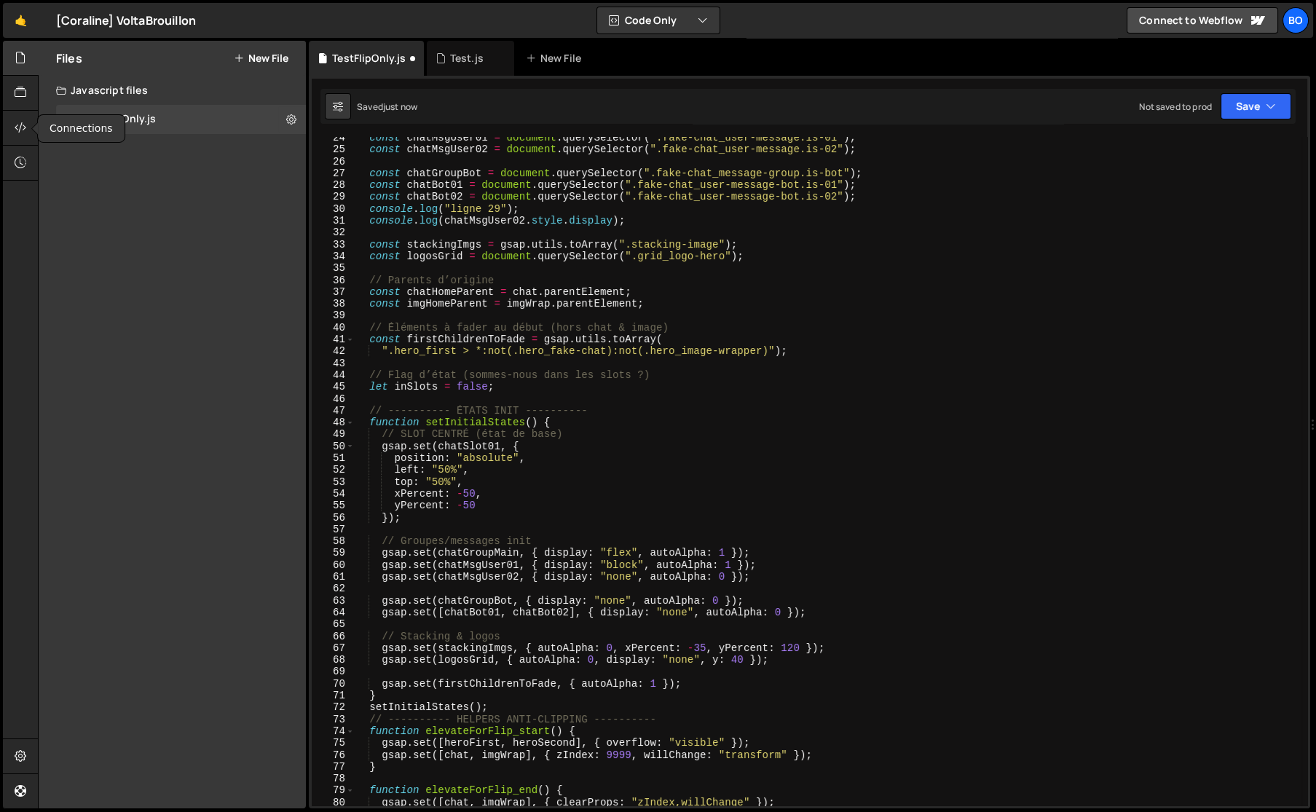
click at [29, 133] on div at bounding box center [21, 128] width 36 height 35
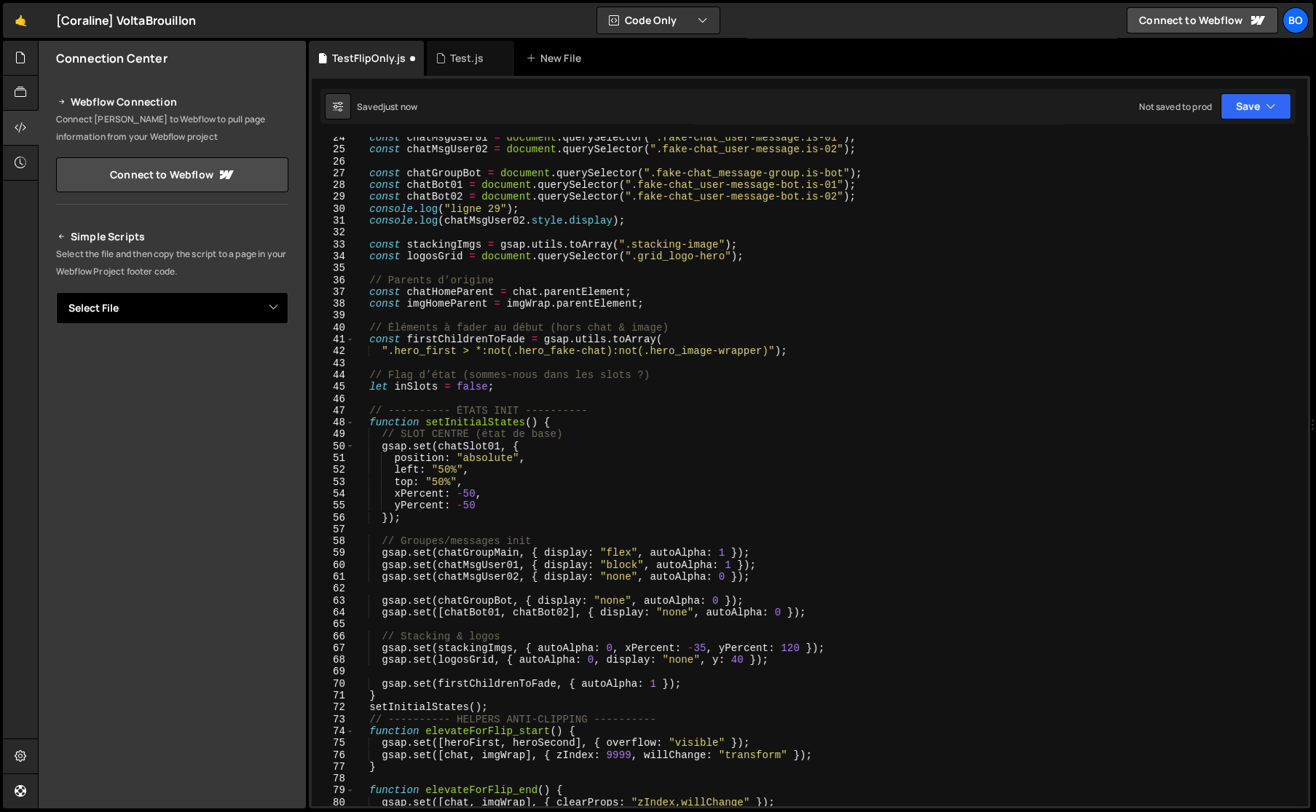
click at [261, 313] on select "Select File TestFlipOnly.js" at bounding box center [172, 308] width 232 height 32
select select "47797"
click at [56, 292] on select "Select File TestFlipOnly.js" at bounding box center [172, 308] width 232 height 32
click at [245, 351] on button "Copy" at bounding box center [244, 357] width 50 height 31
click at [445, 61] on div "Test.js" at bounding box center [465, 58] width 61 height 15
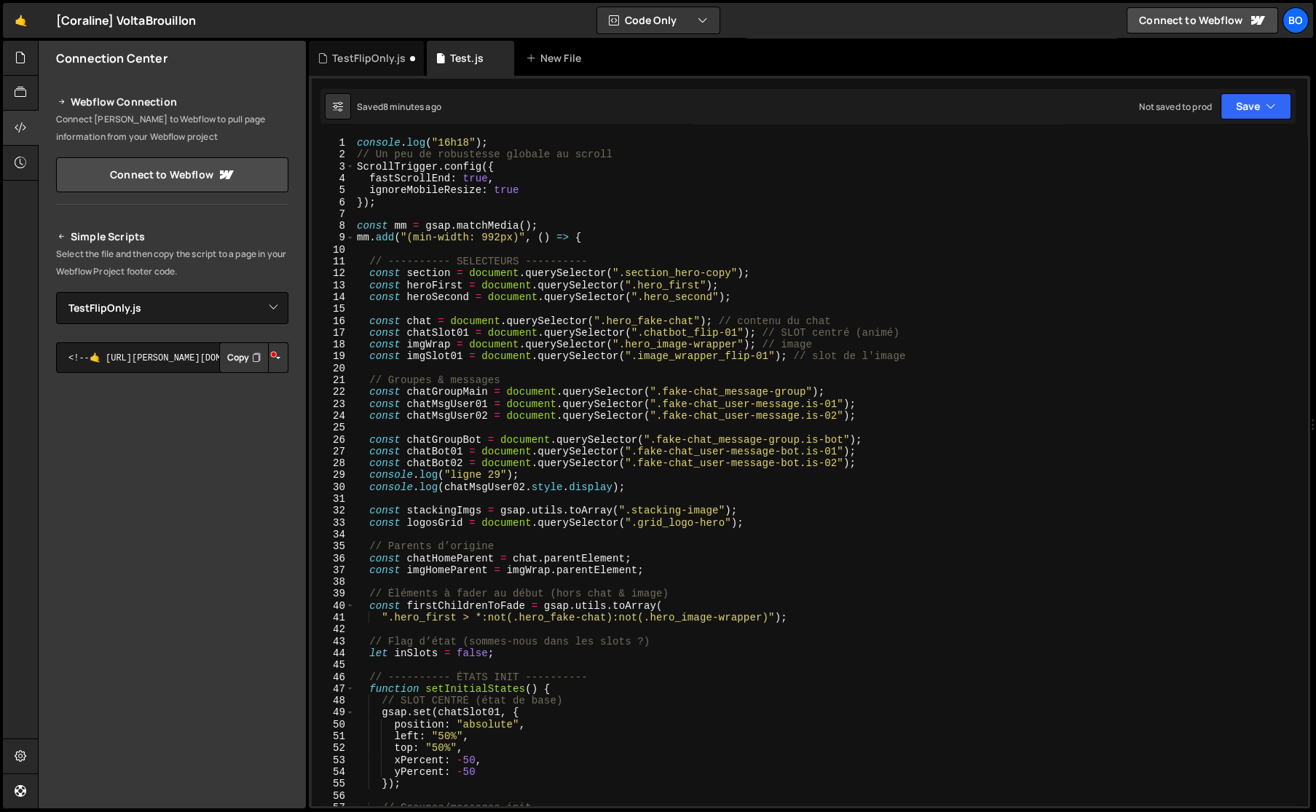
click at [364, 61] on div "TestFlipOnly.js" at bounding box center [369, 58] width 74 height 15
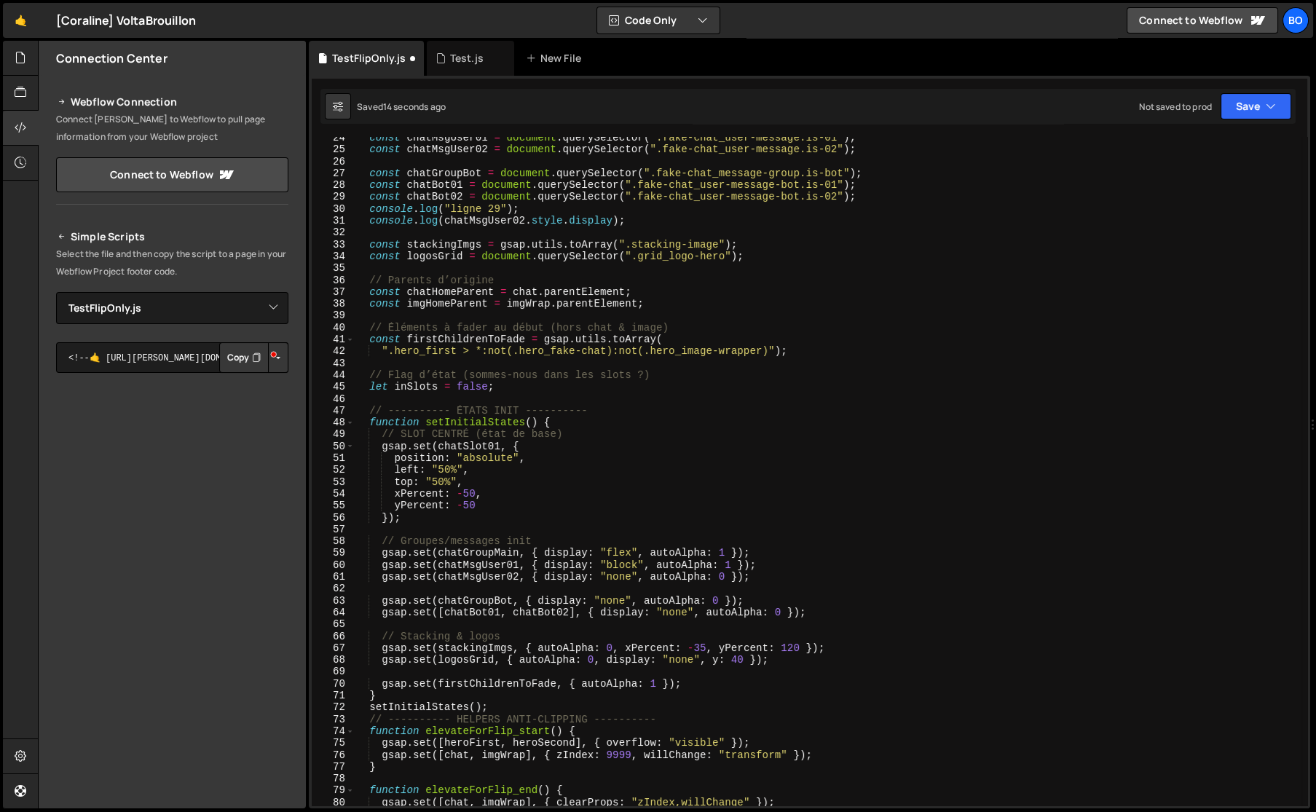
scroll to position [3511, 0]
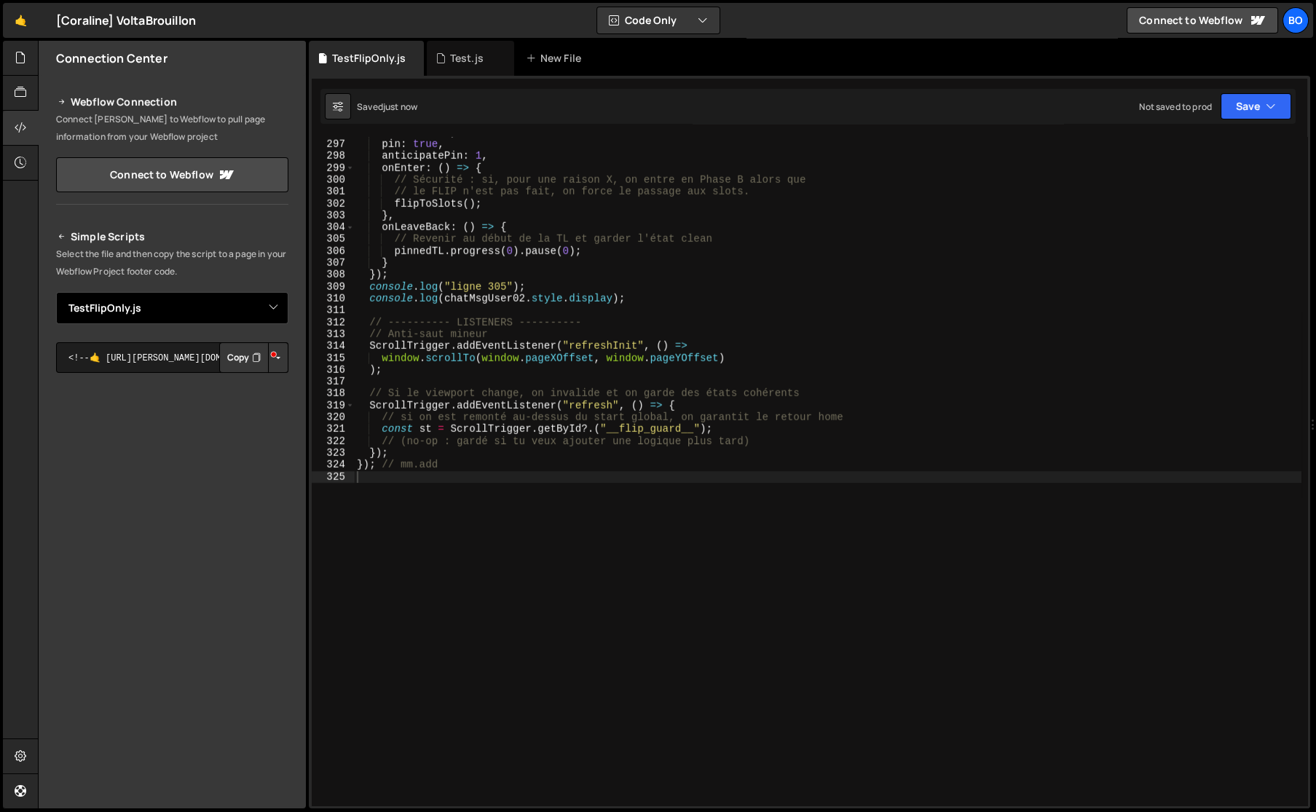
click at [234, 305] on select "Select File TestFlipOnly.js" at bounding box center [172, 308] width 232 height 32
click at [459, 61] on div "Test.js" at bounding box center [466, 58] width 33 height 15
click at [223, 307] on select "Select File TestFlipOnly.js" at bounding box center [172, 308] width 232 height 32
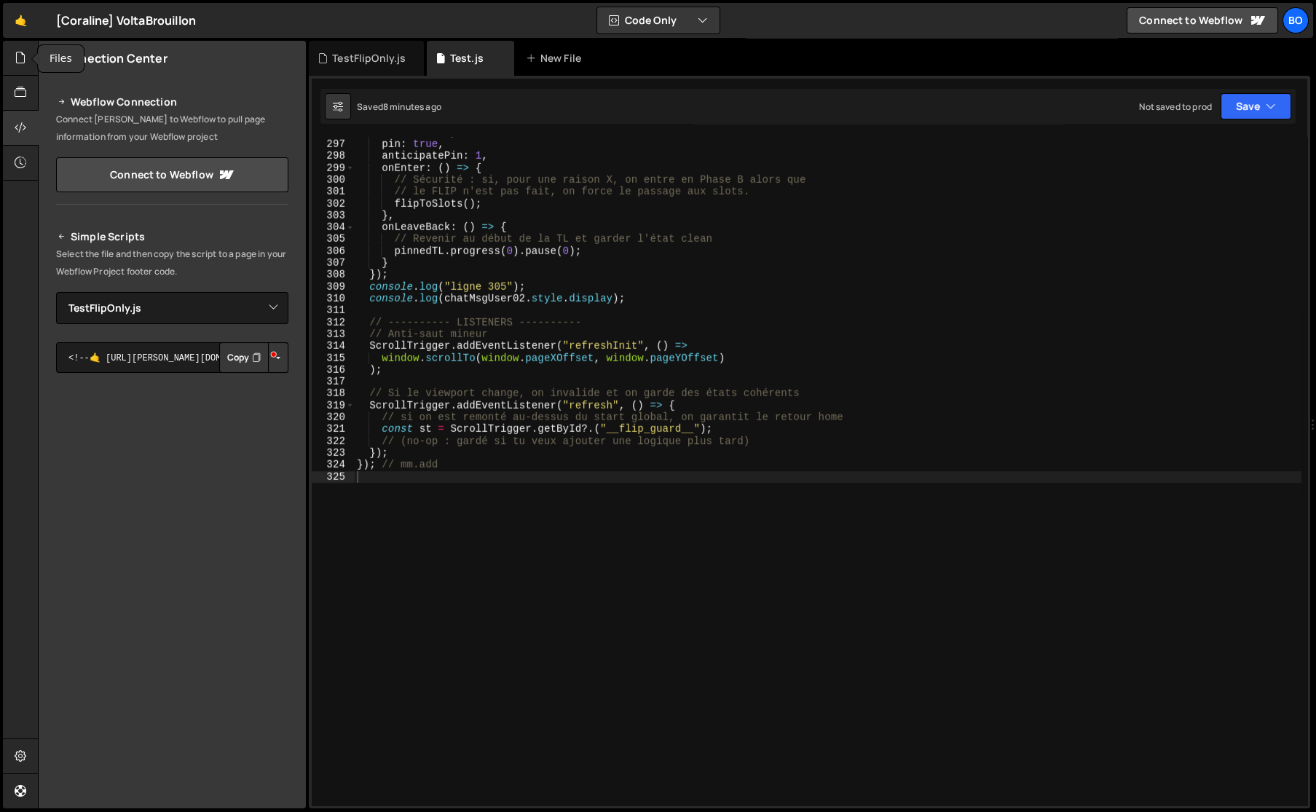
click at [9, 56] on div at bounding box center [21, 58] width 36 height 35
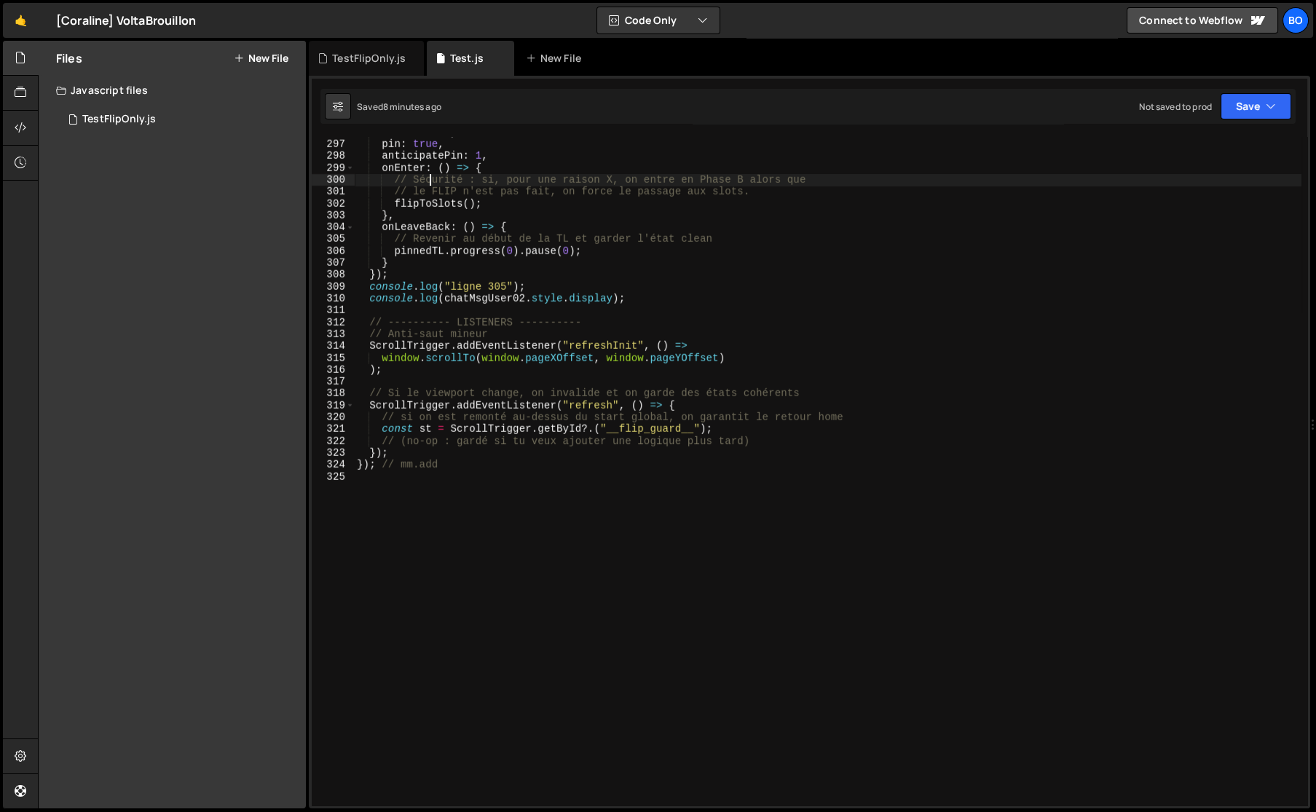
click at [429, 185] on div "scrub : true , pin : true , anticipatePin : 1 , onEnter : ( ) => { // Sécurité …" at bounding box center [827, 473] width 947 height 692
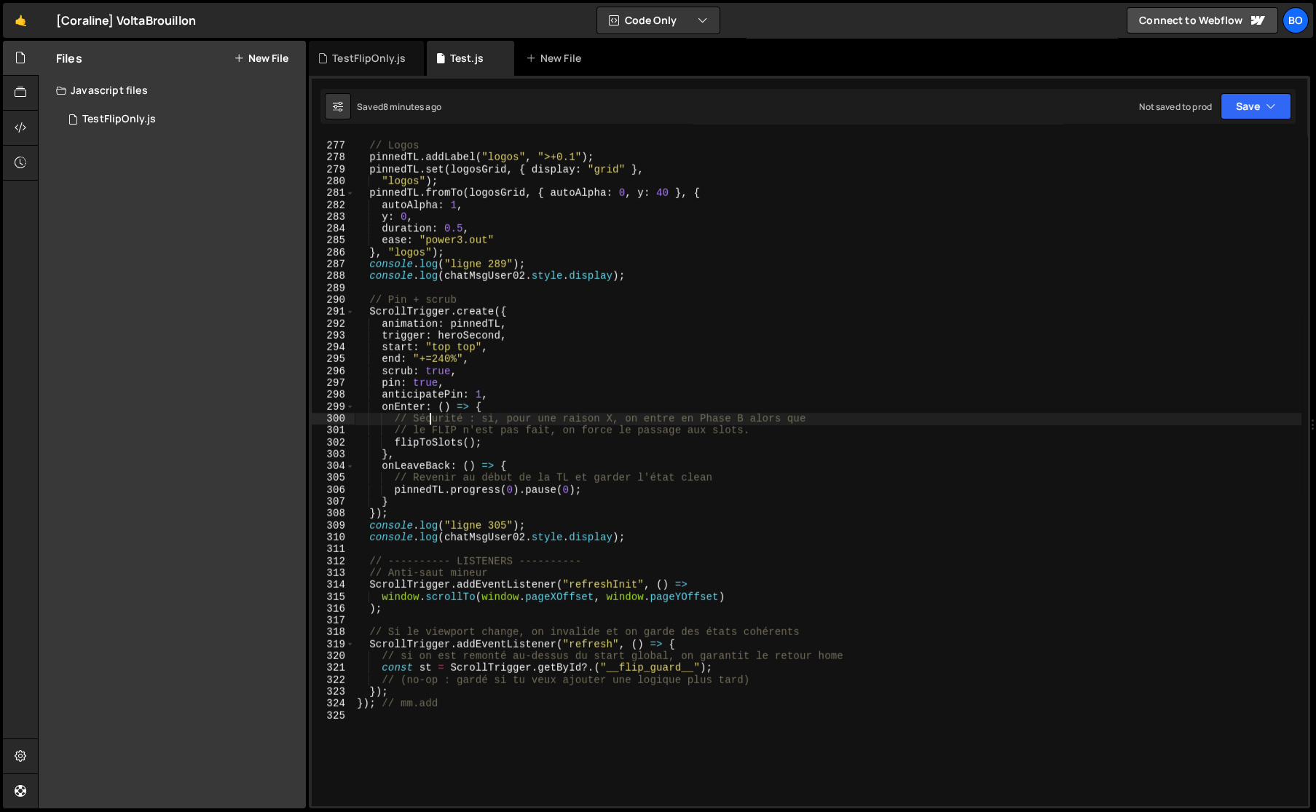
scroll to position [3273, 0]
type textarea "}); // mm.add"
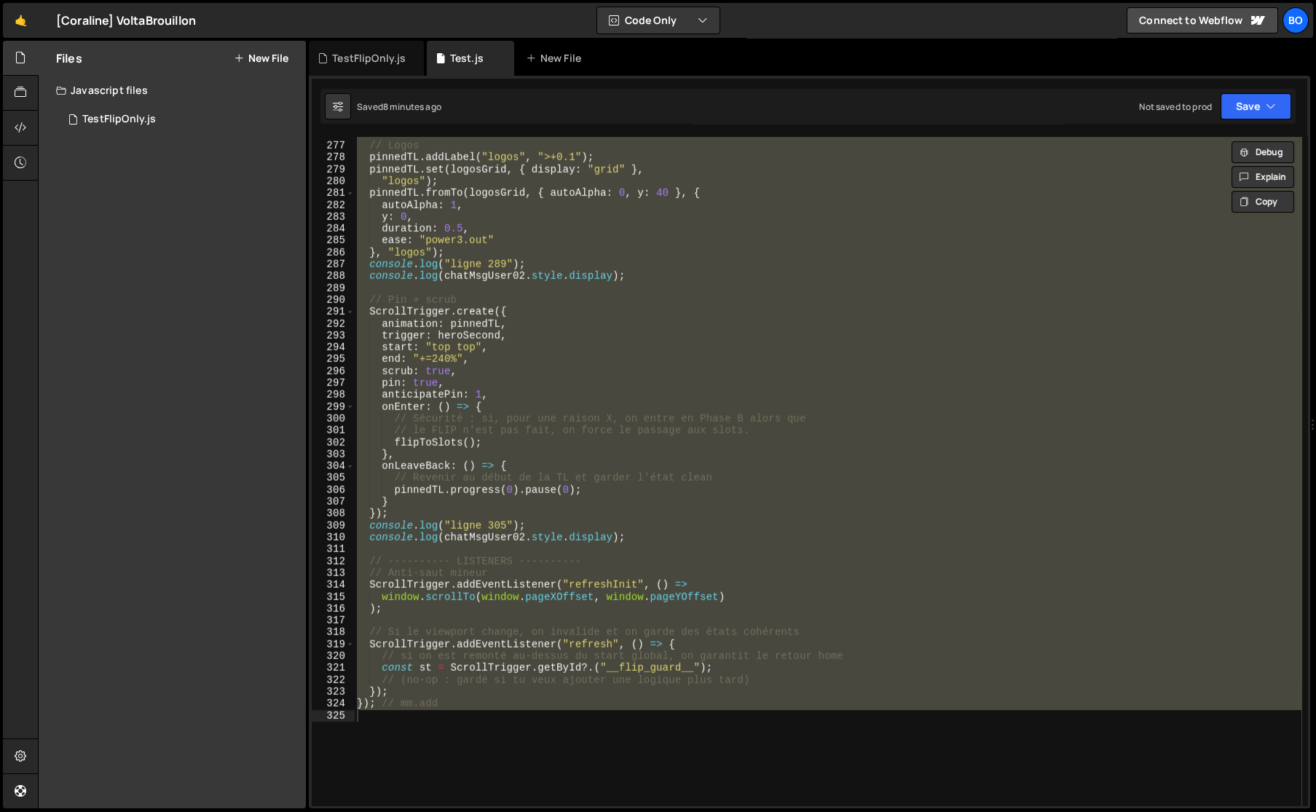
click at [0, 0] on icon at bounding box center [0, 0] width 0 height 0
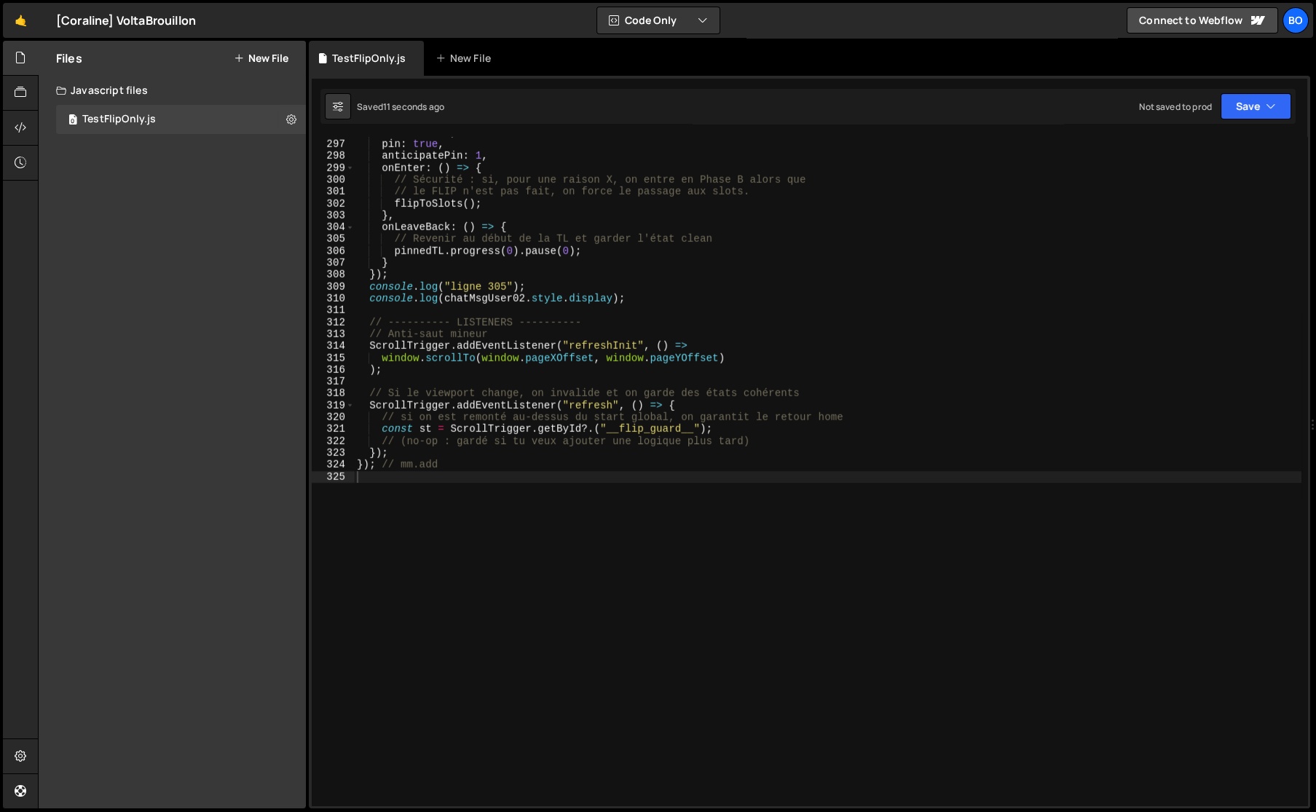
click at [242, 56] on icon at bounding box center [239, 58] width 10 height 12
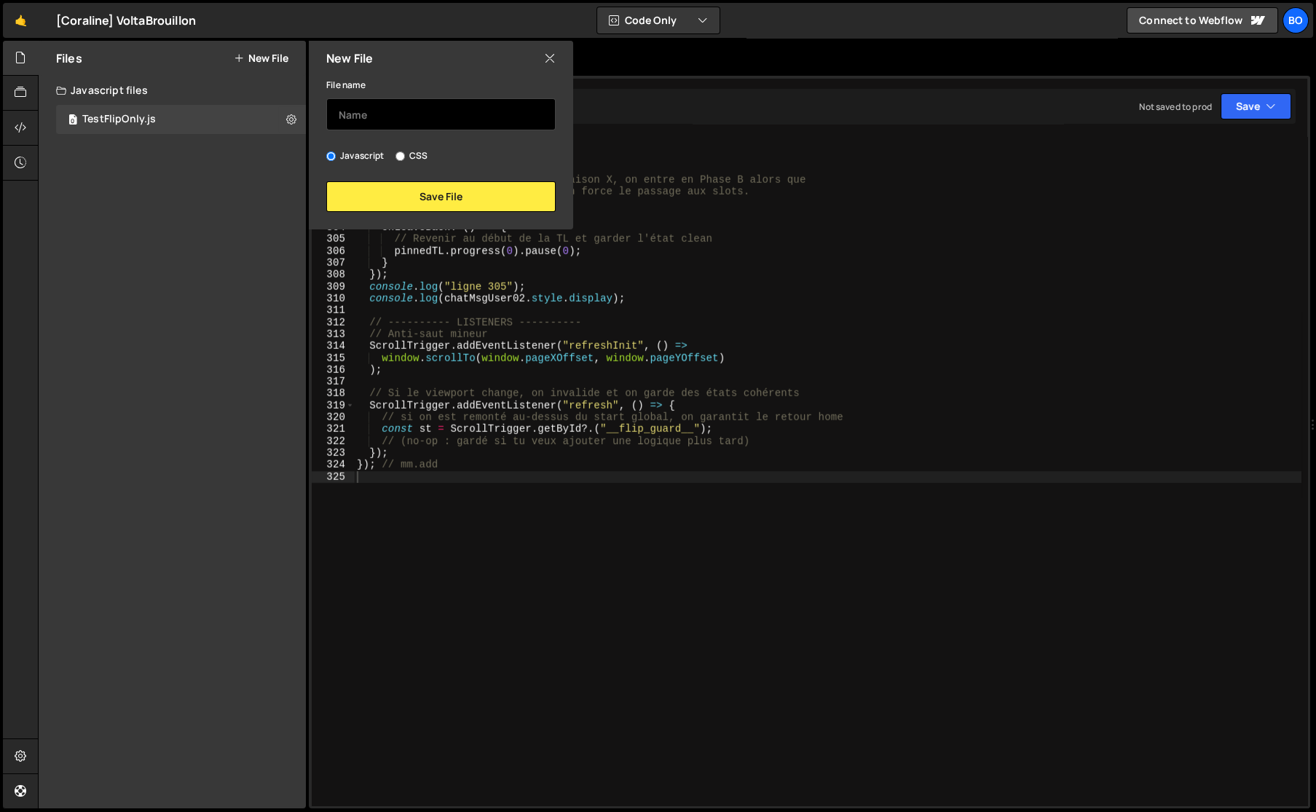
click at [388, 101] on input "text" at bounding box center [440, 114] width 229 height 32
type input "Test"
click at [546, 52] on icon at bounding box center [550, 58] width 12 height 16
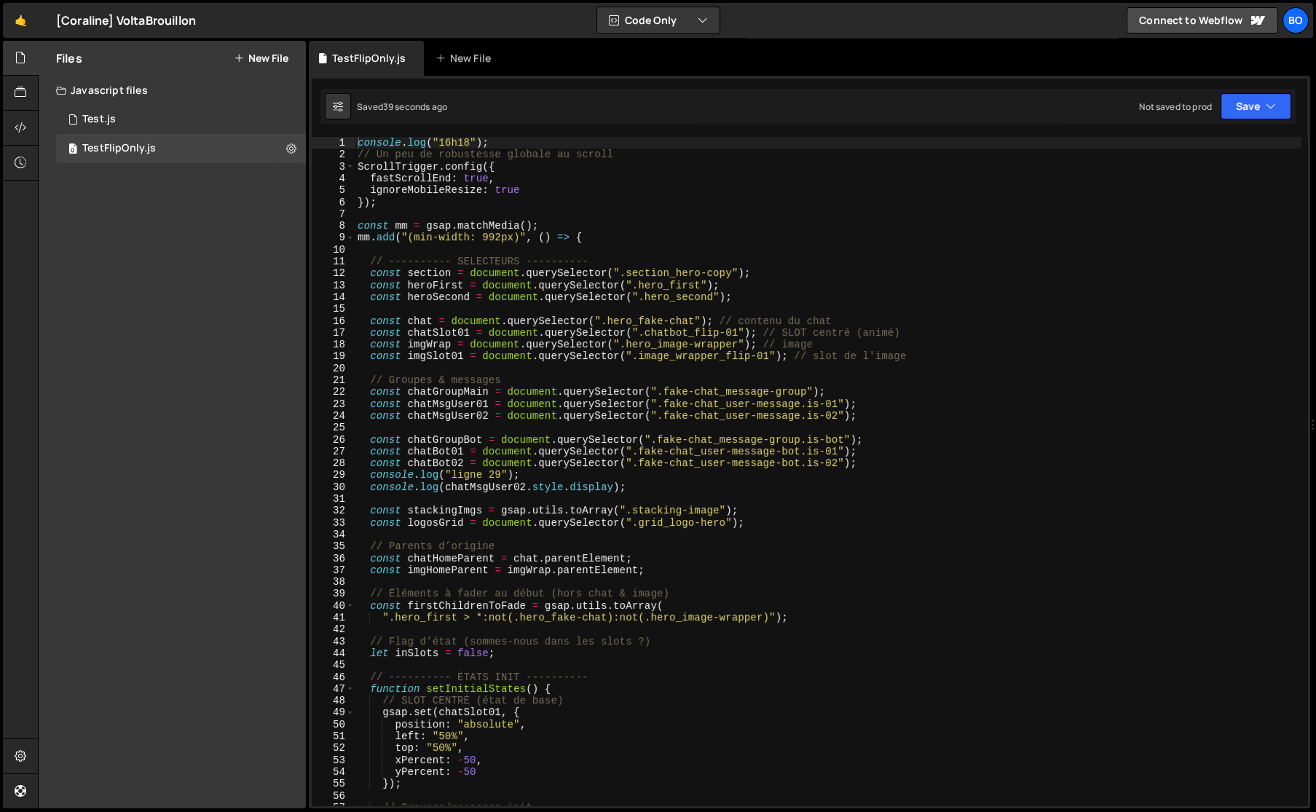
click at [161, 114] on div "0 Test.js 0" at bounding box center [181, 119] width 250 height 29
click at [12, 127] on div at bounding box center [21, 128] width 36 height 35
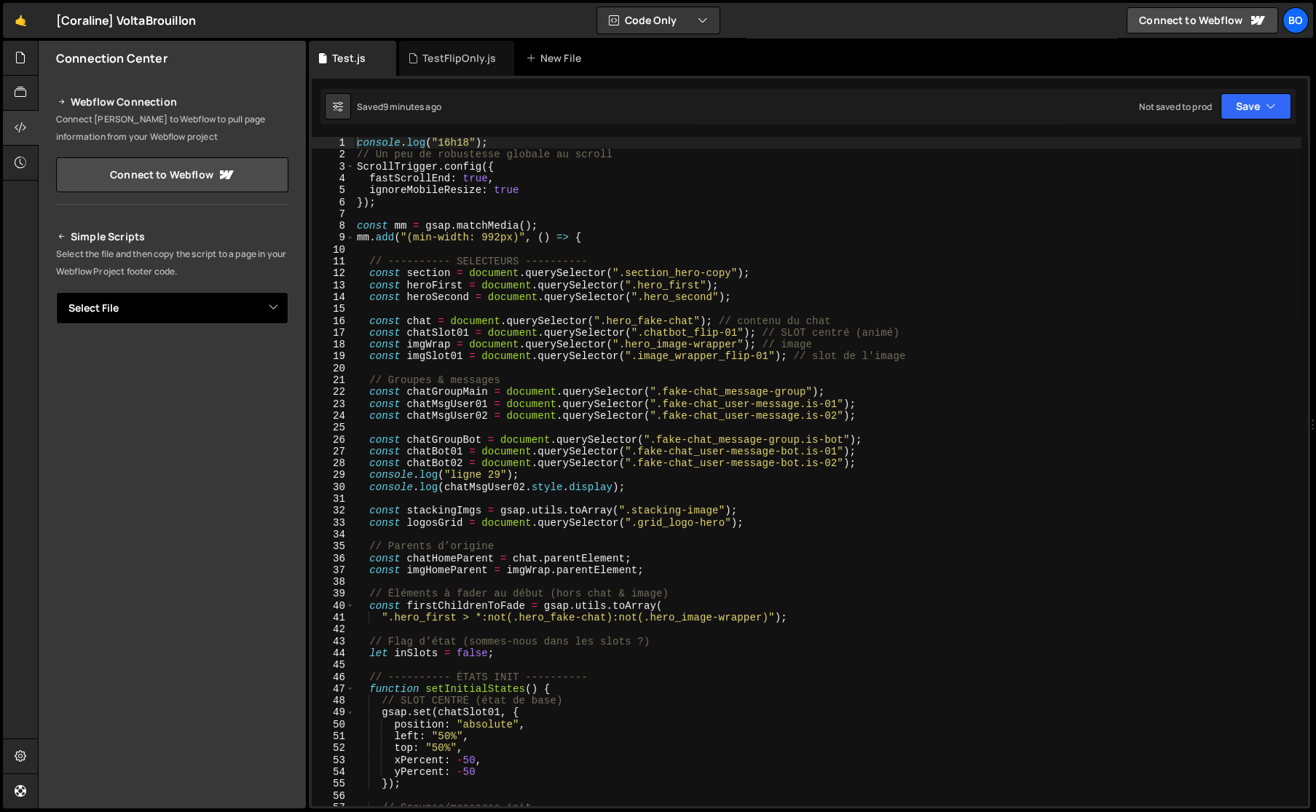
click at [141, 318] on select "Select File Test.js TestFlipOnly.js" at bounding box center [172, 308] width 232 height 32
select select "47797"
click at [56, 292] on select "Select File Test.js TestFlipOnly.js" at bounding box center [172, 308] width 232 height 32
click at [248, 353] on button "Copy" at bounding box center [244, 357] width 50 height 31
click at [444, 55] on div "TestFlipOnly.js" at bounding box center [459, 58] width 74 height 15
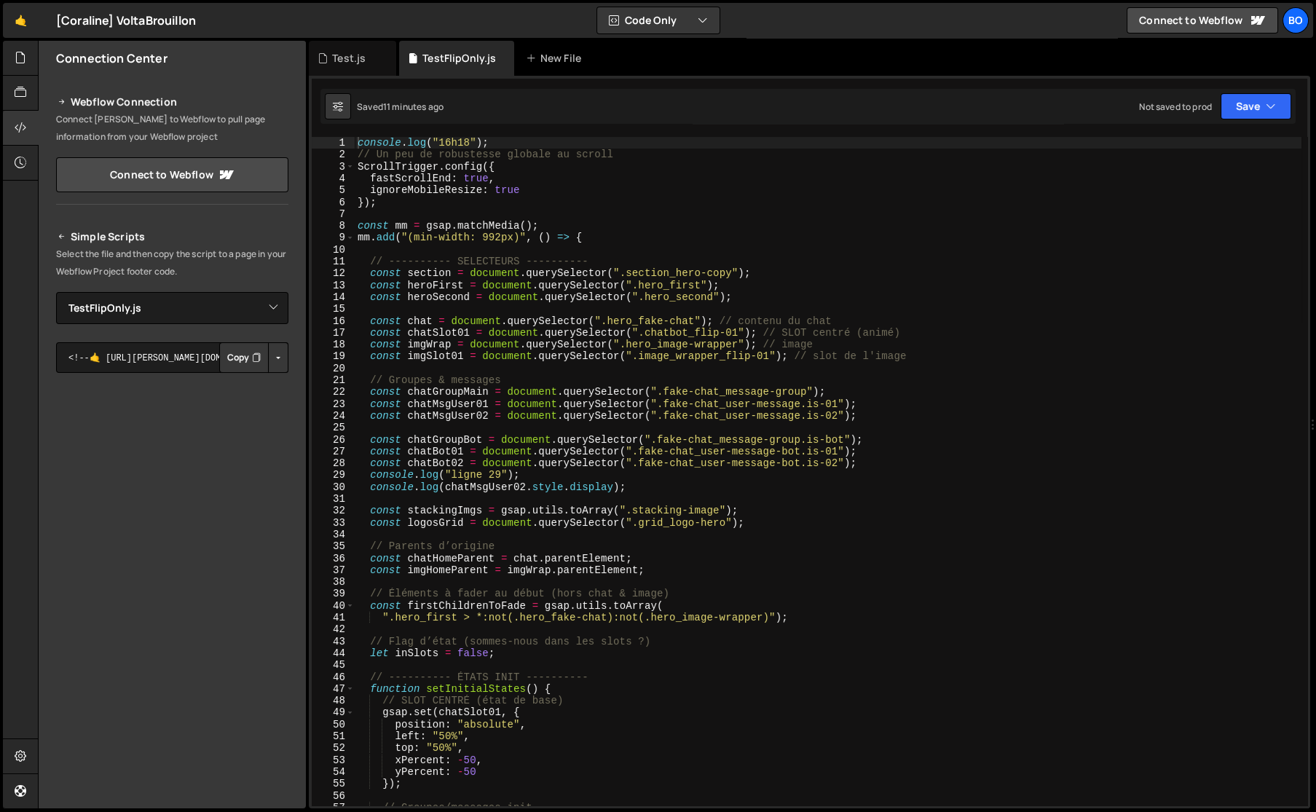
click at [392, 606] on div "console . log ( "16h18" ) ; // Un peu de robustesse globale au scroll ScrollTri…" at bounding box center [828, 483] width 946 height 692
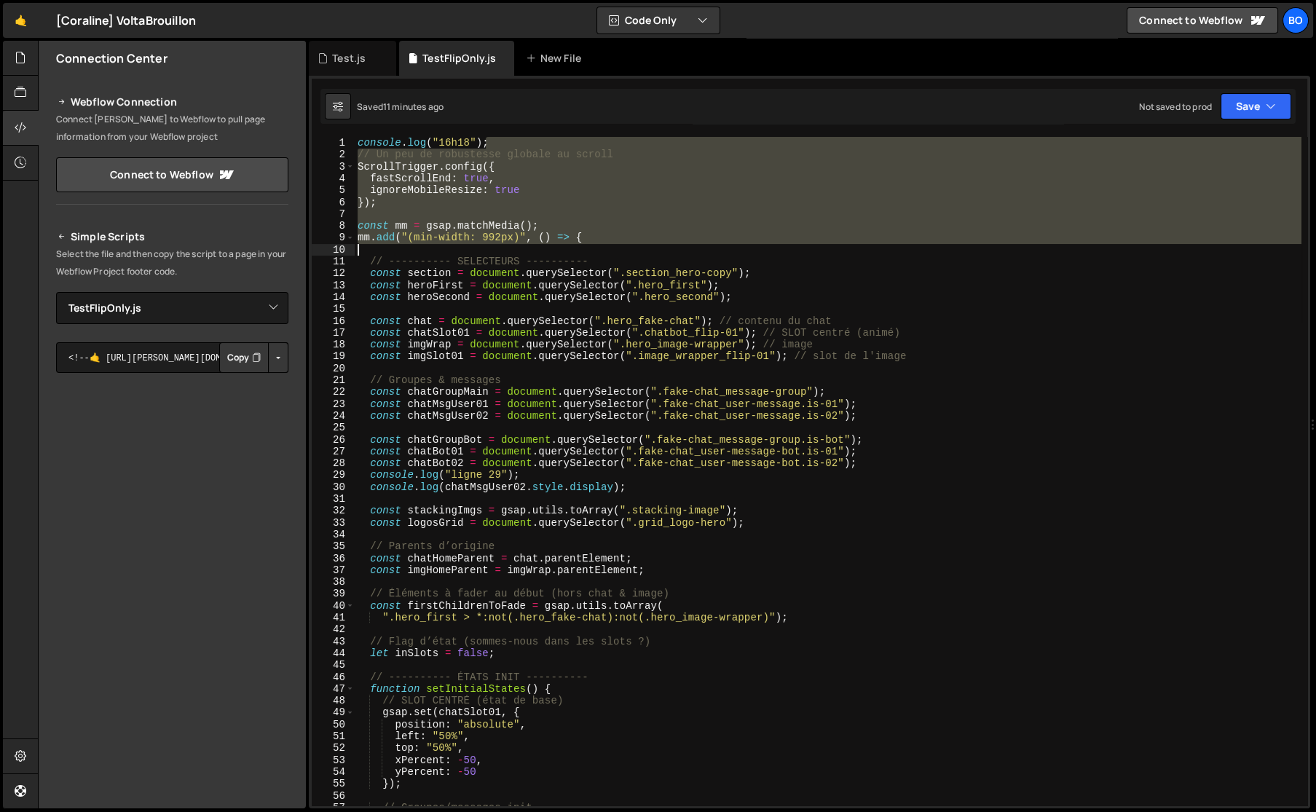
drag, startPoint x: 539, startPoint y: 137, endPoint x: 639, endPoint y: 245, distance: 146.3
click at [639, 245] on div "console . log ( "16h18" ) ; // Un peu de robustesse globale au scroll ScrollTri…" at bounding box center [828, 483] width 946 height 692
type textarea "console.log("16h18");"
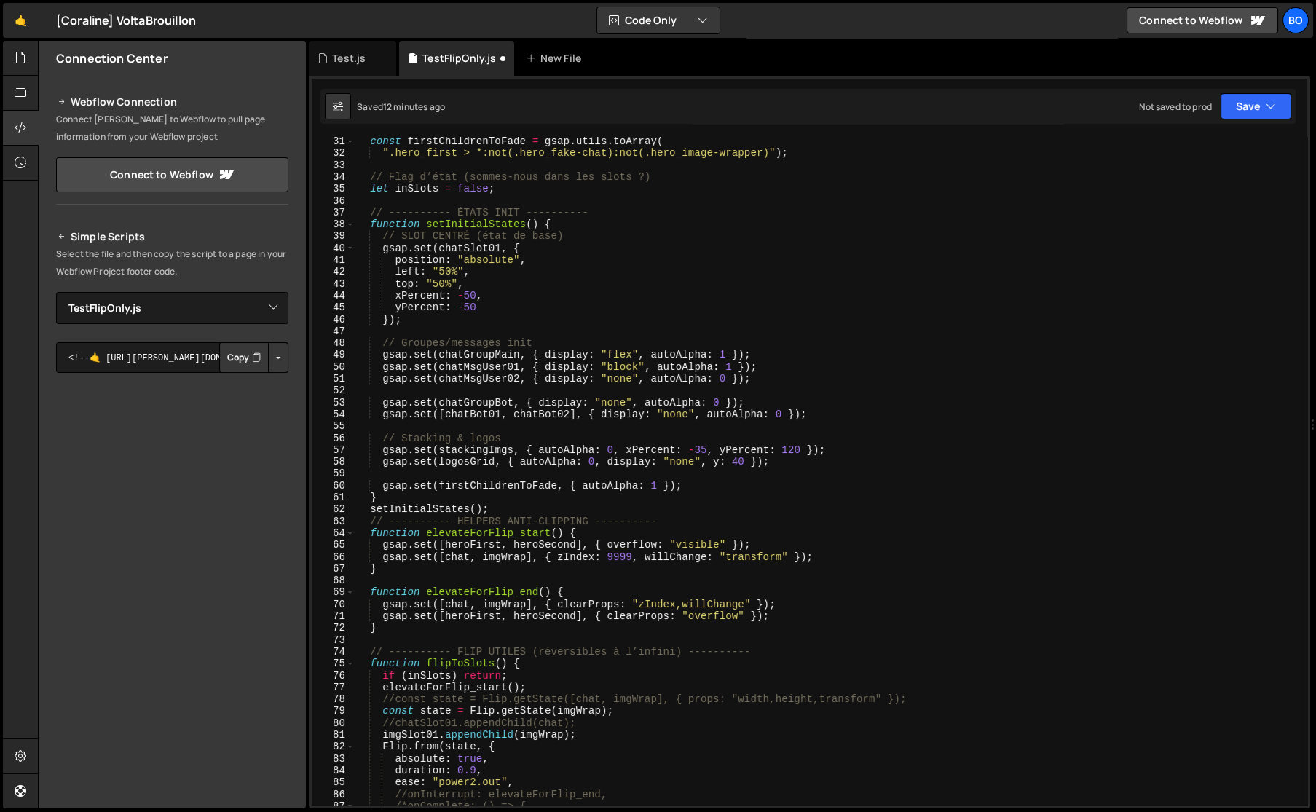
scroll to position [159, 0]
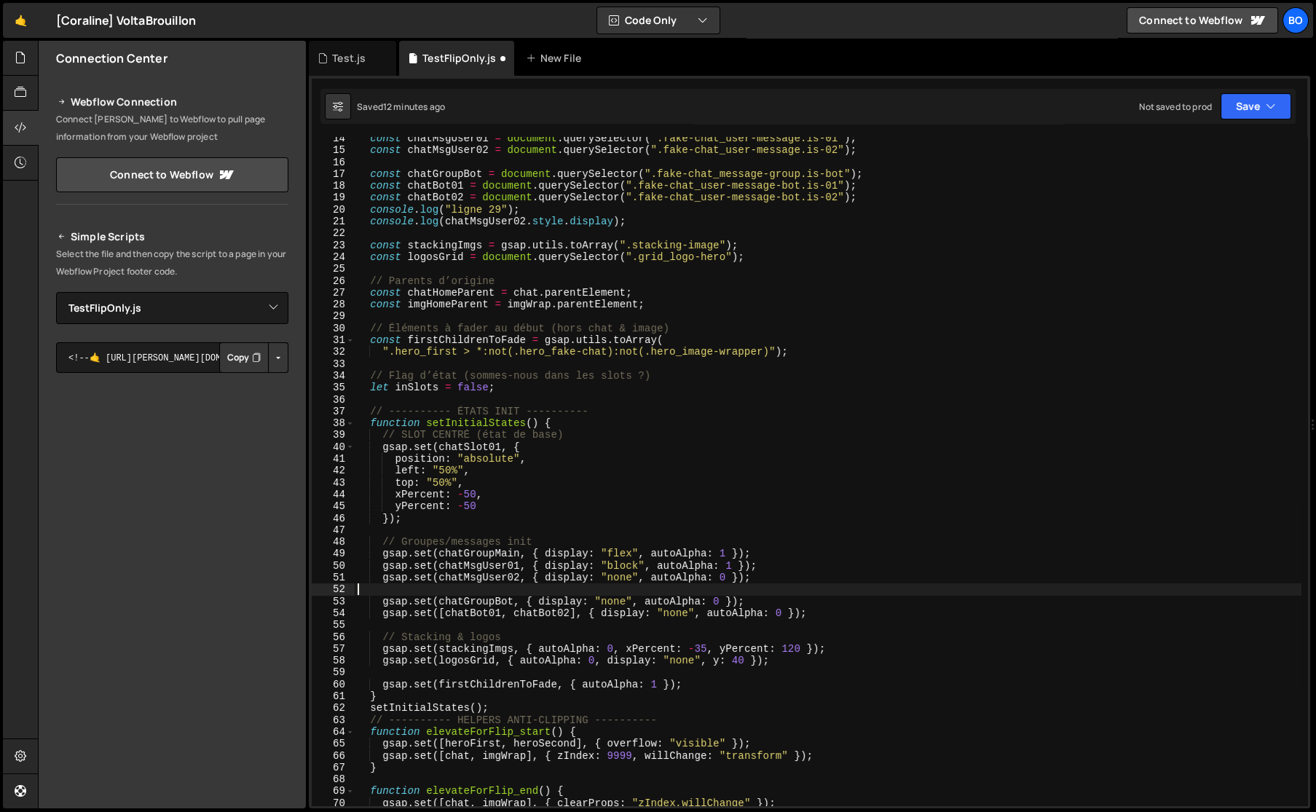
click at [518, 590] on div "const chatMsgUser01 = document . querySelector ( ".fake-chat_user-message.is-01…" at bounding box center [828, 479] width 946 height 692
click at [648, 590] on div "const chatMsgUser01 = document . querySelector ( ".fake-chat_user-message.is-01…" at bounding box center [828, 479] width 946 height 692
click at [697, 582] on div "const chatMsgUser01 = document . querySelector ( ".fake-chat_user-message.is-01…" at bounding box center [828, 479] width 946 height 692
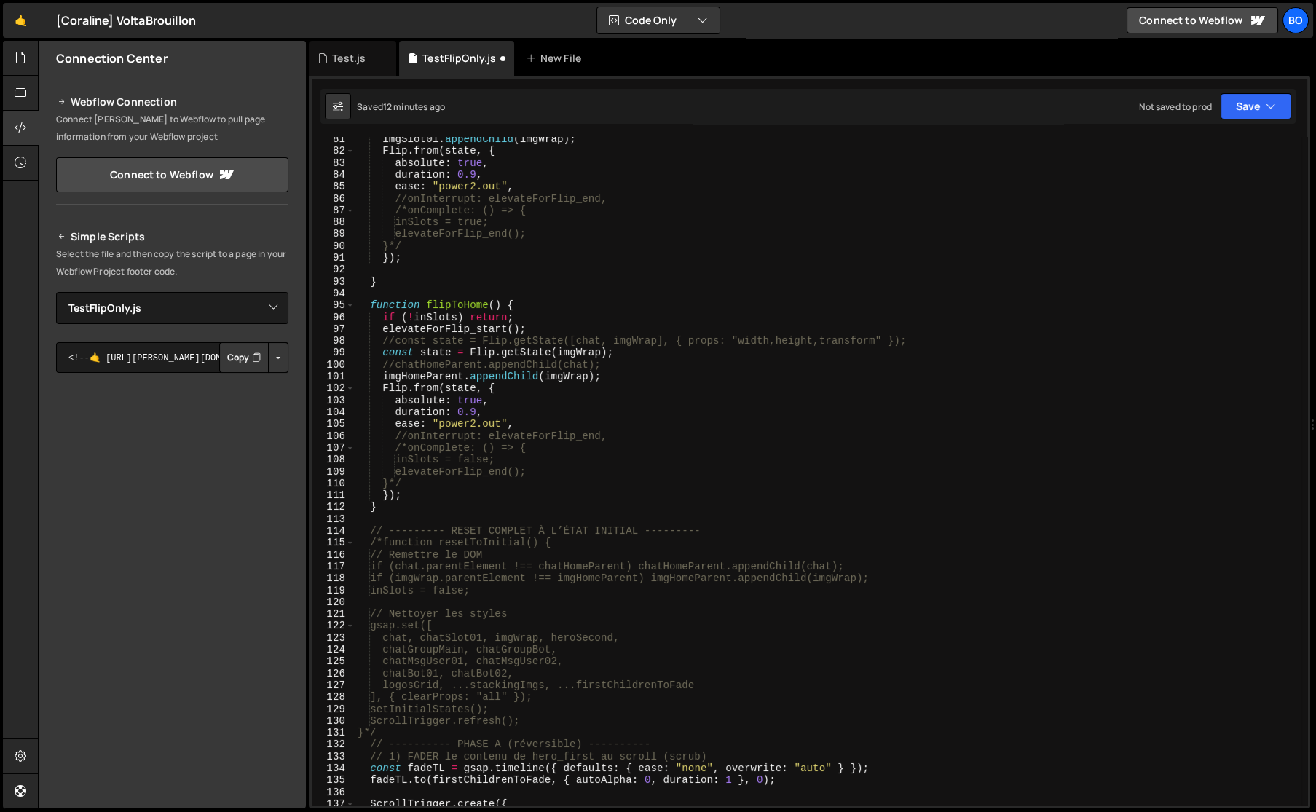
scroll to position [1191, 0]
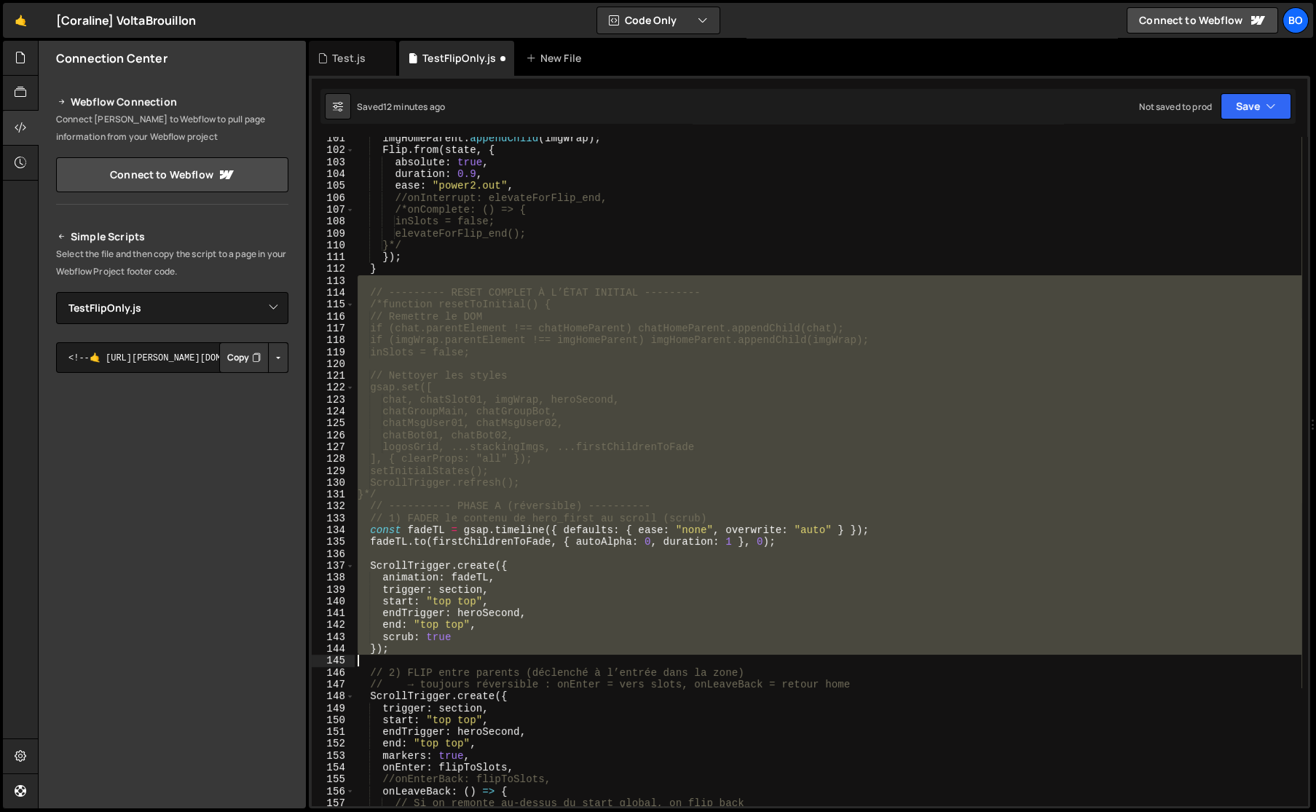
drag, startPoint x: 431, startPoint y: 275, endPoint x: 819, endPoint y: 657, distance: 544.2
click at [819, 657] on div "imgHomeParent . appendChild ( imgWrap ) ; Flip . from ( state , { absolute : tr…" at bounding box center [828, 479] width 946 height 692
type textarea "});"
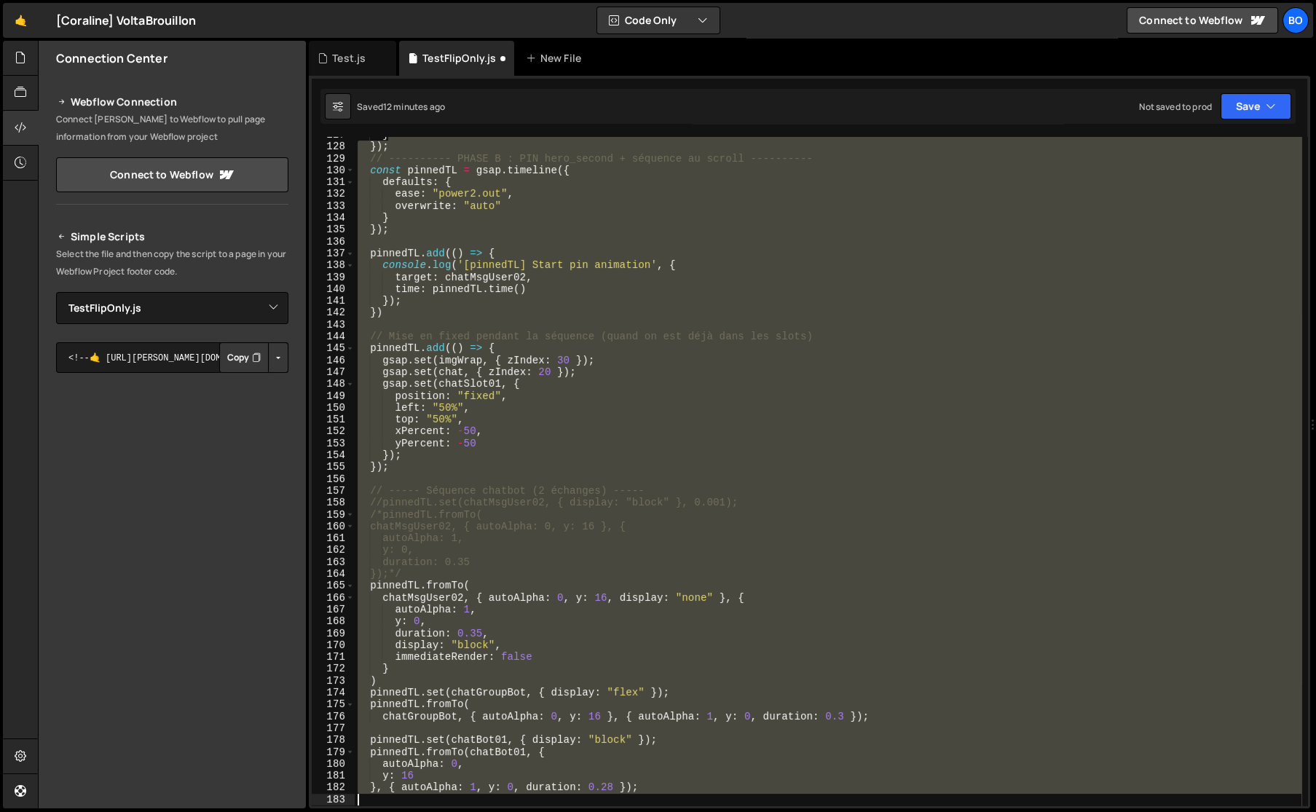
drag, startPoint x: 439, startPoint y: 449, endPoint x: 666, endPoint y: 683, distance: 325.9
click at [673, 722] on div "} }) ; // ---------- PHASE B : PIN hero_second + séquence au scroll ---------- …" at bounding box center [828, 475] width 946 height 692
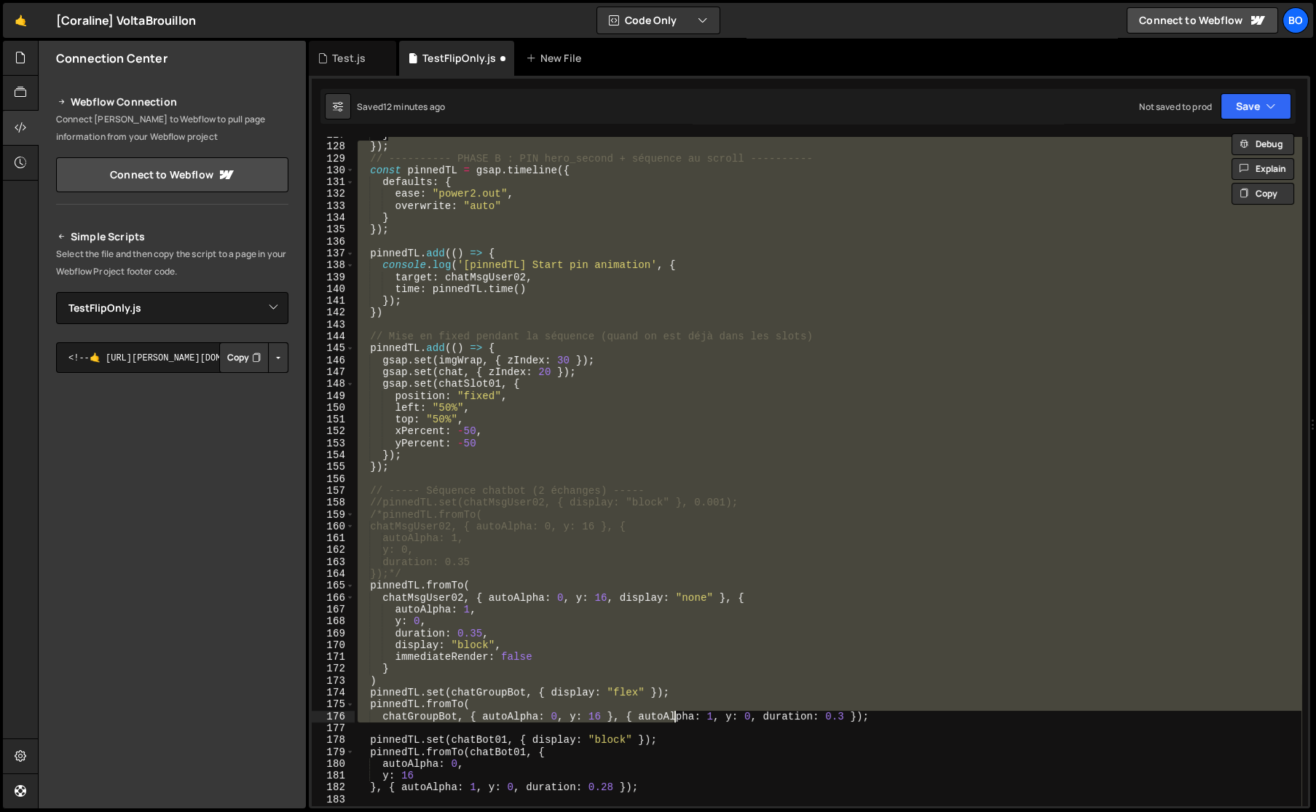
click at [580, 493] on div "} }) ; // ---------- PHASE B : PIN hero_second + séquence au scroll ---------- …" at bounding box center [828, 471] width 946 height 668
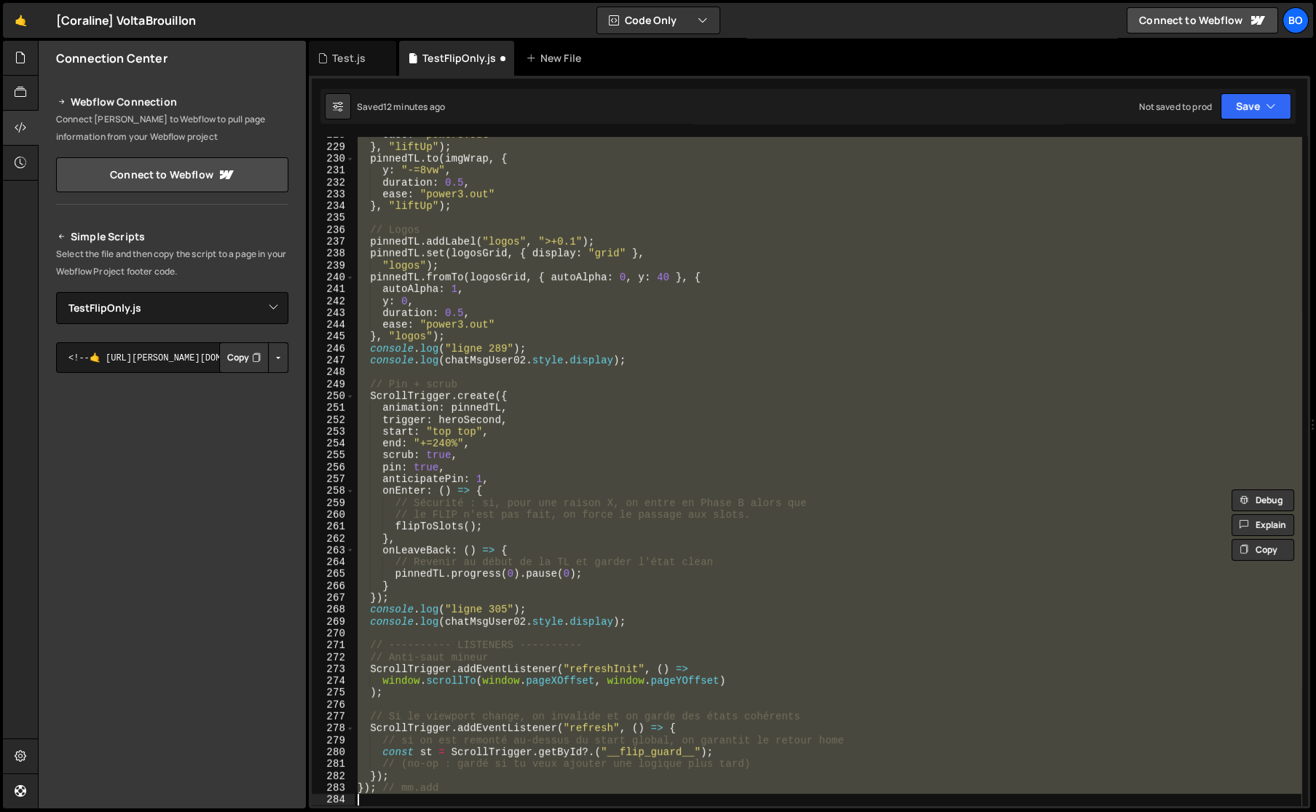
scroll to position [2702, 0]
drag, startPoint x: 413, startPoint y: 151, endPoint x: 692, endPoint y: 811, distance: 716.1
click at [692, 811] on html "Projects [GEOGRAPHIC_DATA] Blog Bo Your current team is Bolk Projects Your Team…" at bounding box center [658, 406] width 1316 height 812
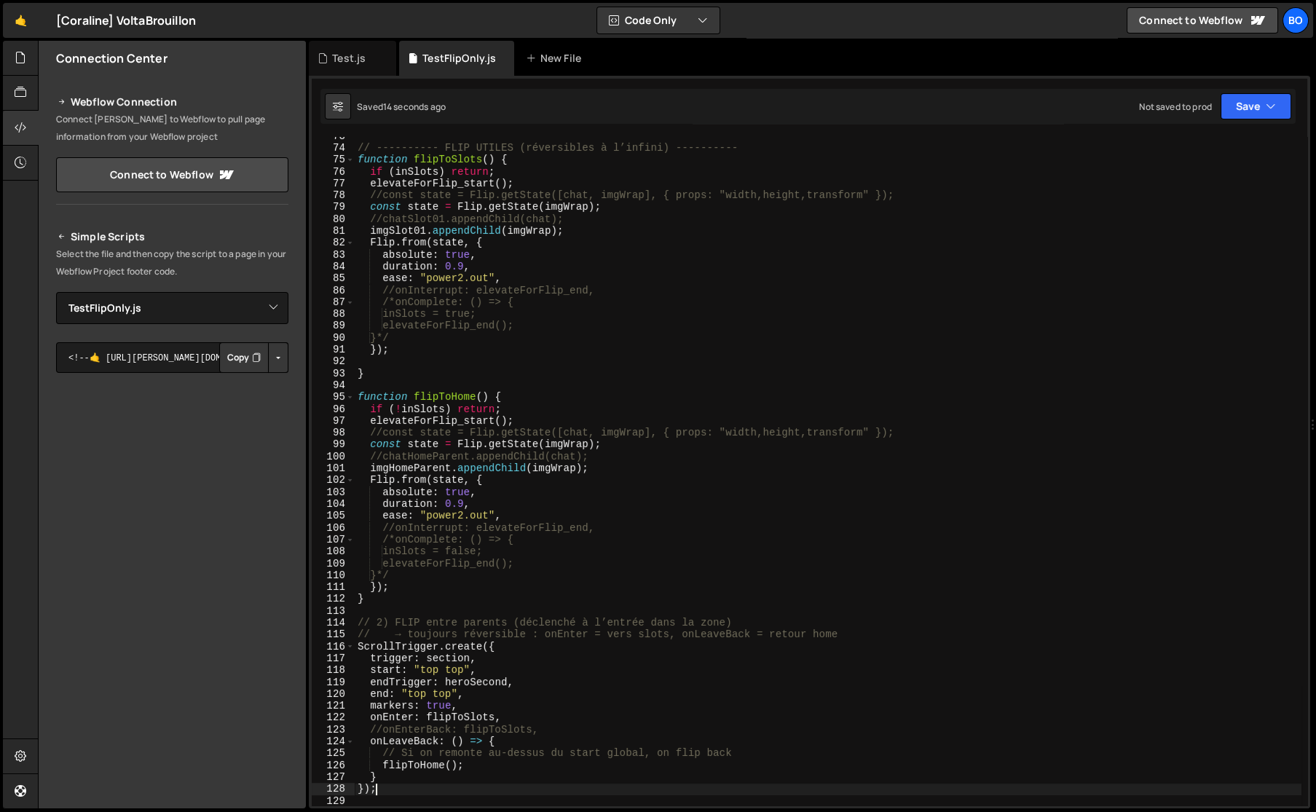
scroll to position [861, 0]
drag, startPoint x: 1314, startPoint y: 590, endPoint x: 1314, endPoint y: 234, distance: 356.0
click at [1314, 234] on div at bounding box center [1313, 425] width 6 height 768
click at [526, 539] on div "// ---------- FLIP UTILES (réversibles à l’infini) ---------- function flipToSl…" at bounding box center [828, 476] width 946 height 692
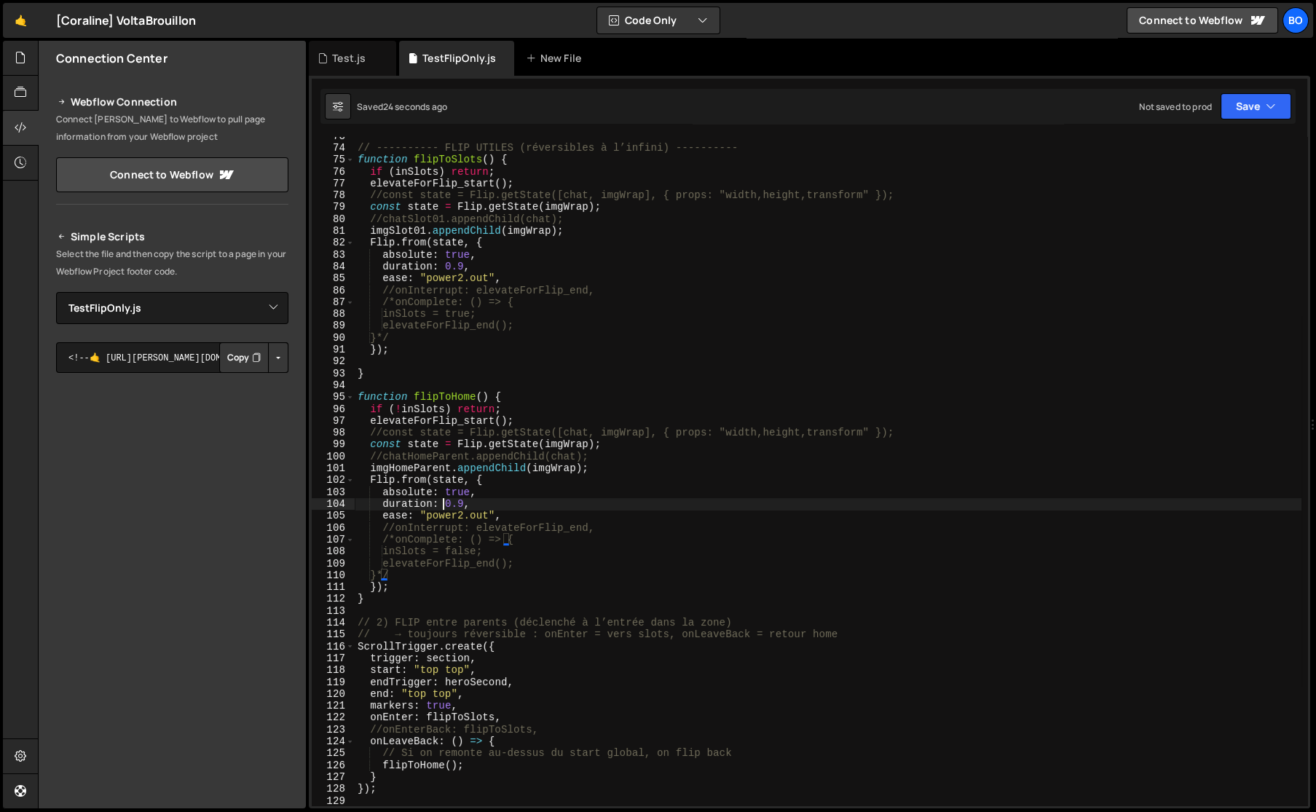
click at [442, 504] on div "// ---------- FLIP UTILES (réversibles à l’infini) ---------- function flipToSl…" at bounding box center [828, 476] width 946 height 692
click at [400, 469] on div "// ---------- FLIP UTILES (réversibles à l’infini) ---------- function flipToSl…" at bounding box center [828, 476] width 946 height 692
click at [556, 470] on div "// ---------- FLIP UTILES (réversibles à l’infini) ---------- function flipToSl…" at bounding box center [828, 476] width 946 height 692
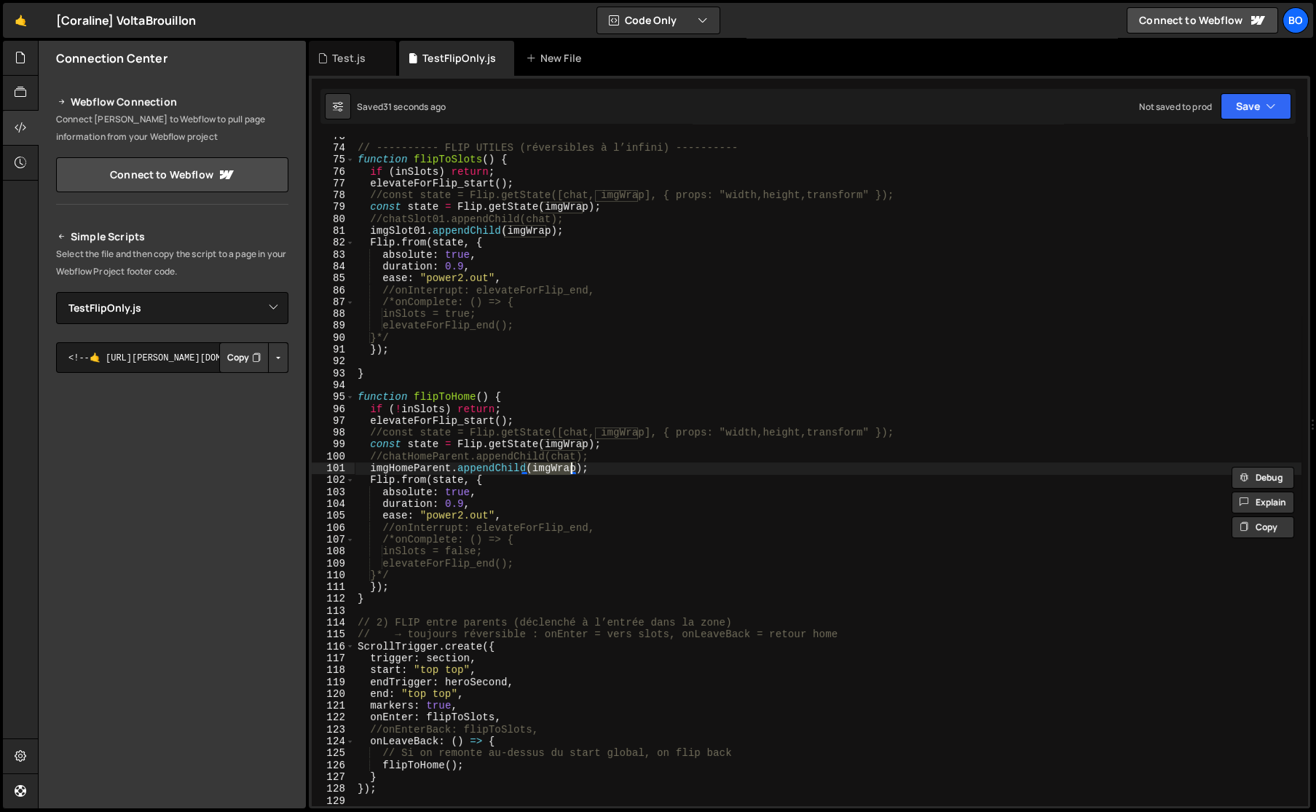
click at [533, 232] on div "// ---------- FLIP UTILES (réversibles à l’infini) ---------- function flipToSl…" at bounding box center [828, 476] width 946 height 692
click at [569, 467] on div "// ---------- FLIP UTILES (réversibles à l’infini) ---------- function flipToSl…" at bounding box center [828, 476] width 946 height 692
click at [423, 467] on div "// ---------- FLIP UTILES (réversibles à l’infini) ---------- function flipToSl…" at bounding box center [828, 476] width 946 height 692
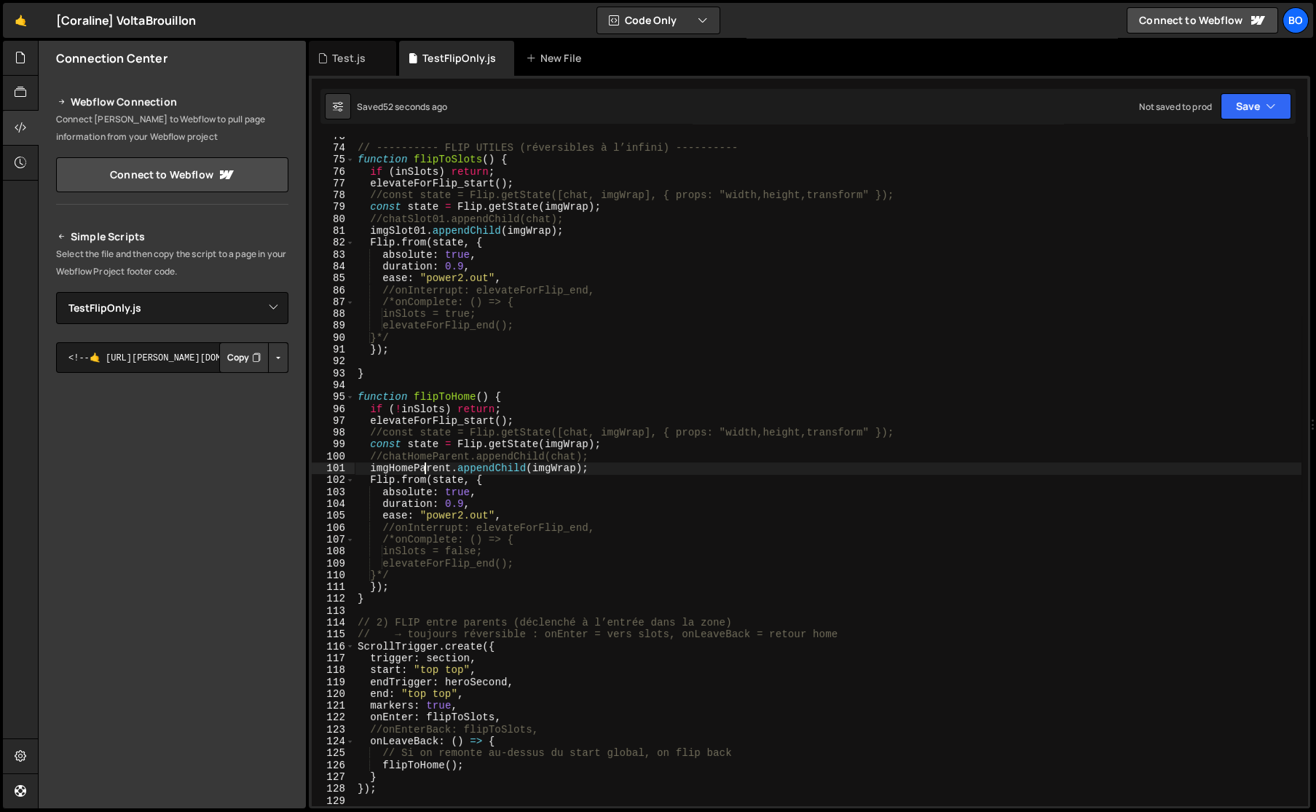
click at [423, 467] on div "// ---------- FLIP UTILES (réversibles à l’infini) ---------- function flipToSl…" at bounding box center [828, 476] width 946 height 692
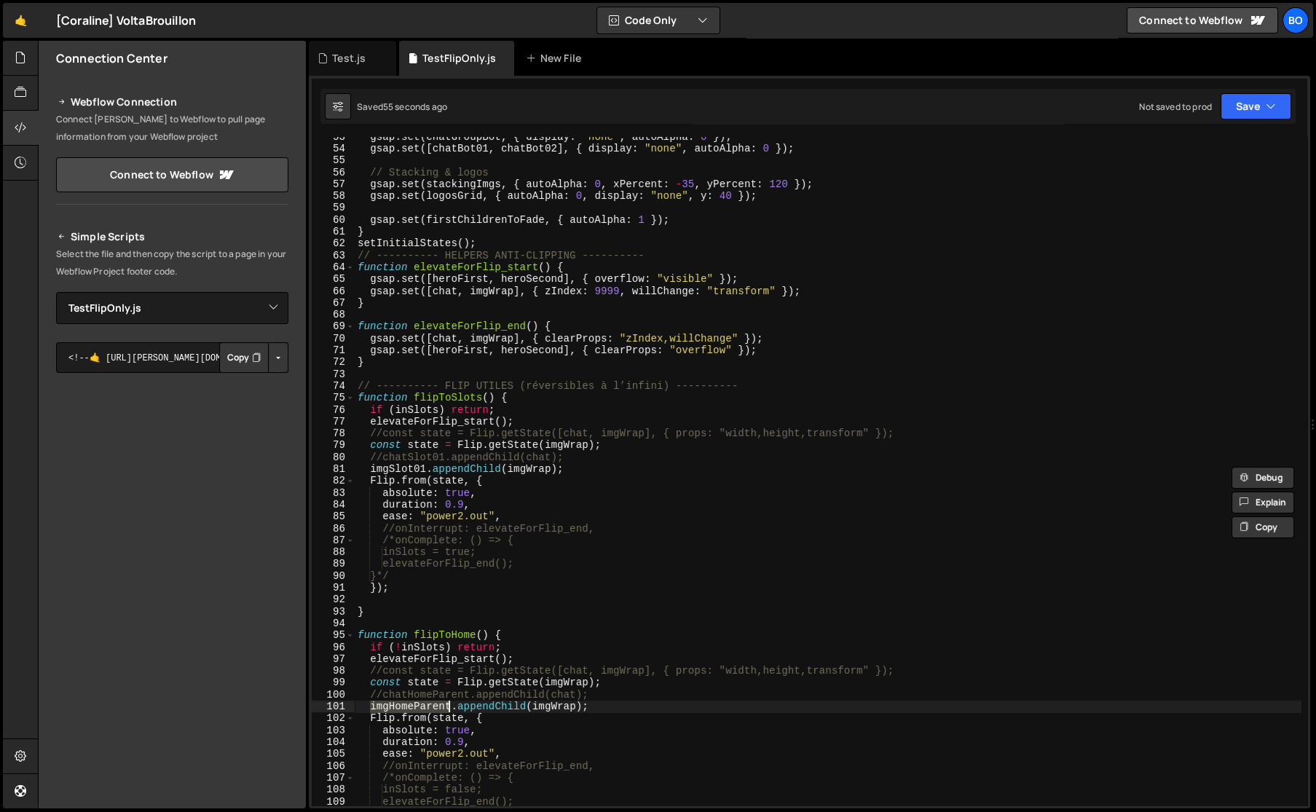
scroll to position [901, 0]
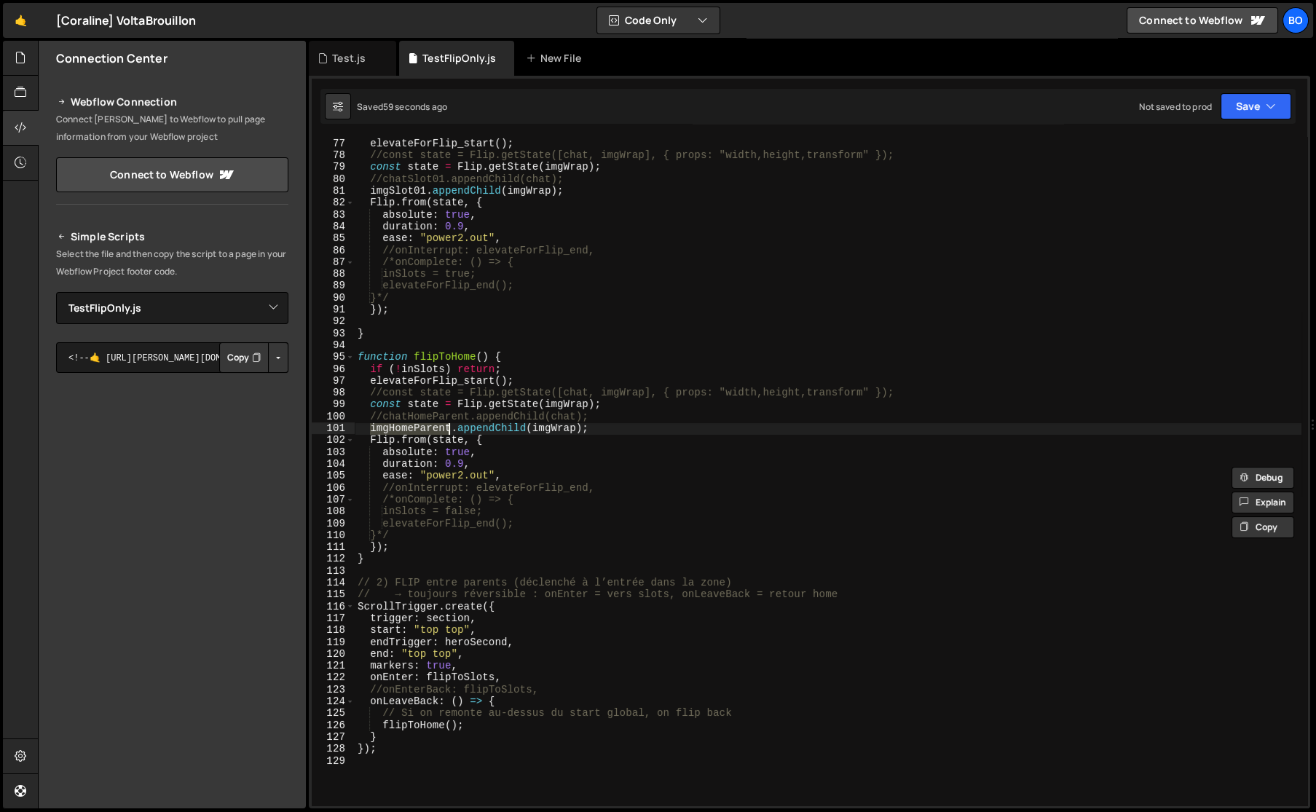
click at [417, 719] on div "if ( inSlots ) return ; elevateForFlip_start ( ) ; //const state = Flip.getStat…" at bounding box center [828, 472] width 946 height 692
type textarea "flipToHome();"
drag, startPoint x: 39, startPoint y: 12, endPoint x: 29, endPoint y: 15, distance: 9.9
click at [36, 14] on div "🤙 [Coraline] VoltaBrouillon ⚠️ Code is being edited in another browser" at bounding box center [99, 20] width 193 height 35
click at [29, 15] on link "🤙" at bounding box center [21, 20] width 36 height 35
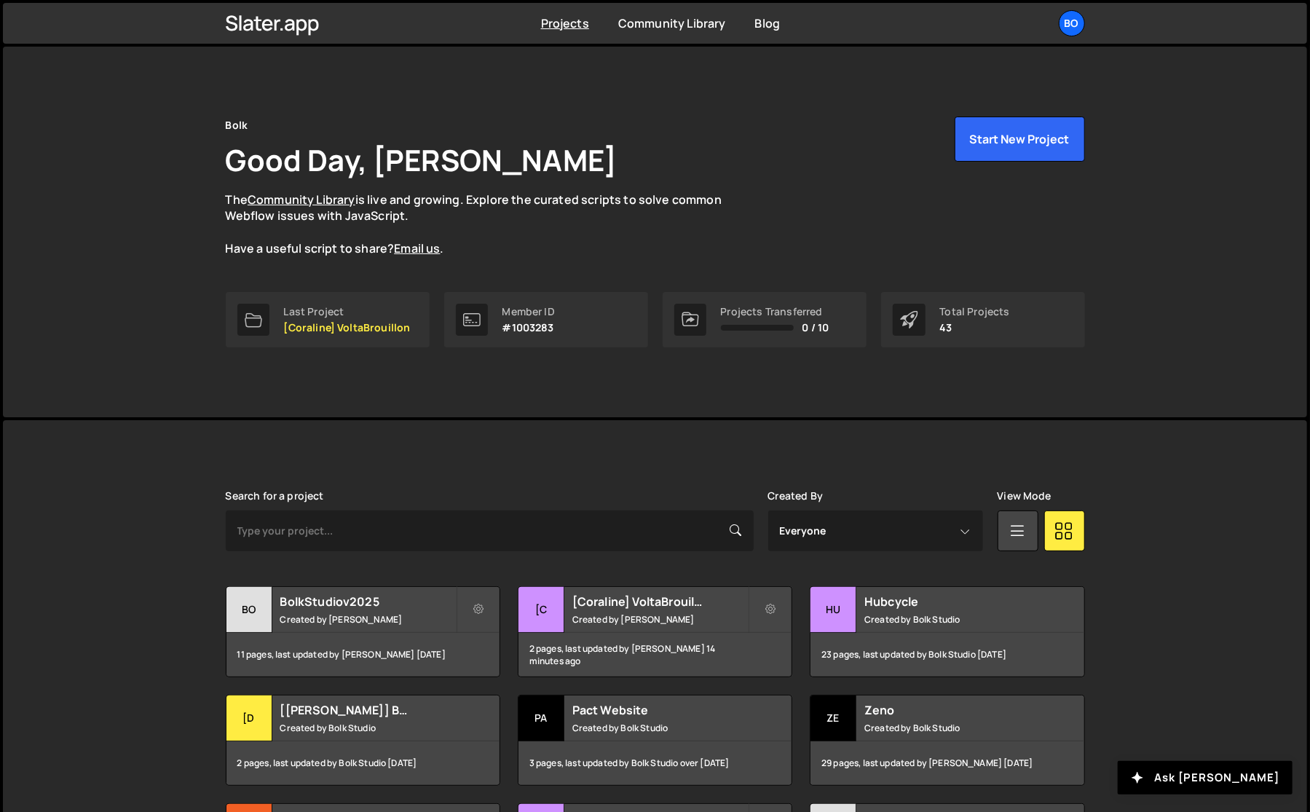
click at [914, 613] on small "Created by Bolk Studio" at bounding box center [951, 619] width 175 height 12
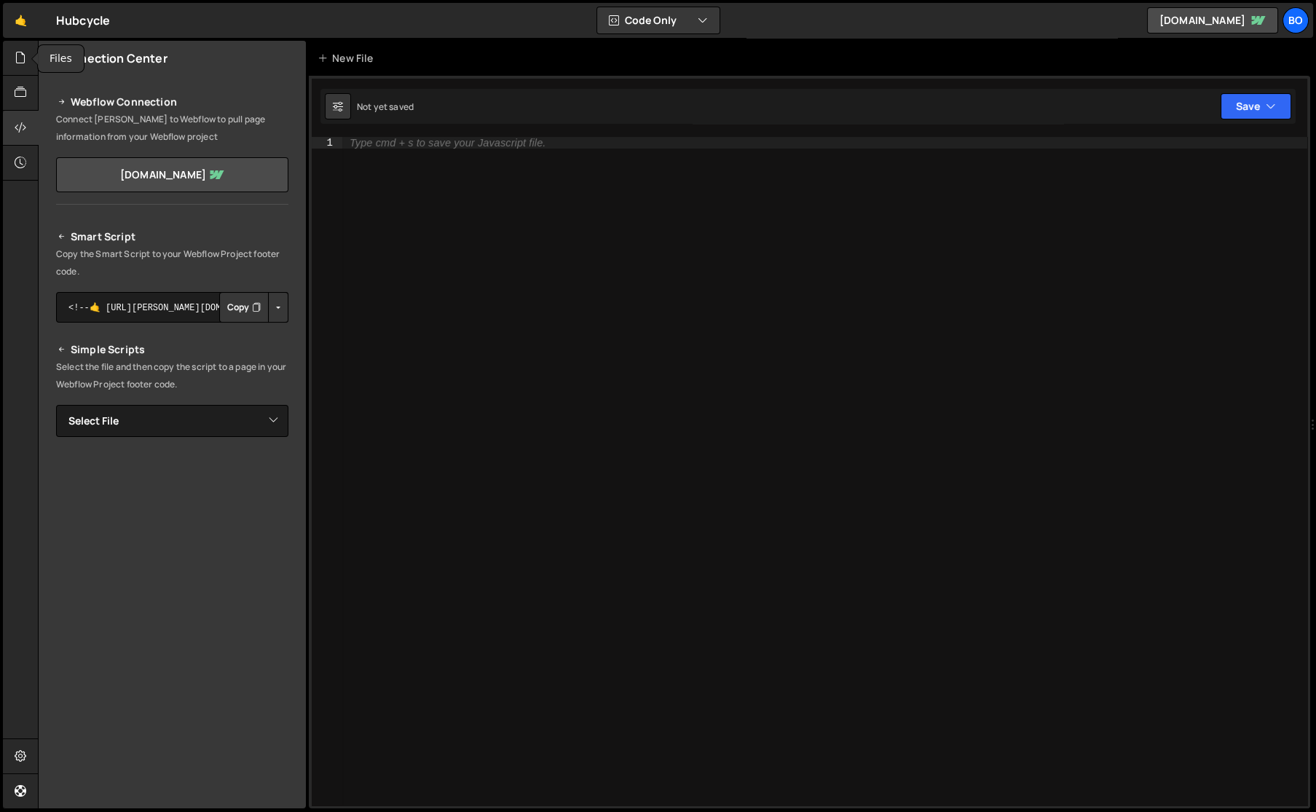
click at [21, 53] on icon at bounding box center [21, 58] width 12 height 16
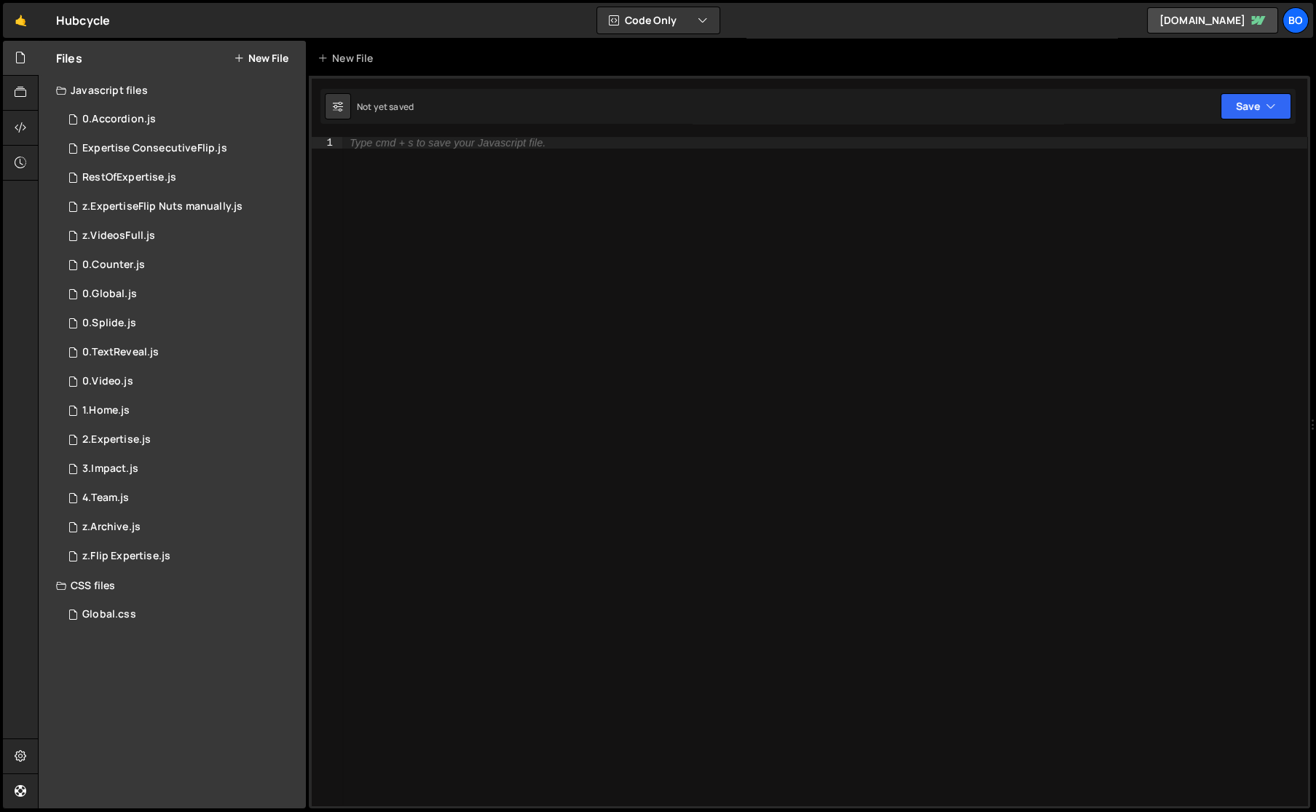
click at [114, 444] on div "2.Expertise.js" at bounding box center [116, 439] width 68 height 13
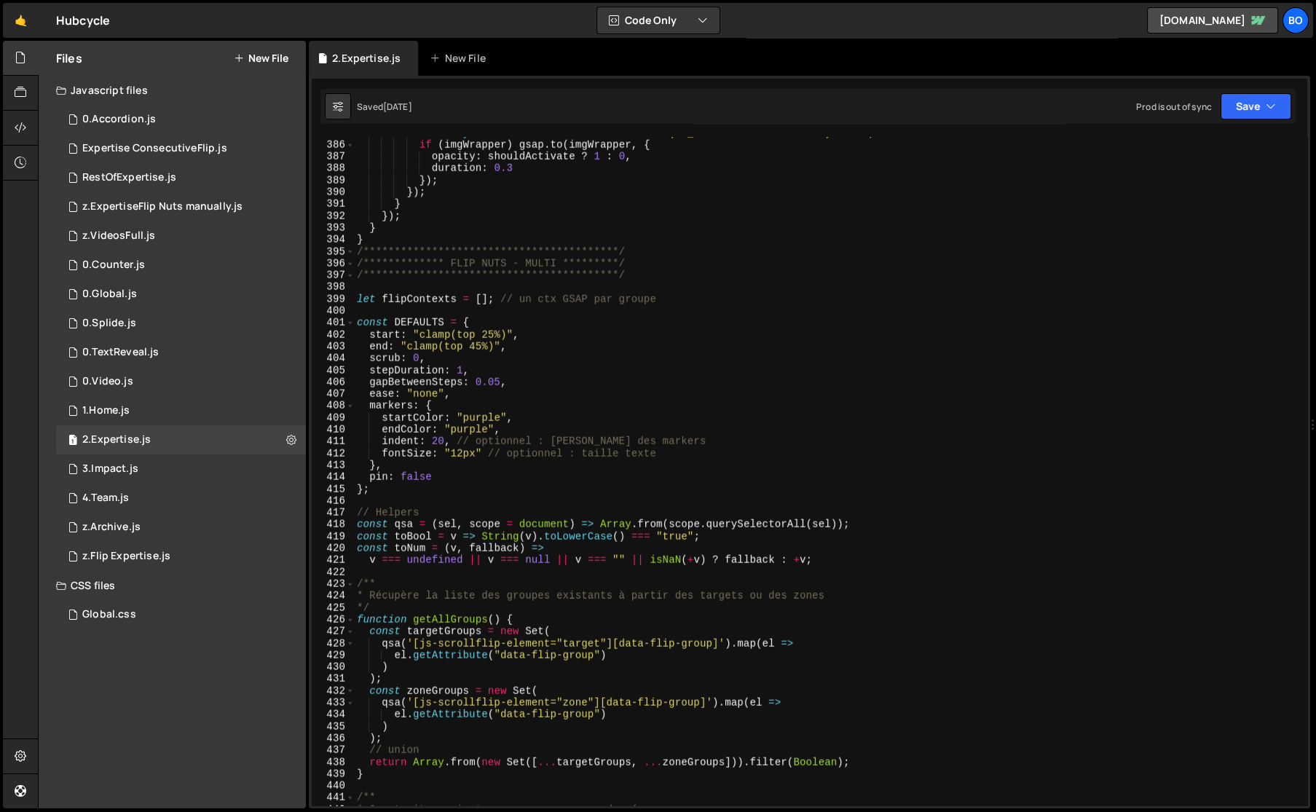
scroll to position [4646, 0]
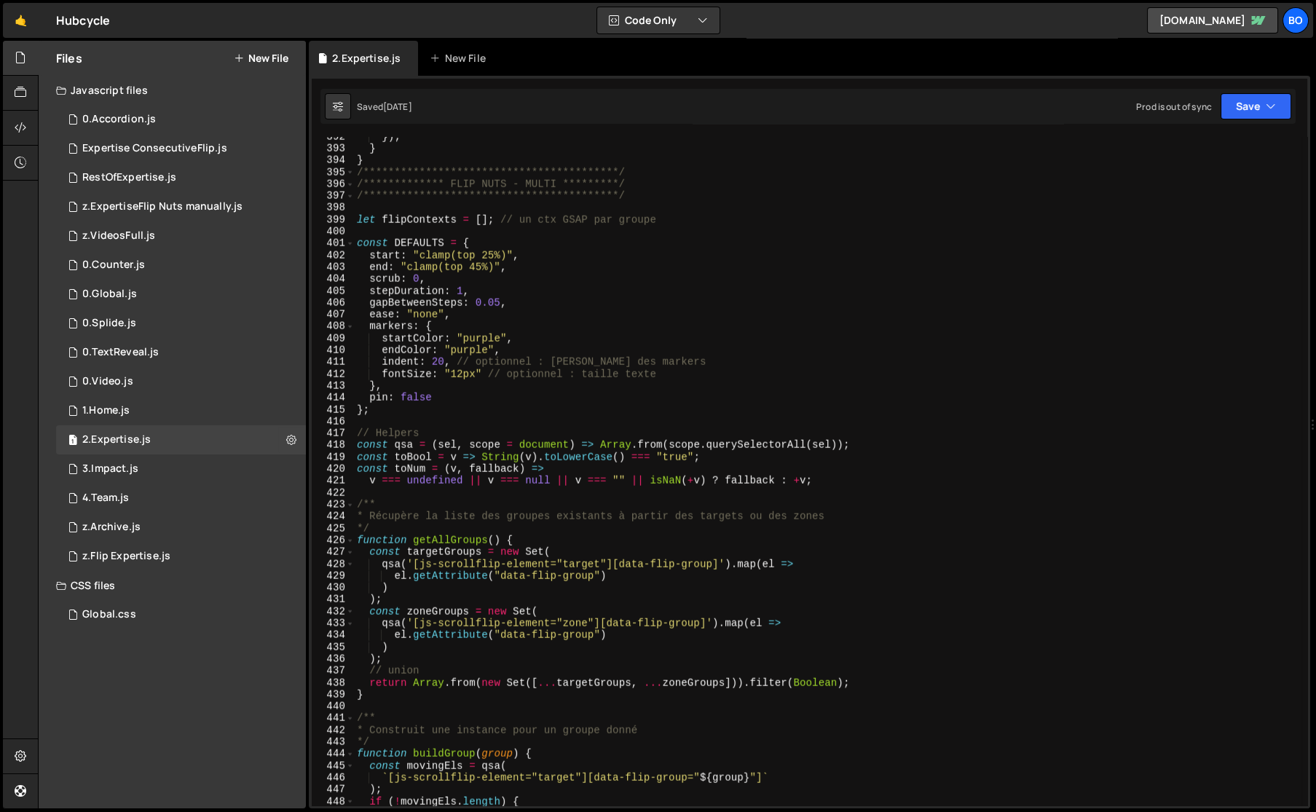
click at [155, 411] on div "1 1.Home.js 0" at bounding box center [181, 410] width 250 height 29
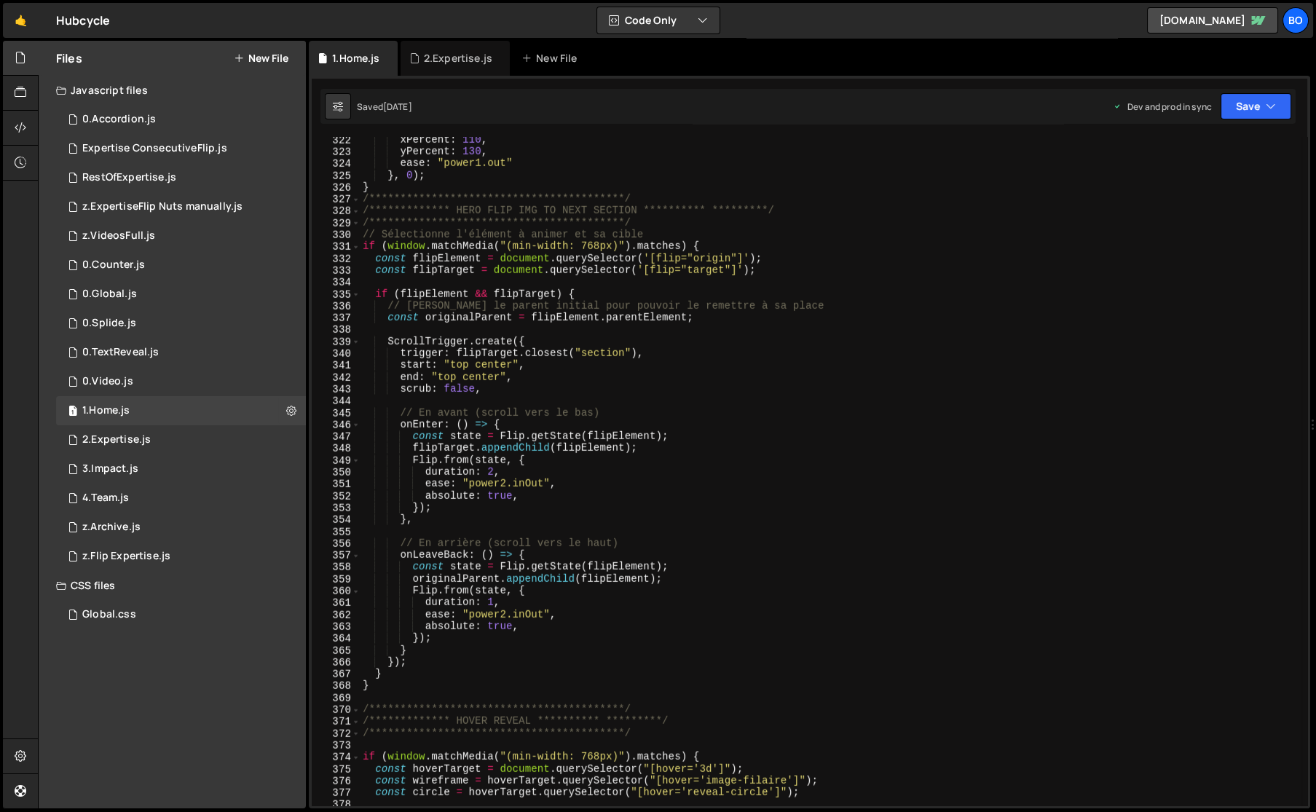
scroll to position [3812, 0]
type textarea "duration: 1,"
drag, startPoint x: 425, startPoint y: 606, endPoint x: 517, endPoint y: 606, distance: 91.7
click at [517, 606] on div "**********" at bounding box center [830, 480] width 941 height 692
click at [24, 9] on link "🤙" at bounding box center [21, 20] width 36 height 35
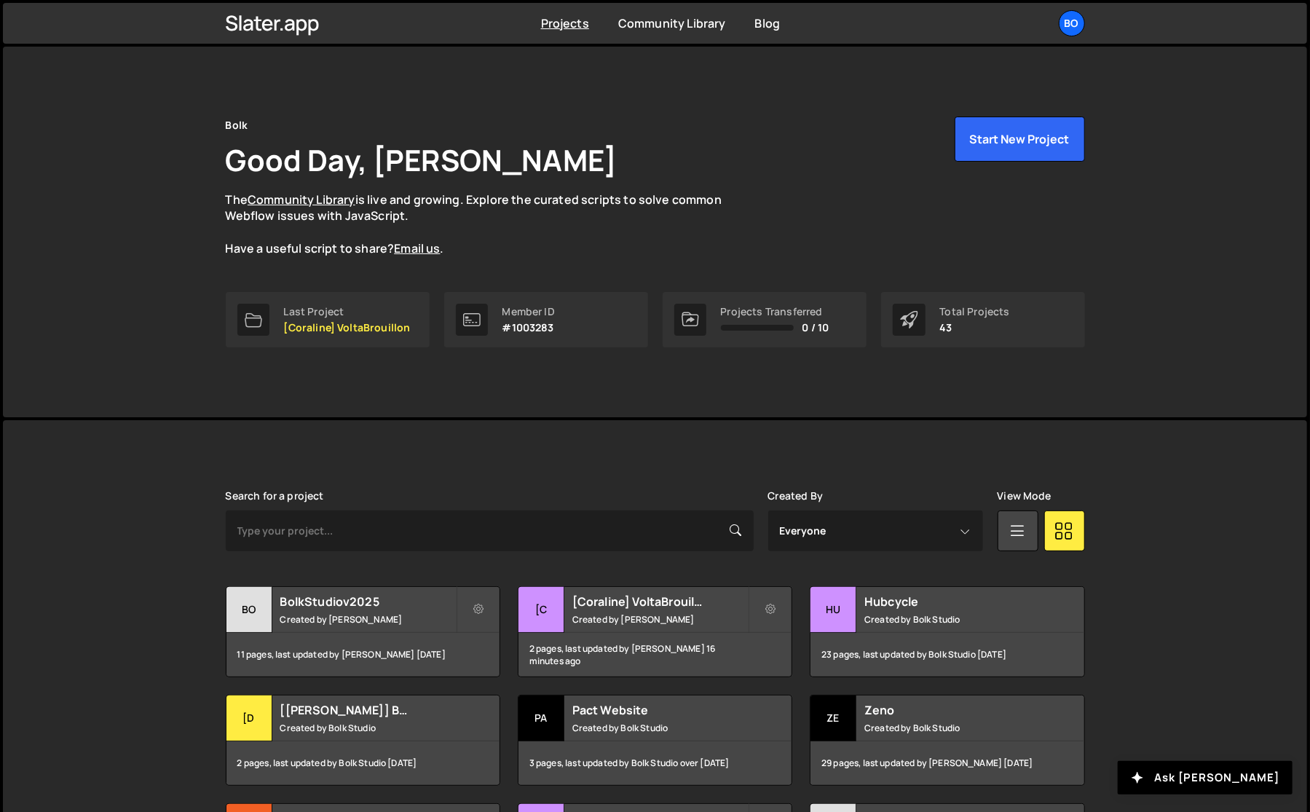
click at [660, 619] on small "Created by [PERSON_NAME]" at bounding box center [659, 619] width 175 height 12
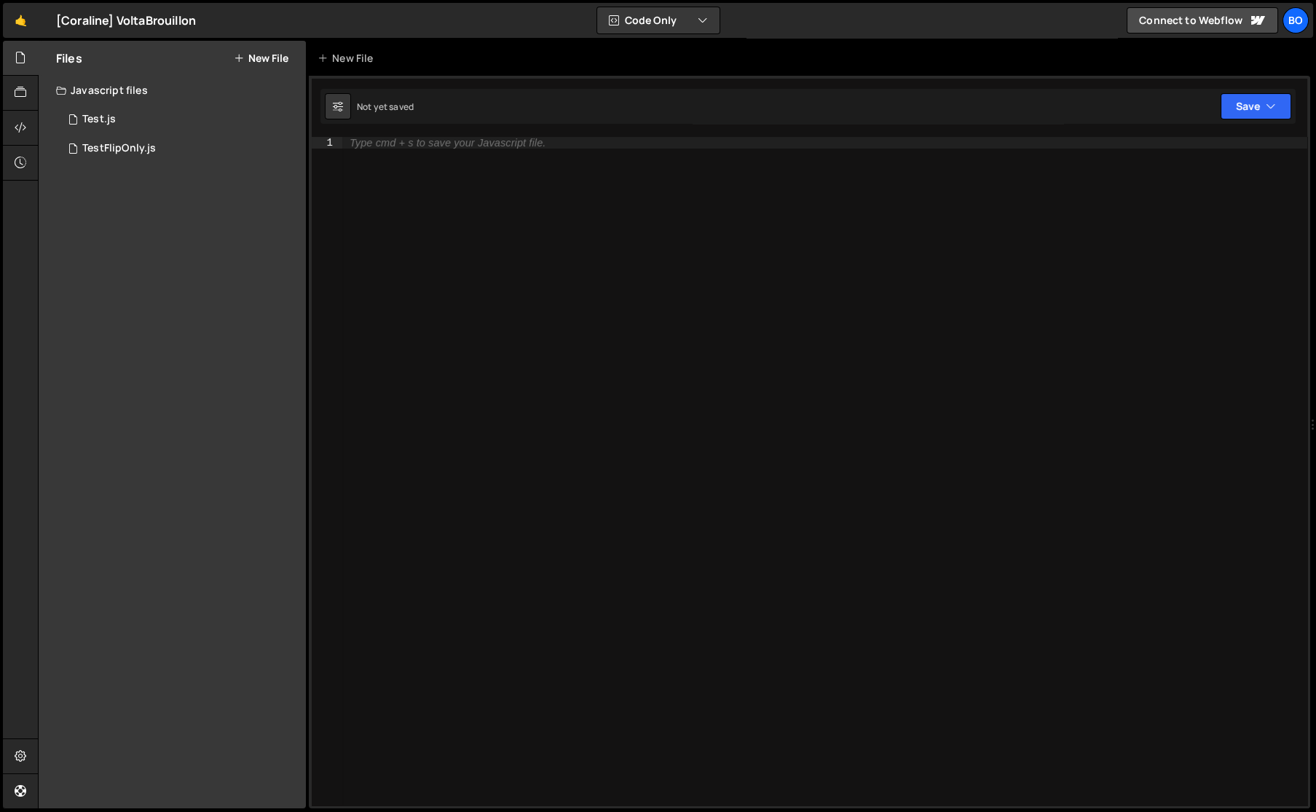
click at [122, 145] on div "TestFlipOnly.js" at bounding box center [119, 148] width 74 height 13
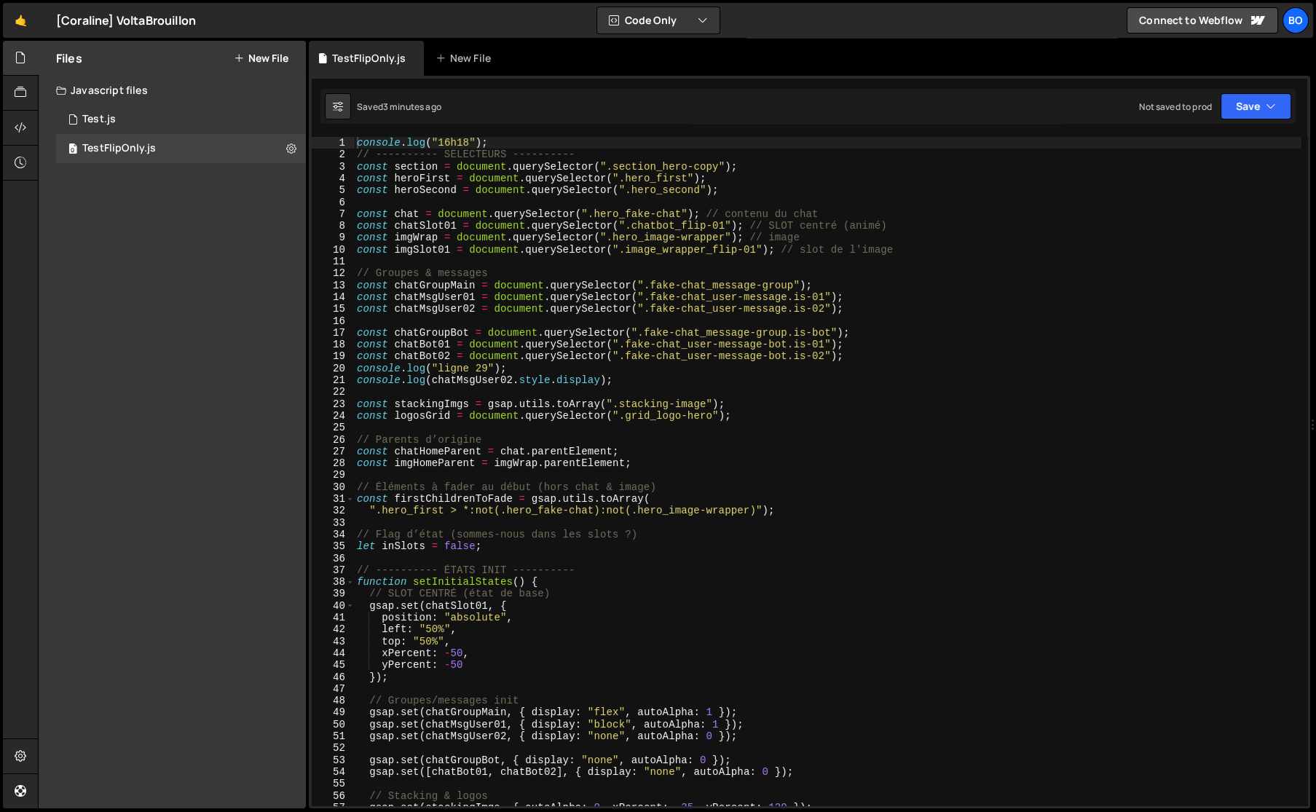
click at [451, 143] on div "console . log ( "16h18" ) ; // ---------- SELECTEURS ---------- const section =…" at bounding box center [827, 483] width 947 height 692
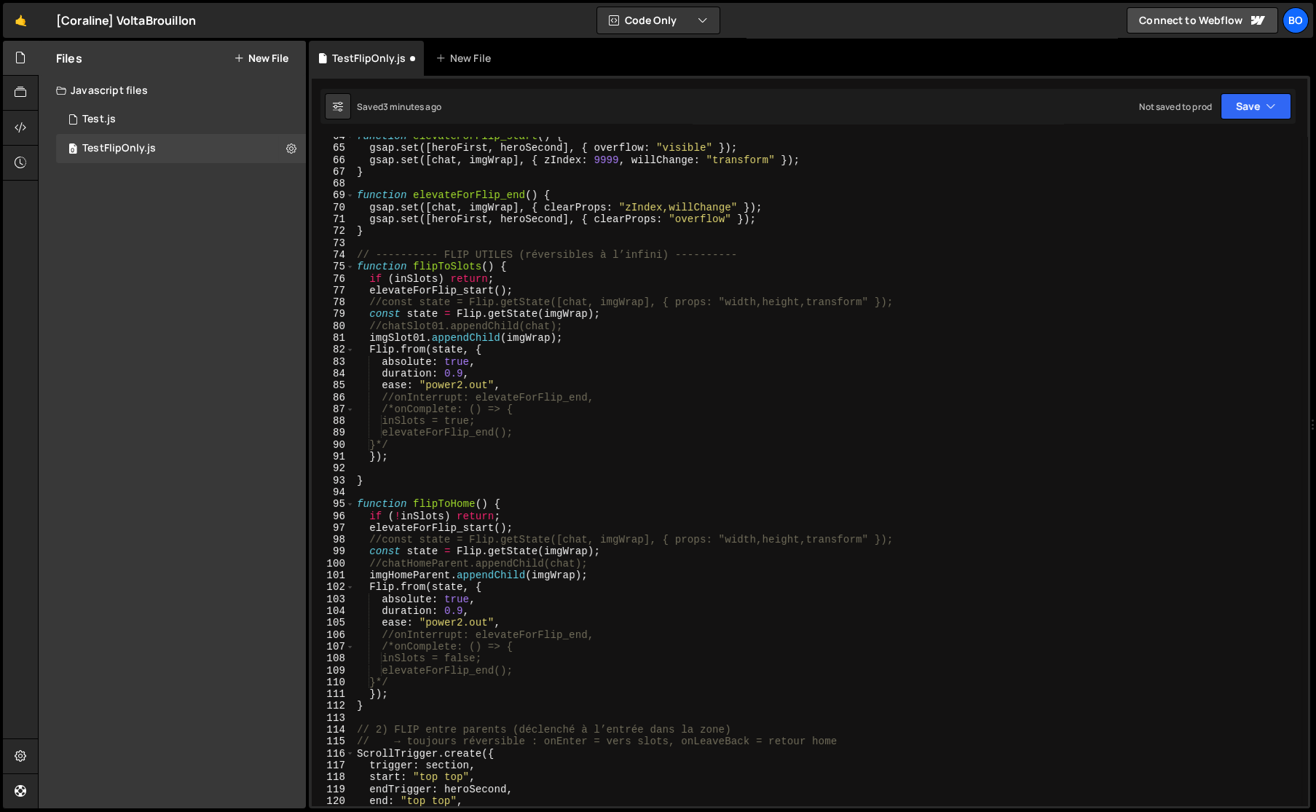
scroll to position [953, 0]
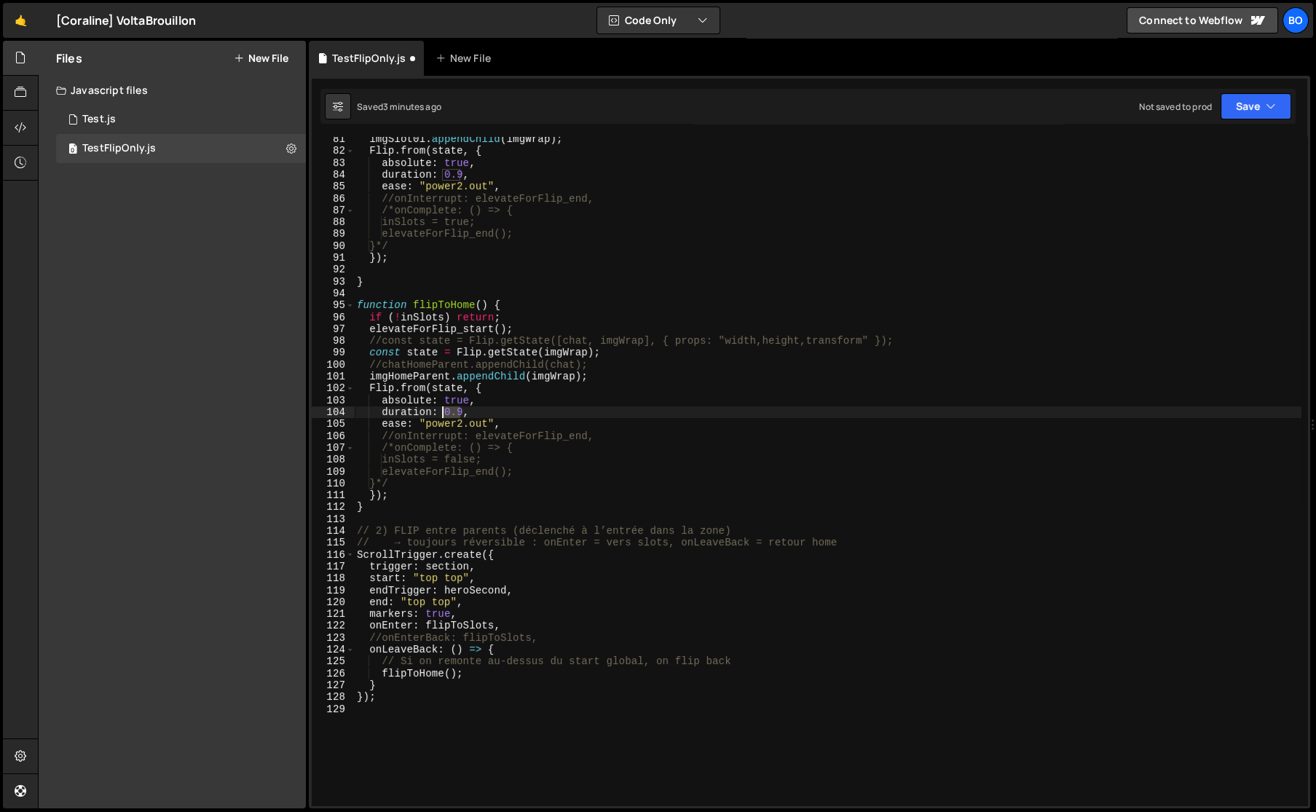
drag, startPoint x: 459, startPoint y: 415, endPoint x: 441, endPoint y: 412, distance: 17.7
click at [441, 412] on div "imgSlot01 . appendChild ( imgWrap ) ; Flip . from ( state , { absolute : true ,…" at bounding box center [827, 479] width 947 height 692
click at [496, 608] on div "imgSlot01 . appendChild ( imgWrap ) ; Flip . from ( state , { absolute : true ,…" at bounding box center [827, 479] width 947 height 692
drag, startPoint x: 459, startPoint y: 175, endPoint x: 439, endPoint y: 175, distance: 19.7
click at [439, 175] on div "imgSlot01 . appendChild ( imgWrap ) ; Flip . from ( state , { absolute : true ,…" at bounding box center [827, 479] width 947 height 692
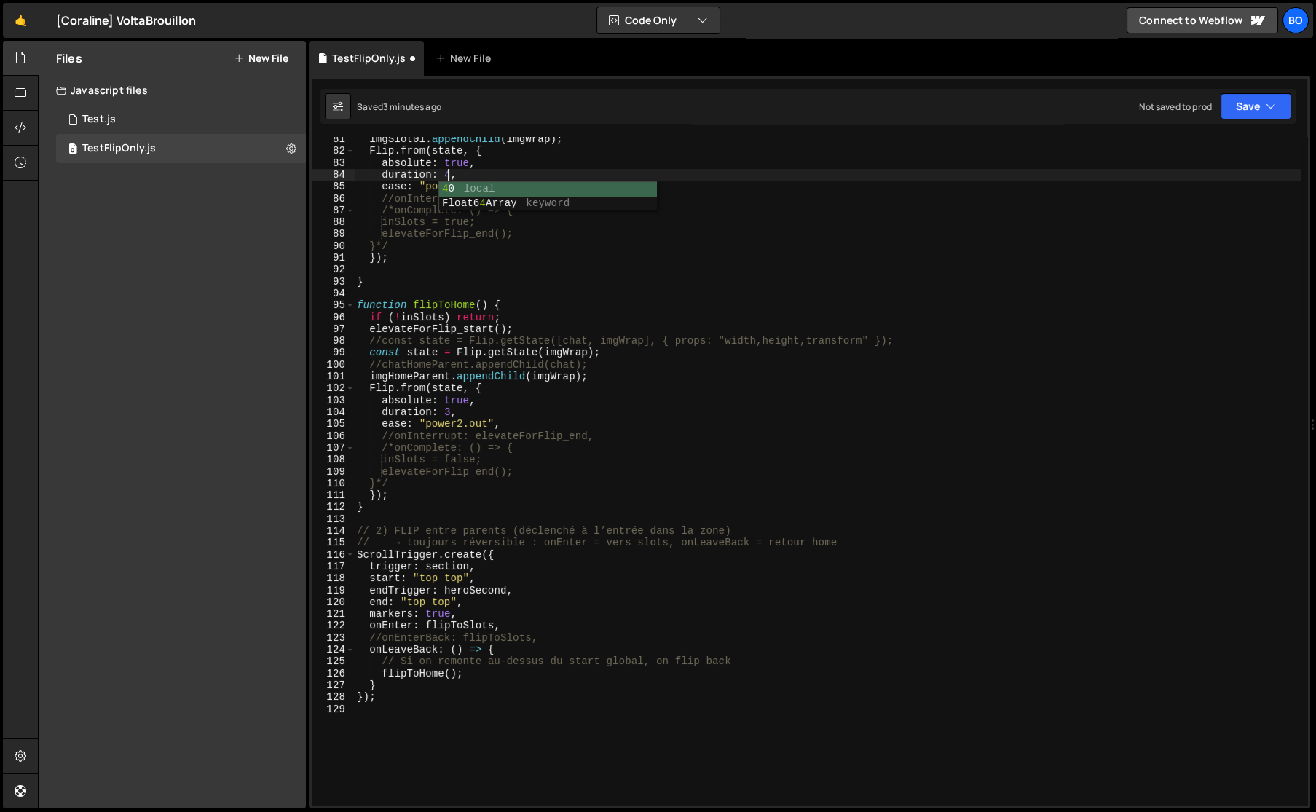
drag, startPoint x: 446, startPoint y: 408, endPoint x: 455, endPoint y: 416, distance: 12.4
click at [446, 410] on div "imgSlot01 . appendChild ( imgWrap ) ; Flip . from ( state , { absolute : true ,…" at bounding box center [827, 479] width 947 height 692
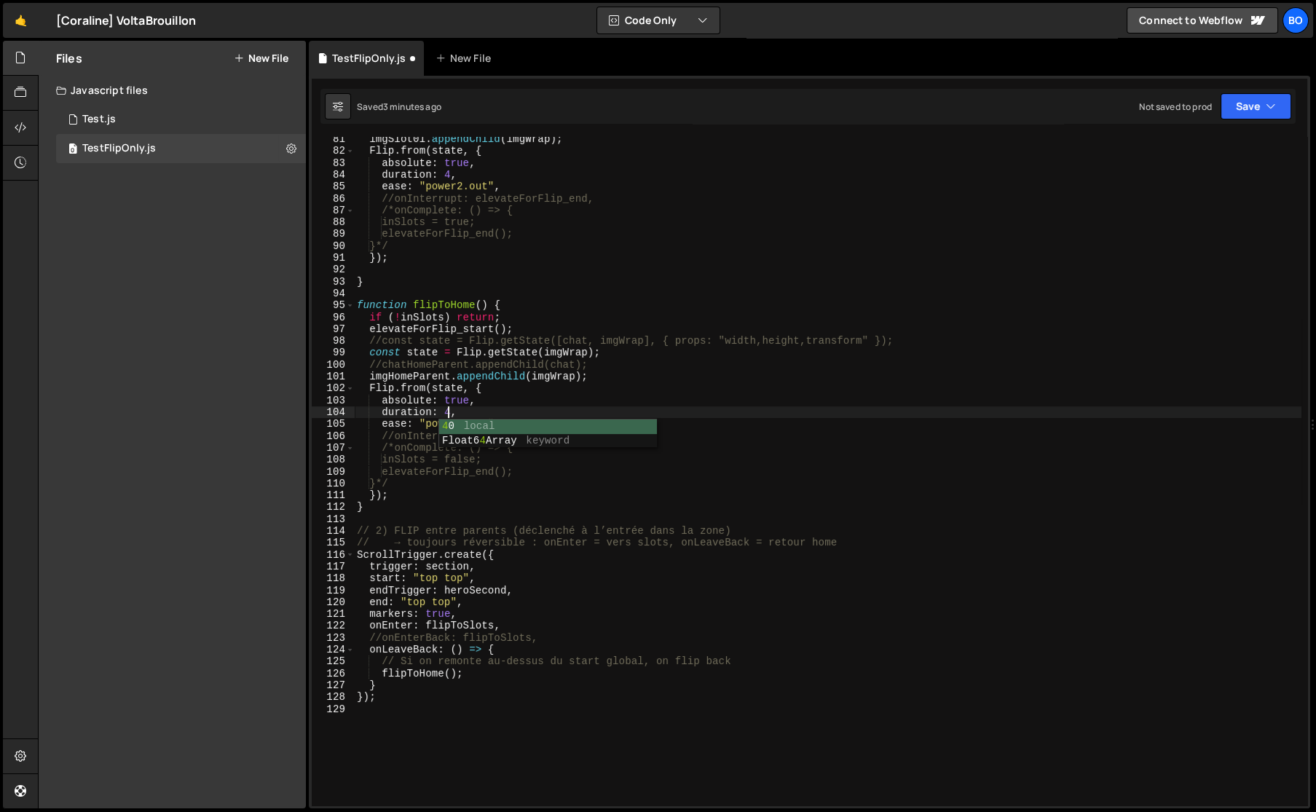
scroll to position [0, 6]
type textarea "duration: 4,"
click at [22, 30] on link "🤙" at bounding box center [21, 20] width 36 height 35
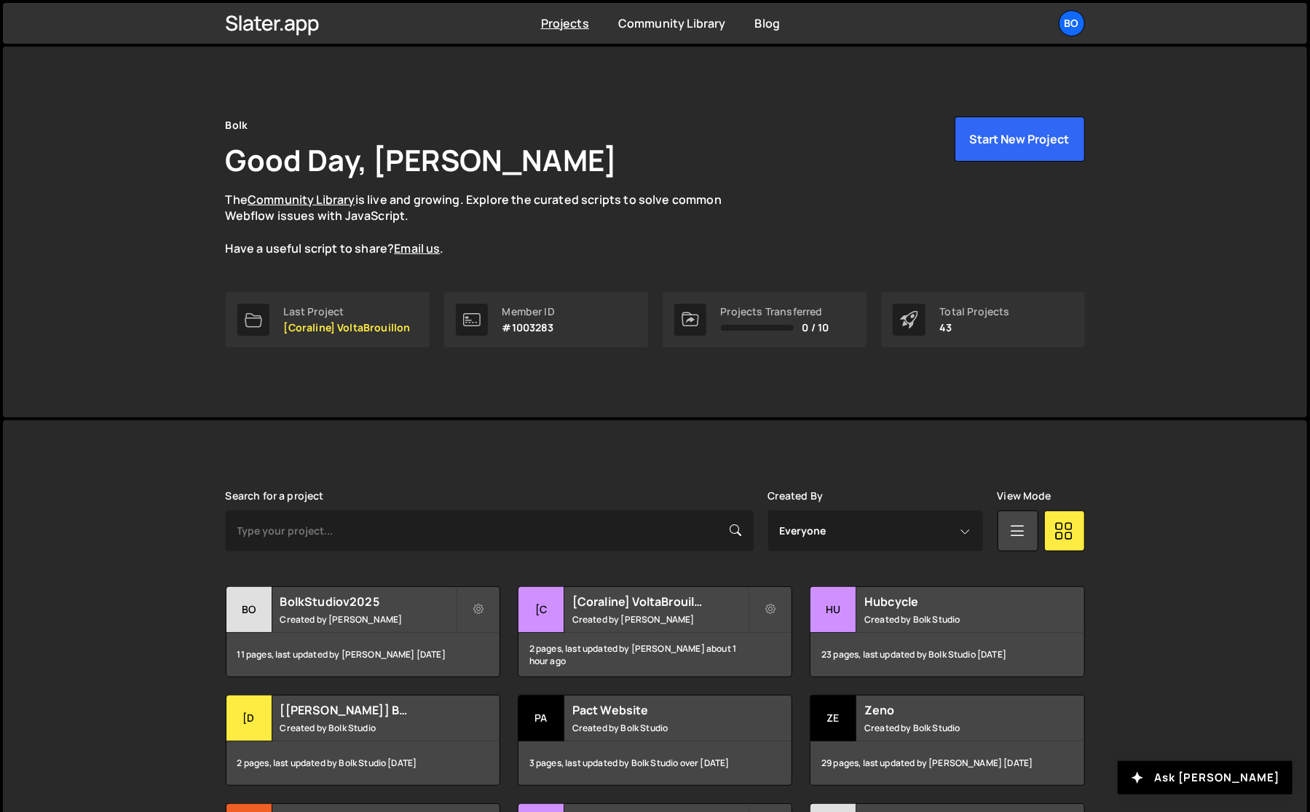
click at [933, 620] on small "Created by Bolk Studio" at bounding box center [951, 619] width 175 height 12
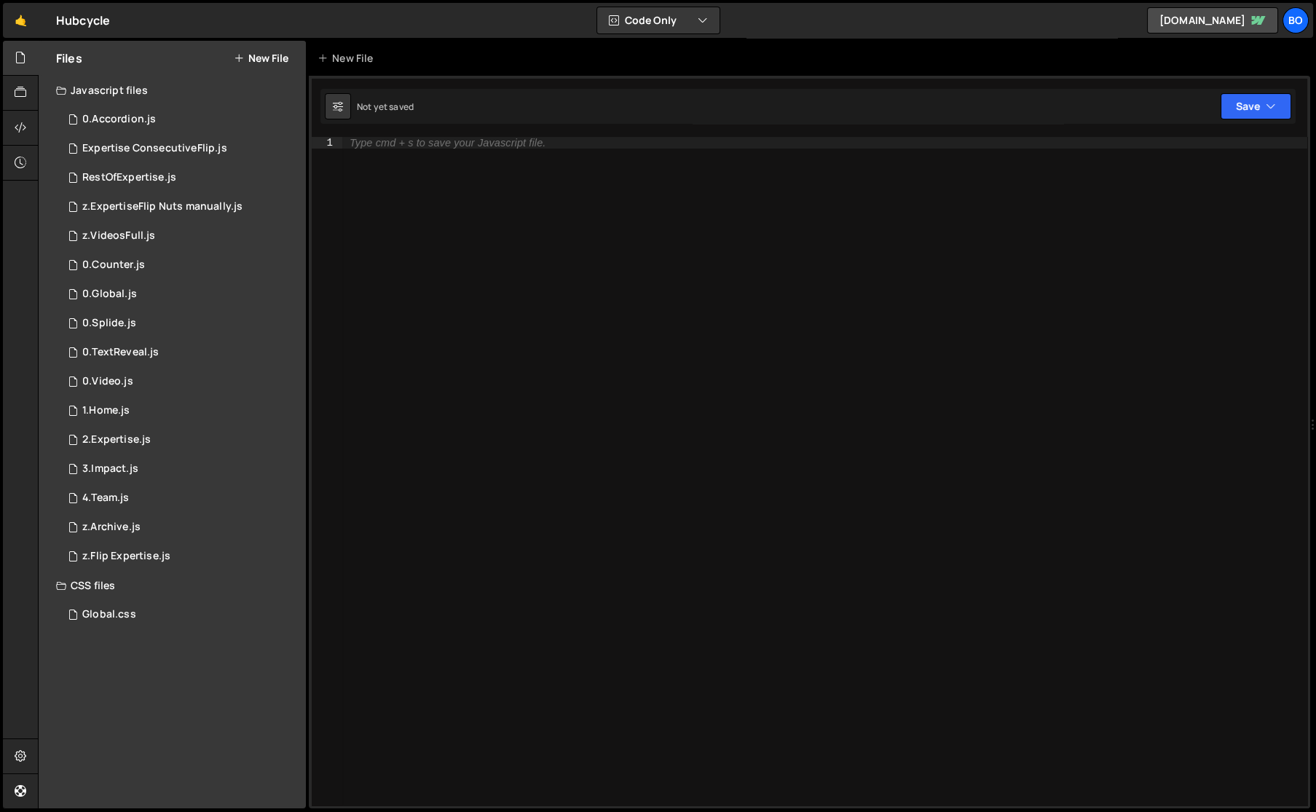
click at [149, 411] on div "1 1.Home.js 0" at bounding box center [181, 410] width 250 height 29
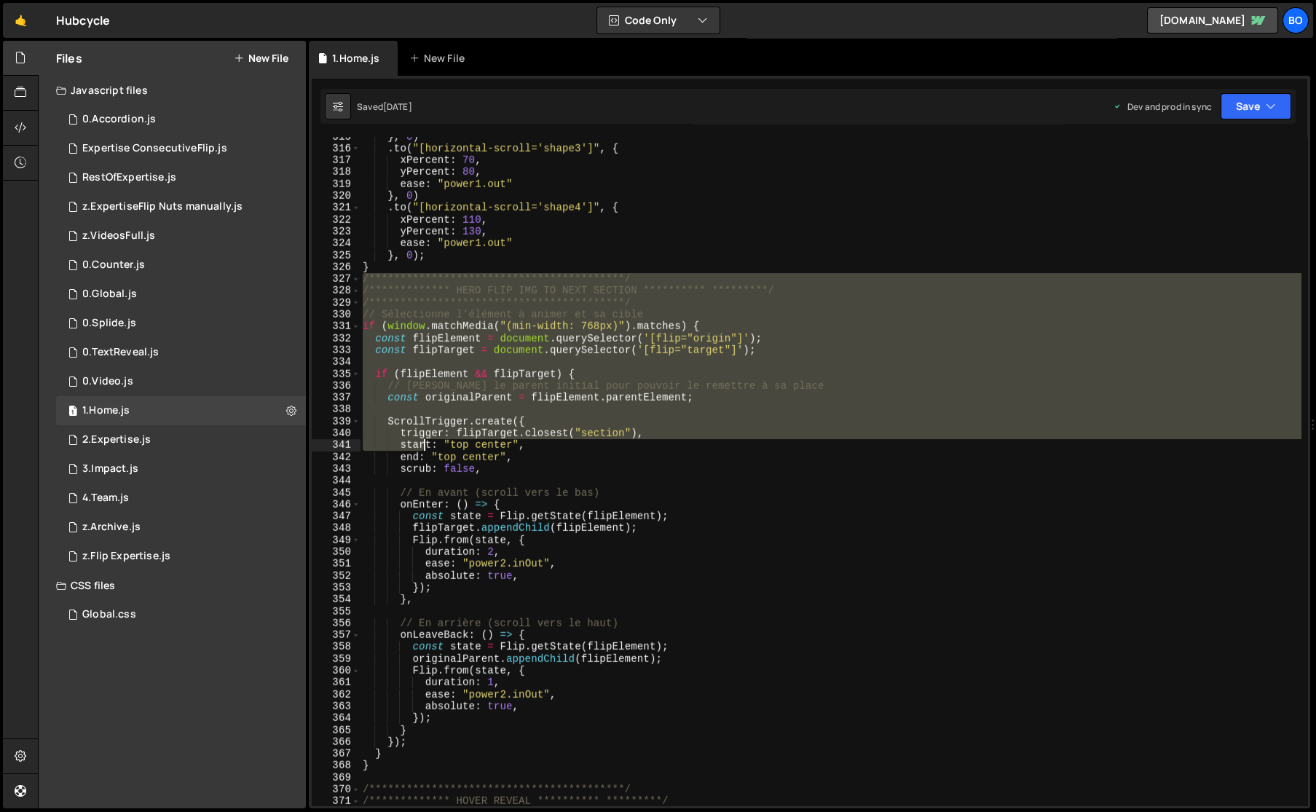
scroll to position [4050, 0]
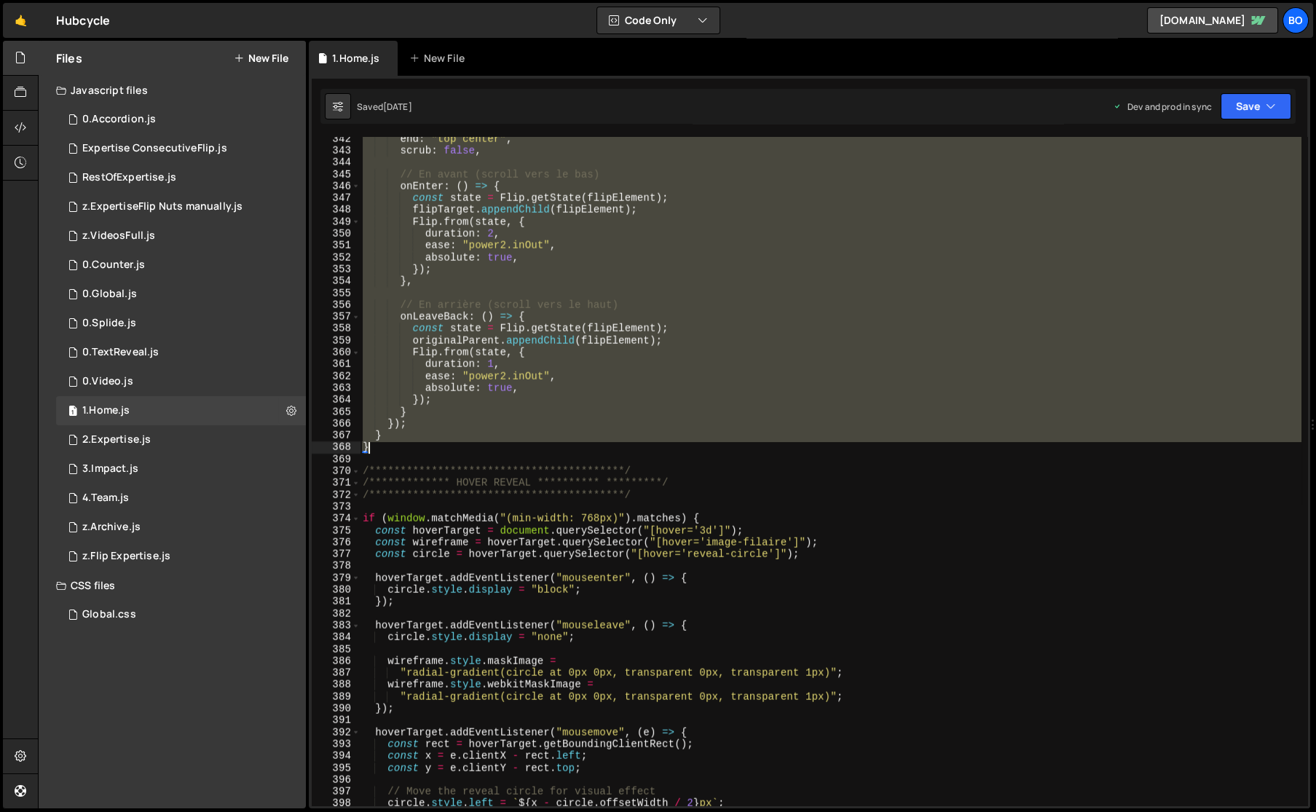
drag, startPoint x: 363, startPoint y: 360, endPoint x: 499, endPoint y: 449, distance: 163.0
click at [499, 449] on div "**********" at bounding box center [830, 479] width 941 height 692
type textarea "} }"
click at [24, 23] on link "🤙" at bounding box center [21, 20] width 36 height 35
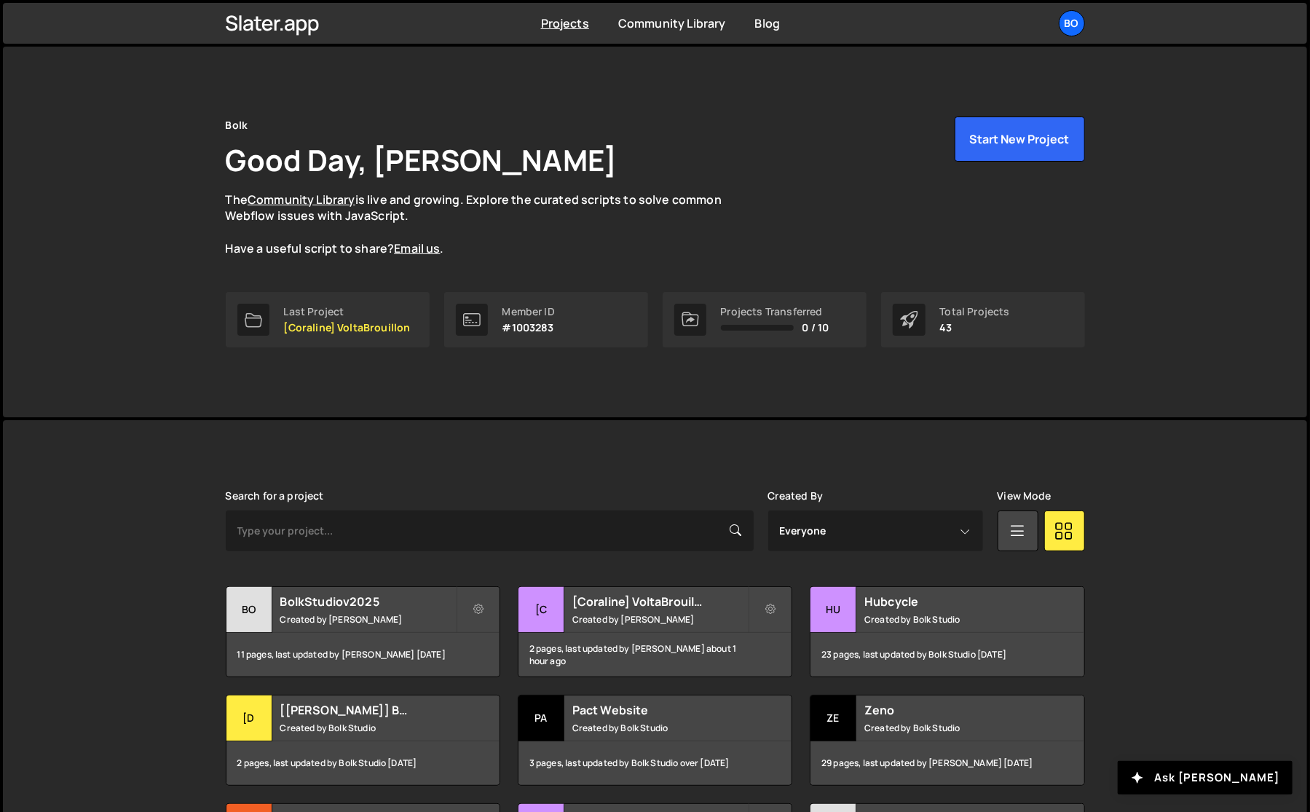
click at [658, 631] on div "[Coraline] VoltaBrouillon Created by [PERSON_NAME]" at bounding box center [654, 609] width 273 height 45
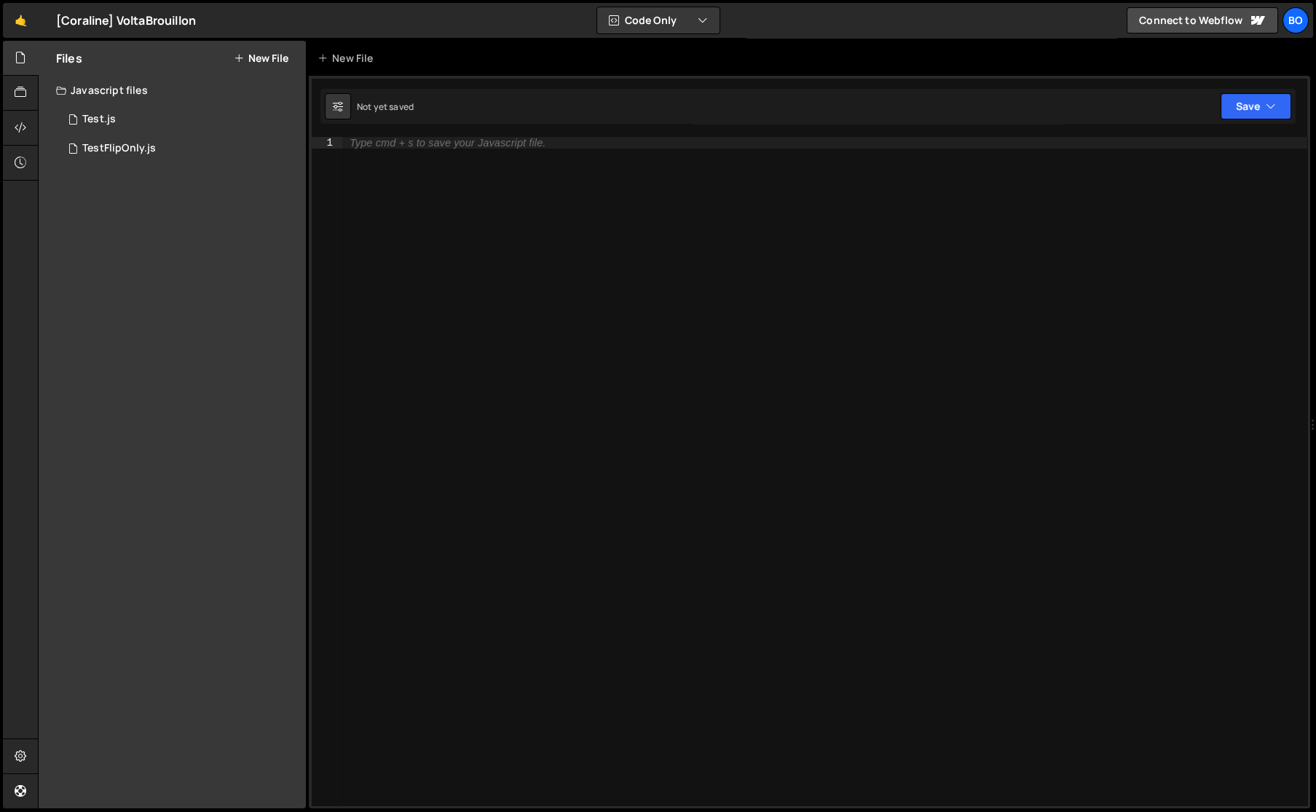
click at [110, 120] on div "Test.js" at bounding box center [98, 119] width 33 height 13
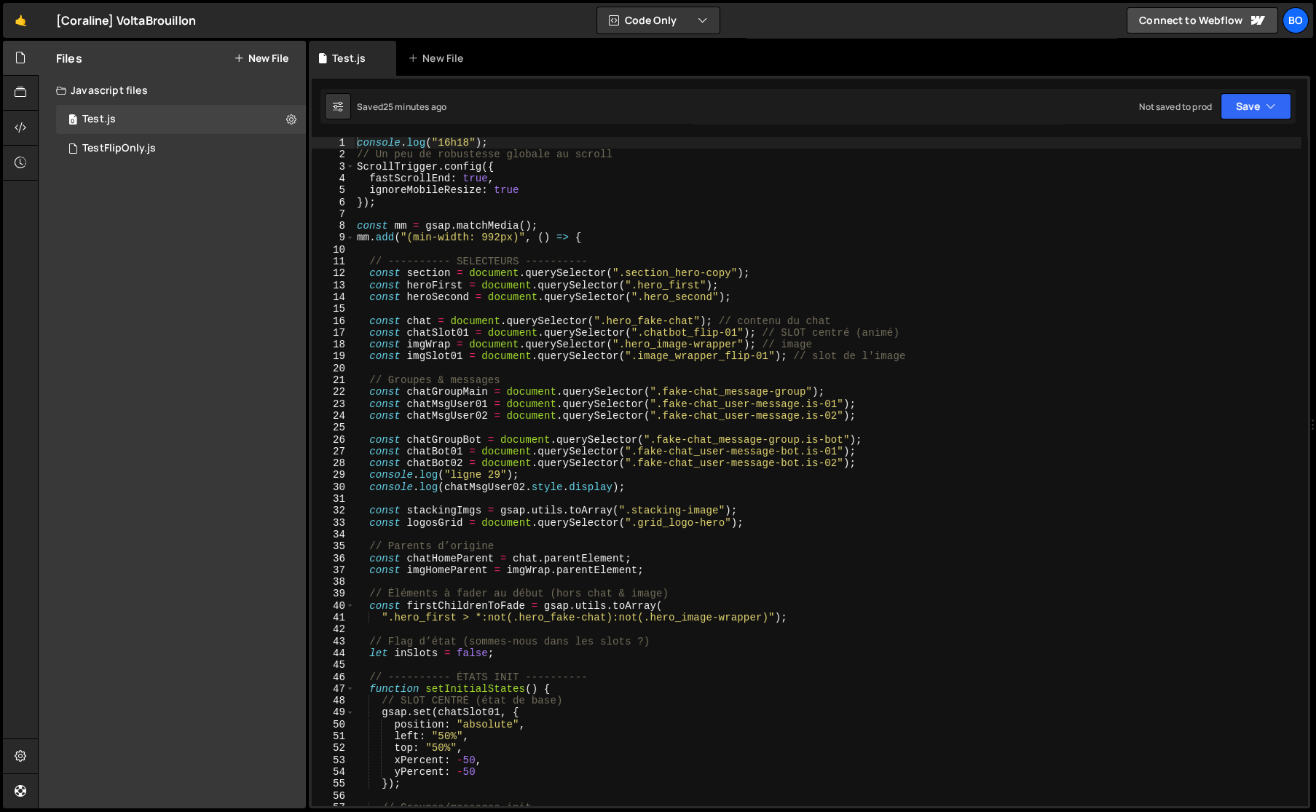
click at [135, 156] on div "0 TestFlipOnly.js 0" at bounding box center [181, 148] width 250 height 29
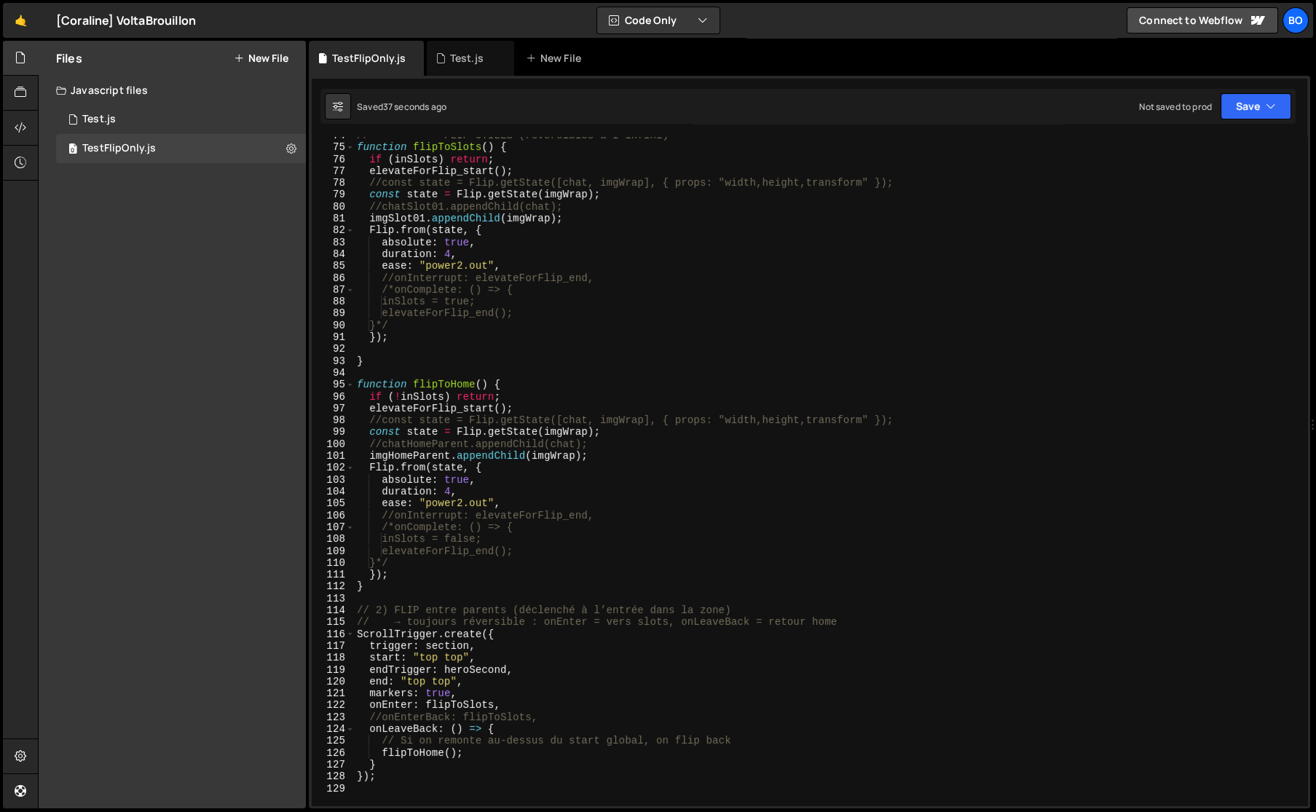
scroll to position [1190, 0]
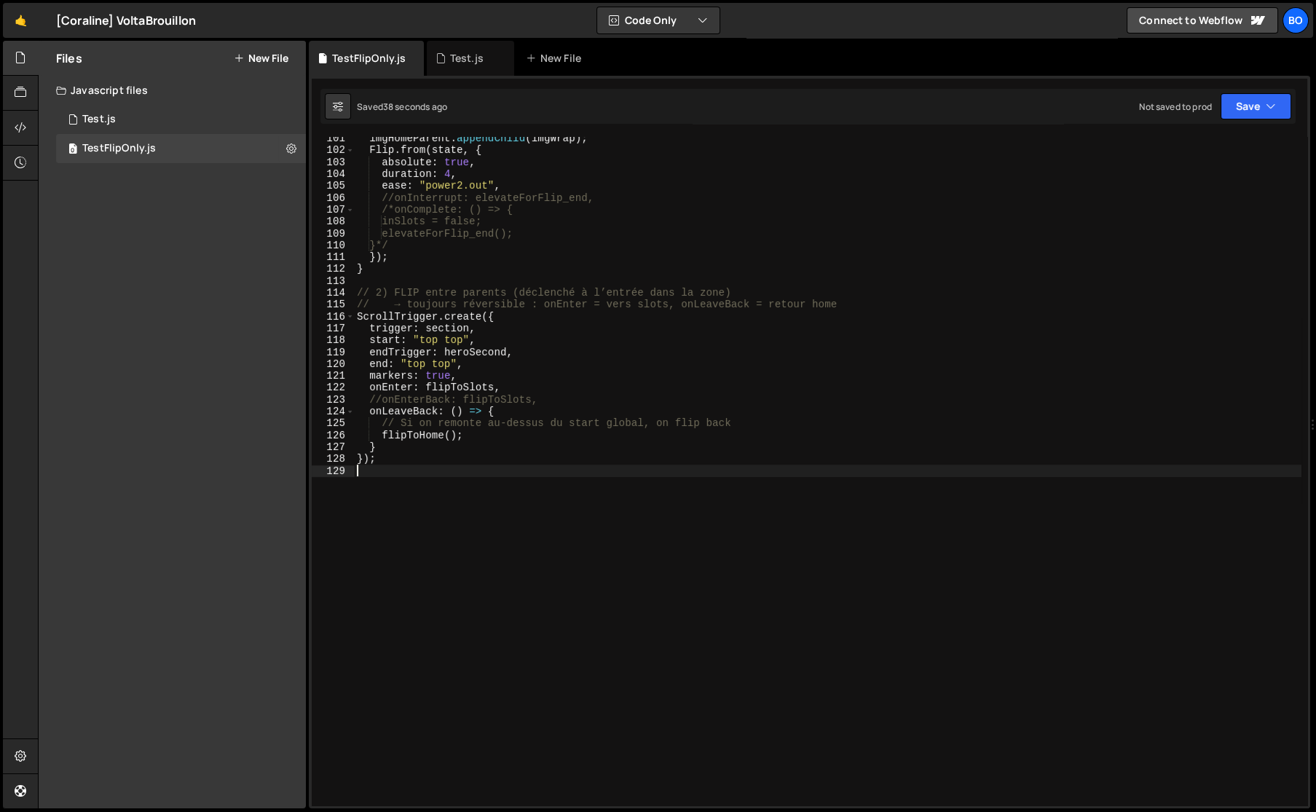
click at [513, 628] on div "imgHomeParent . appendChild ( imgWrap ) ; Flip . from ( state , { absolute : tr…" at bounding box center [827, 479] width 947 height 692
paste textarea "}"
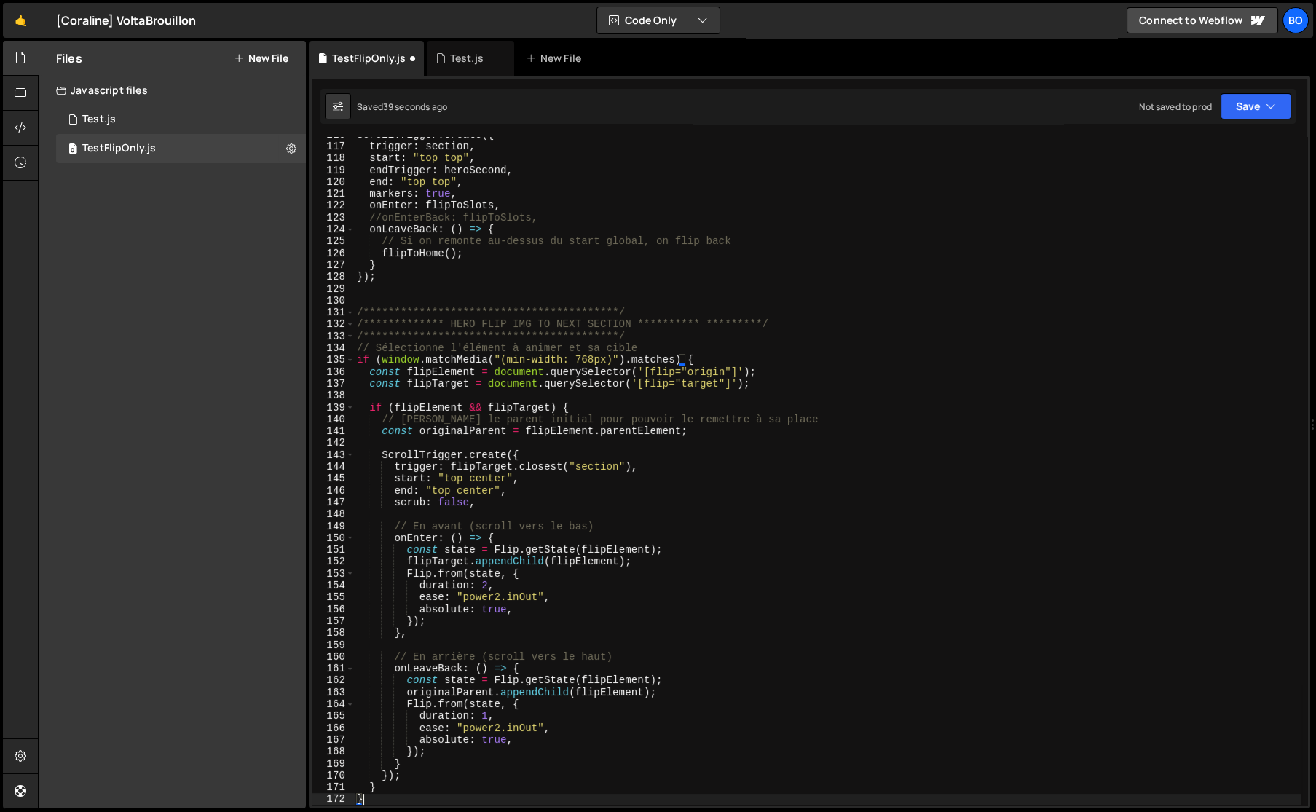
scroll to position [1372, 0]
click at [547, 467] on div "**********" at bounding box center [827, 475] width 947 height 692
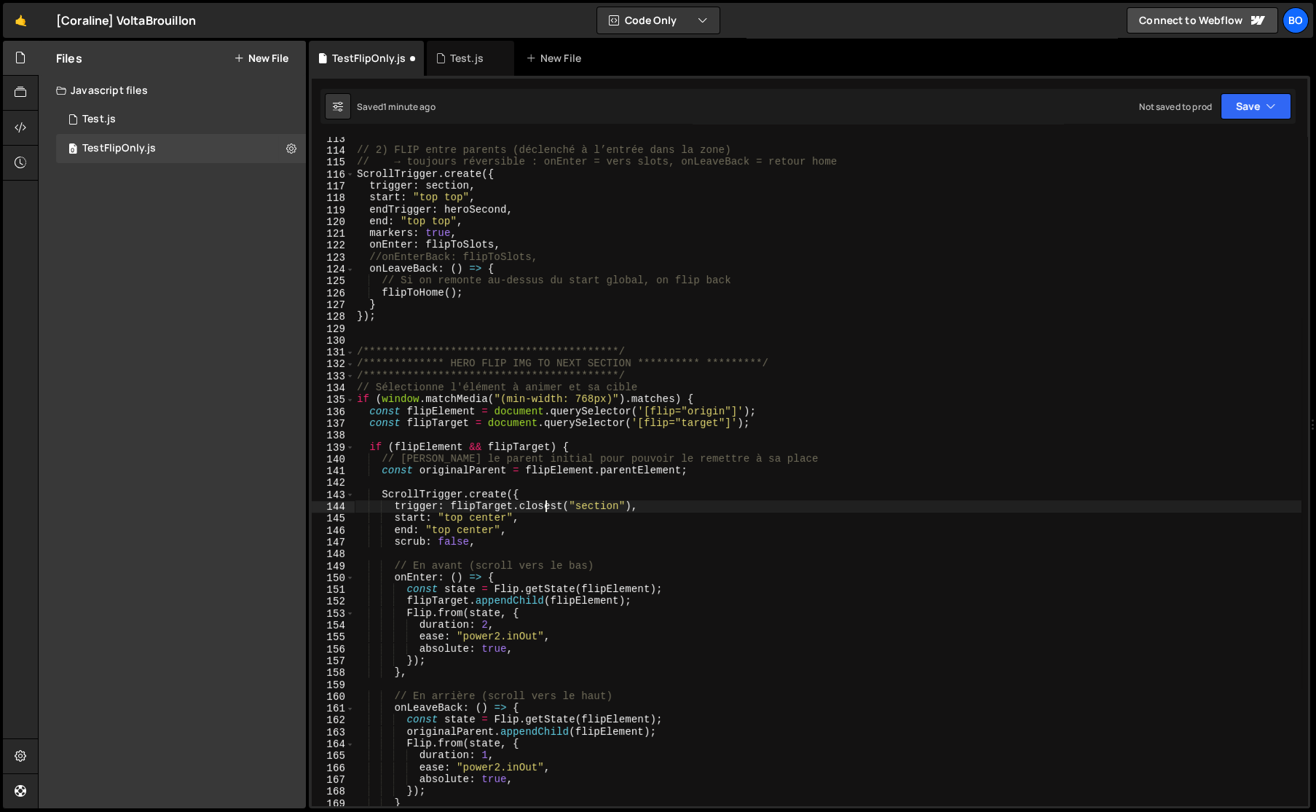
scroll to position [1333, 0]
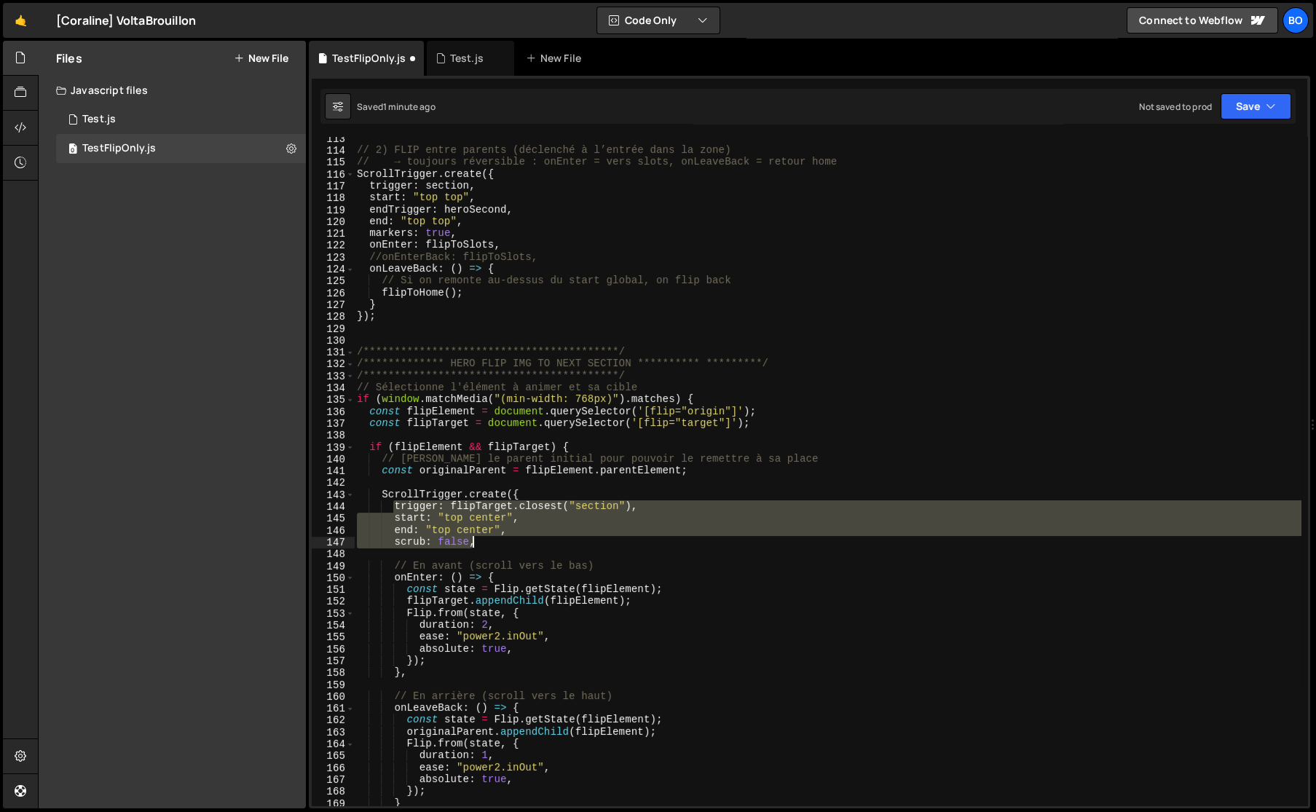
drag, startPoint x: 391, startPoint y: 507, endPoint x: 522, endPoint y: 545, distance: 136.2
click at [522, 545] on div "**********" at bounding box center [827, 479] width 947 height 692
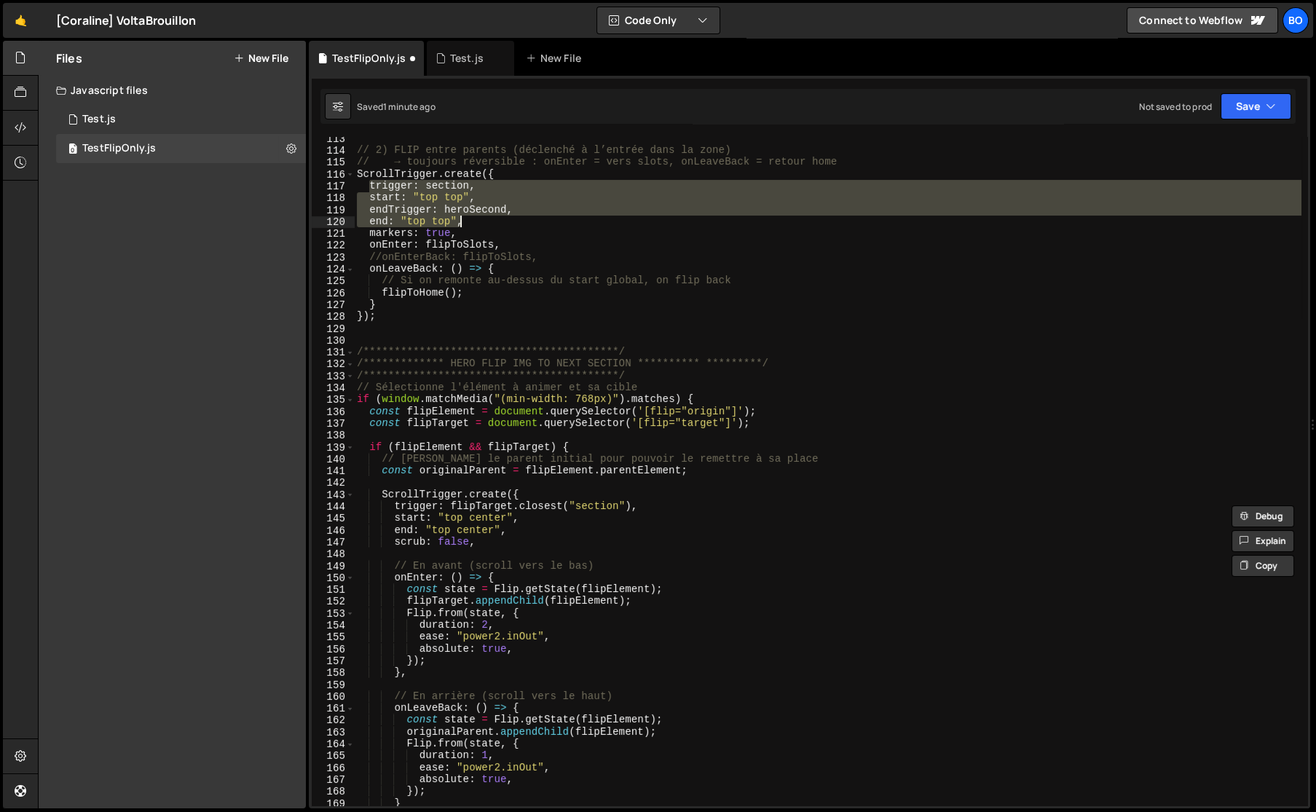
drag, startPoint x: 369, startPoint y: 186, endPoint x: 504, endPoint y: 219, distance: 138.8
click at [502, 219] on div "**********" at bounding box center [827, 479] width 947 height 692
paste textarea "scrub: false"
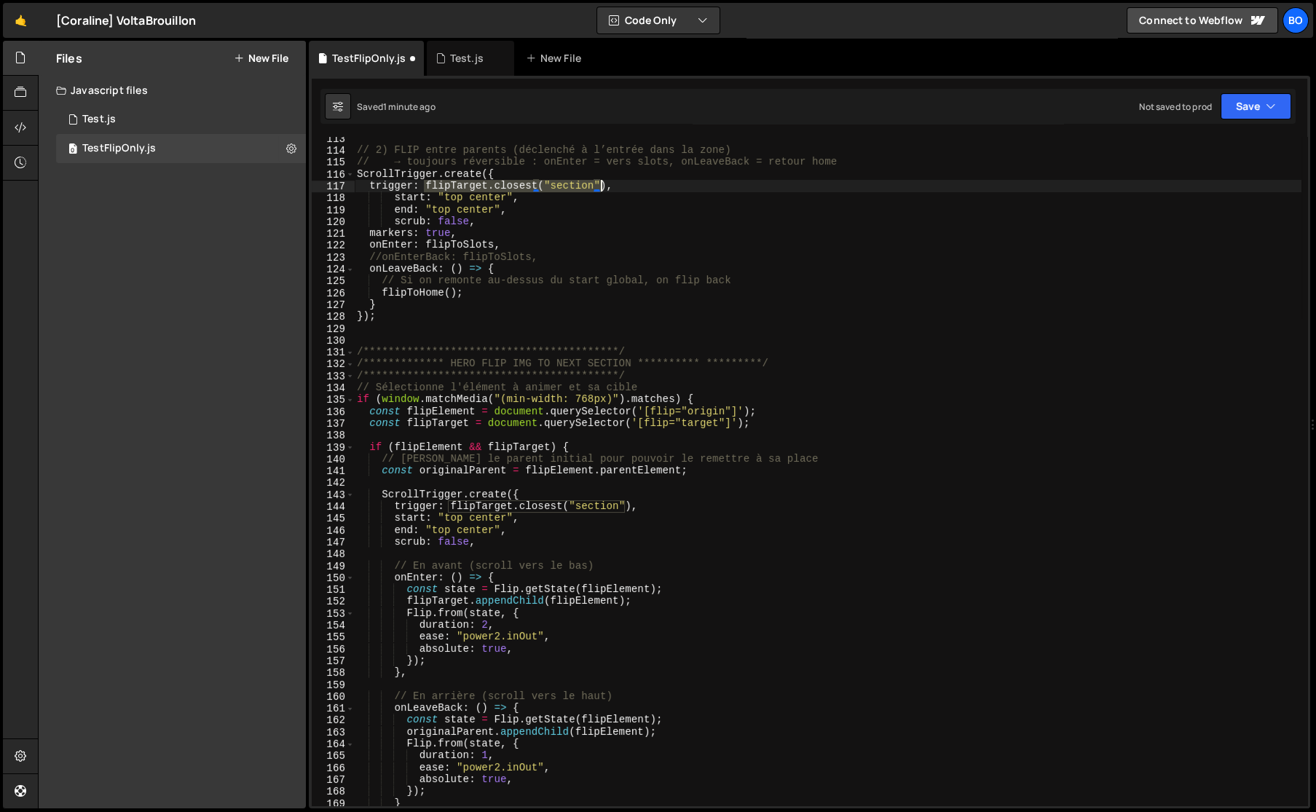
drag, startPoint x: 424, startPoint y: 183, endPoint x: 598, endPoint y: 186, distance: 174.8
click at [598, 186] on div "**********" at bounding box center [827, 479] width 947 height 692
click at [510, 213] on div "SECTIO N local sectio n local sectio n_hero-copy local S él ectio nne local" at bounding box center [530, 237] width 218 height 86
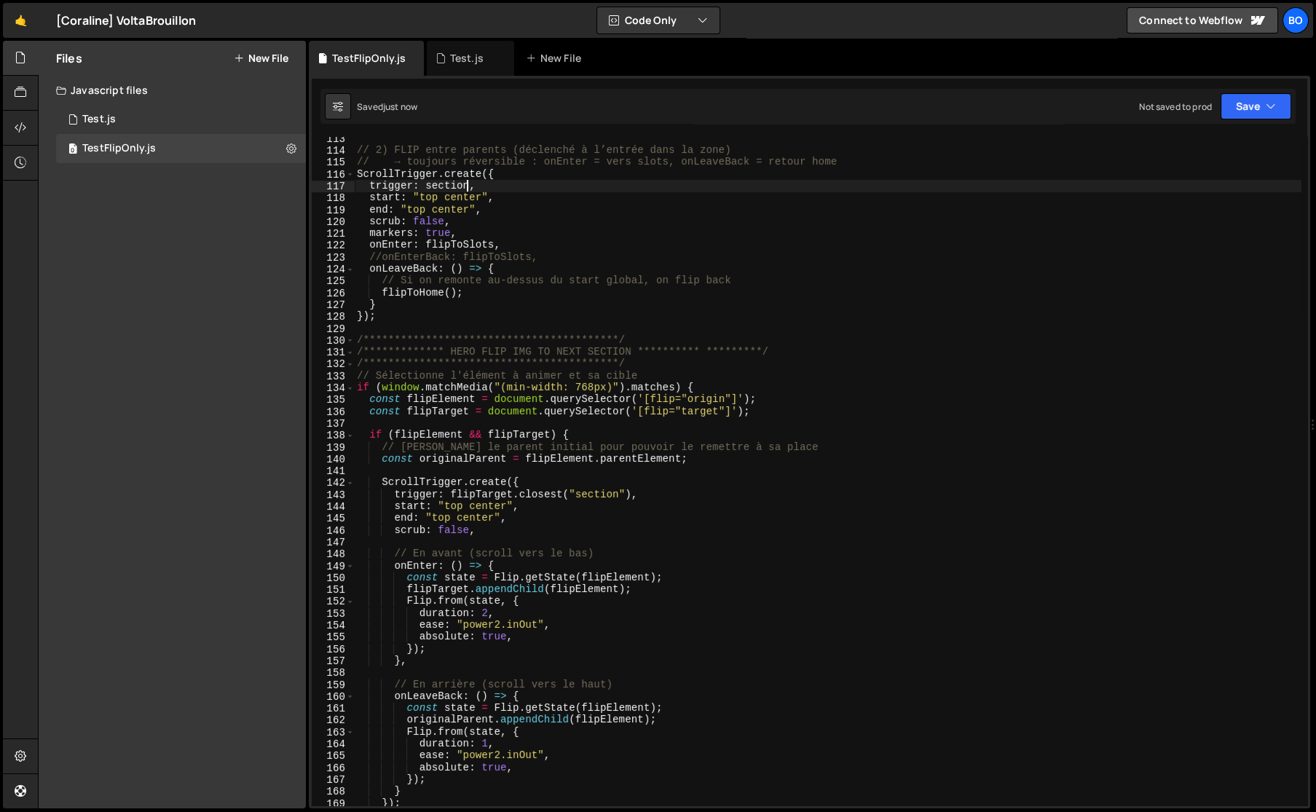
click at [451, 197] on div "**********" at bounding box center [827, 479] width 947 height 692
click at [425, 202] on div "**********" at bounding box center [827, 479] width 947 height 692
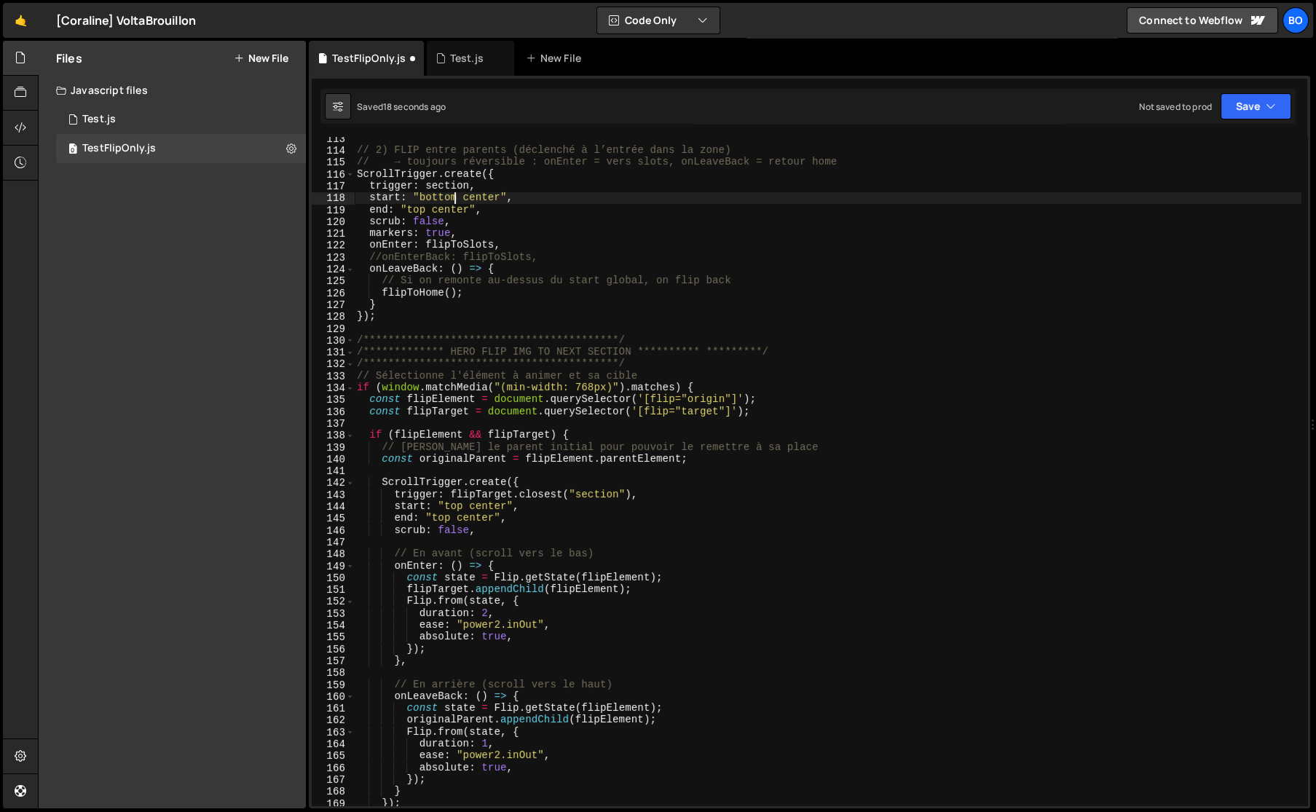
click at [419, 208] on div "**********" at bounding box center [827, 479] width 947 height 692
click at [446, 224] on div "[PERSON_NAME] m local" at bounding box center [512, 238] width 218 height 43
click at [446, 207] on div "**********" at bounding box center [827, 479] width 947 height 692
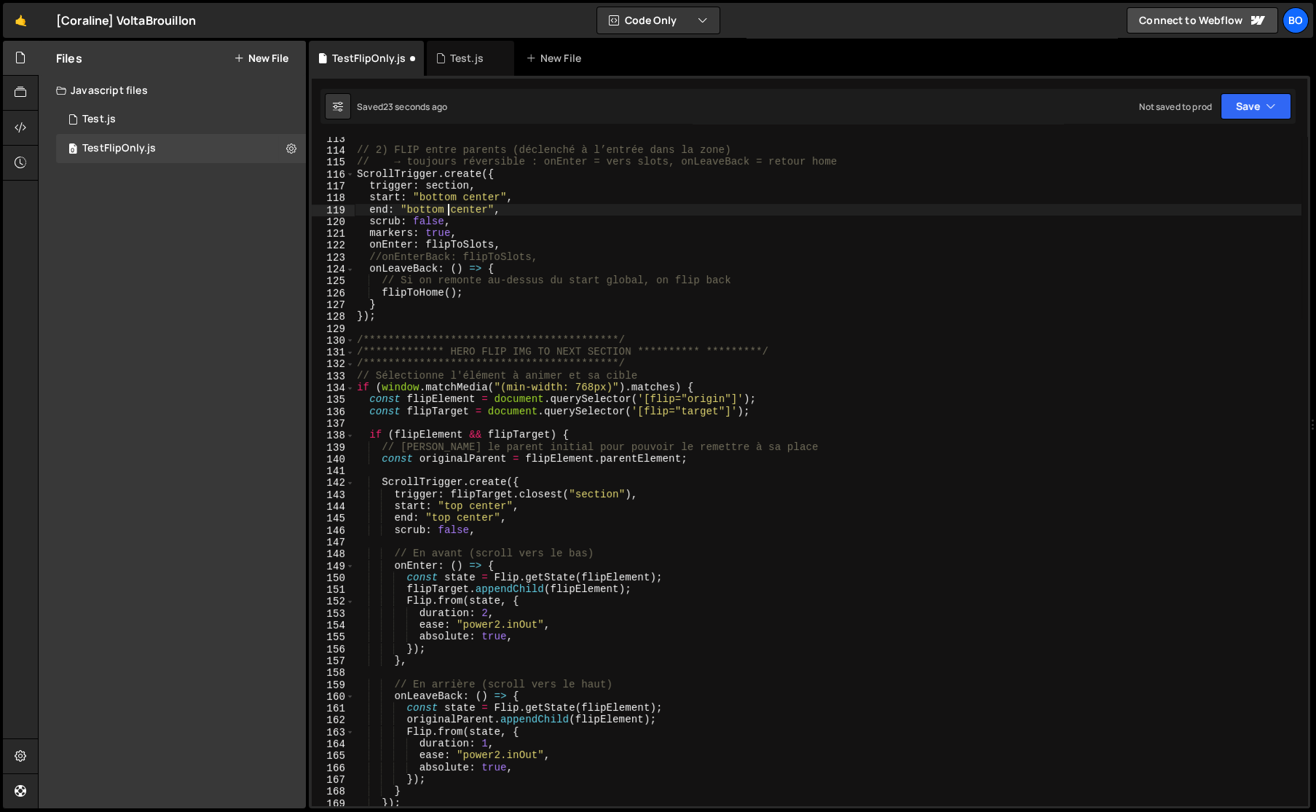
click at [456, 207] on div "**********" at bounding box center [827, 479] width 947 height 692
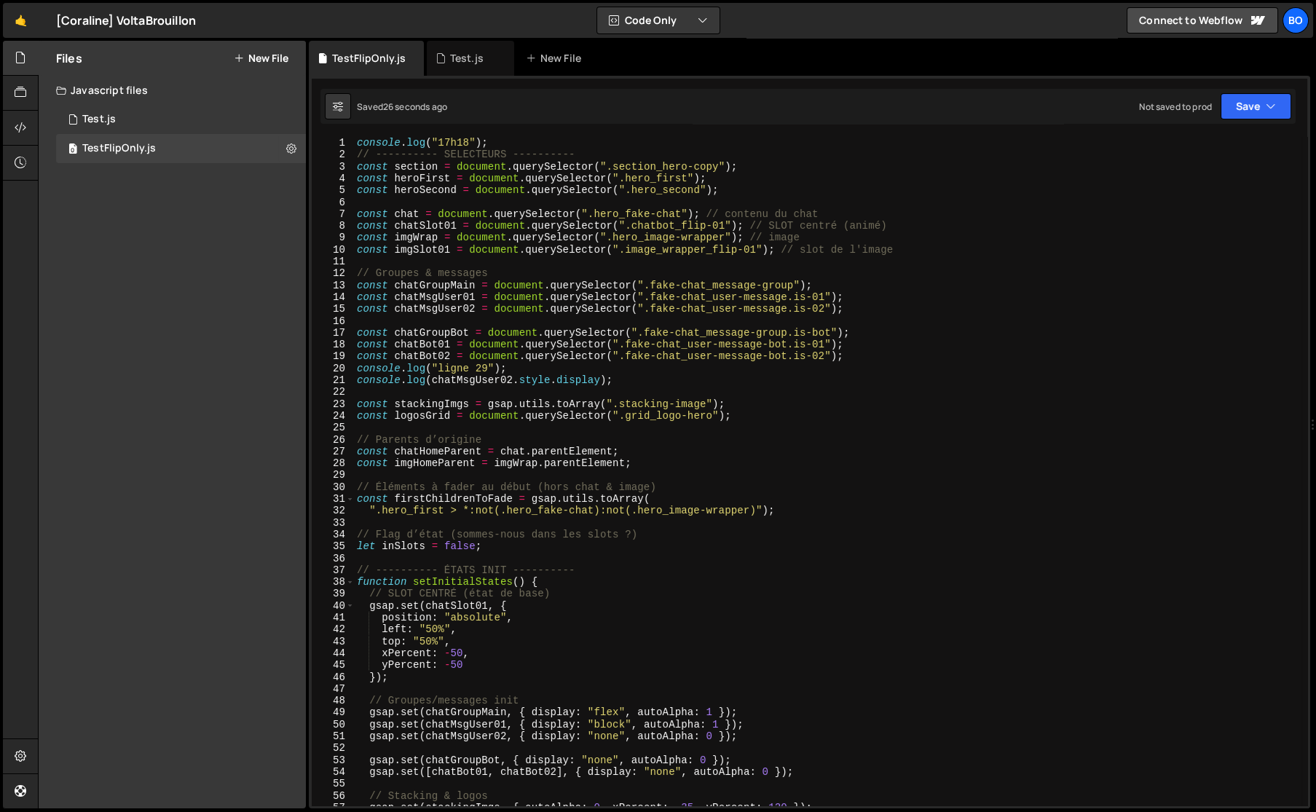
scroll to position [0, 0]
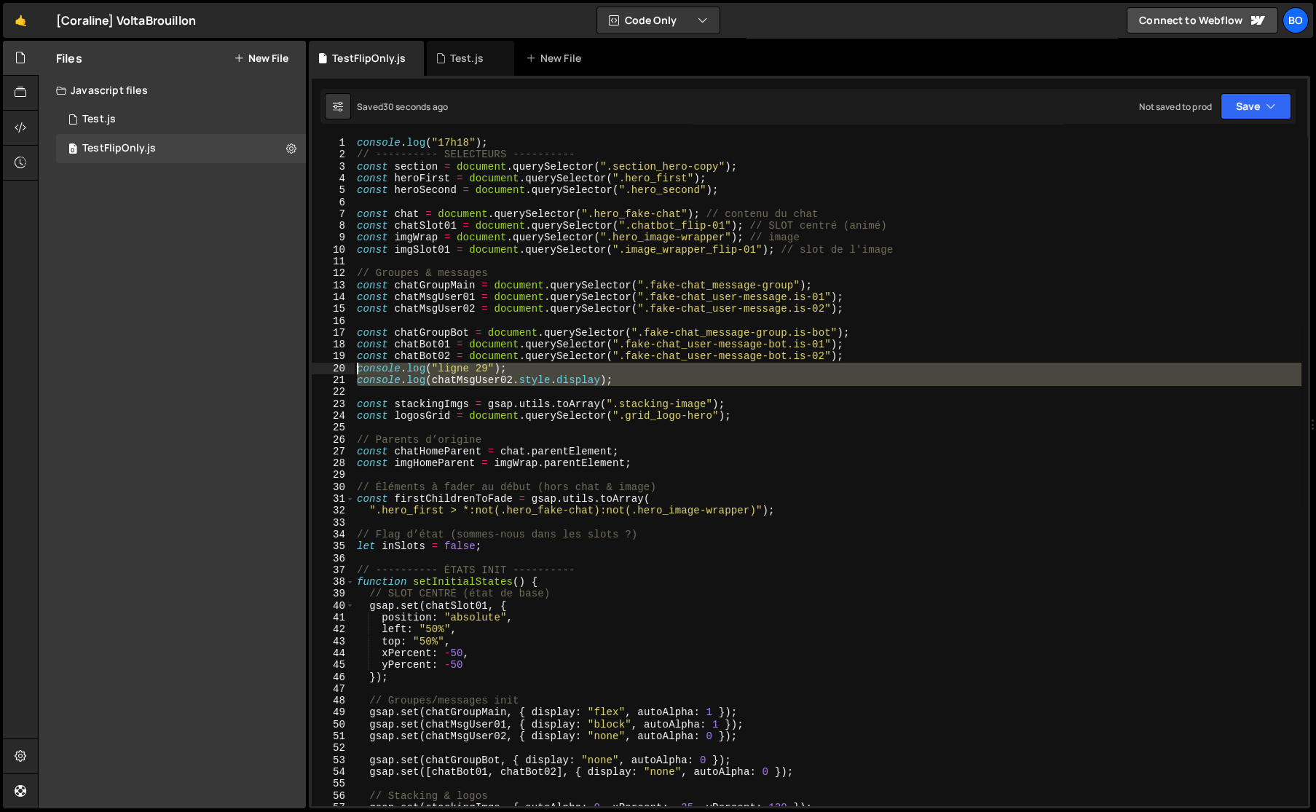
drag, startPoint x: 655, startPoint y: 390, endPoint x: 313, endPoint y: 366, distance: 342.3
click at [313, 366] on div "end: "bottom top", 1 2 3 4 5 6 7 8 9 10 11 12 13 14 15 16 17 18 19 20 21 22 23 …" at bounding box center [809, 471] width 995 height 668
type textarea "console.log("ligne 29"); console.log(chatMsgUser02.style.display);"
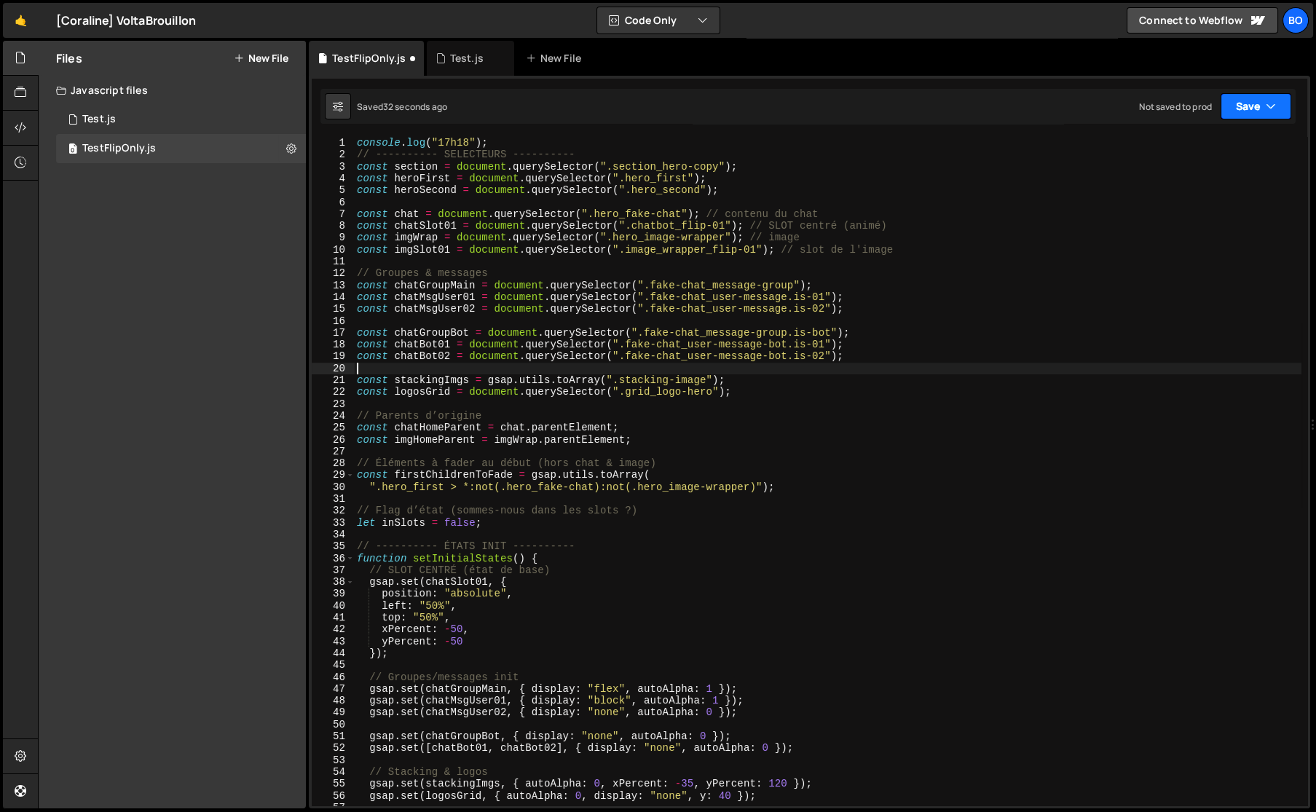
click at [1244, 109] on button "Save" at bounding box center [1255, 106] width 71 height 26
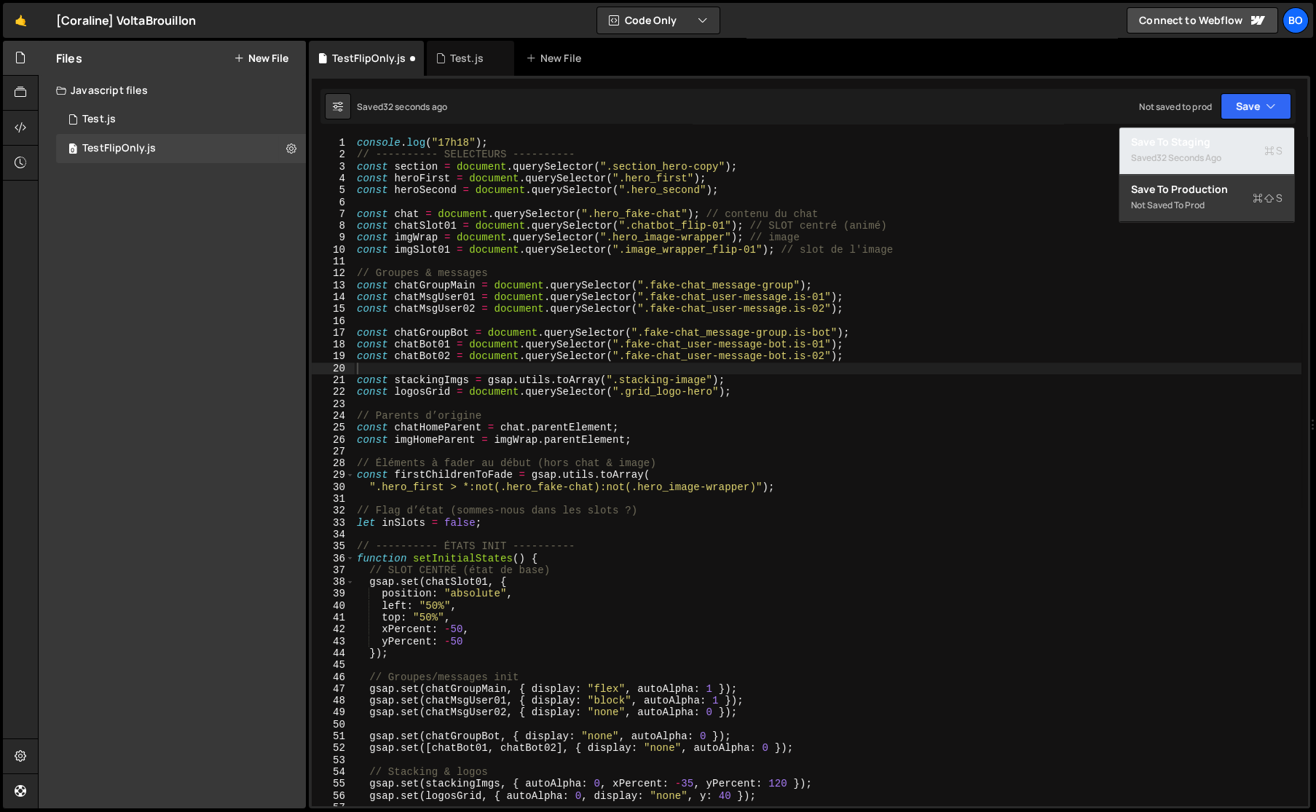
click at [1165, 154] on div "32 seconds ago" at bounding box center [1188, 157] width 65 height 12
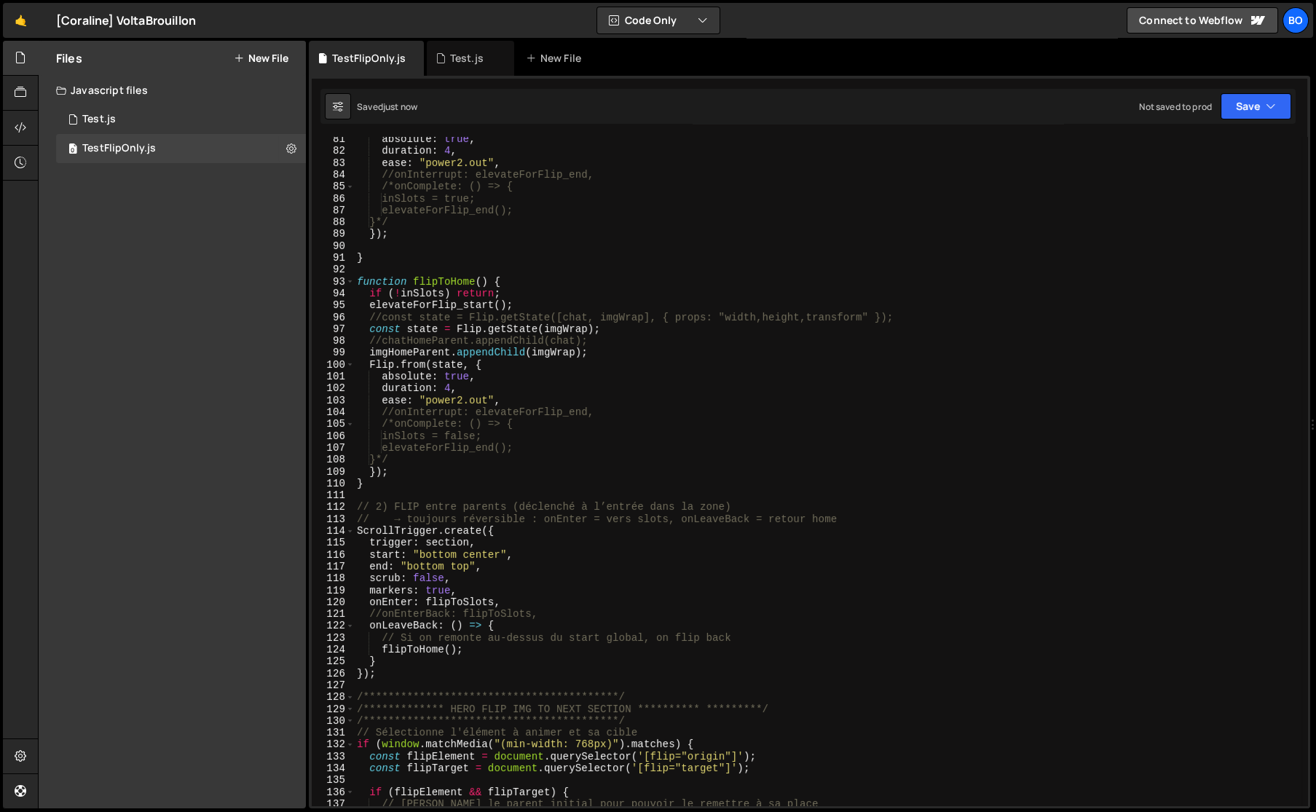
scroll to position [874, 0]
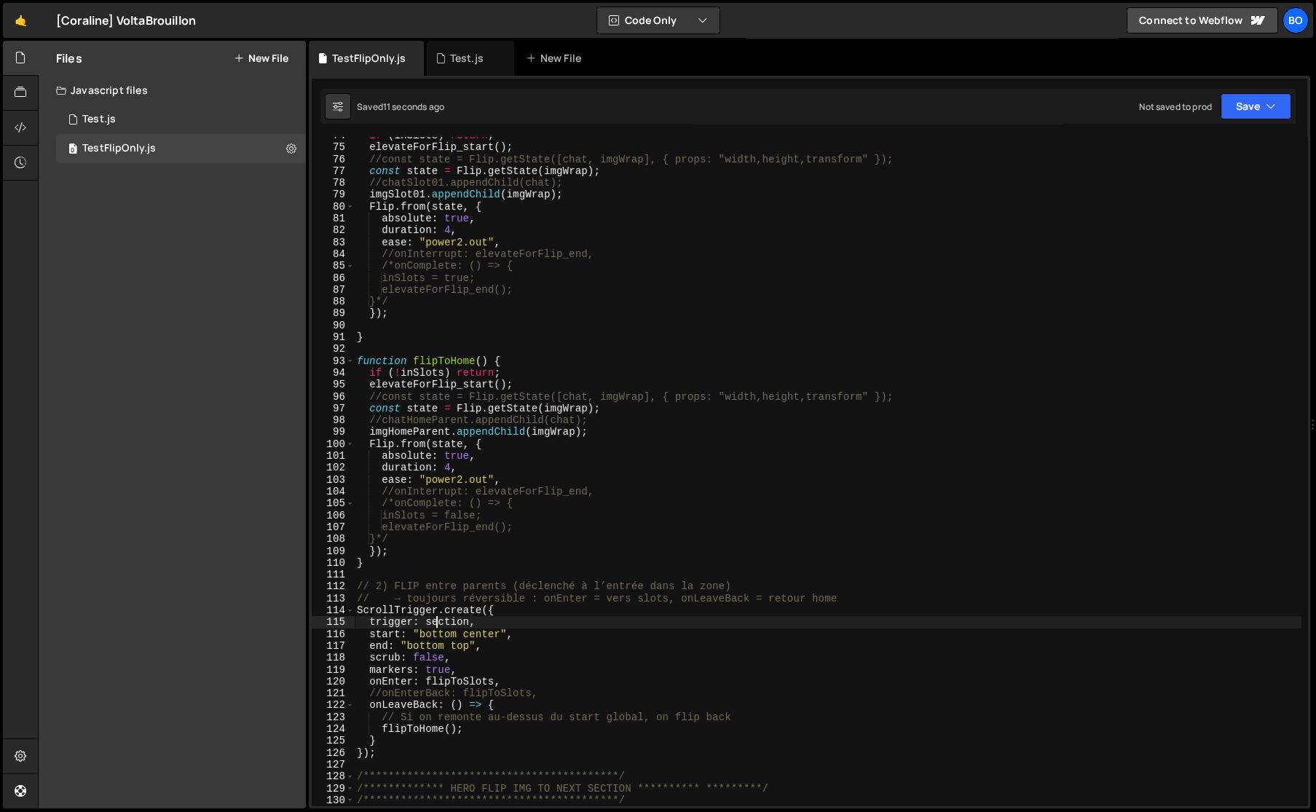
click at [438, 624] on div "if ( inSlots ) return ; elevateForFlip_start ( ) ; //const state = Flip.getStat…" at bounding box center [827, 476] width 947 height 692
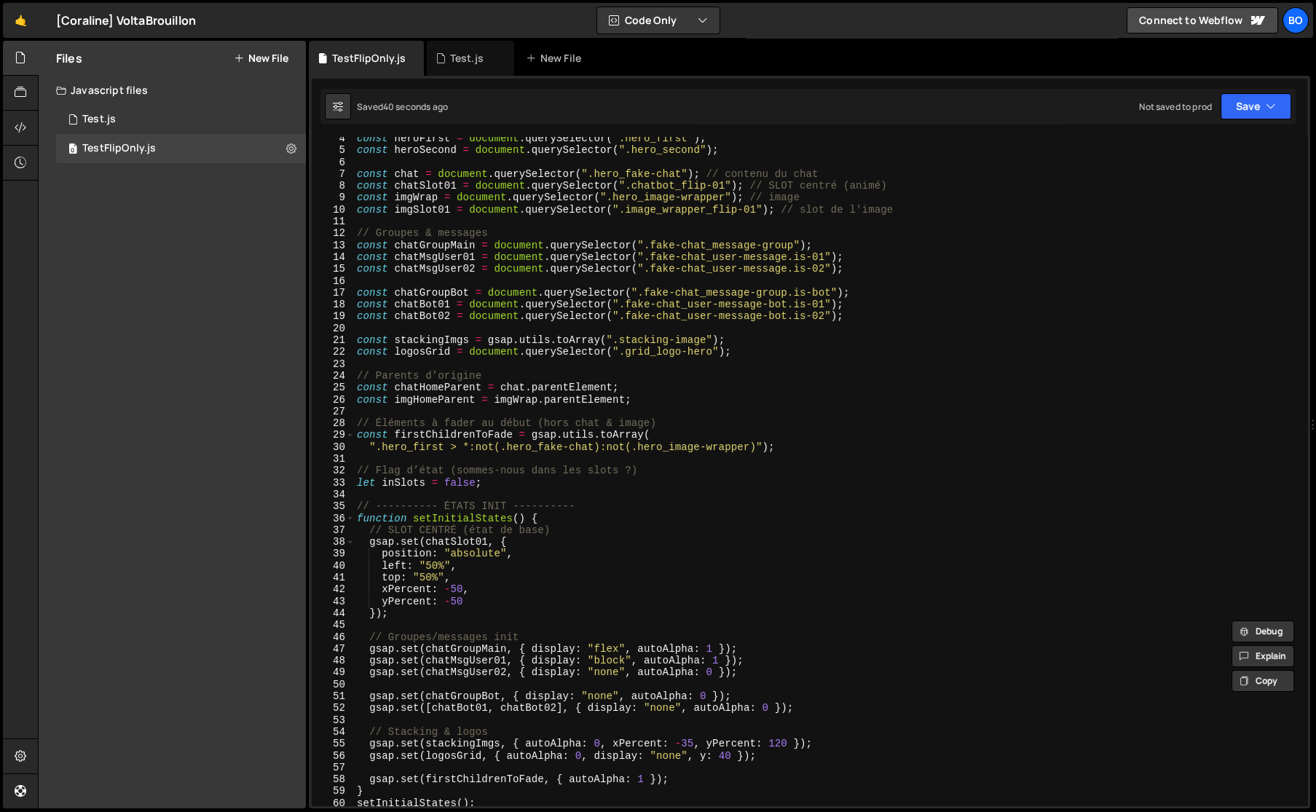
scroll to position [0, 0]
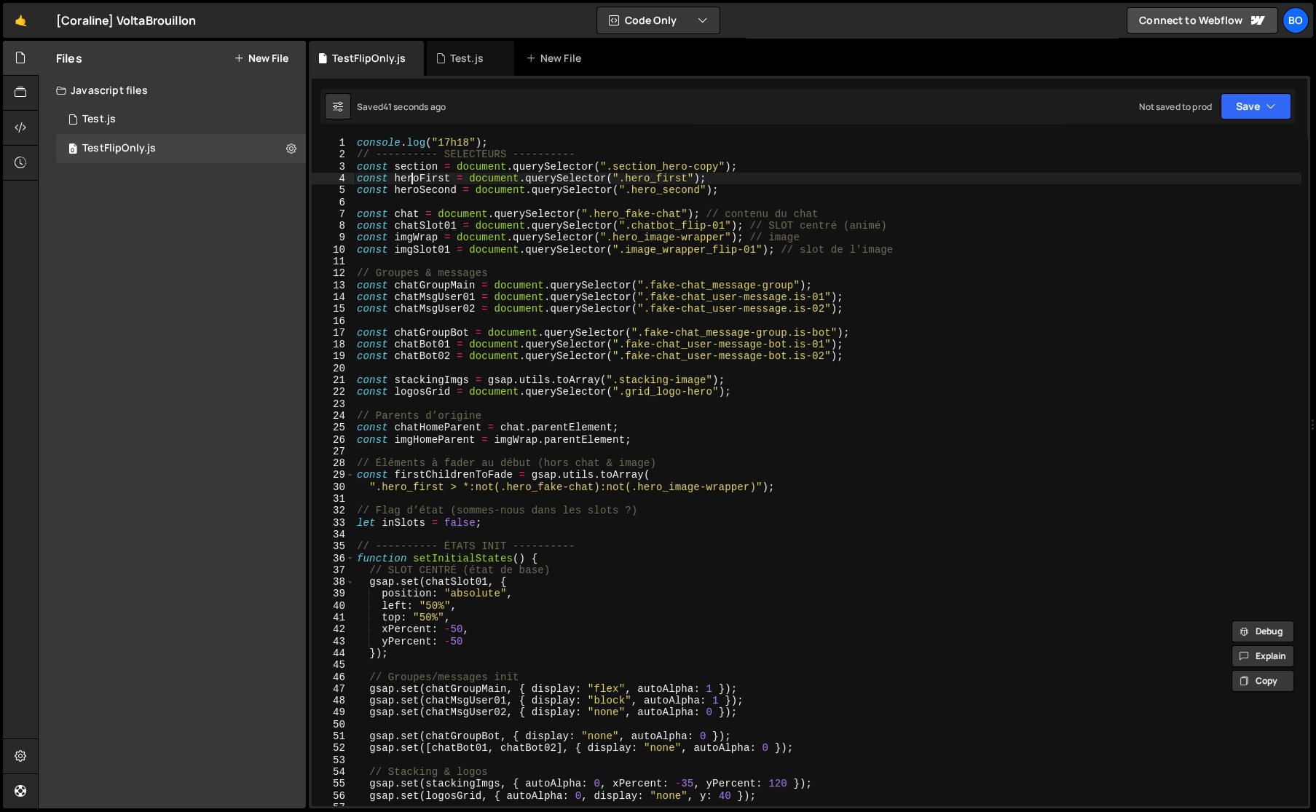
click at [411, 178] on div "console . log ( "17h18" ) ; // ---------- SELECTEURS ---------- const section =…" at bounding box center [827, 483] width 947 height 692
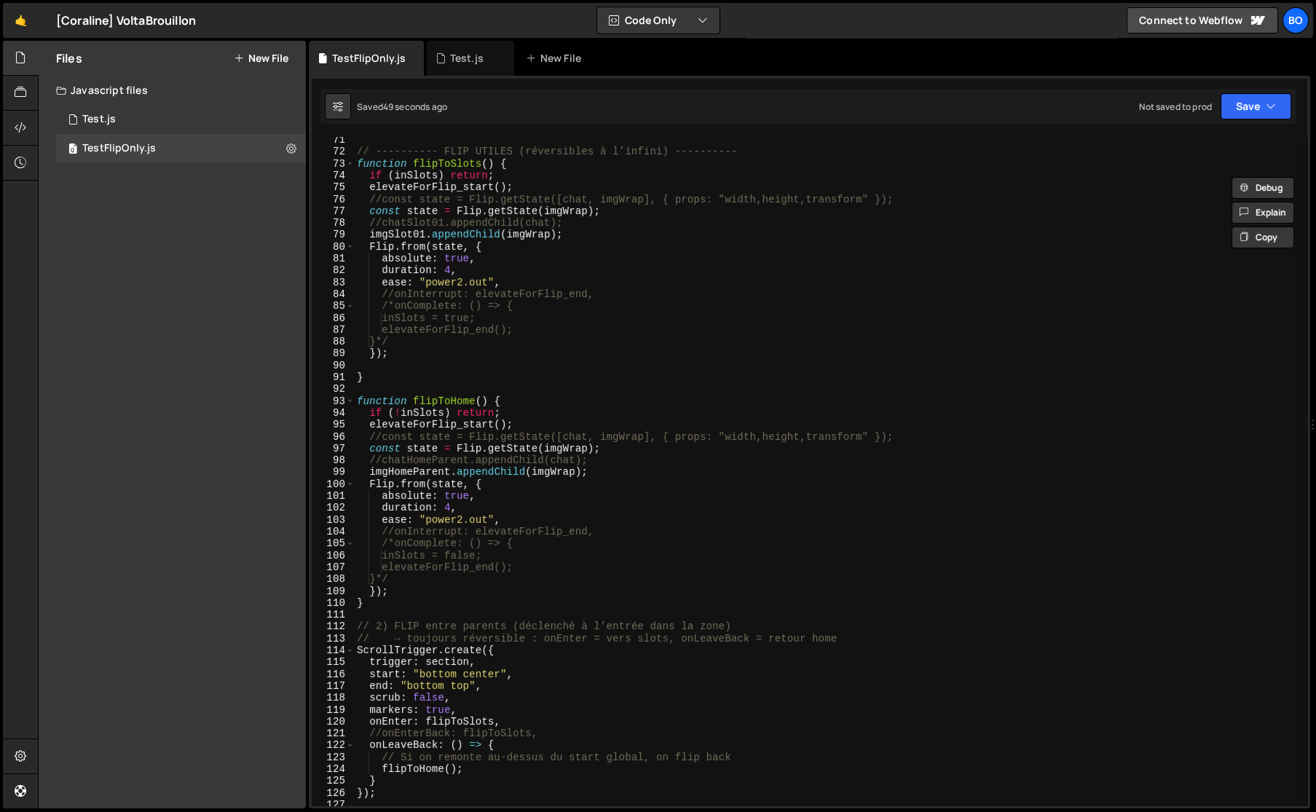
scroll to position [913, 0]
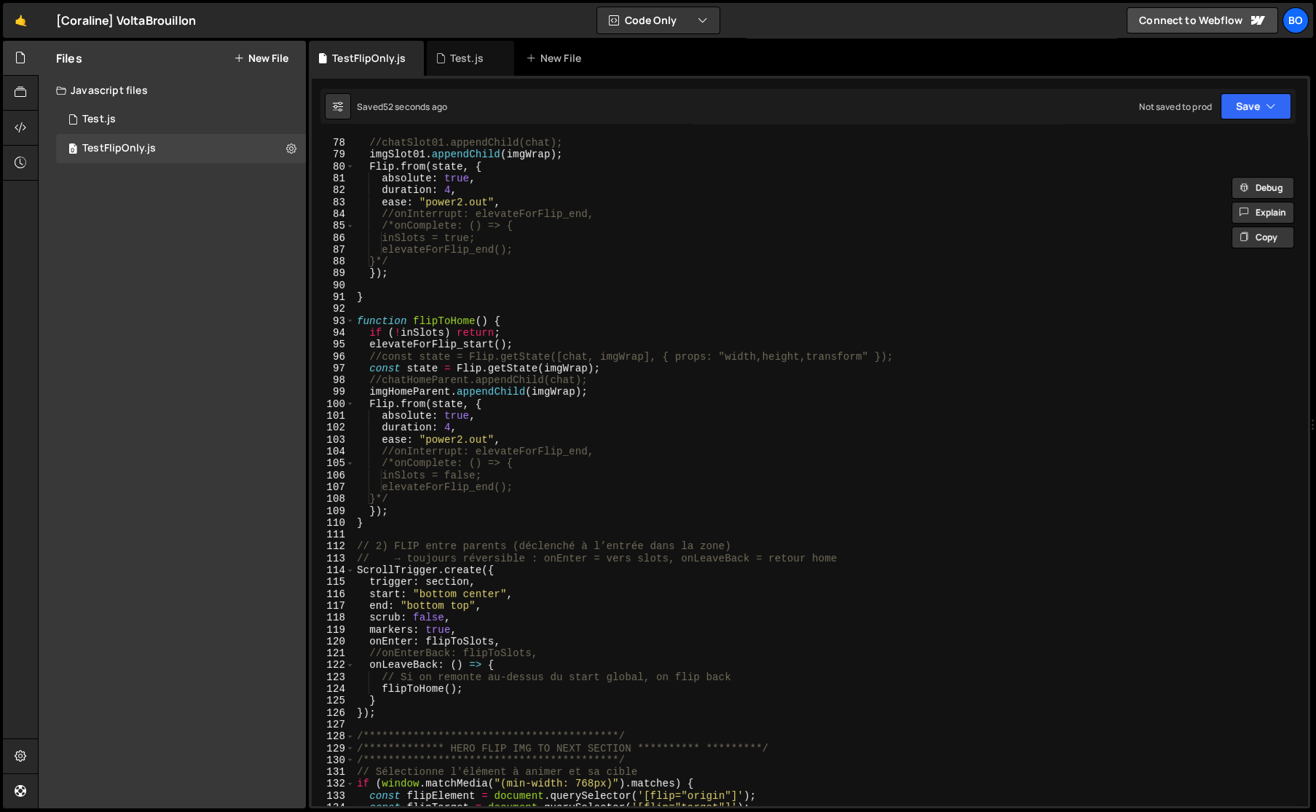
click at [437, 577] on div "const state = Flip . getState ( imgWrap ) ; //chatSlot01.appendChild(chat); img…" at bounding box center [827, 471] width 947 height 692
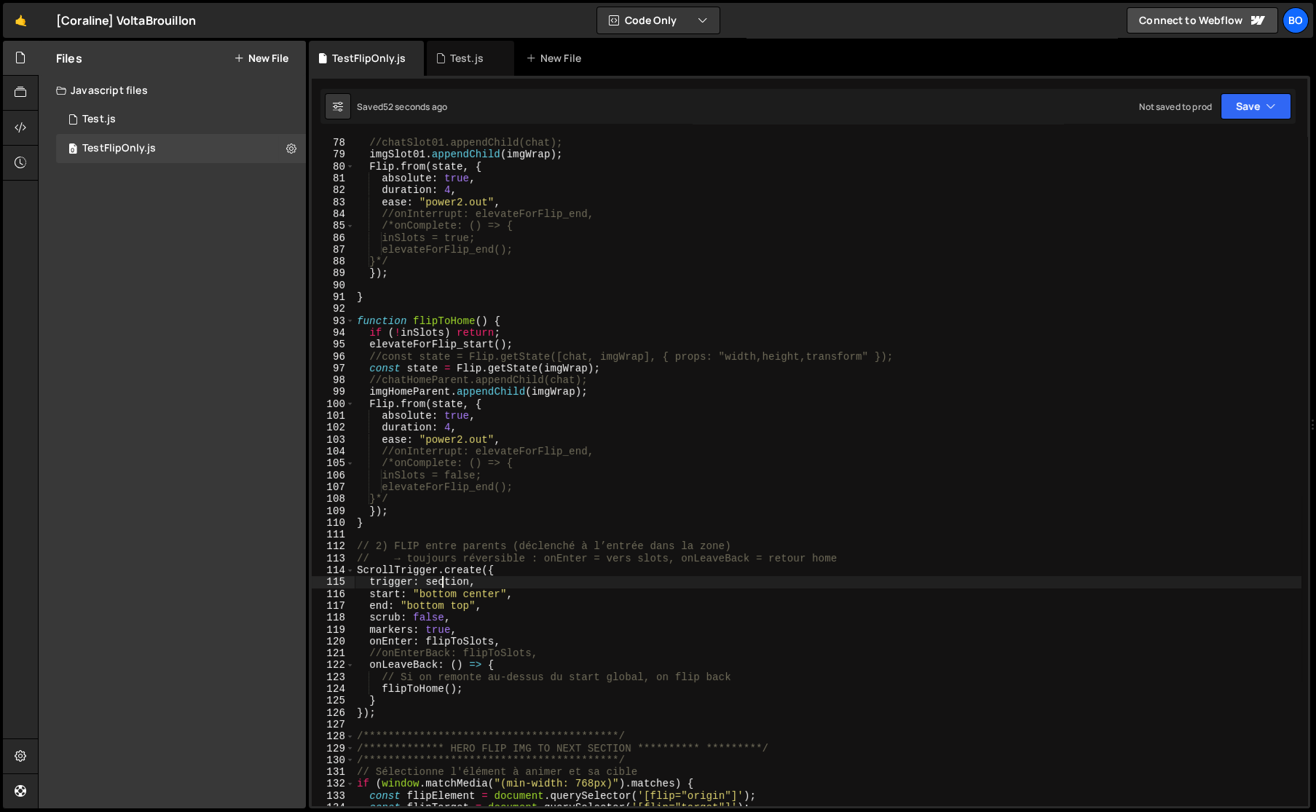
click at [445, 582] on div "const state = Flip . getState ( imgWrap ) ; //chatSlot01.appendChild(chat); img…" at bounding box center [827, 471] width 947 height 692
paste textarea "heroFirst"
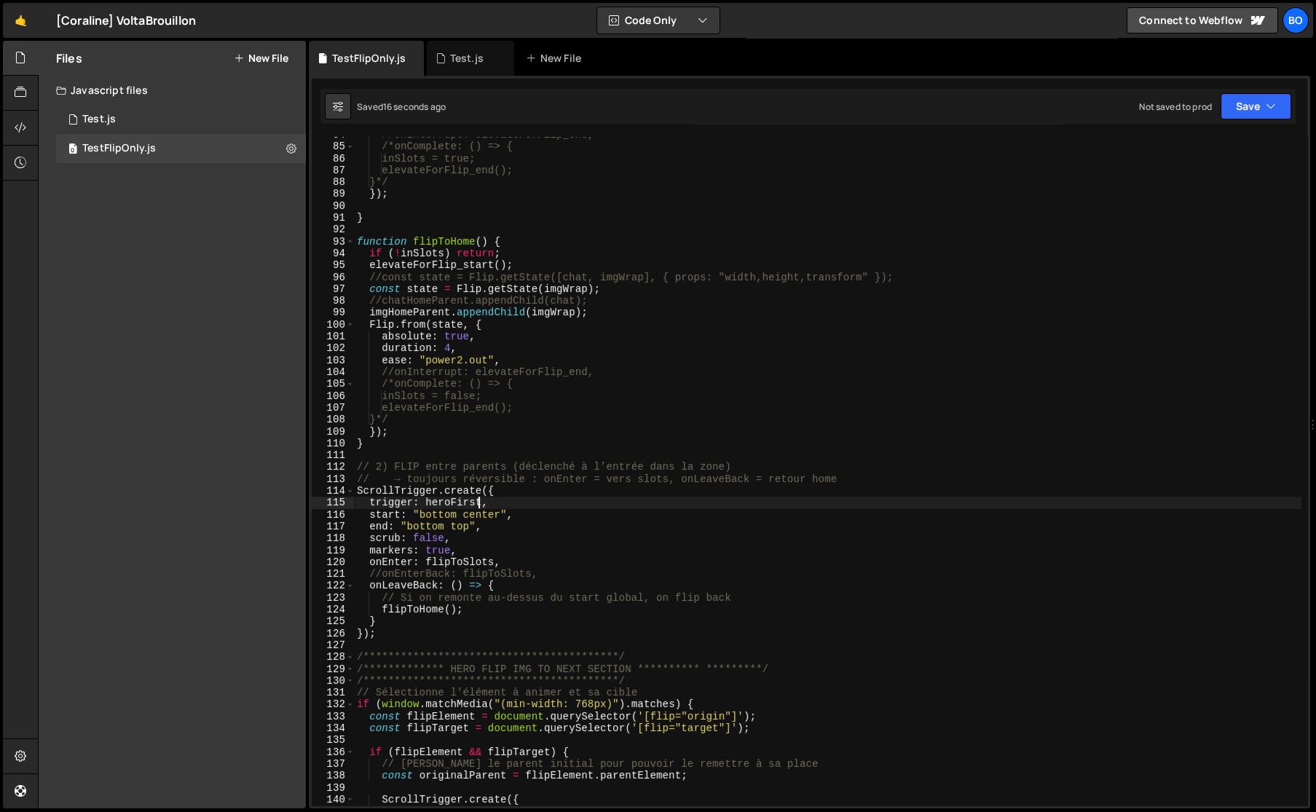
scroll to position [1072, 0]
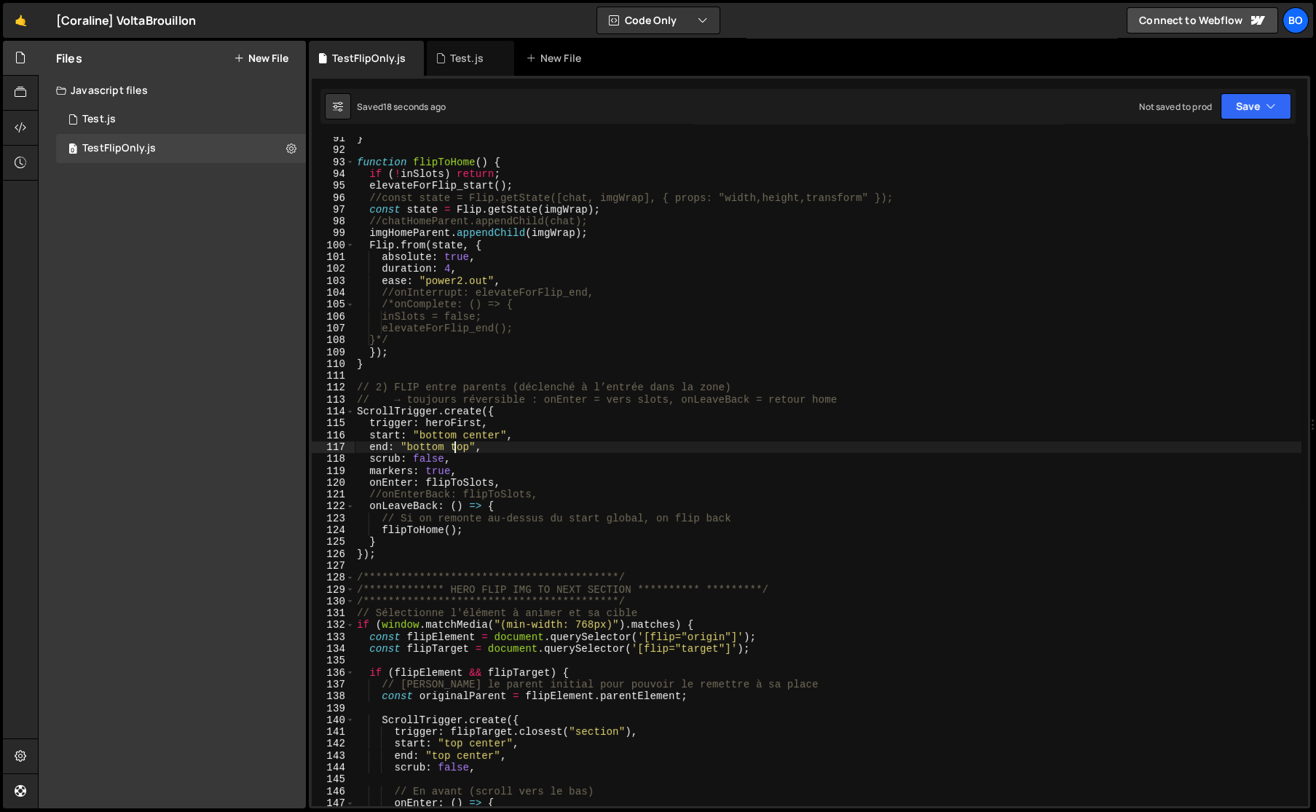
click at [456, 447] on div "} function flipToHome ( ) { if ( ! inSlots ) return ; elevateForFlip_start ( ) …" at bounding box center [827, 479] width 947 height 692
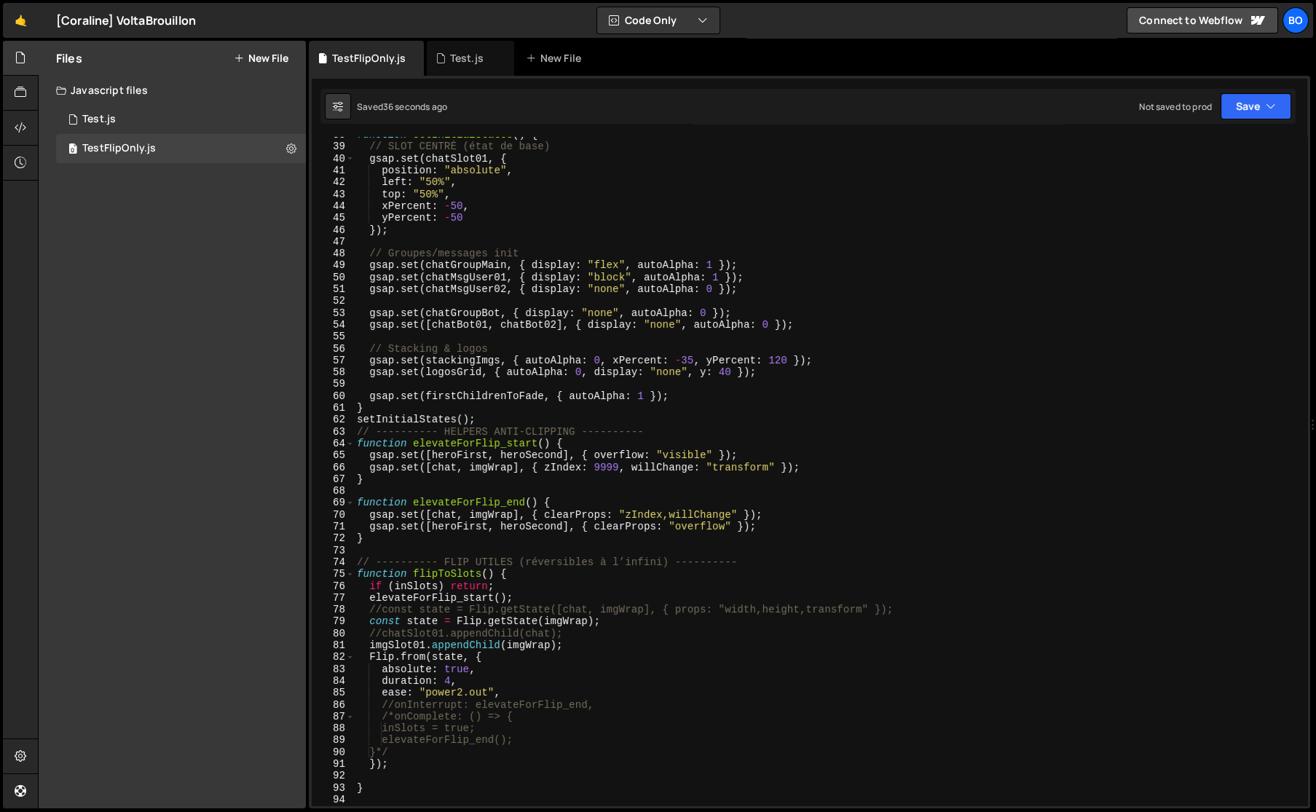
scroll to position [446, 0]
click at [369, 595] on div "function setInitialStates ( ) { // SLOT CENTRÉ (état de base) gsap . set ( chat…" at bounding box center [827, 475] width 947 height 692
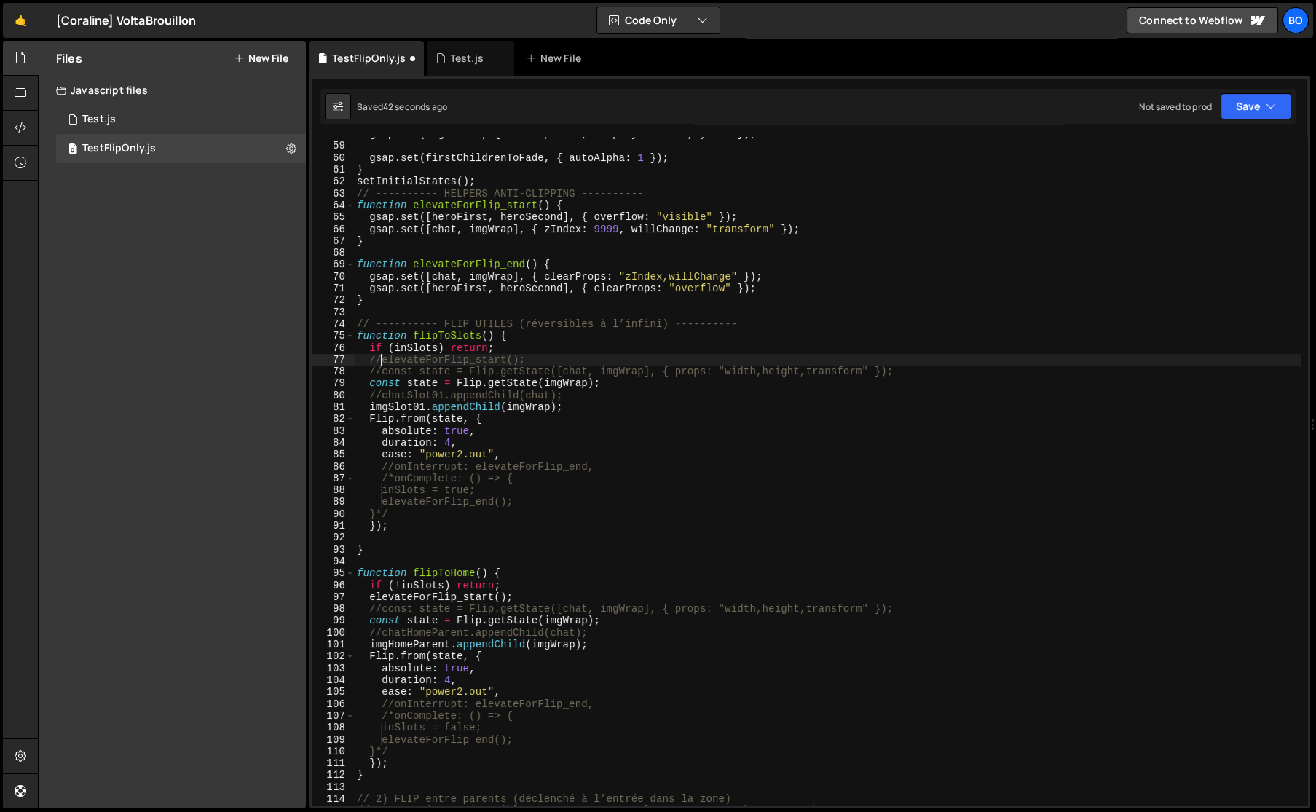
scroll to position [685, 0]
click at [369, 594] on div "gsap . set ( logosGrid , { autoAlpha : 0 , display : "none" , y : 40 }) ; gsap …" at bounding box center [827, 474] width 947 height 692
click at [1257, 108] on button "Save" at bounding box center [1255, 106] width 71 height 26
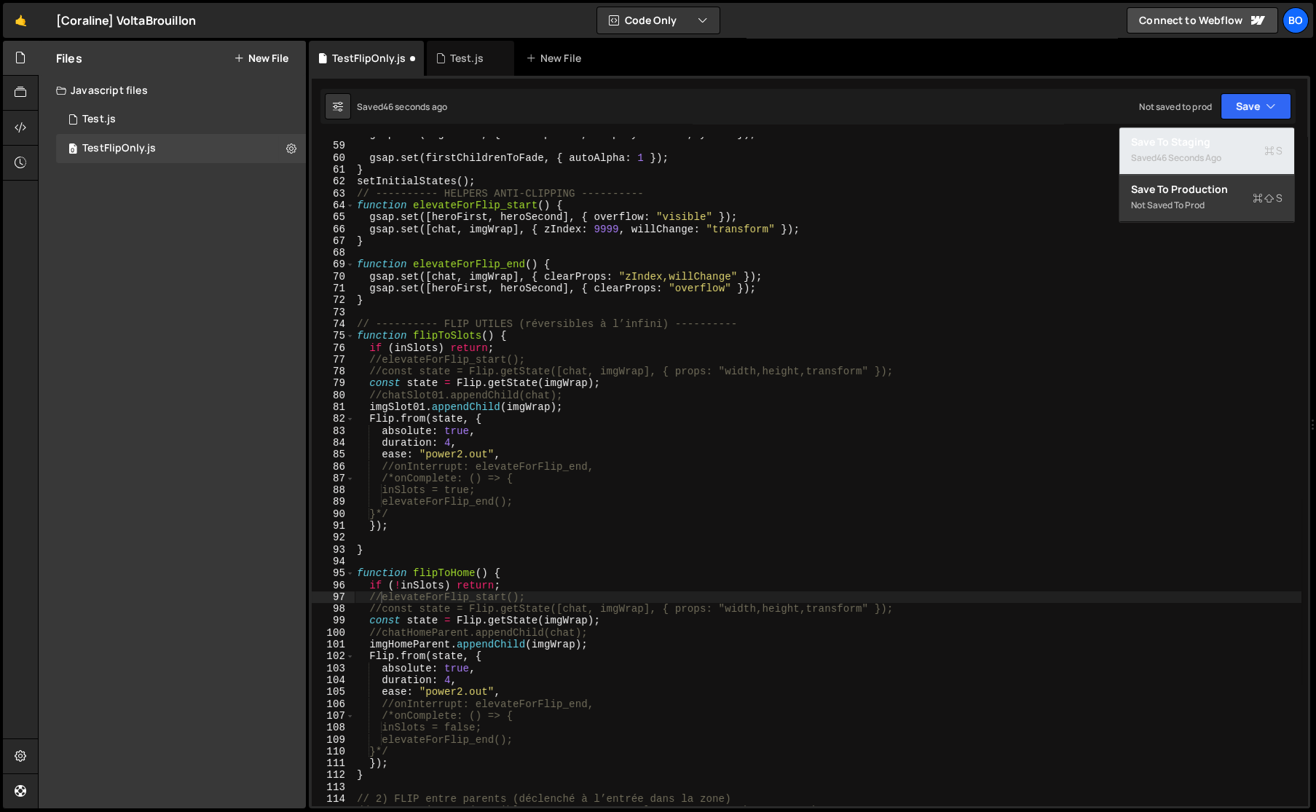
click at [1187, 139] on div "Save to Staging S" at bounding box center [1206, 142] width 151 height 15
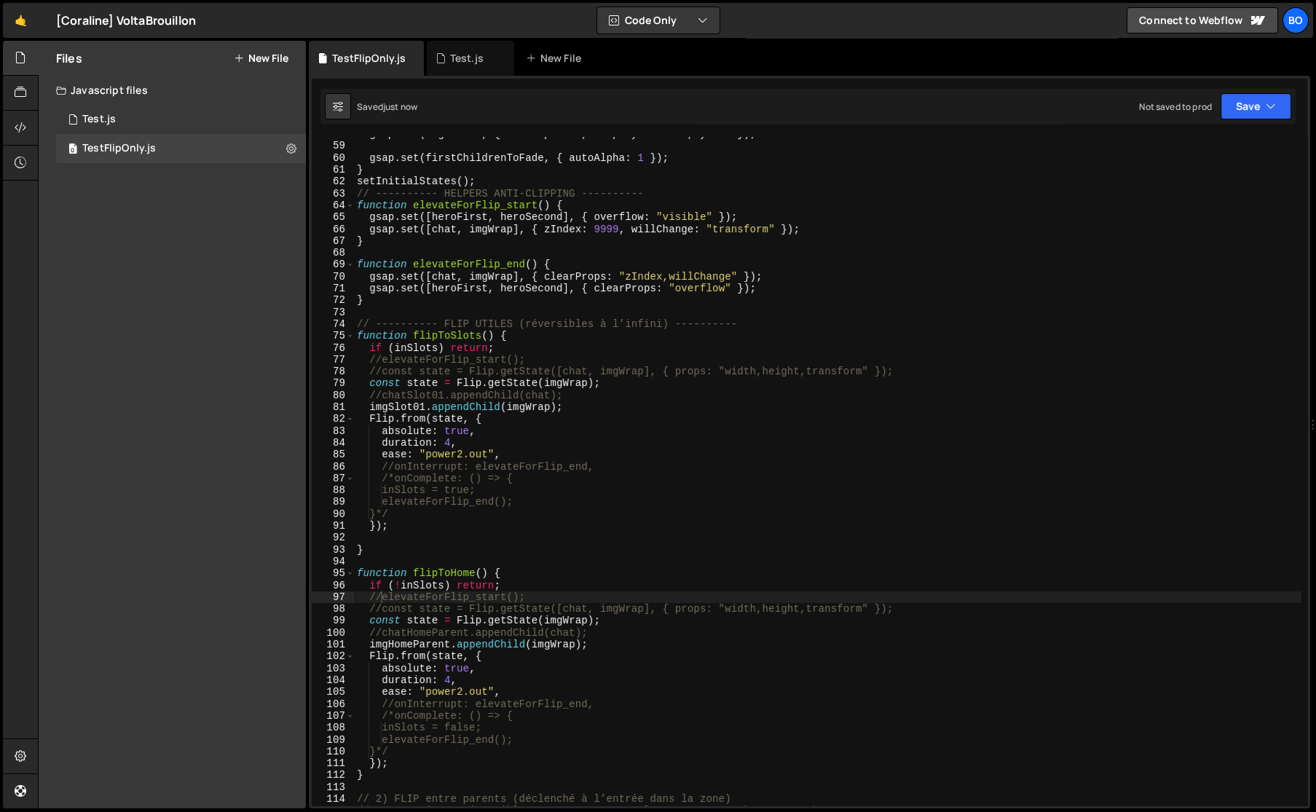
scroll to position [923, 0]
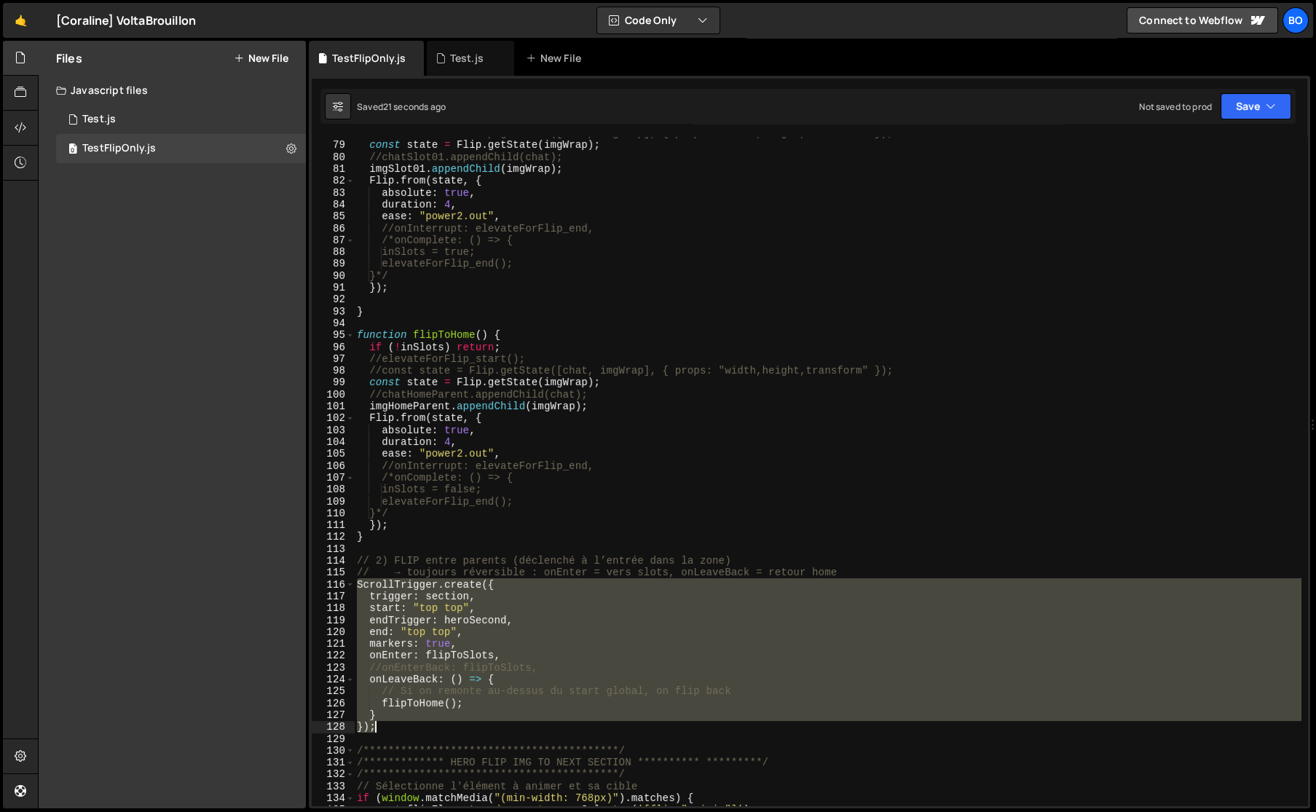
drag, startPoint x: 358, startPoint y: 585, endPoint x: 403, endPoint y: 730, distance: 151.8
click at [403, 730] on div "//const state = Flip.getState([chat, imgWrap], { props: "width,height,transform…" at bounding box center [827, 473] width 947 height 692
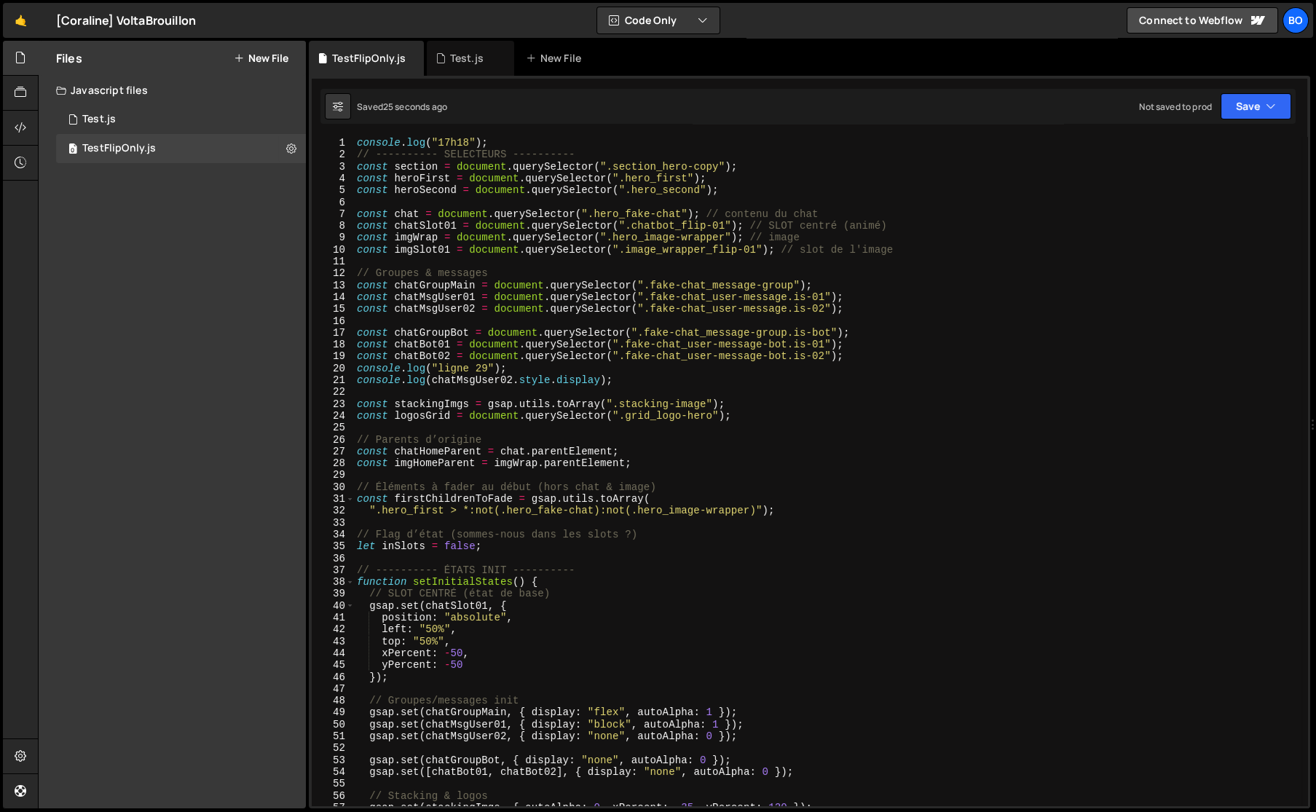
scroll to position [0, 0]
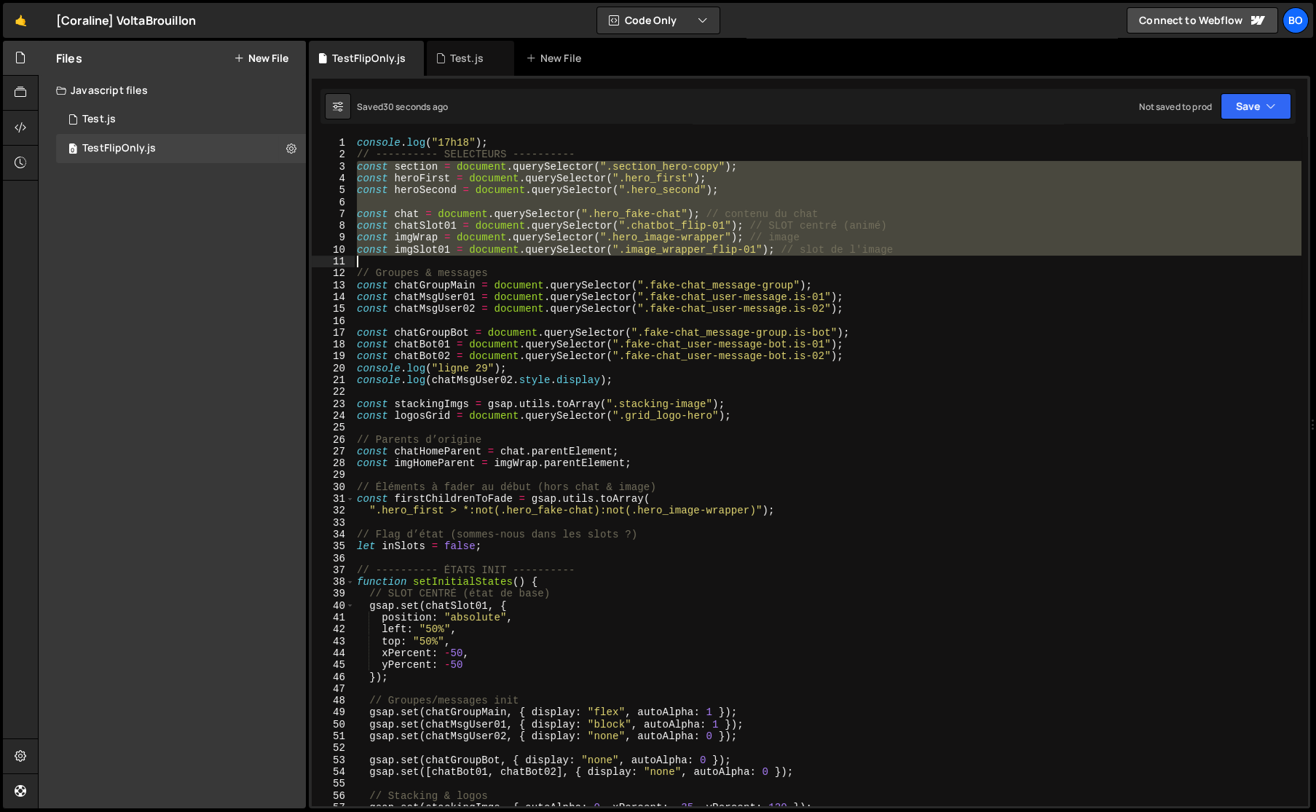
drag, startPoint x: 355, startPoint y: 172, endPoint x: 969, endPoint y: 263, distance: 621.2
click at [969, 263] on div "console . log ( "17h18" ) ; // ---------- SELECTEURS ---------- const section =…" at bounding box center [827, 483] width 947 height 692
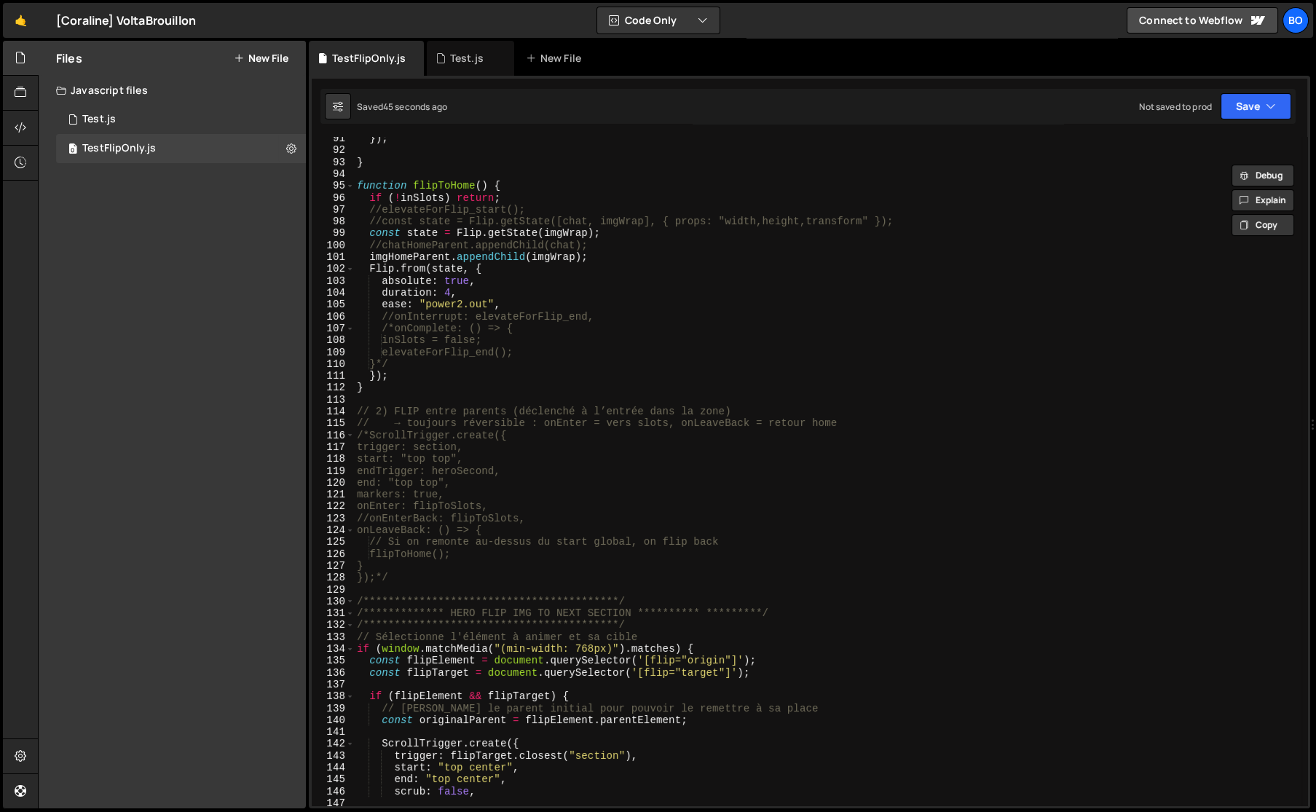
scroll to position [1072, 0]
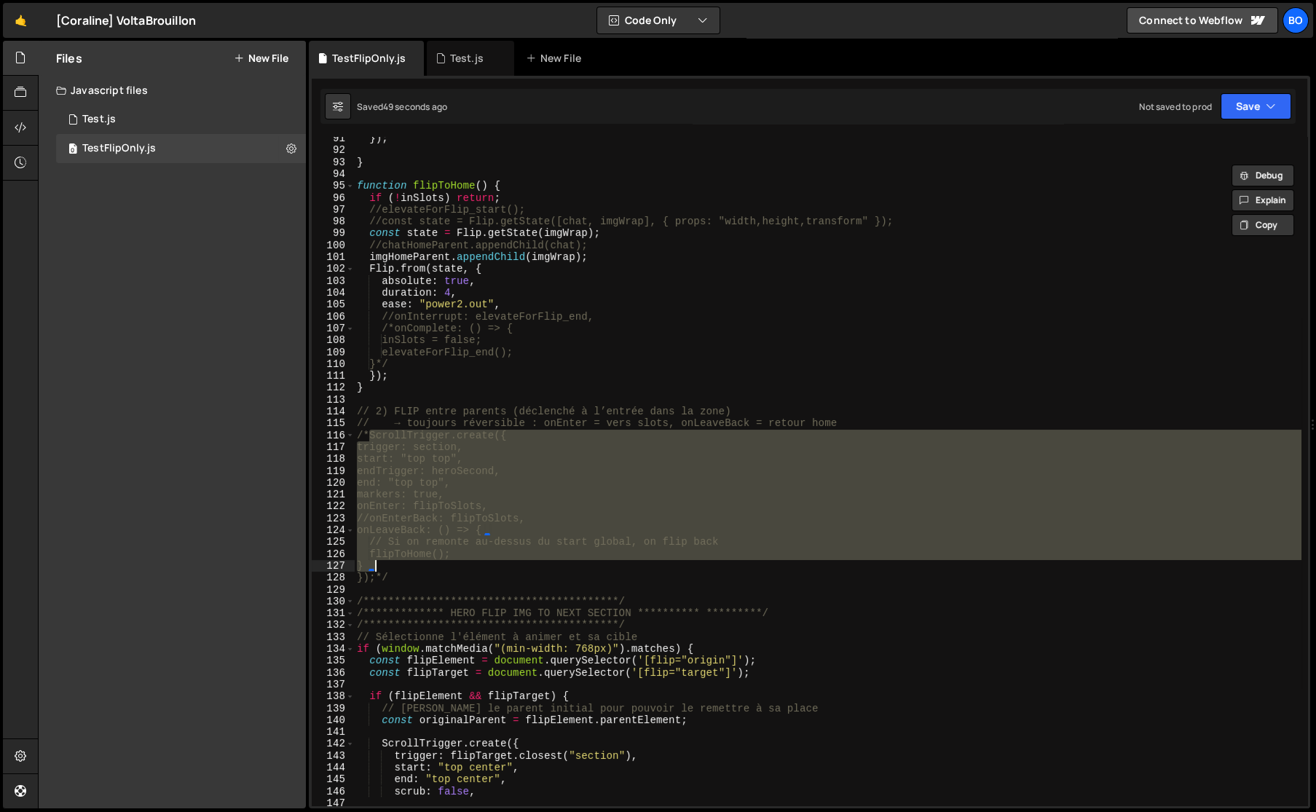
drag, startPoint x: 371, startPoint y: 435, endPoint x: 418, endPoint y: 569, distance: 142.1
click at [418, 569] on div "}) ; } function flipToHome ( ) { if ( ! inSlots ) return ; //elevateForFlip_sta…" at bounding box center [827, 479] width 947 height 692
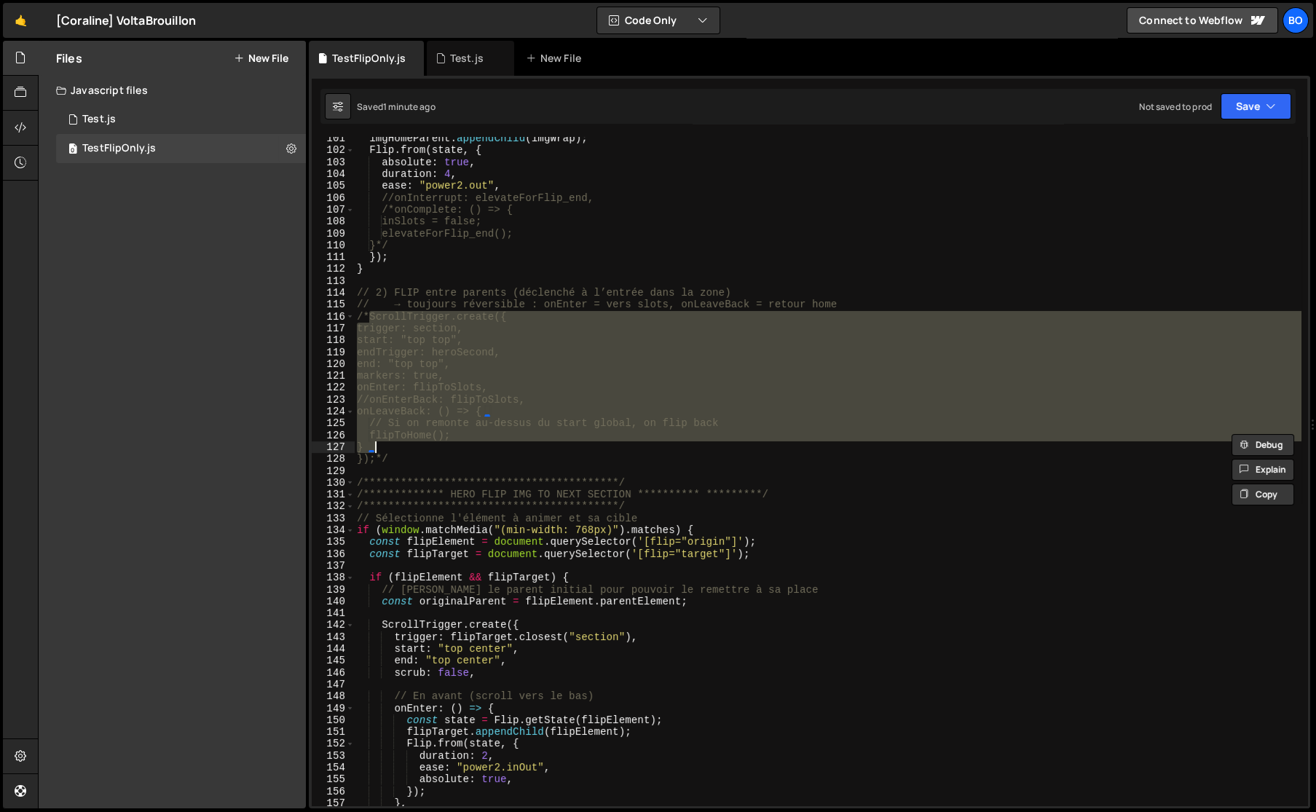
scroll to position [1469, 0]
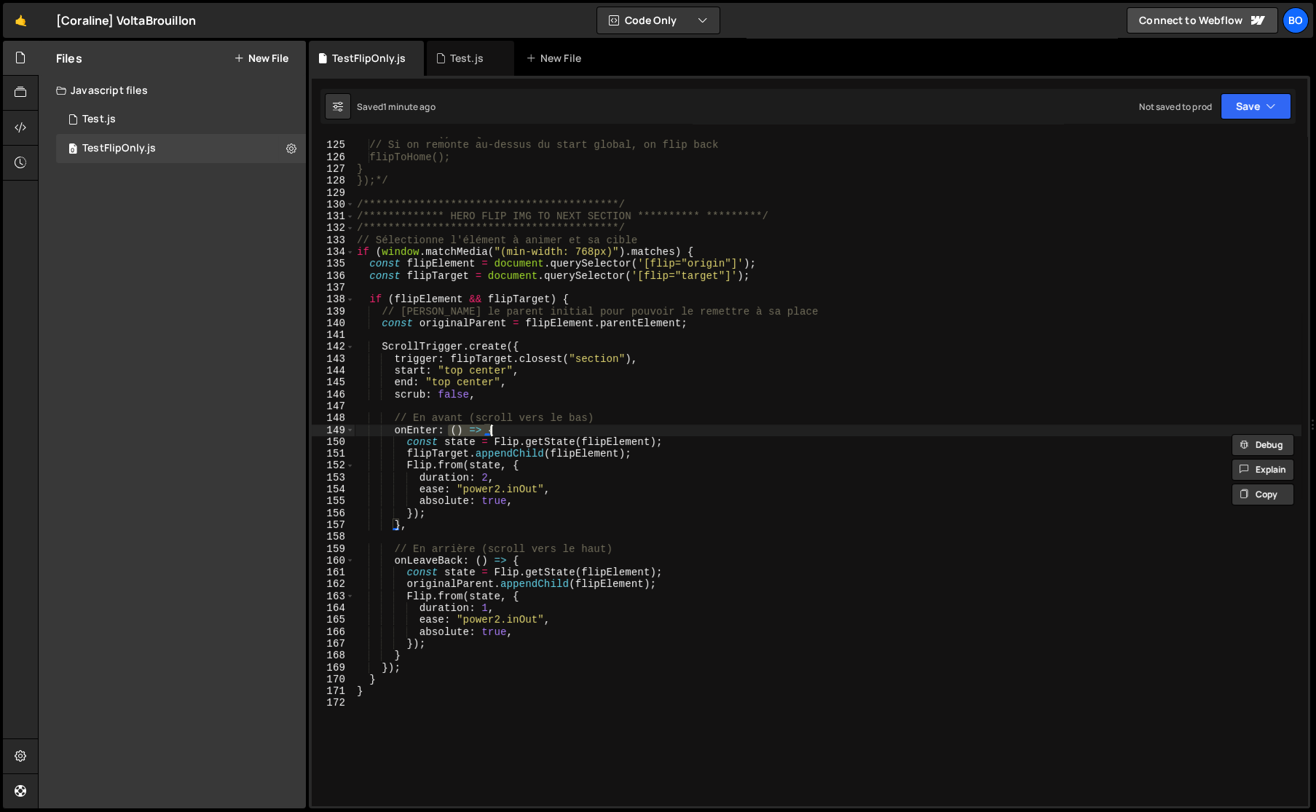
drag, startPoint x: 445, startPoint y: 430, endPoint x: 509, endPoint y: 430, distance: 64.1
click at [509, 430] on div "**********" at bounding box center [827, 473] width 947 height 692
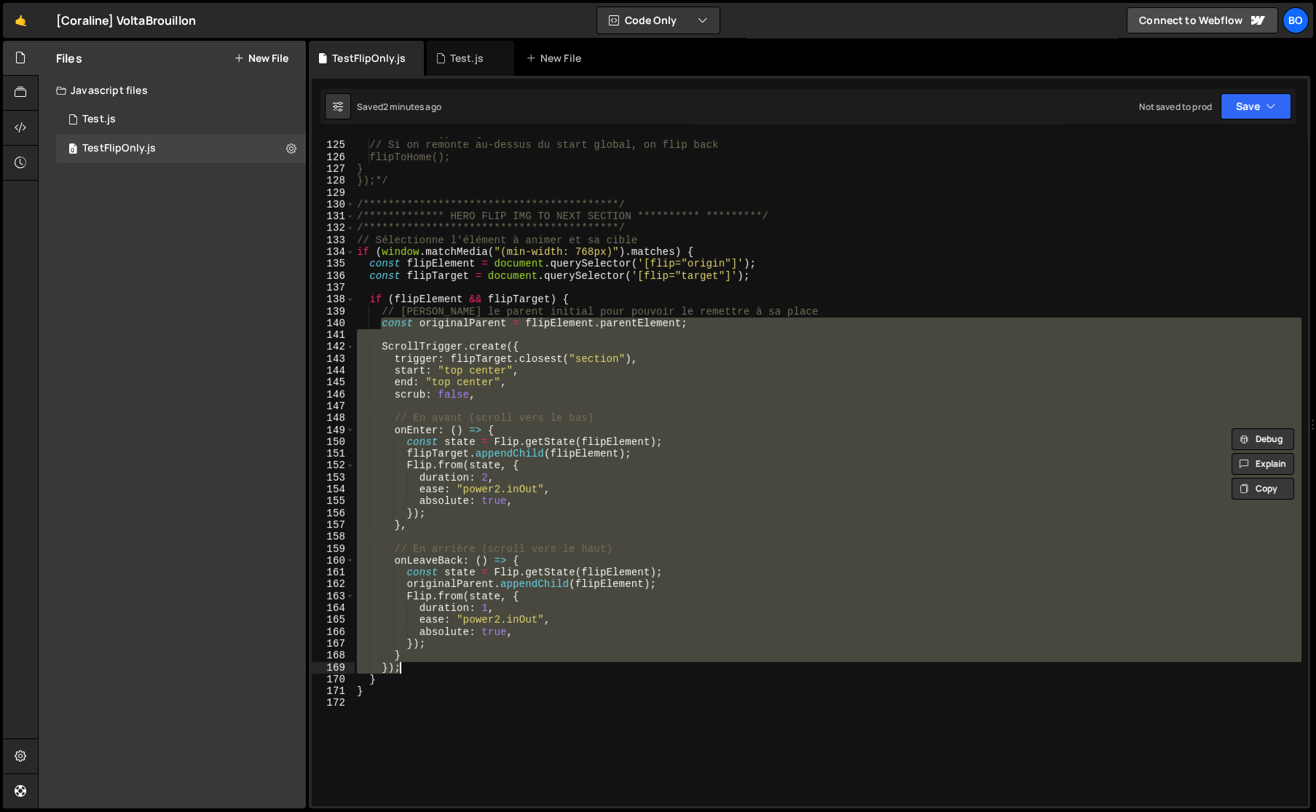
drag, startPoint x: 380, startPoint y: 323, endPoint x: 493, endPoint y: 667, distance: 361.7
click at [493, 667] on div "**********" at bounding box center [827, 473] width 947 height 692
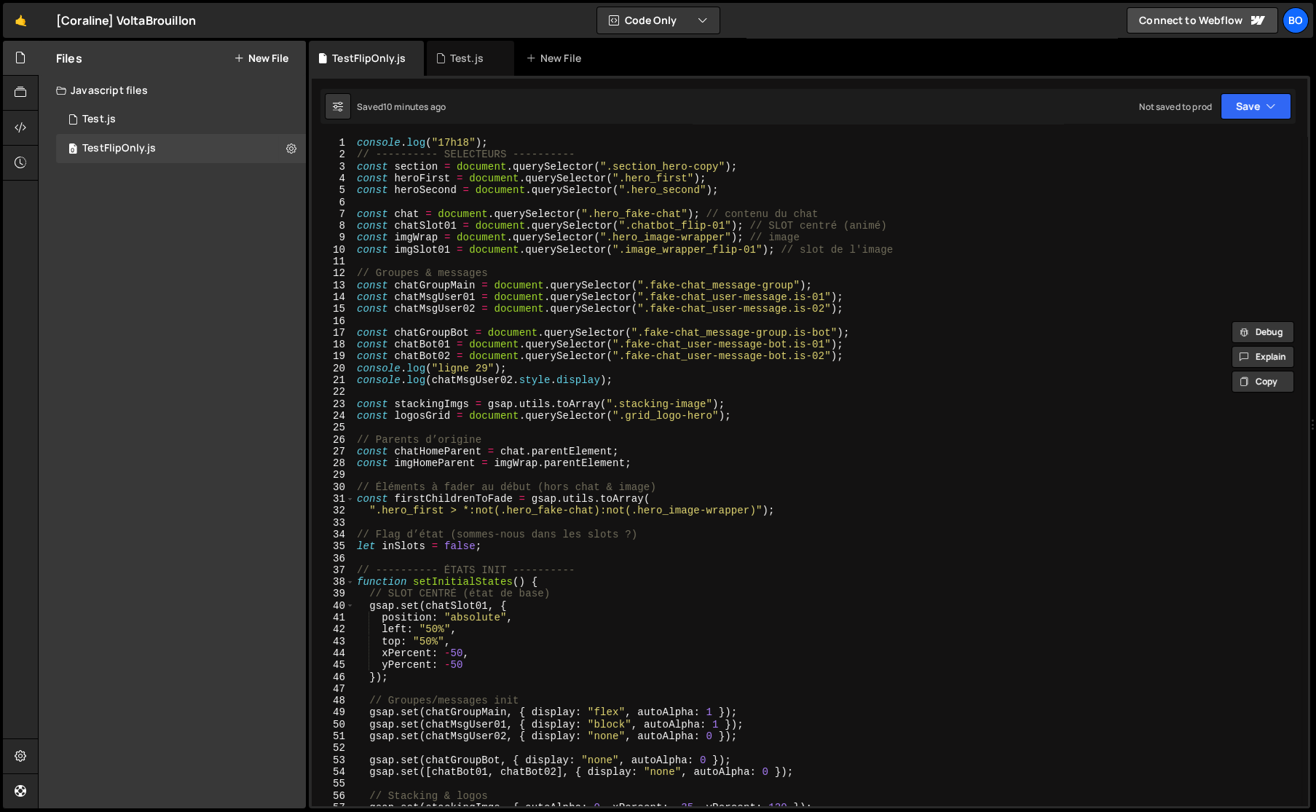
scroll to position [0, 0]
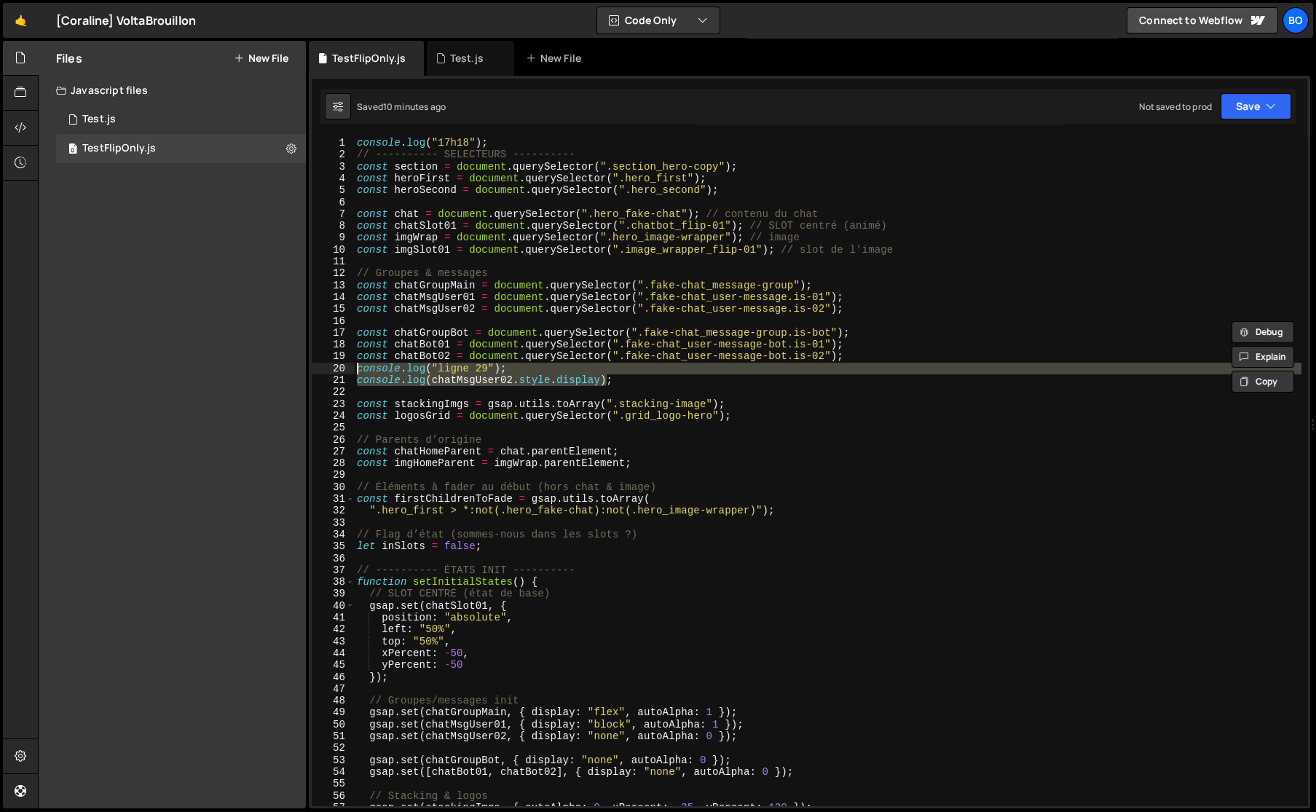
drag, startPoint x: 617, startPoint y: 381, endPoint x: 268, endPoint y: 367, distance: 349.7
click at [268, 367] on div "Files New File Javascript files 0 Test.js 0 0 TestFlipOnly.js 0 CSS files Copy …" at bounding box center [677, 425] width 1278 height 768
type textarea "console.log("ligne 29"); console.log(chatMsgUser02.style.display);"
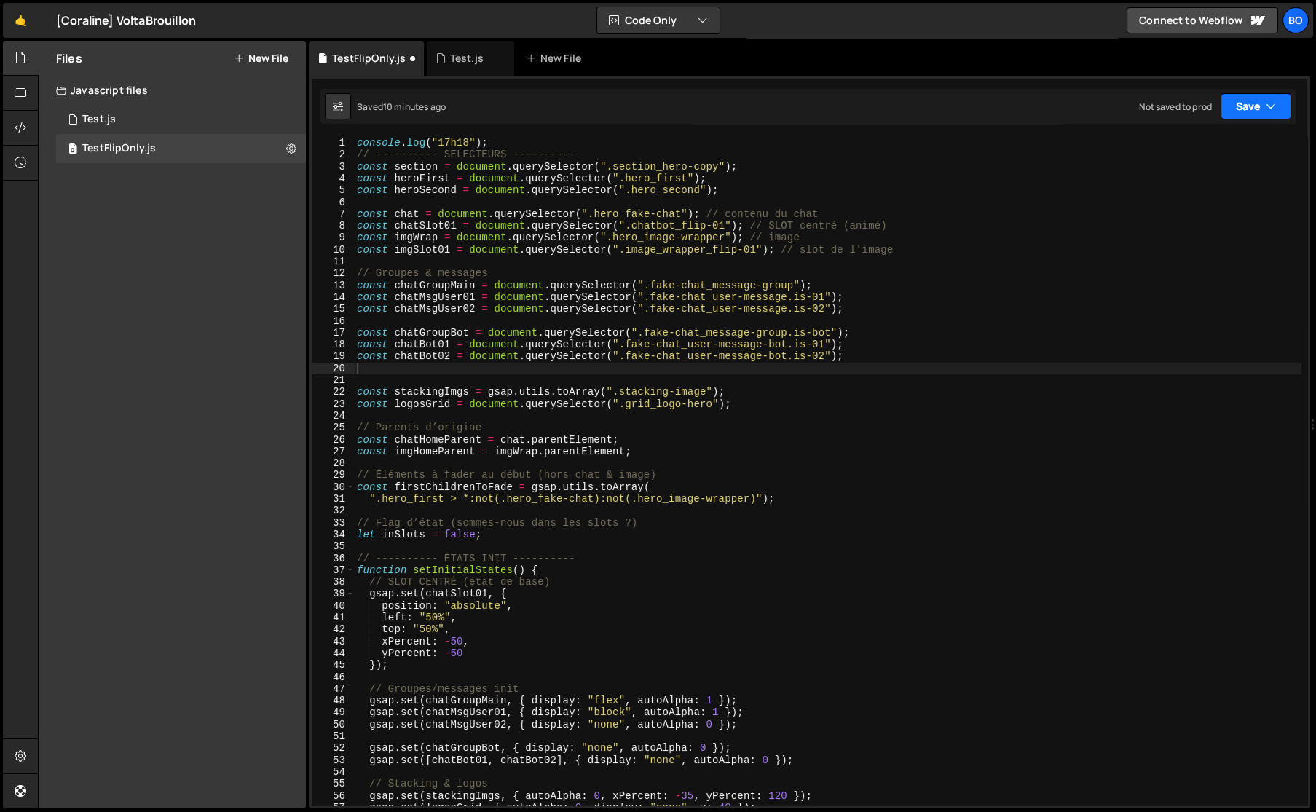
click at [1234, 108] on button "Save" at bounding box center [1255, 106] width 71 height 26
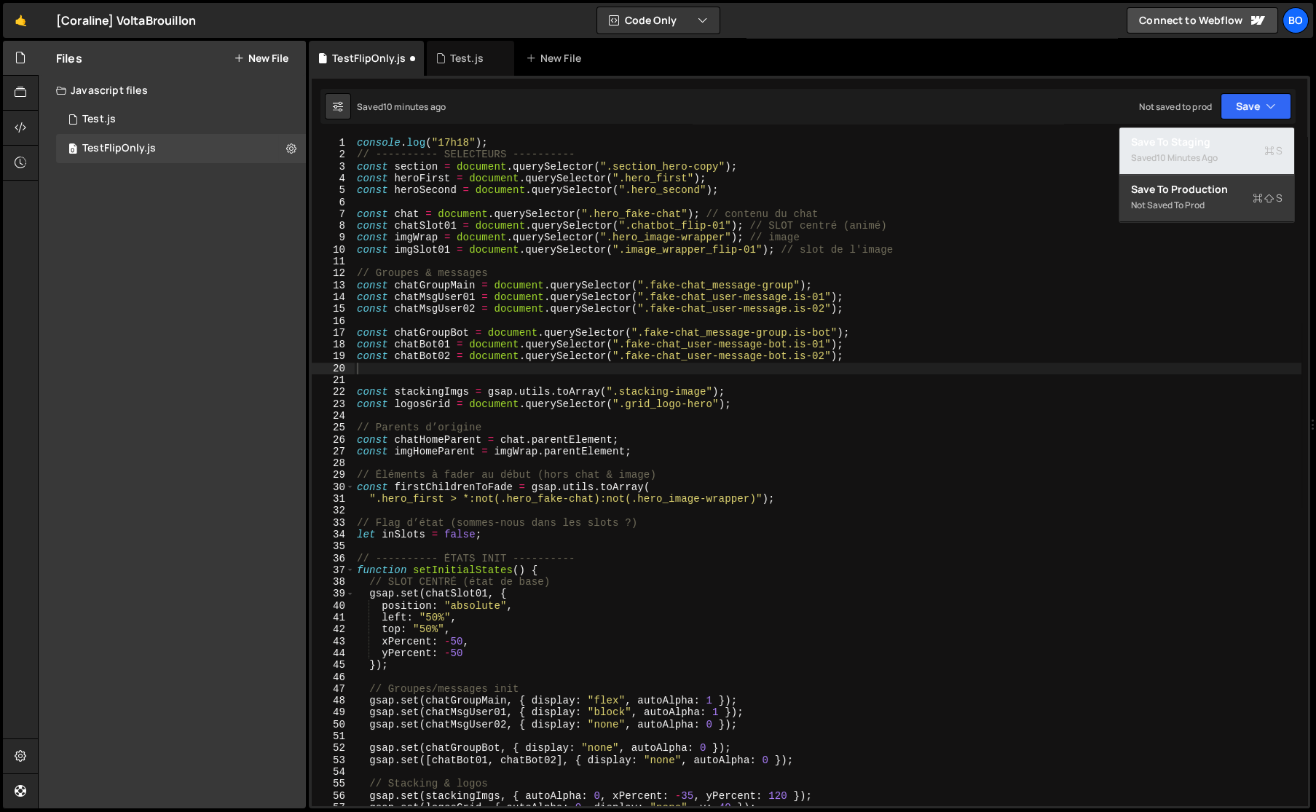
click at [1185, 143] on div "Save to Staging S" at bounding box center [1206, 142] width 151 height 15
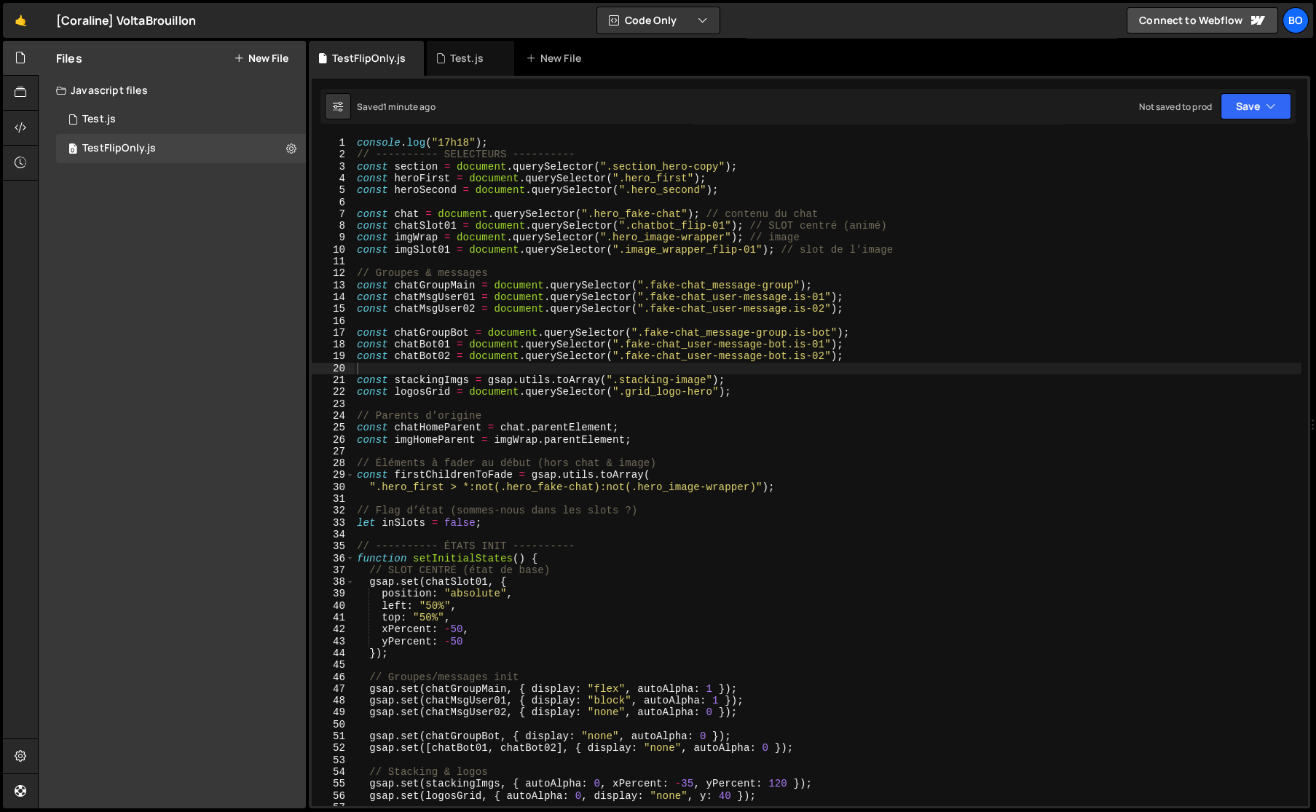
click at [357, 432] on div "console . log ( "17h18" ) ; // ---------- SELECTEURS ---------- const section =…" at bounding box center [827, 483] width 947 height 692
type textarea "//const chatHomeParent = chat.parentElement;"
click at [1263, 99] on button "Save" at bounding box center [1255, 106] width 71 height 26
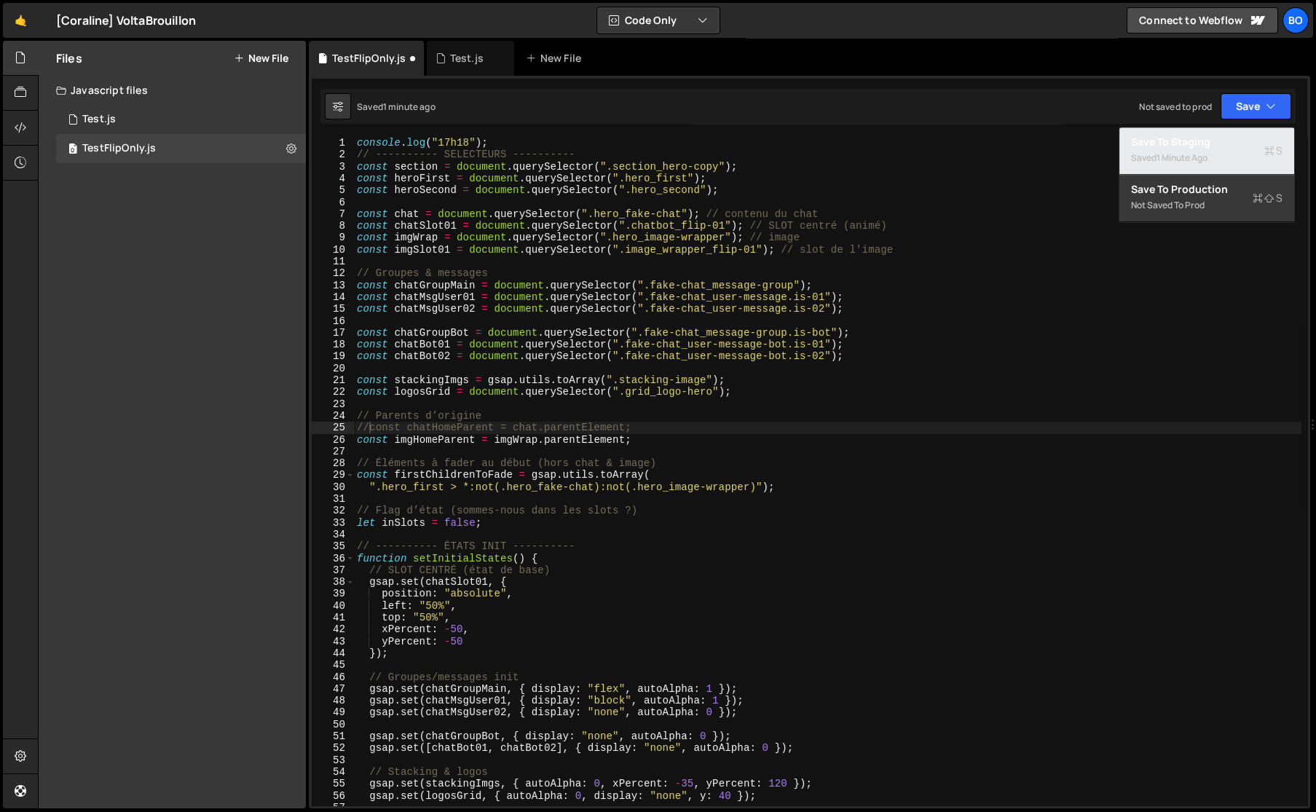
click at [1177, 146] on div "Save to Staging S" at bounding box center [1206, 142] width 151 height 15
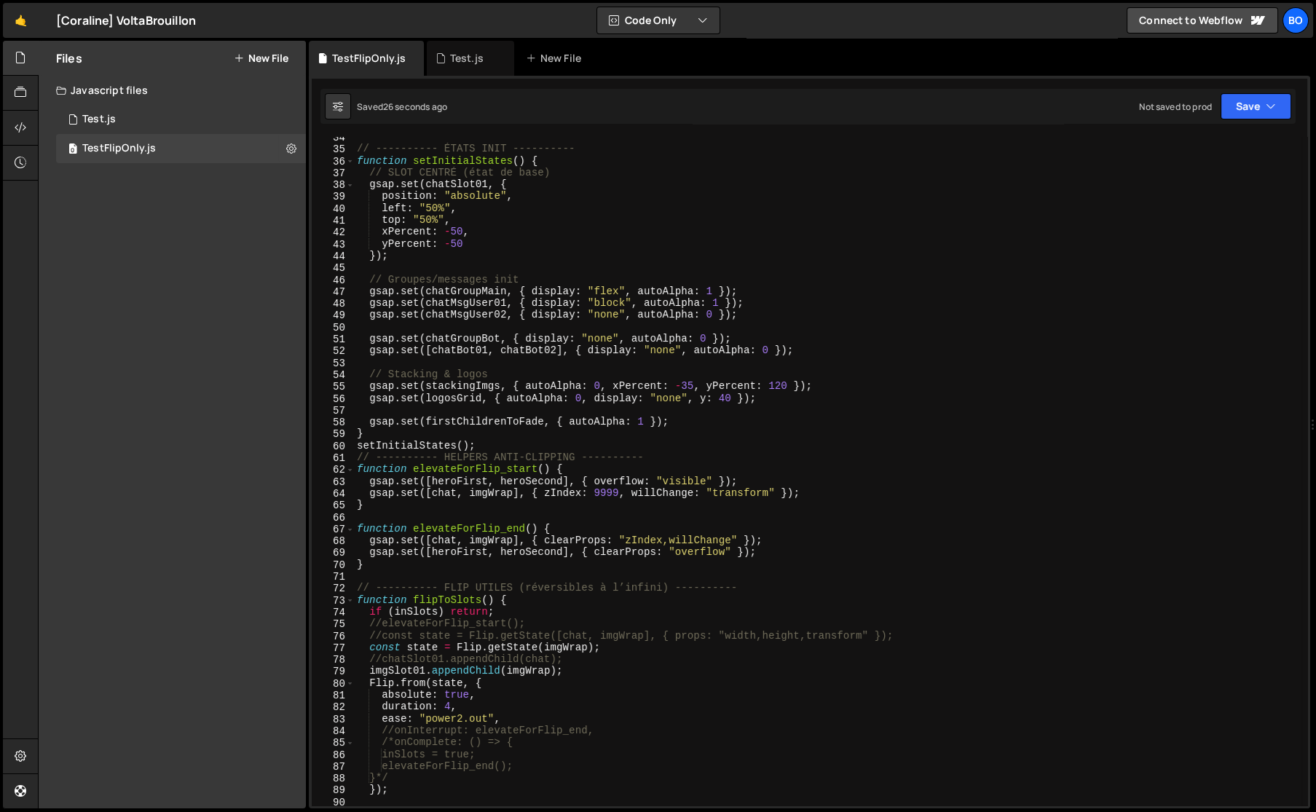
scroll to position [0, 0]
click at [438, 264] on div "// ---------- ÉTATS INIT ---------- function setInitialStates ( ) { // SLOT CEN…" at bounding box center [827, 477] width 947 height 692
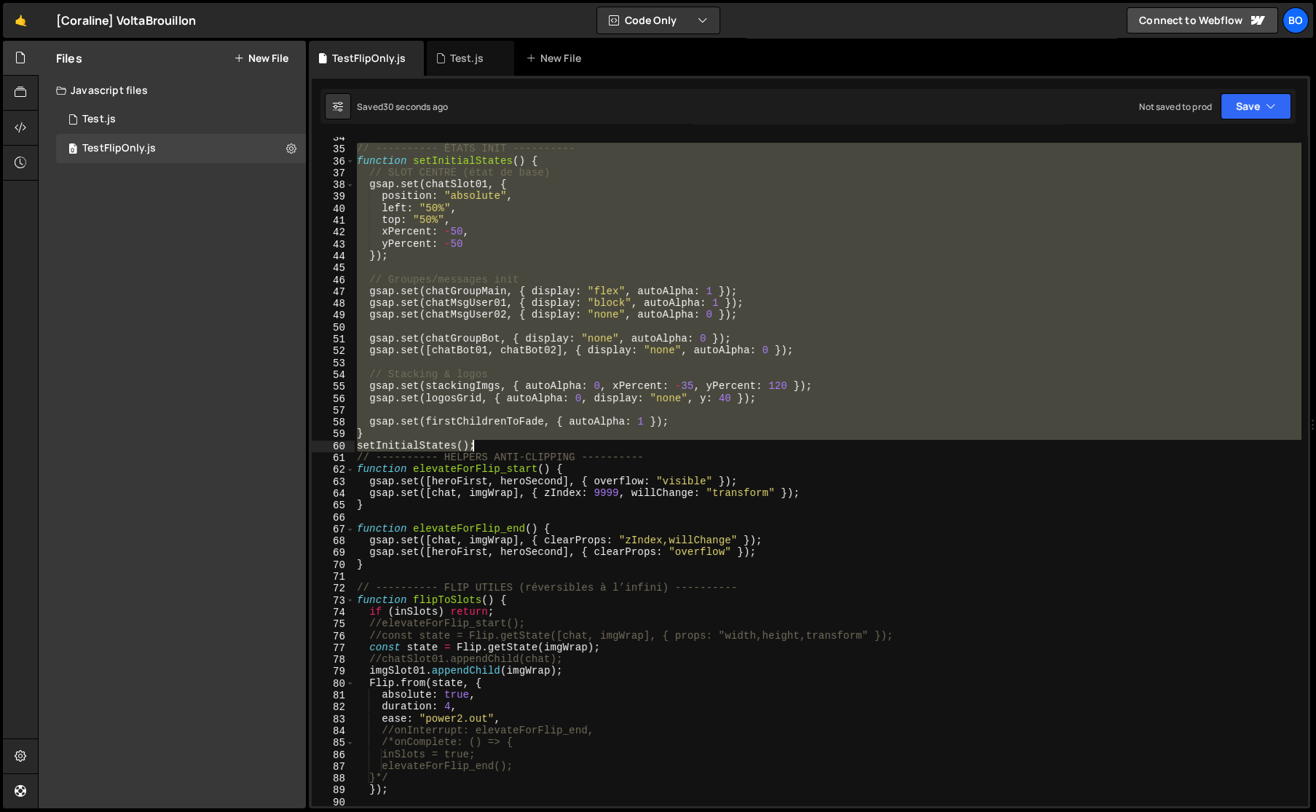
drag, startPoint x: 357, startPoint y: 150, endPoint x: 551, endPoint y: 446, distance: 353.4
click at [551, 446] on div "// ---------- ÉTATS INIT ---------- function setInitialStates ( ) { // SLOT CEN…" at bounding box center [827, 477] width 947 height 692
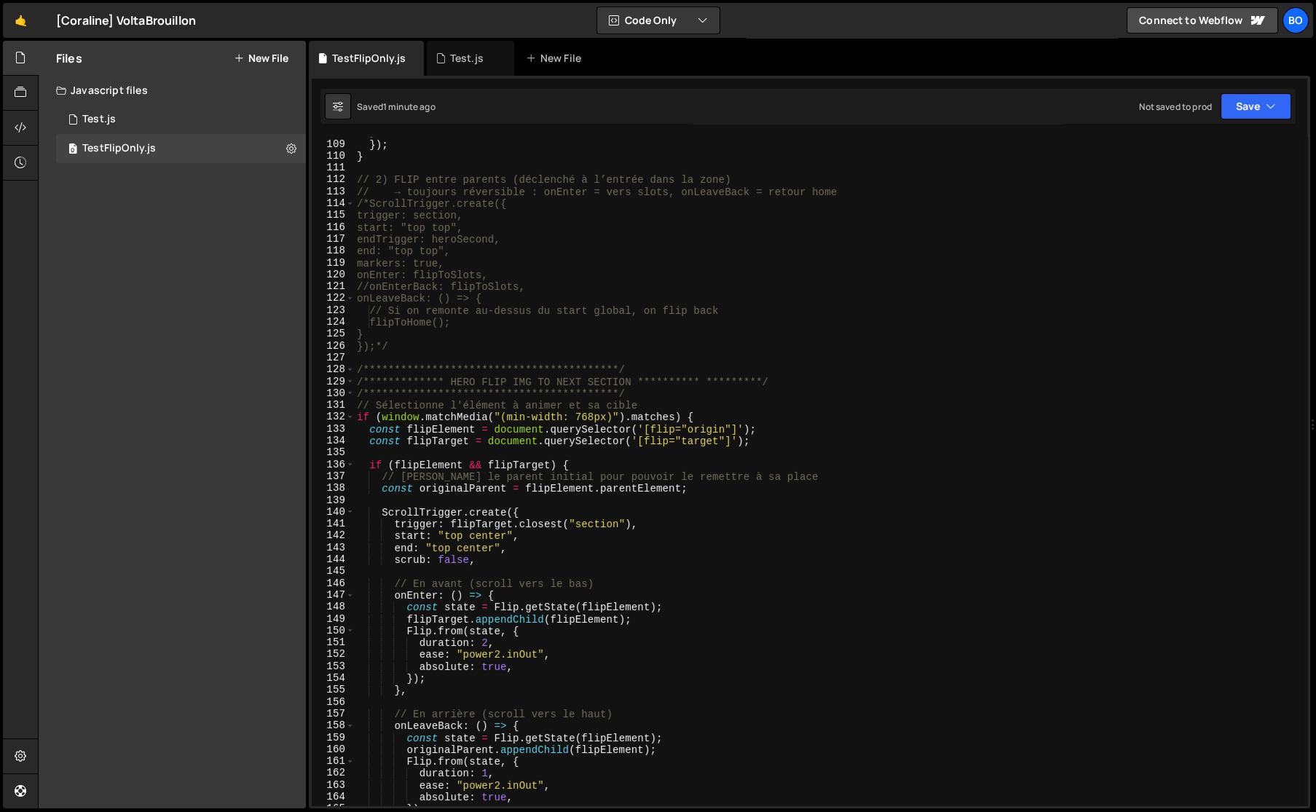
scroll to position [1399, 0]
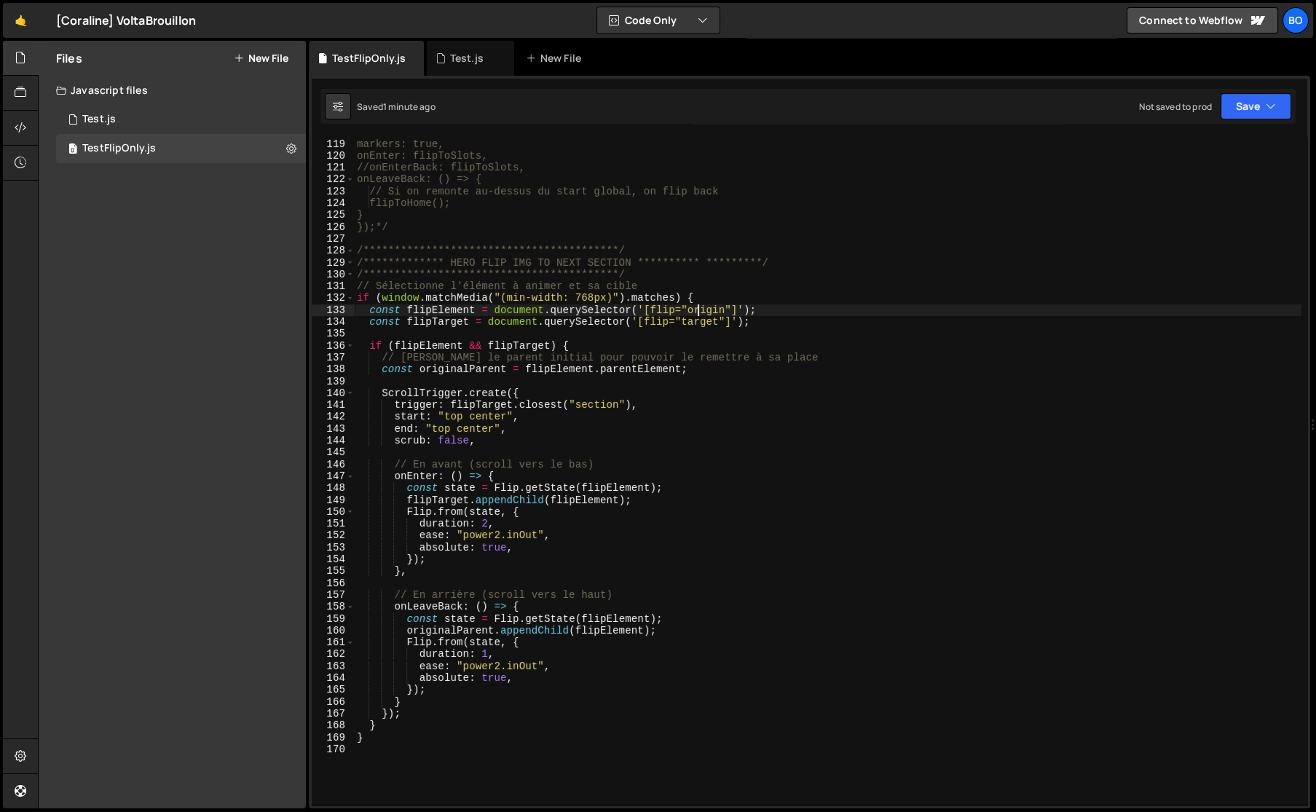
click at [697, 311] on div "**********" at bounding box center [827, 472] width 947 height 692
click at [766, 297] on div "**********" at bounding box center [827, 472] width 947 height 692
click at [740, 289] on div "**********" at bounding box center [827, 472] width 947 height 692
click at [773, 325] on div "**********" at bounding box center [827, 472] width 947 height 692
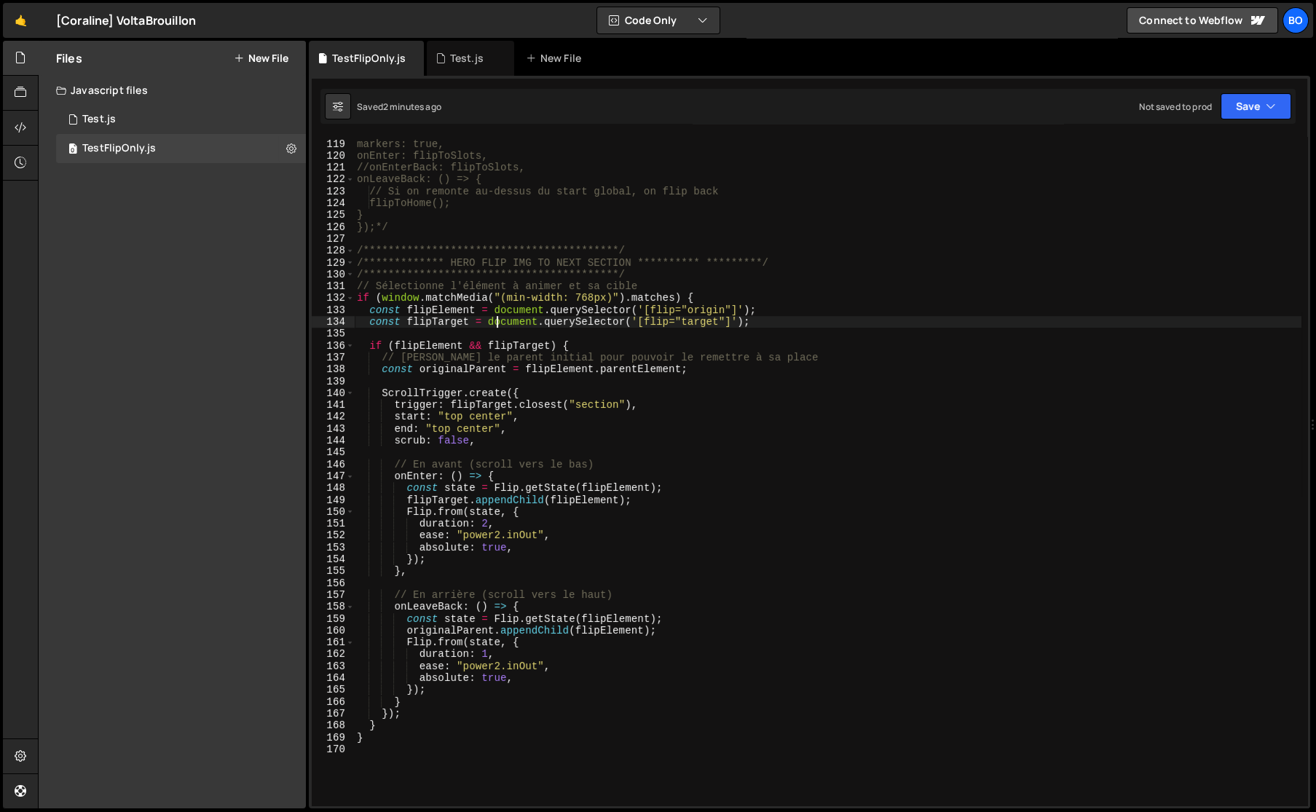
click at [497, 327] on div "**********" at bounding box center [827, 472] width 947 height 692
type textarea "const flipTarget = document.querySelector('[flip="target"]');"
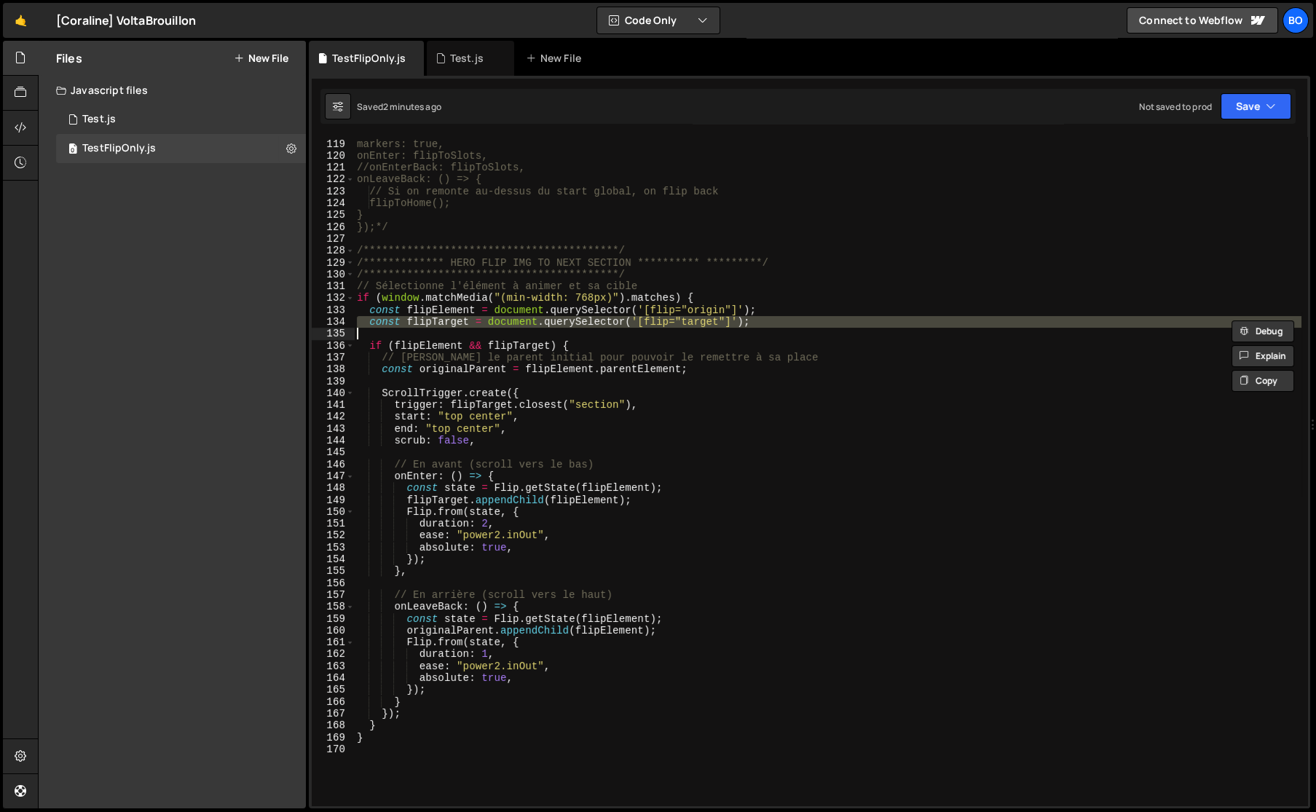
click at [493, 334] on div "**********" at bounding box center [827, 471] width 947 height 668
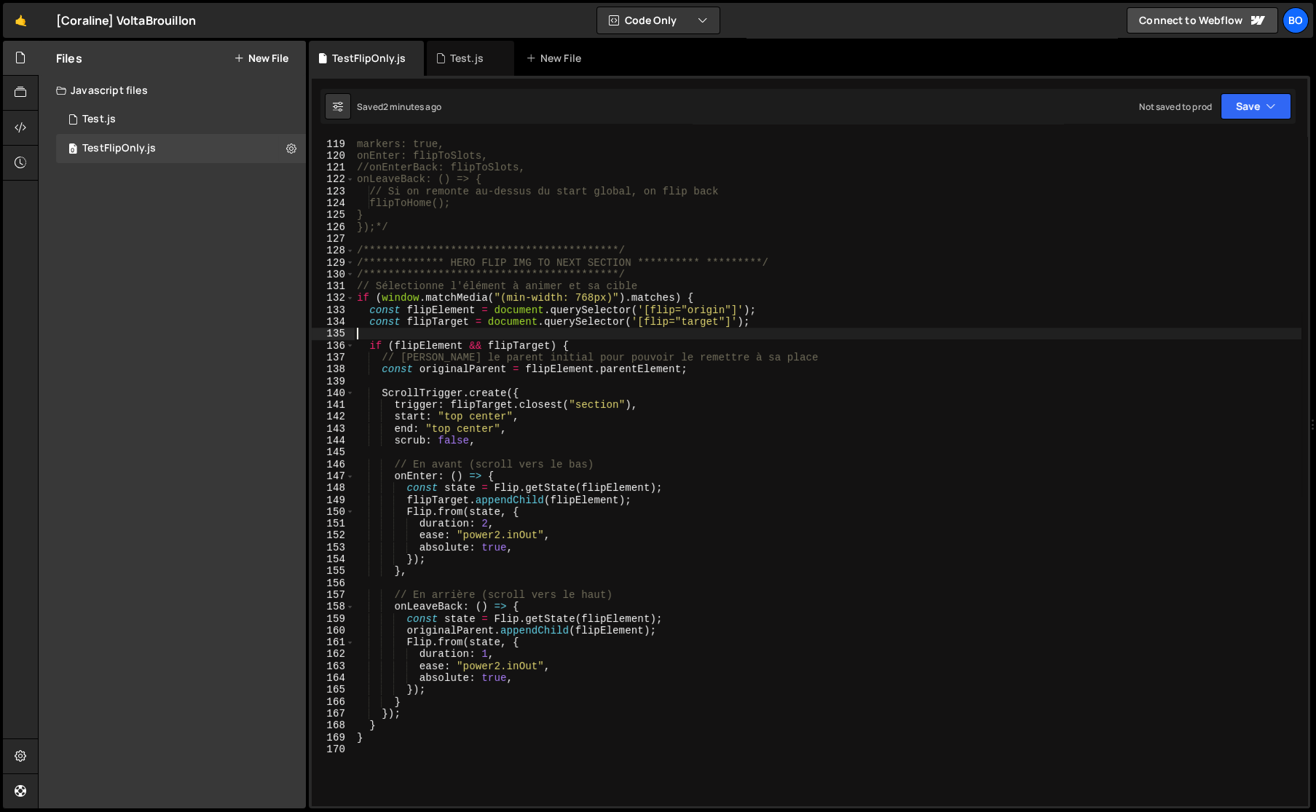
paste textarea "const flipTarget = document.querySelector('[flip="target"]');"
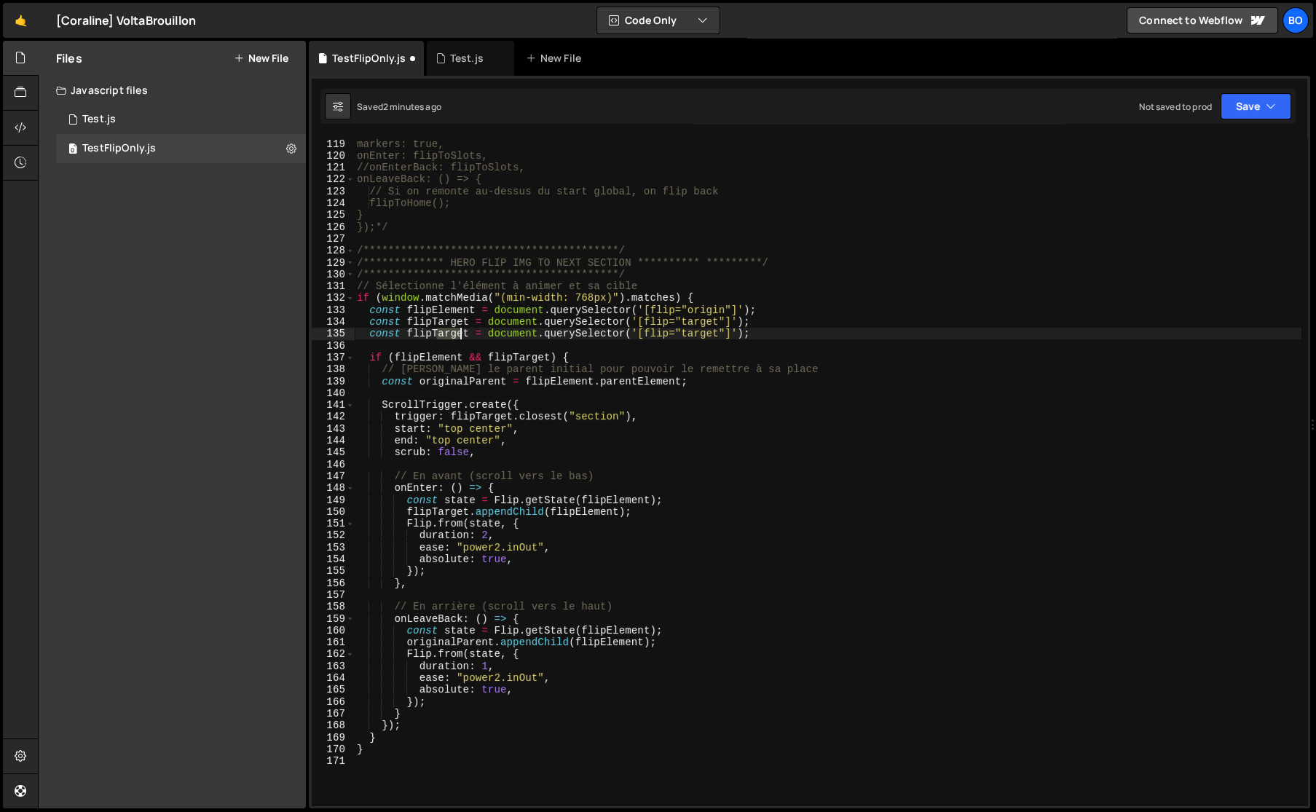
drag, startPoint x: 435, startPoint y: 333, endPoint x: 466, endPoint y: 338, distance: 31.0
click at [466, 338] on div "**********" at bounding box center [827, 472] width 947 height 692
click at [692, 336] on div "**********" at bounding box center [827, 472] width 947 height 692
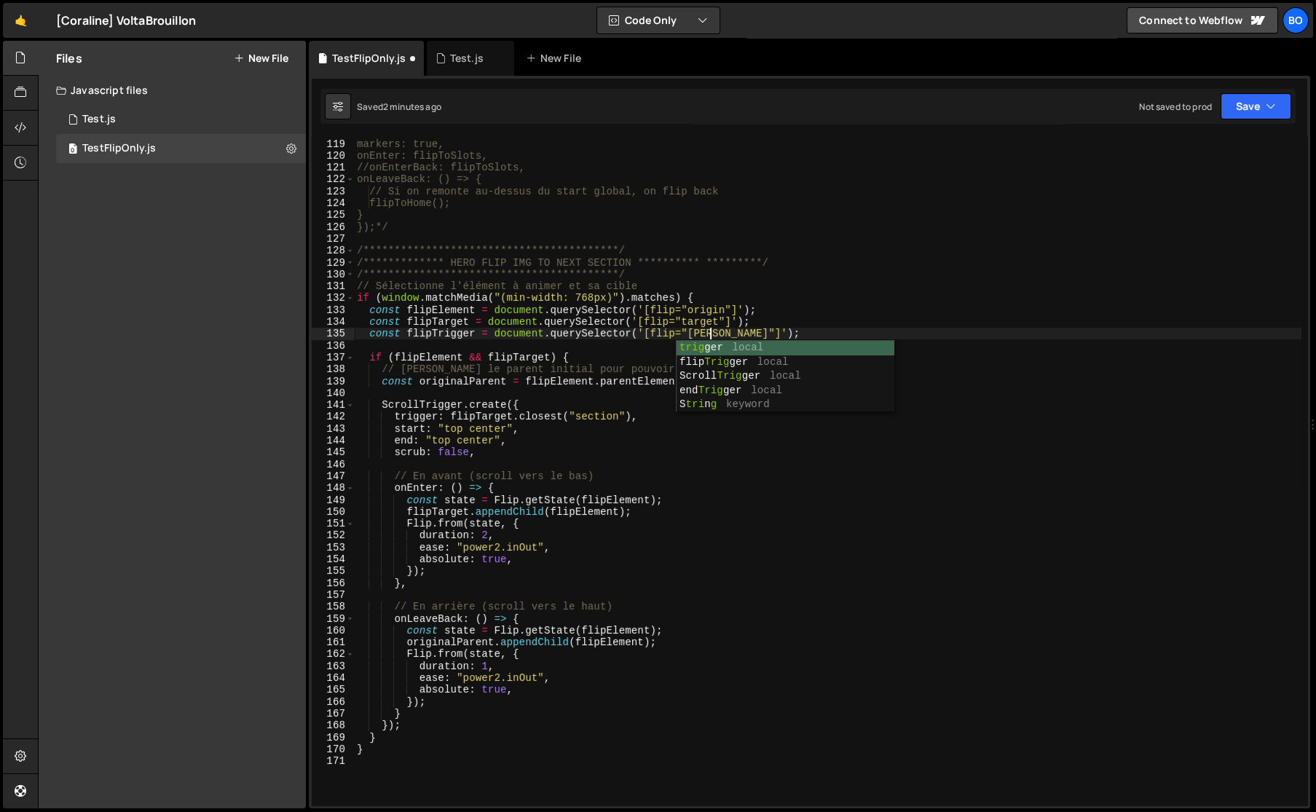
scroll to position [0, 25]
click at [865, 331] on div "**********" at bounding box center [827, 472] width 947 height 692
type textarea "const flipTrigger = document.querySelector('[flip="trigger"]');"
click at [1289, 108] on button "Save" at bounding box center [1255, 106] width 71 height 26
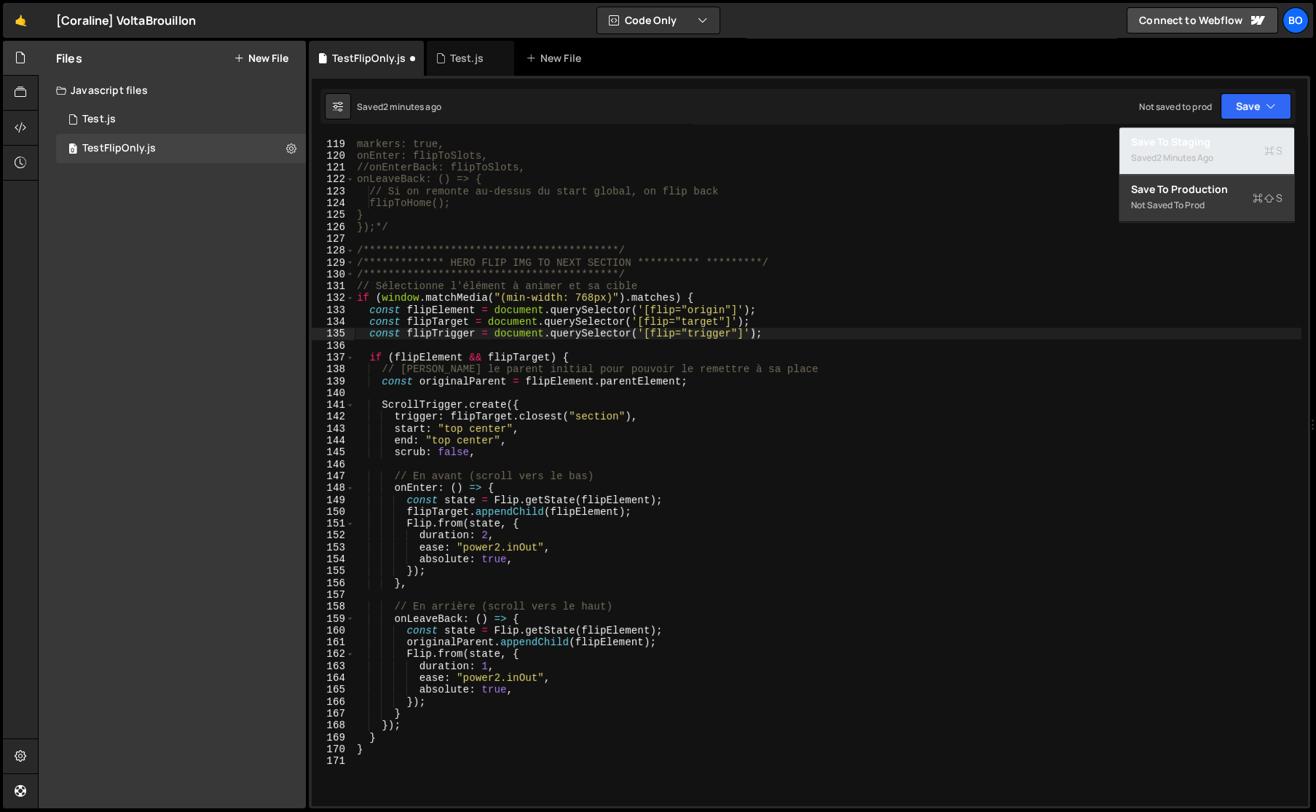
click at [1190, 143] on div "Save to Staging S" at bounding box center [1206, 142] width 151 height 15
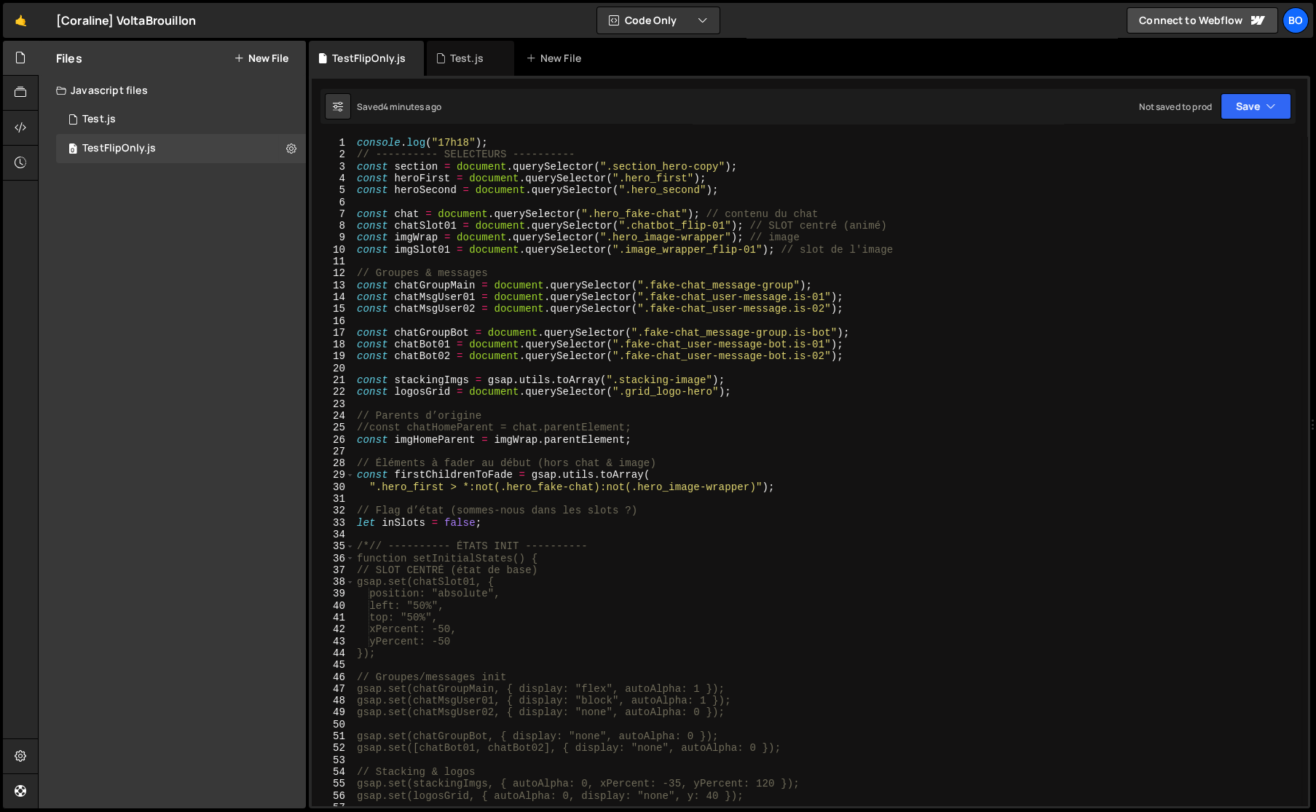
scroll to position [0, 0]
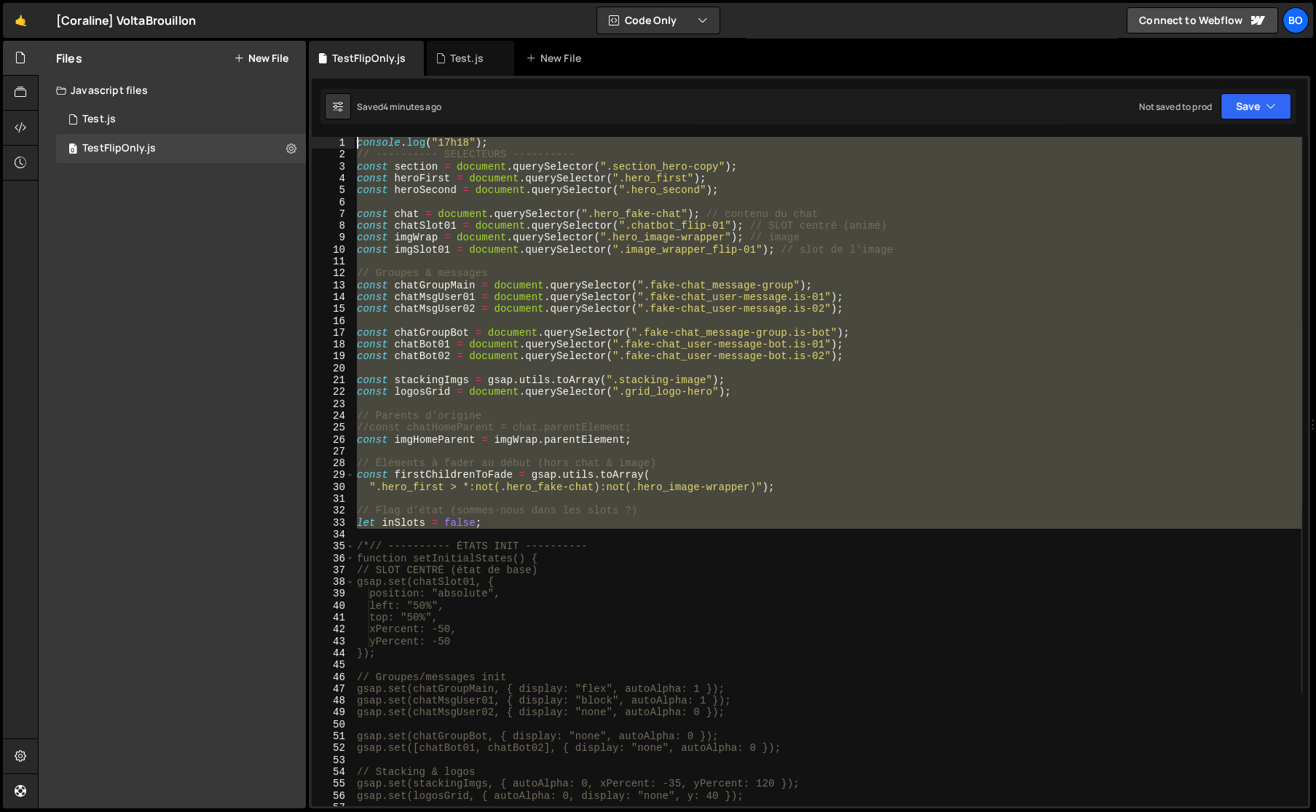
drag, startPoint x: 694, startPoint y: 539, endPoint x: 111, endPoint y: -45, distance: 825.8
click at [111, 0] on html "Projects [GEOGRAPHIC_DATA] Blog Bo Your current team is Bolk Projects Your Team…" at bounding box center [658, 406] width 1316 height 812
type textarea "// ---------- SELECTEURS ---------- const section = document.querySelector(".se…"
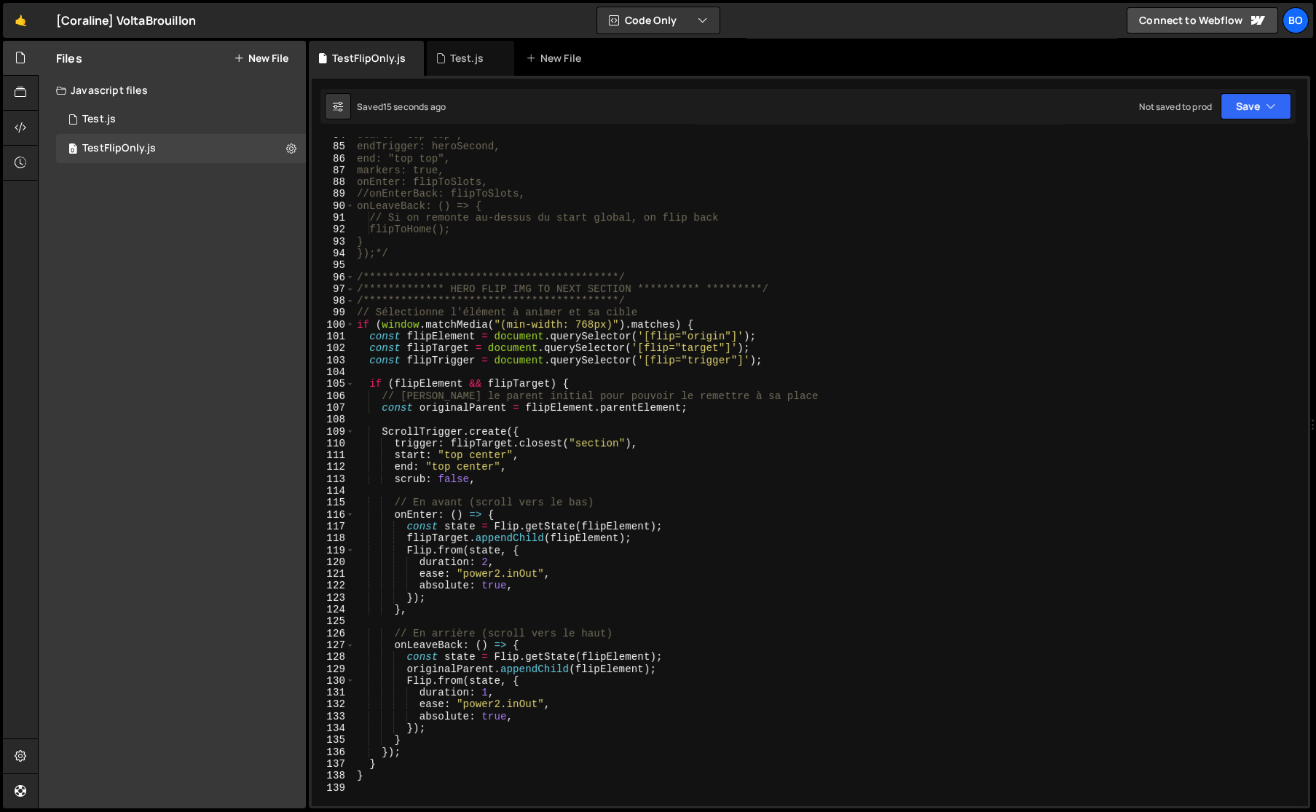
scroll to position [1112, 0]
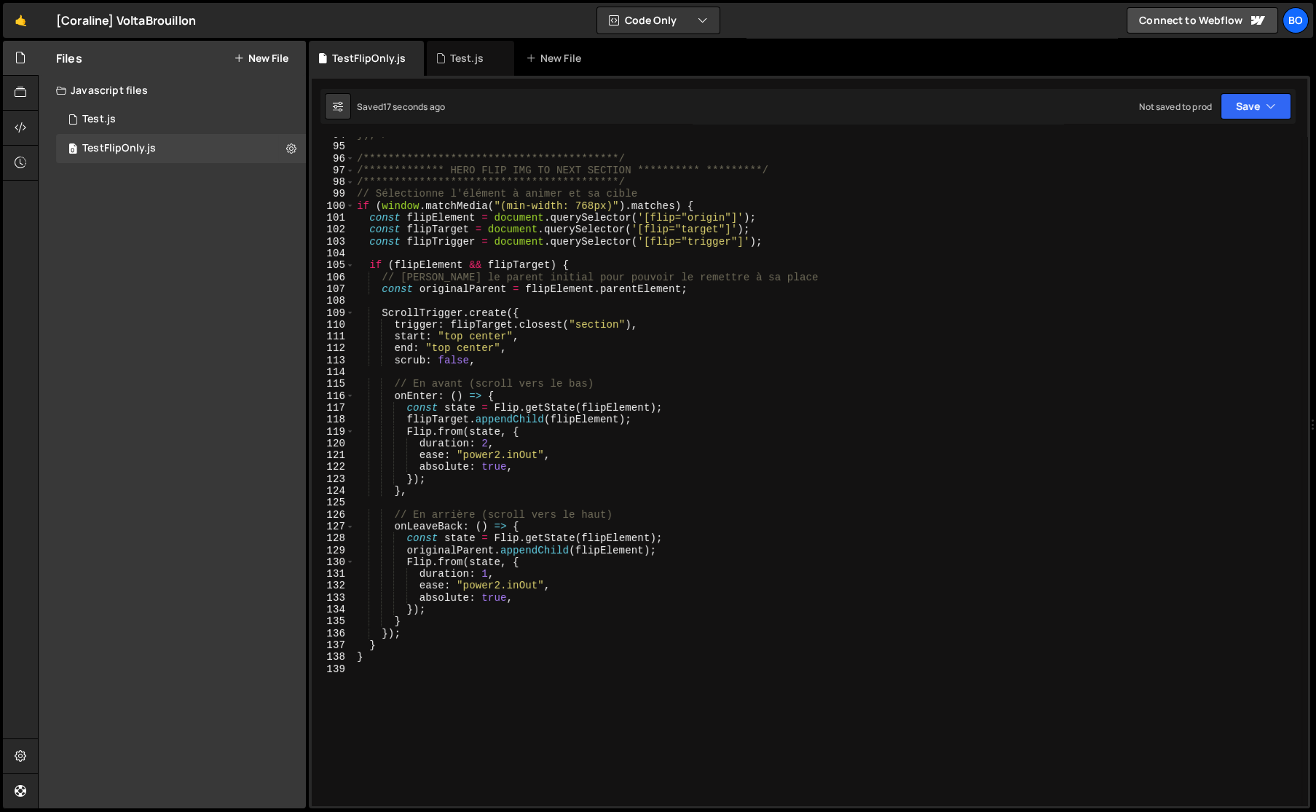
click at [451, 336] on div "**********" at bounding box center [827, 475] width 947 height 692
click at [437, 346] on div "**********" at bounding box center [827, 475] width 947 height 692
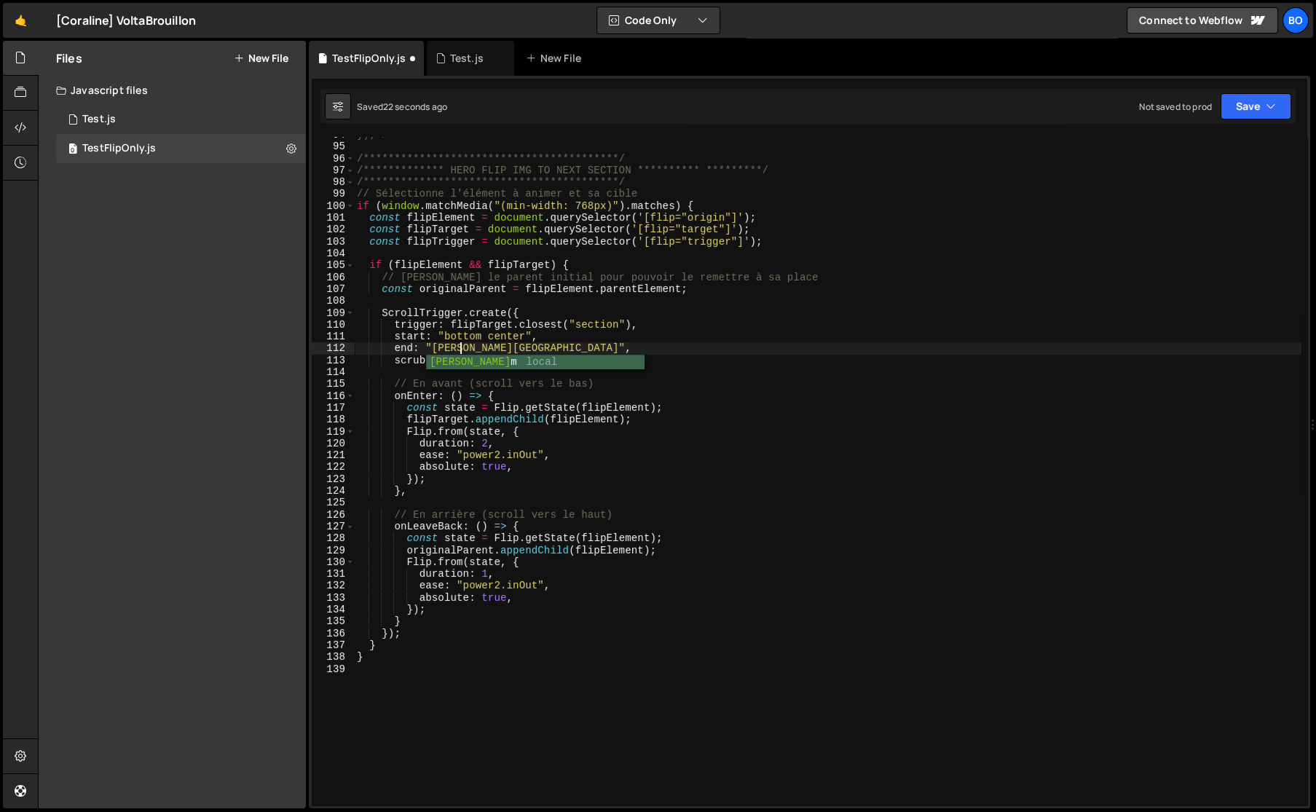
scroll to position [0, 7]
type textarea "end: "bottom center","
click at [539, 351] on div "**********" at bounding box center [827, 475] width 947 height 692
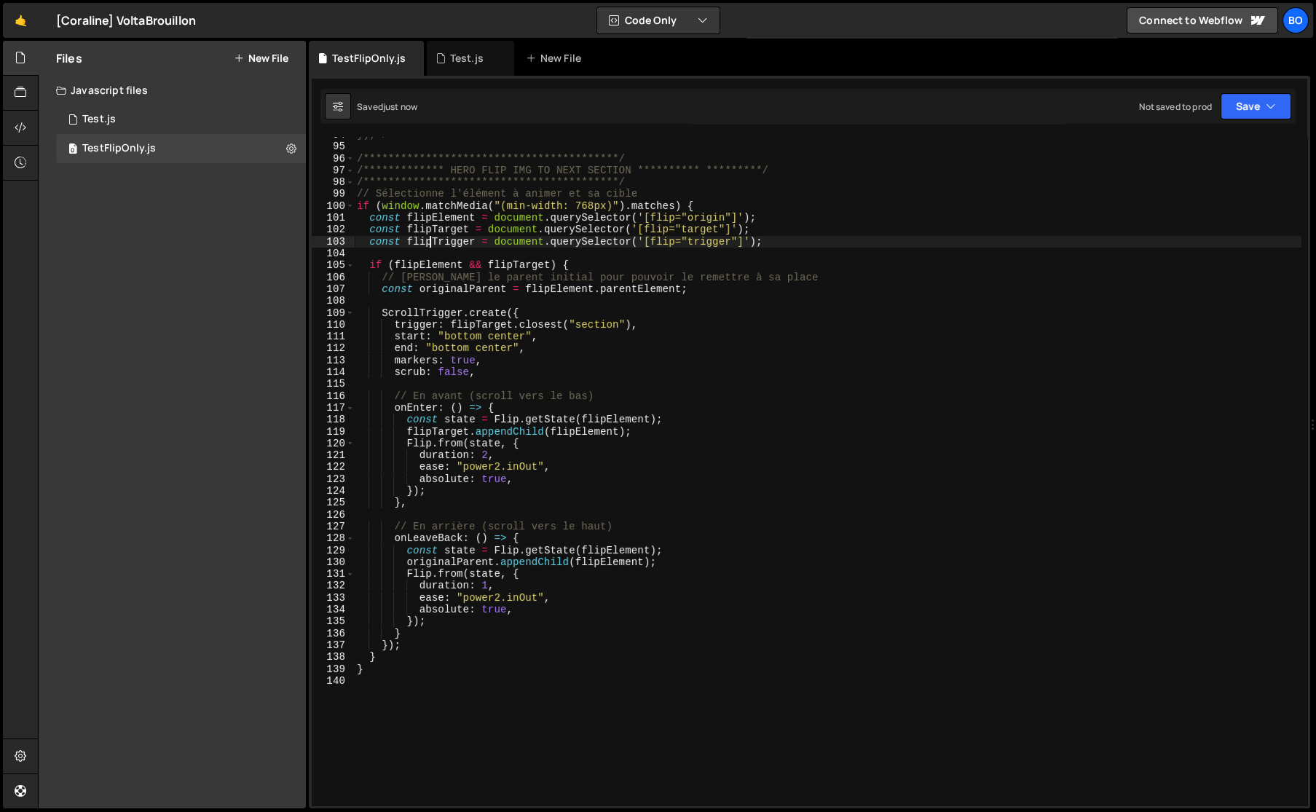
click at [432, 239] on div "**********" at bounding box center [827, 475] width 947 height 692
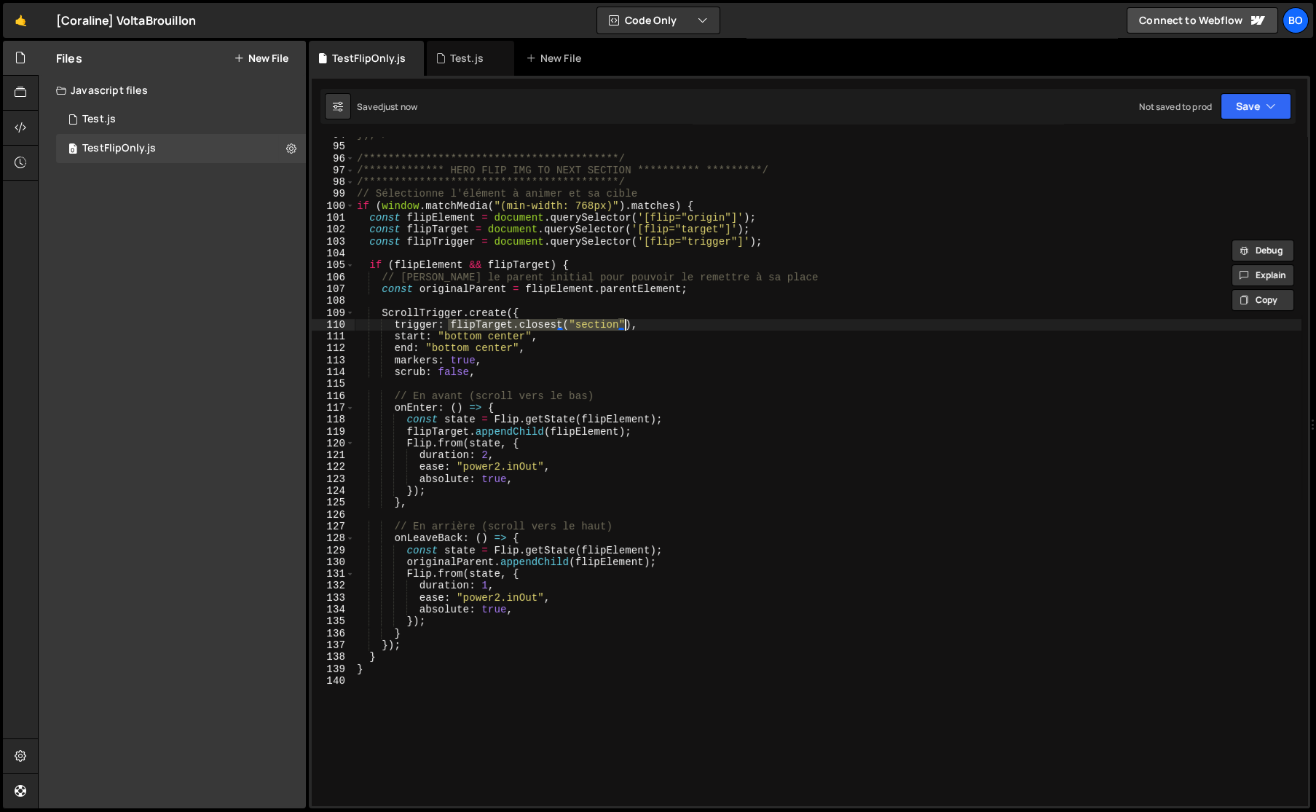
drag, startPoint x: 446, startPoint y: 327, endPoint x: 626, endPoint y: 326, distance: 179.8
click at [626, 326] on div "**********" at bounding box center [827, 475] width 947 height 692
paste textarea "rigger"
type textarea "}"
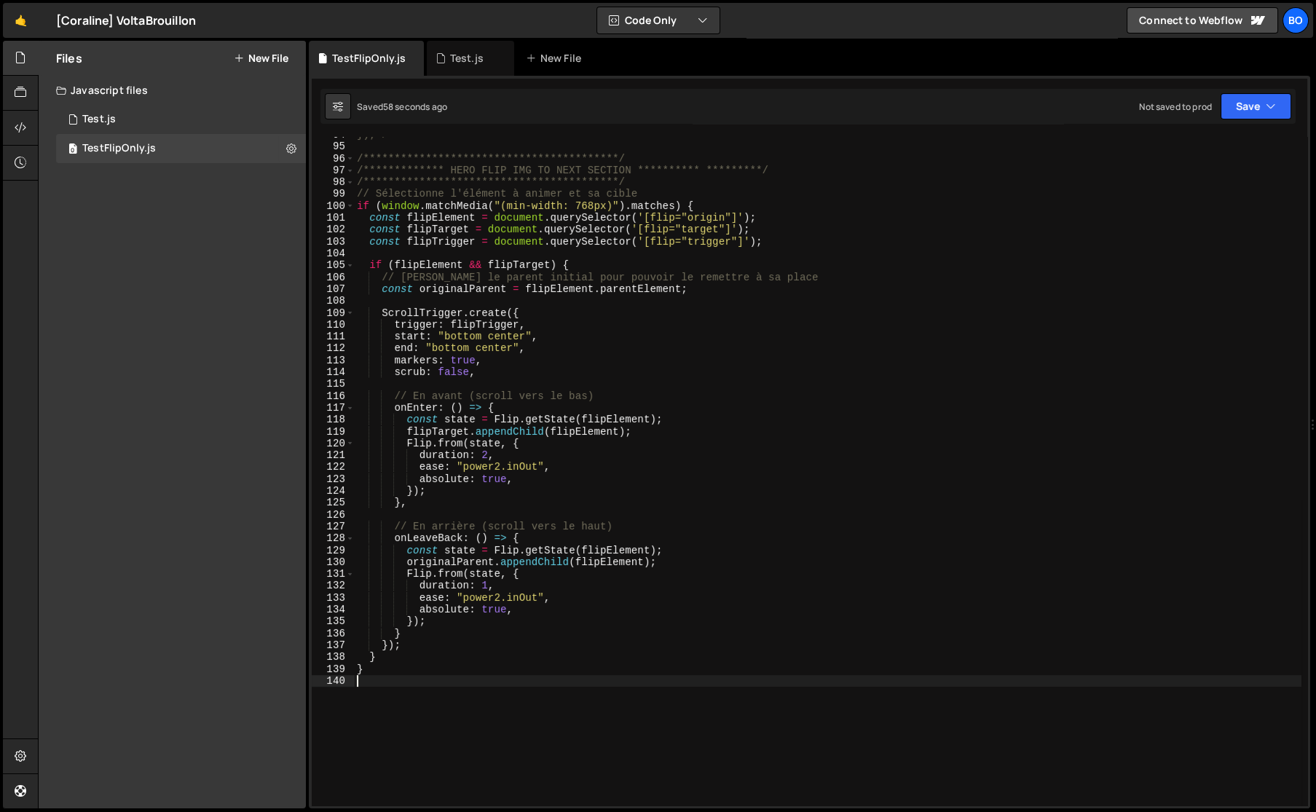
click at [491, 595] on div "**********" at bounding box center [827, 475] width 947 height 692
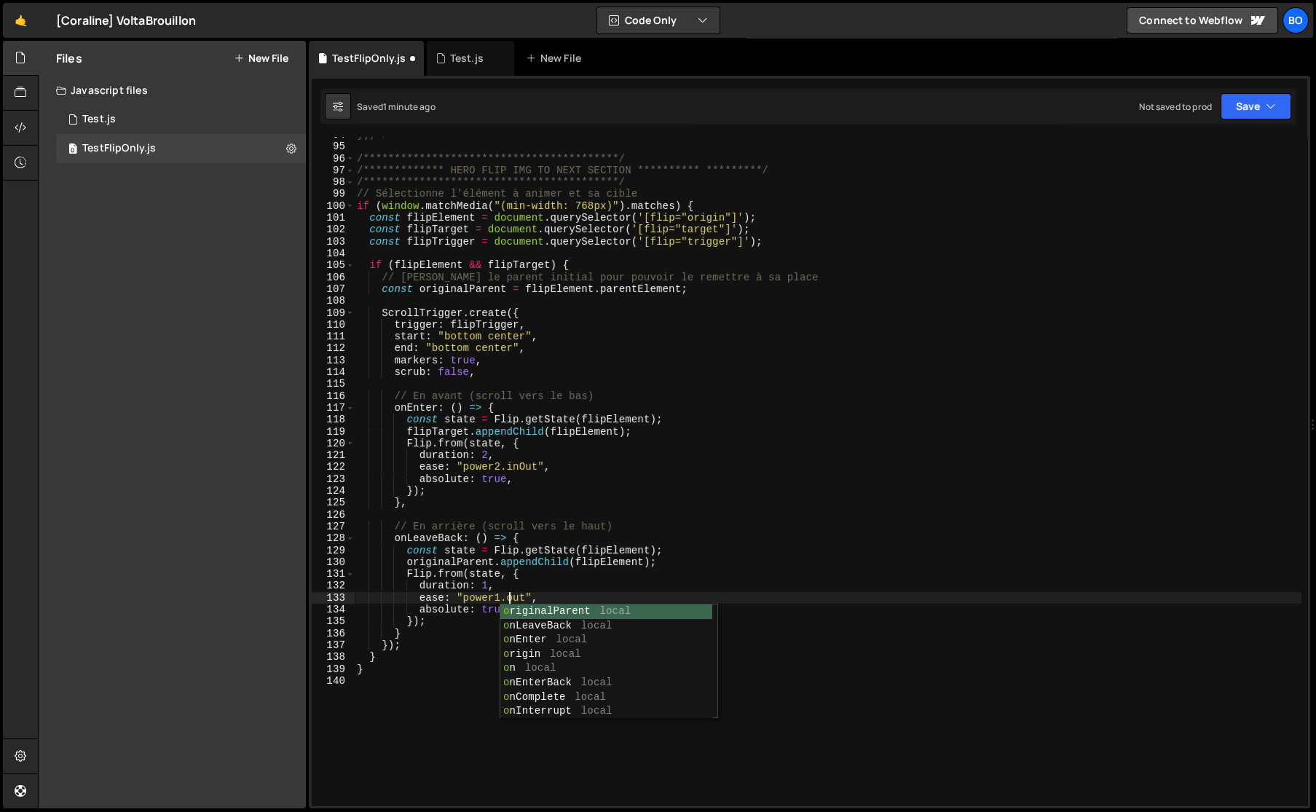
scroll to position [0, 11]
click at [520, 467] on div "**********" at bounding box center [827, 475] width 947 height 692
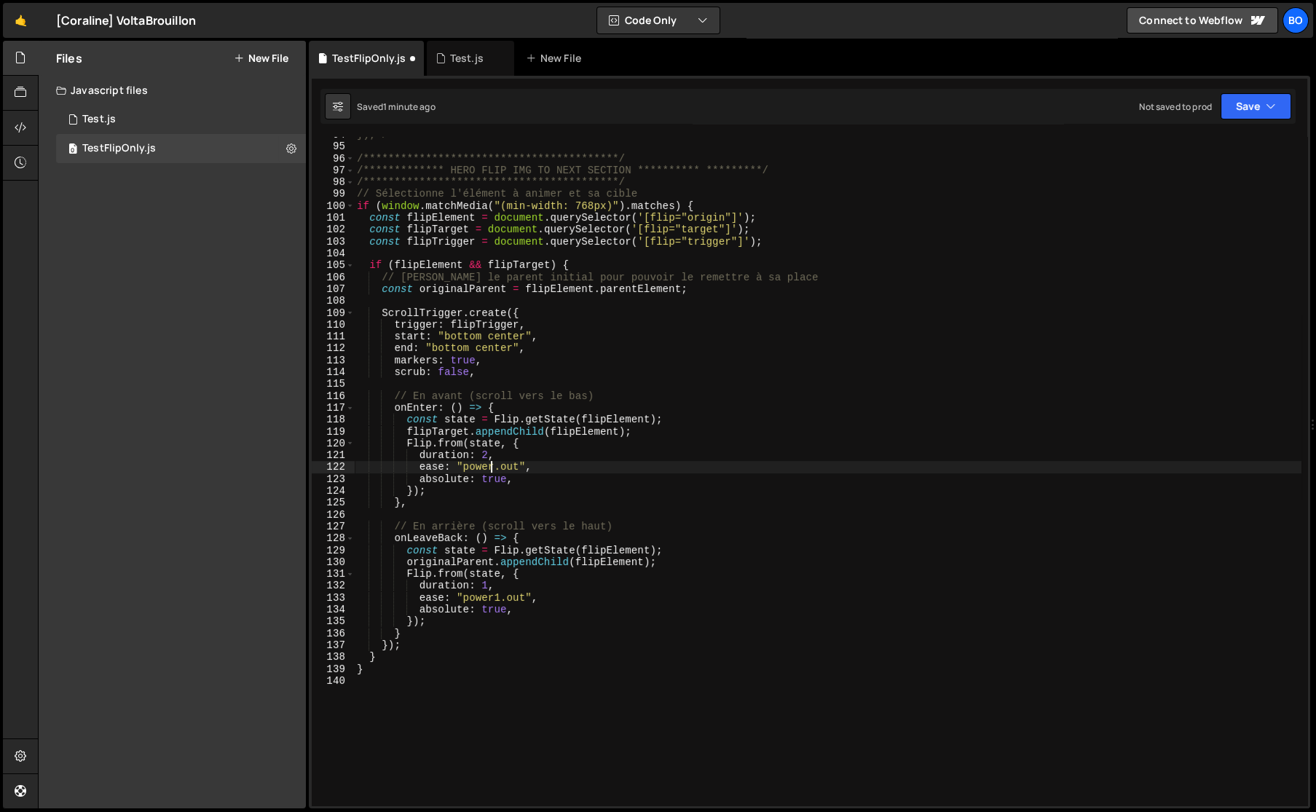
scroll to position [0, 9]
type textarea "},"
type textarea "ease: "power2.out","
